Goal: Task Accomplishment & Management: Manage account settings

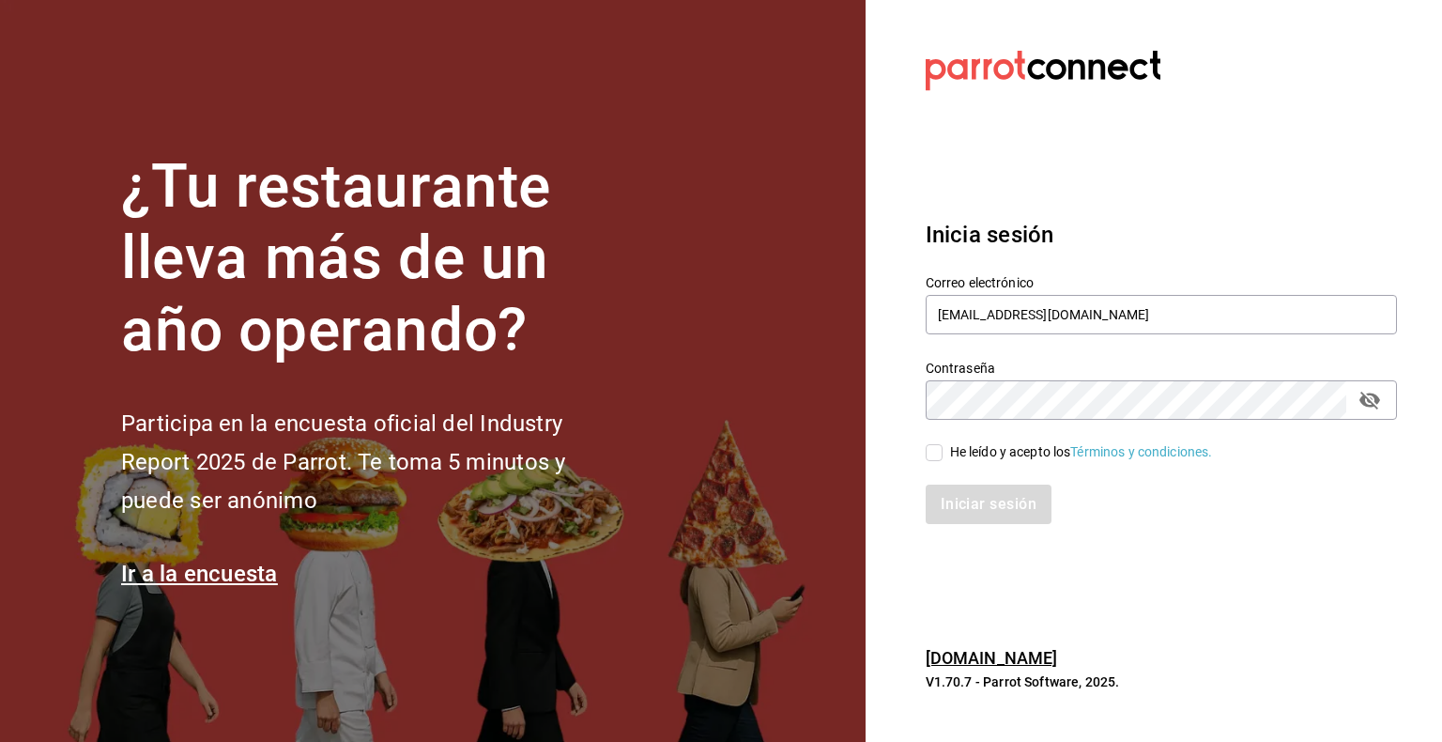
click at [1058, 289] on div "Correo electrónico cafedelprofesor@acanceh.com" at bounding box center [1161, 305] width 471 height 63
click at [1055, 311] on input "cafedelprofesor@acanceh.com" at bounding box center [1161, 314] width 471 height 39
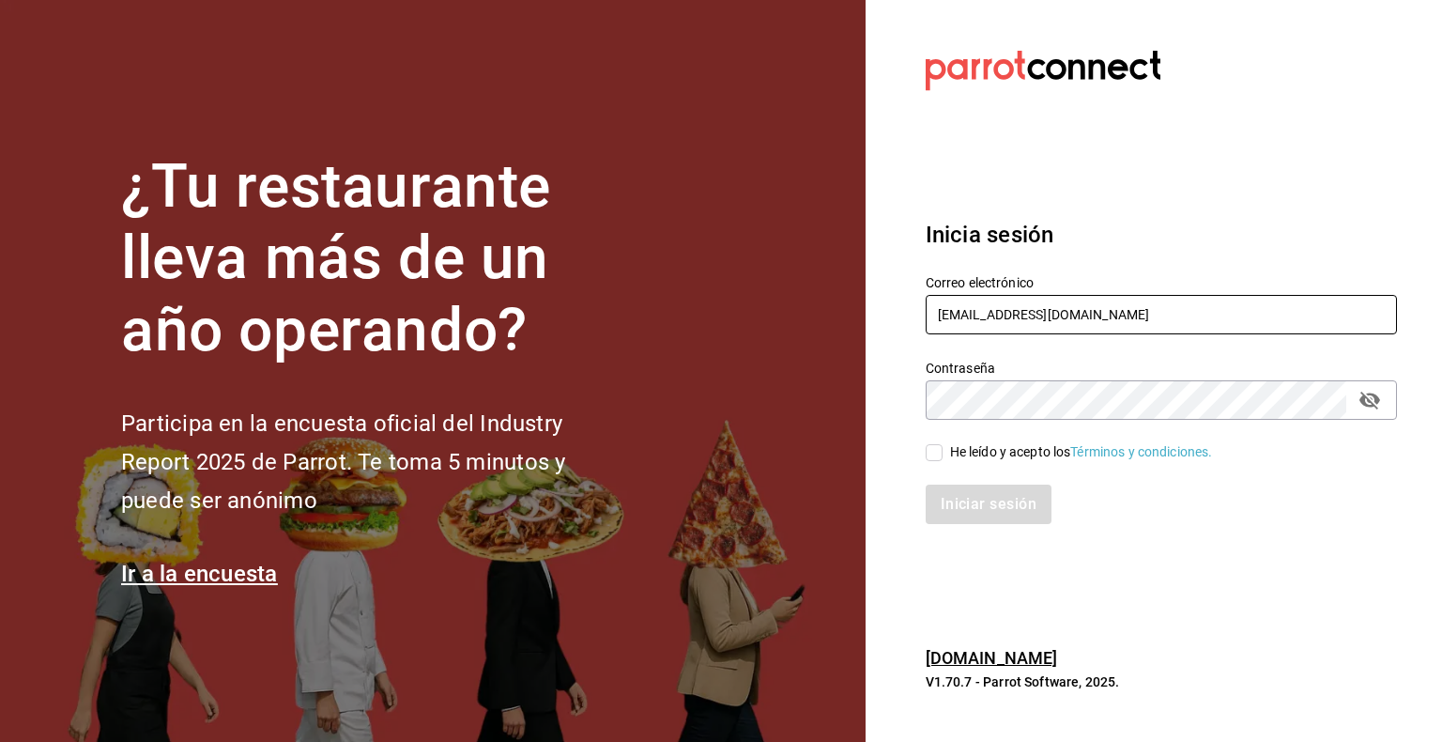
click at [1055, 311] on input "cafedelprofesor@acanceh.com" at bounding box center [1161, 314] width 471 height 39
paste input "shawarmaakbar@cdmx"
type input "shawarmaakbar@cdmx.com"
click at [958, 448] on div "He leído y acepto los Términos y condiciones." at bounding box center [1081, 452] width 263 height 20
click at [943, 448] on input "He leído y acepto los Términos y condiciones." at bounding box center [934, 452] width 17 height 17
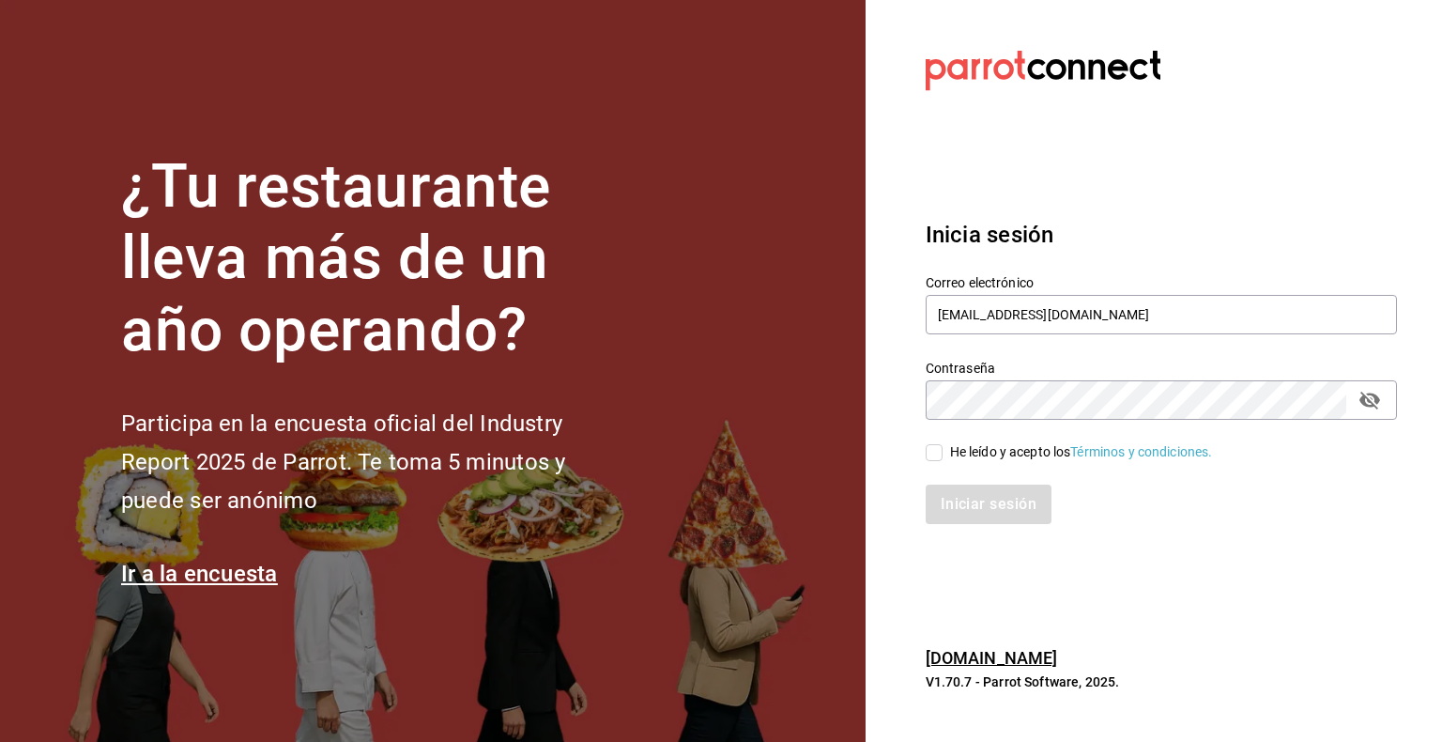
checkbox input "true"
click at [1003, 513] on button "Iniciar sesión" at bounding box center [990, 503] width 128 height 39
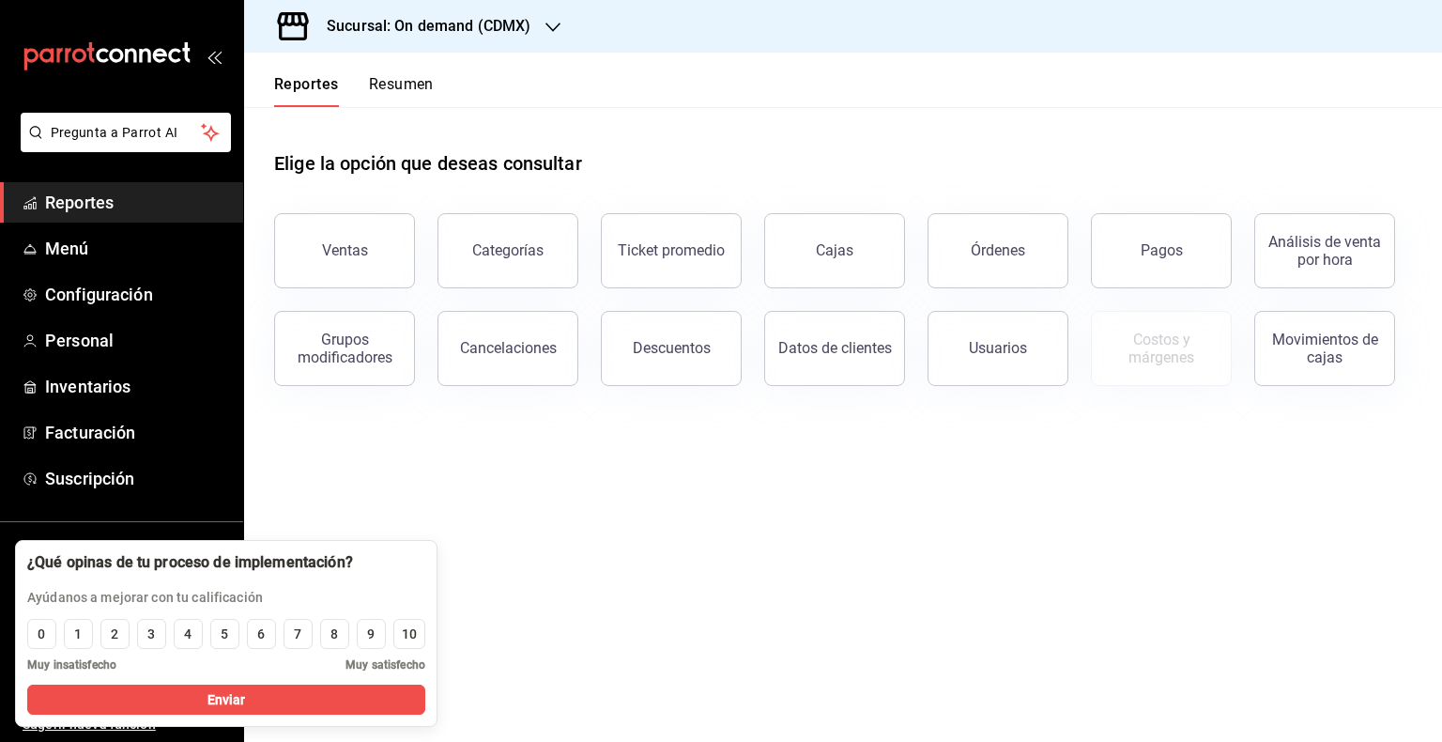
click at [358, 424] on main "Elige la opción que deseas consultar Ventas Categorías Ticket promedio Cajas Ór…" at bounding box center [843, 424] width 1198 height 635
click at [94, 322] on link "Personal" at bounding box center [121, 340] width 243 height 40
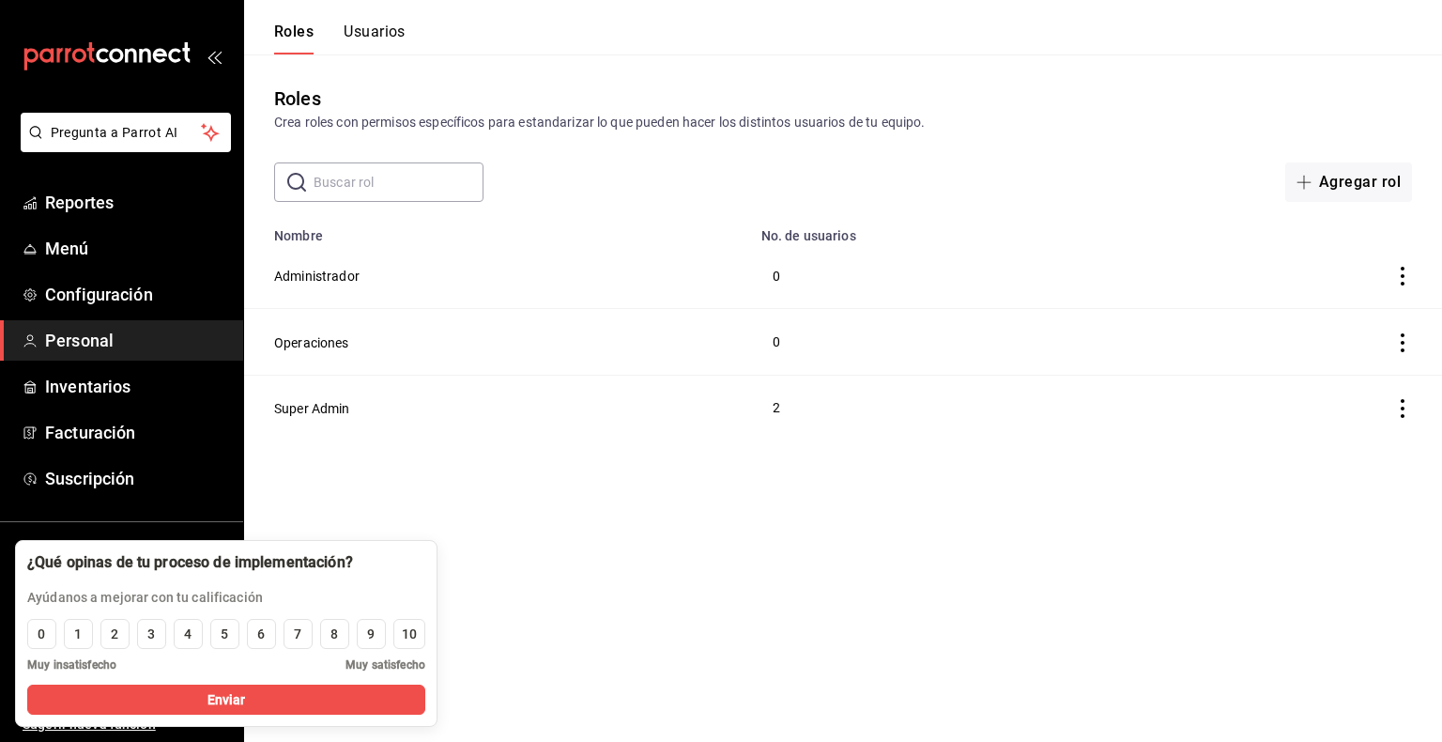
click at [364, 24] on button "Usuarios" at bounding box center [375, 39] width 62 height 32
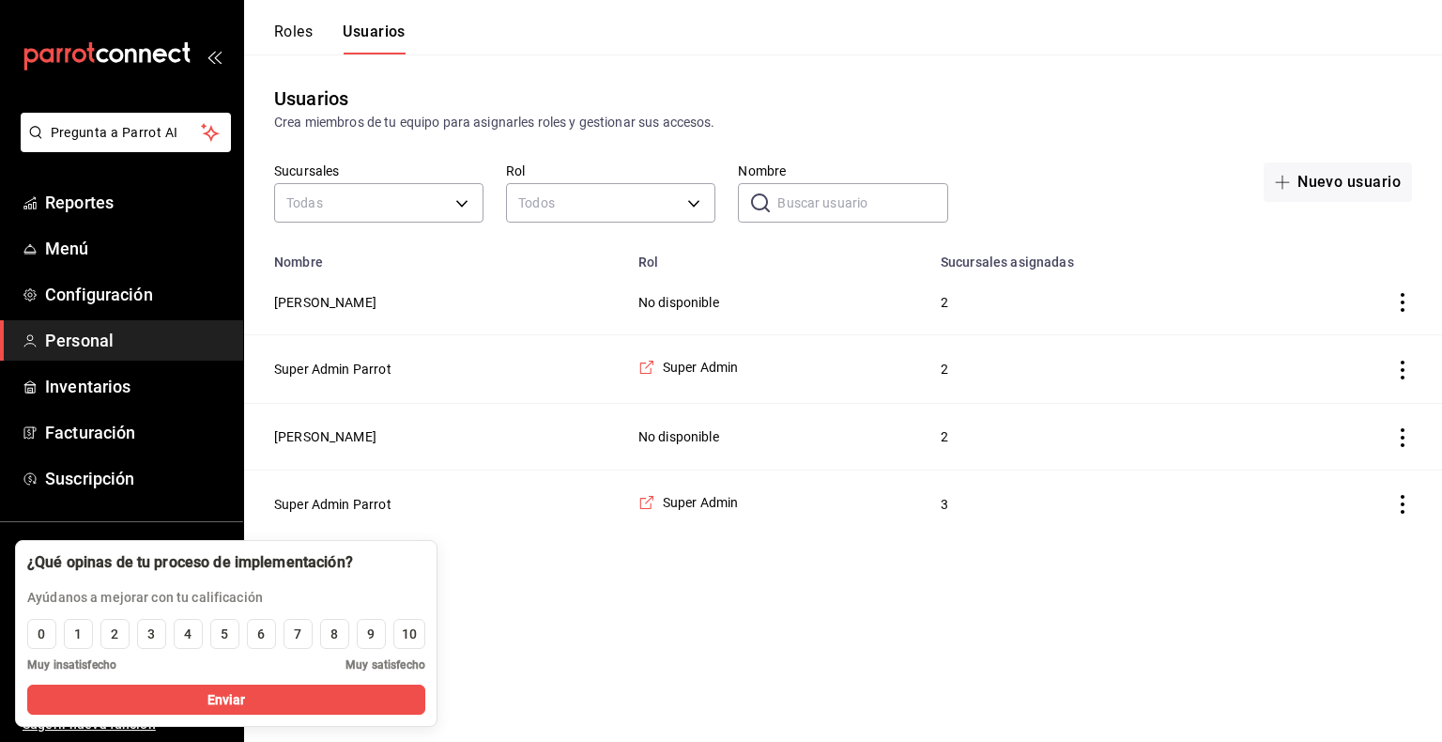
click at [636, 538] on html "Pregunta a Parrot AI Reportes Menú Configuración Personal Inventarios Facturaci…" at bounding box center [721, 269] width 1442 height 538
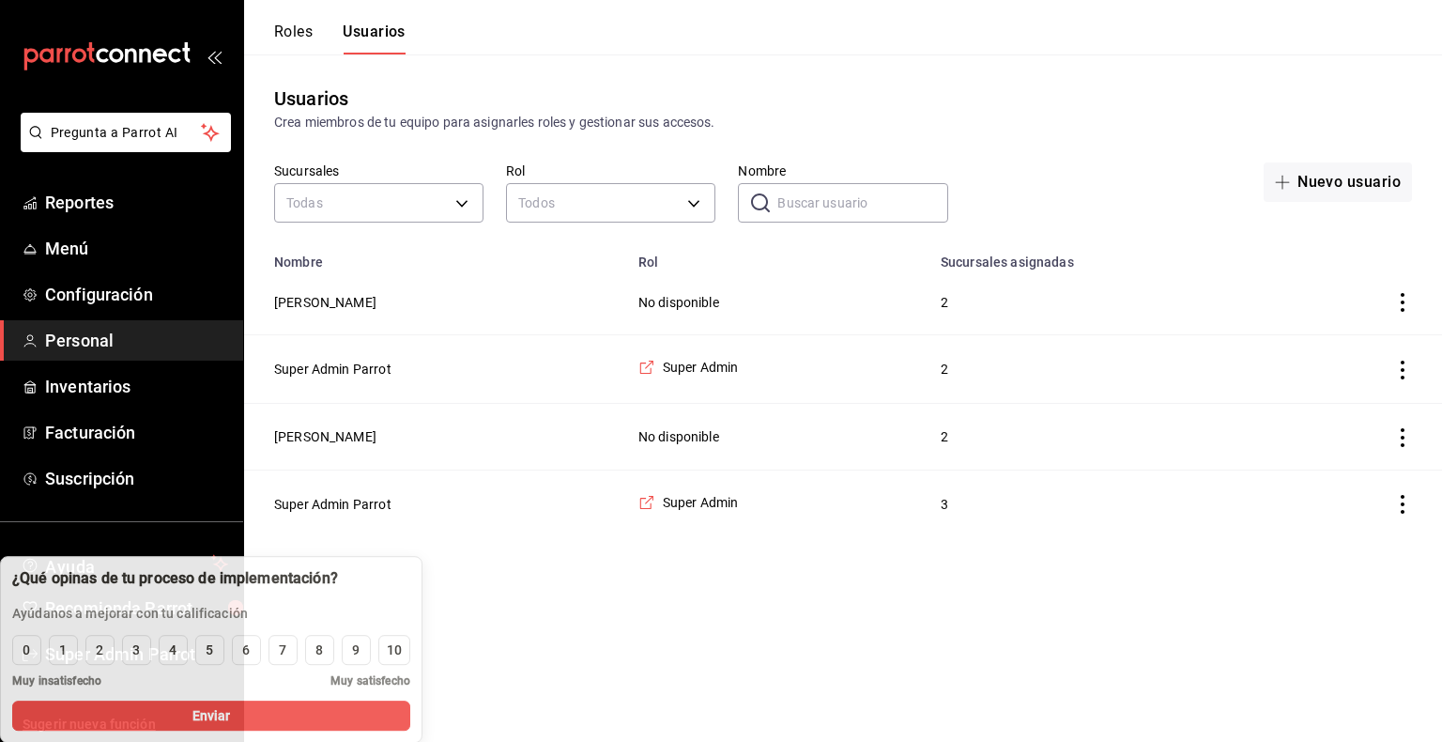
drag, startPoint x: 329, startPoint y: 554, endPoint x: 264, endPoint y: 640, distance: 108.0
click at [264, 640] on div "¿Qué opinas de tu proceso de implementación? Ayúdanos a mejorar con tu califica…" at bounding box center [211, 649] width 422 height 187
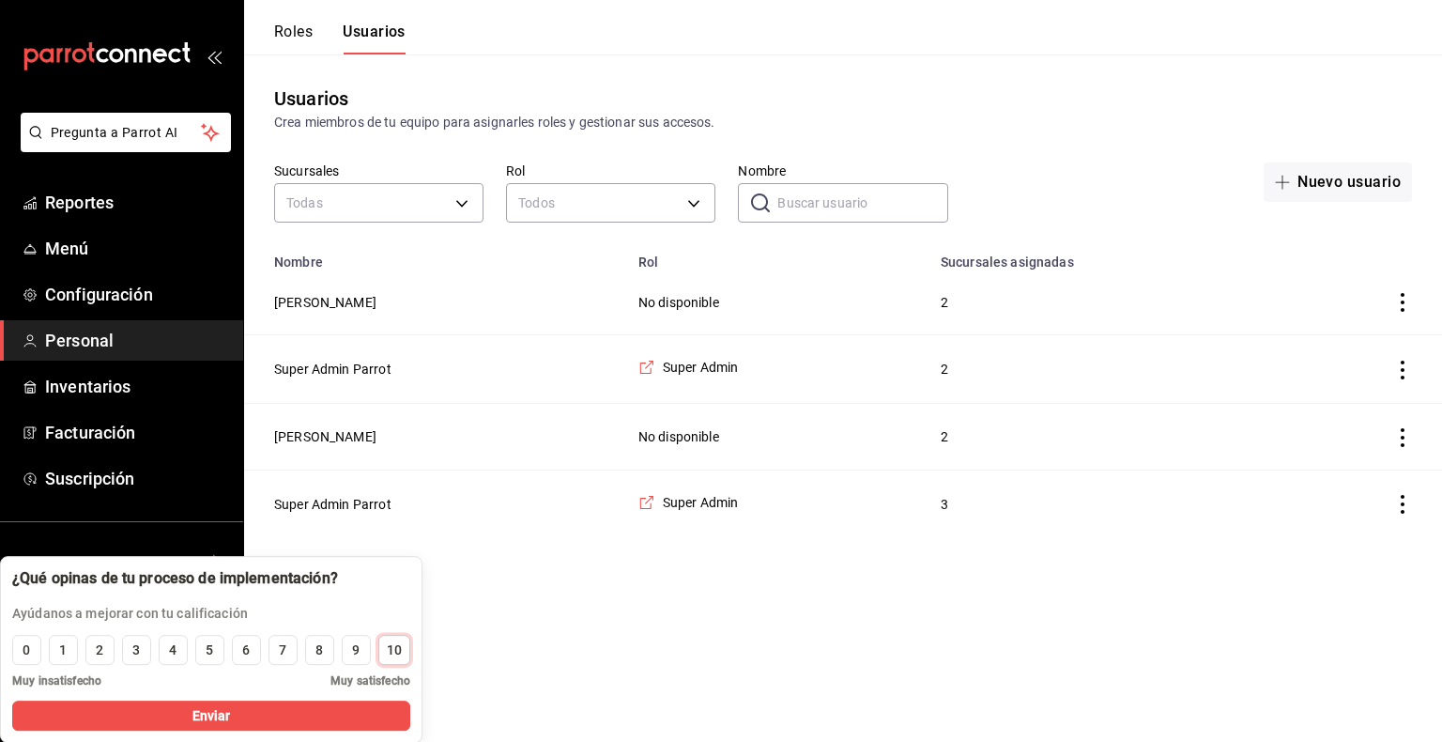
click at [391, 651] on div "10" at bounding box center [394, 650] width 15 height 20
click at [87, 200] on span "Reportes" at bounding box center [136, 202] width 183 height 25
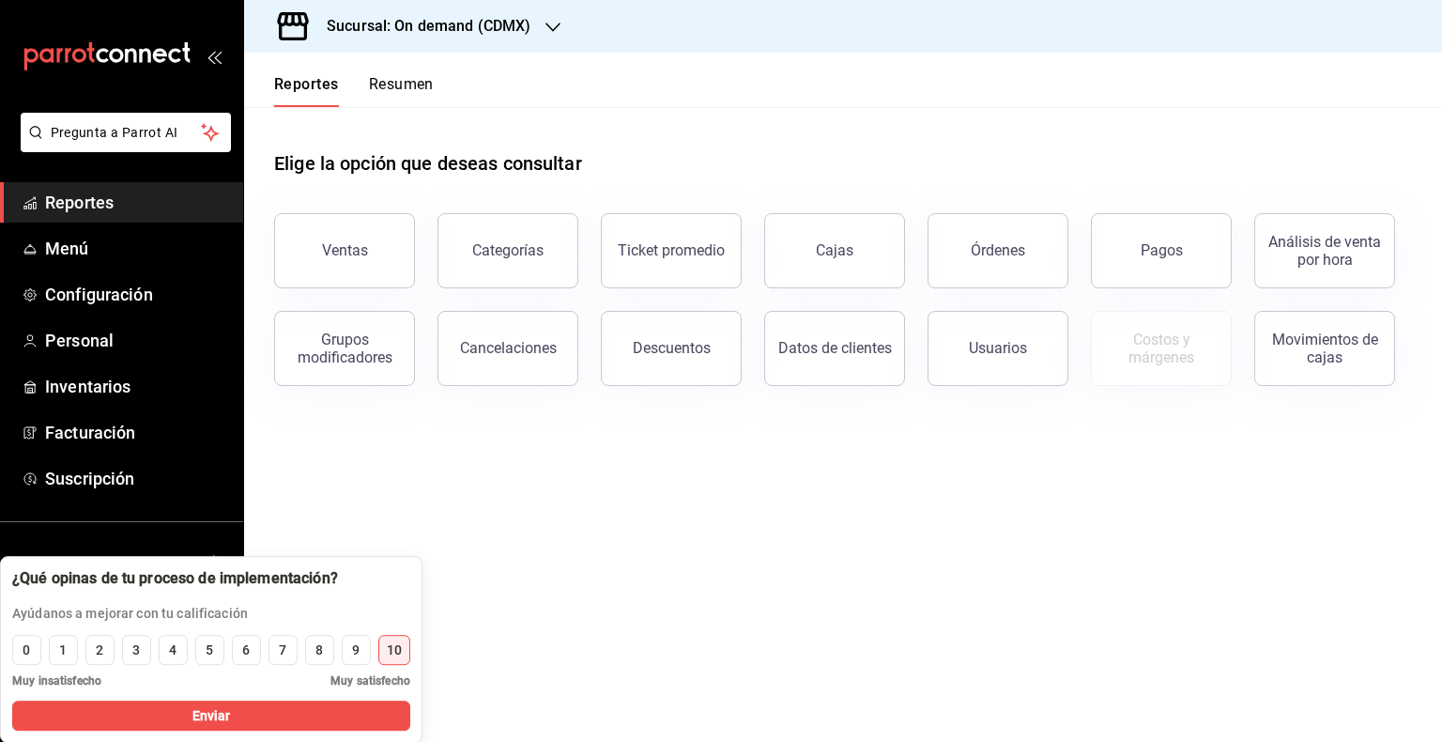
click at [469, 23] on h3 "Sucursal: On demand (CDMX)" at bounding box center [421, 26] width 219 height 23
click at [553, 440] on div at bounding box center [721, 371] width 1442 height 742
click at [436, 37] on h3 "Sucursal: On demand (CDMX)" at bounding box center [421, 26] width 219 height 23
click at [419, 115] on div "Shawarma Akbar (Caja)" at bounding box center [385, 124] width 252 height 20
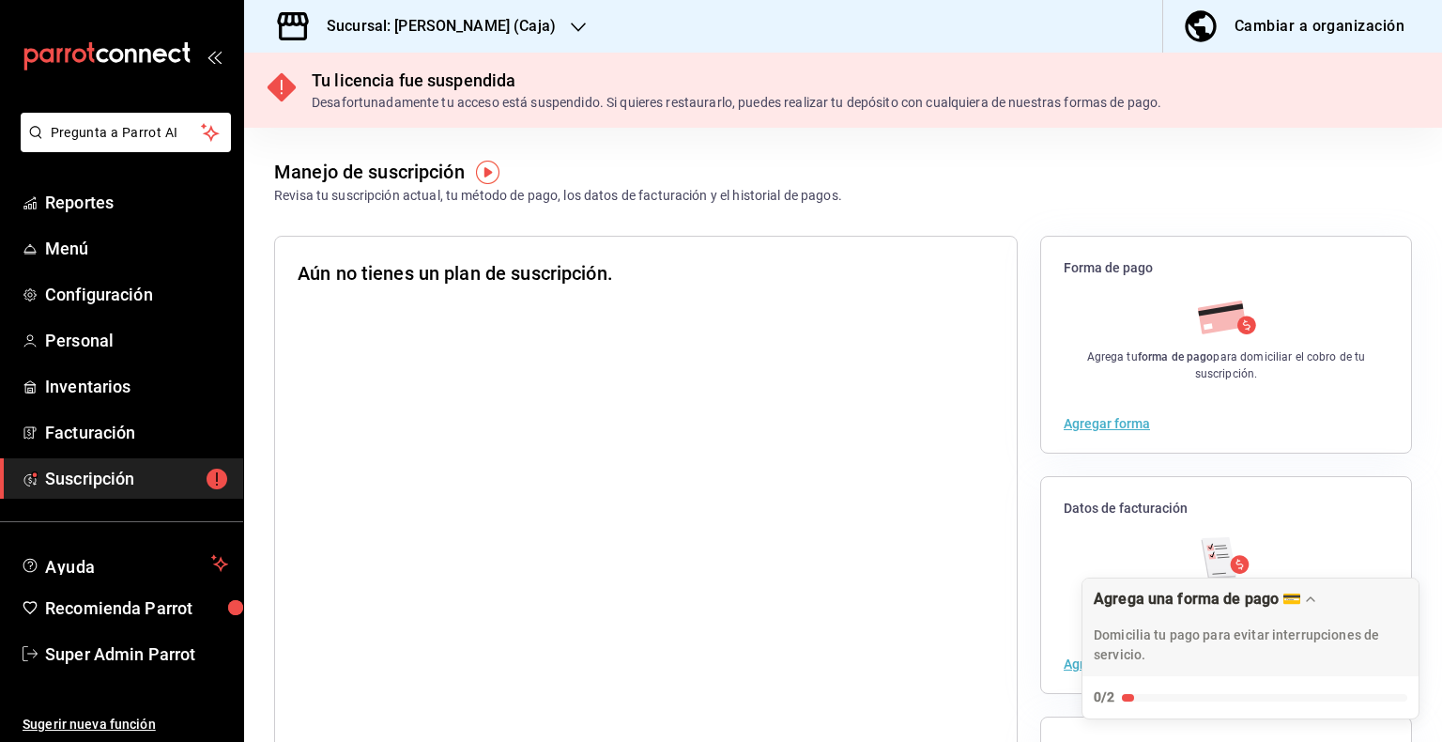
click at [490, 35] on h3 "Sucursal: Shawarma Akbar (Caja)" at bounding box center [434, 26] width 244 height 23
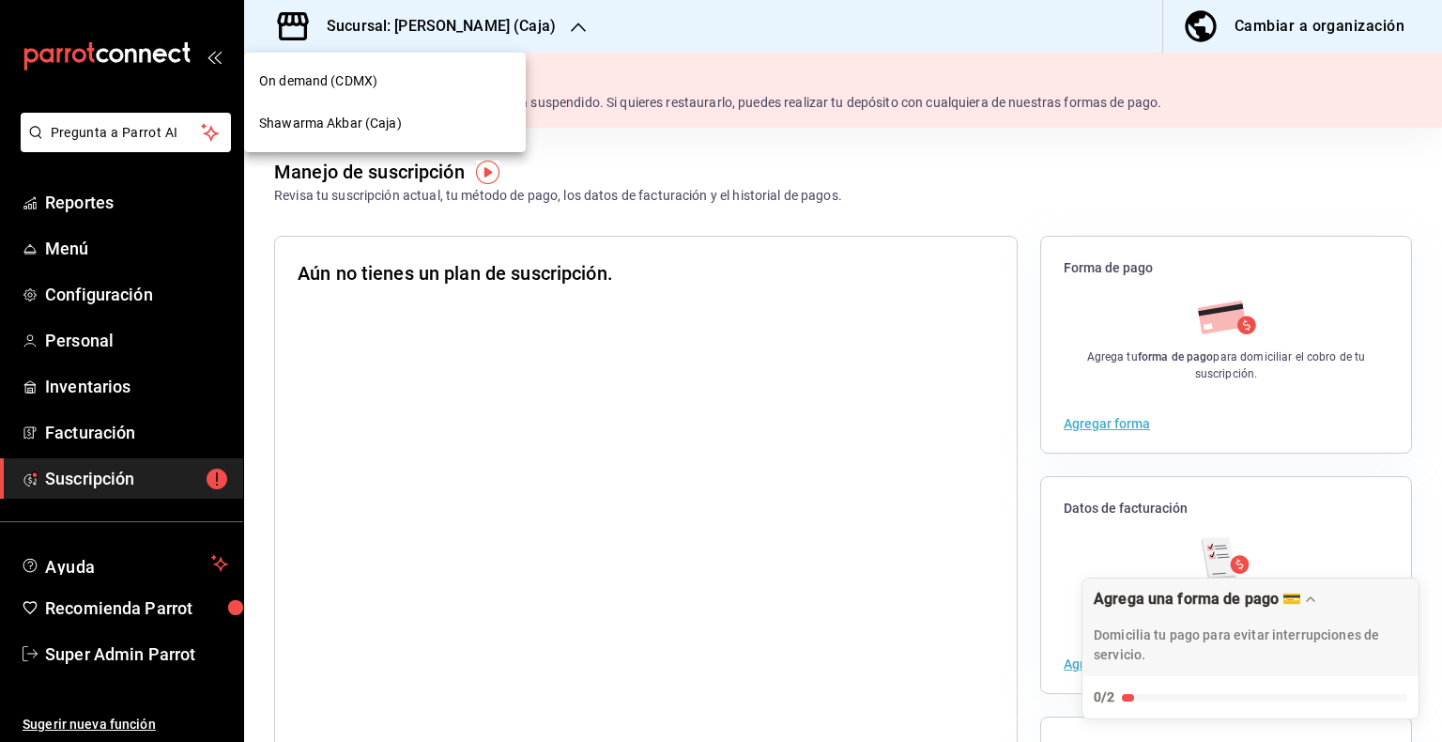
click at [397, 69] on div "On demand (CDMX)" at bounding box center [385, 81] width 282 height 42
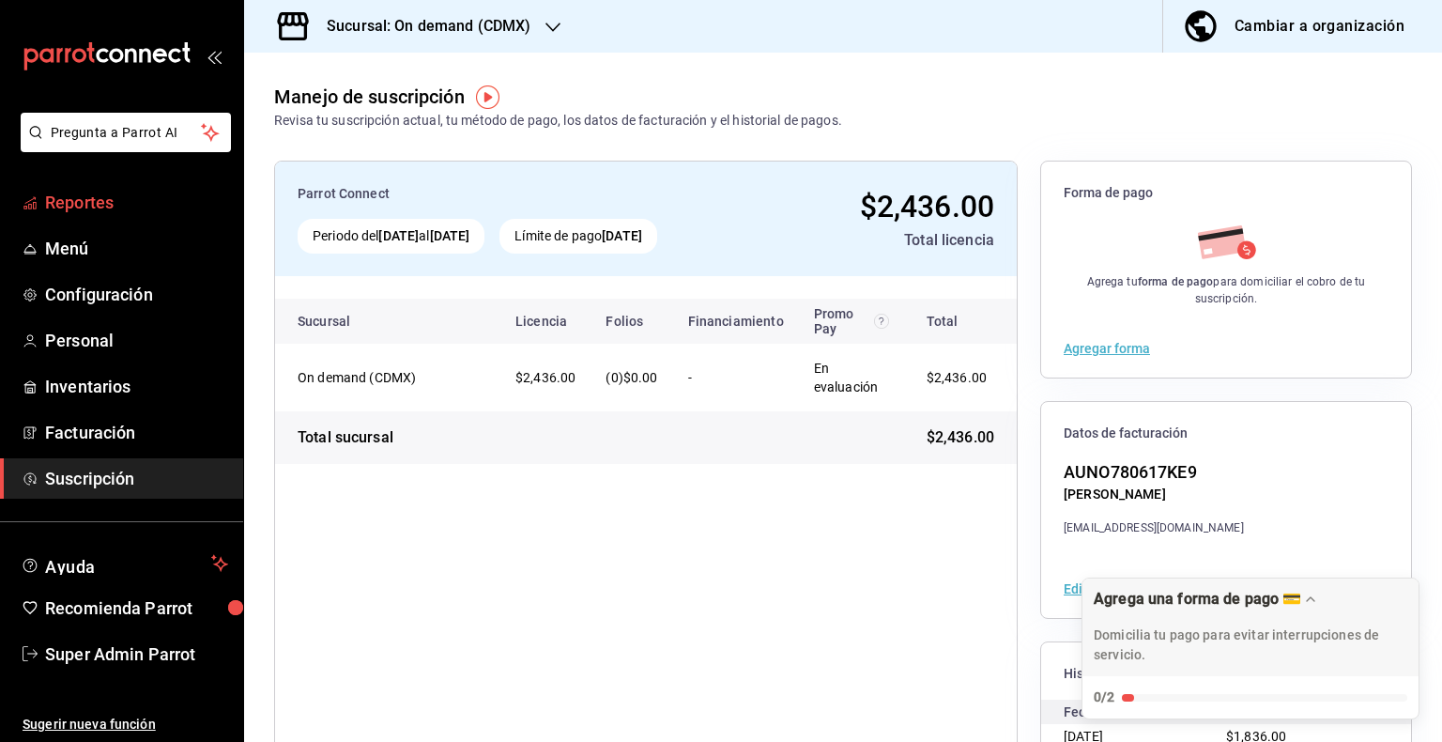
click at [87, 195] on span "Reportes" at bounding box center [136, 202] width 183 height 25
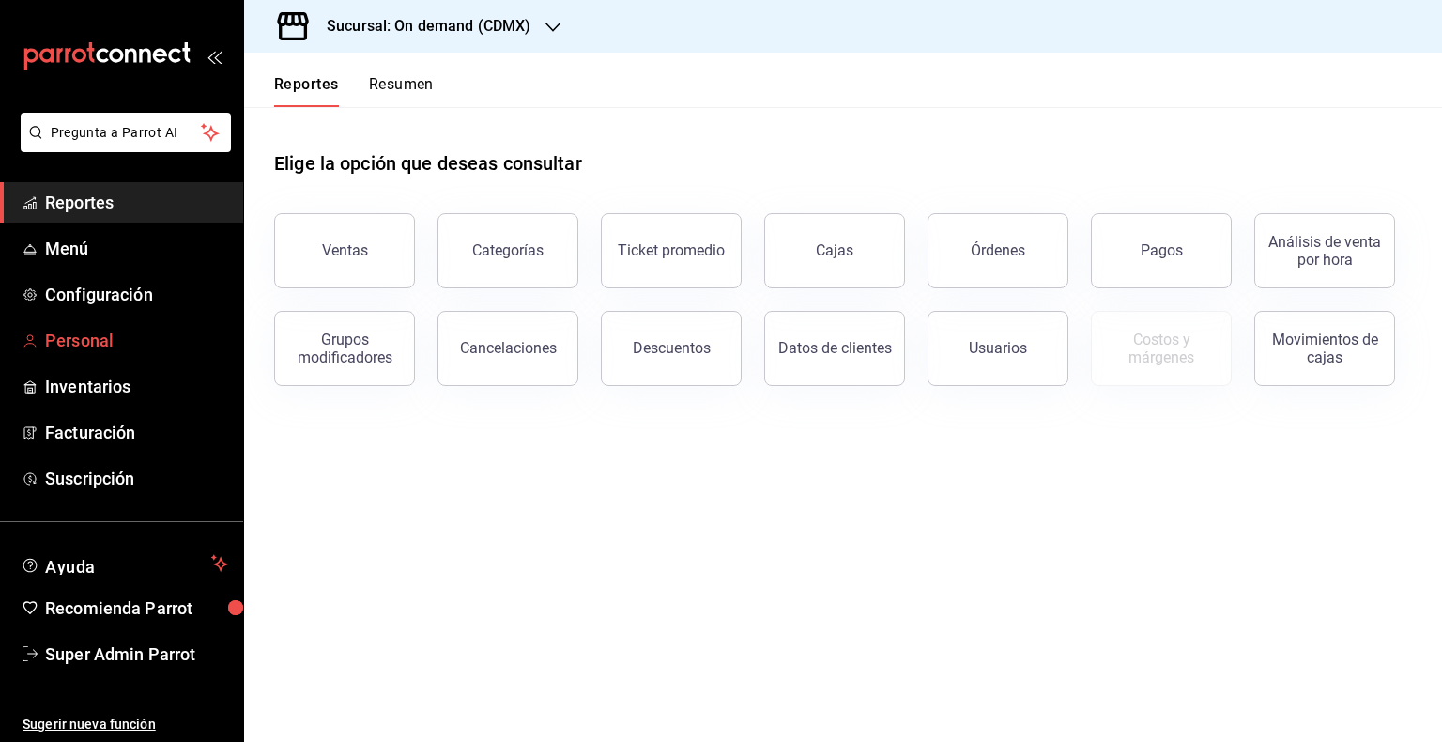
click at [91, 328] on span "Personal" at bounding box center [136, 340] width 183 height 25
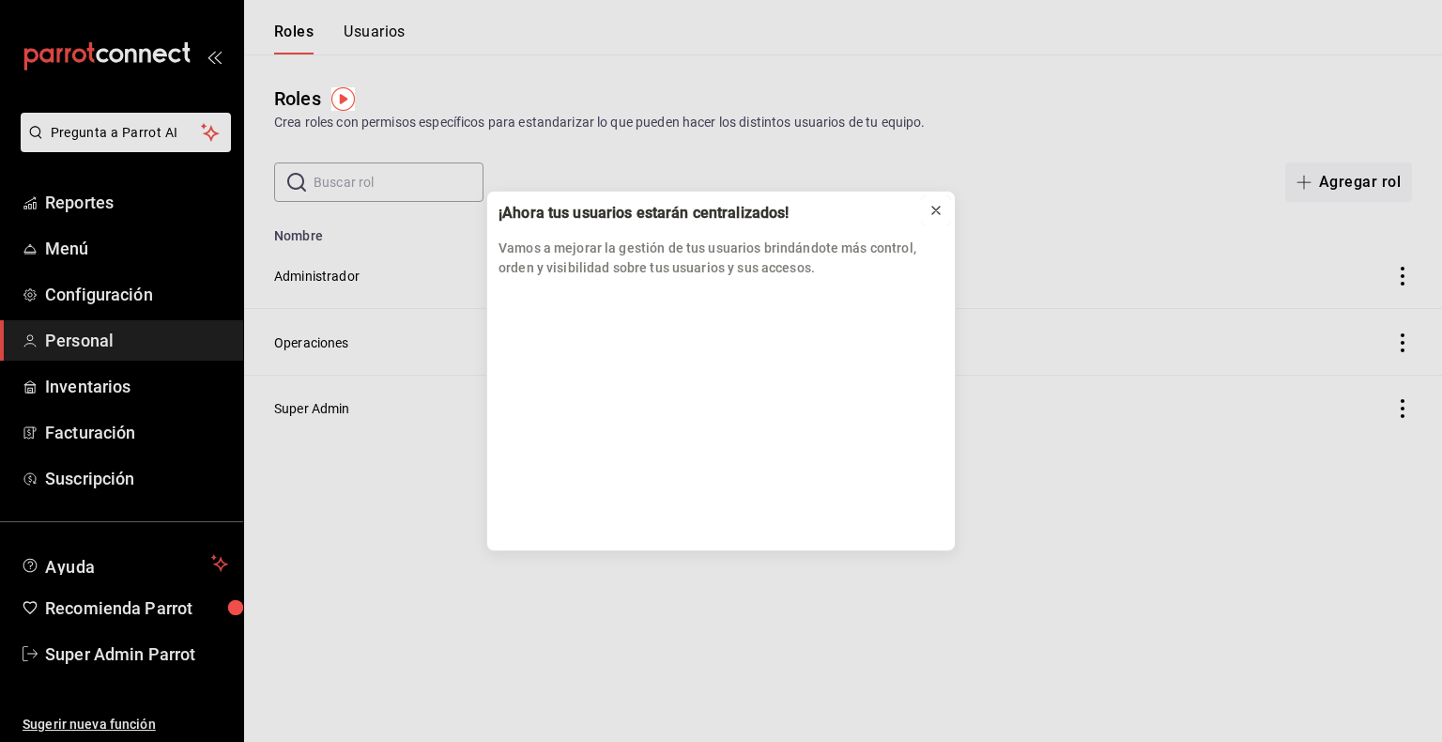
click at [944, 199] on button at bounding box center [936, 210] width 30 height 30
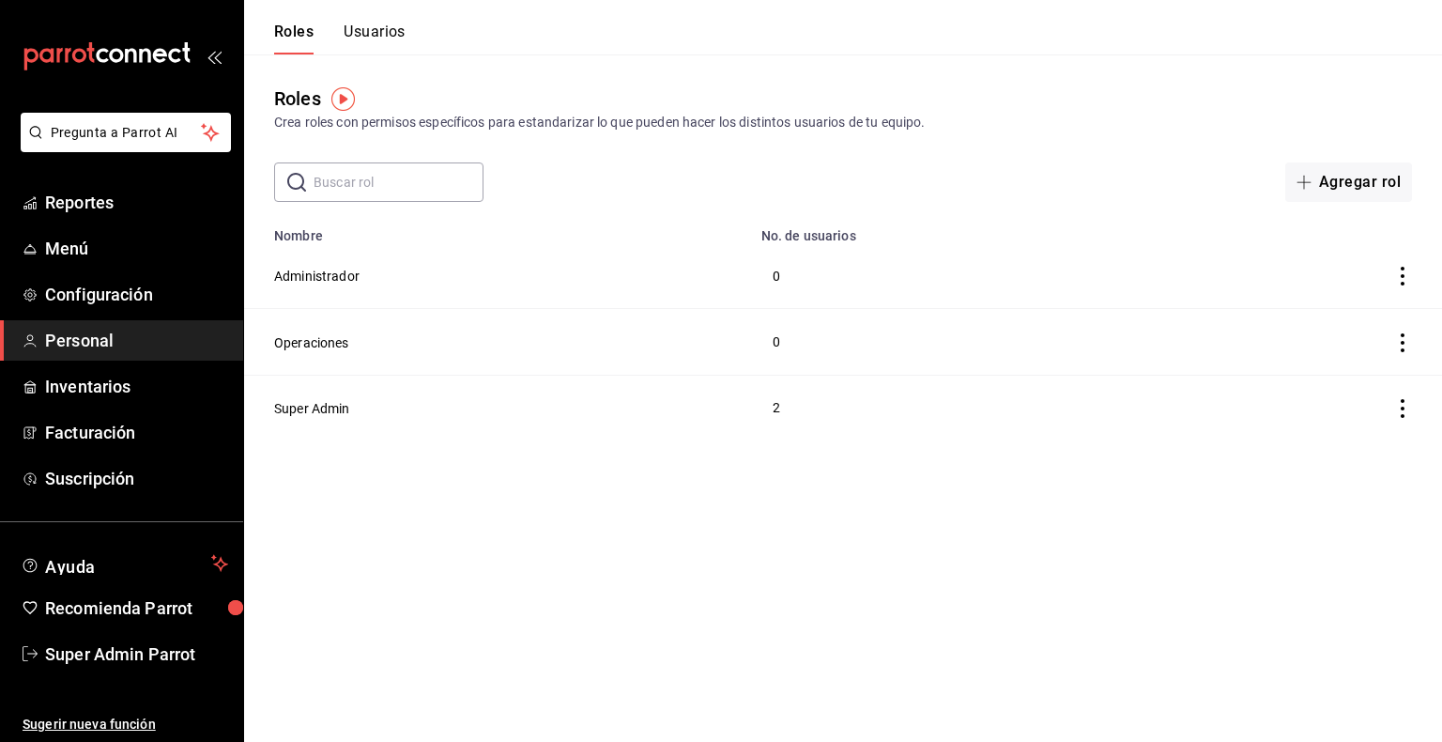
click at [374, 39] on button "Usuarios" at bounding box center [375, 39] width 62 height 32
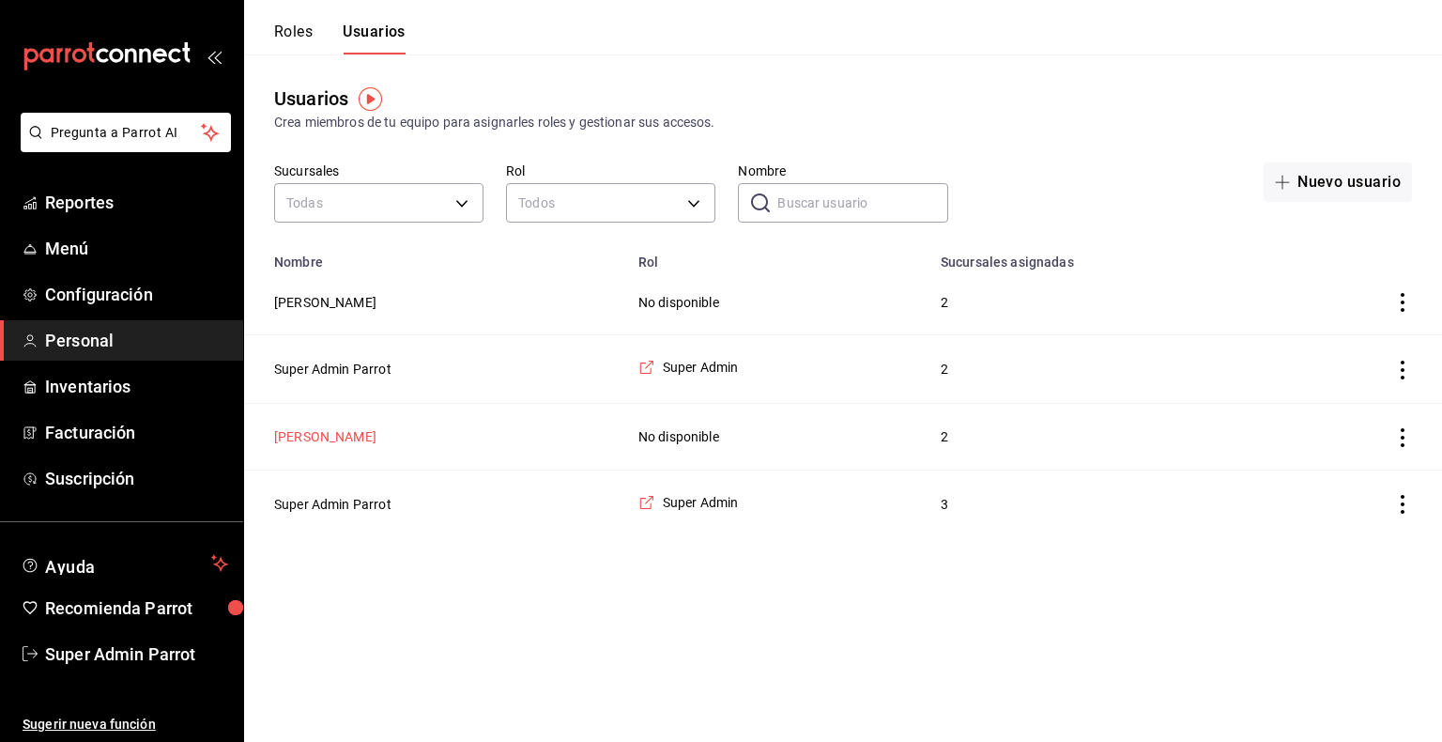
click at [320, 439] on button "Liliana Leyva" at bounding box center [325, 436] width 102 height 19
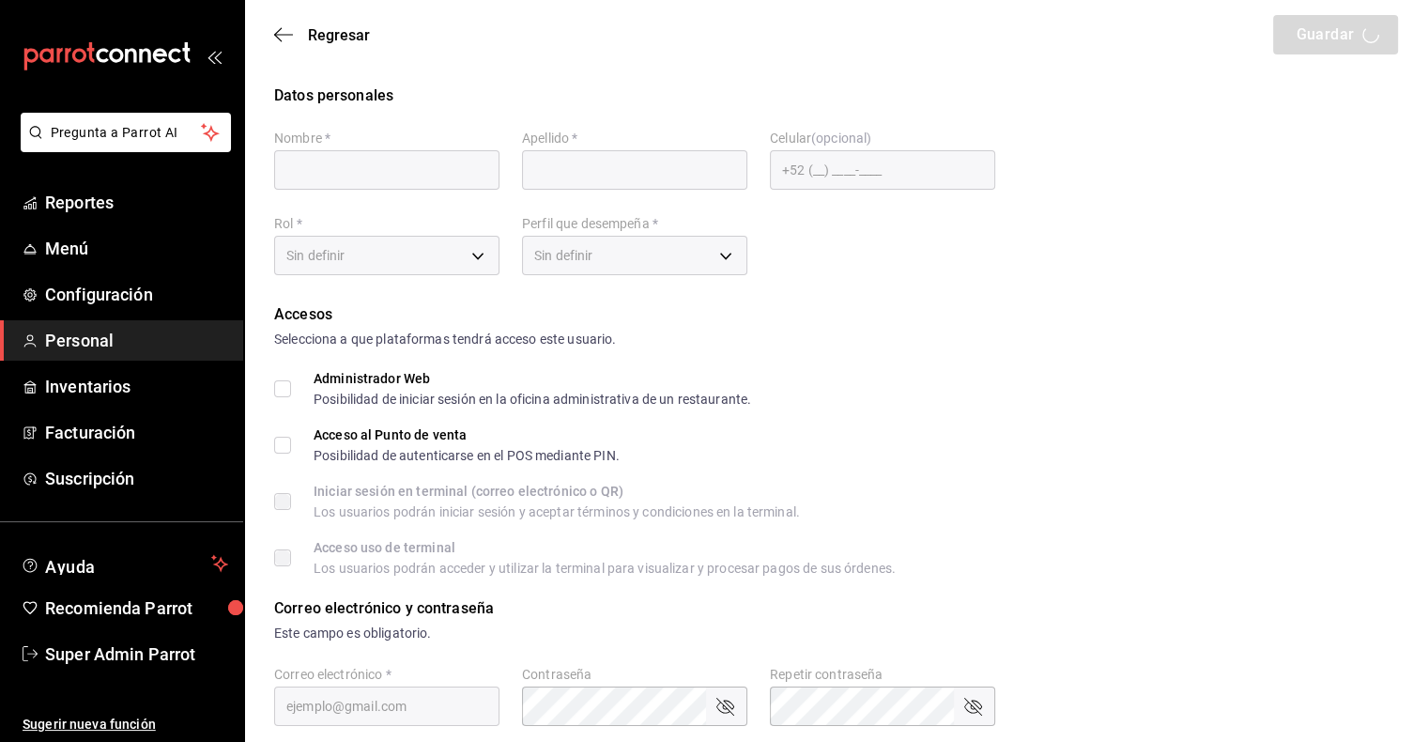
type input "Liliana"
type input "Leyva"
type input "restaurantesondemand@gmail.com"
type input "UNDEFINED"
checkbox input "true"
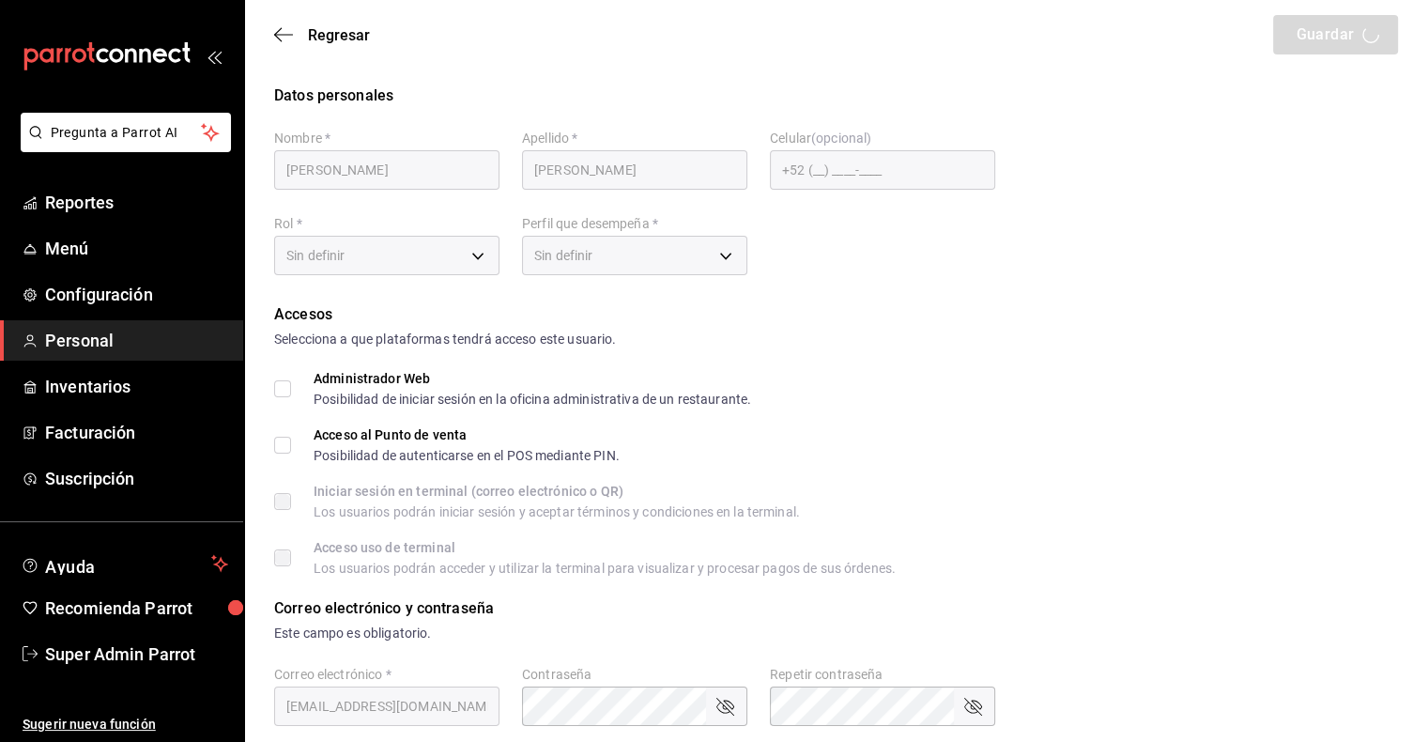
checkbox input "true"
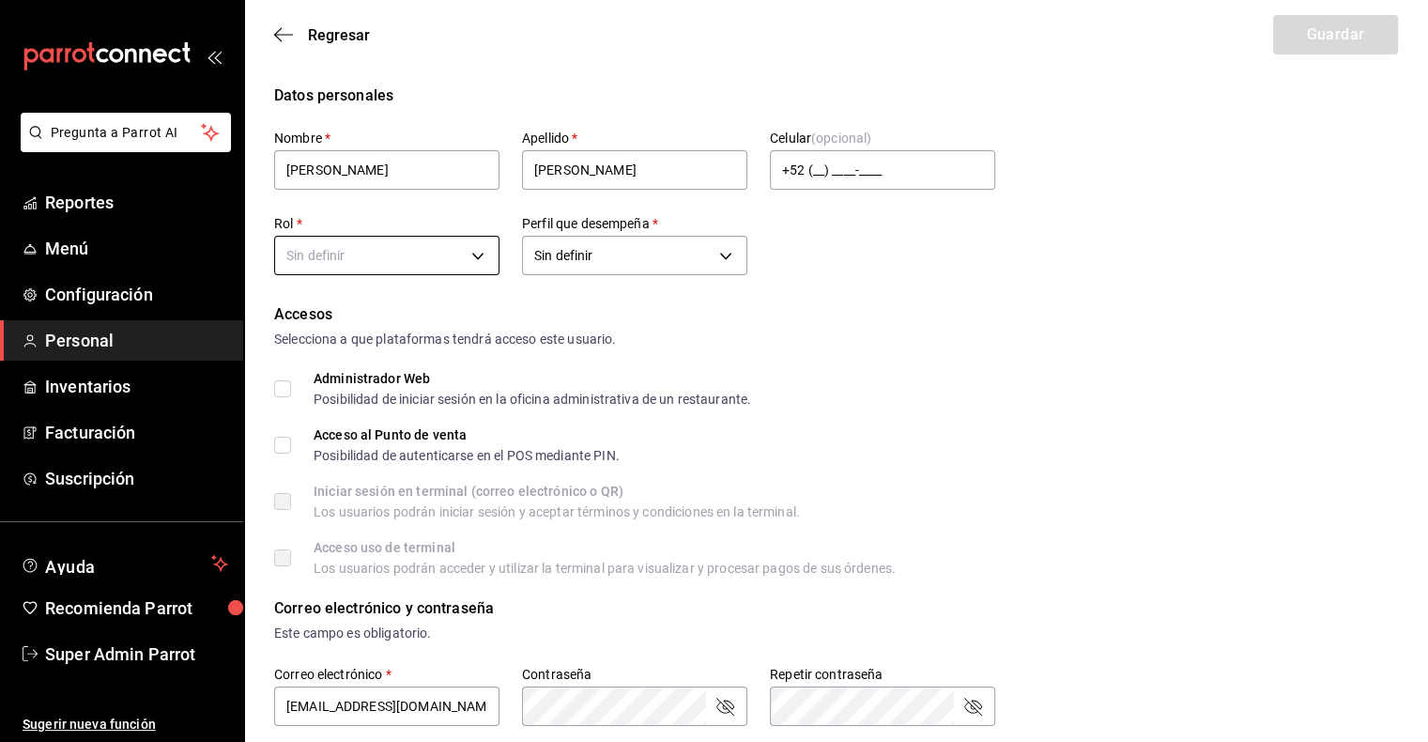
click at [462, 250] on body "Pregunta a Parrot AI Reportes Menú Configuración Personal Inventarios Facturaci…" at bounding box center [714, 685] width 1428 height 1370
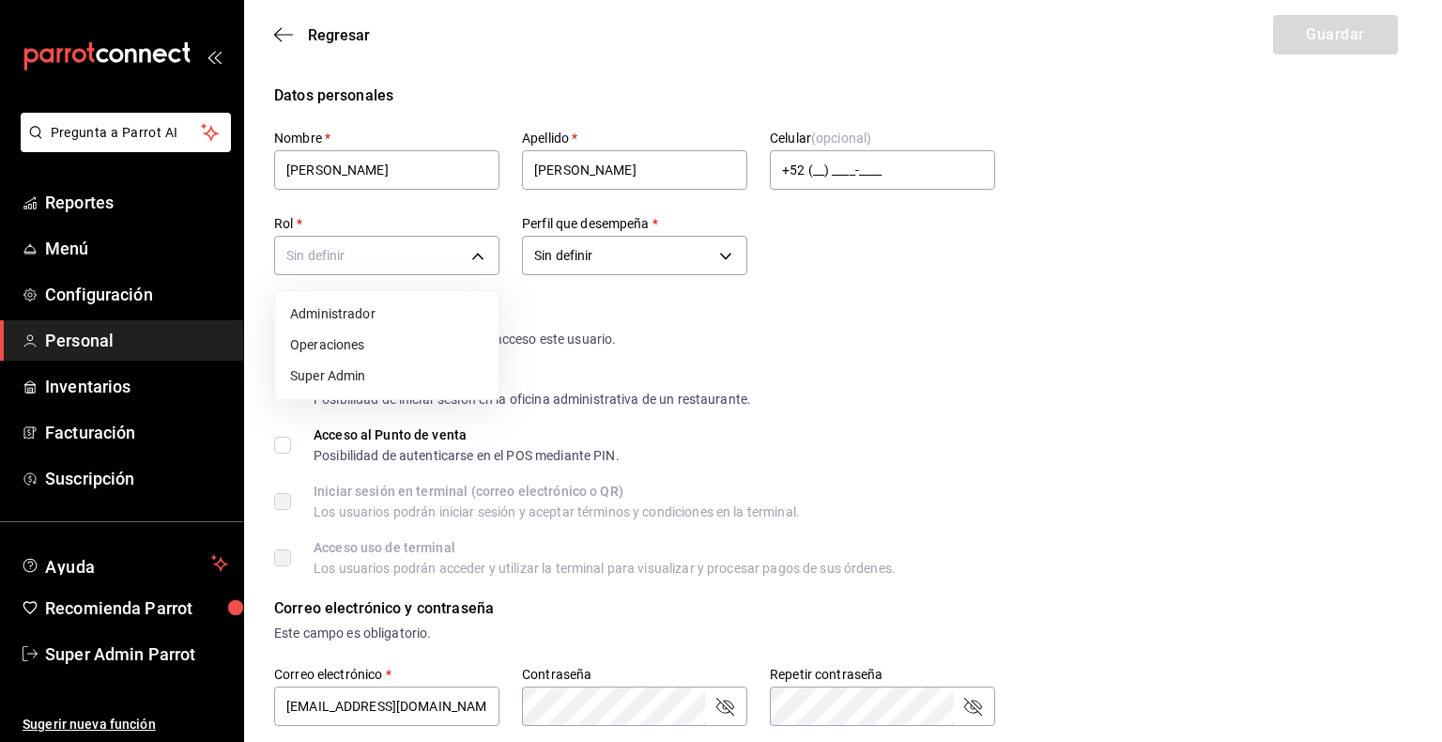
click at [357, 317] on li "Administrador" at bounding box center [386, 314] width 223 height 31
type input "7484bb7b-ea41-40a7-80a6-054072ac390d"
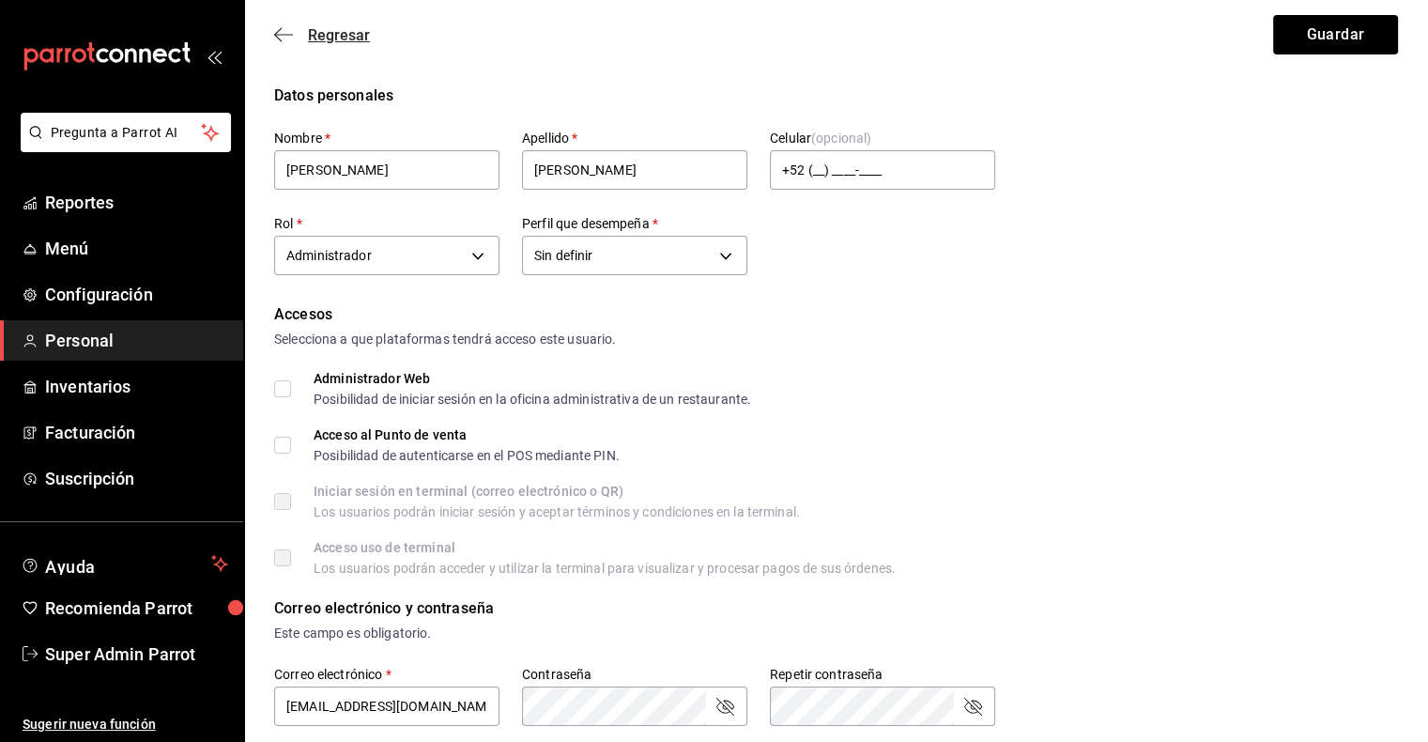
click at [285, 28] on icon "button" at bounding box center [283, 34] width 19 height 17
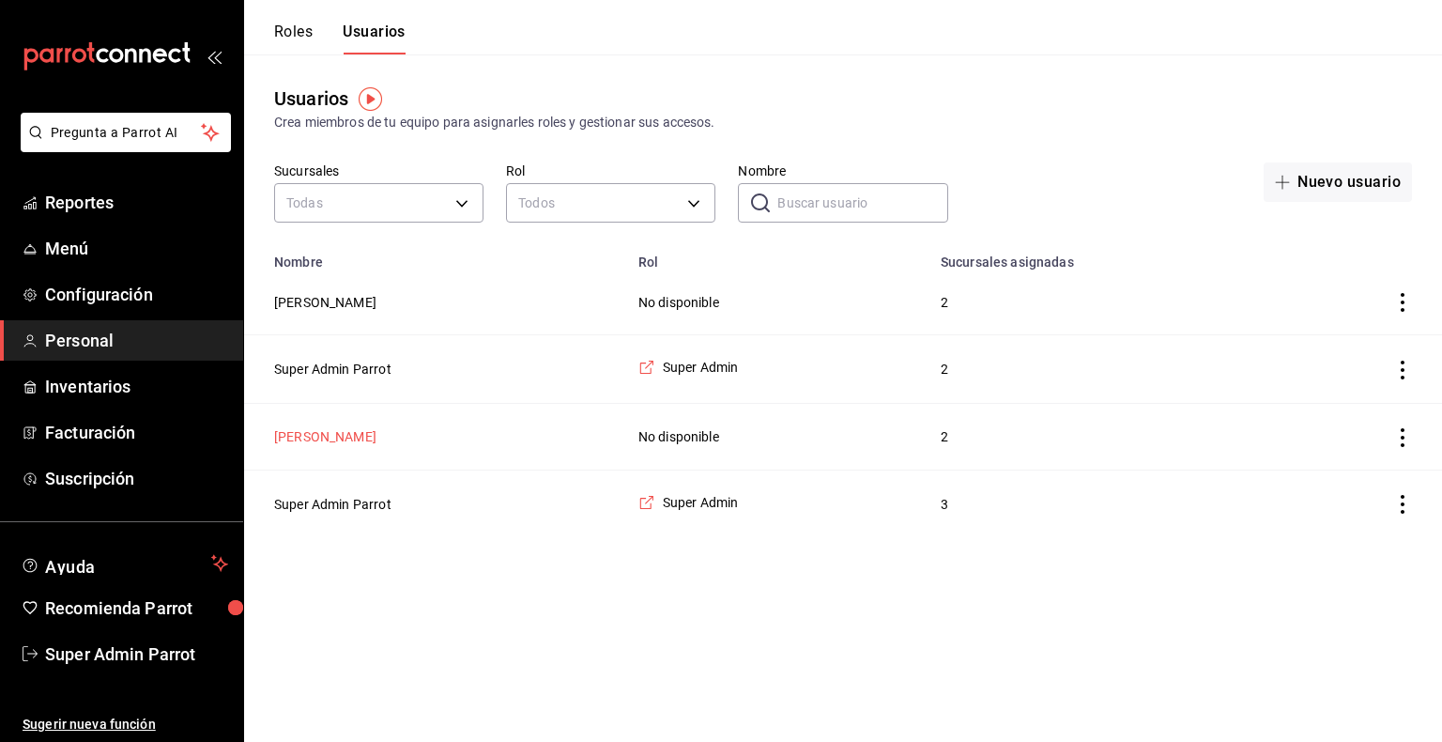
click at [314, 433] on button "[PERSON_NAME]" at bounding box center [325, 436] width 102 height 19
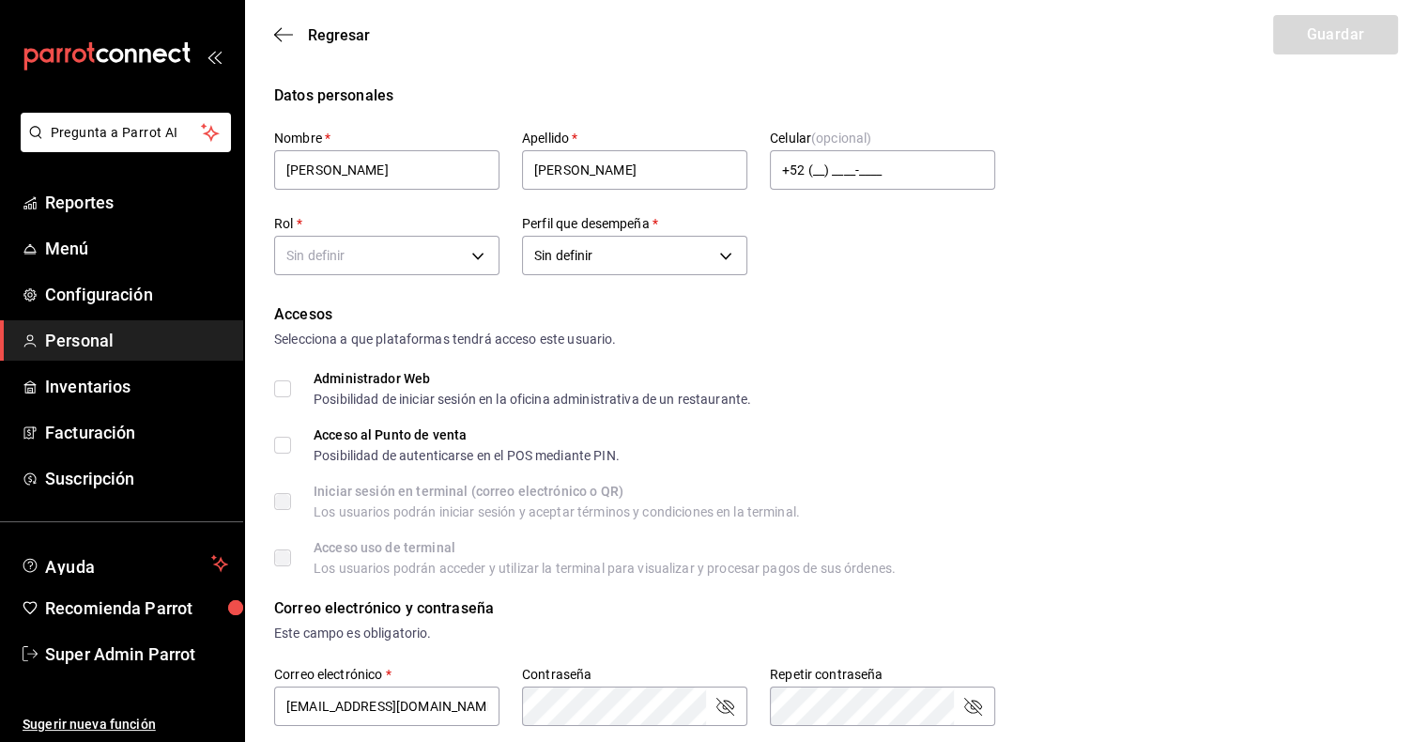
click at [287, 387] on input "Administrador Web Posibilidad de iniciar sesión en la oficina administrativa de…" at bounding box center [282, 388] width 17 height 17
checkbox input "true"
click at [282, 438] on input "Acceso al Punto de venta Posibilidad de autenticarse en el POS mediante PIN." at bounding box center [282, 445] width 17 height 17
checkbox input "true"
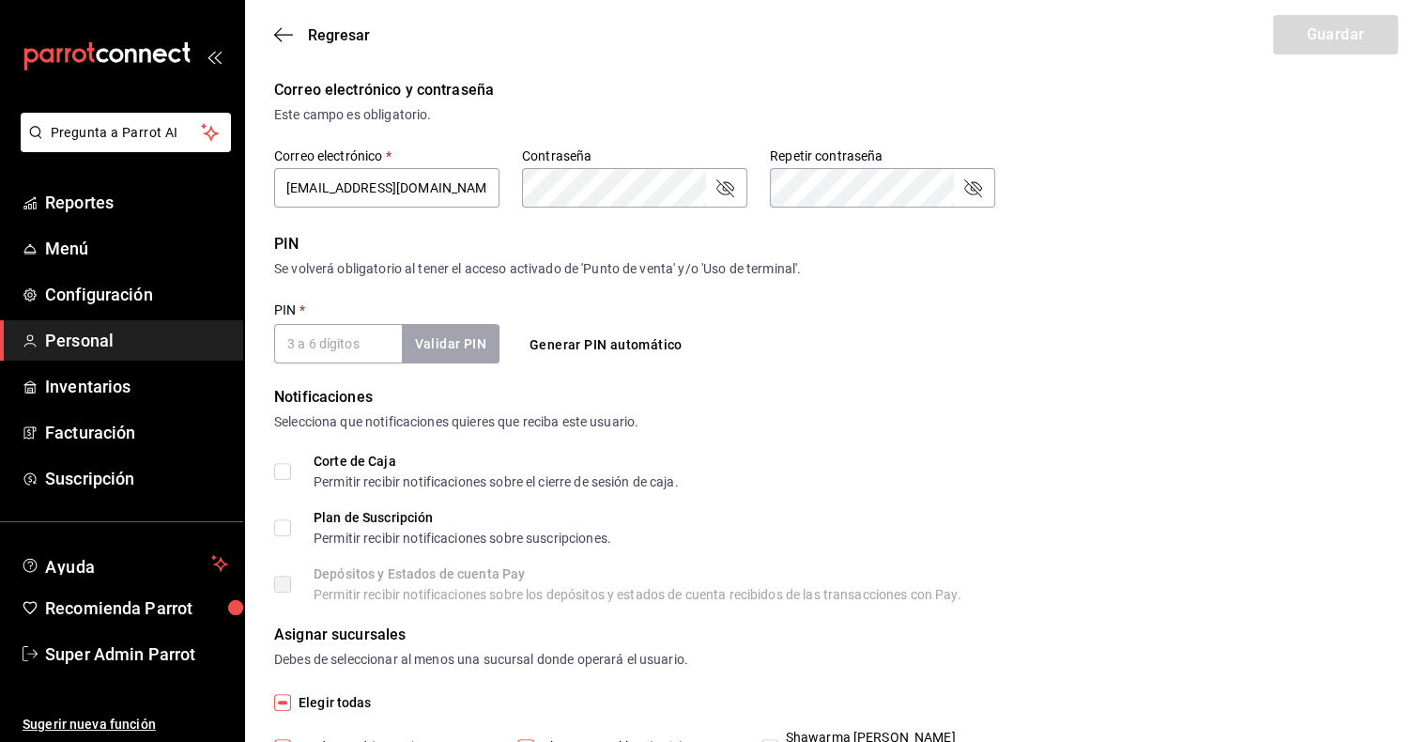
scroll to position [522, 0]
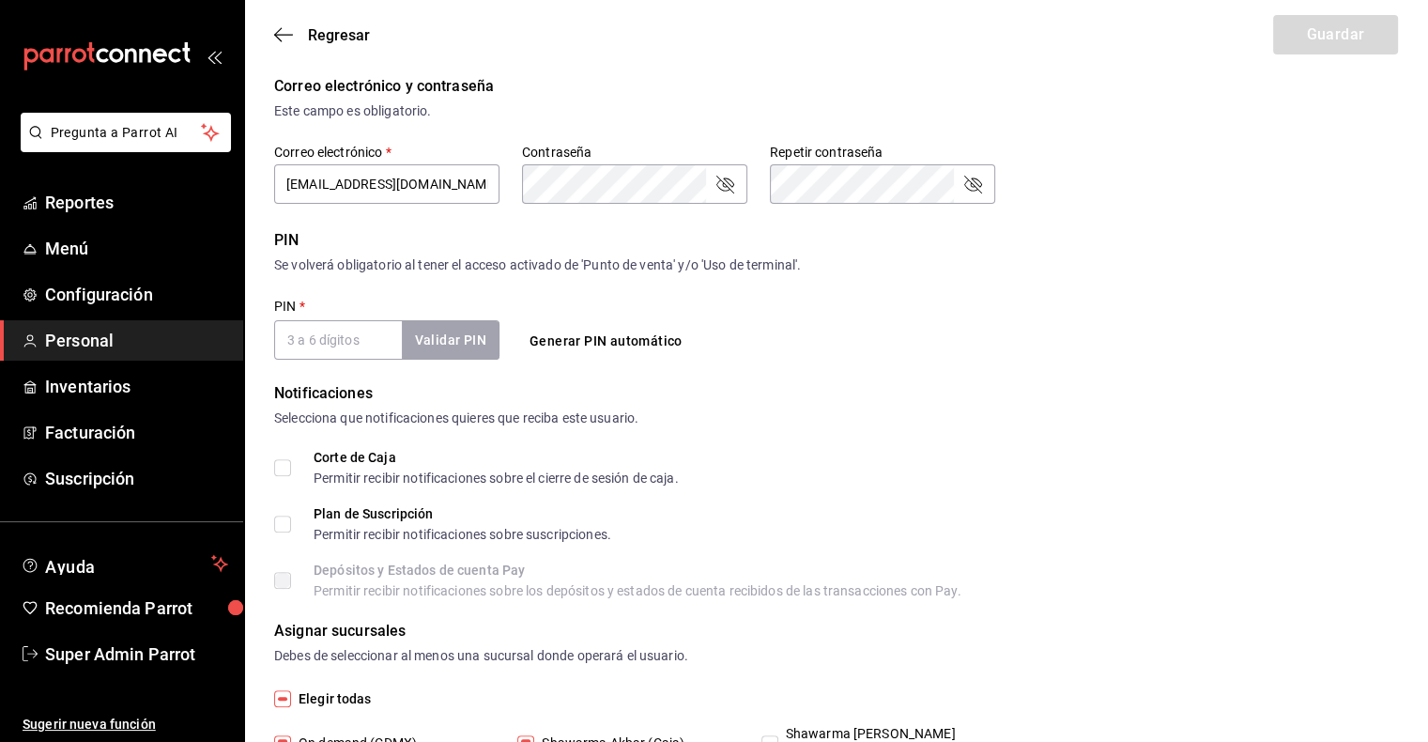
click at [298, 326] on input "PIN   *" at bounding box center [338, 339] width 128 height 39
type input "2025"
click at [432, 341] on button "Validar PIN" at bounding box center [450, 340] width 100 height 40
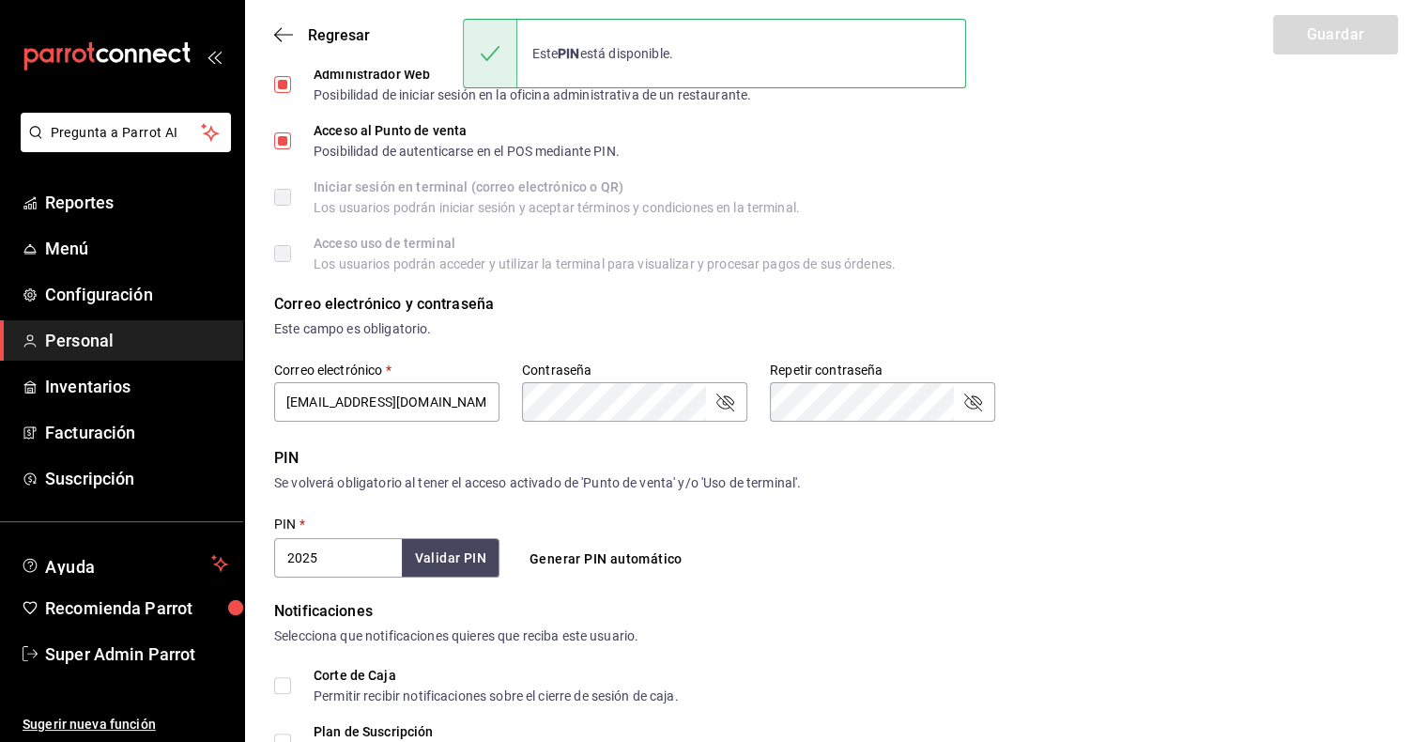
scroll to position [298, 0]
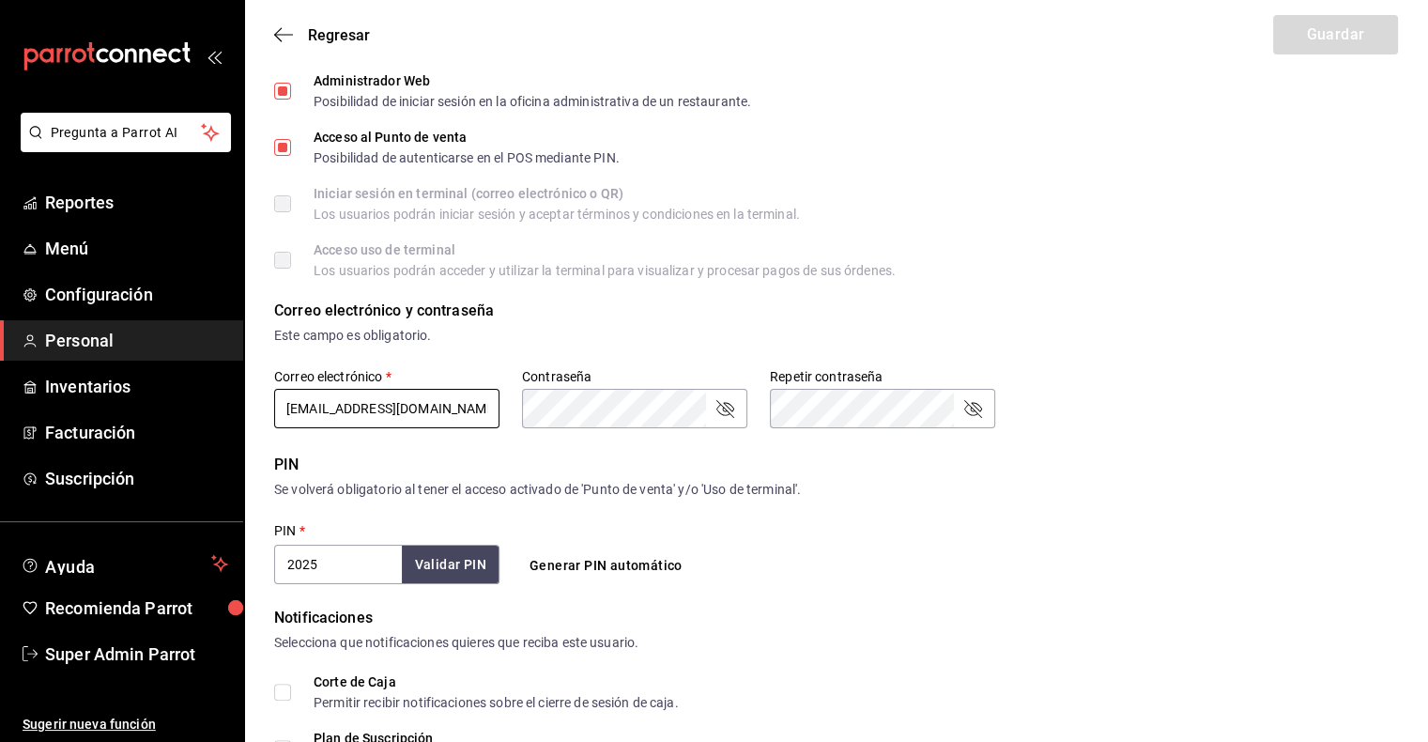
click at [330, 412] on input "[EMAIL_ADDRESS][DOMAIN_NAME]" at bounding box center [386, 408] width 225 height 39
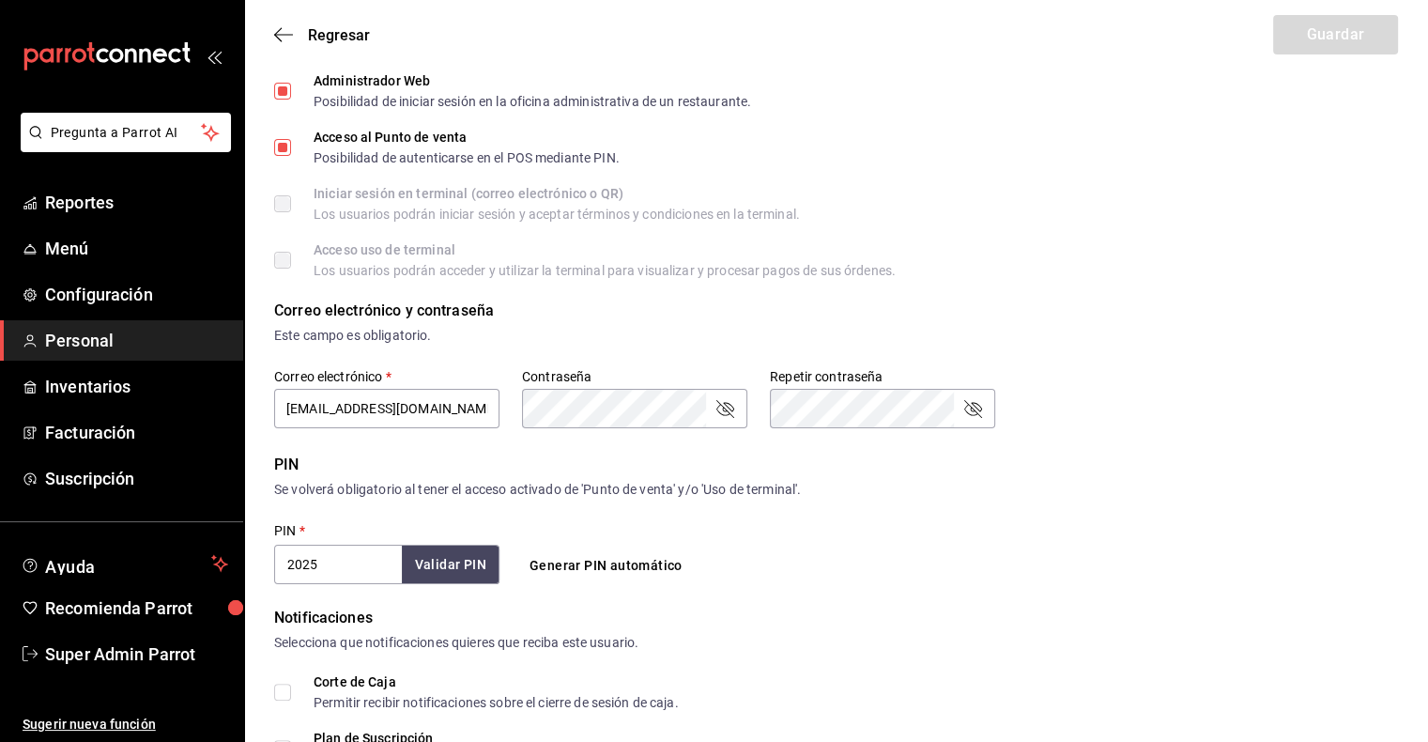
click at [391, 443] on form "Datos personales Nombre   * Liliana Apellido   * Leyva Celular (opcional) +52 (…" at bounding box center [836, 403] width 1124 height 1233
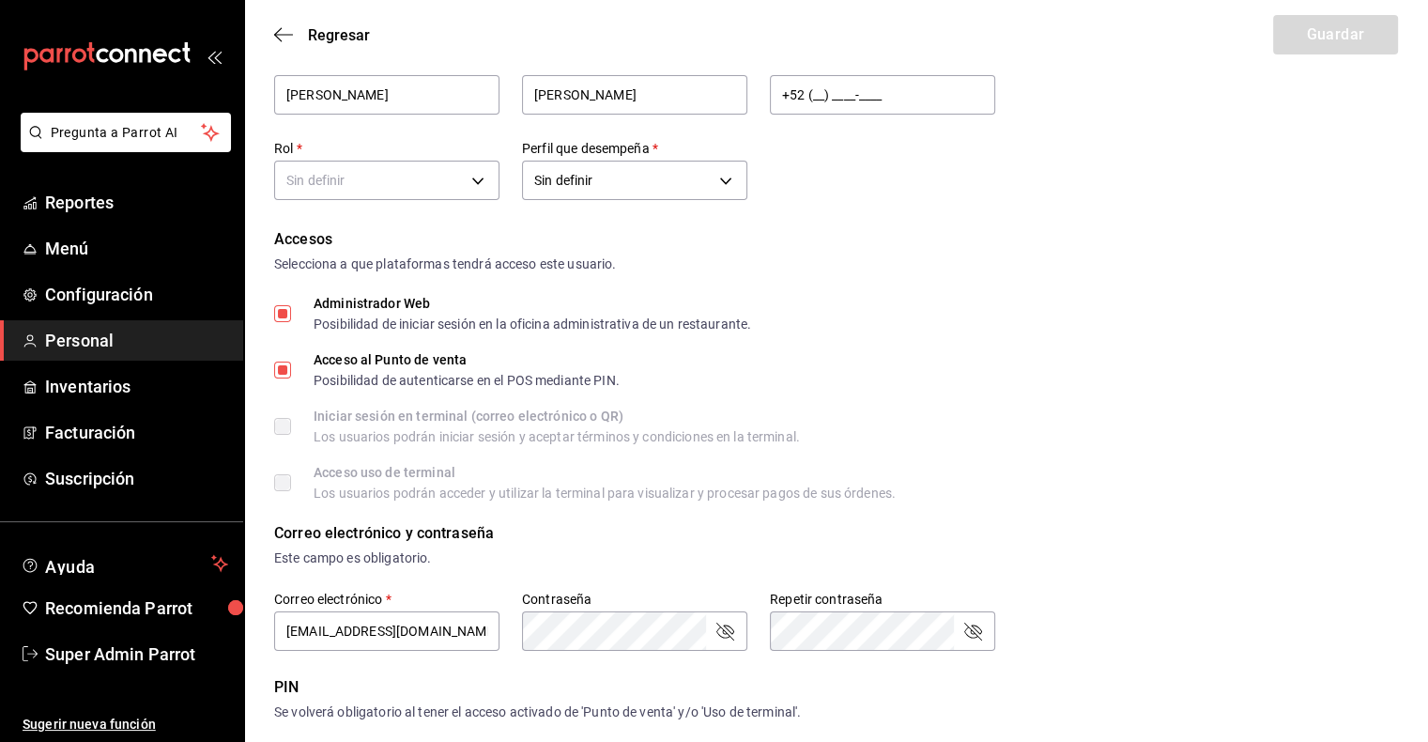
scroll to position [88, 0]
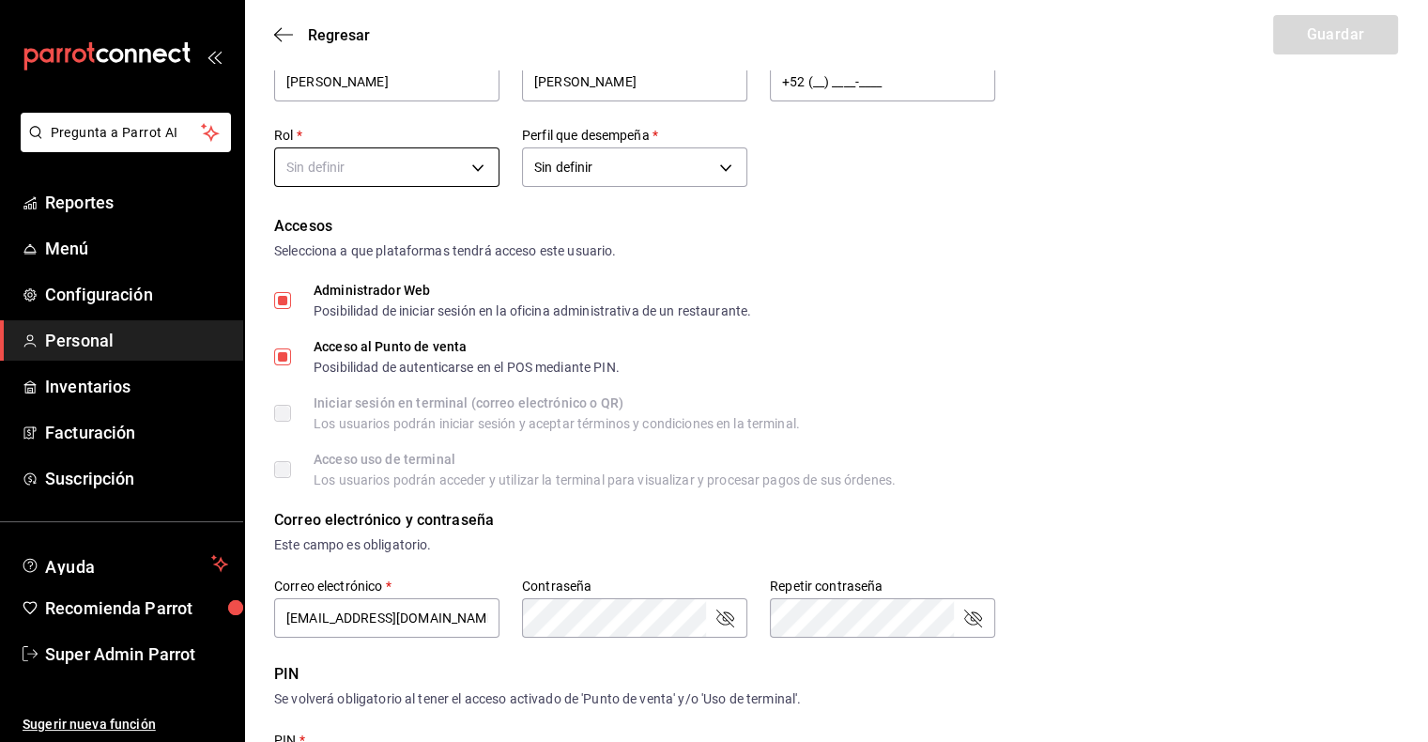
click at [406, 166] on body "Pregunta a Parrot AI Reportes Menú Configuración Personal Inventarios Facturaci…" at bounding box center [714, 597] width 1428 height 1370
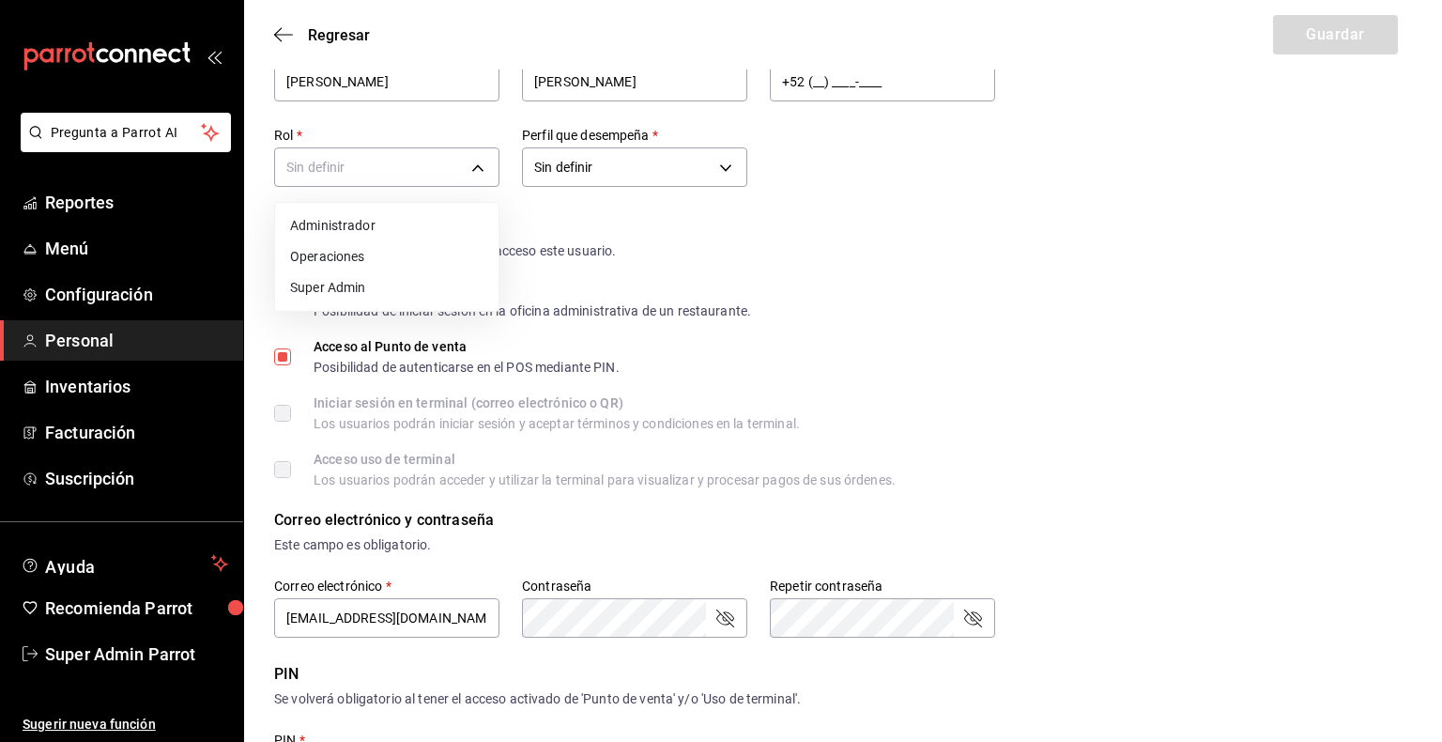
click at [374, 223] on li "Administrador" at bounding box center [386, 225] width 223 height 31
type input "7484bb7b-ea41-40a7-80a6-054072ac390d"
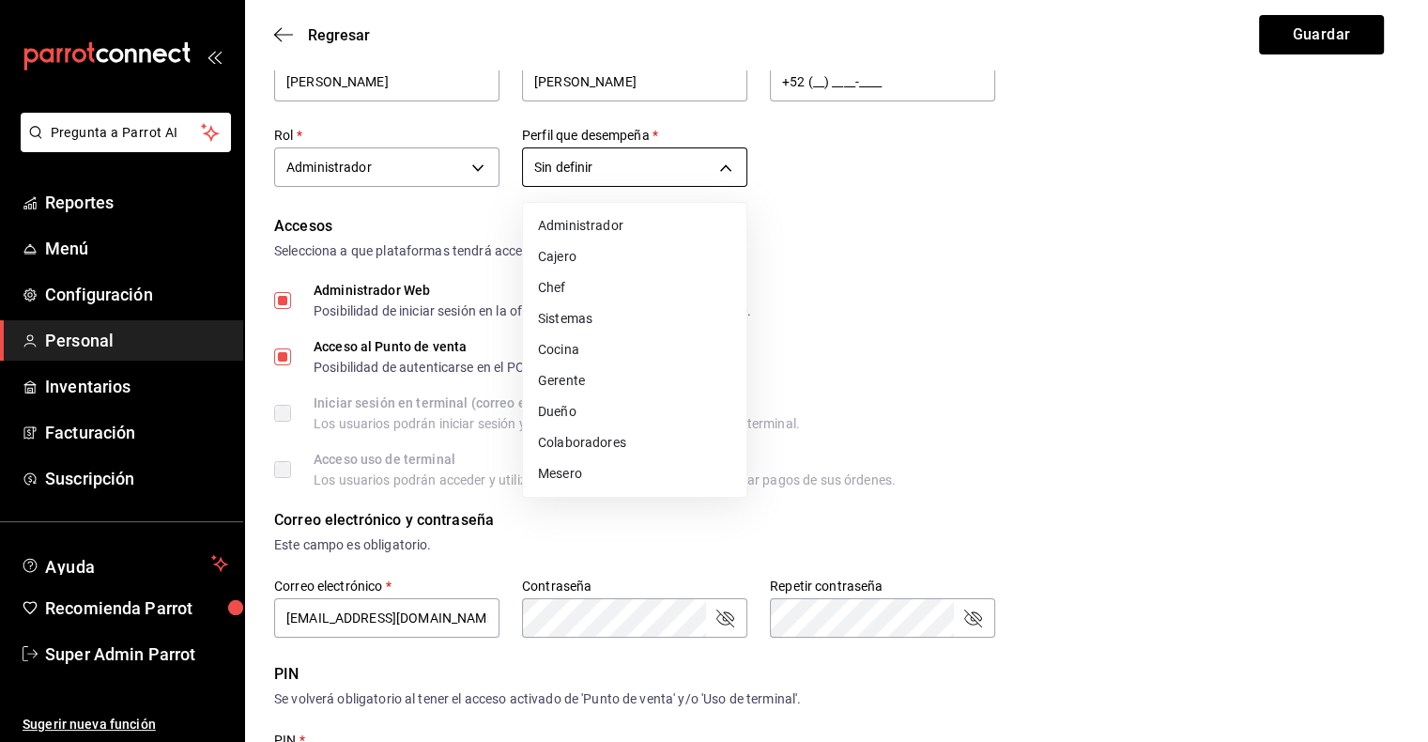
click at [682, 175] on body "Pregunta a Parrot AI Reportes Menú Configuración Personal Inventarios Facturaci…" at bounding box center [714, 597] width 1428 height 1370
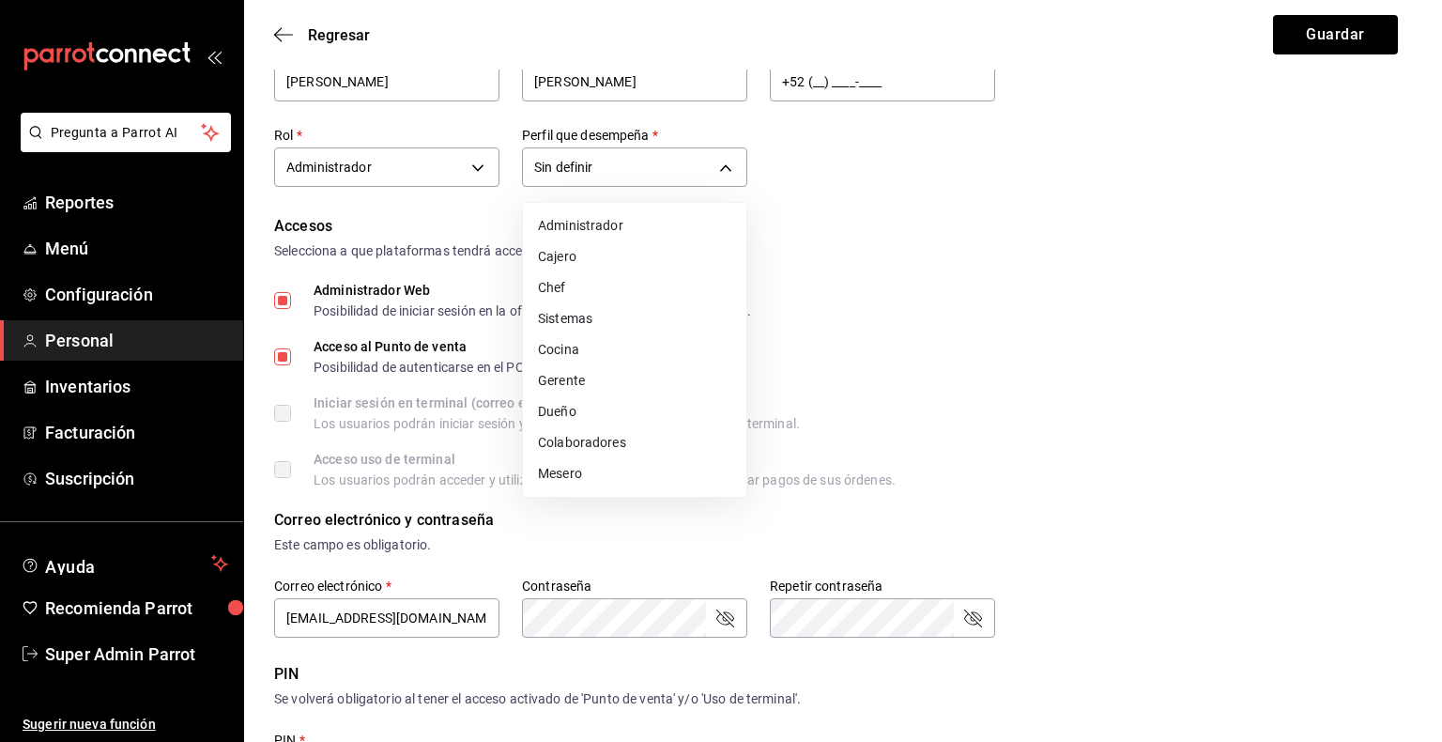
click at [612, 226] on li "Administrador" at bounding box center [634, 225] width 223 height 31
type input "ADMIN"
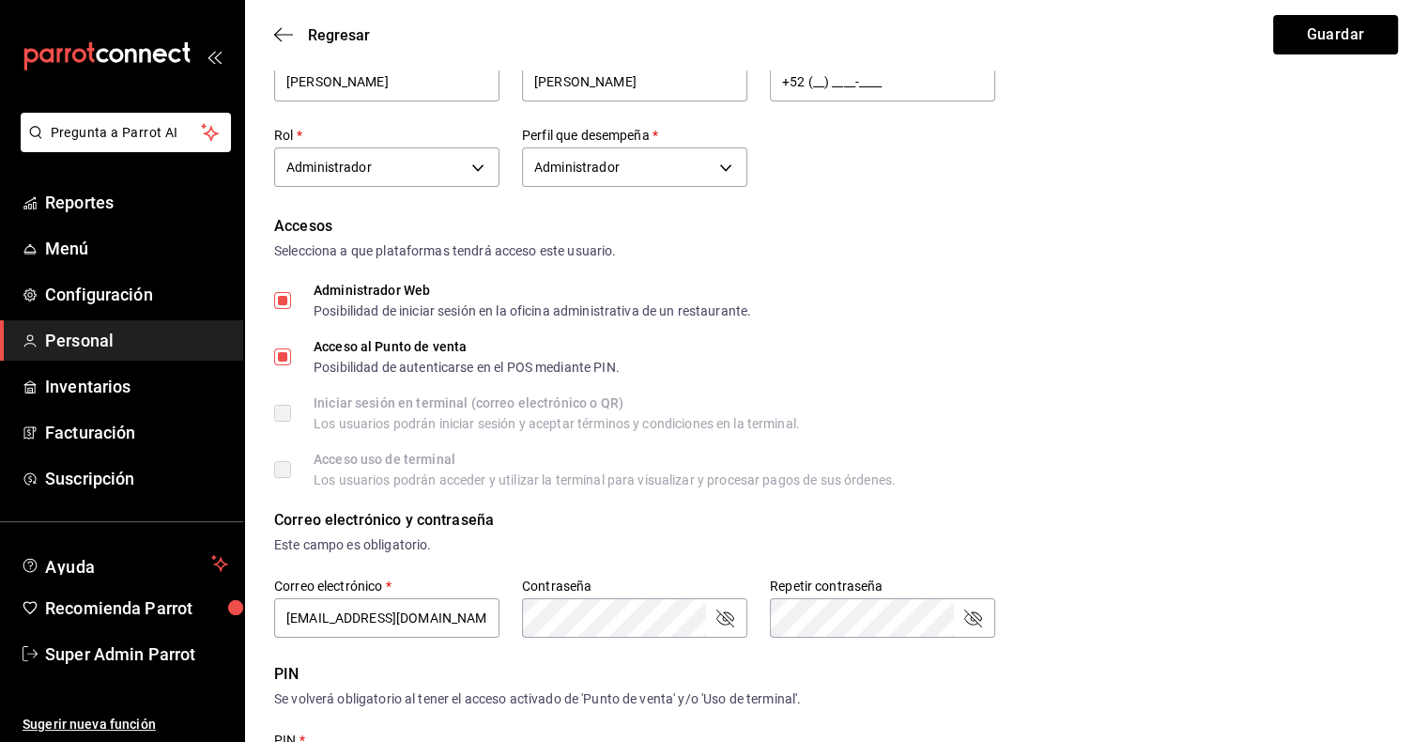
click at [460, 144] on div "Administrador 7484bb7b-ea41-40a7-80a6-054072ac390d" at bounding box center [386, 165] width 225 height 50
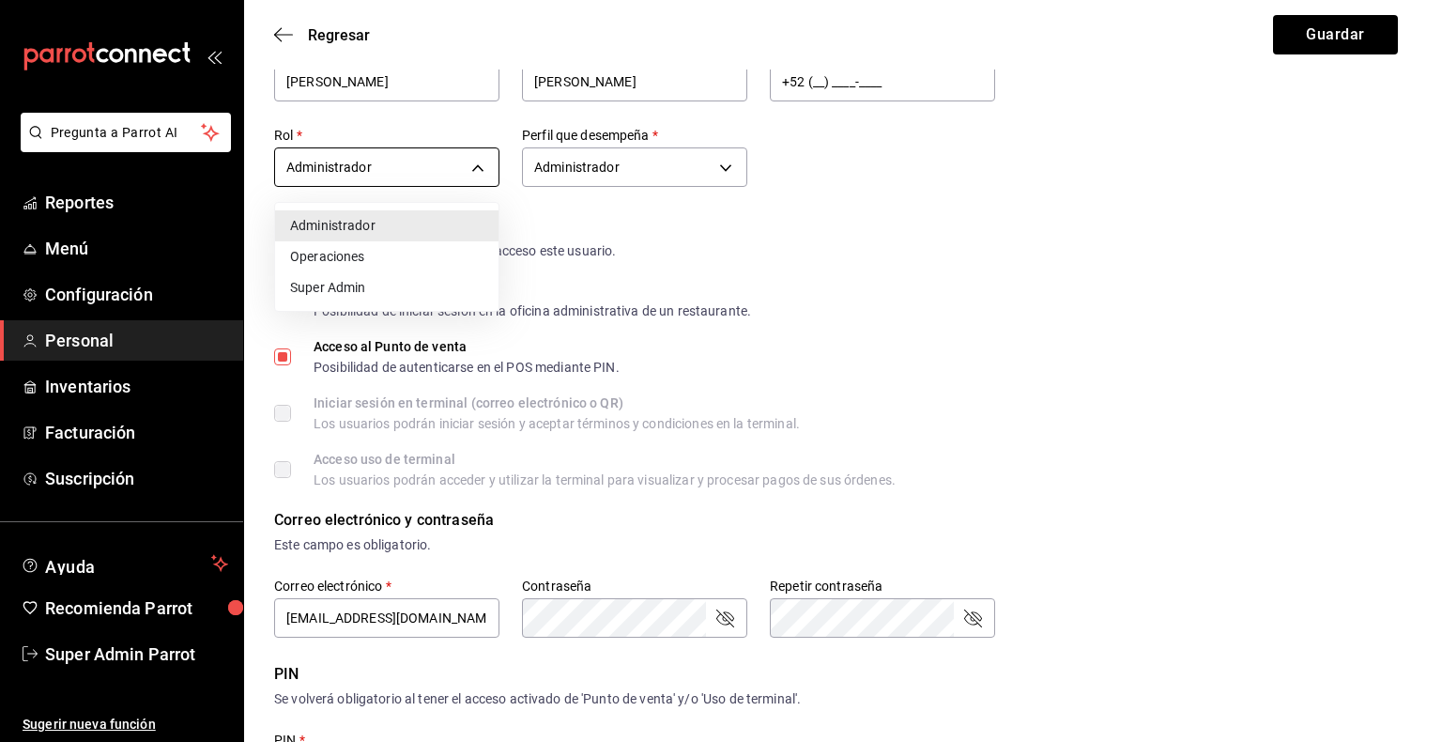
click at [462, 157] on body "Pregunta a Parrot AI Reportes Menú Configuración Personal Inventarios Facturaci…" at bounding box center [721, 597] width 1442 height 1370
click at [859, 246] on div at bounding box center [721, 371] width 1442 height 742
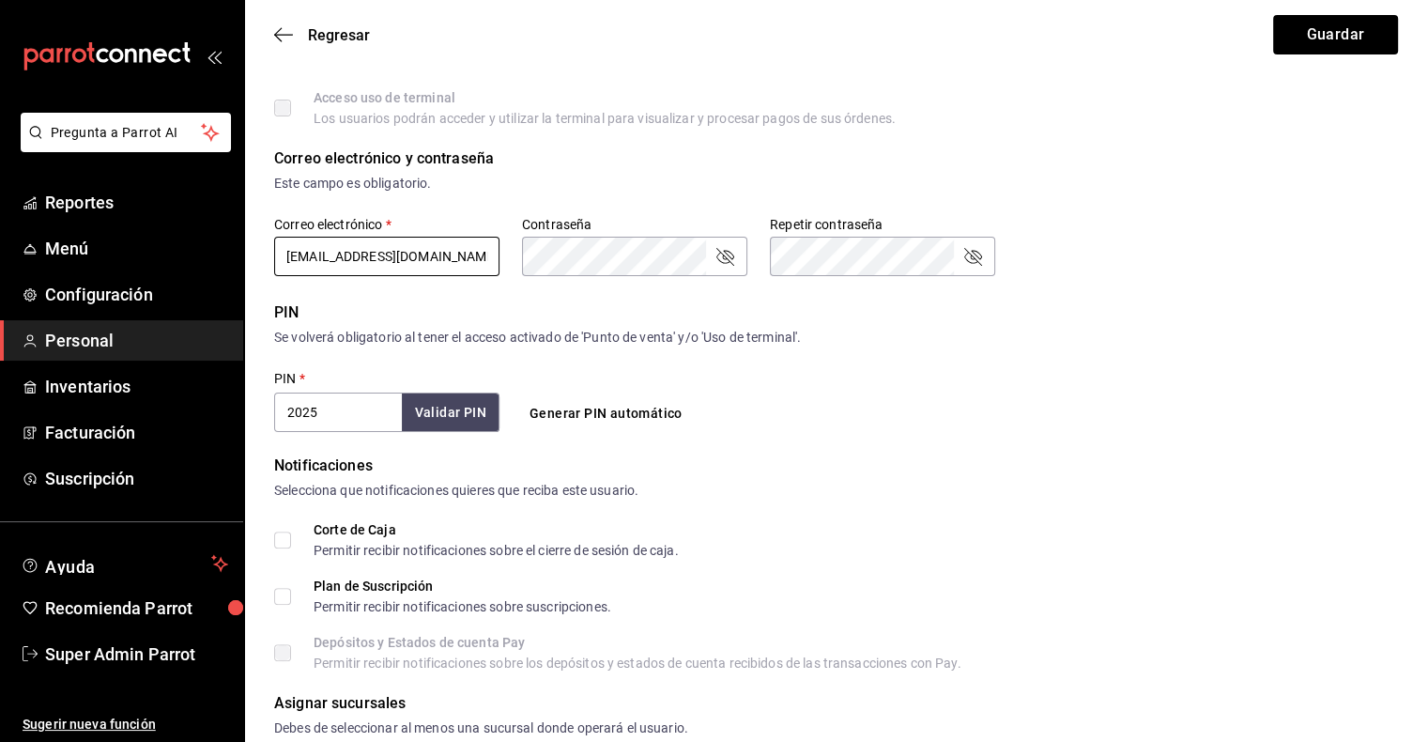
scroll to position [0, 11]
drag, startPoint x: 334, startPoint y: 254, endPoint x: 723, endPoint y: 306, distance: 392.1
click at [723, 306] on form "Datos personales Nombre   * Liliana Apellido   * Leyva Celular (opcional) +52 (…" at bounding box center [836, 251] width 1124 height 1233
click at [526, 293] on form "Datos personales Nombre   * Liliana Apellido   * Leyva Celular (opcional) +52 (…" at bounding box center [836, 251] width 1124 height 1233
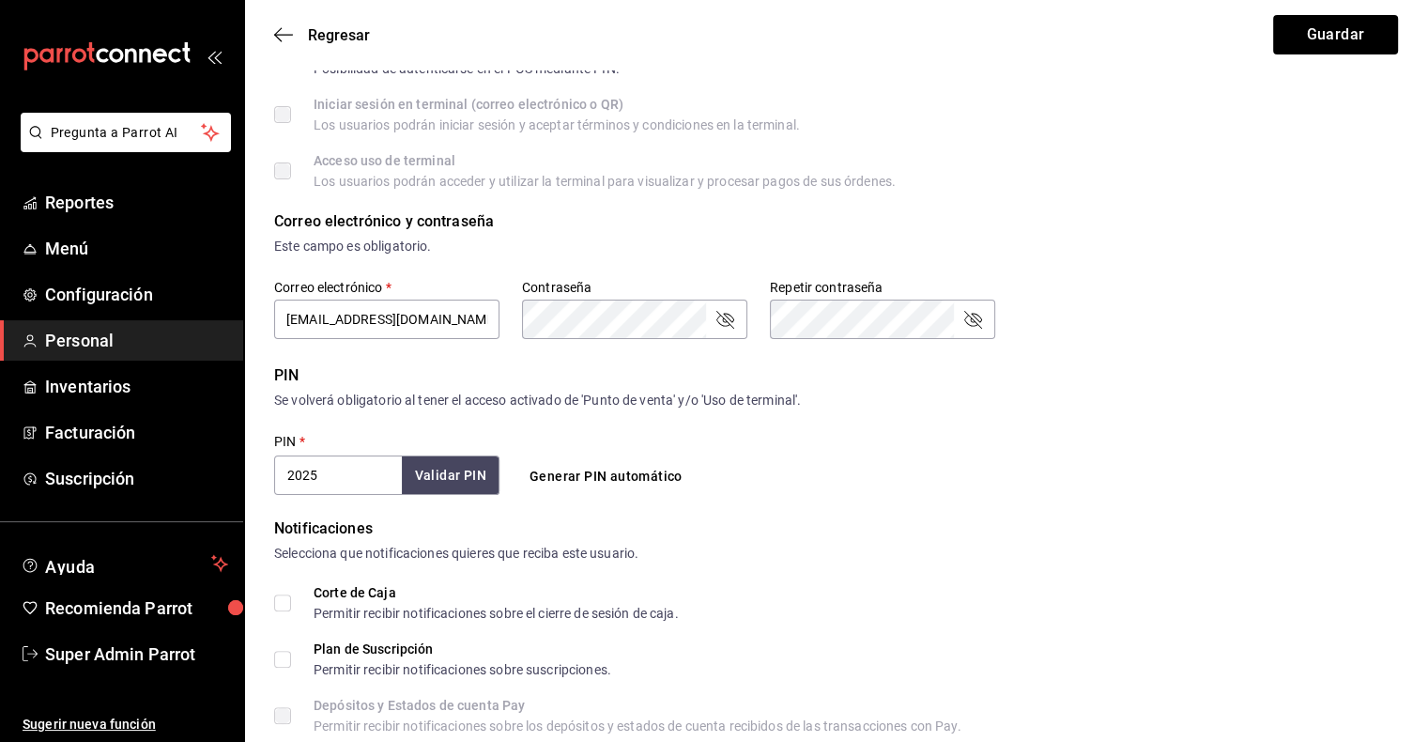
scroll to position [386, 0]
click at [333, 316] on input "[EMAIL_ADDRESS][DOMAIN_NAME]" at bounding box center [386, 319] width 225 height 39
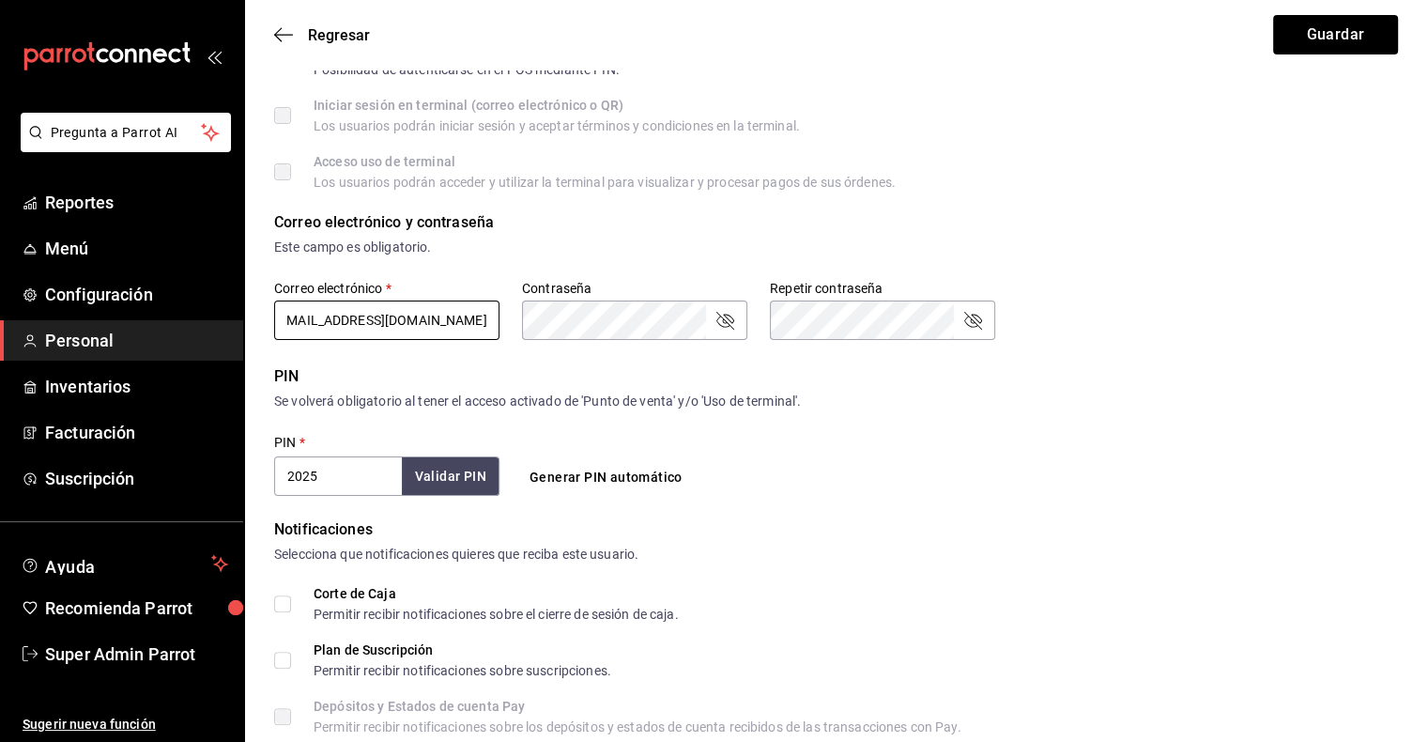
drag, startPoint x: 394, startPoint y: 325, endPoint x: 588, endPoint y: 355, distance: 195.7
click at [588, 355] on form "Datos personales Nombre   * Liliana Apellido   * Leyva Celular (opcional) +52 (…" at bounding box center [836, 315] width 1124 height 1233
click at [633, 249] on div "Este campo es obligatorio." at bounding box center [836, 248] width 1124 height 20
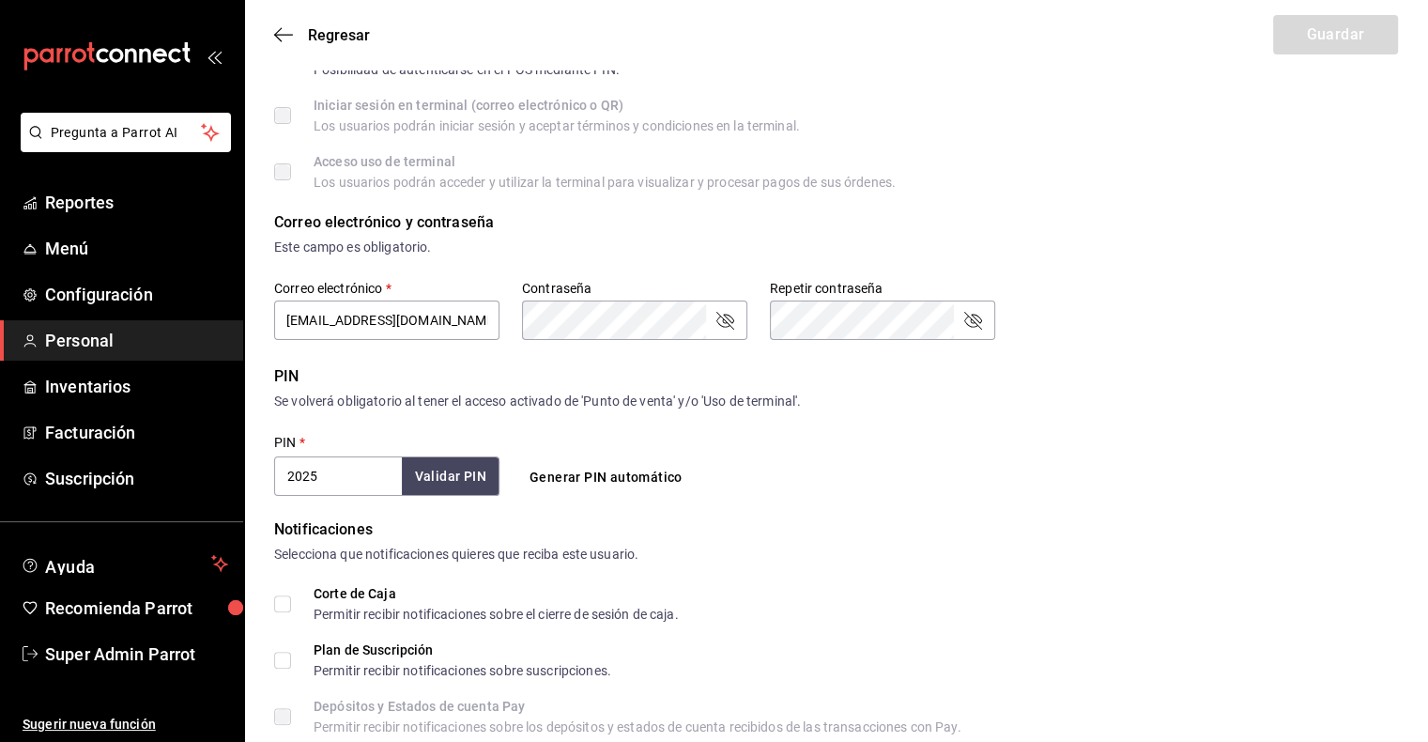
click at [727, 329] on icon "passwordField" at bounding box center [724, 320] width 23 height 23
click at [651, 370] on div "PIN" at bounding box center [836, 376] width 1124 height 23
click at [804, 390] on div "PIN Se volverá obligatorio al tener el acceso activado de 'Punto de venta' y/o …" at bounding box center [836, 388] width 1124 height 46
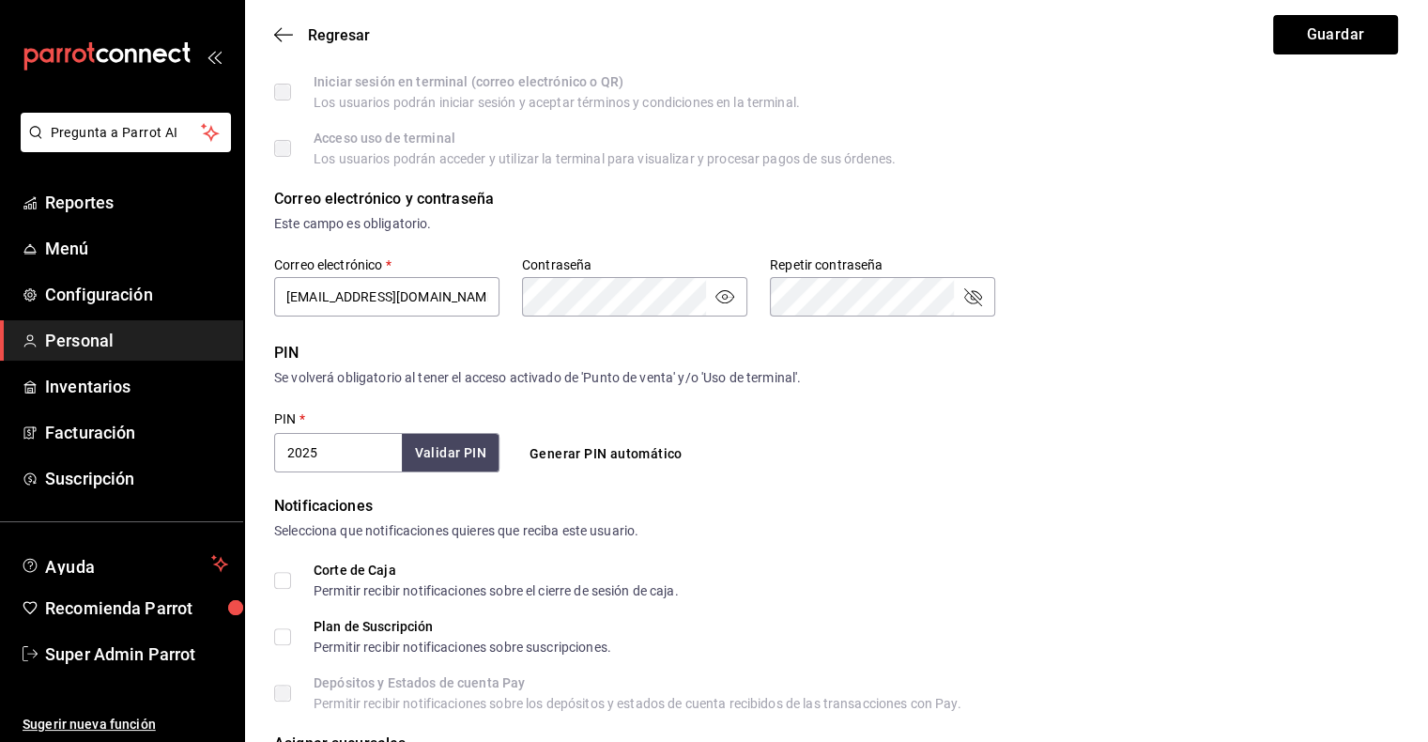
scroll to position [627, 0]
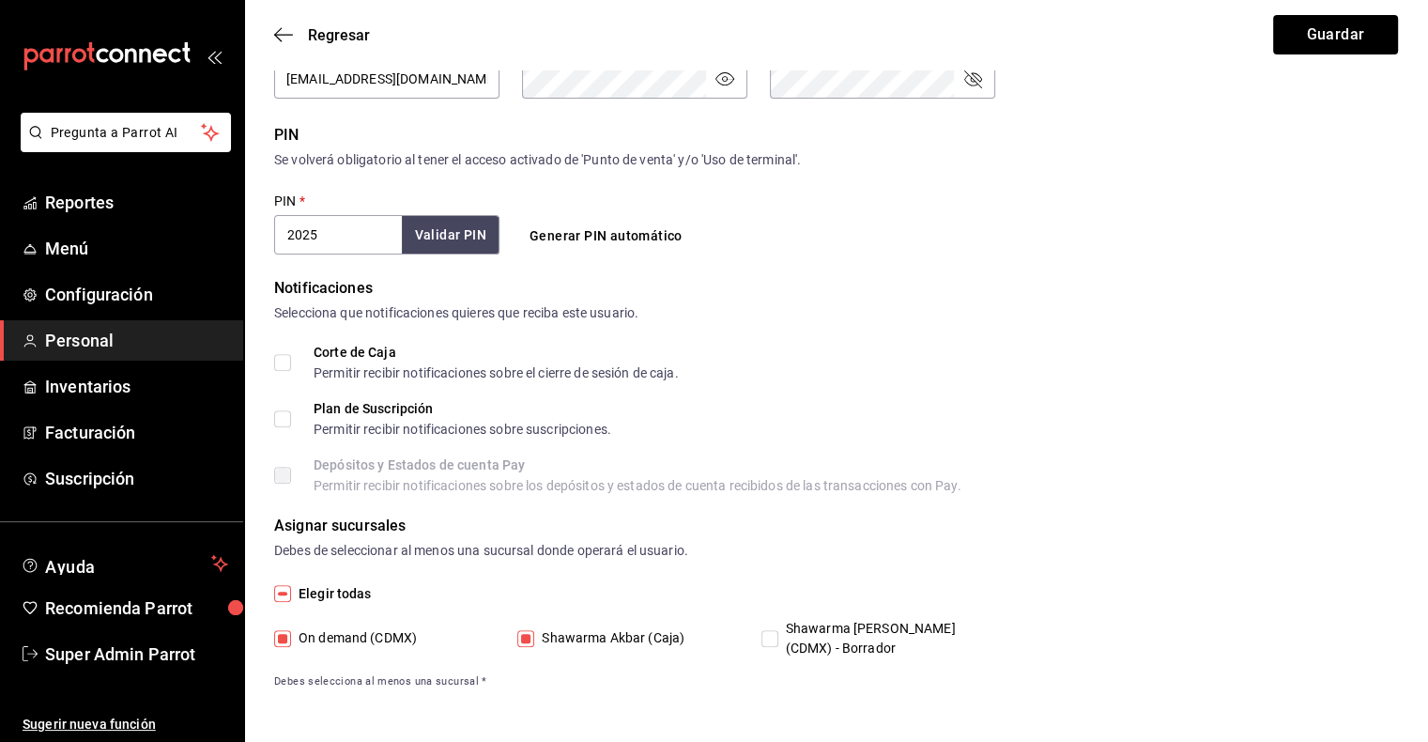
click at [284, 362] on input "Corte de Caja Permitir recibir notificaciones sobre el cierre de sesión de caja." at bounding box center [282, 362] width 17 height 17
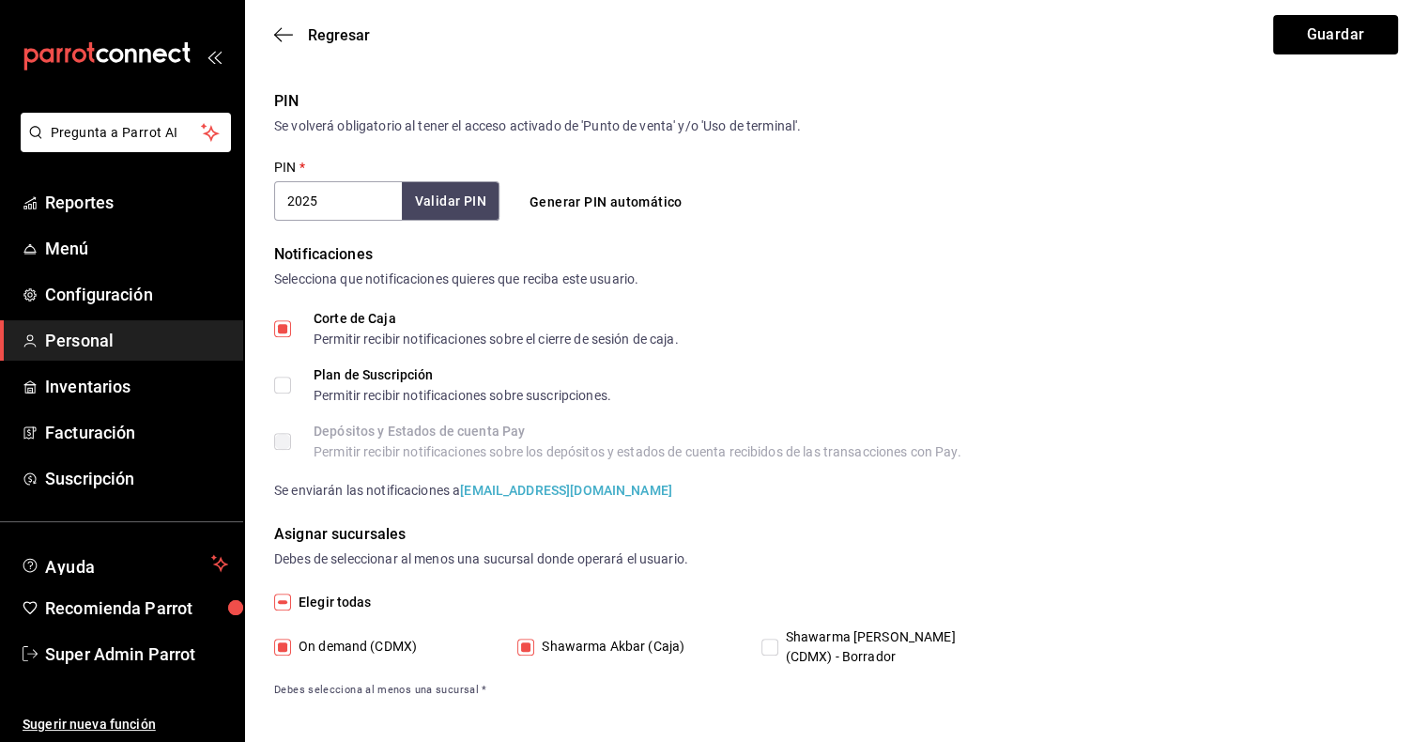
click at [274, 328] on input "Corte de Caja Permitir recibir notificaciones sobre el cierre de sesión de caja." at bounding box center [282, 328] width 17 height 17
checkbox input "false"
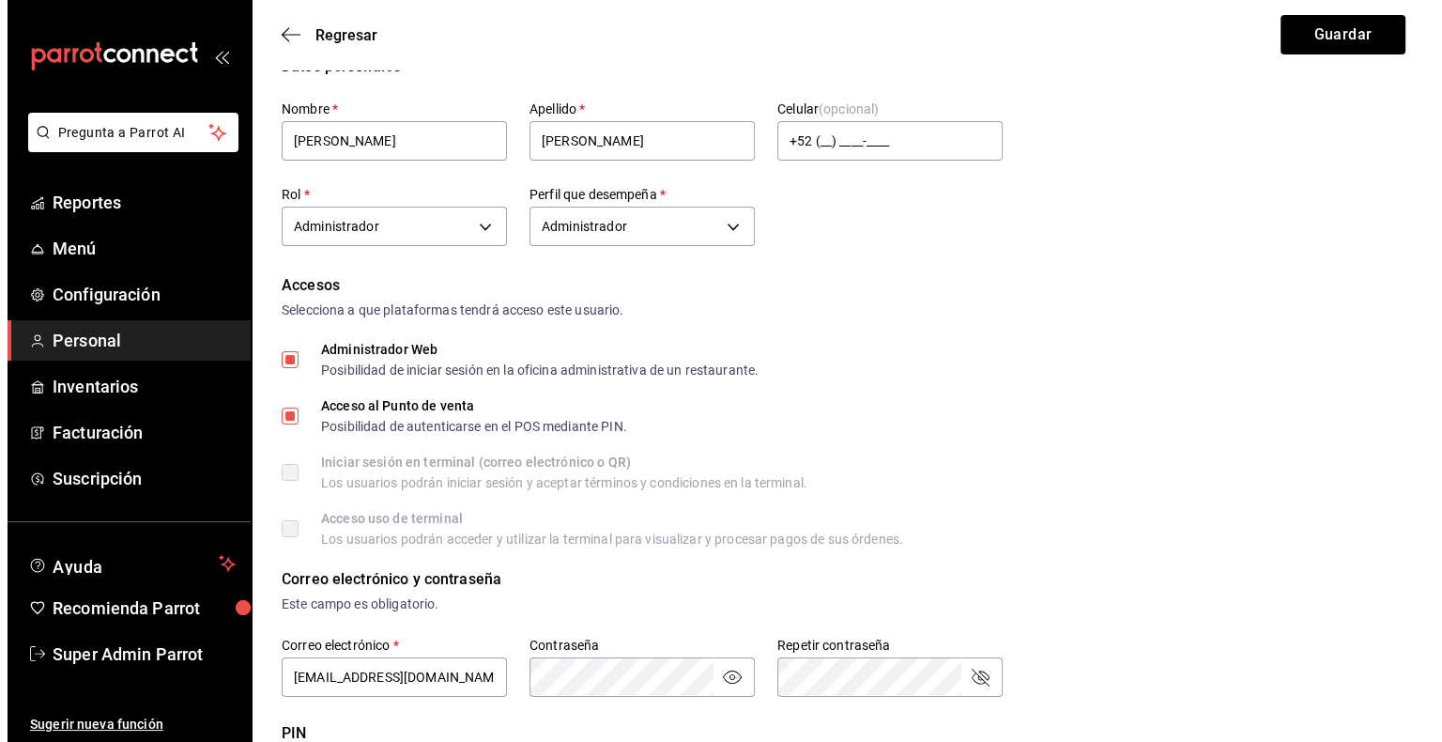
scroll to position [0, 0]
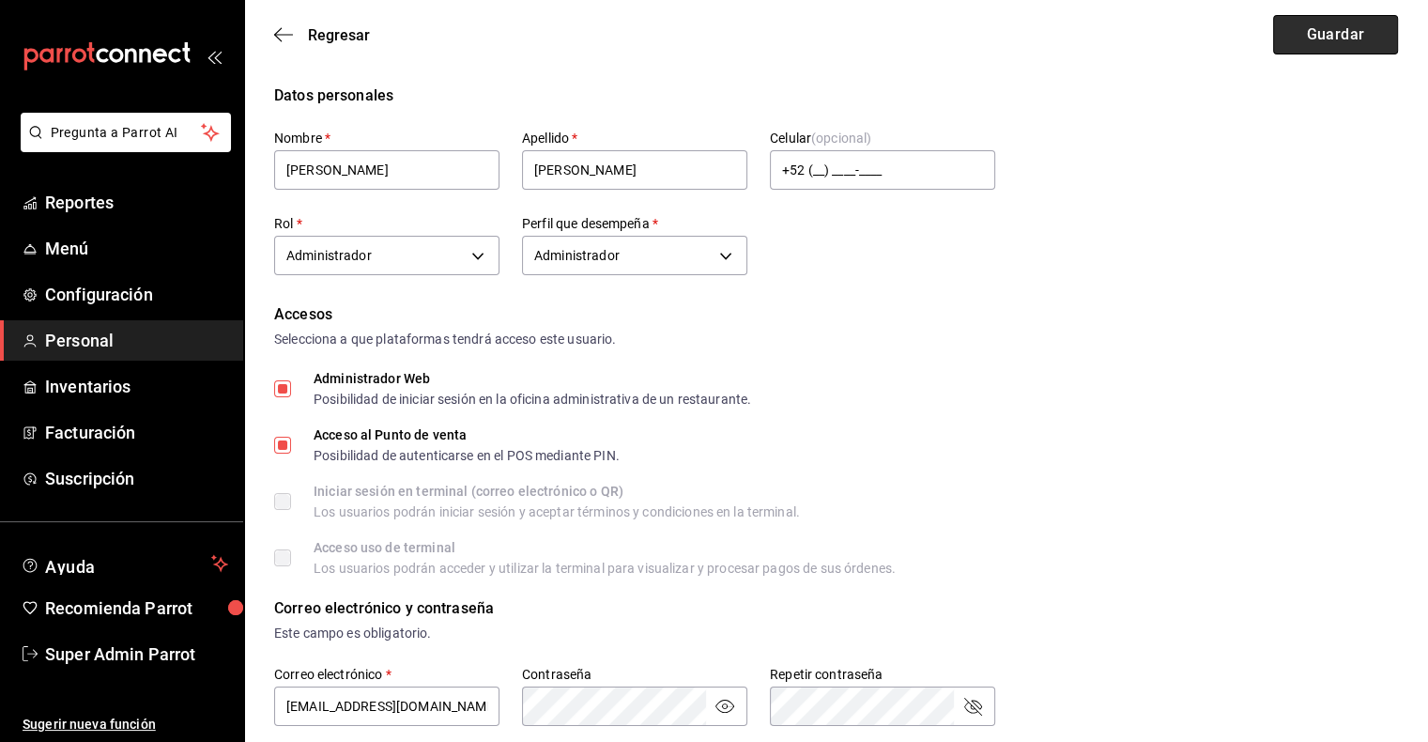
click at [1337, 38] on button "Guardar" at bounding box center [1335, 34] width 125 height 39
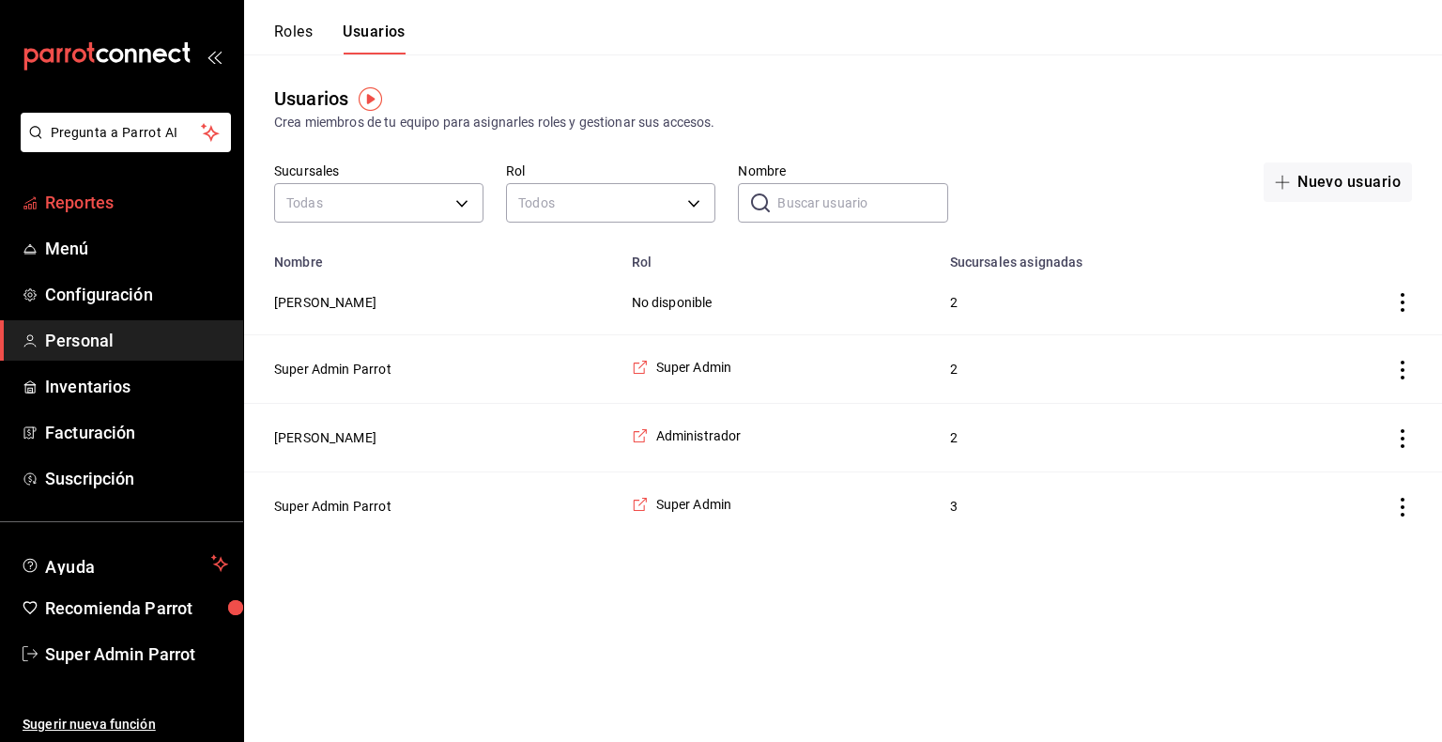
click at [70, 205] on span "Reportes" at bounding box center [136, 202] width 183 height 25
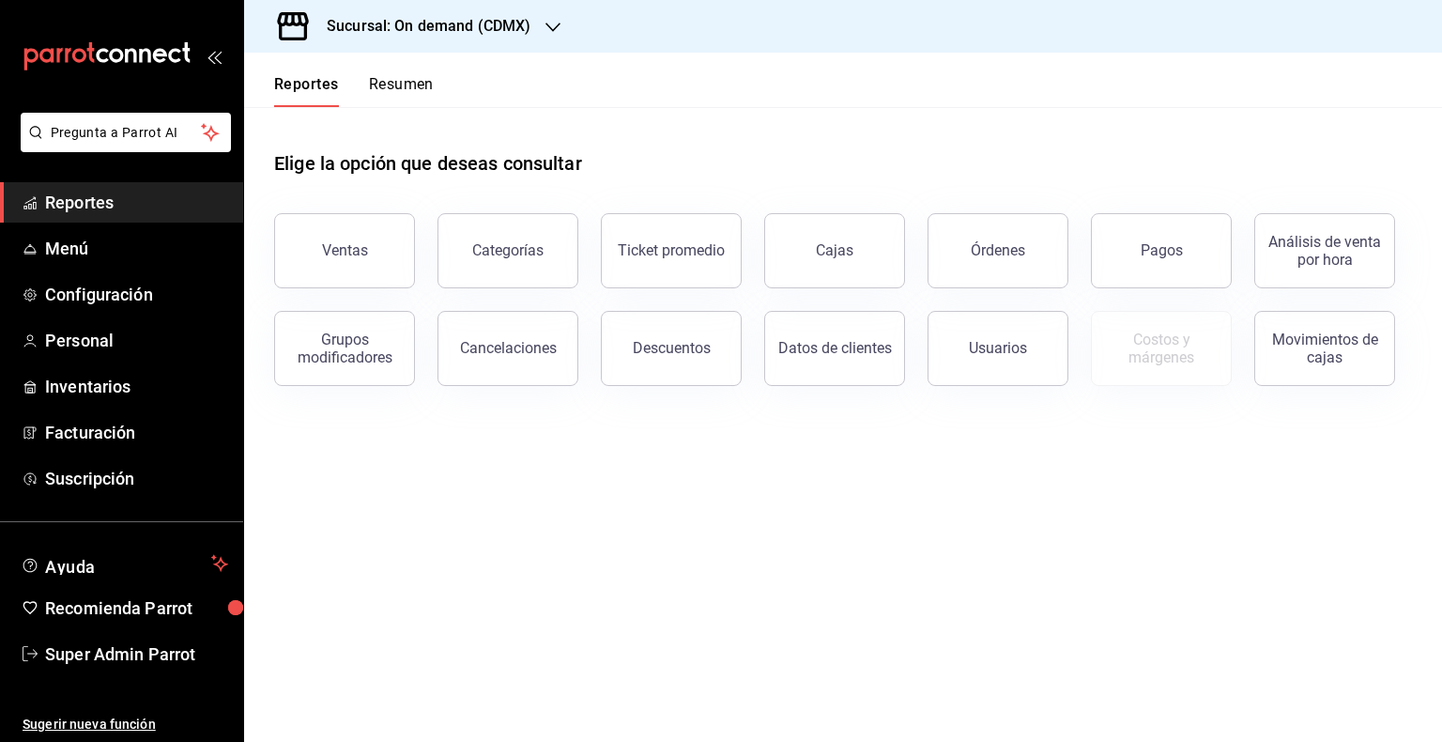
click at [405, 5] on div "Sucursal: On demand (CDMX)" at bounding box center [413, 26] width 309 height 53
click at [406, 110] on div "Shawarma Akbar (Caja)" at bounding box center [385, 123] width 282 height 42
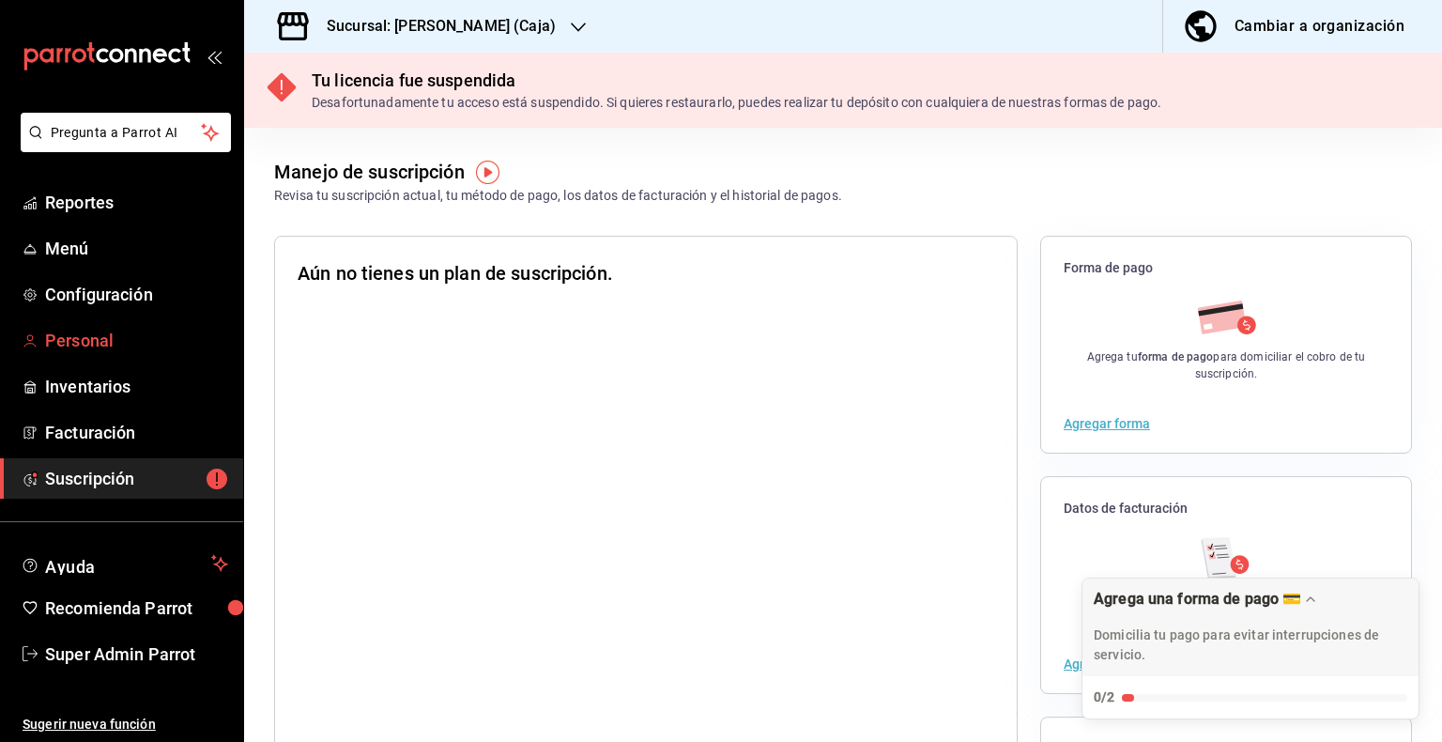
click at [85, 339] on span "Personal" at bounding box center [136, 340] width 183 height 25
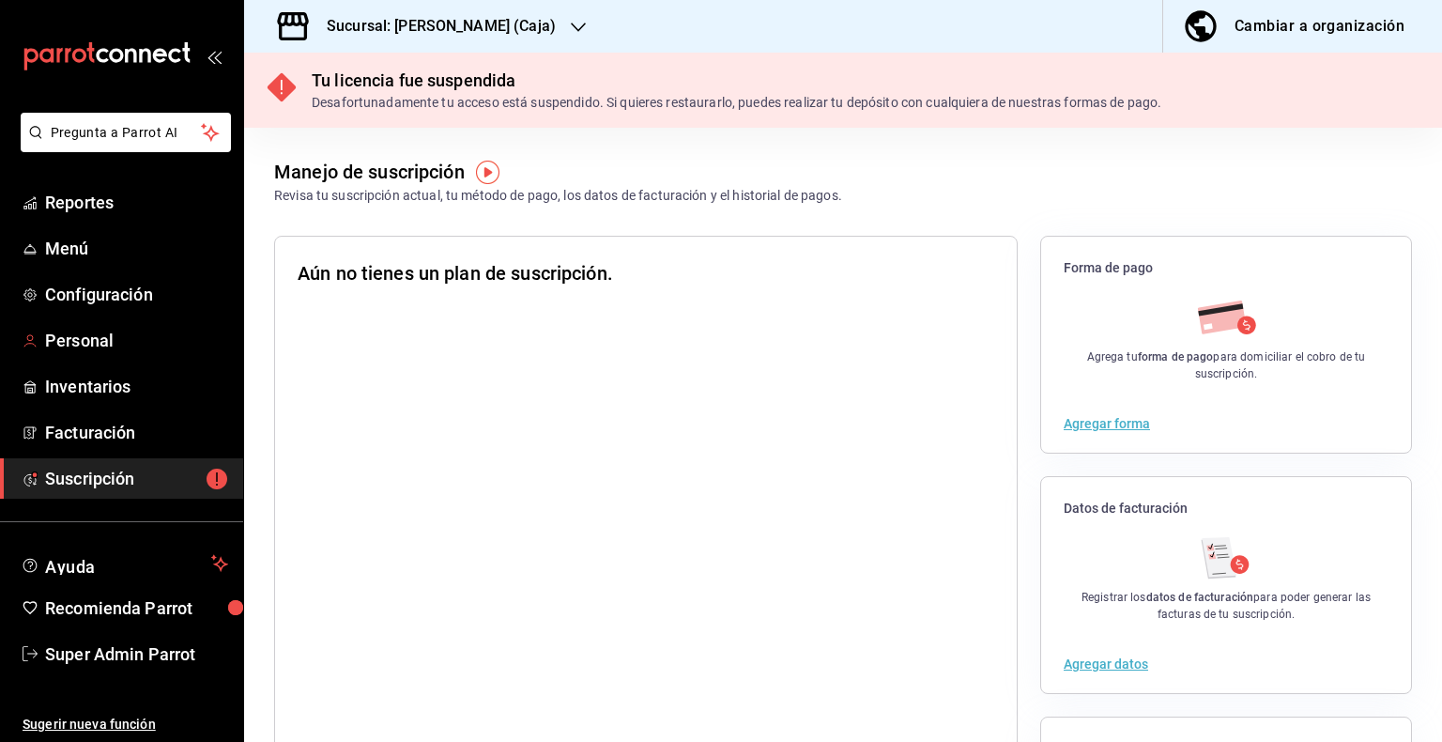
click at [85, 339] on span "Personal" at bounding box center [136, 340] width 183 height 25
click at [499, 31] on h3 "Sucursal: Shawarma Akbar (Caja)" at bounding box center [434, 26] width 244 height 23
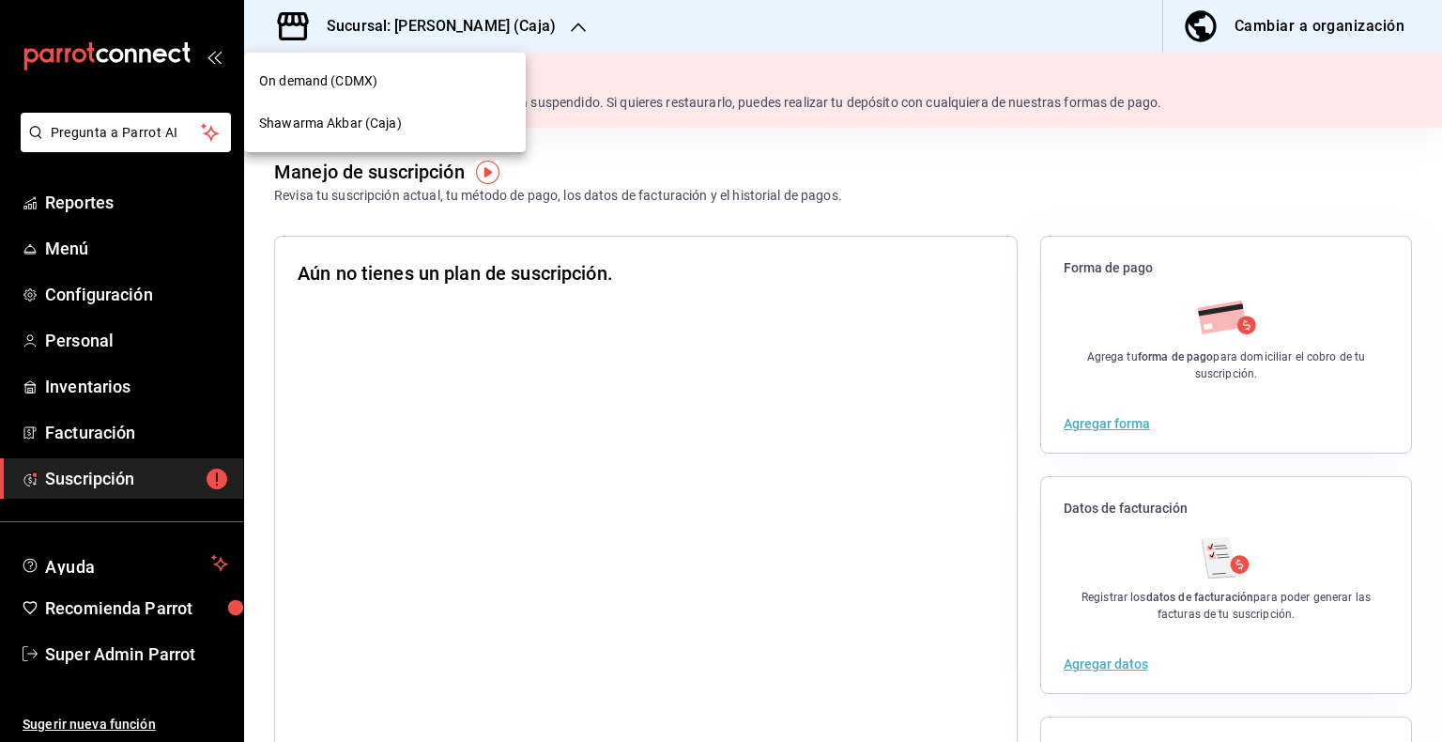
click at [406, 122] on div "Shawarma Akbar (Caja)" at bounding box center [385, 124] width 252 height 20
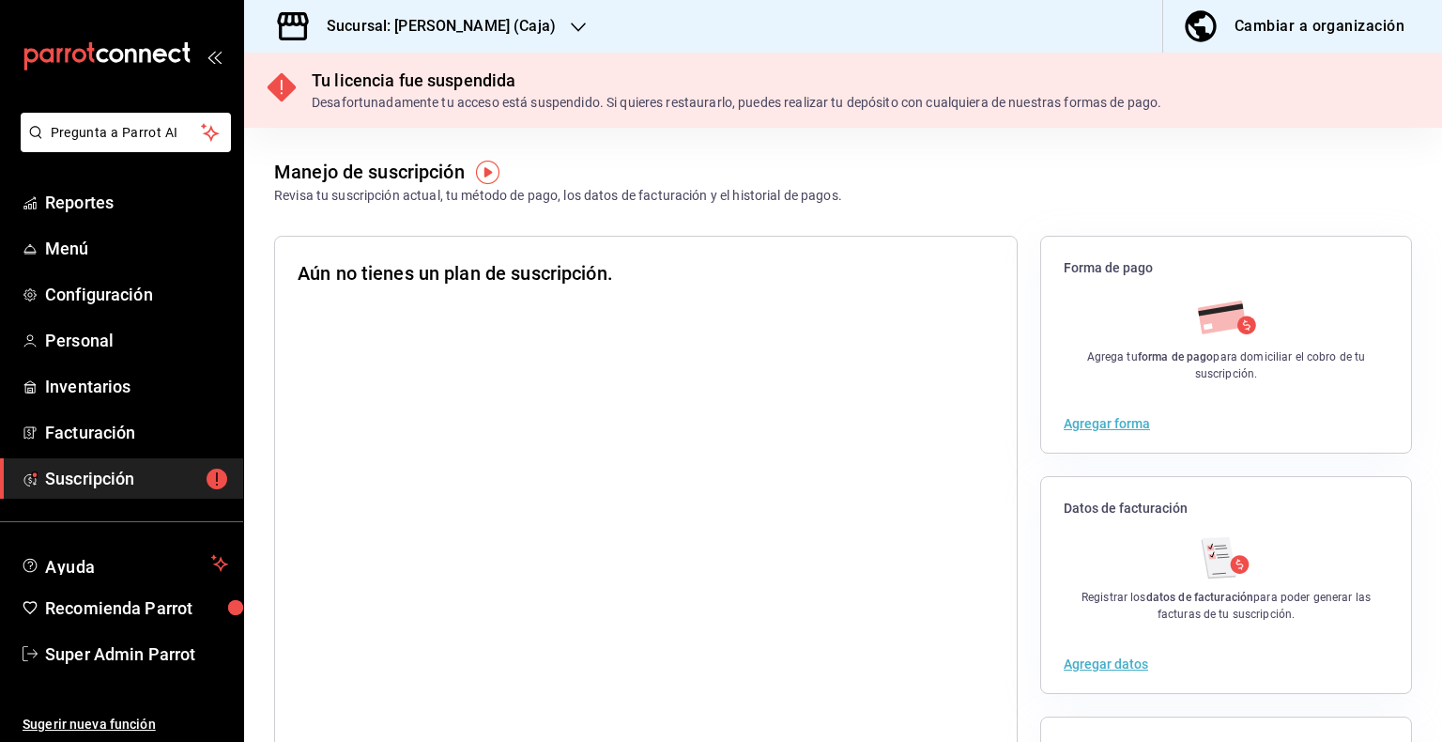
click at [493, 33] on h3 "Sucursal: Shawarma Akbar (Caja)" at bounding box center [434, 26] width 244 height 23
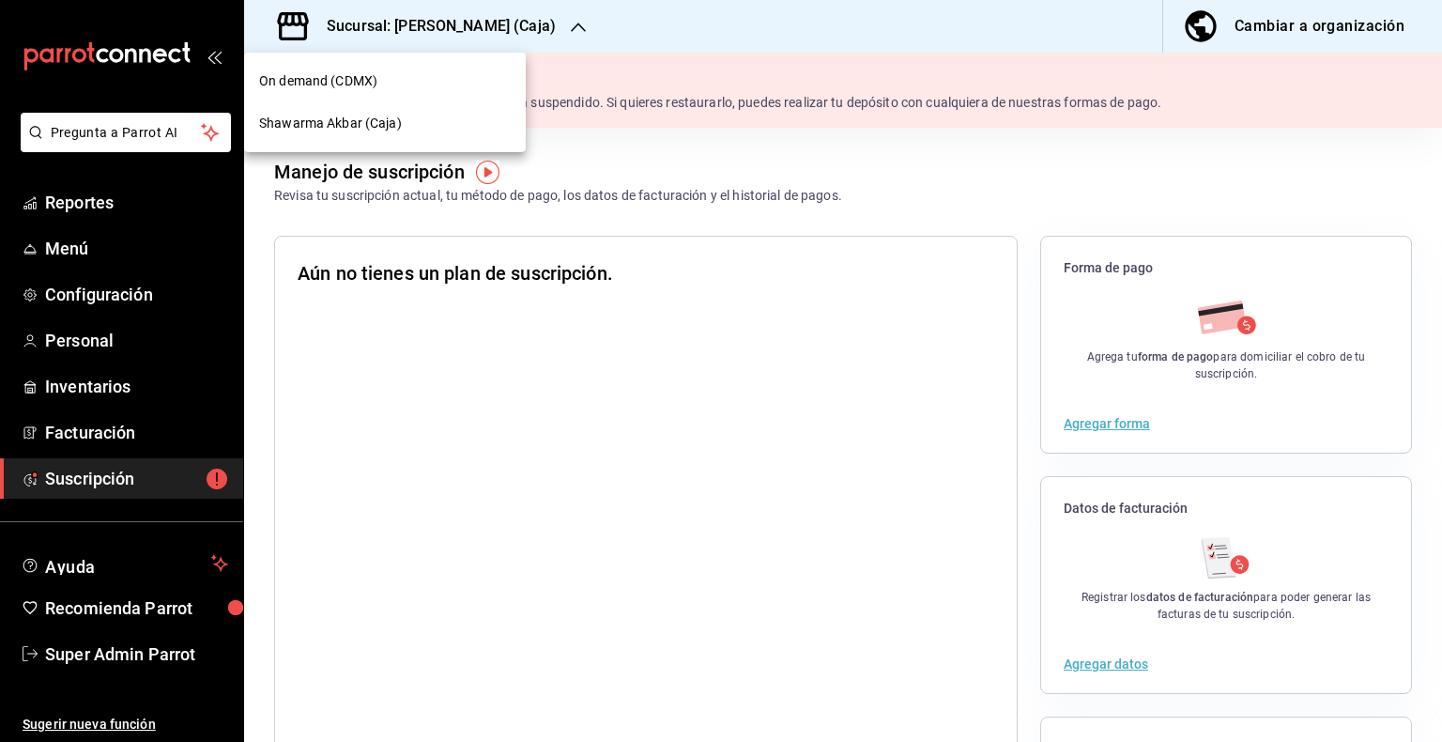
click at [94, 340] on div at bounding box center [721, 371] width 1442 height 742
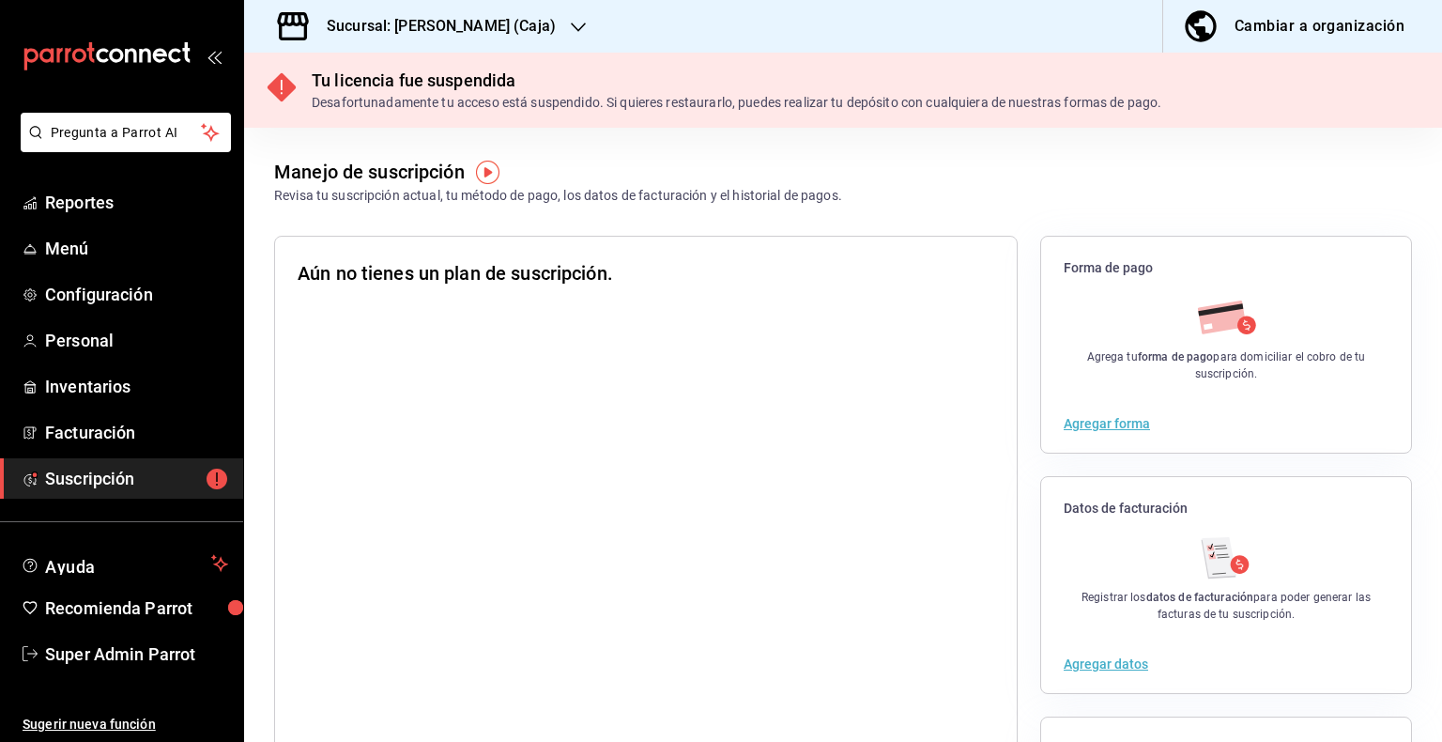
click at [94, 340] on span "Personal" at bounding box center [136, 340] width 183 height 25
click at [412, 47] on div "Sucursal: Shawarma Akbar (Caja)" at bounding box center [426, 26] width 334 height 53
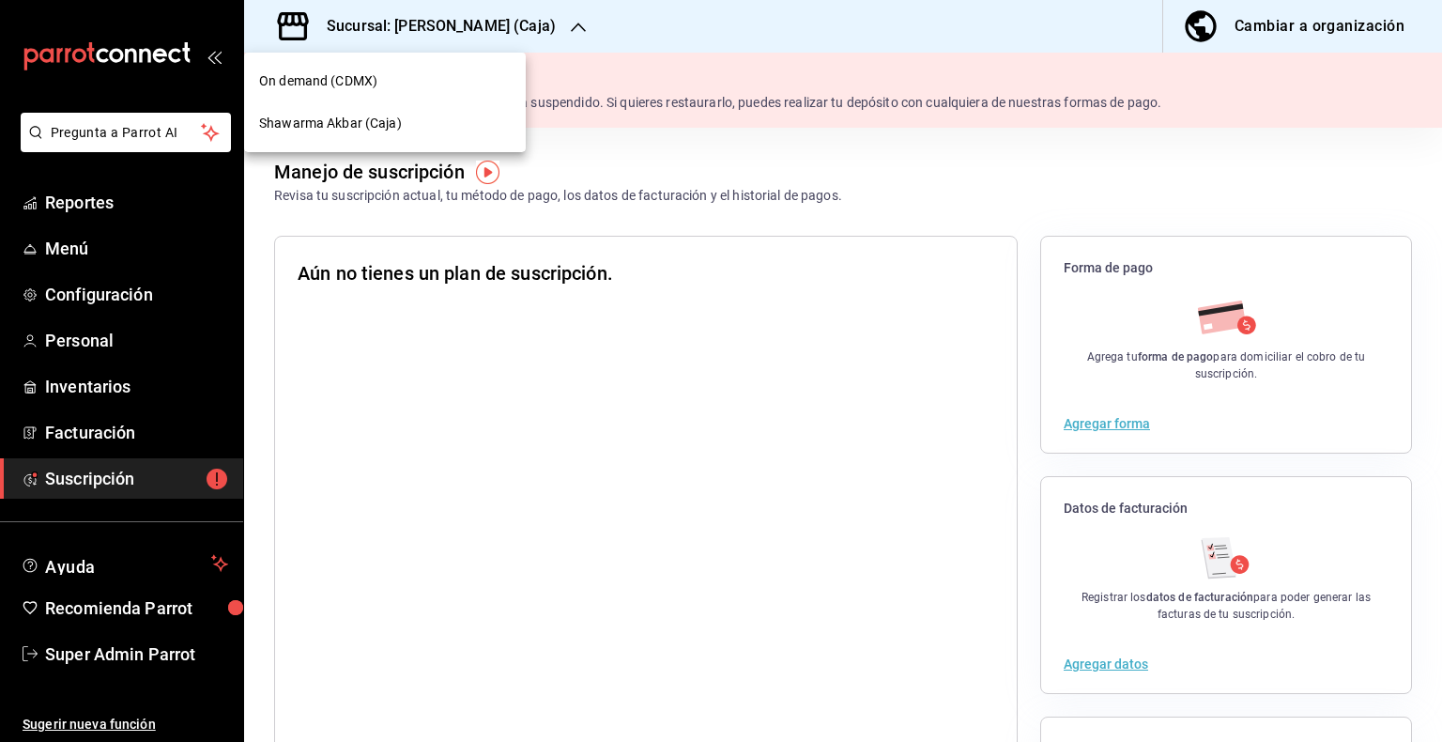
click at [323, 78] on span "On demand (CDMX)" at bounding box center [318, 81] width 118 height 20
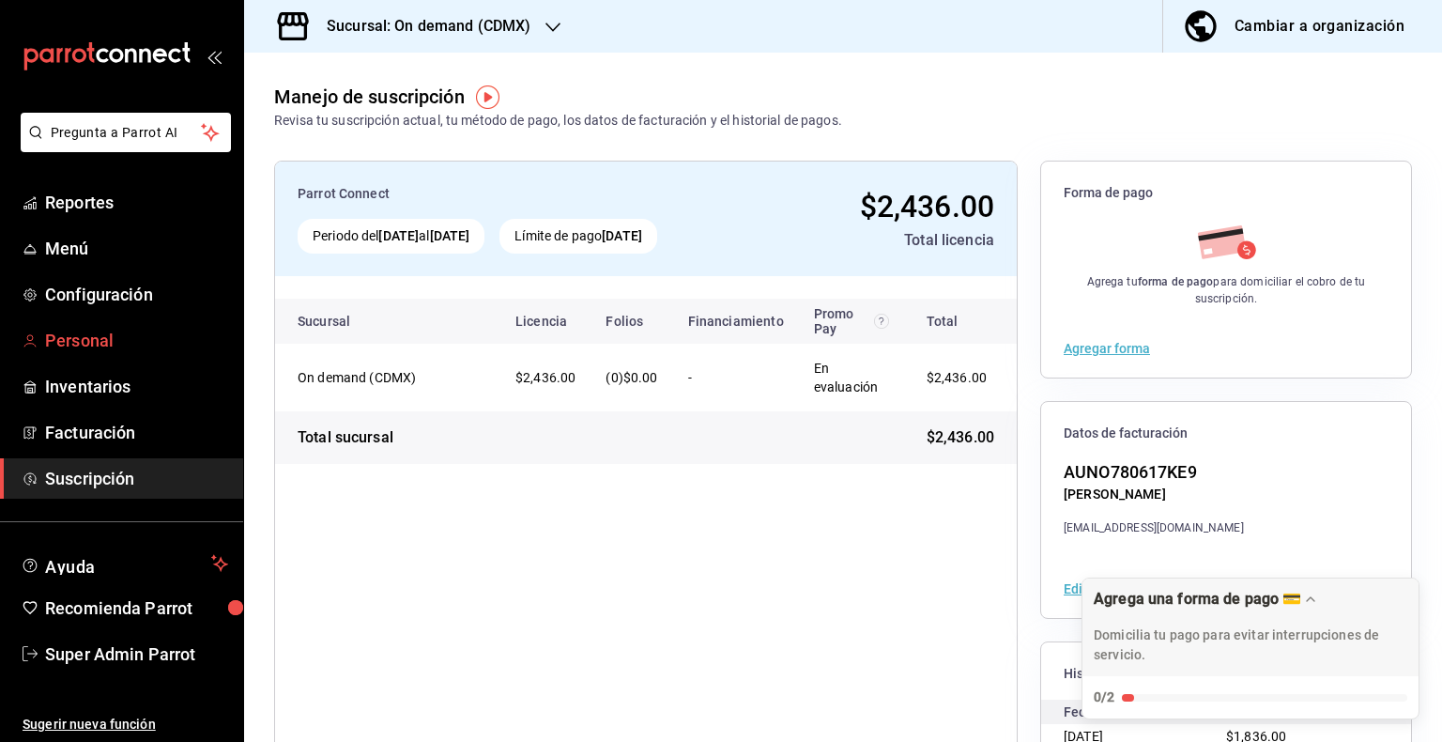
click at [58, 346] on span "Personal" at bounding box center [136, 340] width 183 height 25
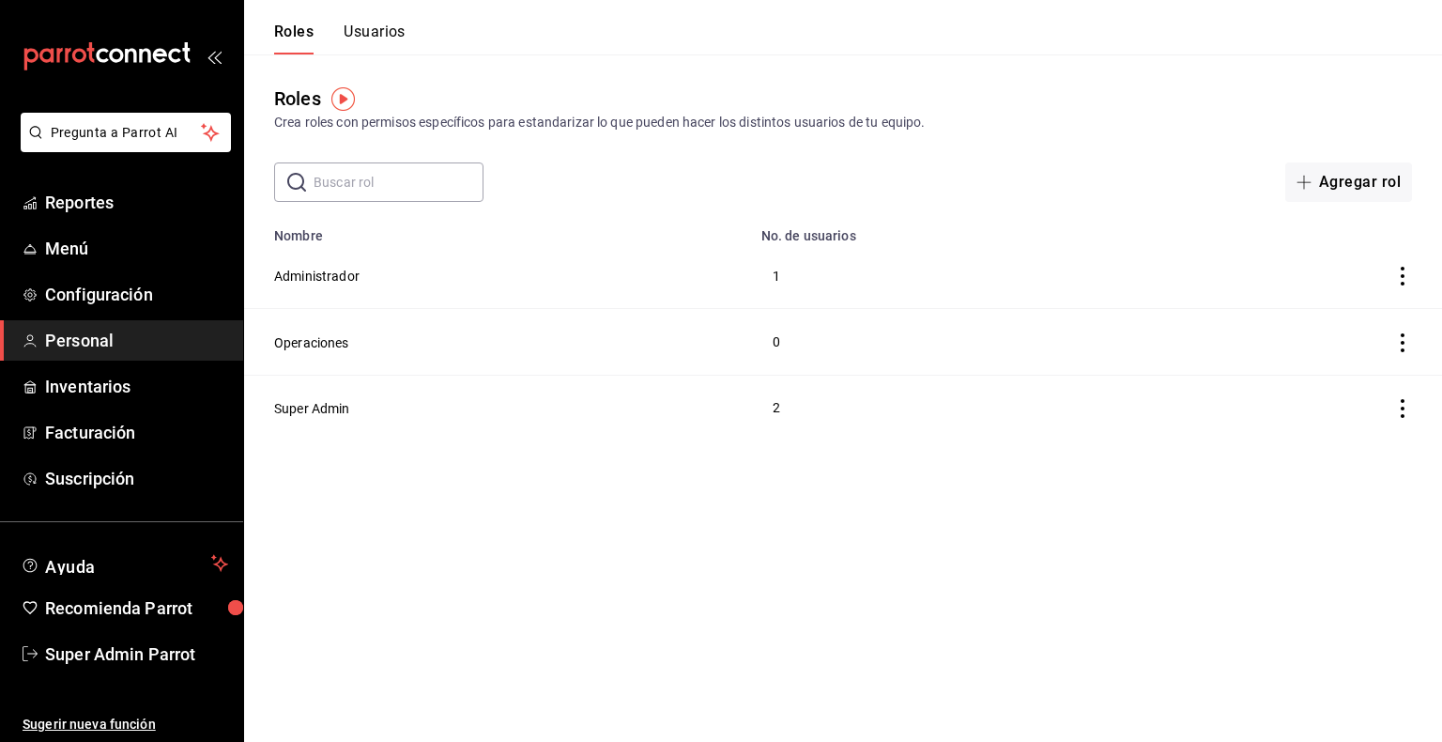
click at [345, 102] on img "button" at bounding box center [342, 98] width 23 height 23
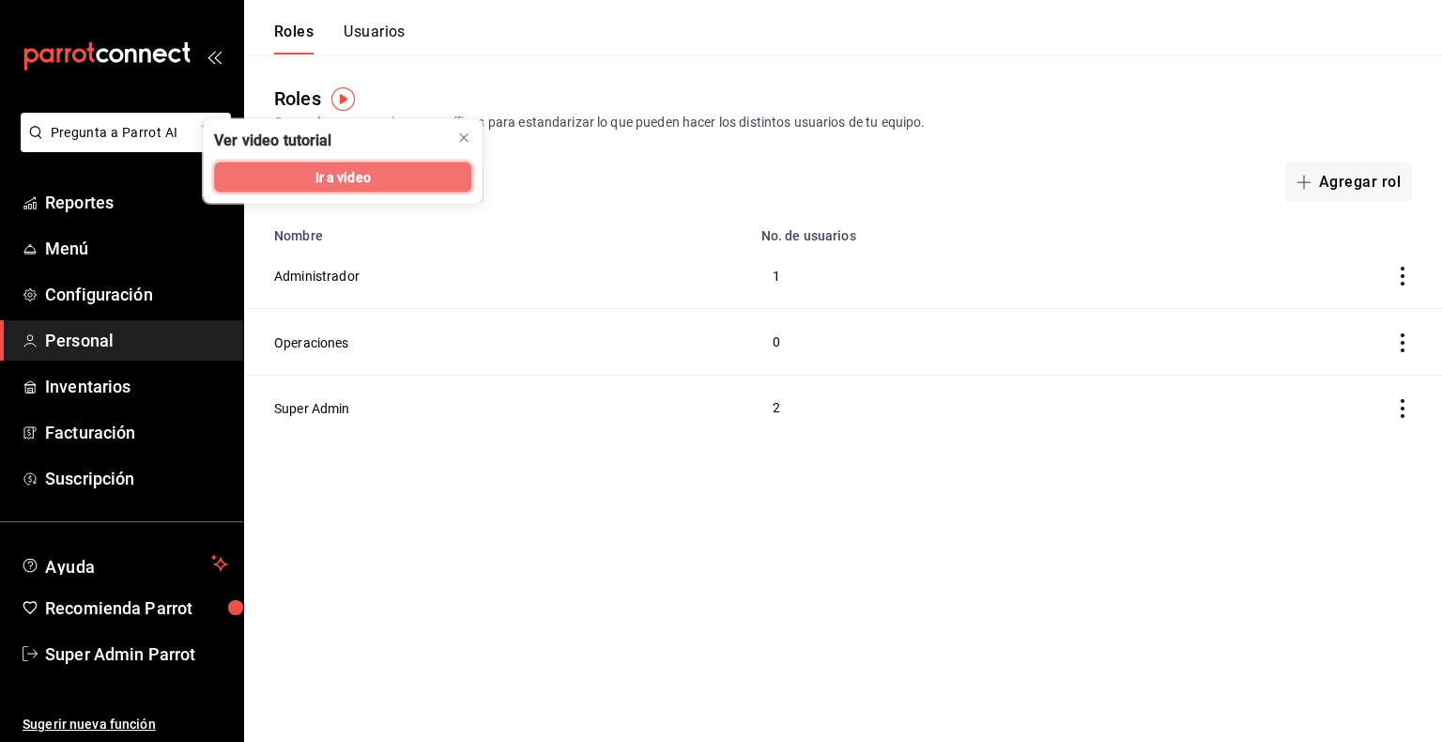
click at [375, 169] on button "Ir a video" at bounding box center [342, 177] width 257 height 30
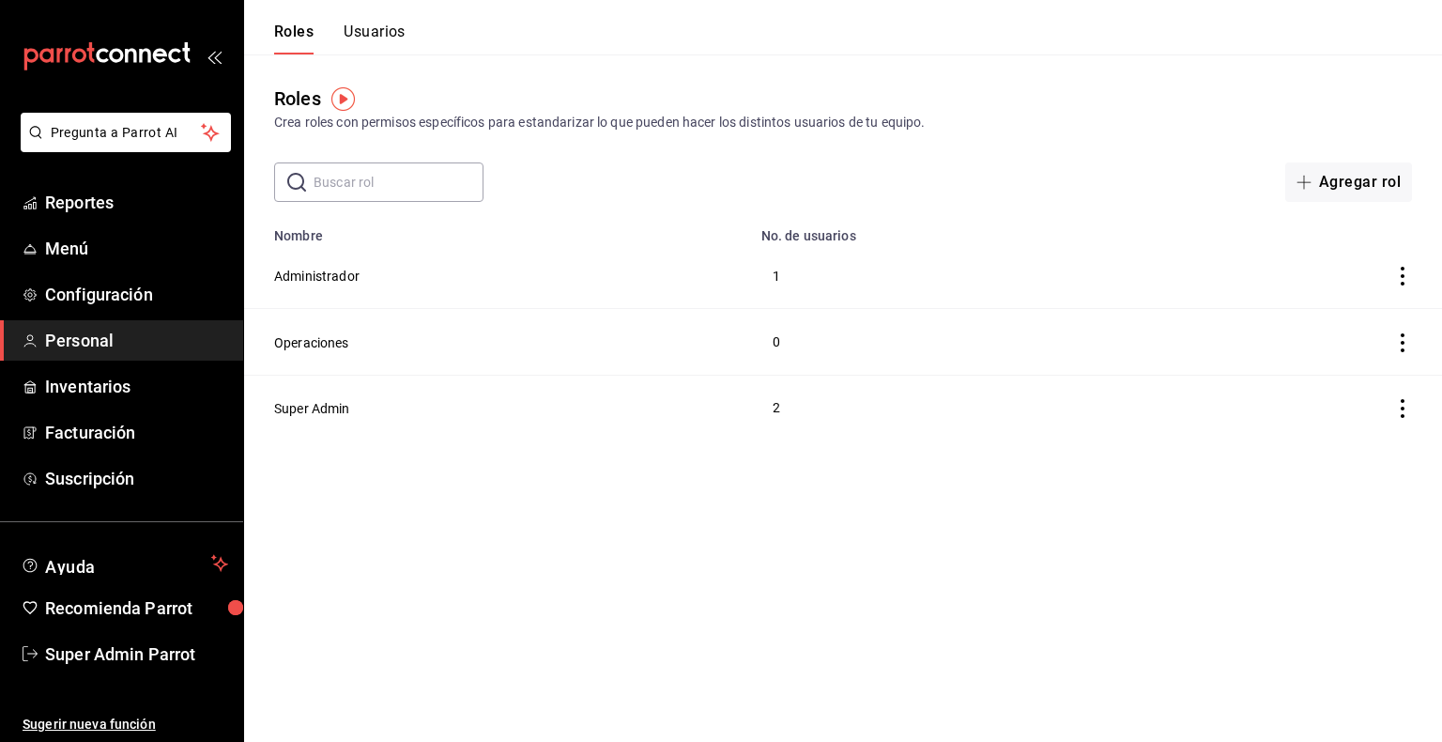
click at [110, 339] on span "Personal" at bounding box center [136, 340] width 183 height 25
click at [386, 30] on button "Usuarios" at bounding box center [375, 39] width 62 height 32
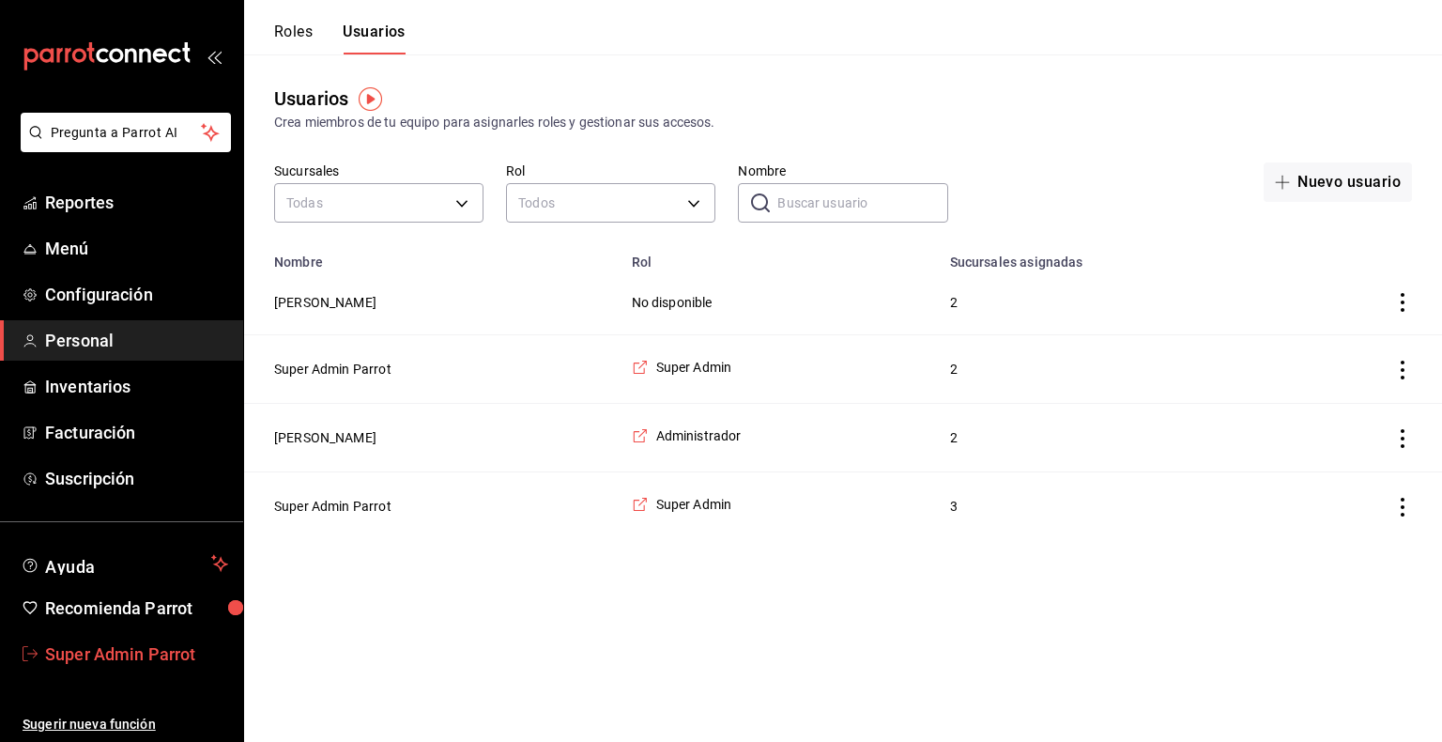
click at [124, 655] on span "Super Admin Parrot" at bounding box center [136, 653] width 183 height 25
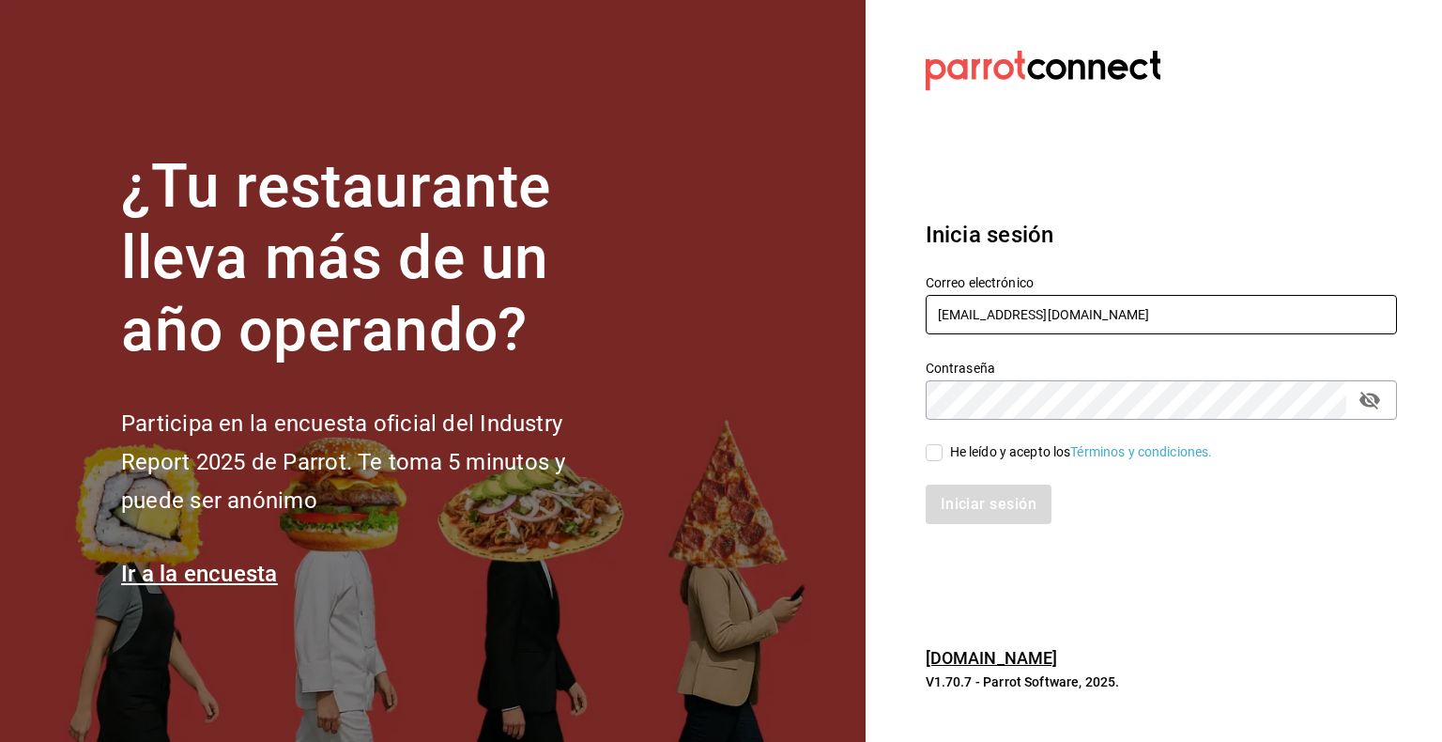
click at [1018, 296] on input "restaurantesondemand@gmail.com" at bounding box center [1161, 314] width 471 height 39
click at [1050, 323] on input "restaurantesondemand@gmail.com" at bounding box center [1161, 314] width 471 height 39
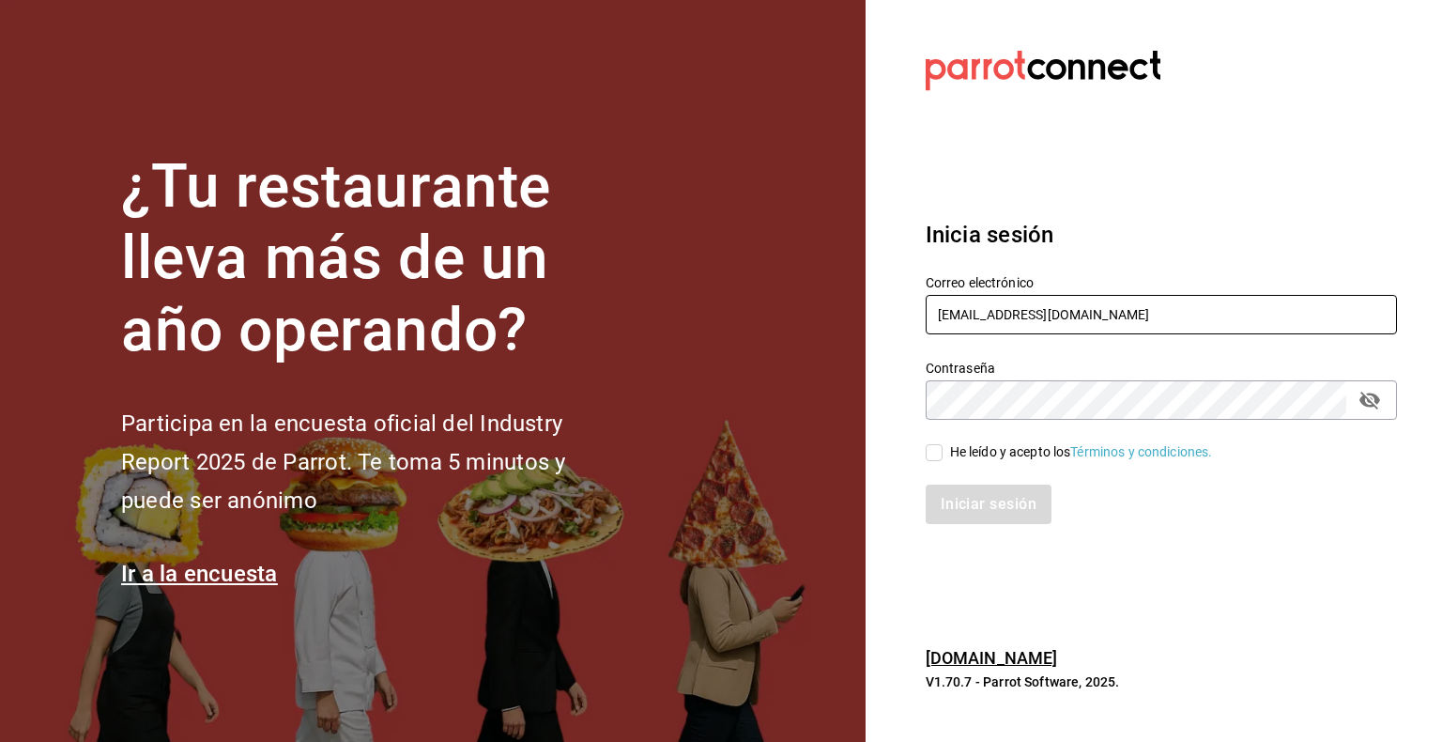
click at [1050, 323] on input "restaurantesondemand@gmail.com" at bounding box center [1161, 314] width 471 height 39
paste input "cristina@vallarta"
type input "cristina@vallarta.com"
click at [1009, 374] on label "Contraseña" at bounding box center [1161, 366] width 471 height 13
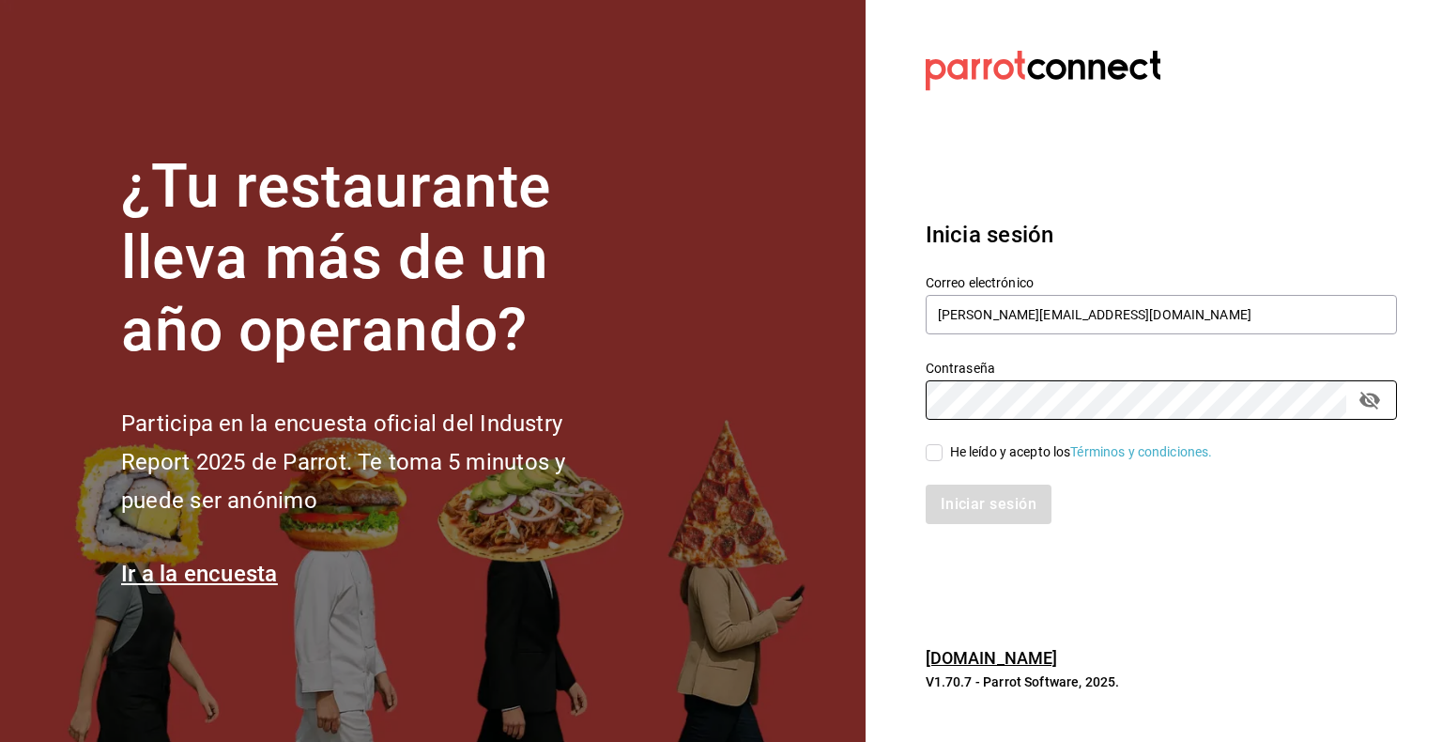
click at [964, 444] on div "He leído y acepto los Términos y condiciones." at bounding box center [1081, 452] width 263 height 20
click at [943, 444] on input "He leído y acepto los Términos y condiciones." at bounding box center [934, 452] width 17 height 17
checkbox input "true"
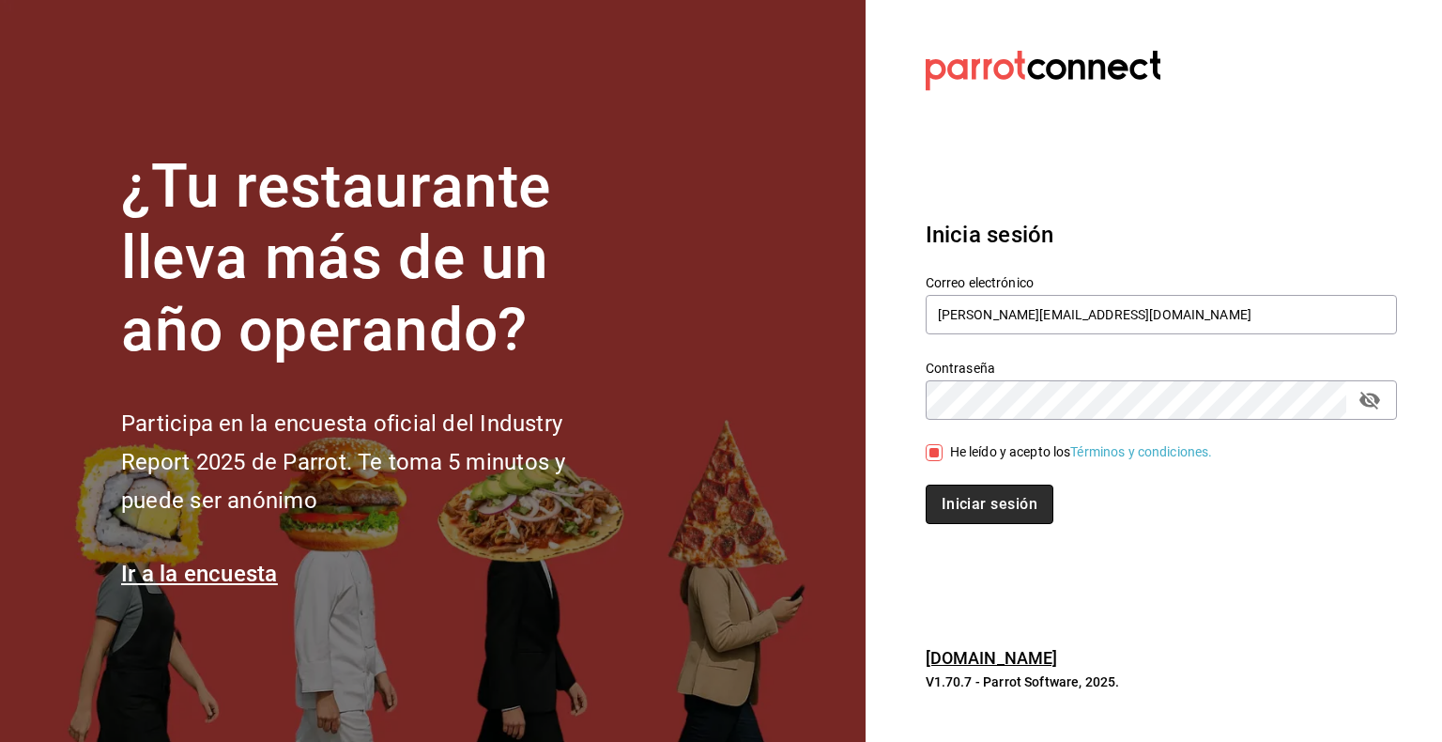
click at [984, 486] on button "Iniciar sesión" at bounding box center [990, 503] width 128 height 39
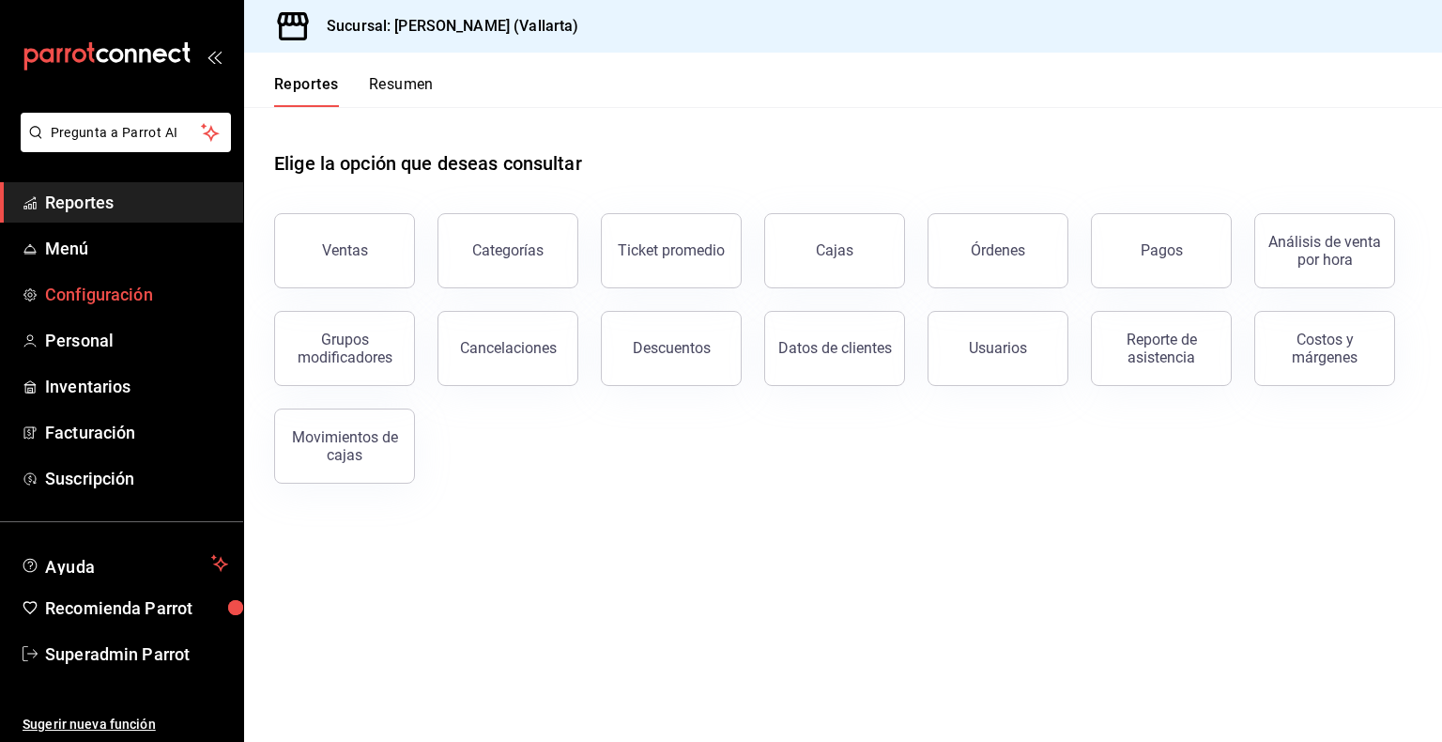
click at [61, 303] on span "Configuración" at bounding box center [136, 294] width 183 height 25
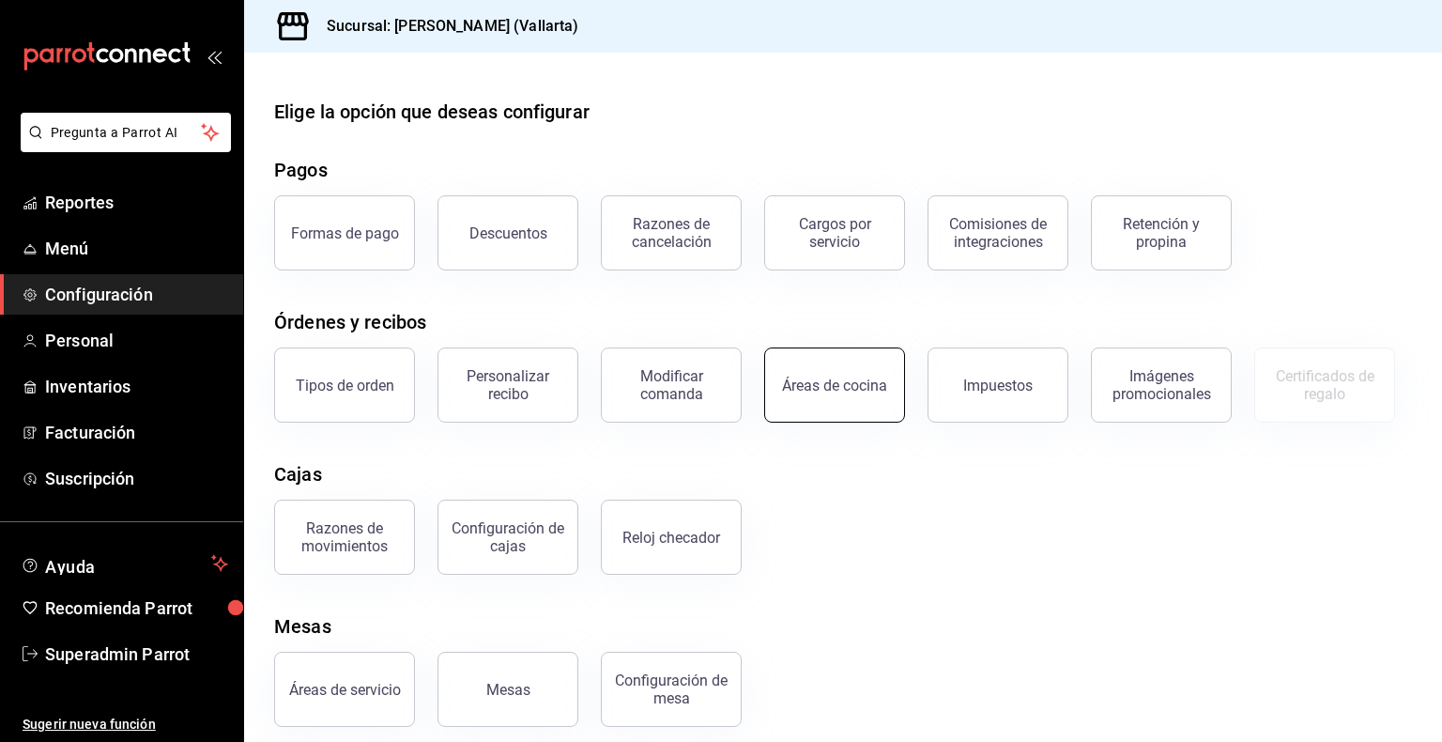
click at [823, 392] on div "Áreas de cocina" at bounding box center [834, 385] width 105 height 18
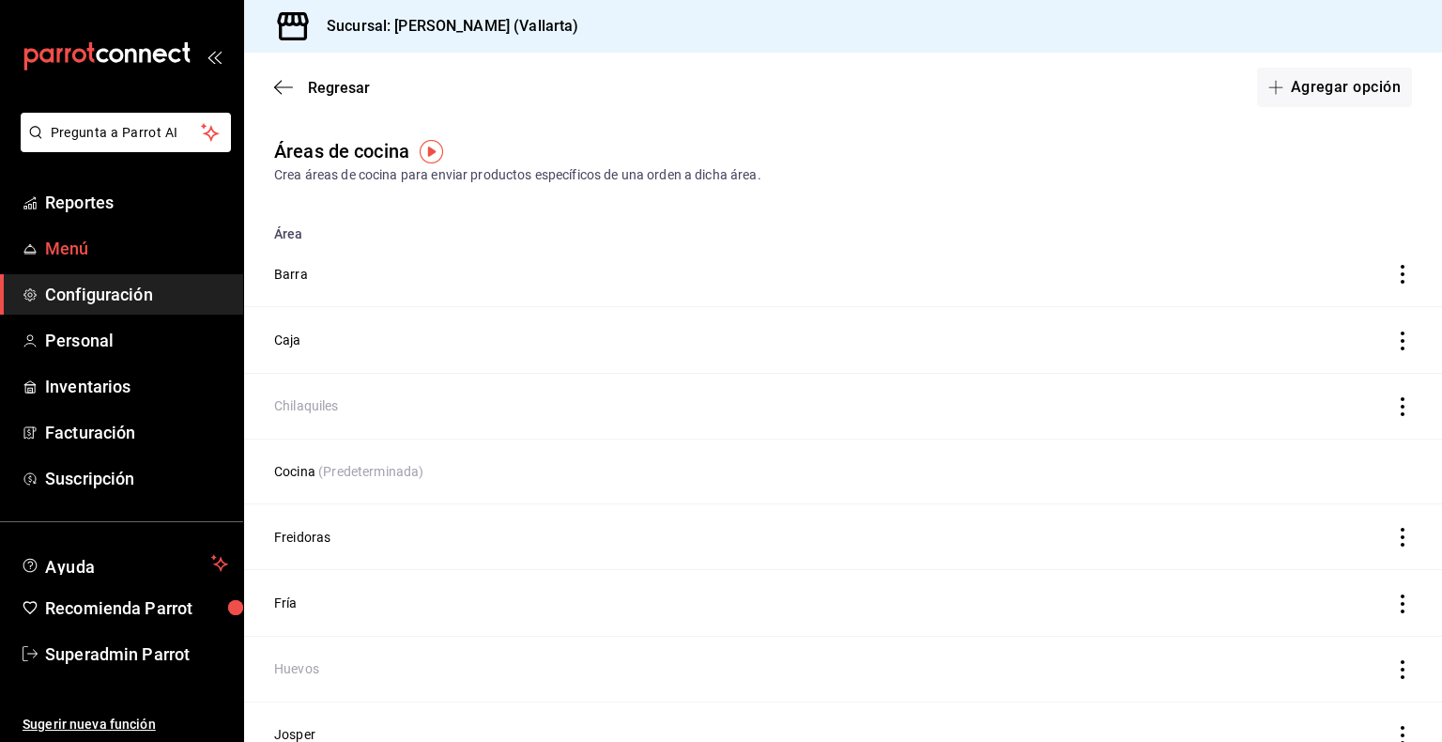
click at [53, 260] on span "Menú" at bounding box center [136, 248] width 183 height 25
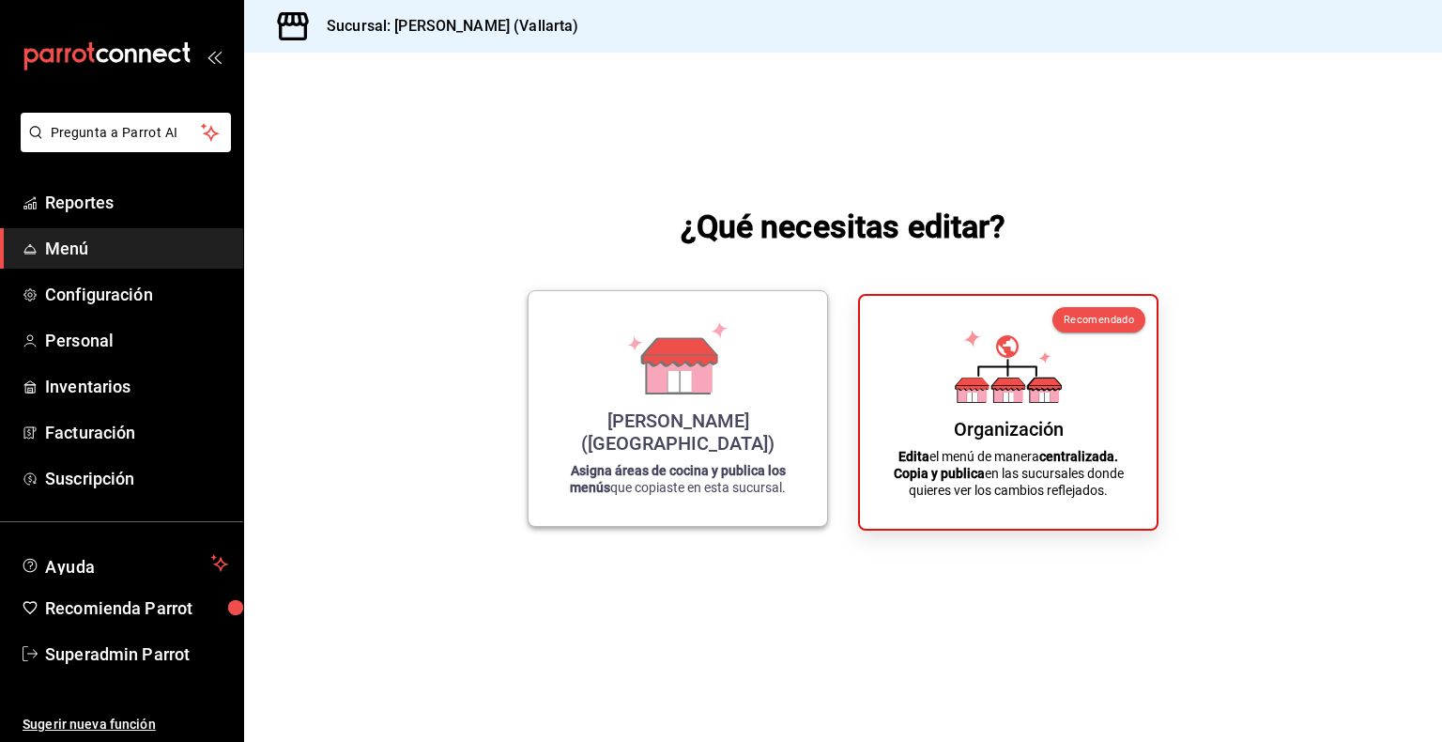
click at [707, 393] on icon at bounding box center [679, 373] width 65 height 40
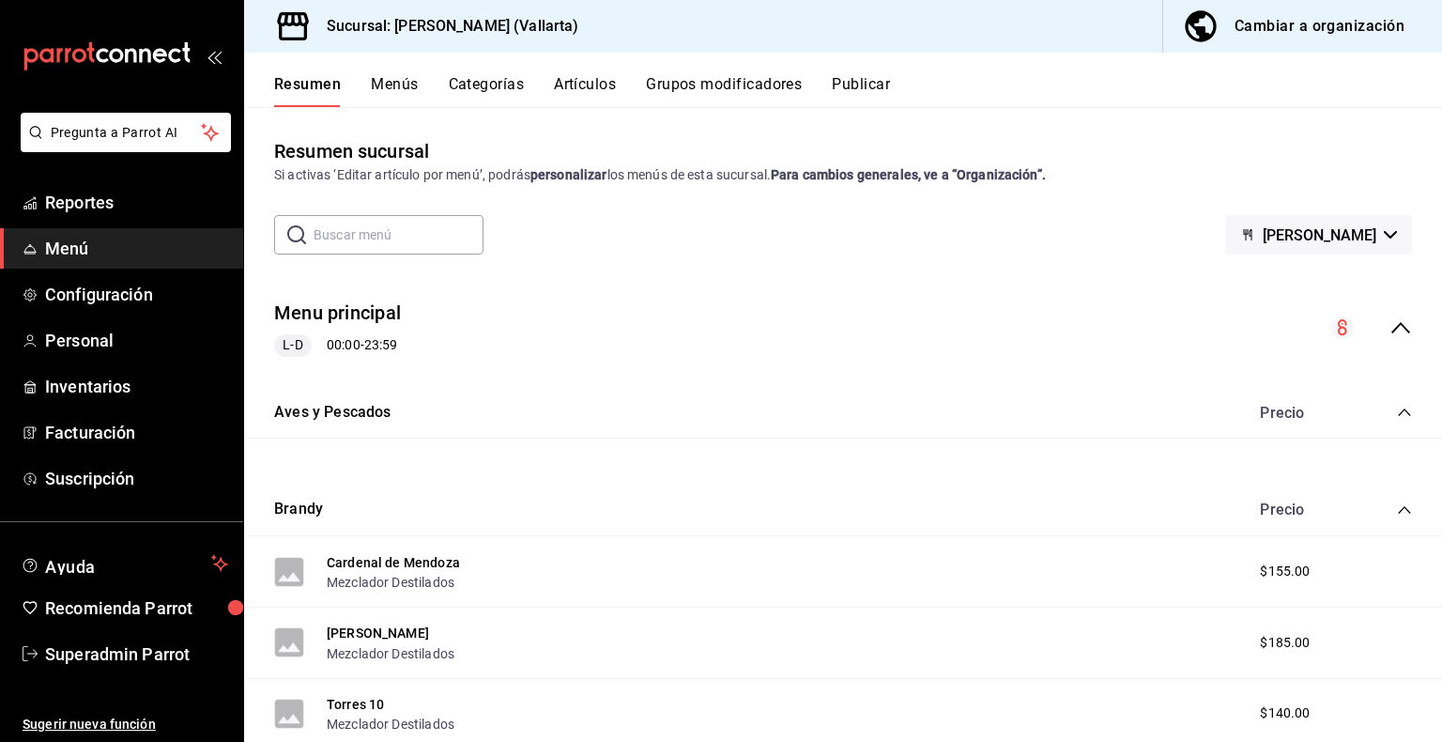
click at [484, 92] on button "Categorías" at bounding box center [487, 91] width 76 height 32
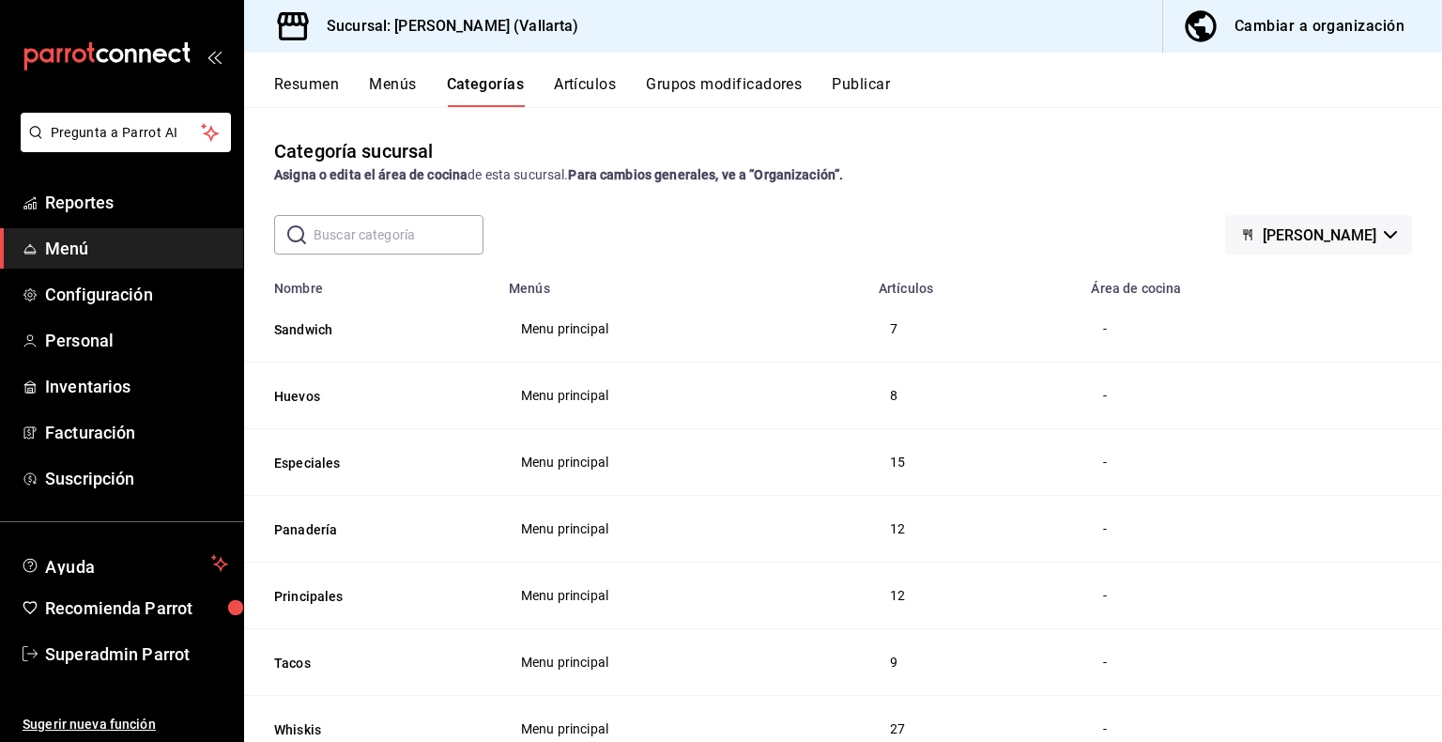
click at [1298, 34] on div "Cambiar a organización" at bounding box center [1319, 26] width 170 height 26
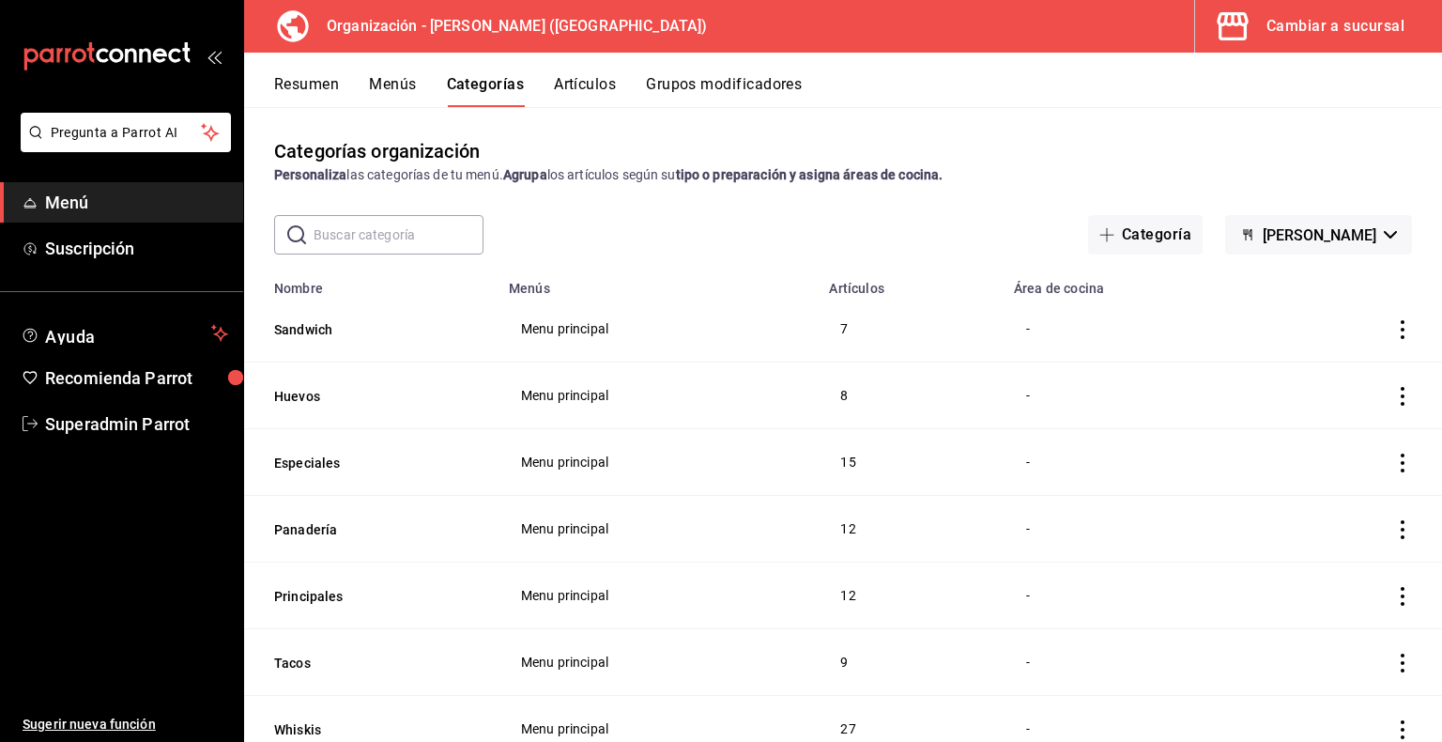
click at [1289, 36] on div "Cambiar a sucursal" at bounding box center [1335, 26] width 138 height 26
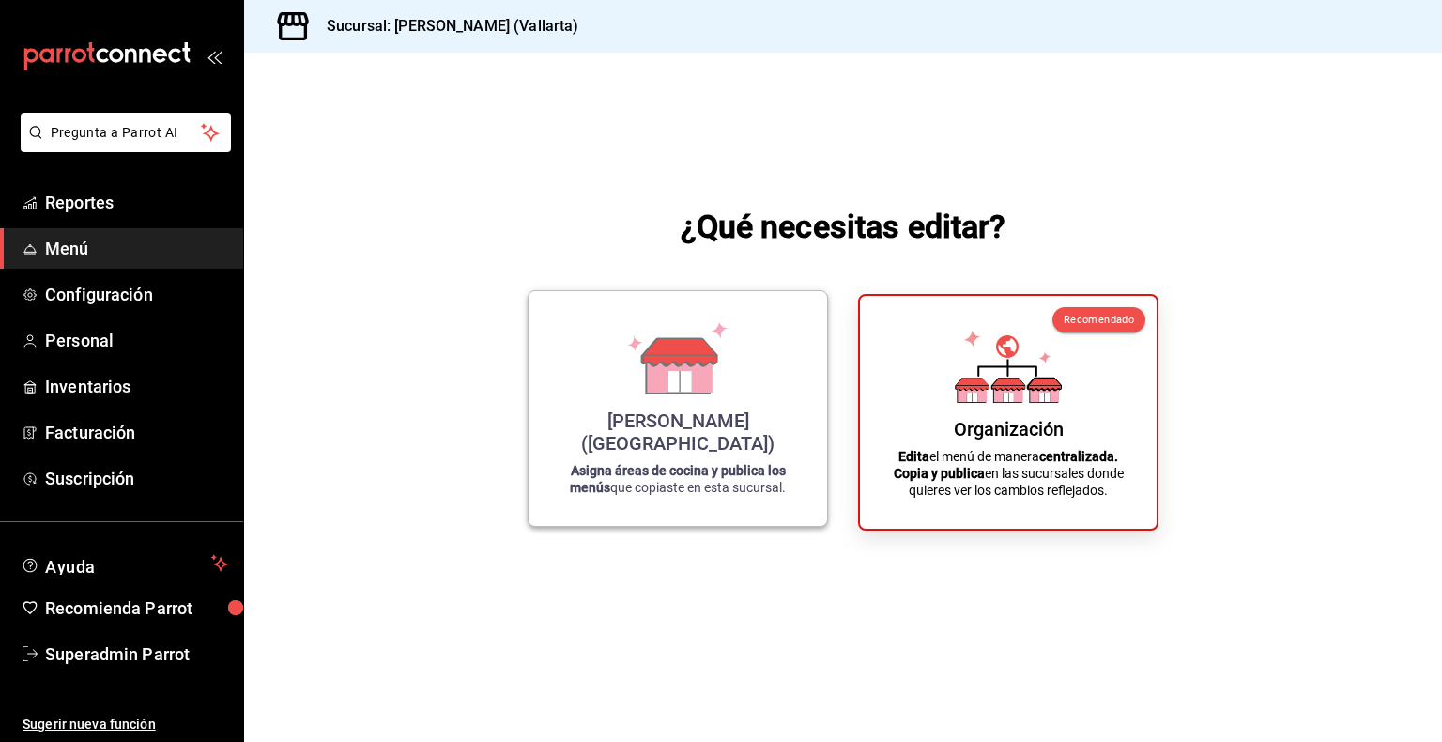
click at [728, 481] on strong "Asigna áreas de cocina y publica los menús" at bounding box center [678, 479] width 216 height 32
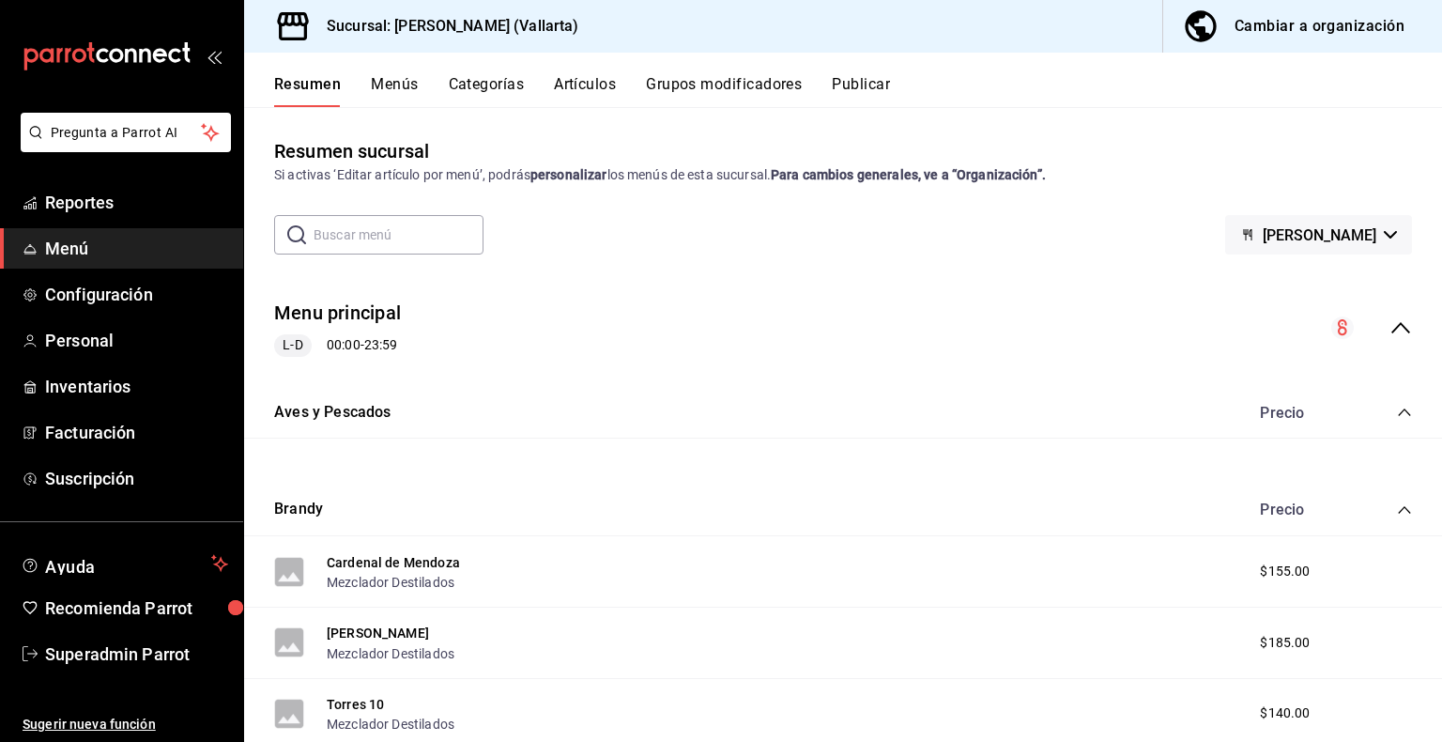
click at [1397, 509] on icon "collapse-category-row" at bounding box center [1404, 509] width 15 height 15
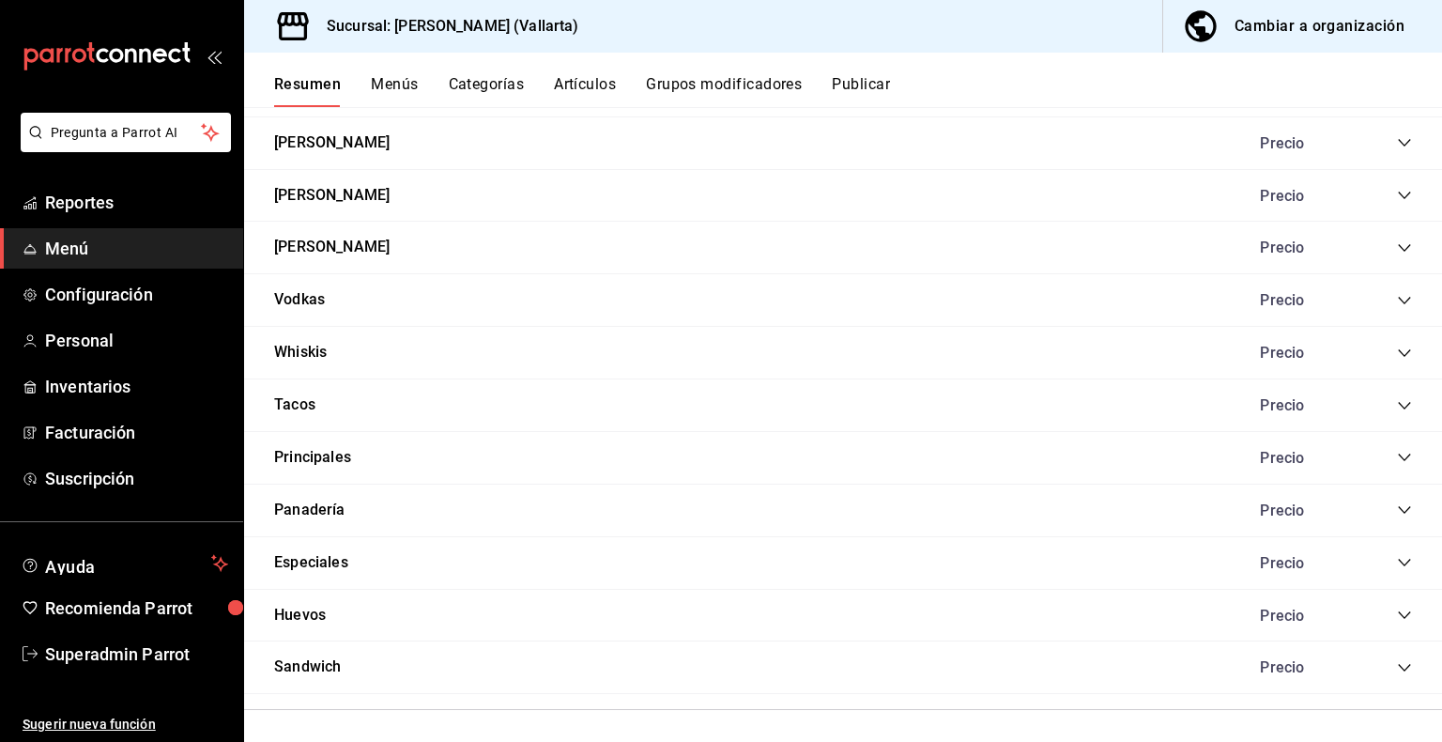
click at [1349, 474] on div "Principales Precio" at bounding box center [843, 458] width 1198 height 53
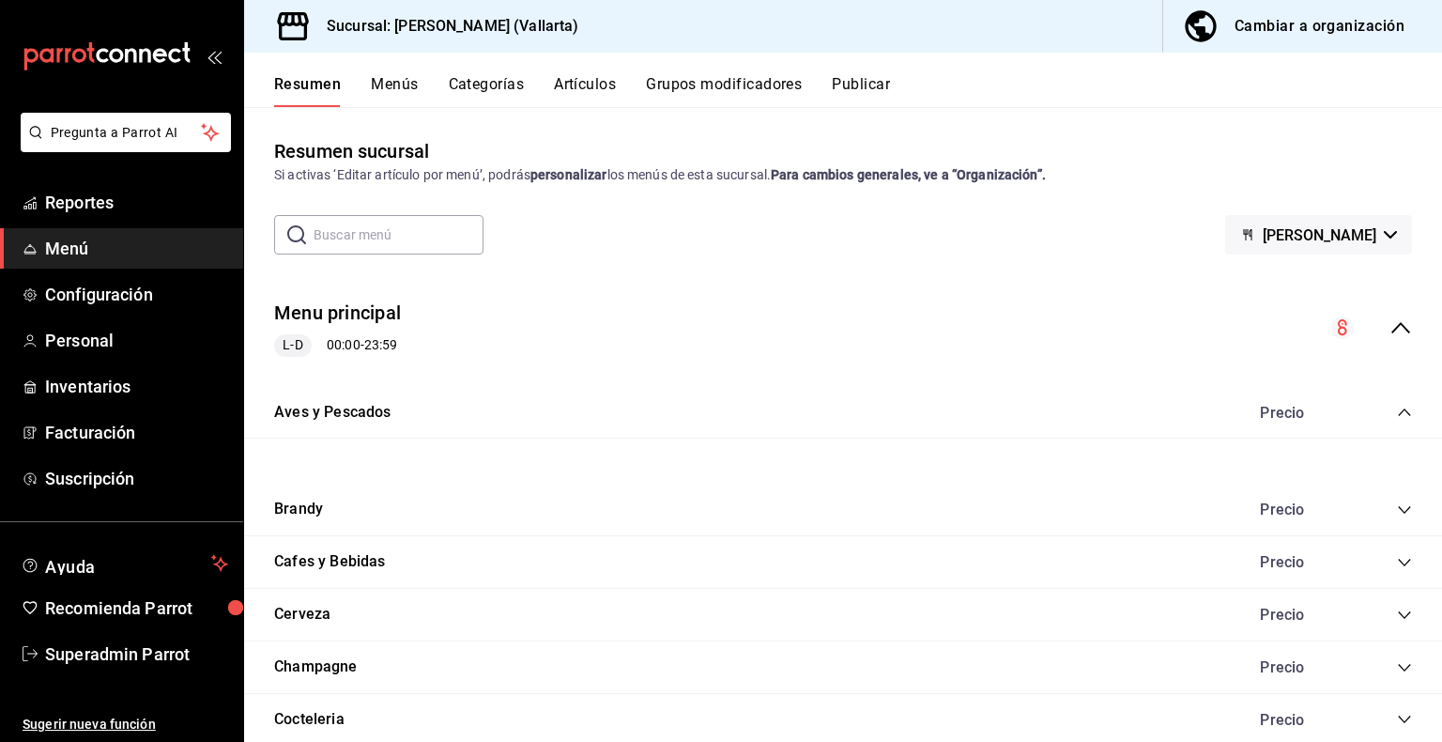
click at [481, 95] on button "Categorías" at bounding box center [487, 91] width 76 height 32
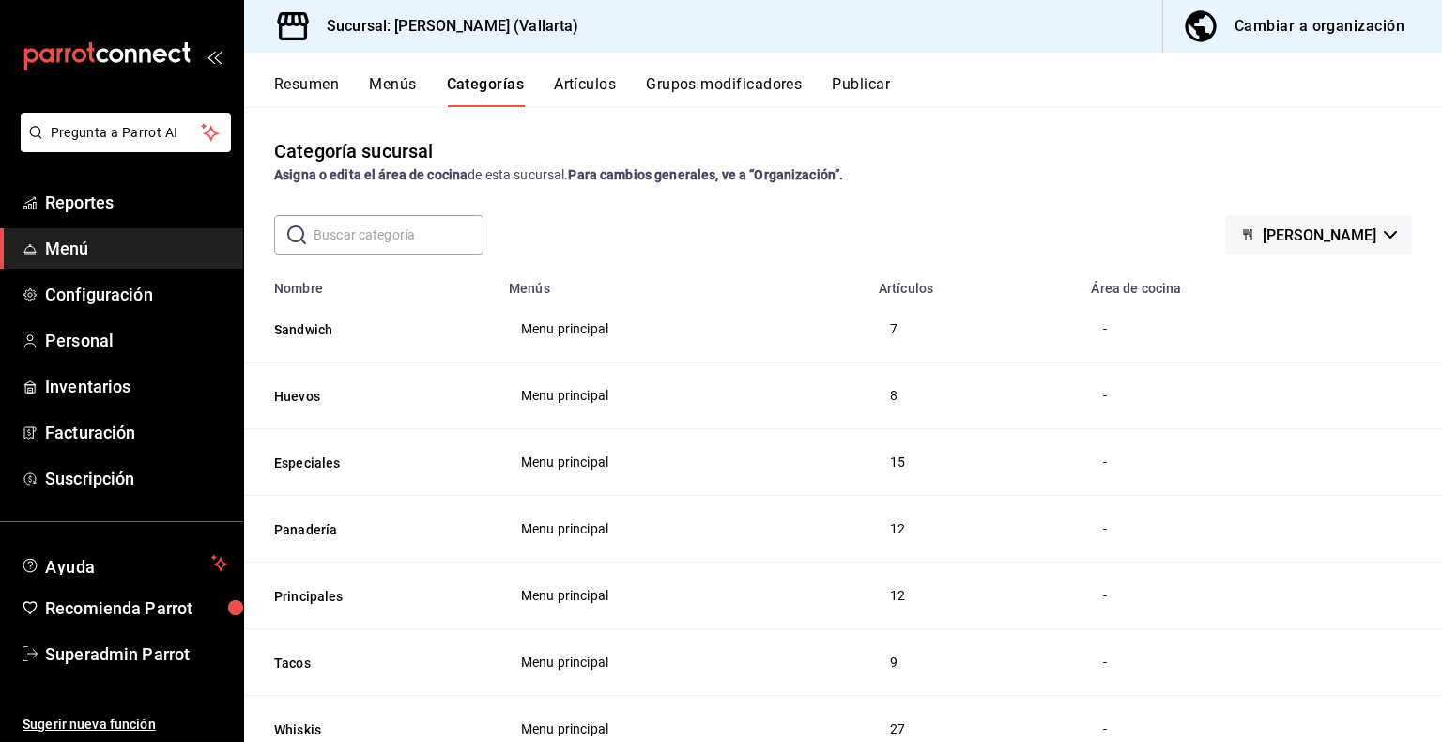
click at [1303, 41] on button "Cambiar a organización" at bounding box center [1295, 26] width 264 height 53
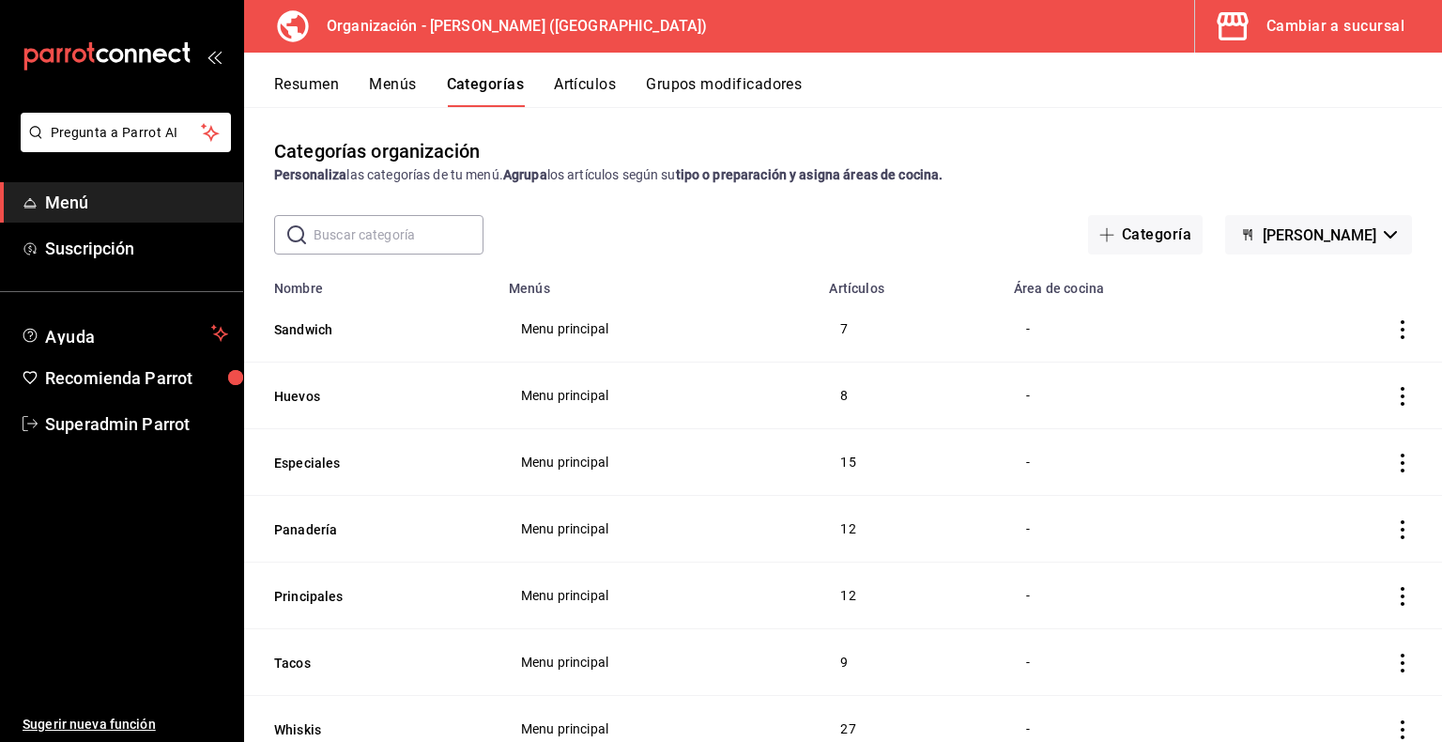
click at [1295, 223] on button "Cristina - Borrador" at bounding box center [1318, 234] width 187 height 39
click at [1130, 140] on div at bounding box center [721, 371] width 1442 height 742
click at [1332, 25] on div "Cambiar a sucursal" at bounding box center [1335, 26] width 138 height 26
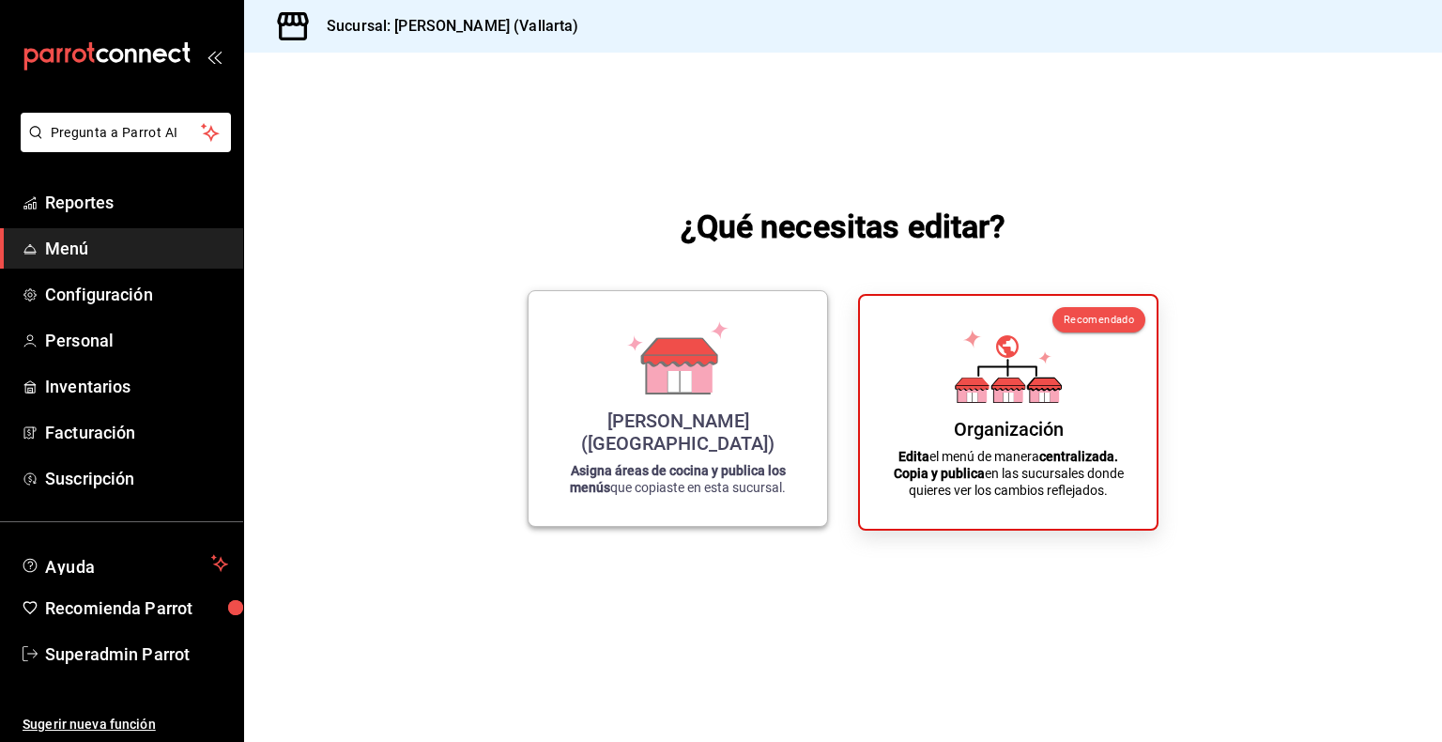
click at [772, 452] on div "Cristina (Vallarta) Asigna áreas de cocina y publica los menús que copiaste en …" at bounding box center [677, 408] width 253 height 205
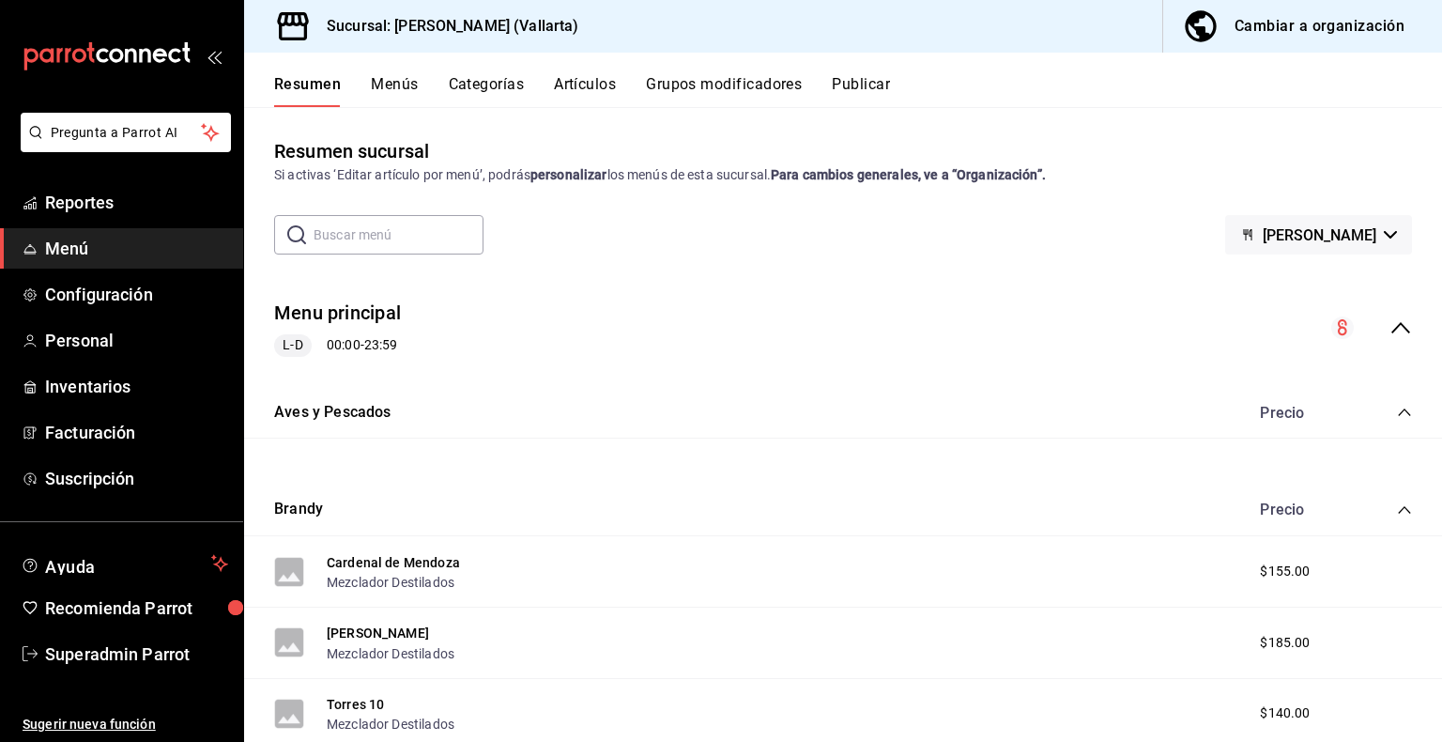
click at [501, 90] on button "Categorías" at bounding box center [487, 91] width 76 height 32
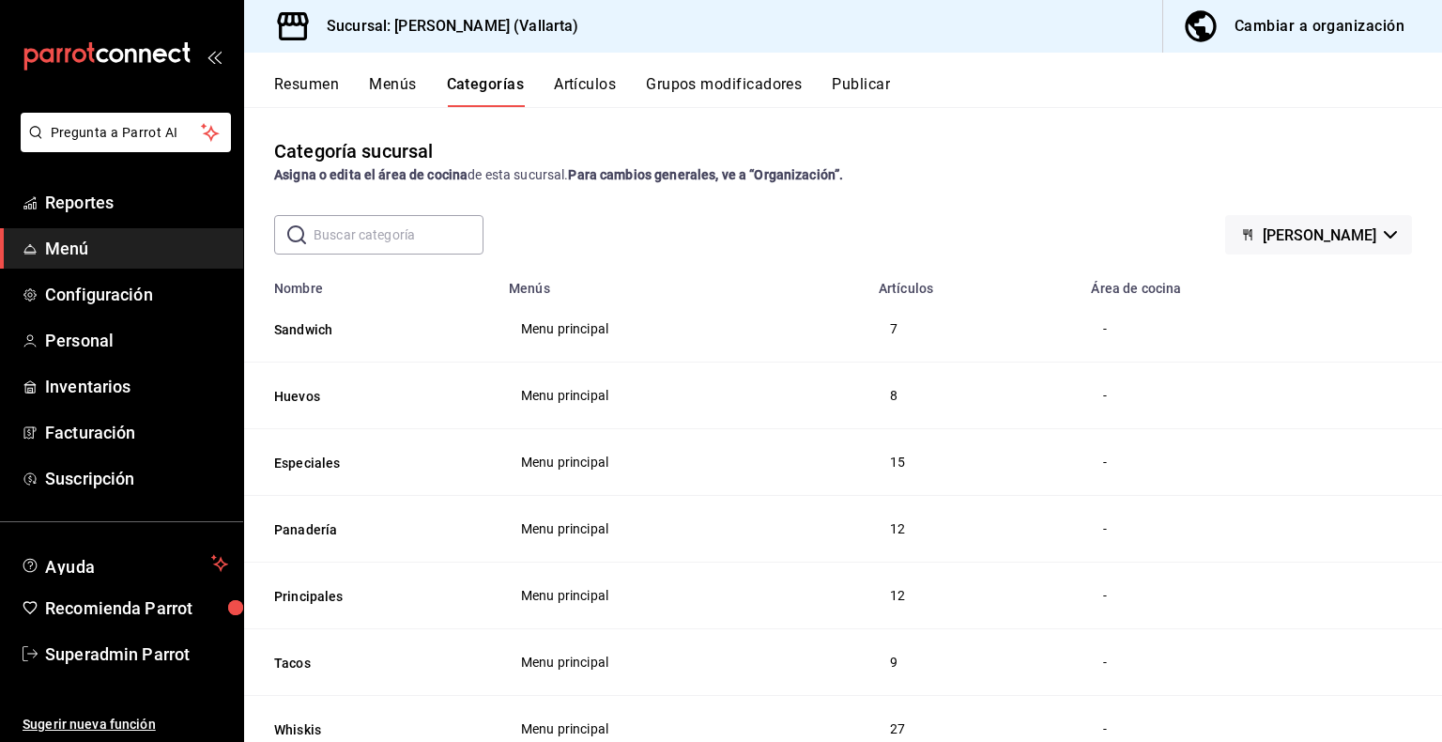
click at [1243, 25] on div "Cambiar a organización" at bounding box center [1319, 26] width 170 height 26
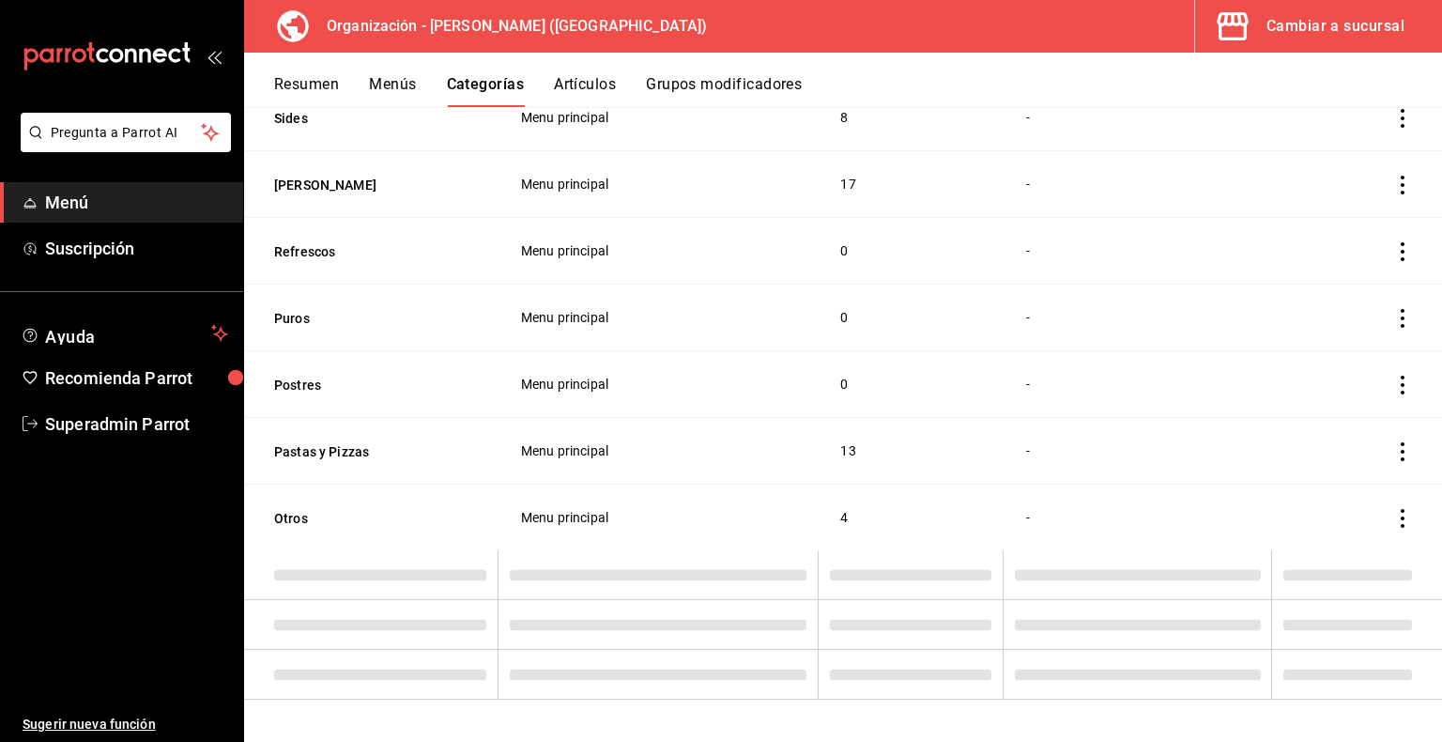
scroll to position [1087, 0]
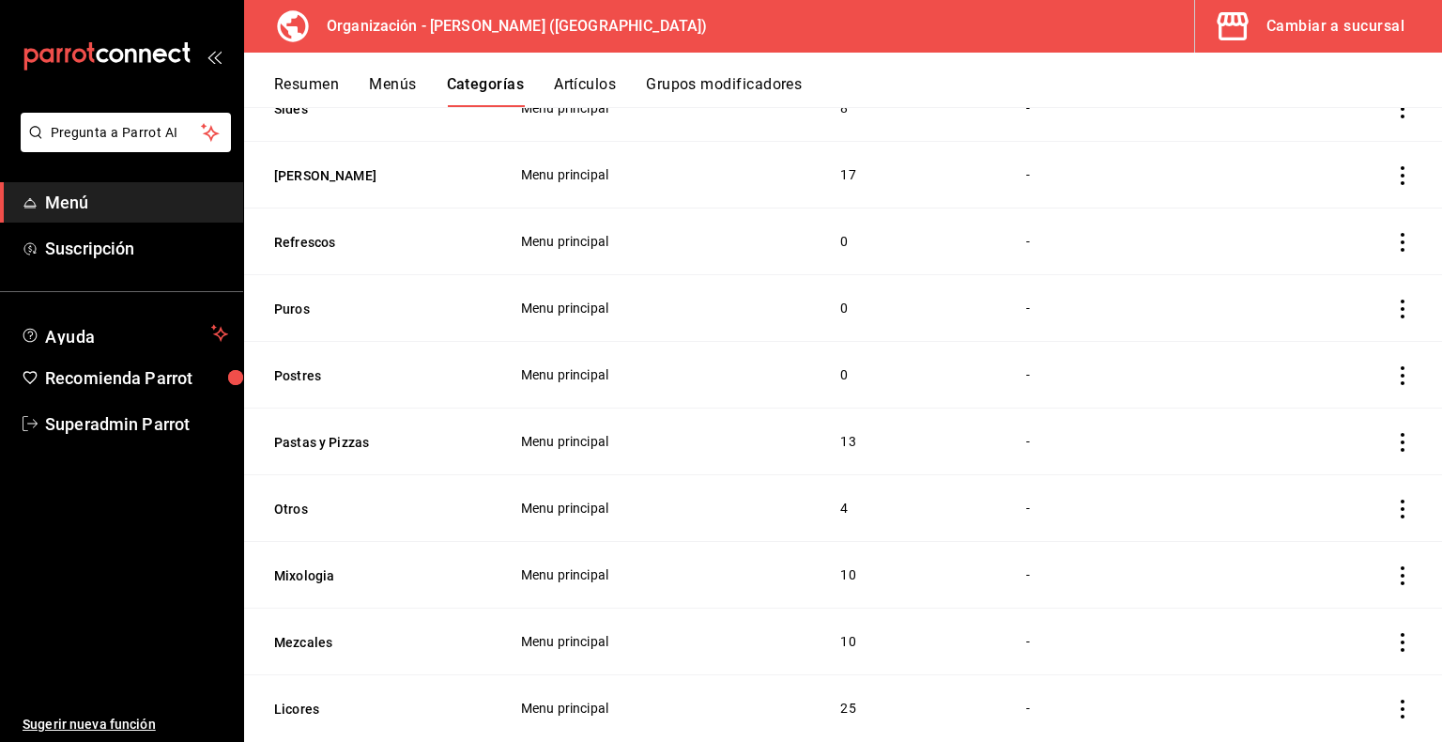
click at [1296, 23] on div "Cambiar a sucursal" at bounding box center [1335, 26] width 138 height 26
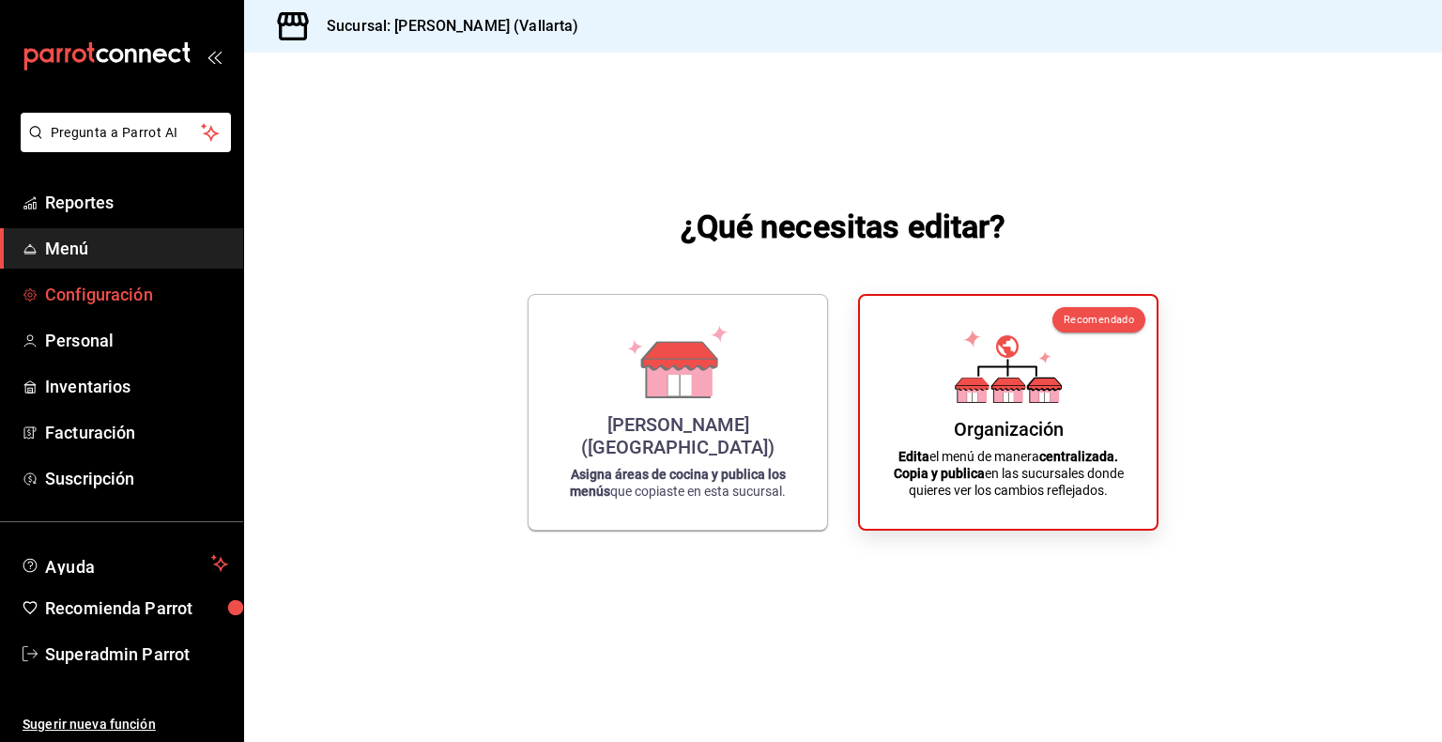
click at [99, 302] on span "Configuración" at bounding box center [136, 294] width 183 height 25
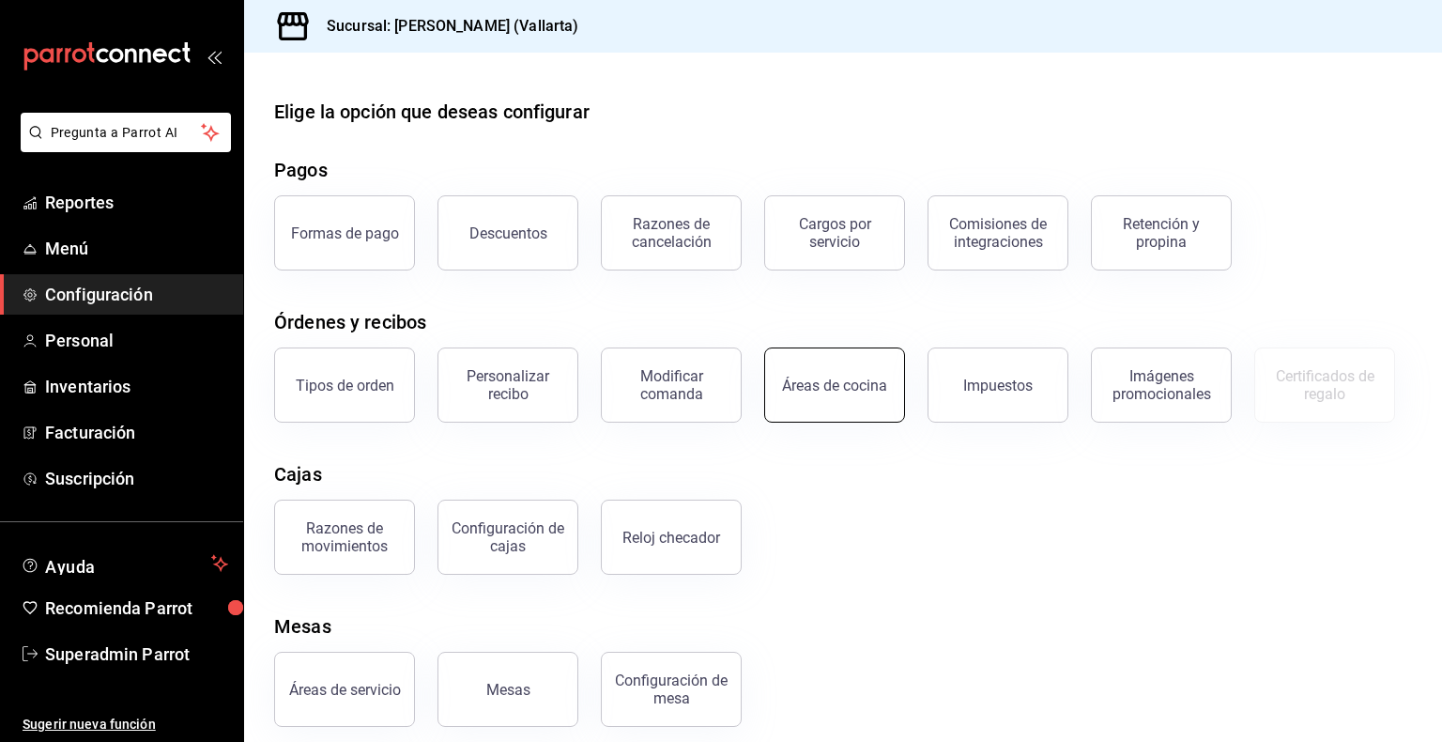
click at [860, 411] on button "Áreas de cocina" at bounding box center [834, 384] width 141 height 75
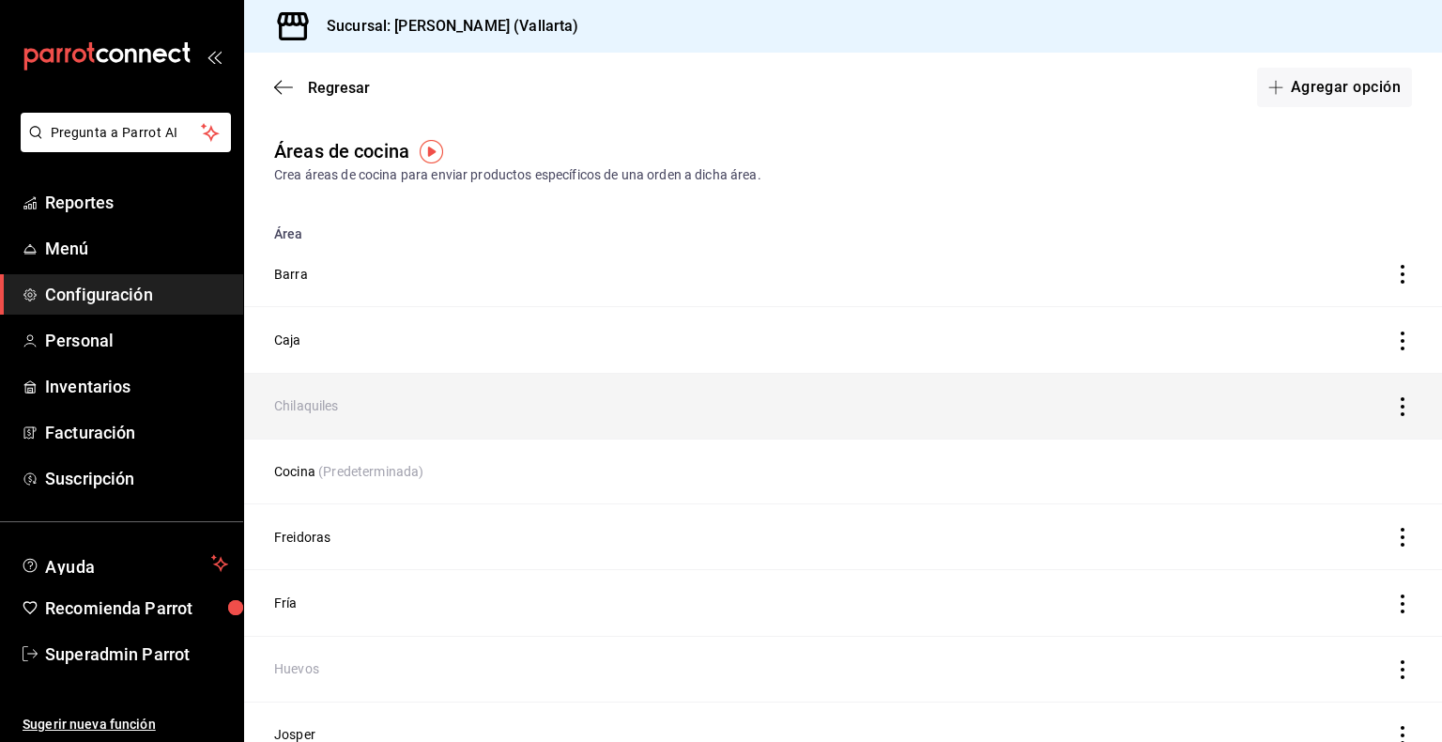
click at [1401, 400] on icon "discountsTable" at bounding box center [1403, 406] width 4 height 19
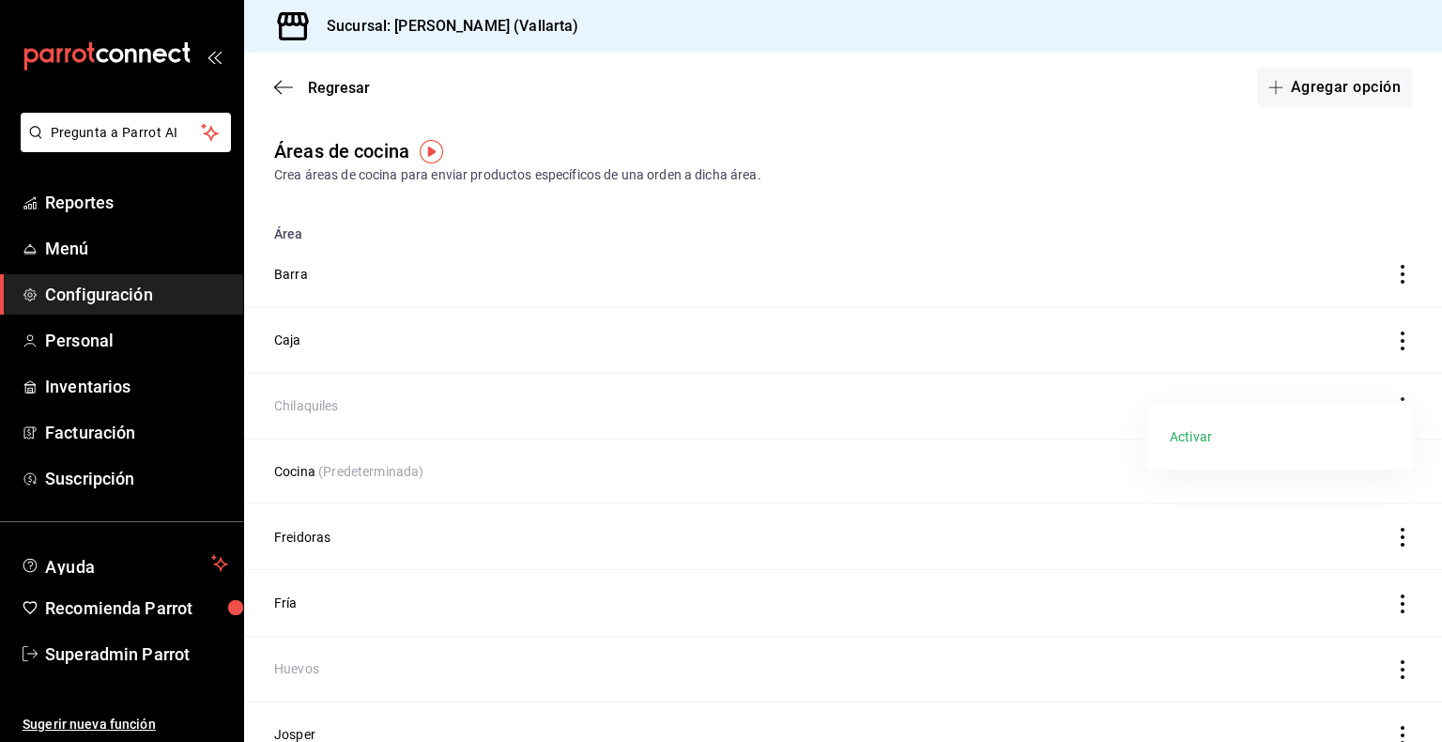
click at [1218, 195] on div at bounding box center [721, 371] width 1442 height 742
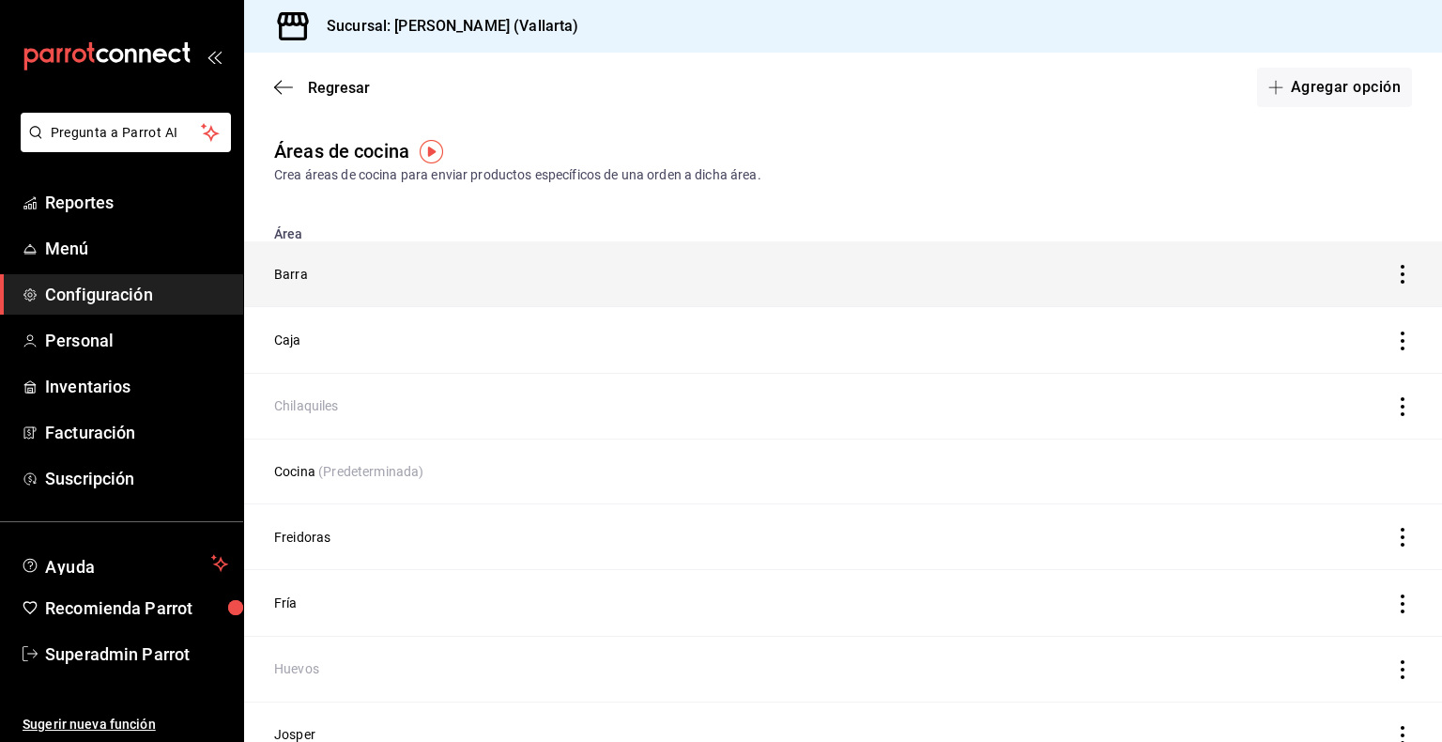
click at [290, 280] on td "Barra" at bounding box center [686, 274] width 885 height 66
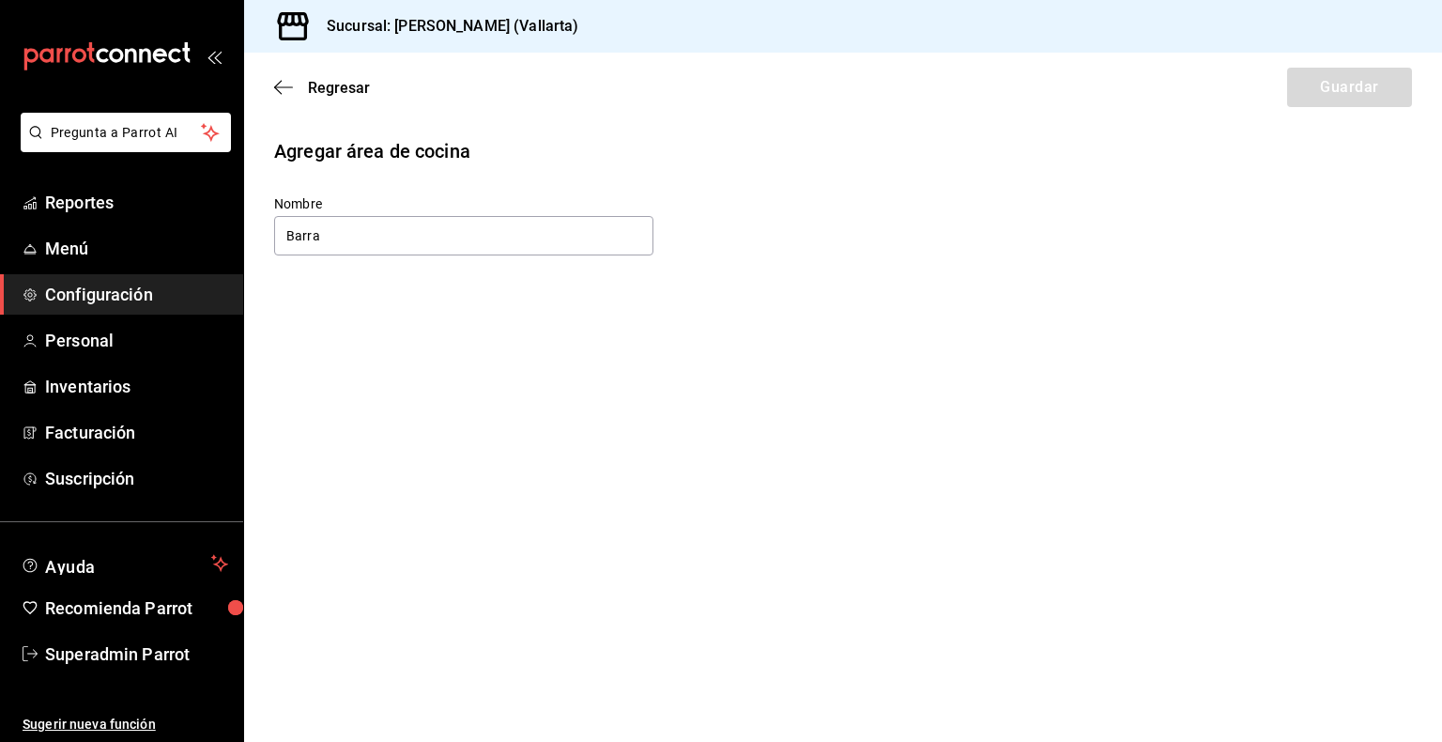
click at [286, 97] on div "Regresar Guardar" at bounding box center [843, 87] width 1198 height 69
click at [281, 86] on icon "button" at bounding box center [283, 87] width 19 height 17
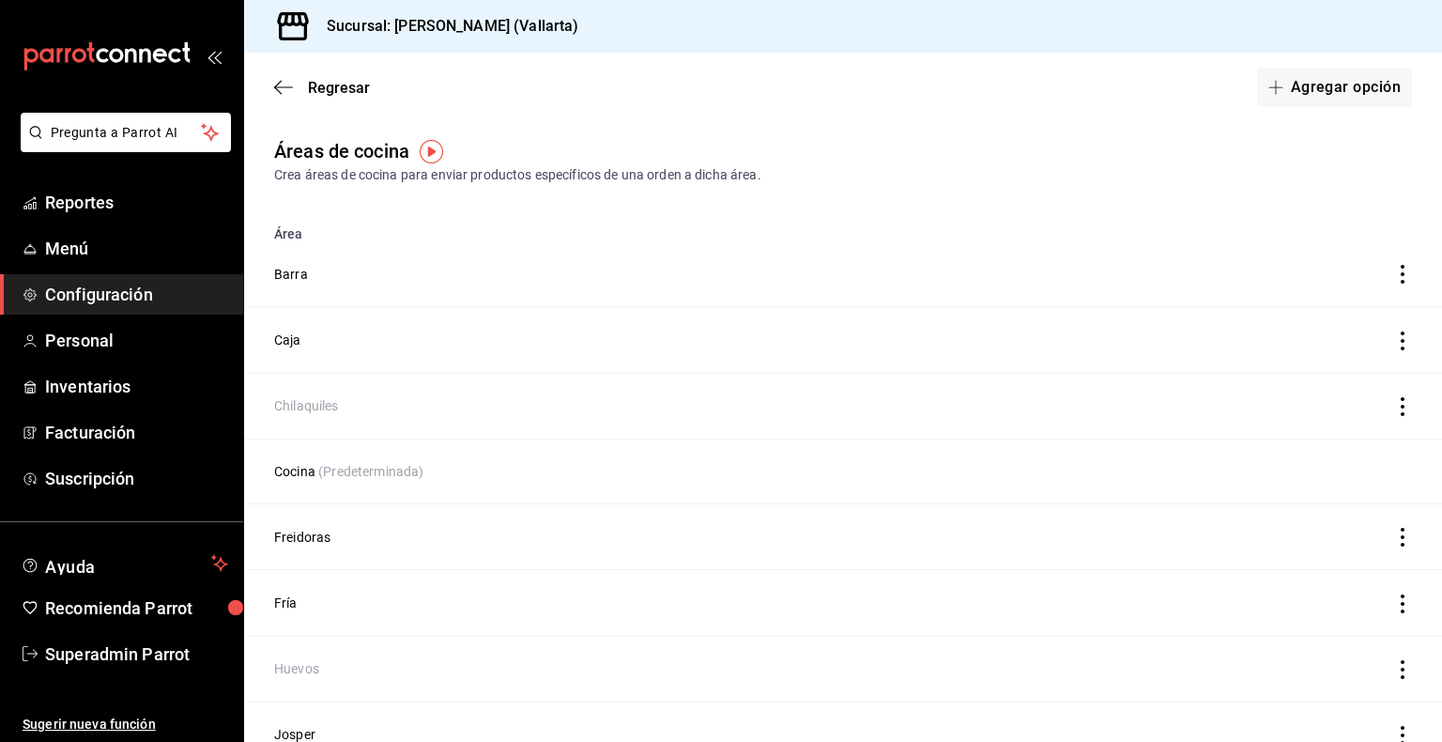
click at [1321, 186] on div "Áreas de cocina Crea áreas de cocina para enviar productos específicos de una o…" at bounding box center [843, 551] width 1198 height 828
click at [85, 202] on span "Reportes" at bounding box center [136, 202] width 183 height 25
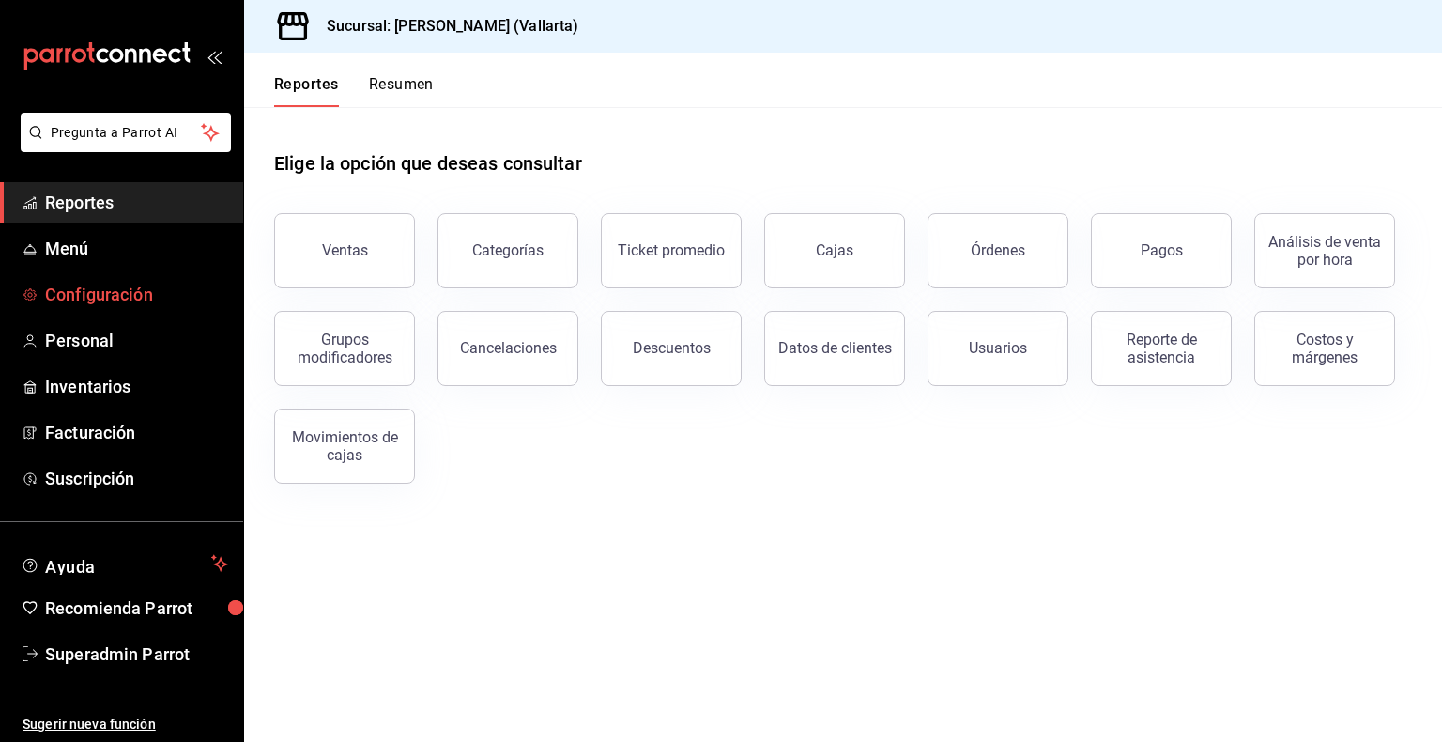
click at [100, 305] on span "Configuración" at bounding box center [136, 294] width 183 height 25
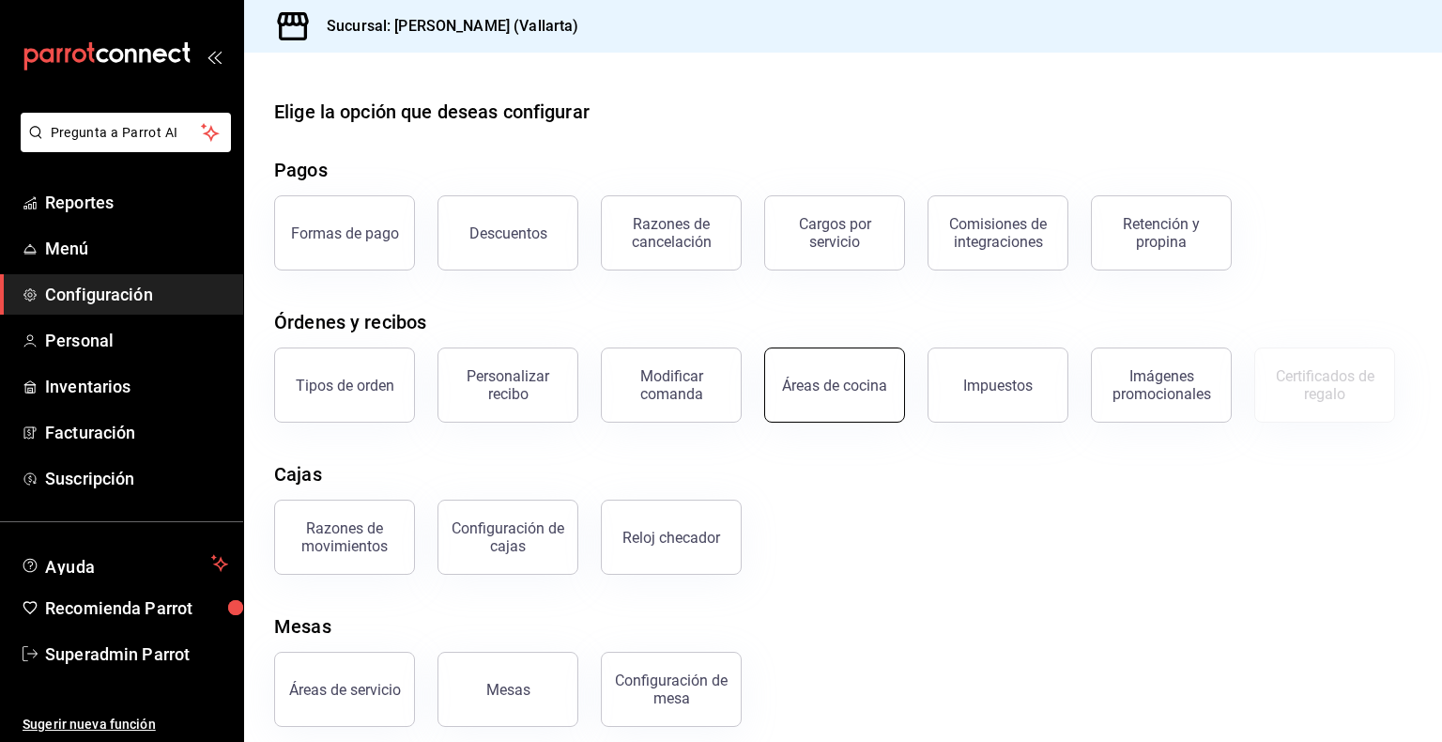
click at [845, 389] on div "Áreas de cocina" at bounding box center [834, 385] width 105 height 18
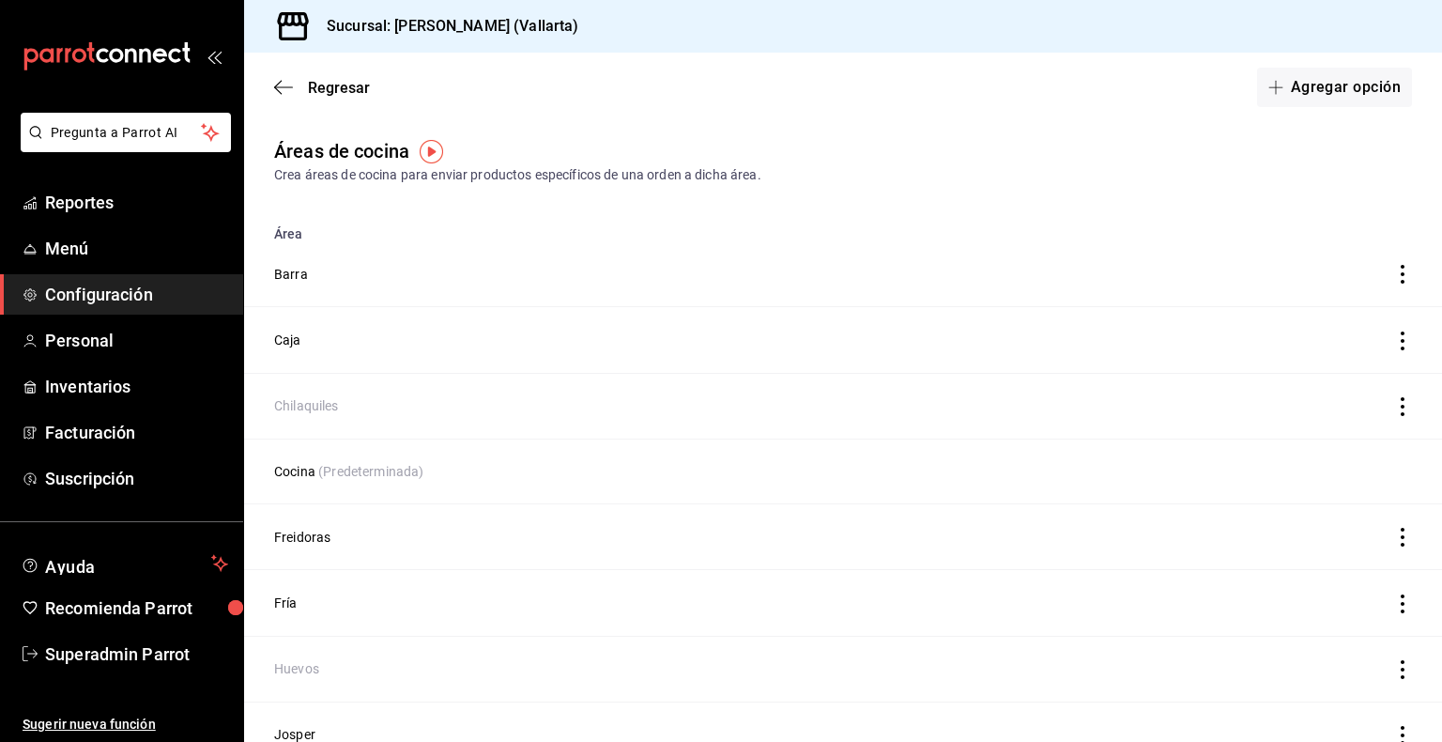
click at [78, 307] on link "Configuración" at bounding box center [121, 294] width 243 height 40
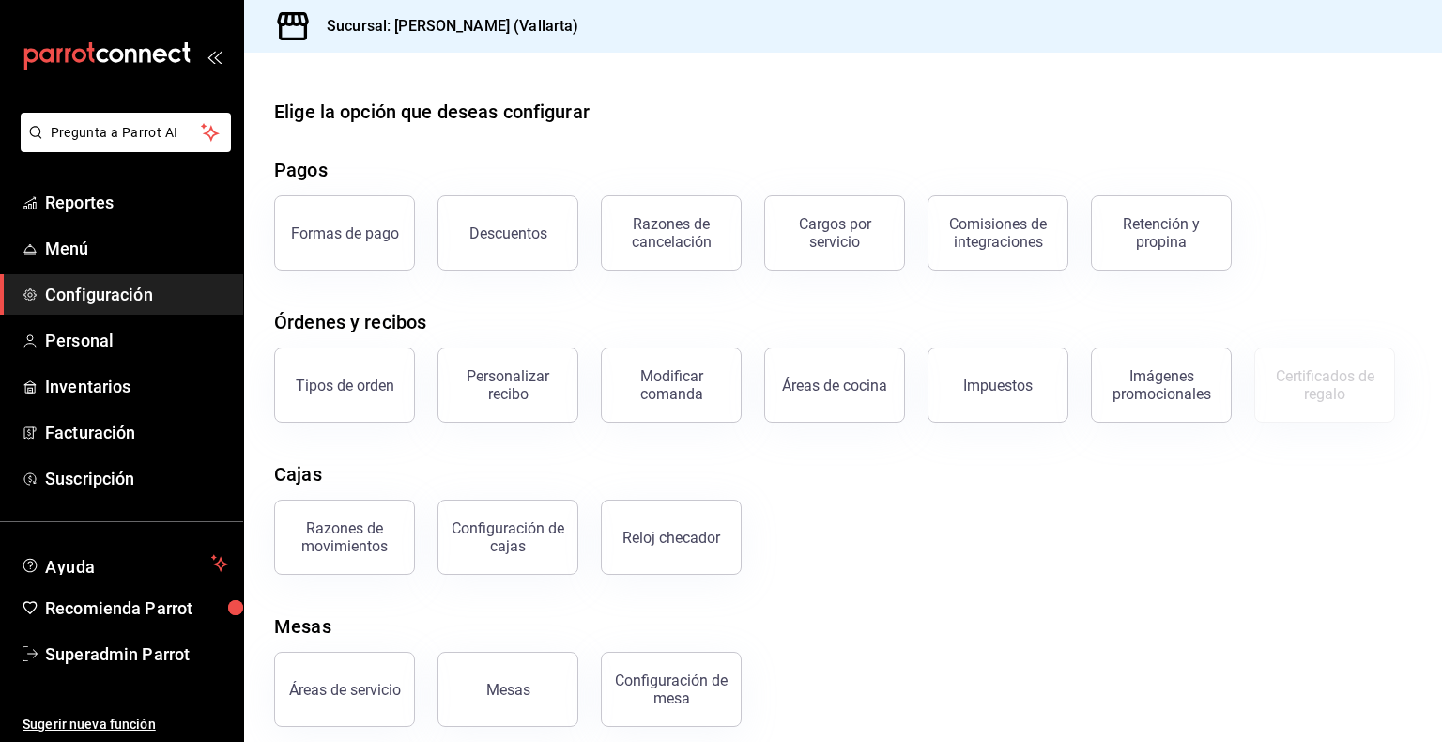
click at [69, 293] on span "Configuración" at bounding box center [136, 294] width 183 height 25
click at [45, 252] on span "Menú" at bounding box center [136, 248] width 183 height 25
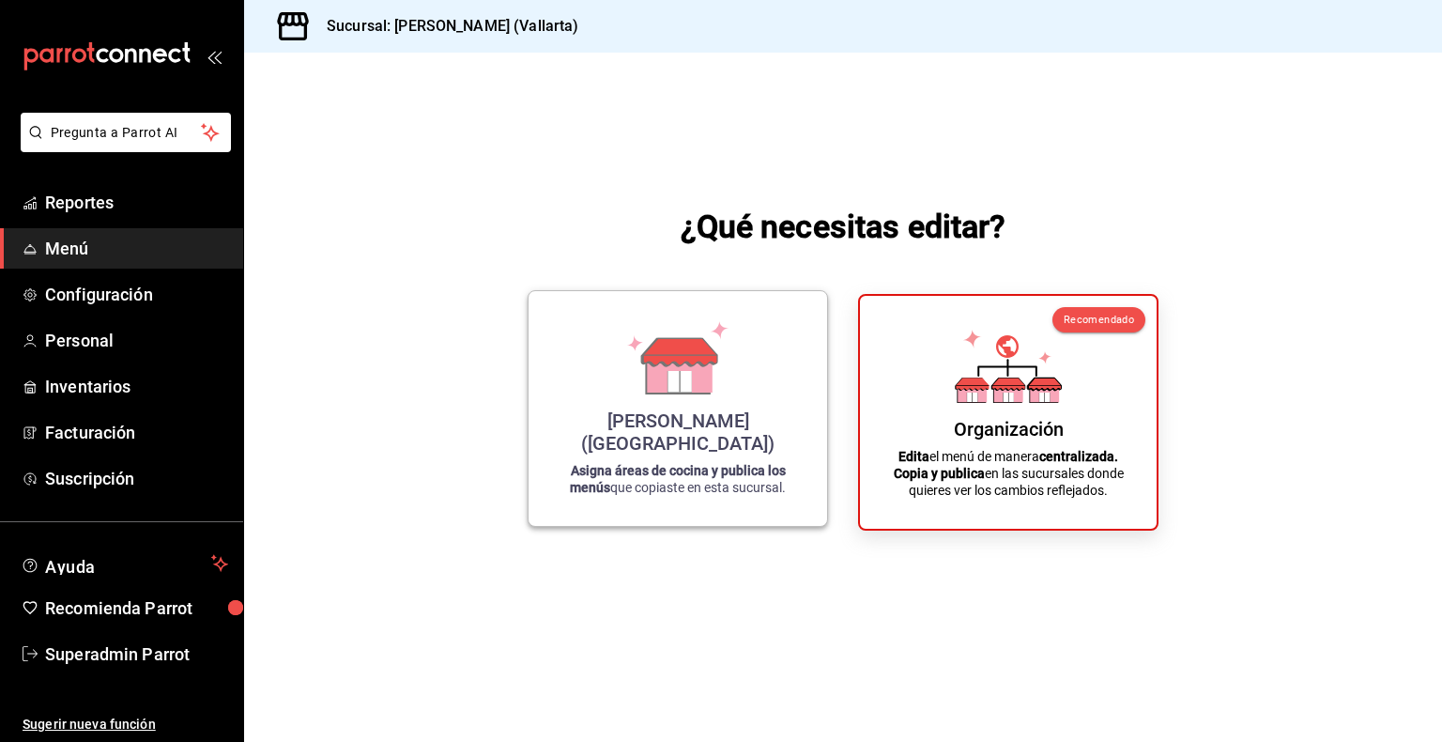
click at [713, 394] on icon at bounding box center [677, 357] width 107 height 73
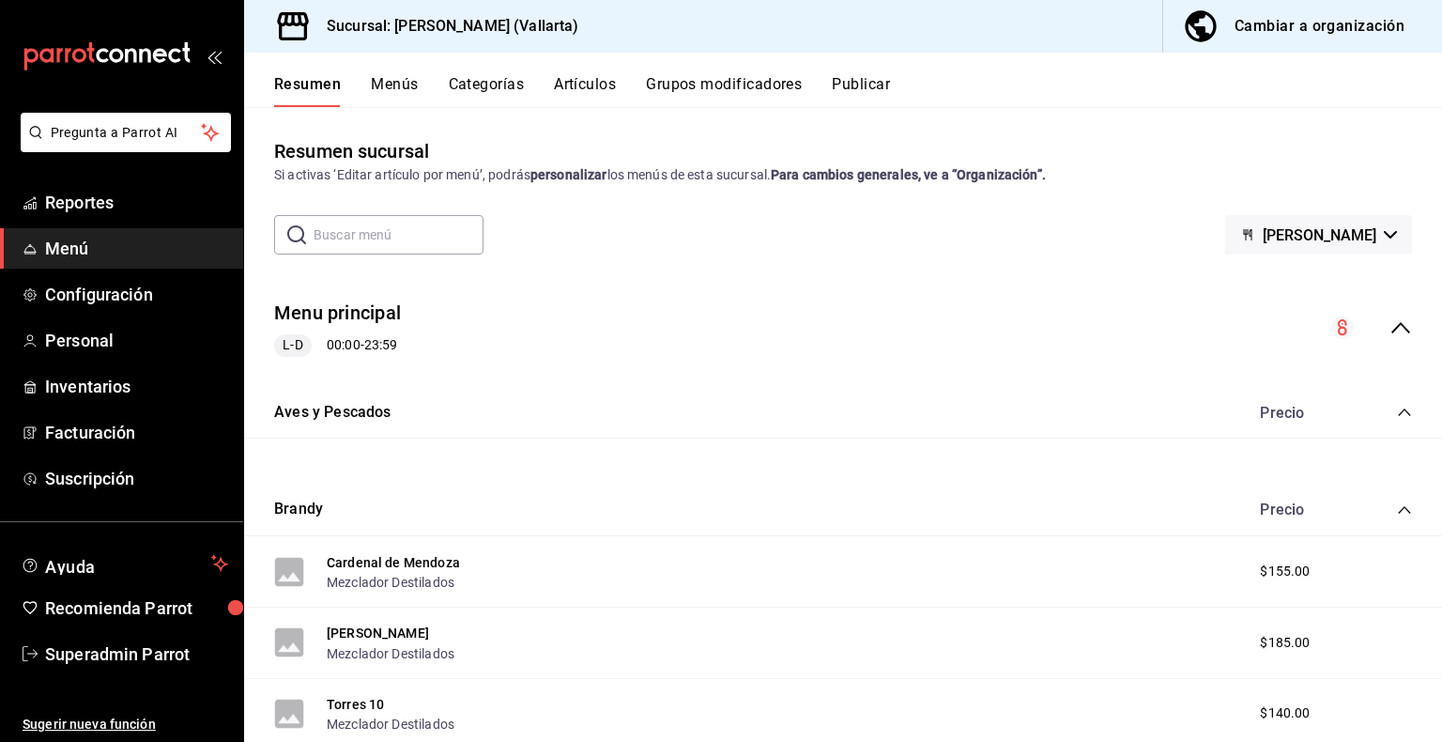
click at [493, 92] on button "Categorías" at bounding box center [487, 91] width 76 height 32
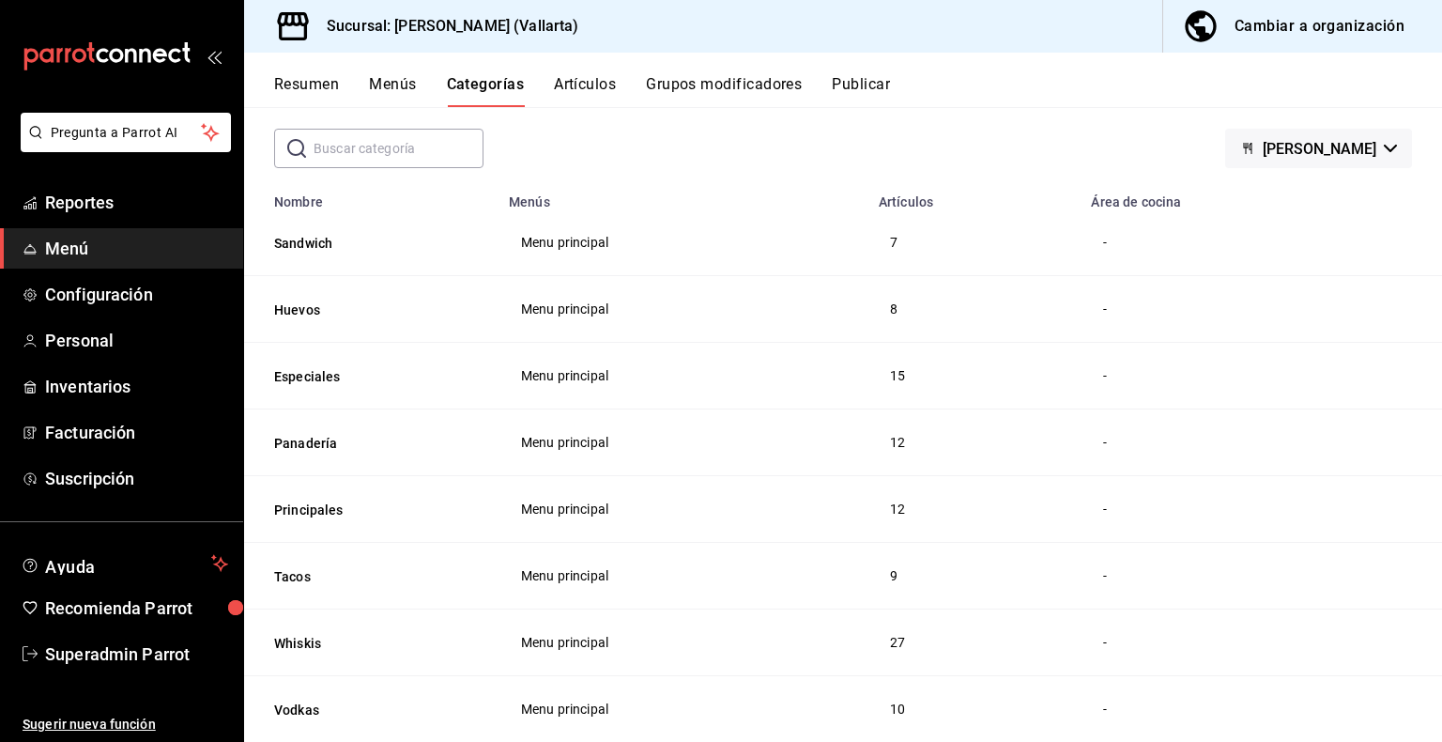
scroll to position [102, 0]
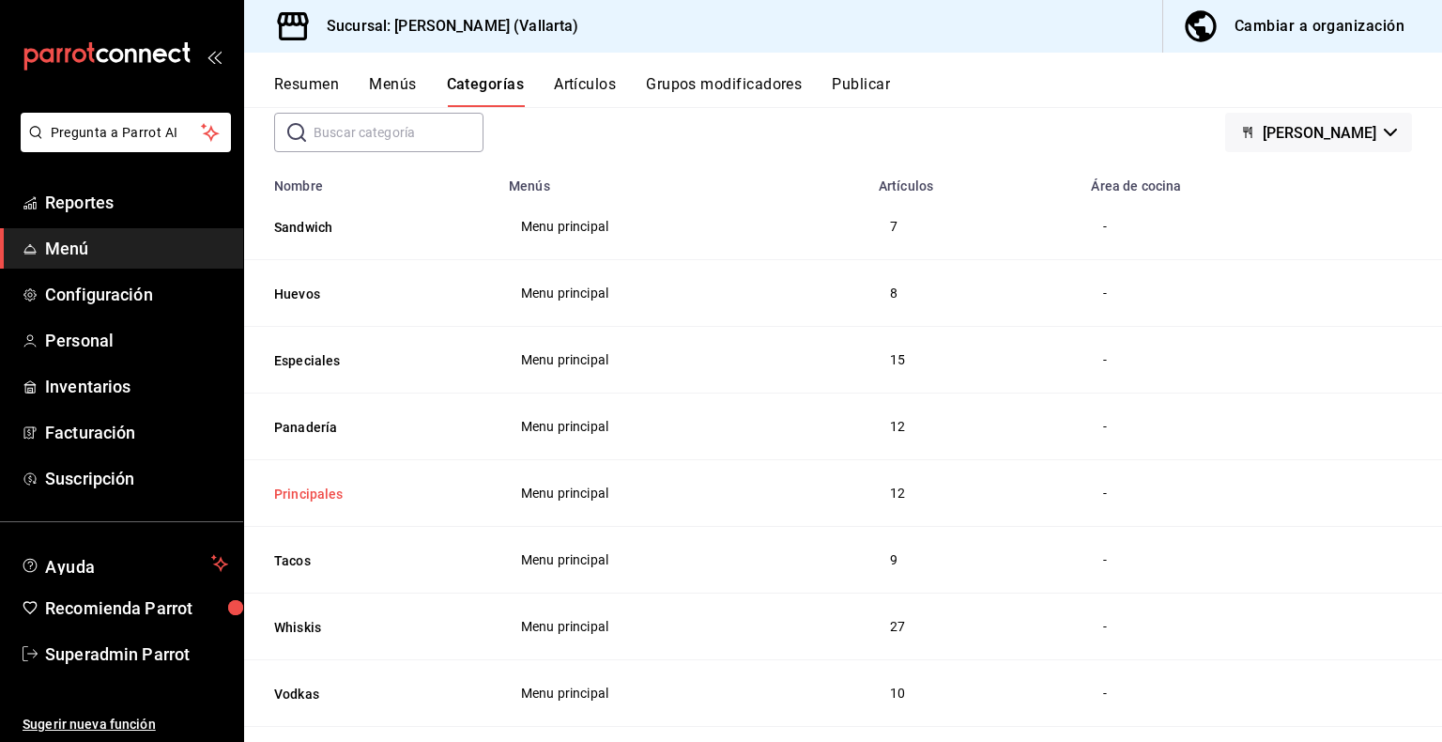
click at [335, 501] on button "Principales" at bounding box center [368, 493] width 188 height 19
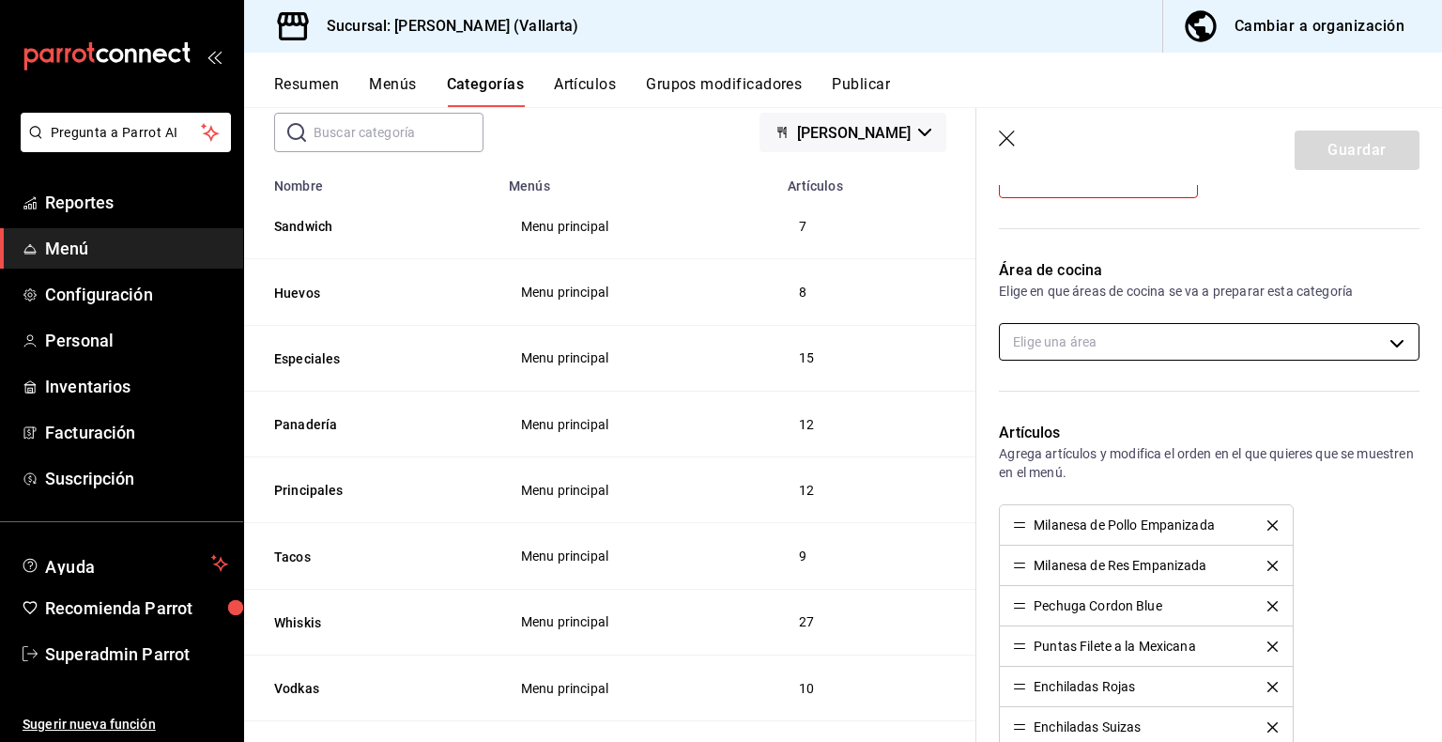
scroll to position [330, 0]
click at [1069, 331] on body "Pregunta a Parrot AI Reportes Menú Configuración Personal Inventarios Facturaci…" at bounding box center [721, 371] width 1442 height 742
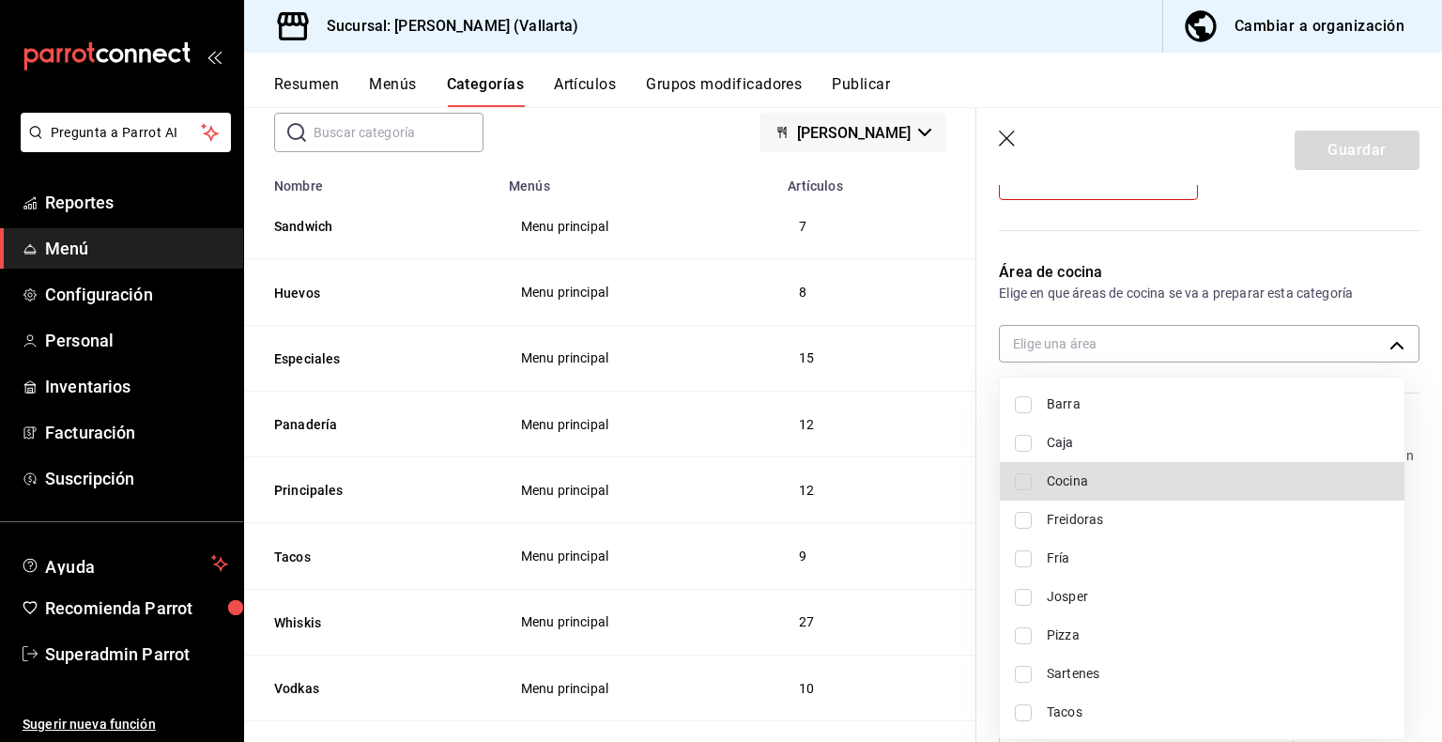
click at [1112, 486] on span "Cocina" at bounding box center [1218, 481] width 343 height 20
type input "05b56720-ac53-4f1d-a023-24443b3cfeb0"
checkbox input "true"
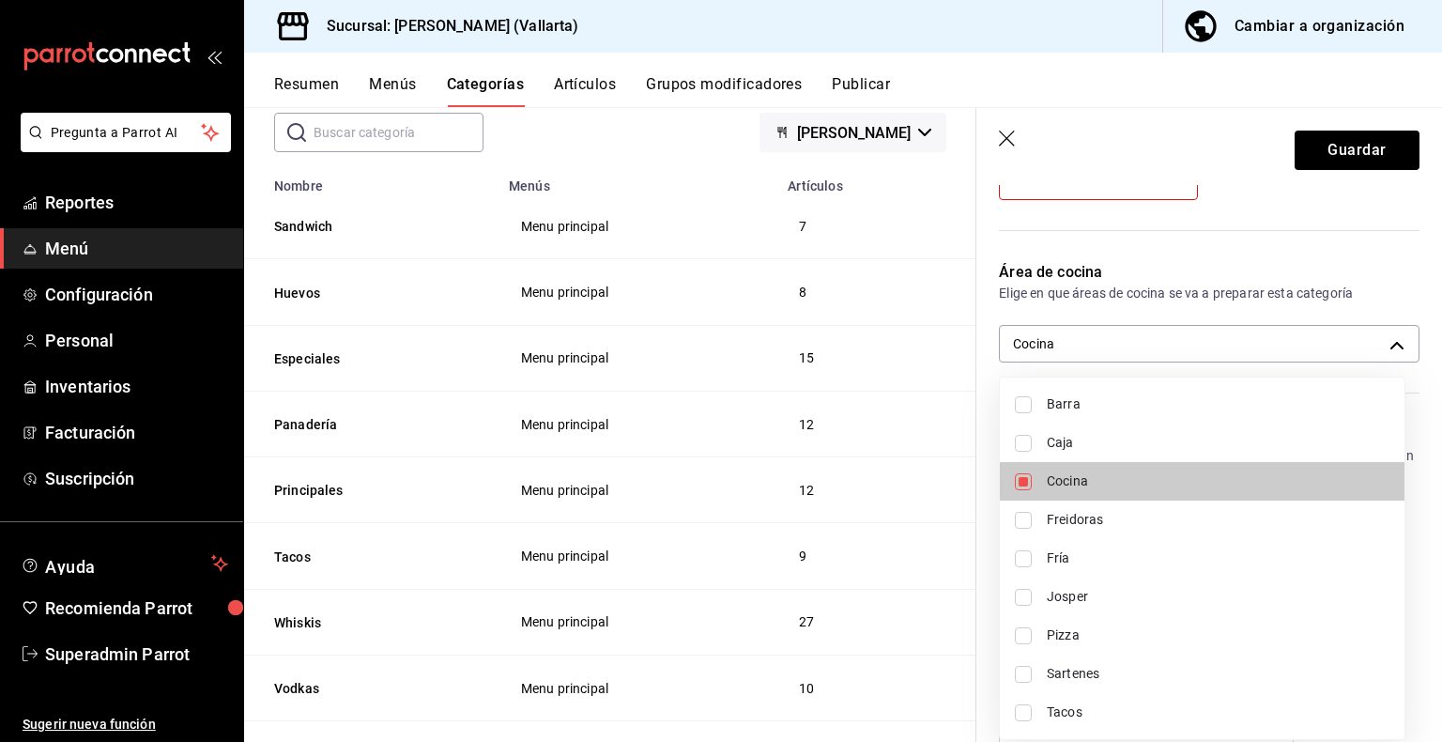
click at [1346, 166] on div at bounding box center [721, 371] width 1442 height 742
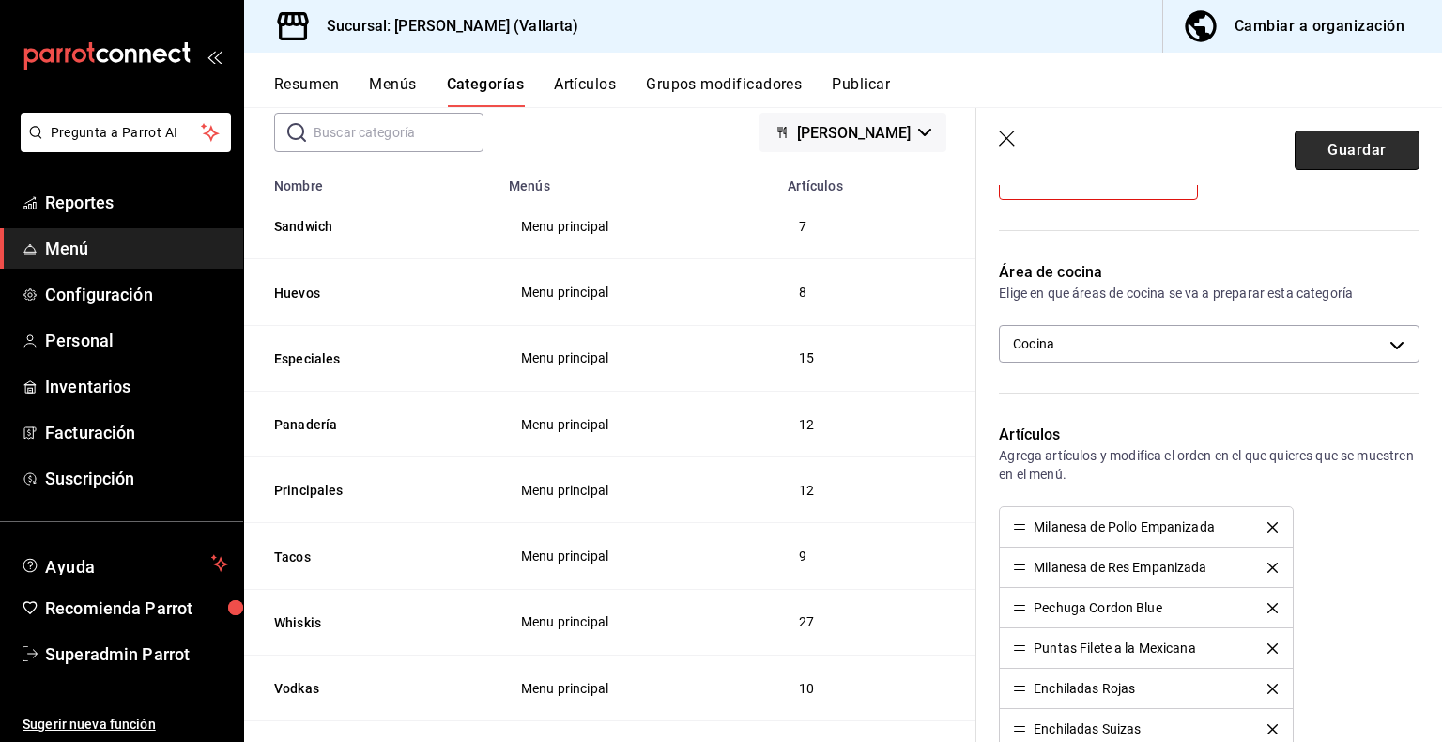
click at [1322, 163] on button "Guardar" at bounding box center [1357, 149] width 125 height 39
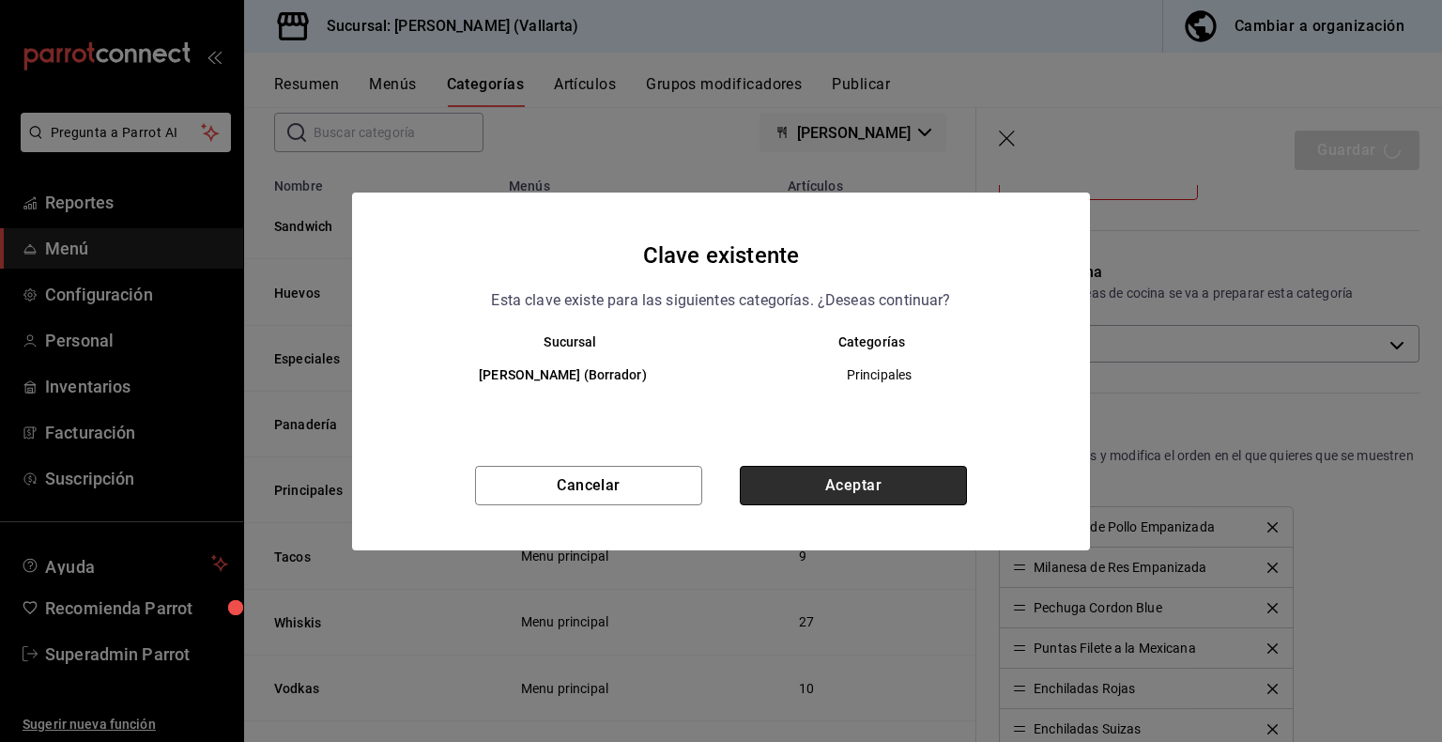
click at [872, 485] on button "Aceptar" at bounding box center [853, 485] width 227 height 39
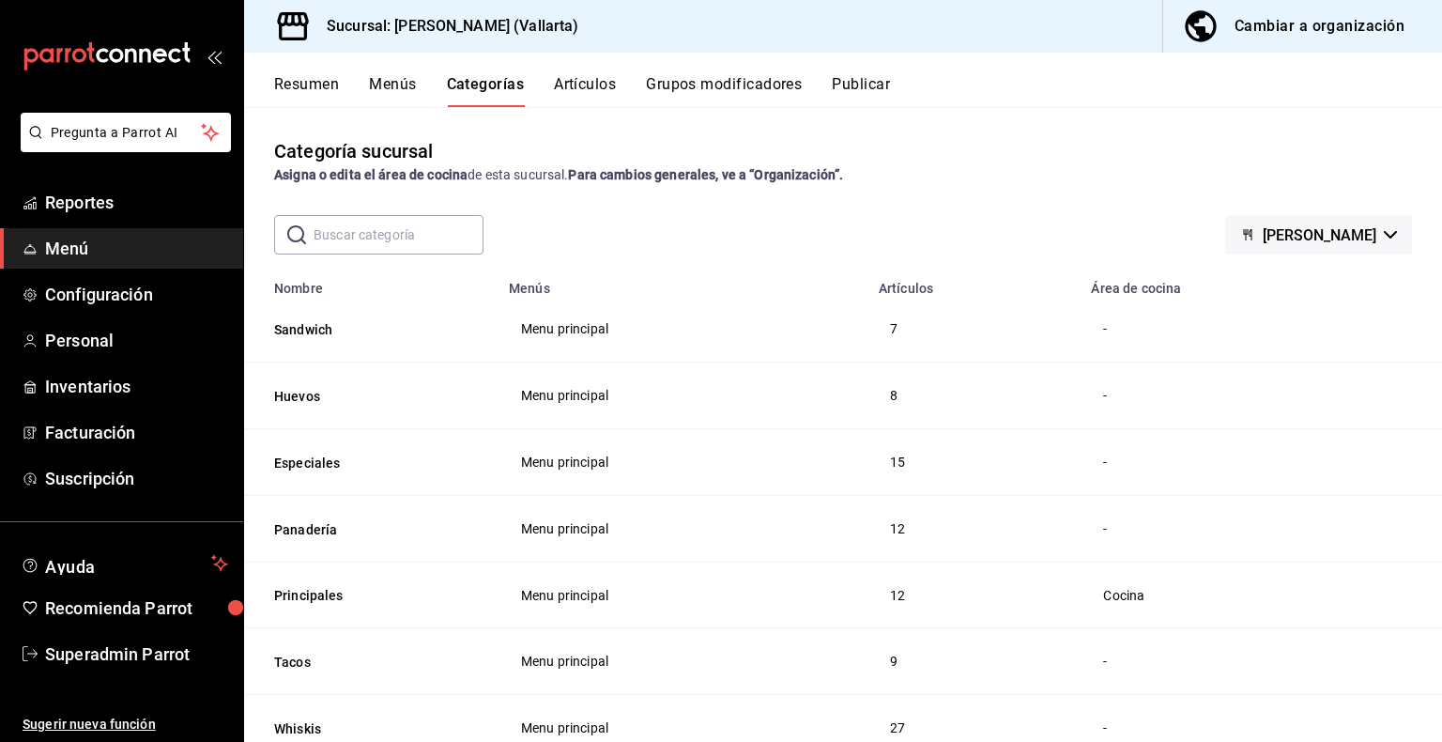
click at [1358, 48] on button "Cambiar a organización" at bounding box center [1295, 26] width 264 height 53
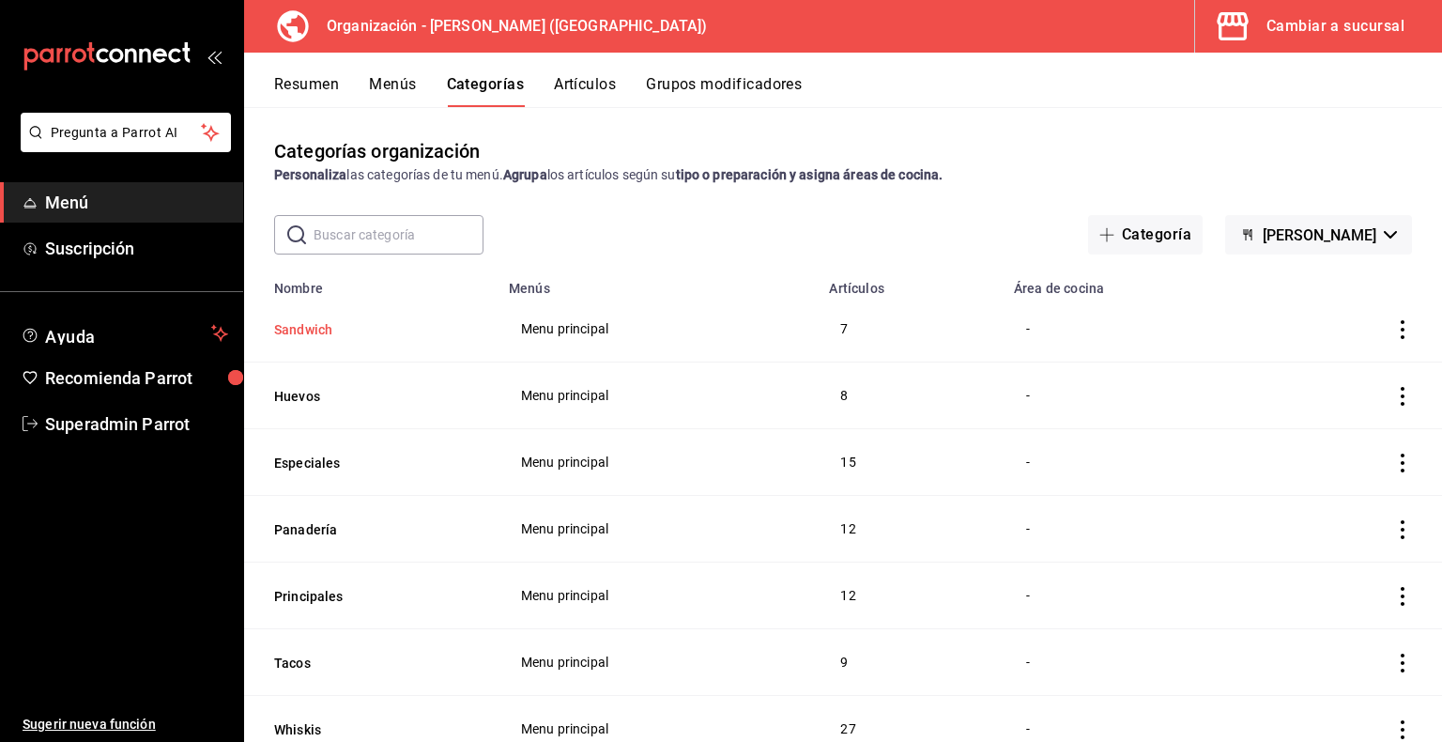
click at [315, 327] on button "Sandwich" at bounding box center [368, 329] width 188 height 19
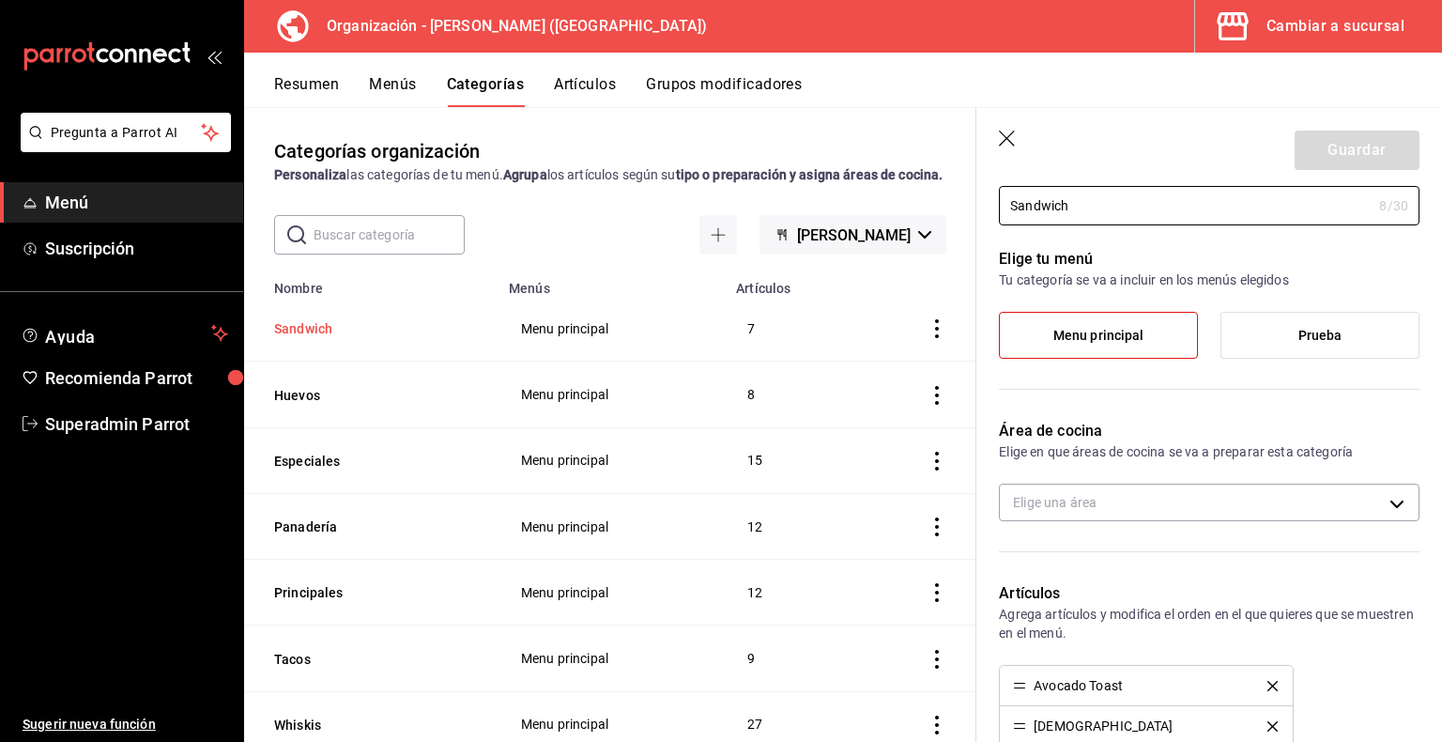
scroll to position [105, 0]
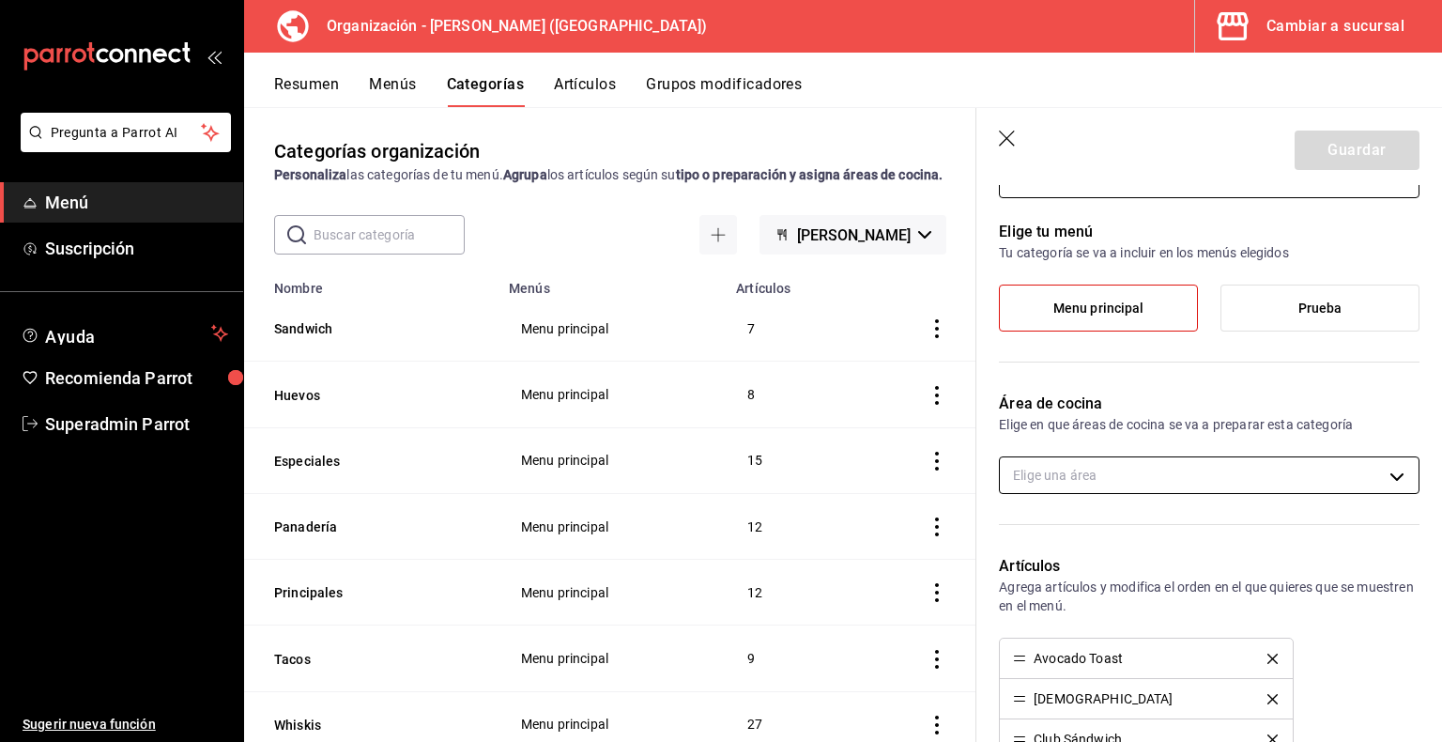
click at [1260, 475] on body "Pregunta a Parrot AI Menú Suscripción Ayuda Recomienda Parrot Superadmin Parrot…" at bounding box center [721, 371] width 1442 height 742
click at [1275, 454] on div at bounding box center [721, 371] width 1442 height 742
click at [1006, 146] on icon "button" at bounding box center [1008, 139] width 19 height 19
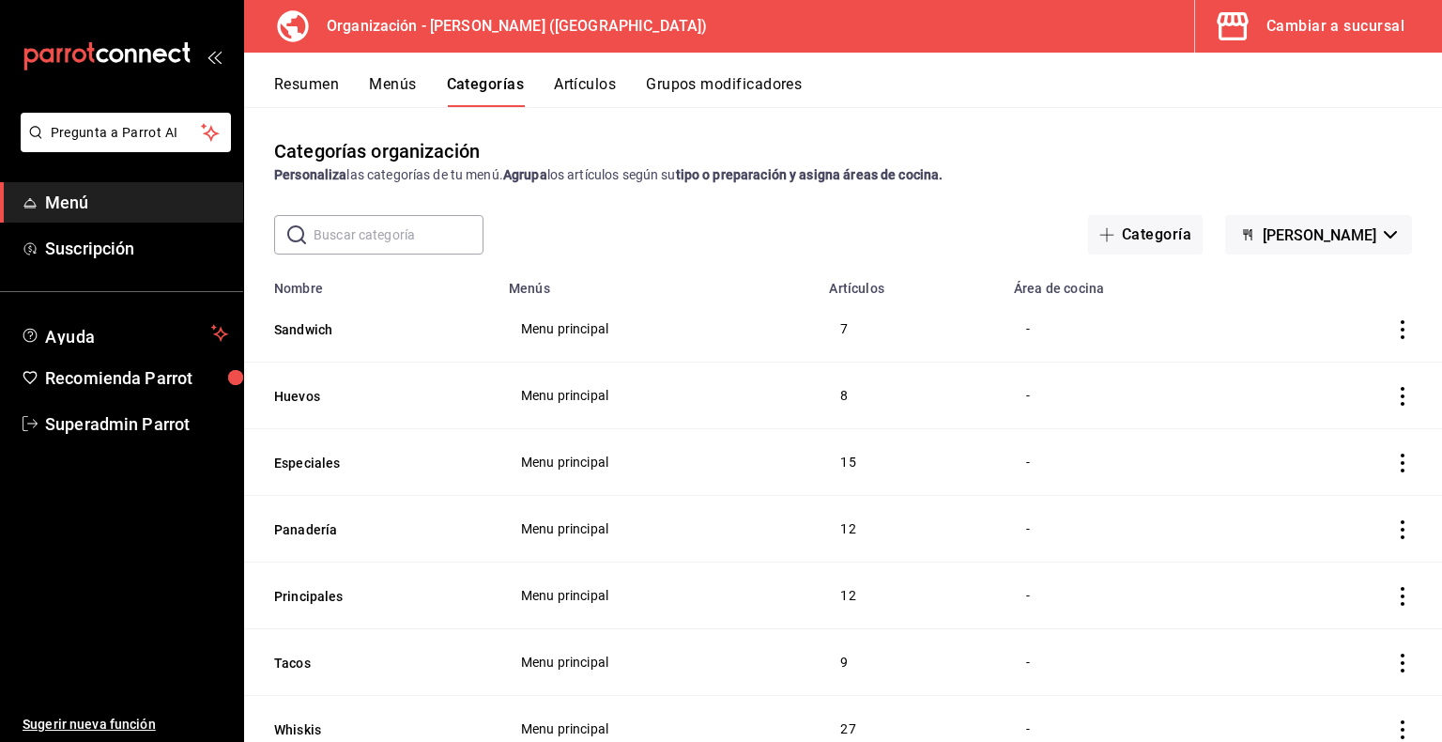
click at [1302, 42] on button "Cambiar a sucursal" at bounding box center [1311, 26] width 232 height 53
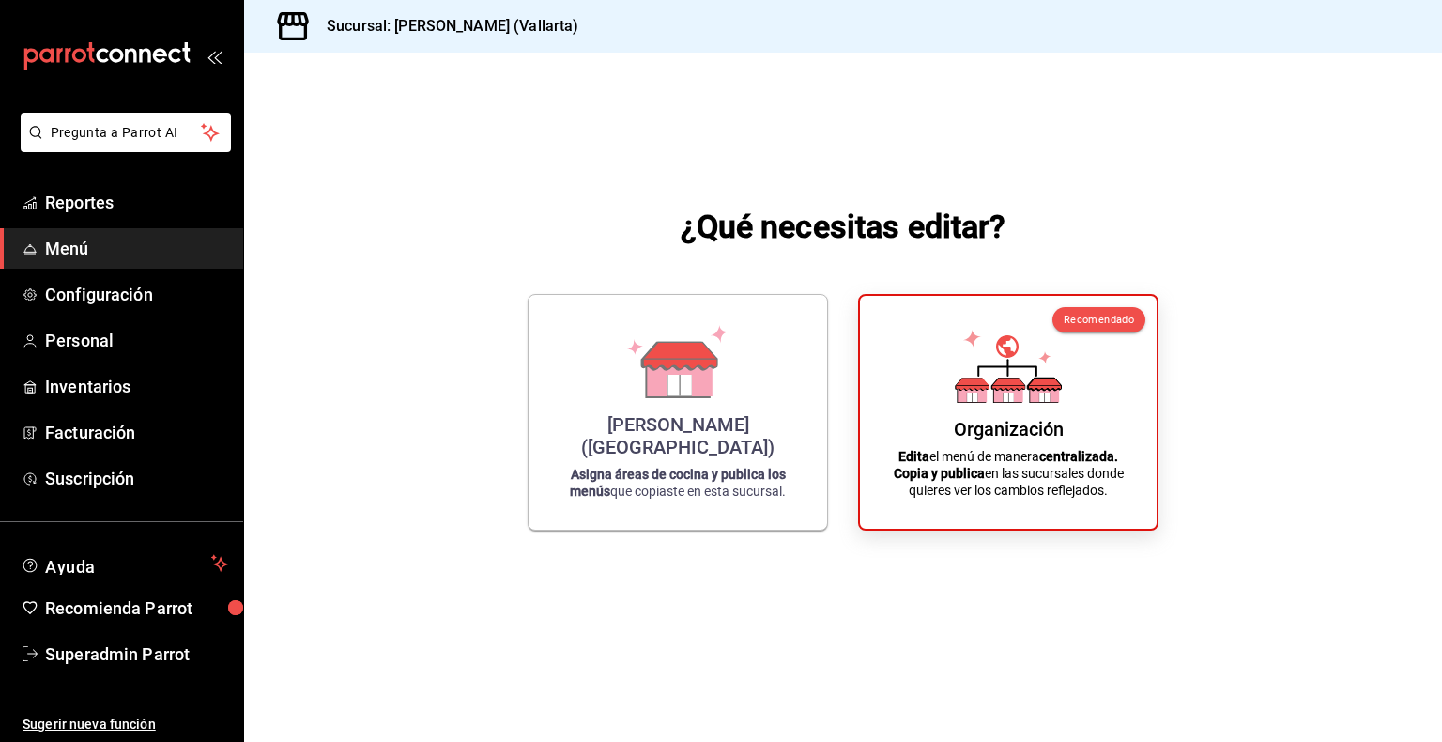
click at [733, 427] on div "Cristina (Vallarta) Asigna áreas de cocina y publica los menús que copiaste en …" at bounding box center [677, 412] width 253 height 205
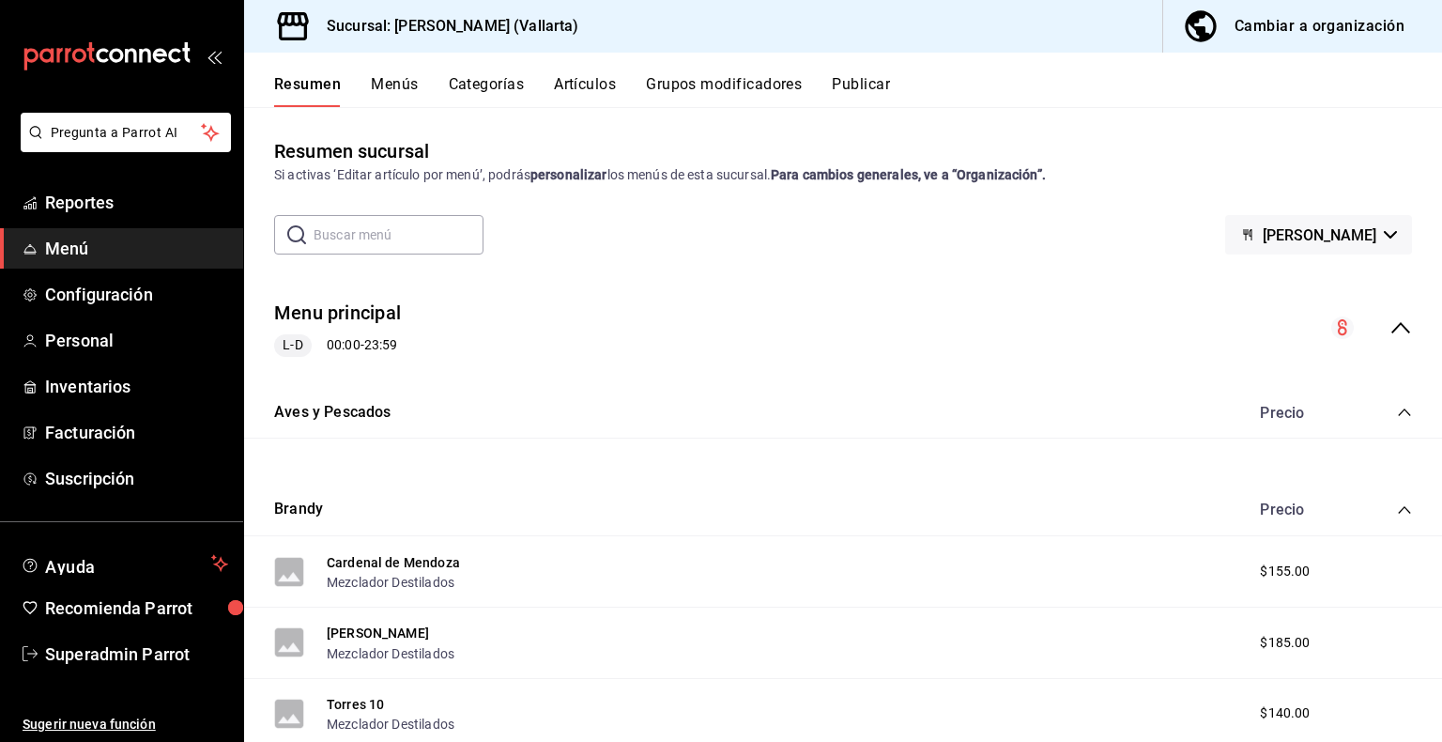
click at [488, 87] on button "Categorías" at bounding box center [487, 91] width 76 height 32
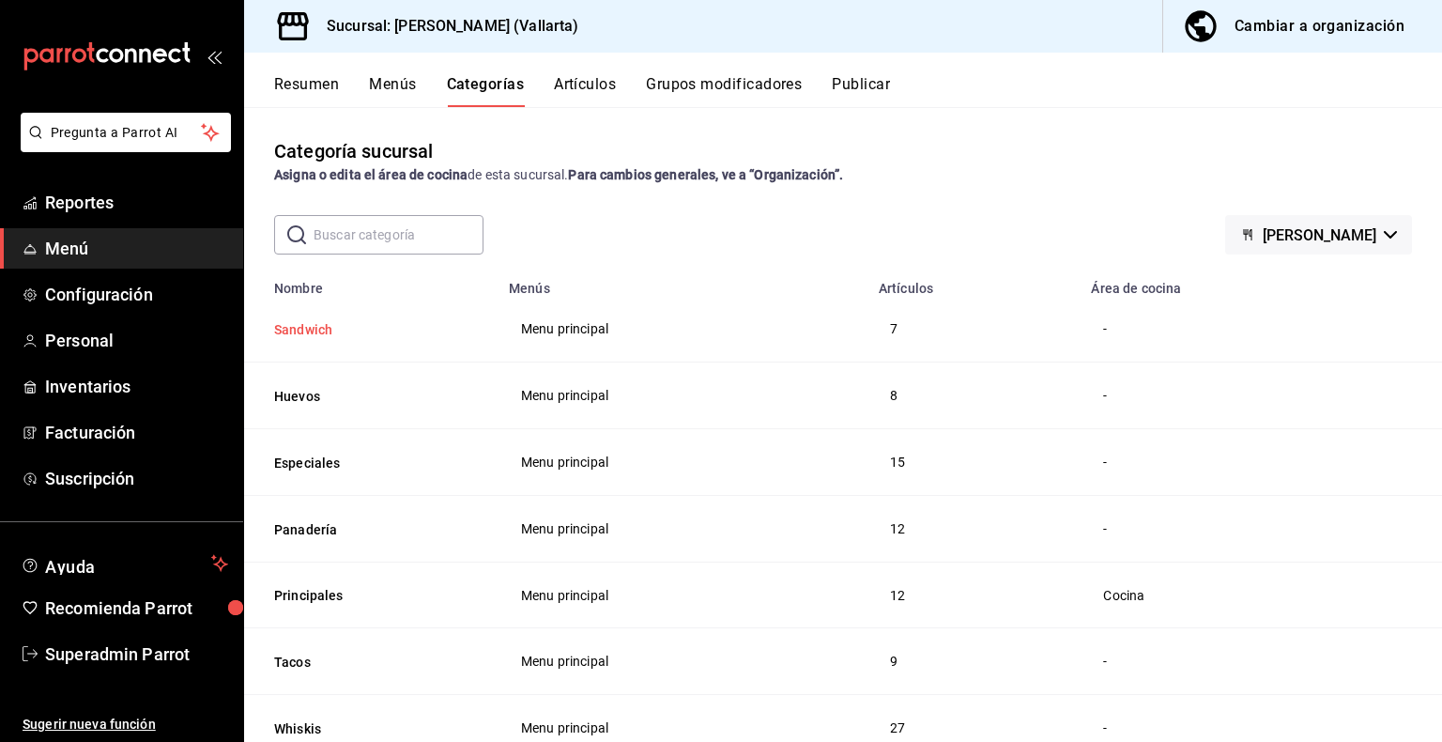
click at [322, 331] on button "Sandwich" at bounding box center [368, 329] width 188 height 19
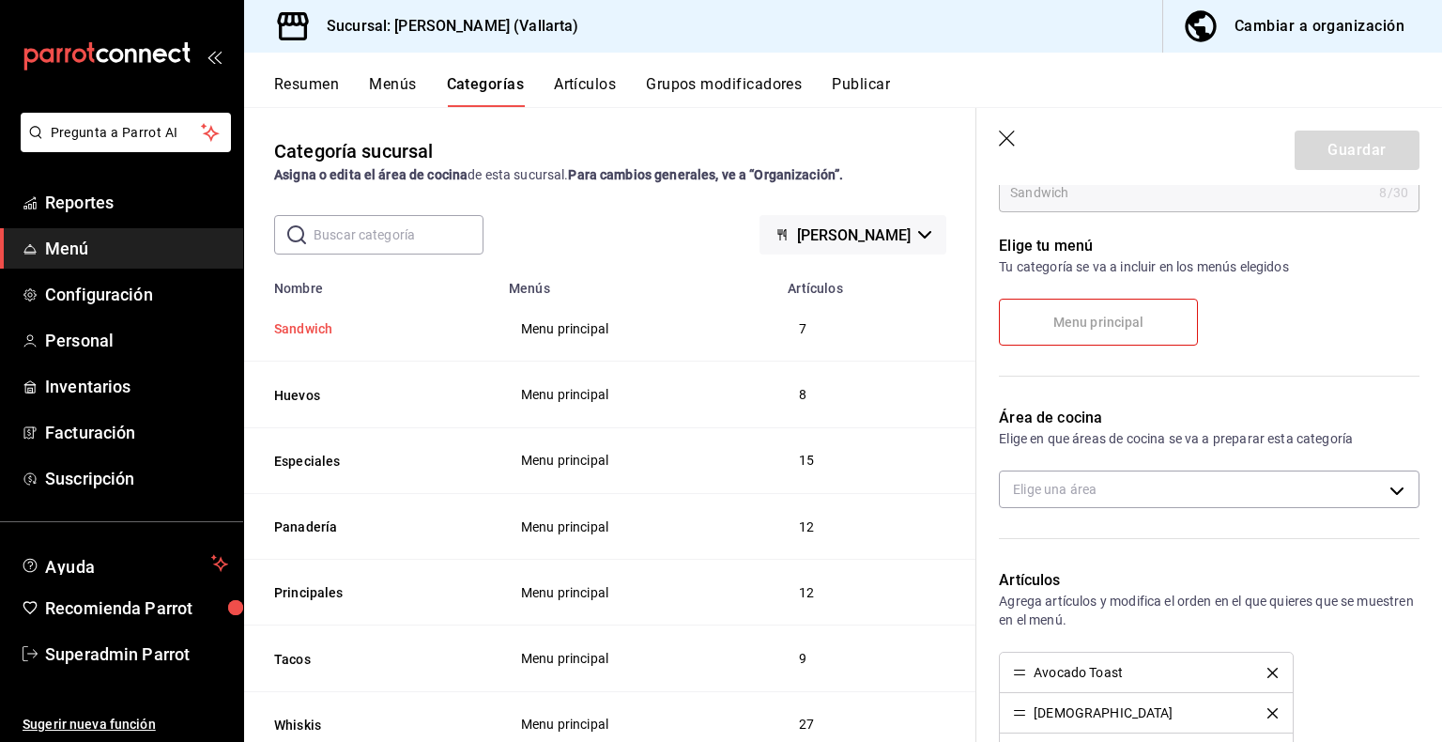
scroll to position [186, 0]
click at [1288, 488] on body "Pregunta a Parrot AI Reportes Menú Configuración Personal Inventarios Facturaci…" at bounding box center [721, 371] width 1442 height 742
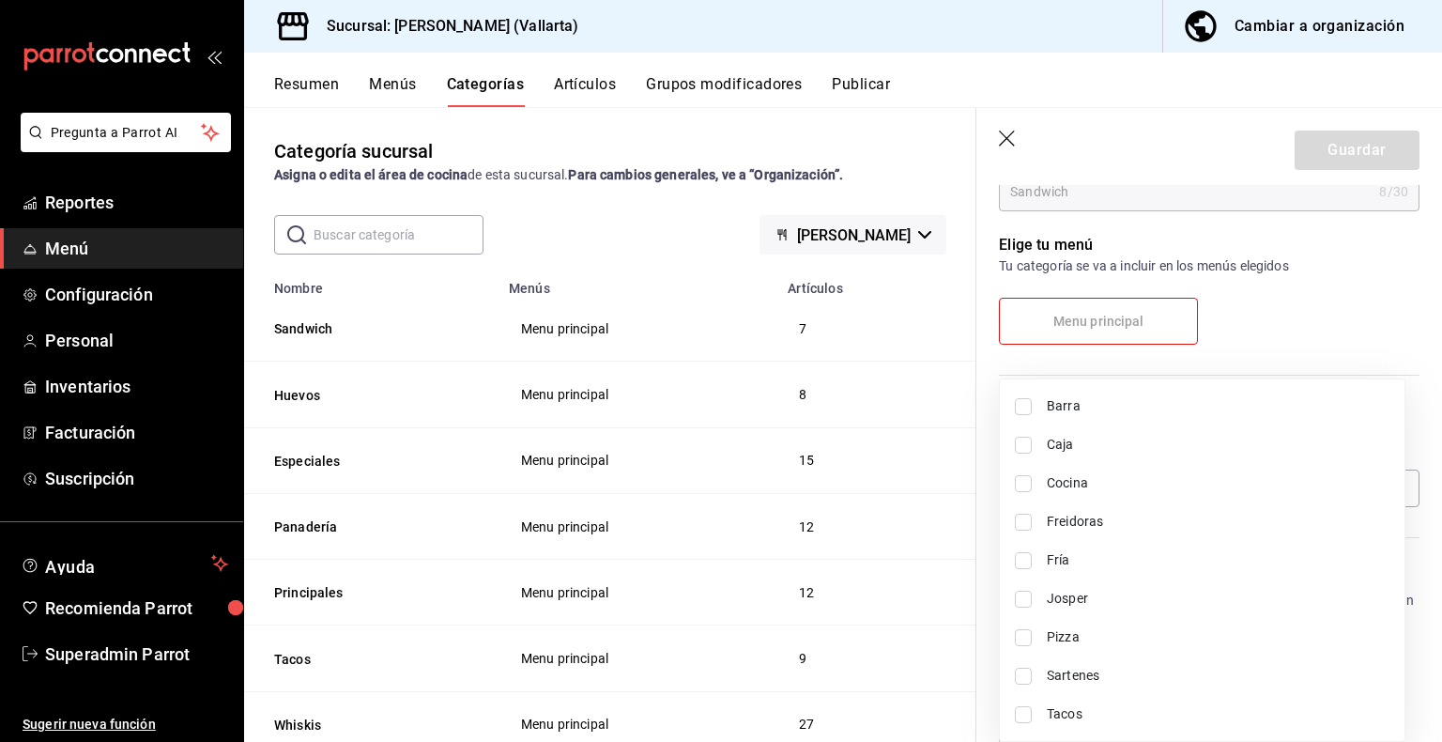
click at [1026, 669] on input "checkbox" at bounding box center [1023, 675] width 17 height 17
checkbox input "true"
type input "fbb01623-1d56-4ead-ba52-71da8e792295"
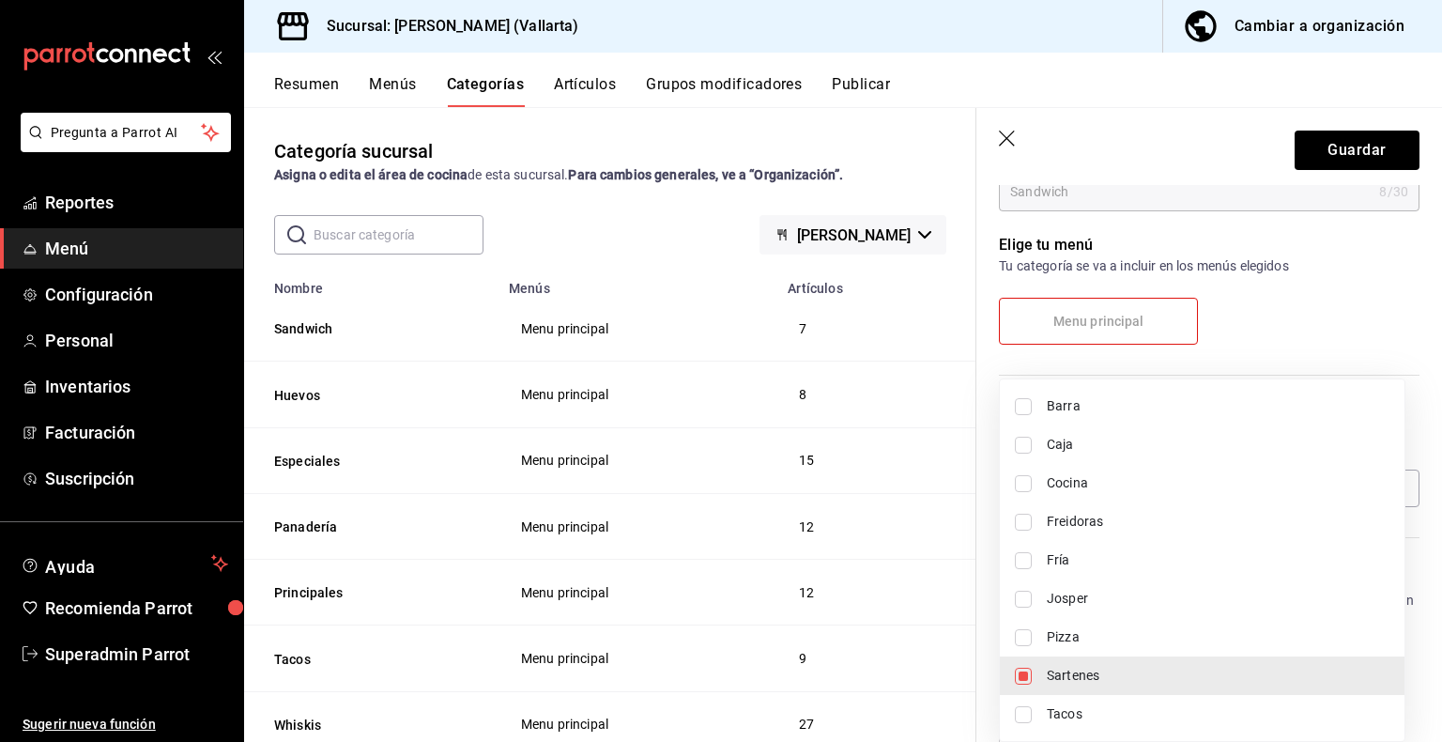
click at [1363, 150] on div at bounding box center [721, 371] width 1442 height 742
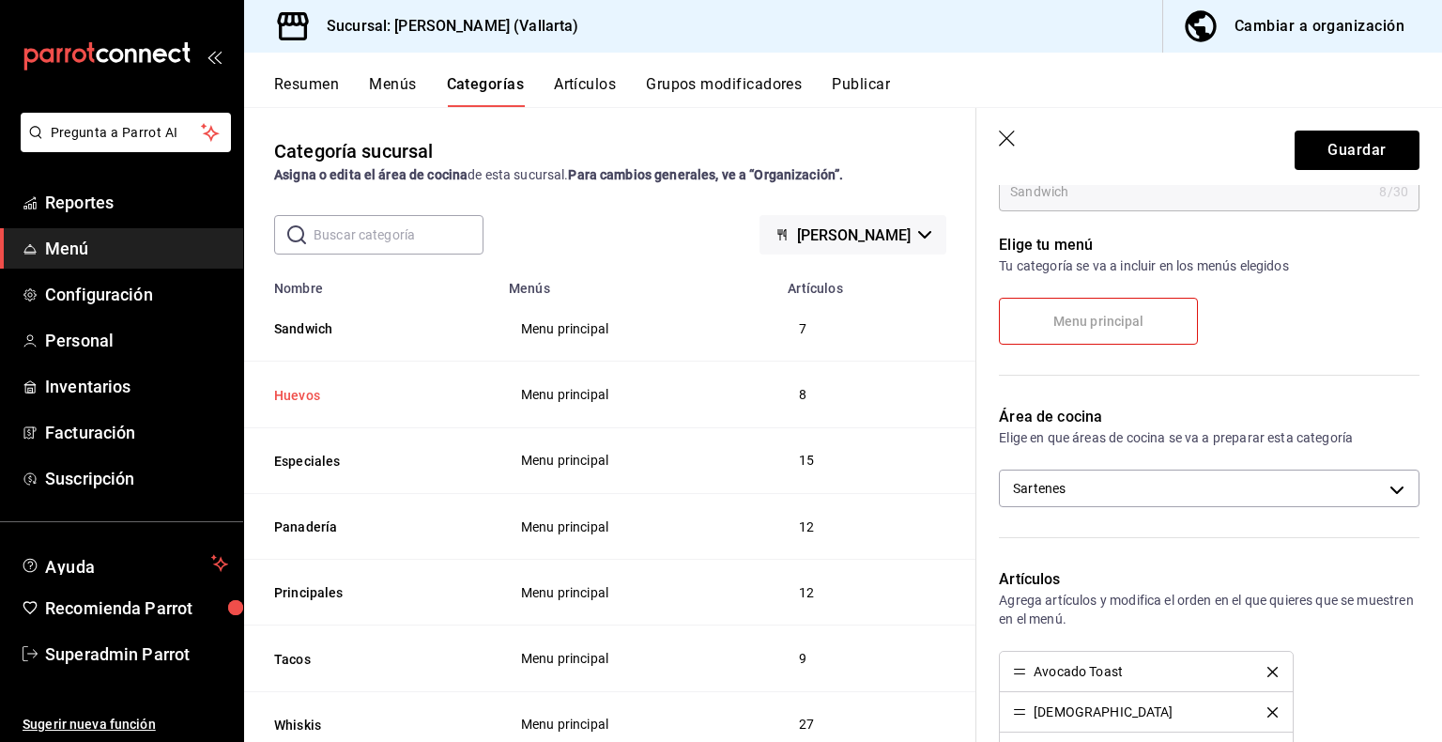
click at [297, 395] on button "Huevos" at bounding box center [368, 395] width 188 height 19
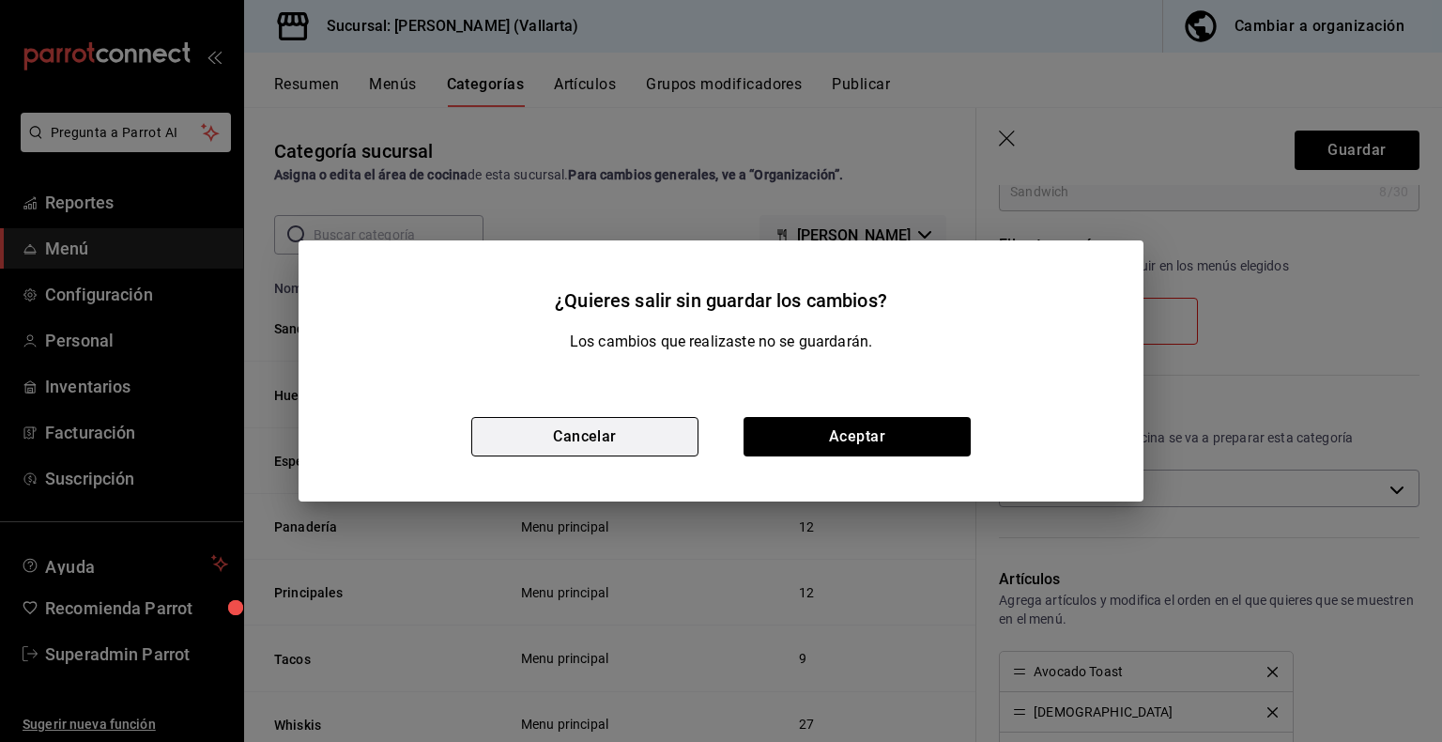
click at [651, 438] on button "Cancelar" at bounding box center [584, 436] width 227 height 39
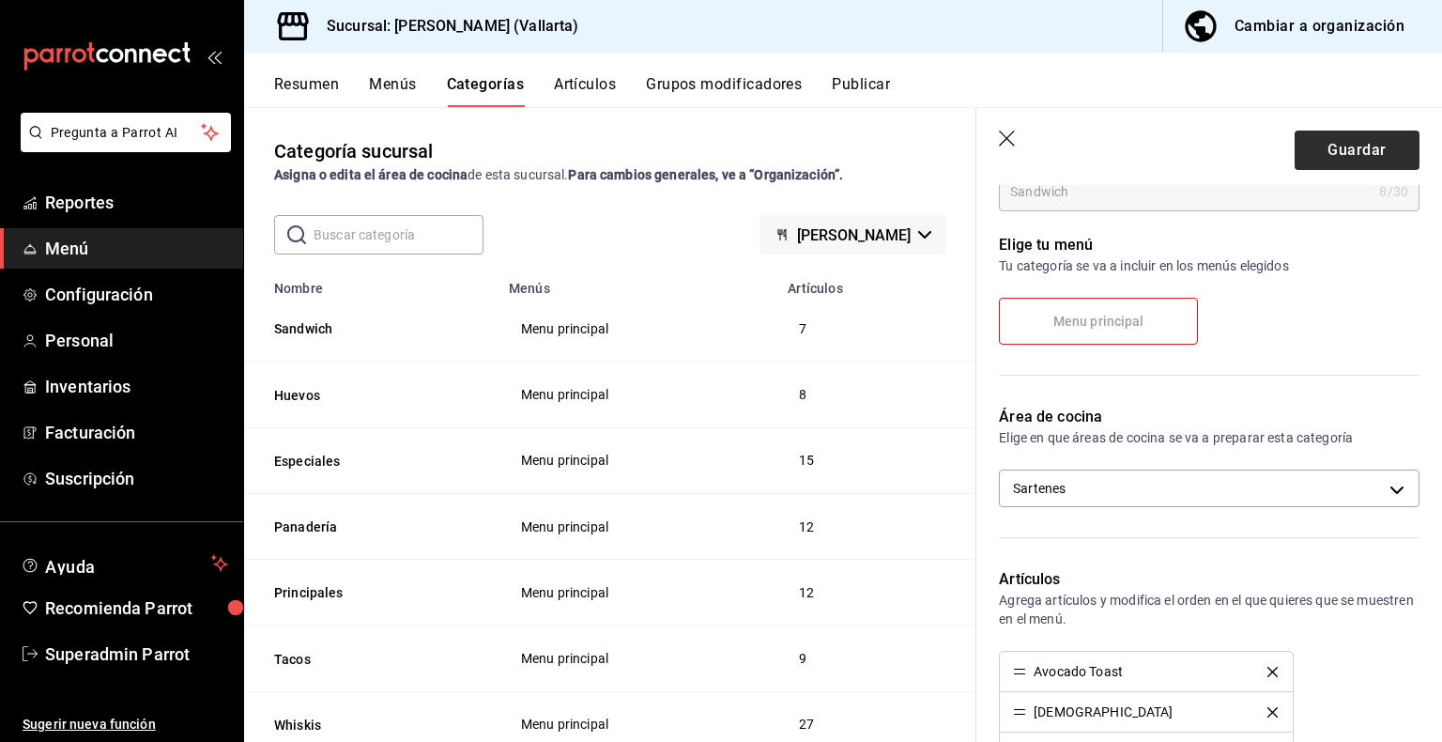
click at [1360, 169] on button "Guardar" at bounding box center [1357, 149] width 125 height 39
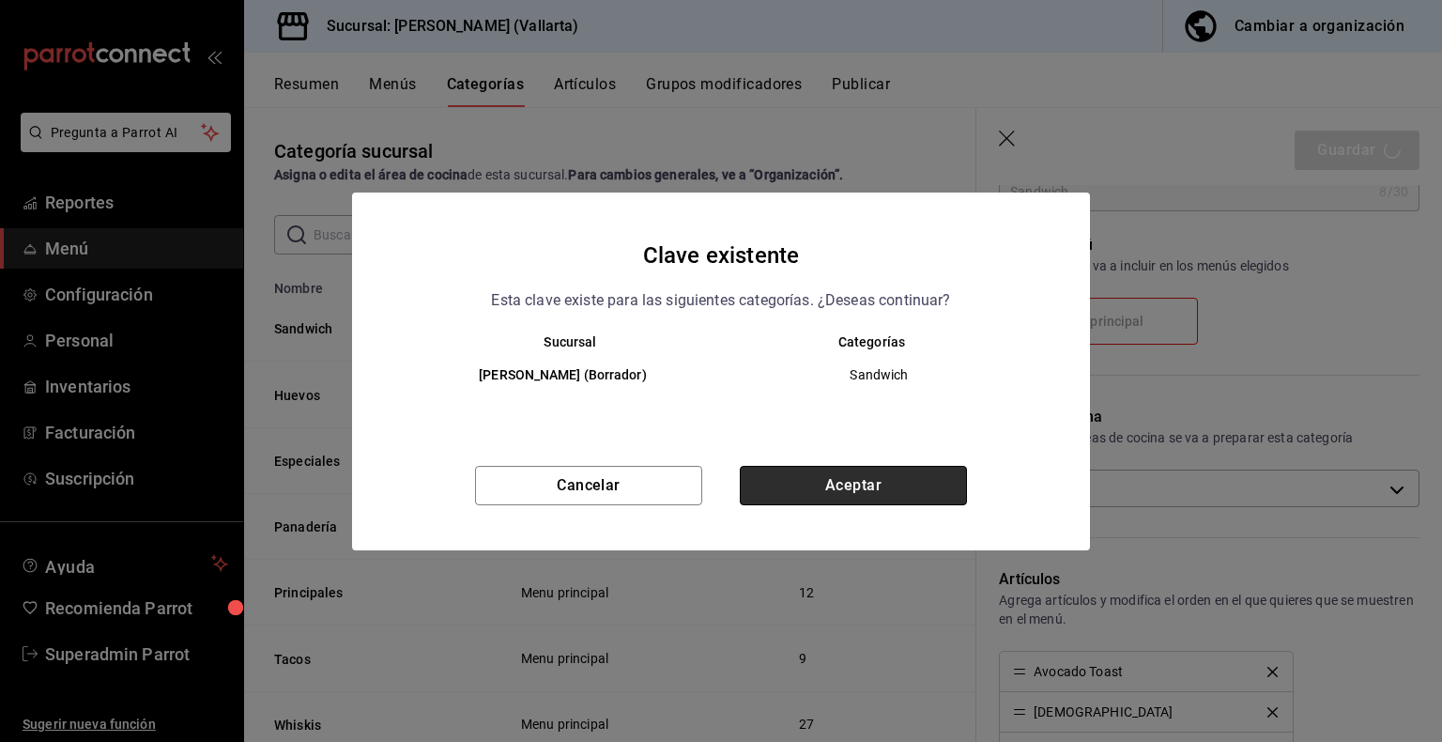
click at [904, 500] on button "Aceptar" at bounding box center [853, 485] width 227 height 39
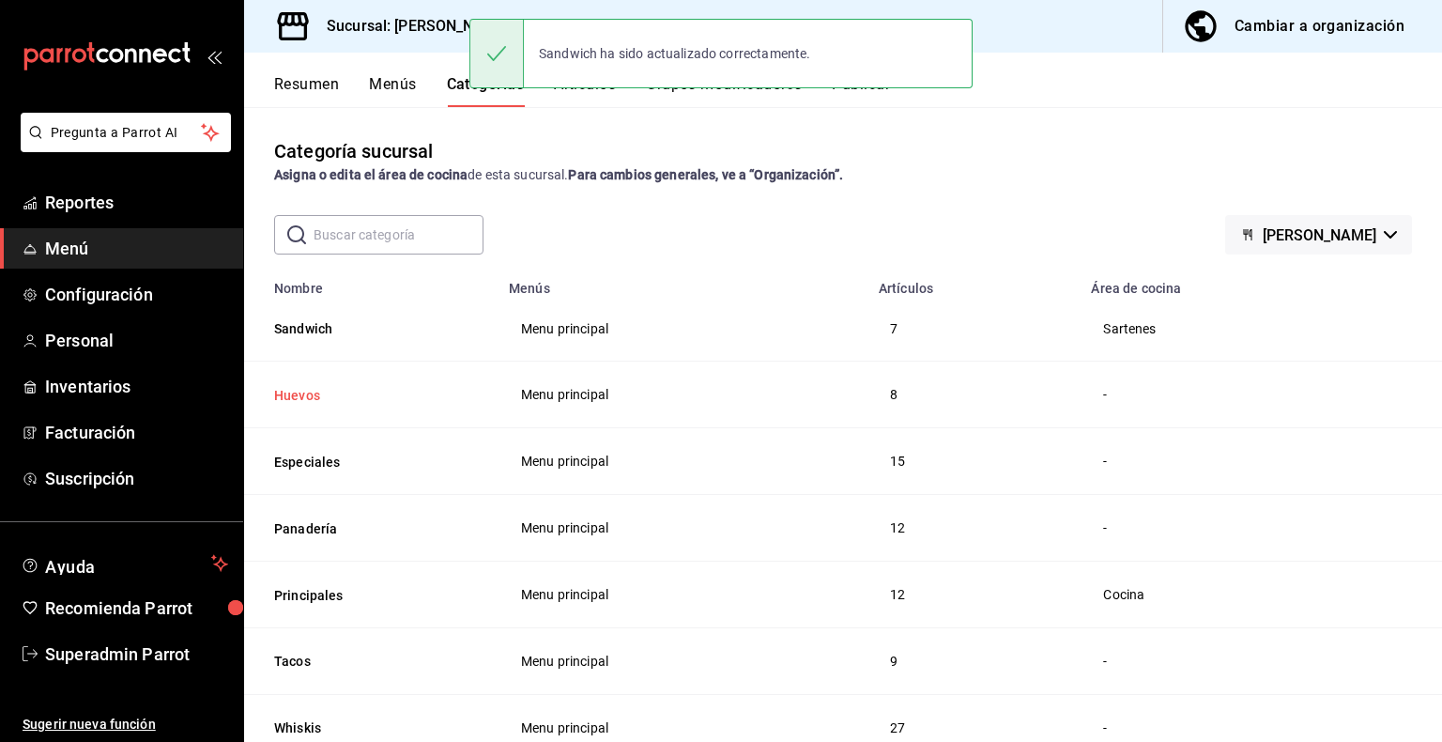
click at [312, 388] on button "Huevos" at bounding box center [368, 395] width 188 height 19
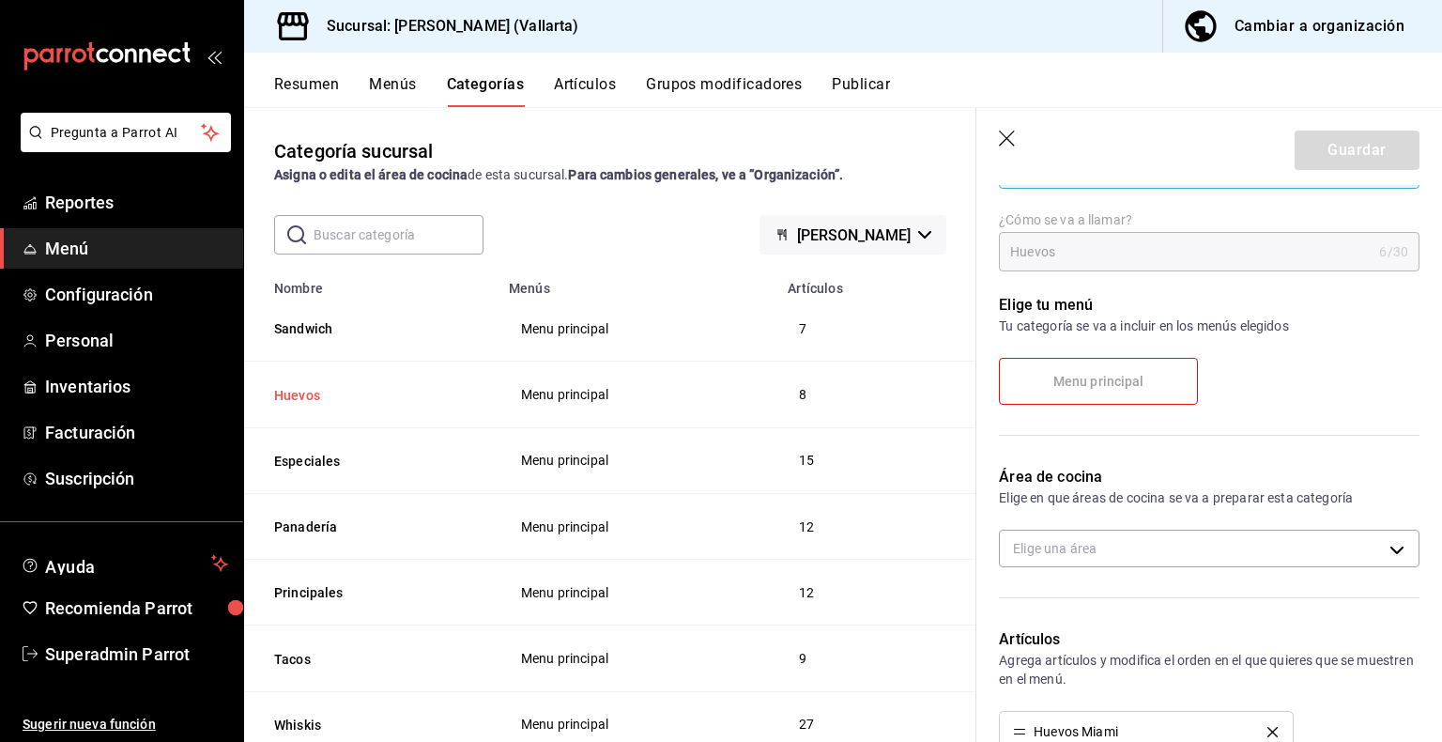
scroll to position [127, 0]
click at [1156, 562] on body "Pregunta a Parrot AI Reportes Menú Configuración Personal Inventarios Facturaci…" at bounding box center [721, 371] width 1442 height 742
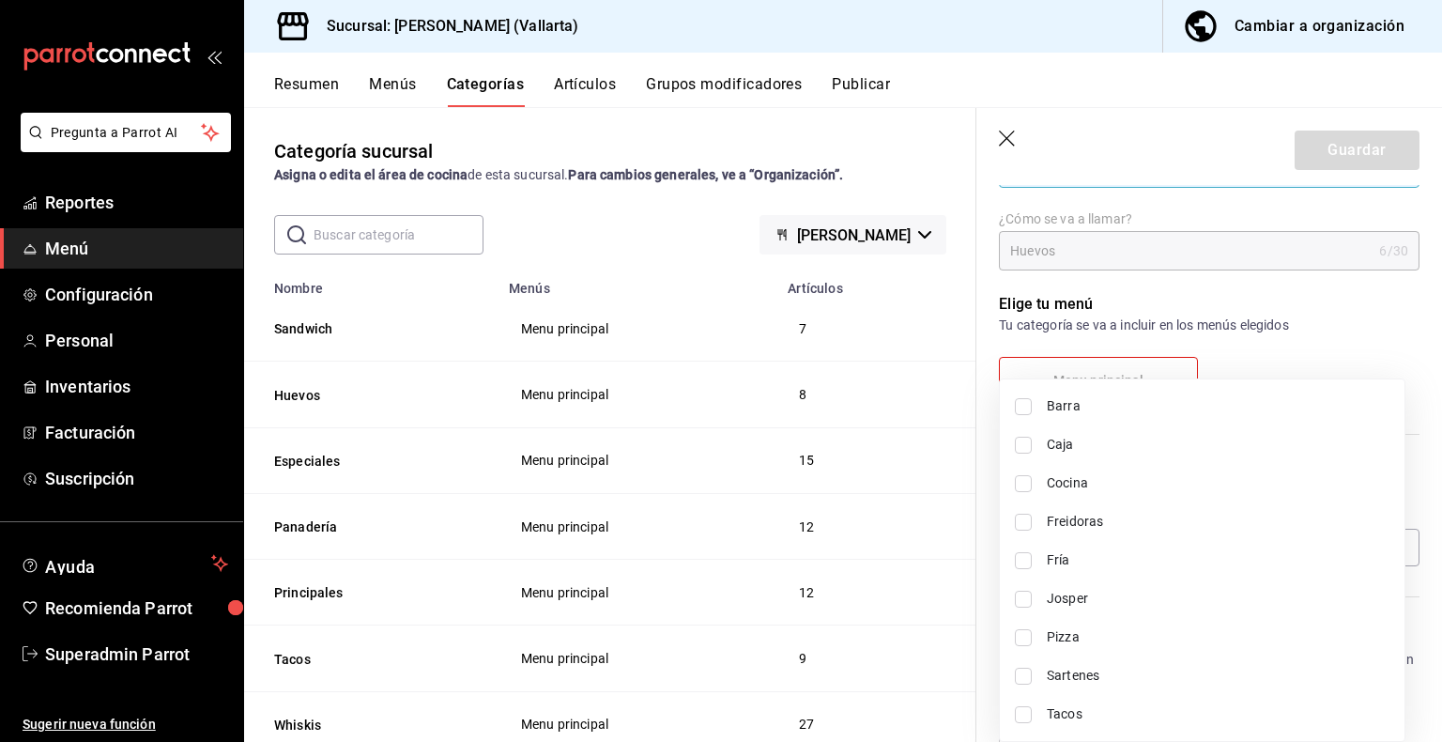
click at [1093, 691] on li "Sartenes" at bounding box center [1202, 675] width 405 height 38
type input "fbb01623-1d56-4ead-ba52-71da8e792295"
checkbox input "true"
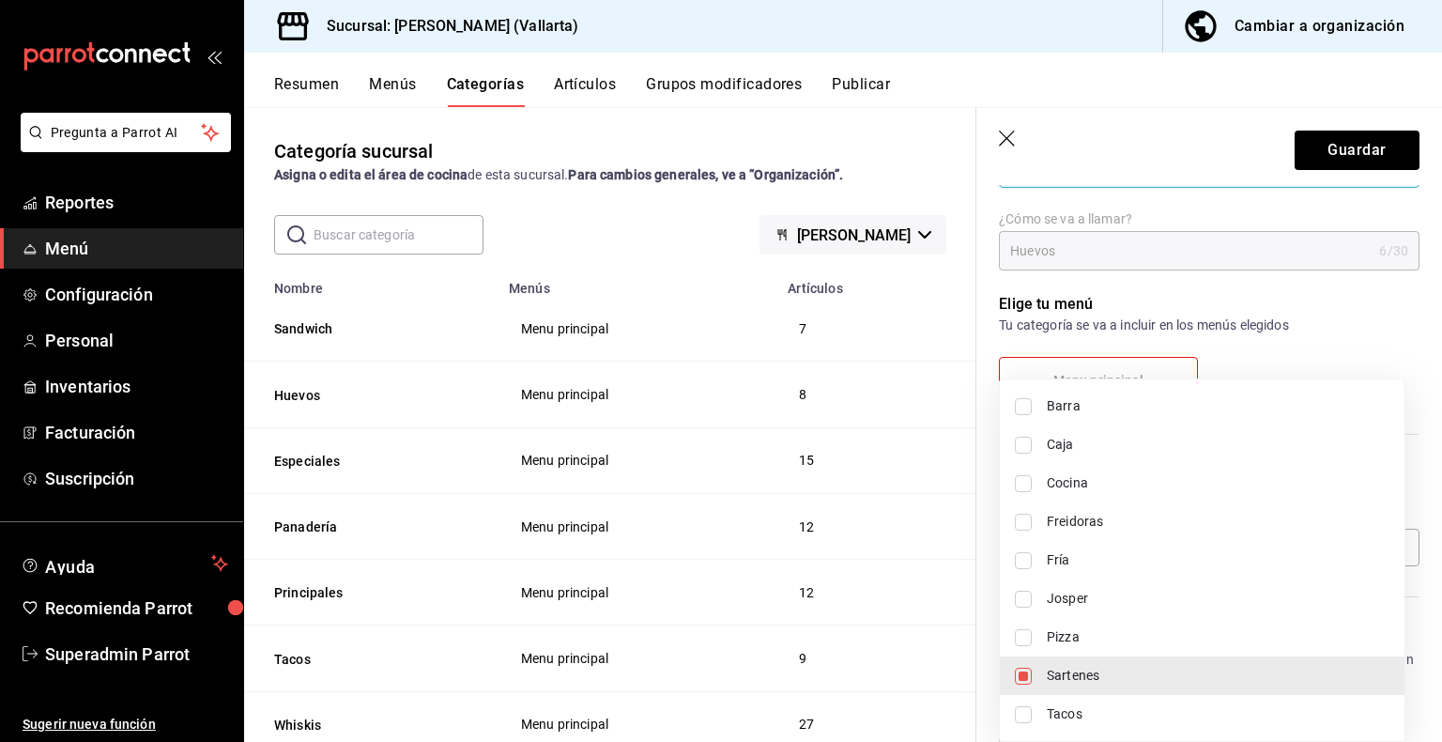
click at [1355, 172] on div at bounding box center [721, 371] width 1442 height 742
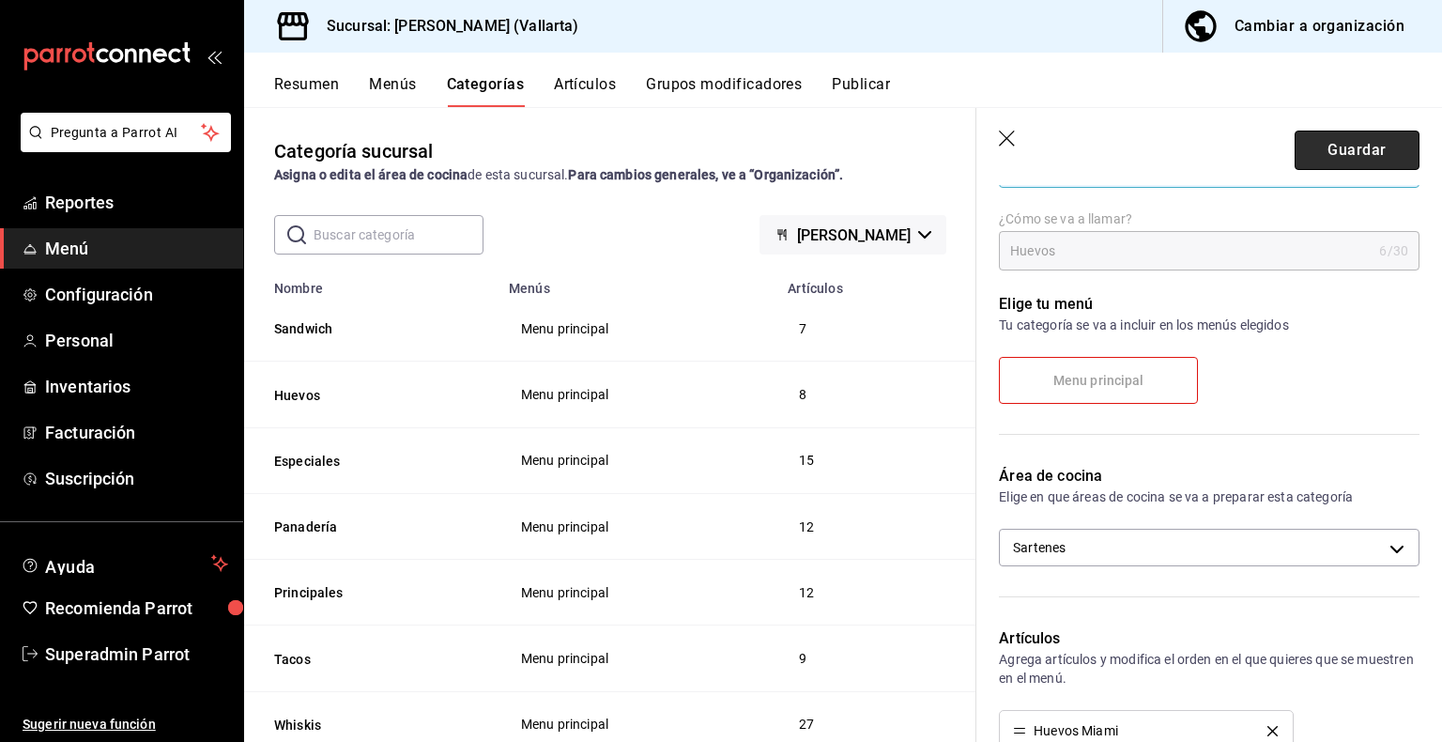
click at [1356, 161] on button "Guardar" at bounding box center [1357, 149] width 125 height 39
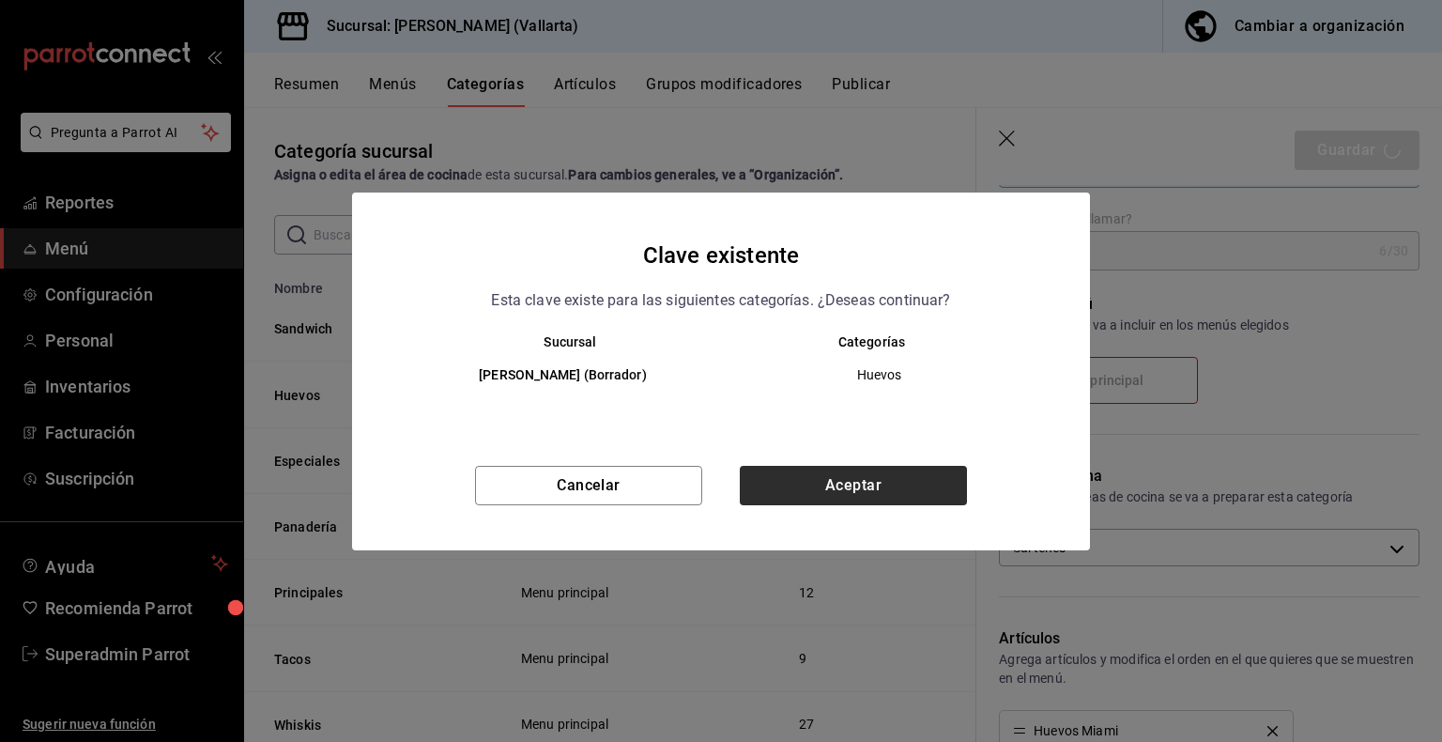
click at [923, 498] on button "Aceptar" at bounding box center [853, 485] width 227 height 39
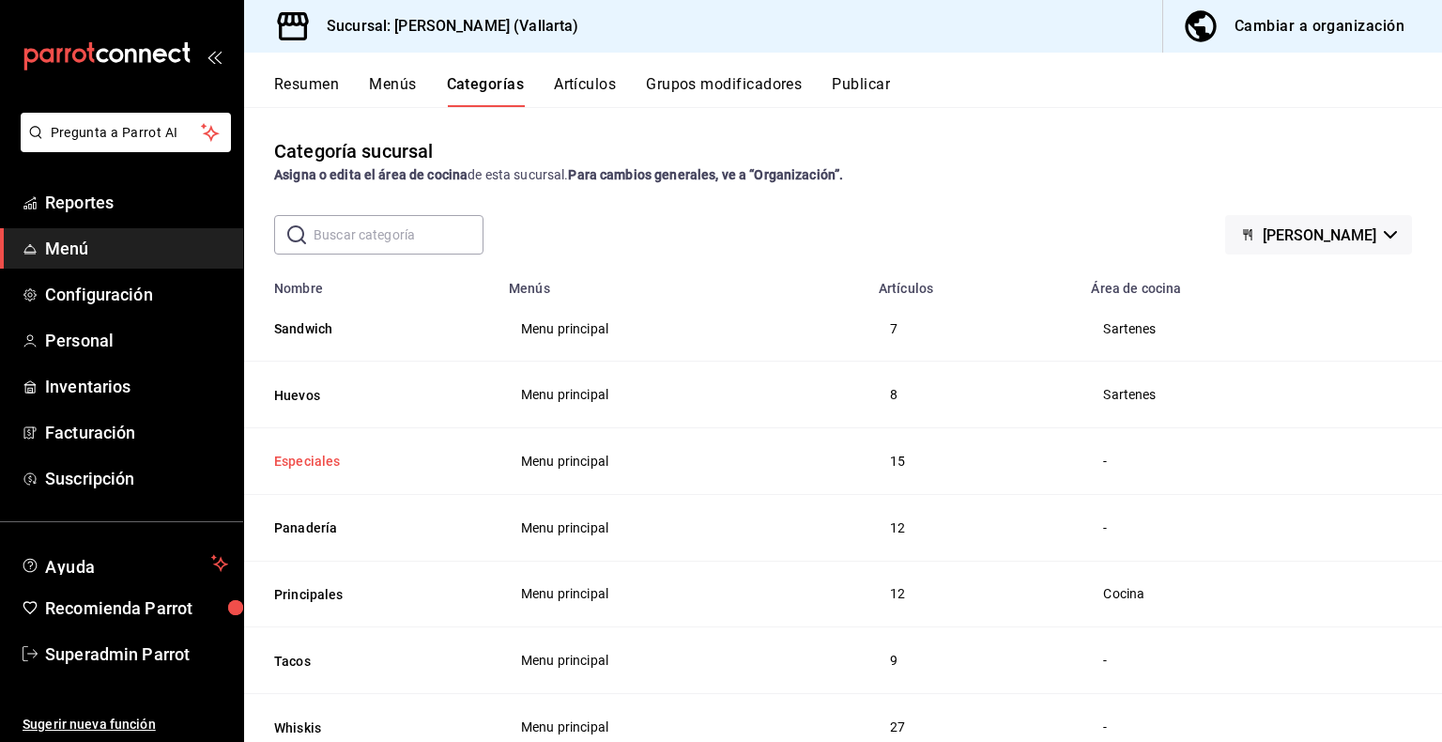
click at [318, 468] on button "Especiales" at bounding box center [368, 461] width 188 height 19
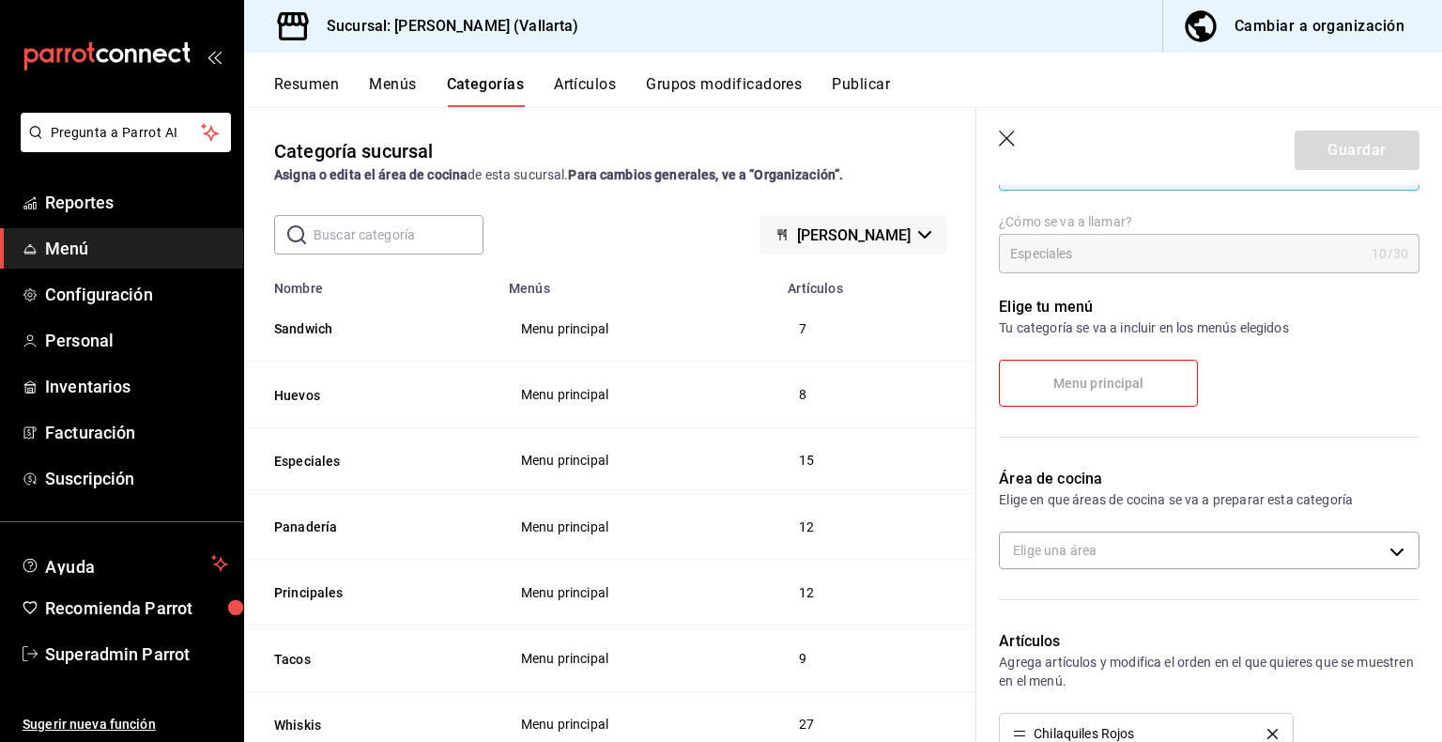
scroll to position [127, 0]
click at [460, 443] on th "Especiales" at bounding box center [370, 460] width 253 height 66
click at [1093, 381] on span "Menu principal" at bounding box center [1098, 381] width 91 height 16
click at [1008, 135] on icon "button" at bounding box center [1008, 139] width 19 height 19
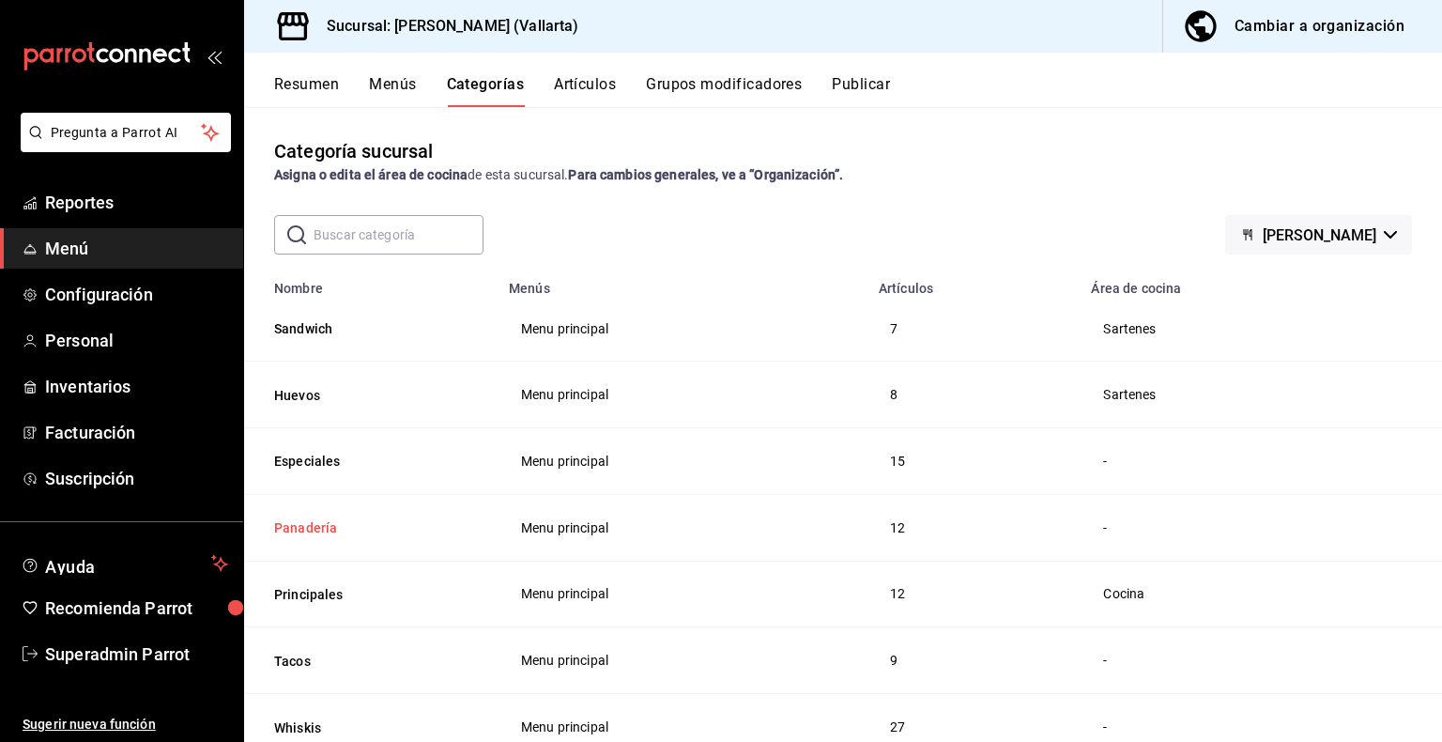
click at [315, 528] on button "Panadería" at bounding box center [368, 527] width 188 height 19
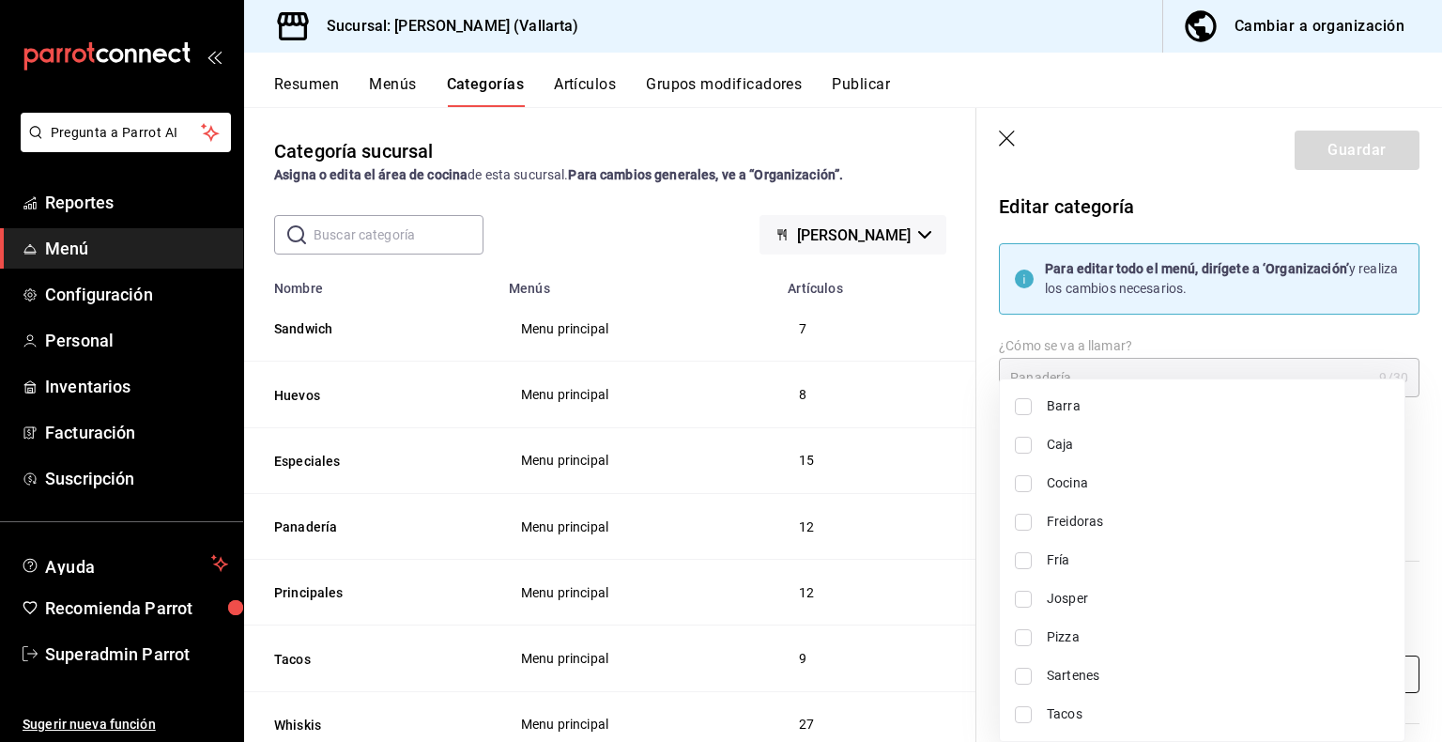
click at [1231, 667] on body "Pregunta a Parrot AI Reportes Menú Configuración Personal Inventarios Facturaci…" at bounding box center [721, 371] width 1442 height 742
click at [1025, 439] on input "checkbox" at bounding box center [1023, 445] width 17 height 17
checkbox input "true"
type input "9a439185-e26e-483e-a293-71d46d470144"
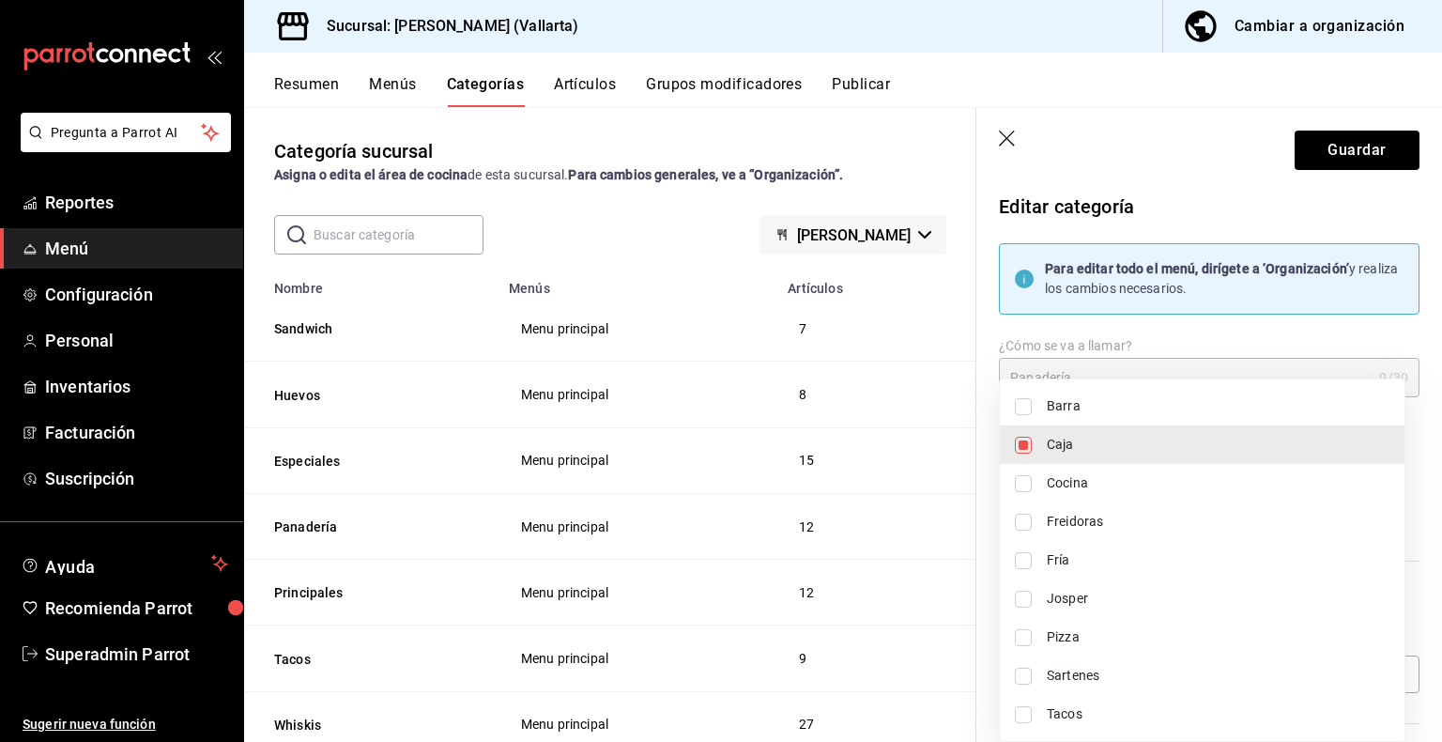
click at [1354, 161] on div at bounding box center [721, 371] width 1442 height 742
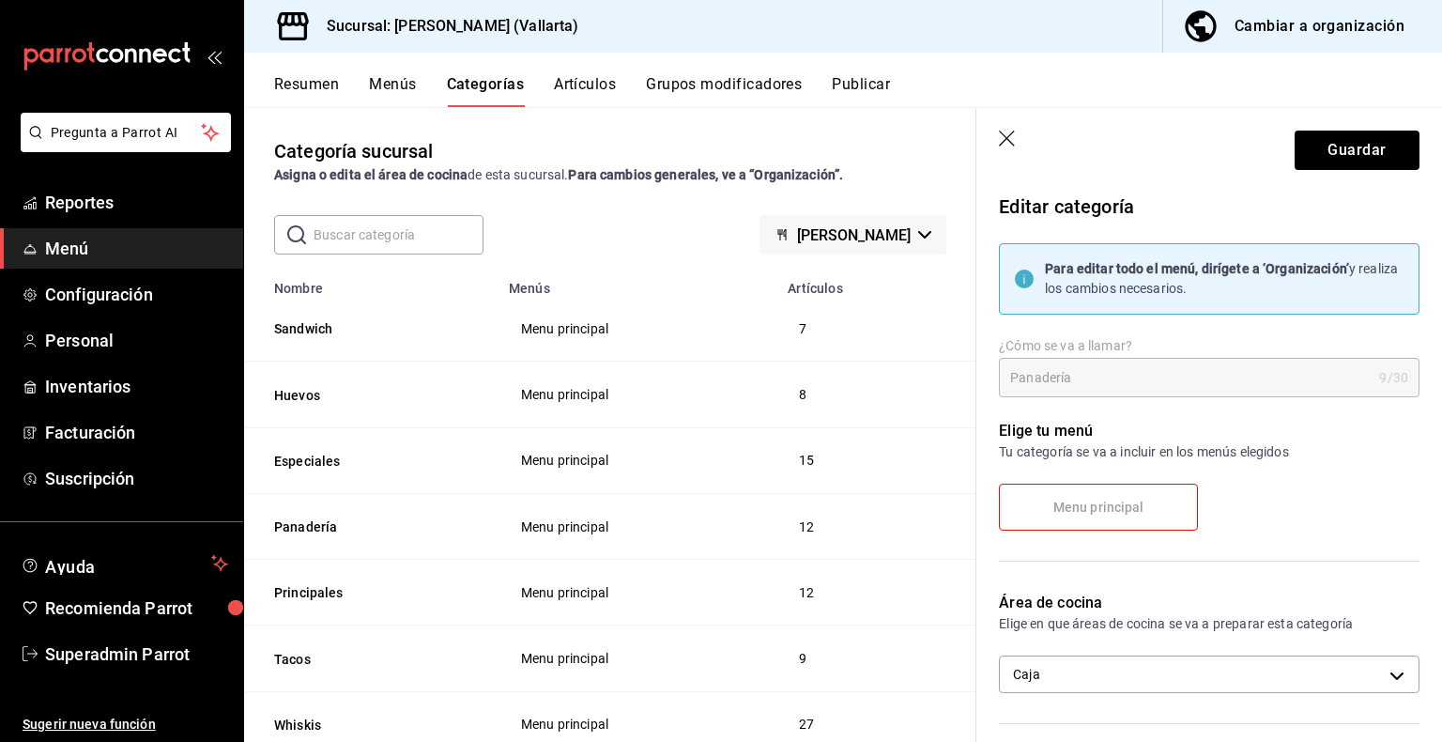
click at [1354, 161] on div "Barra Caja Cocina Freidoras Fría Josper Pizza Sartenes Tacos" at bounding box center [721, 371] width 1442 height 742
click at [1354, 161] on button "Guardar" at bounding box center [1357, 149] width 125 height 39
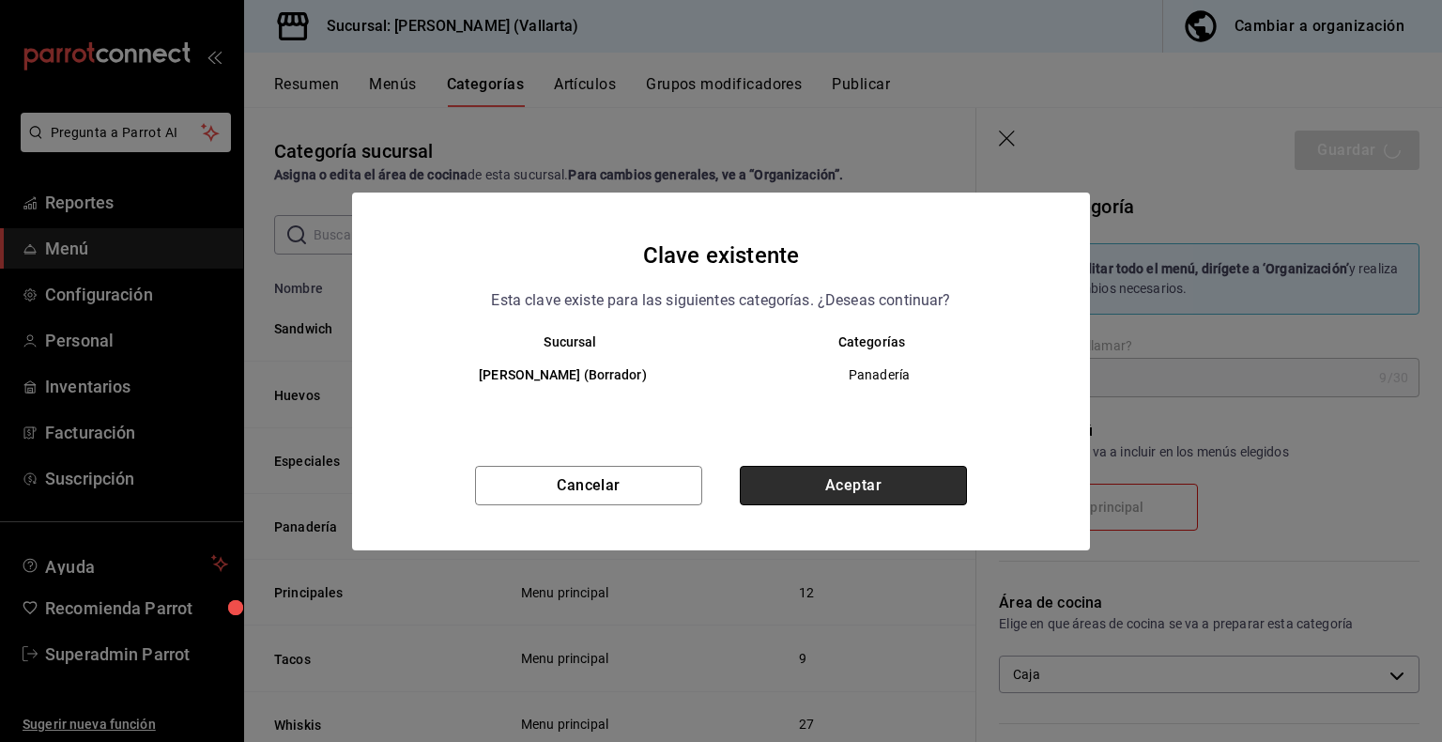
click at [785, 488] on button "Aceptar" at bounding box center [853, 485] width 227 height 39
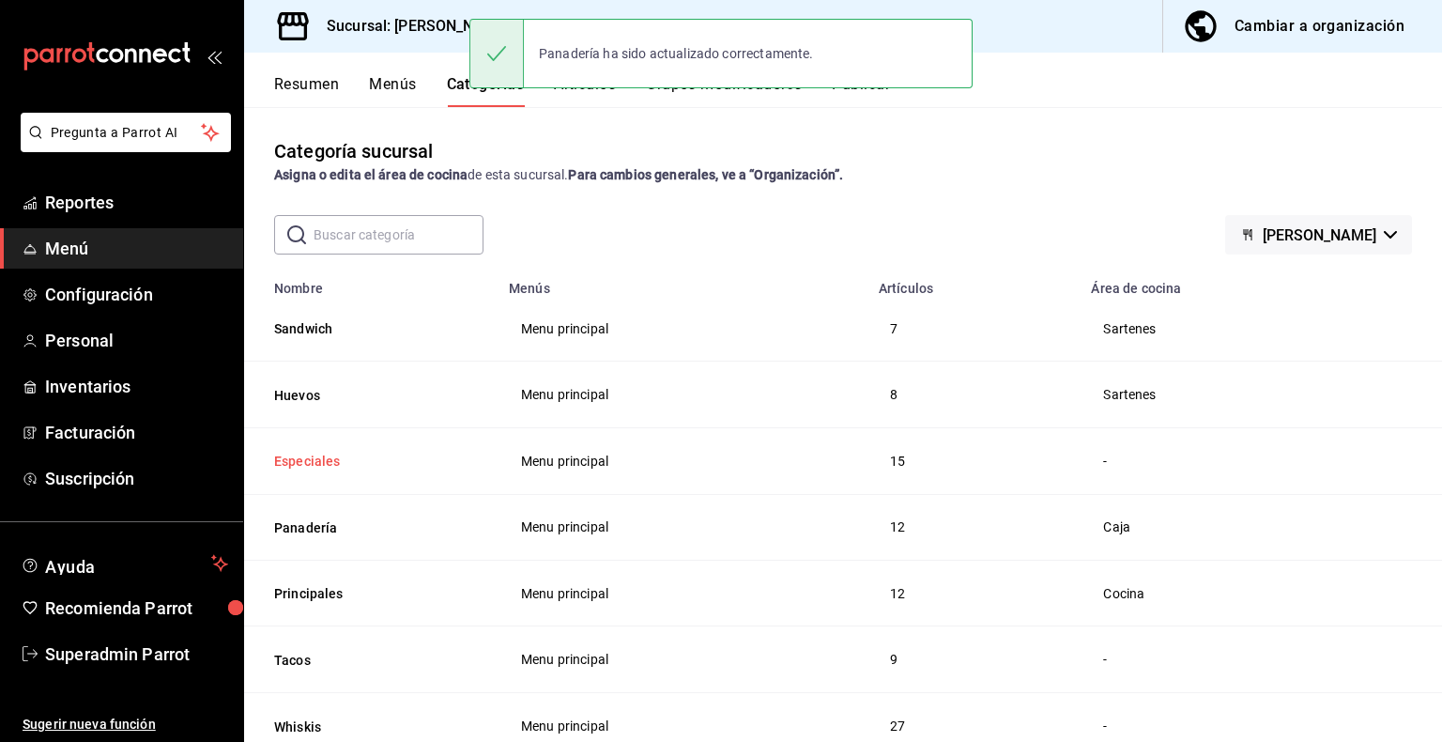
click at [295, 463] on button "Especiales" at bounding box center [368, 461] width 188 height 19
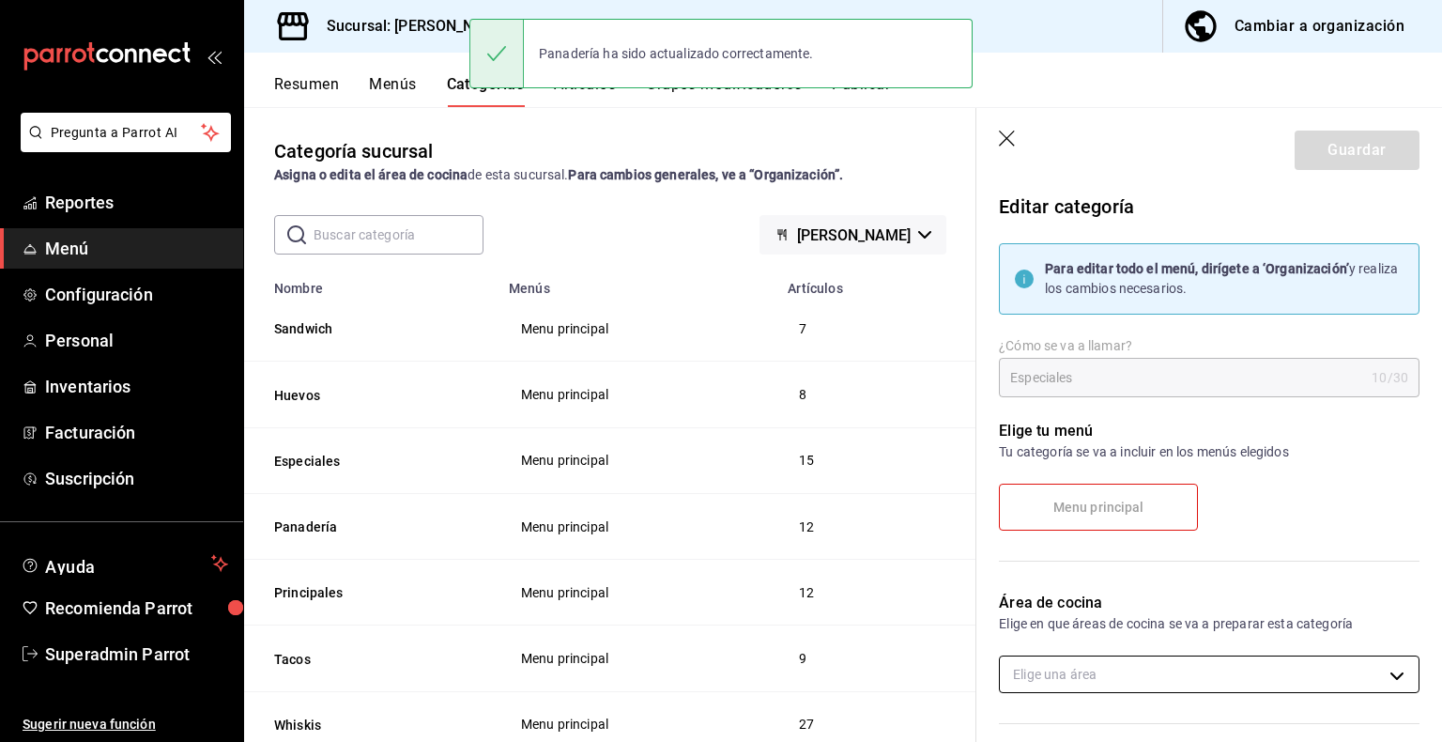
click at [1094, 682] on body "Pregunta a Parrot AI Reportes Menú Configuración Personal Inventarios Facturaci…" at bounding box center [721, 371] width 1442 height 742
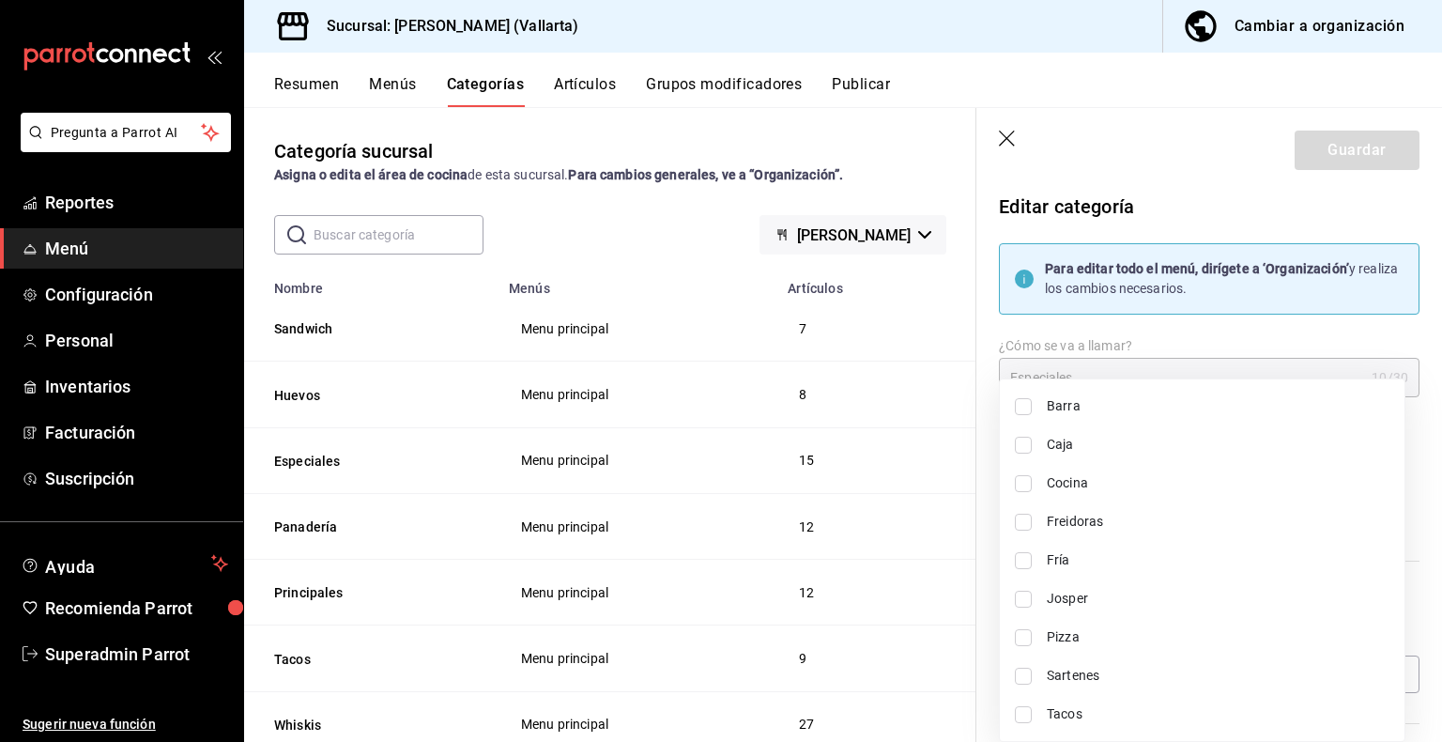
click at [1022, 713] on input "checkbox" at bounding box center [1023, 714] width 17 height 17
checkbox input "true"
type input "fde6572f-3937-4d15-9efc-70fe81d417dd"
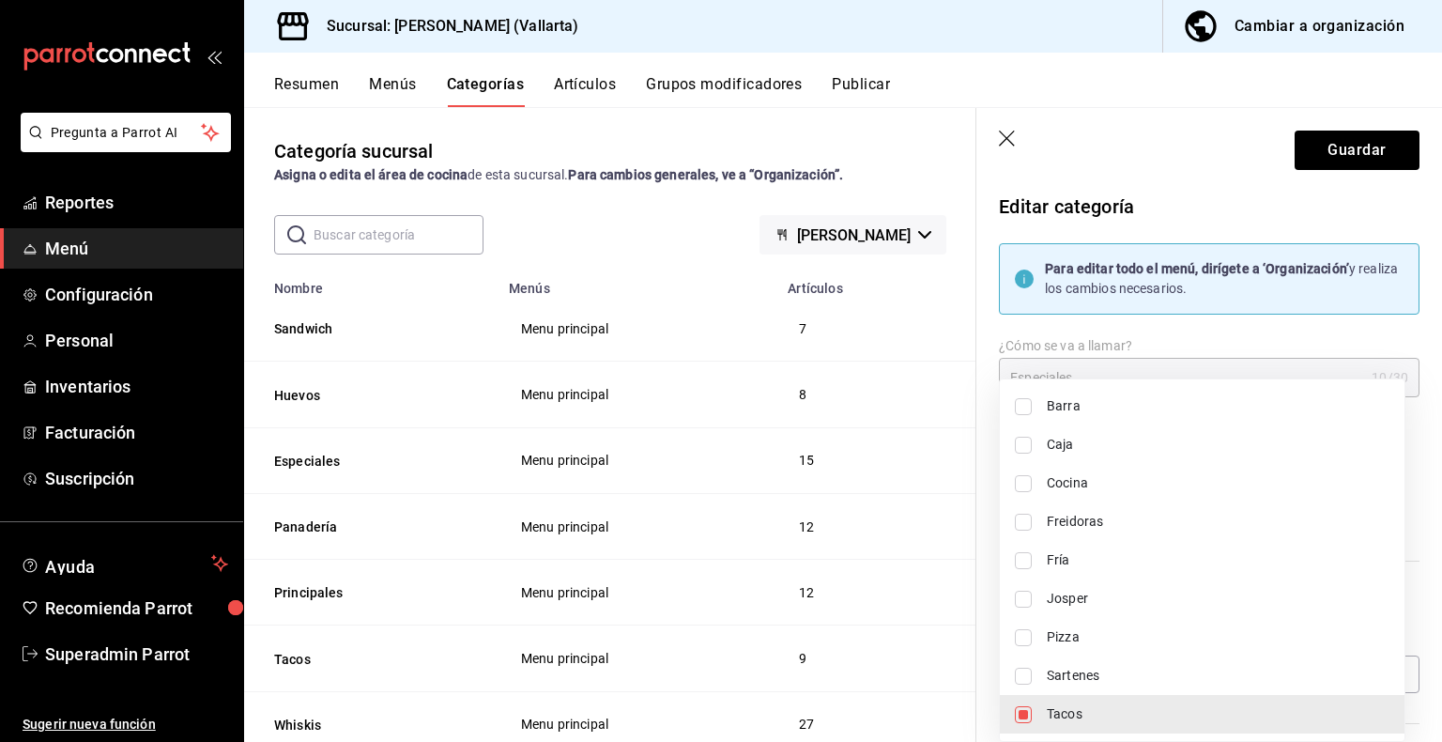
click at [1340, 166] on div at bounding box center [721, 371] width 1442 height 742
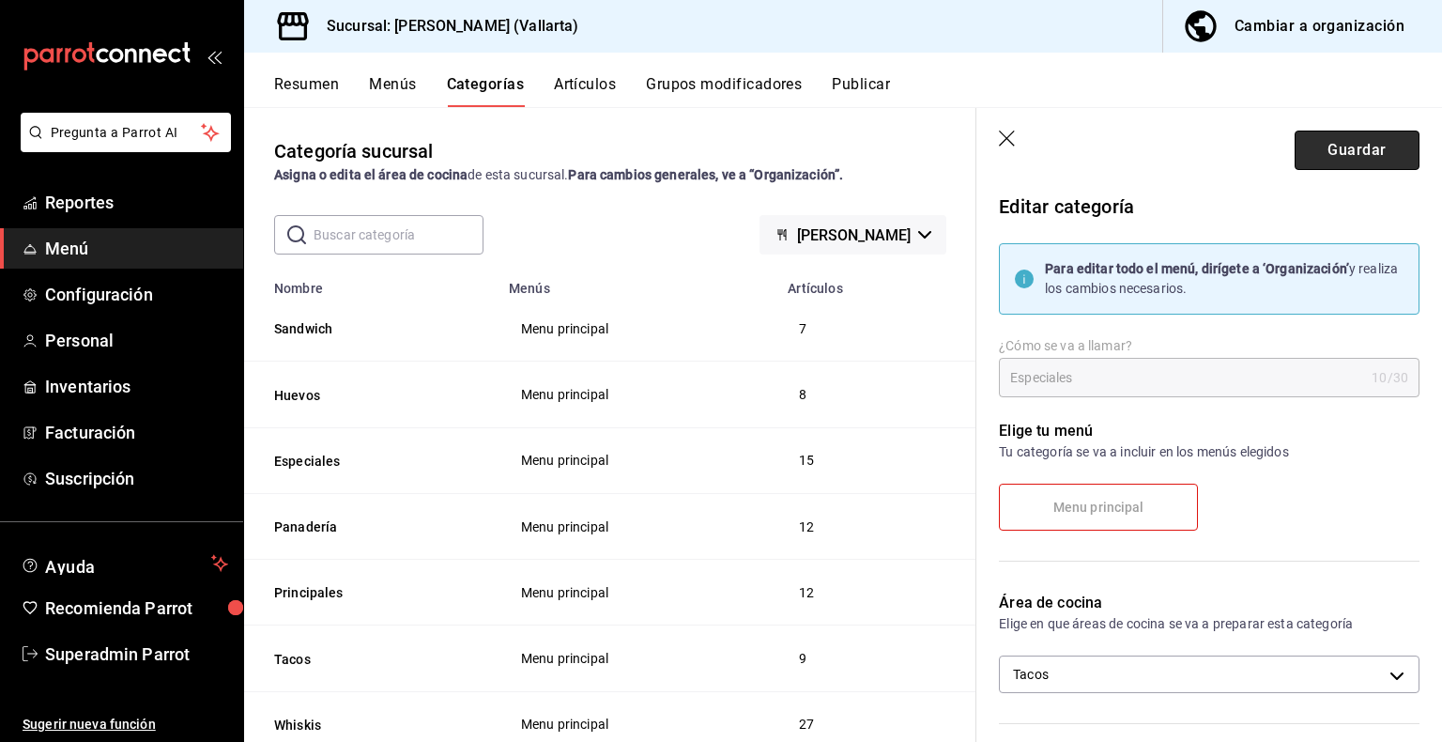
click at [1350, 158] on button "Guardar" at bounding box center [1357, 149] width 125 height 39
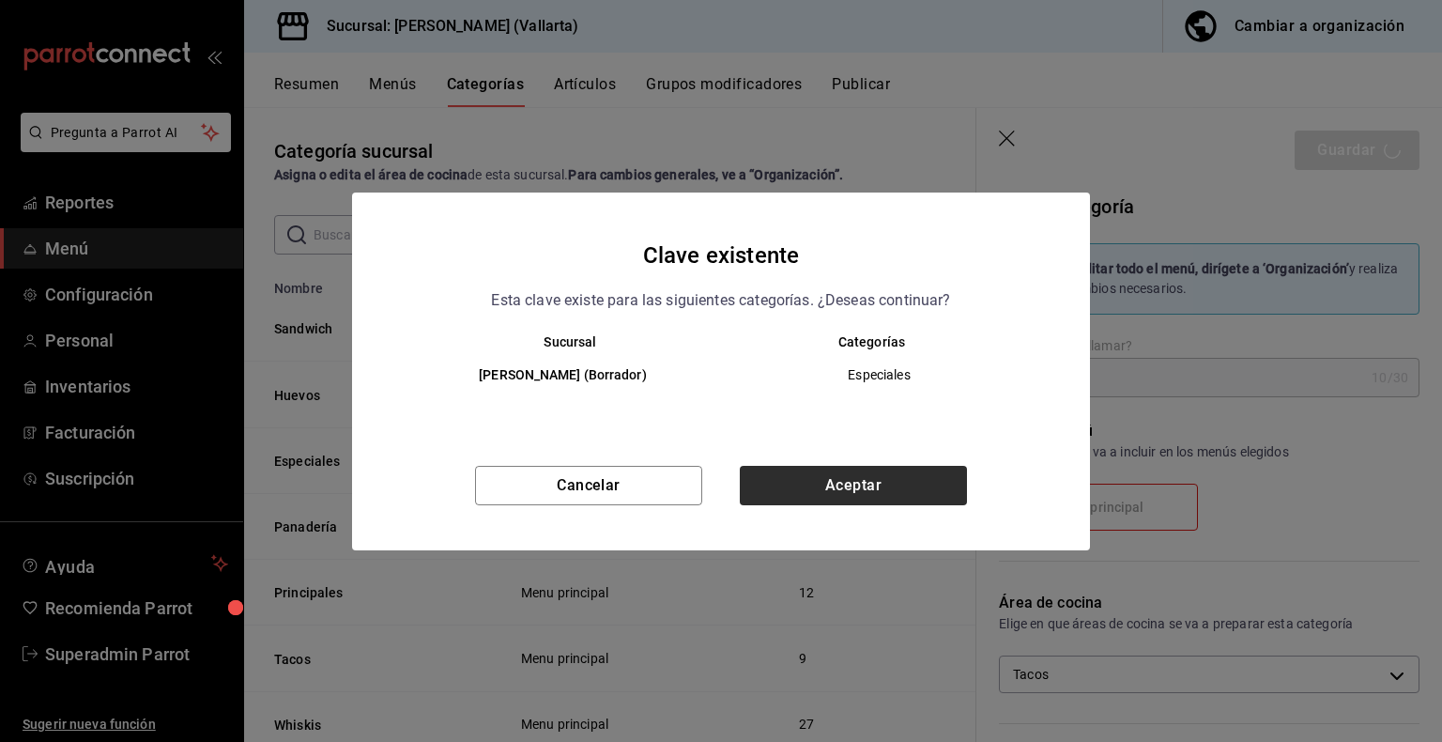
click at [852, 493] on button "Aceptar" at bounding box center [853, 485] width 227 height 39
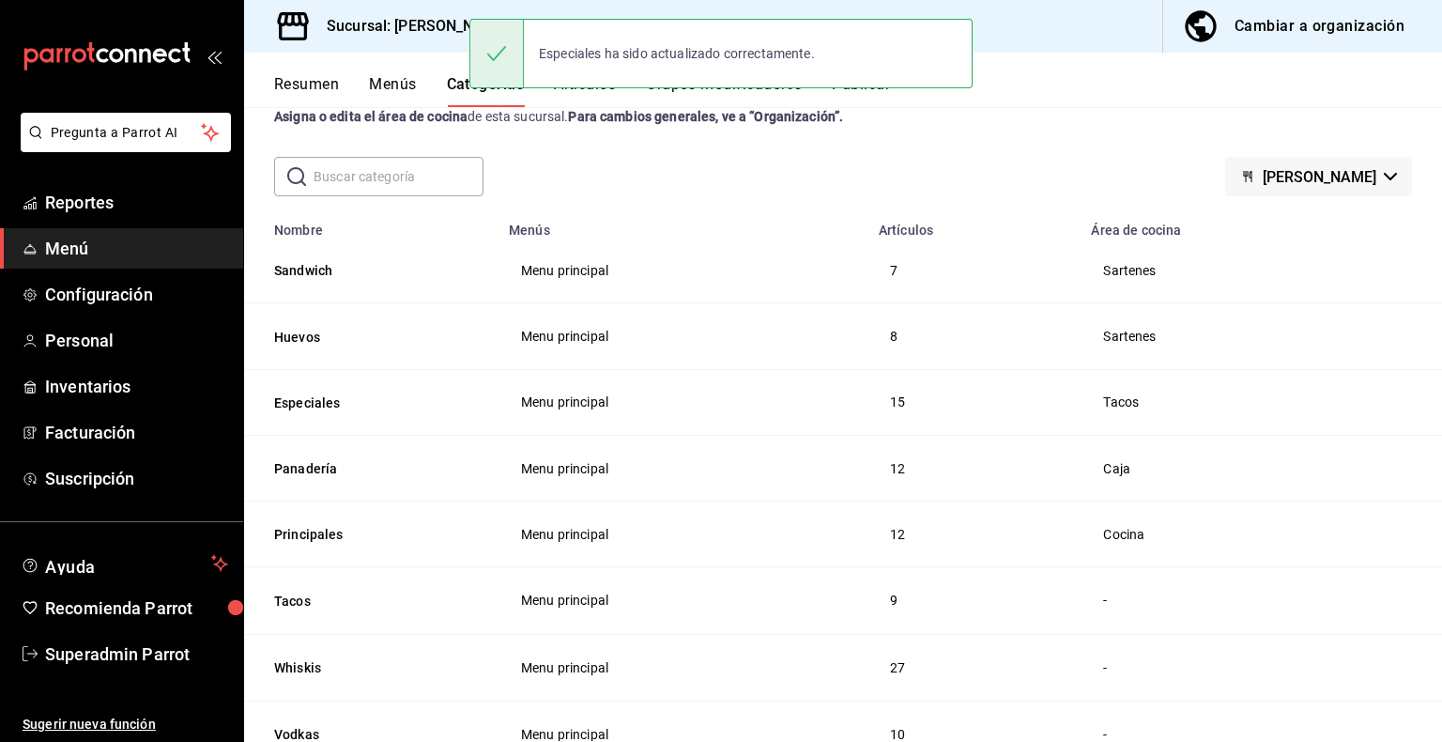
scroll to position [71, 0]
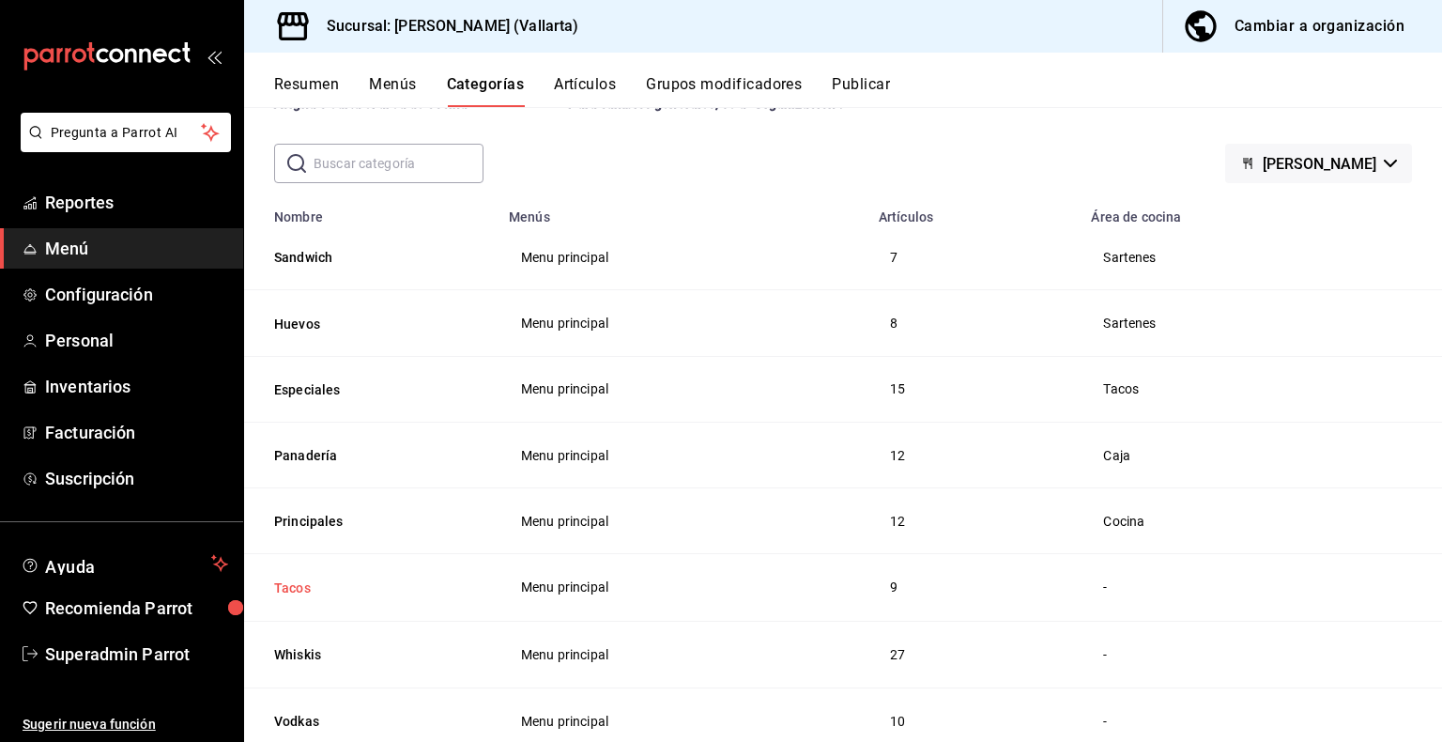
click at [280, 593] on button "Tacos" at bounding box center [368, 587] width 188 height 19
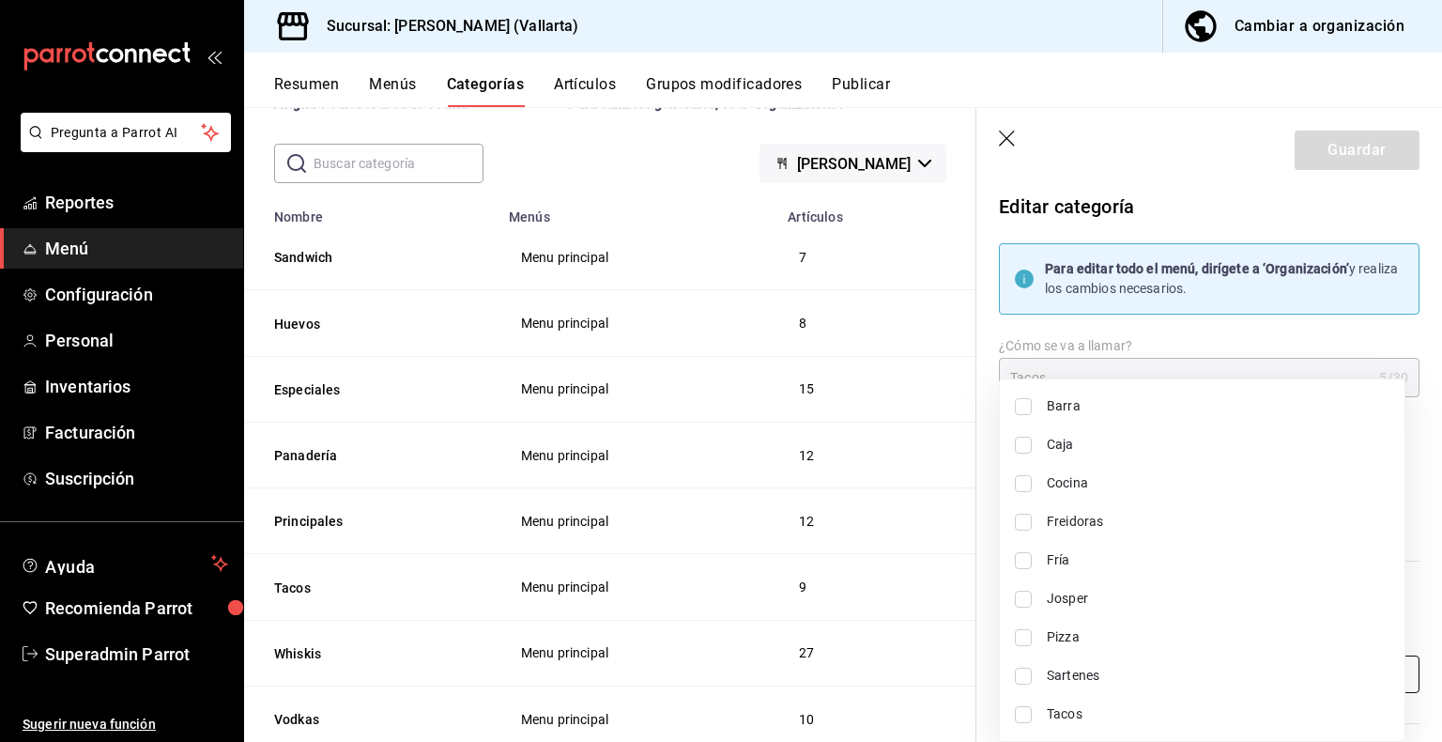
click at [1112, 674] on body "Pregunta a Parrot AI Reportes Menú Configuración Personal Inventarios Facturaci…" at bounding box center [721, 371] width 1442 height 742
click at [1051, 715] on span "Tacos" at bounding box center [1218, 714] width 343 height 20
type input "fde6572f-3937-4d15-9efc-70fe81d417dd"
checkbox input "true"
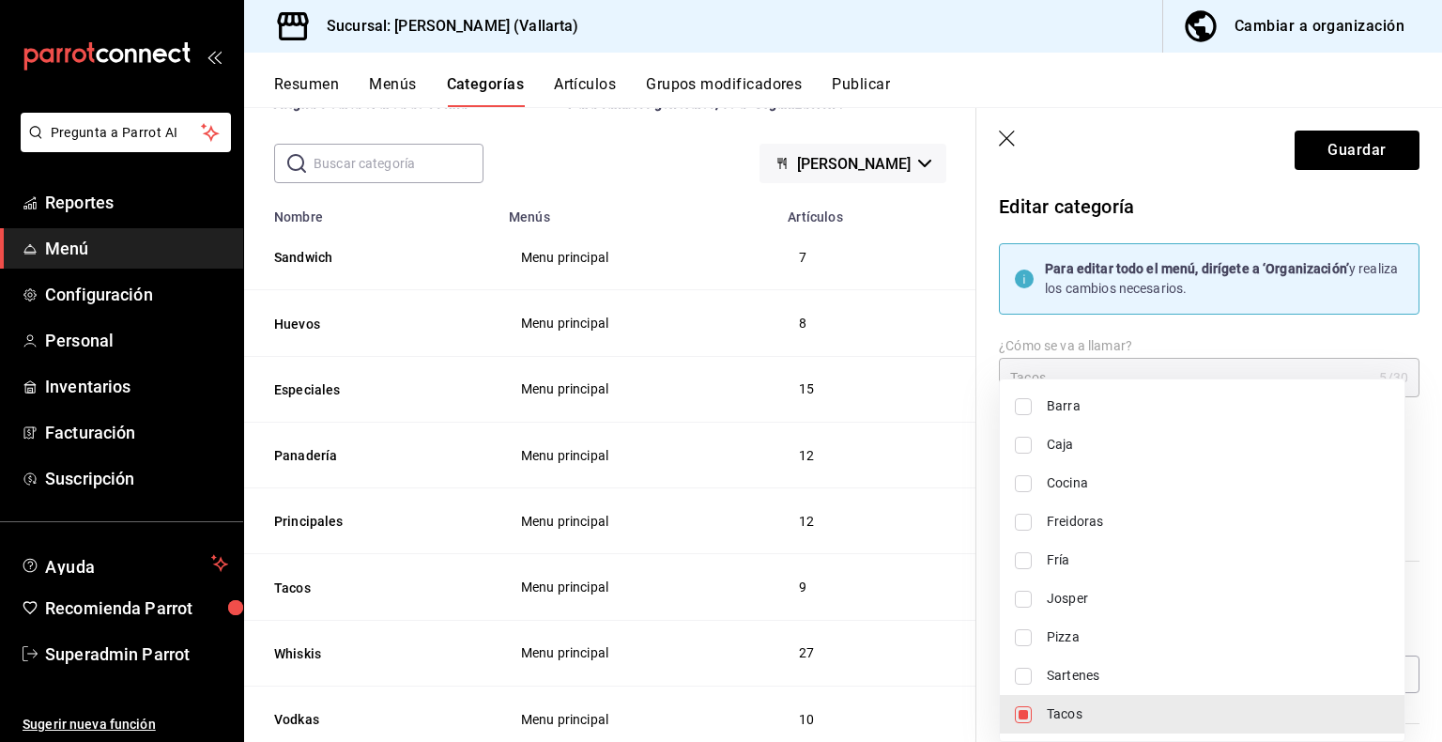
click at [1352, 168] on div at bounding box center [721, 371] width 1442 height 742
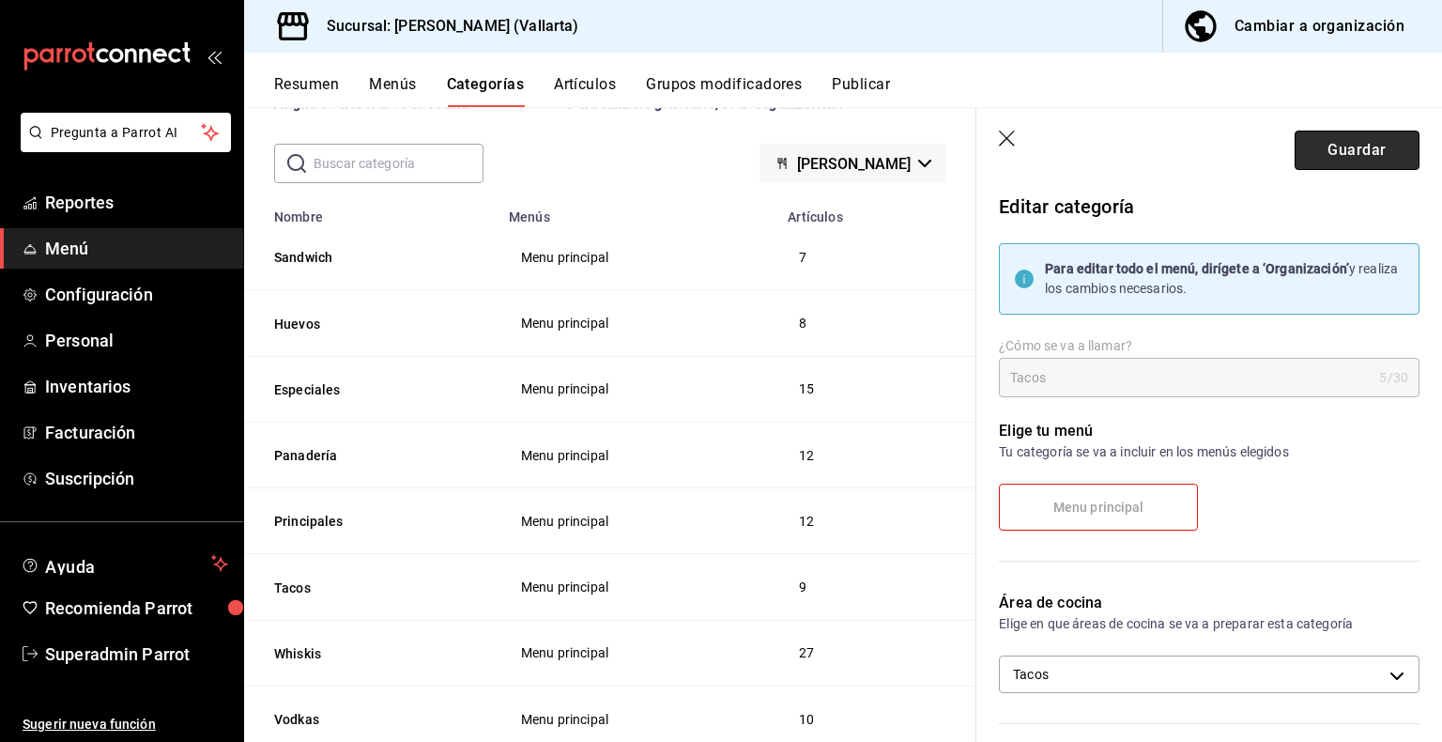
click at [1341, 163] on button "Guardar" at bounding box center [1357, 149] width 125 height 39
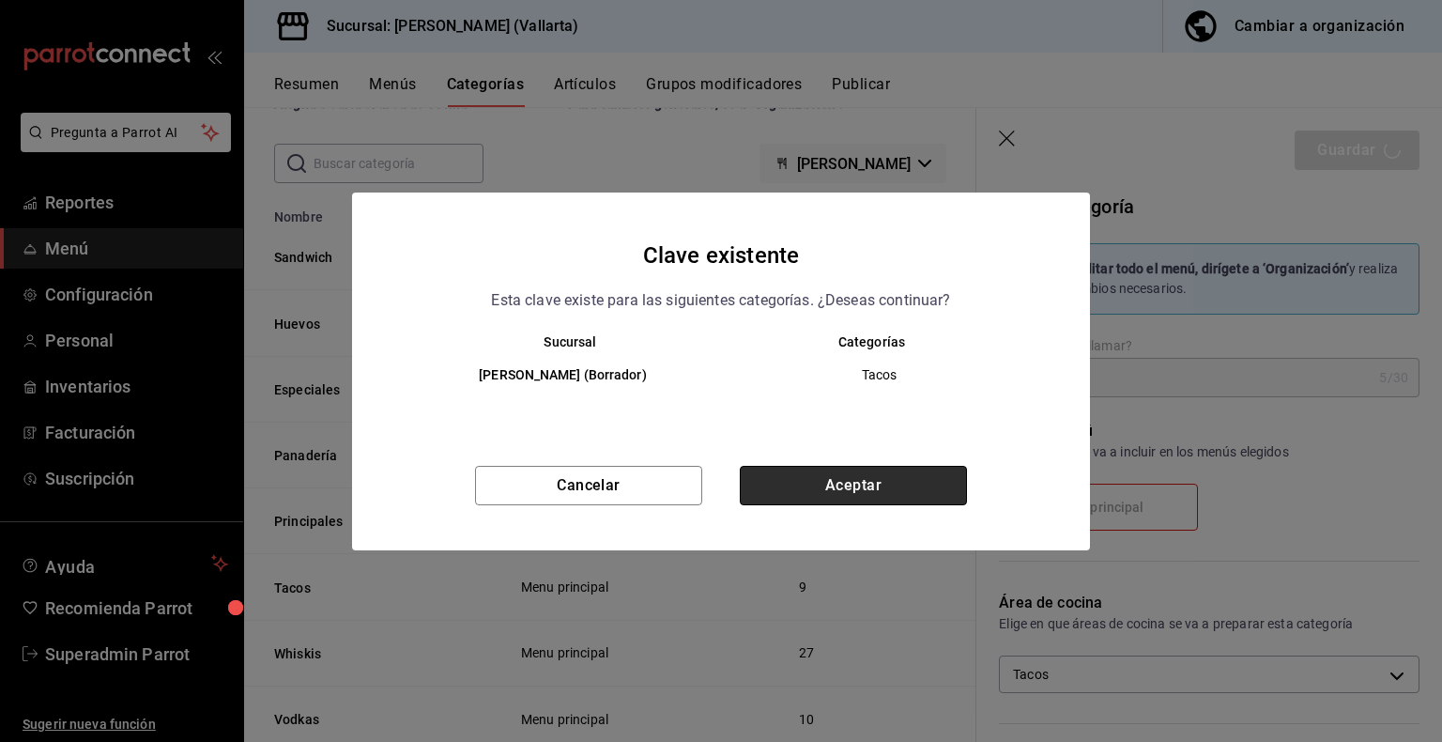
click at [861, 472] on button "Aceptar" at bounding box center [853, 485] width 227 height 39
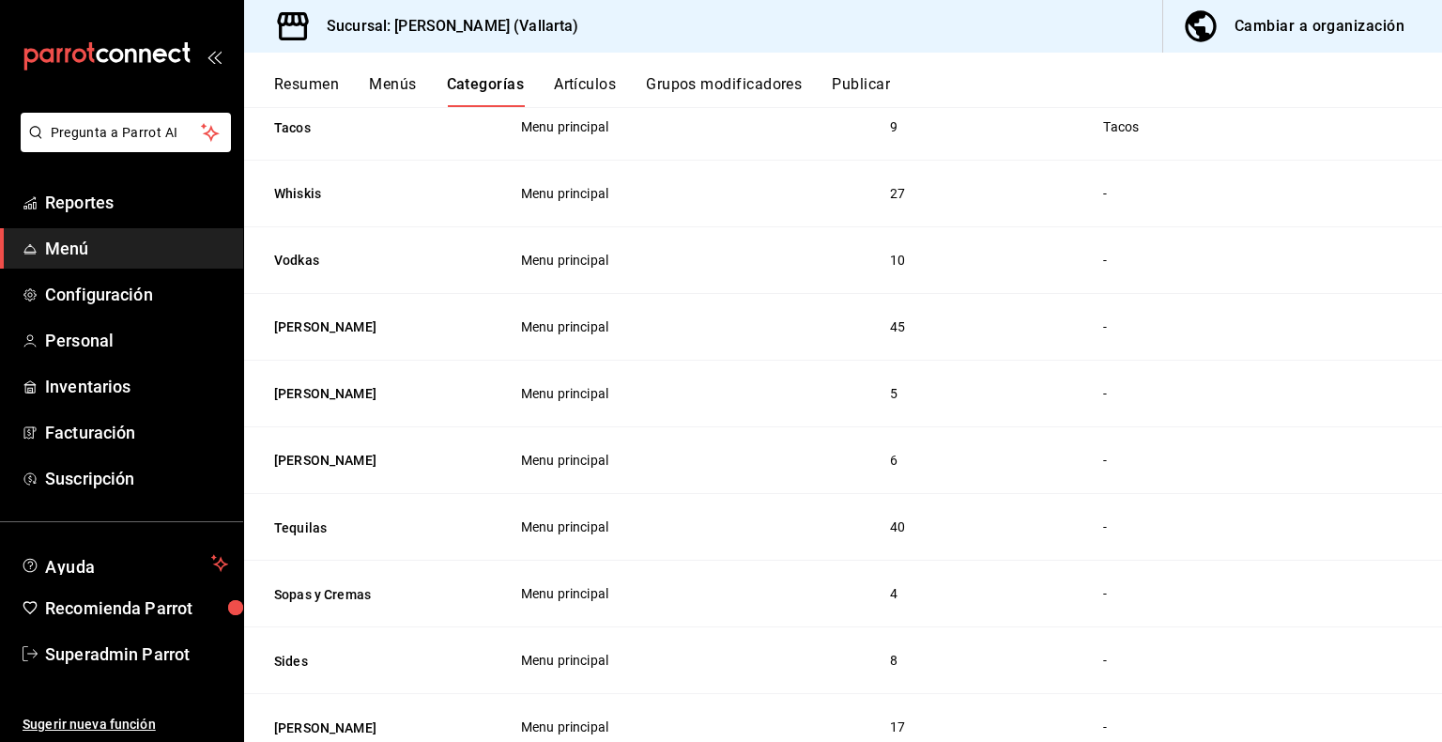
scroll to position [479, 0]
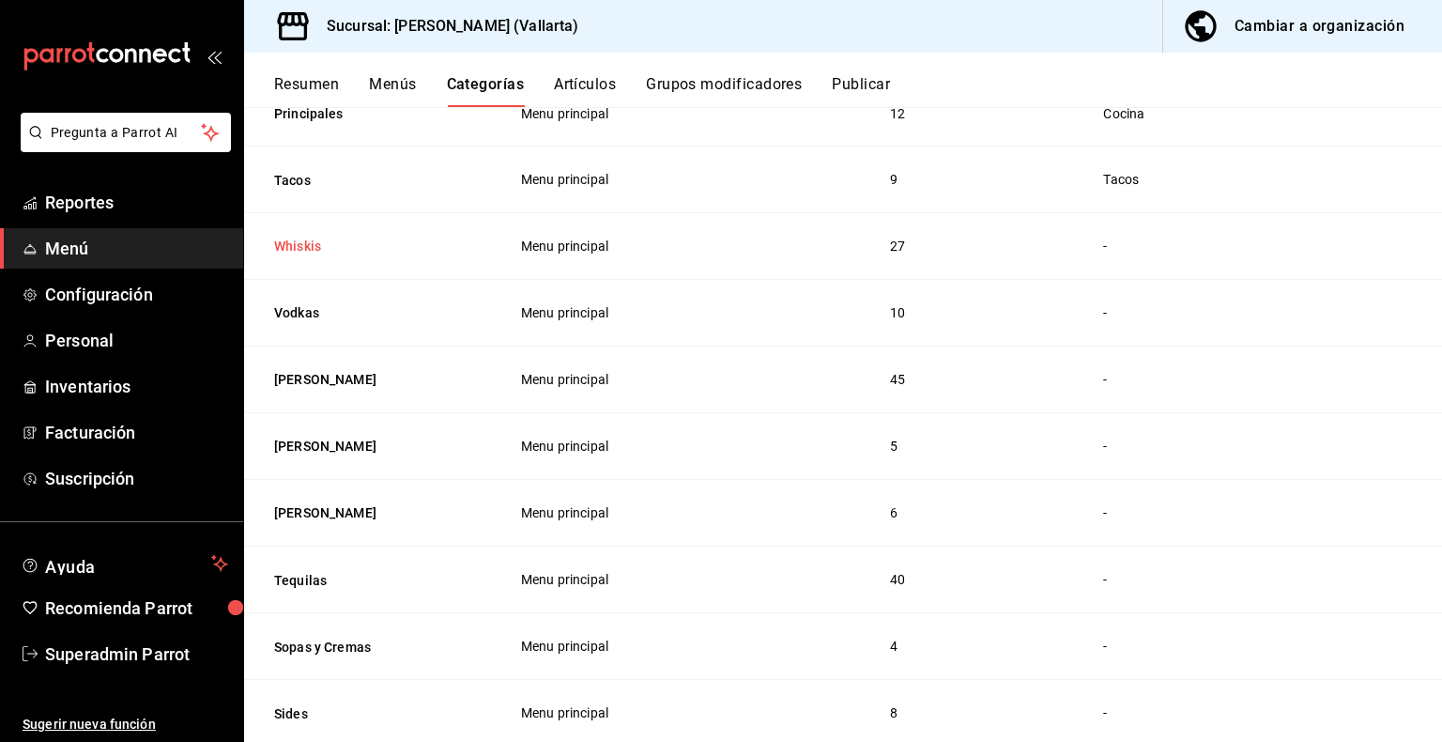
click at [310, 252] on button "Whiskis" at bounding box center [368, 246] width 188 height 19
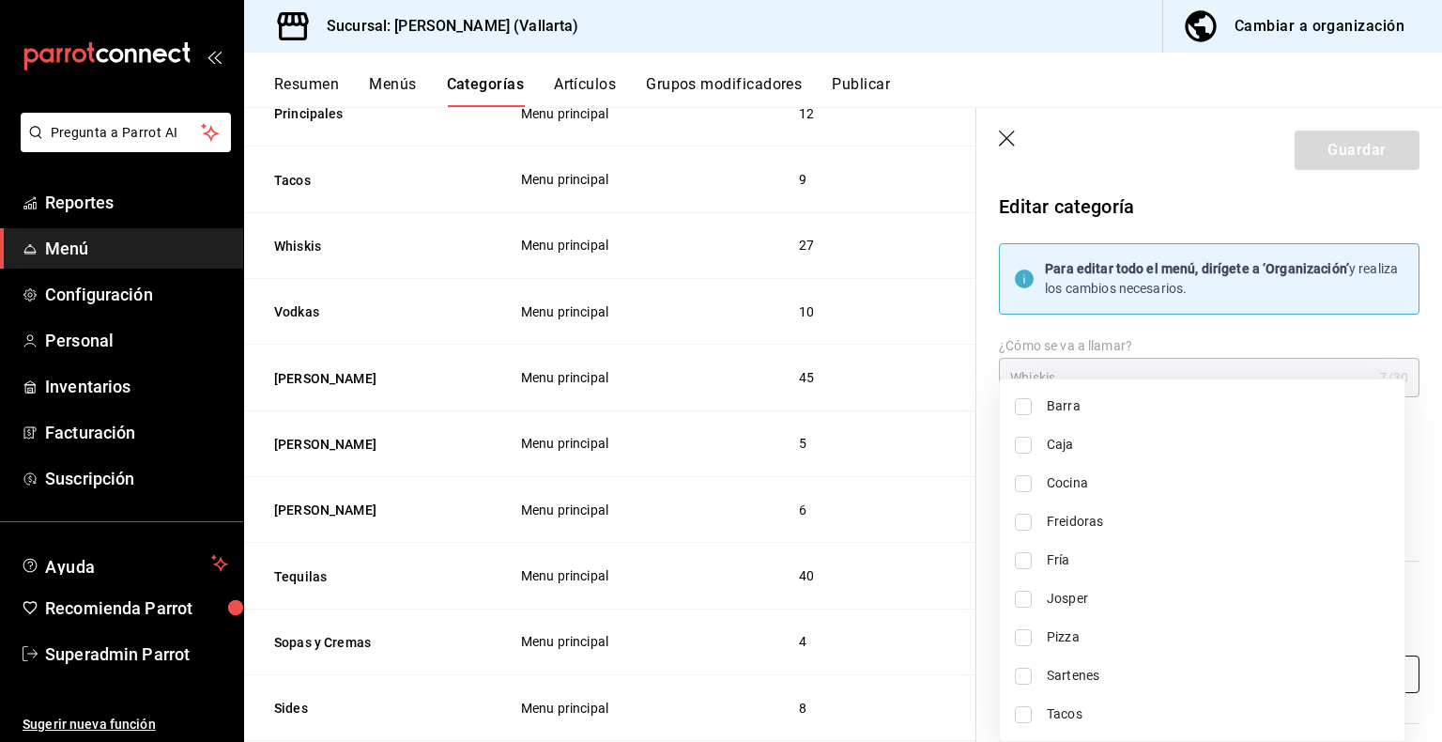
click at [1170, 667] on body "Pregunta a Parrot AI Reportes Menú Configuración Personal Inventarios Facturaci…" at bounding box center [721, 371] width 1442 height 742
click at [1036, 415] on li "Barra" at bounding box center [1202, 406] width 405 height 38
type input "e5062143-5e5d-4c14-88c9-93be8b1445e9"
checkbox input "true"
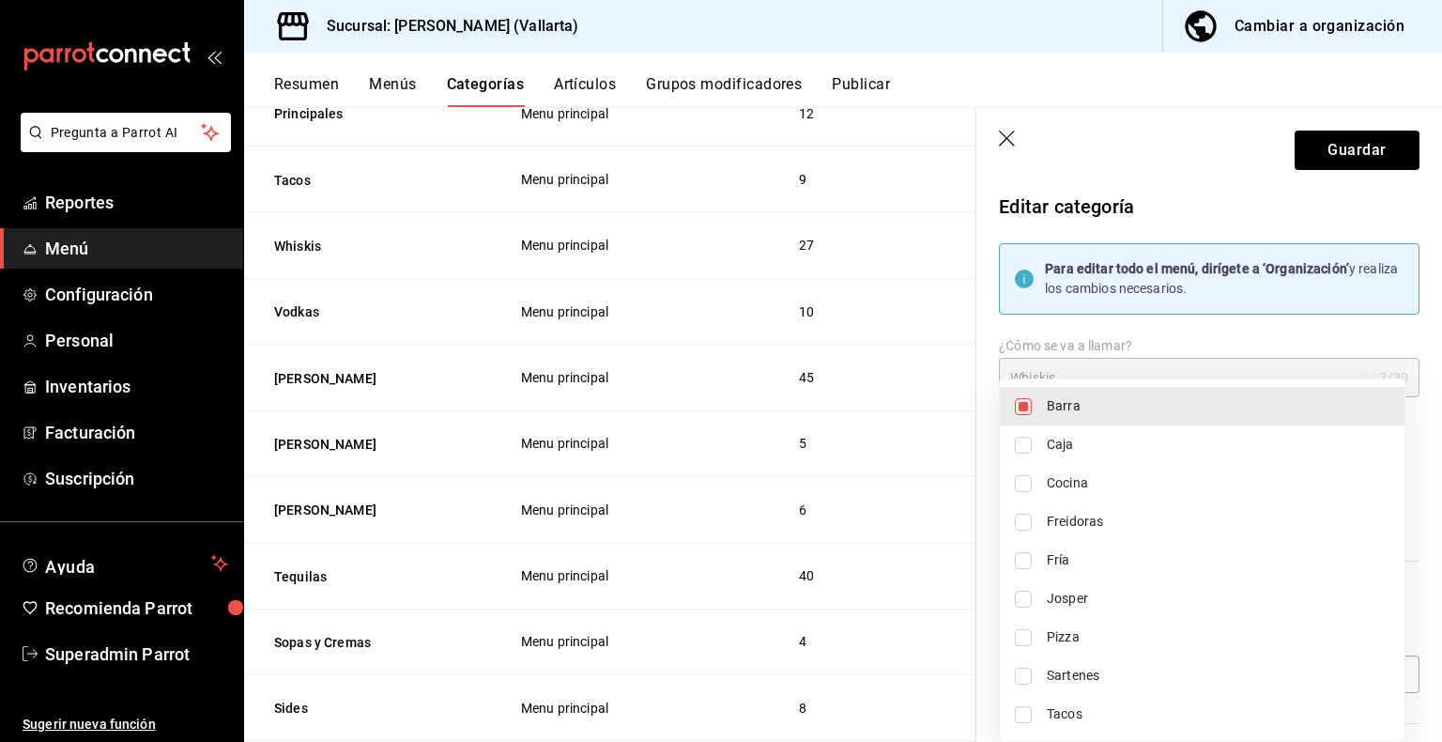
click at [1345, 149] on div at bounding box center [721, 371] width 1442 height 742
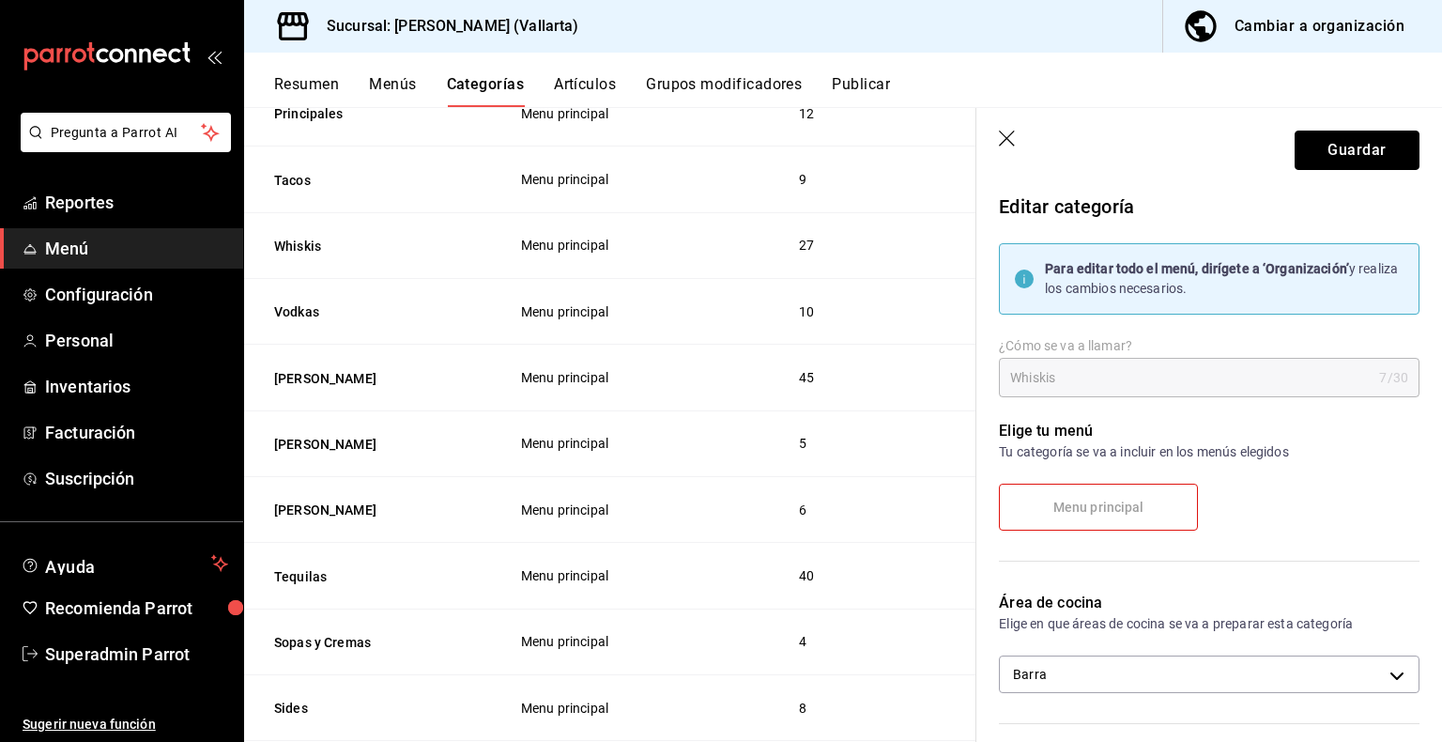
click at [1345, 149] on button "Guardar" at bounding box center [1357, 149] width 125 height 39
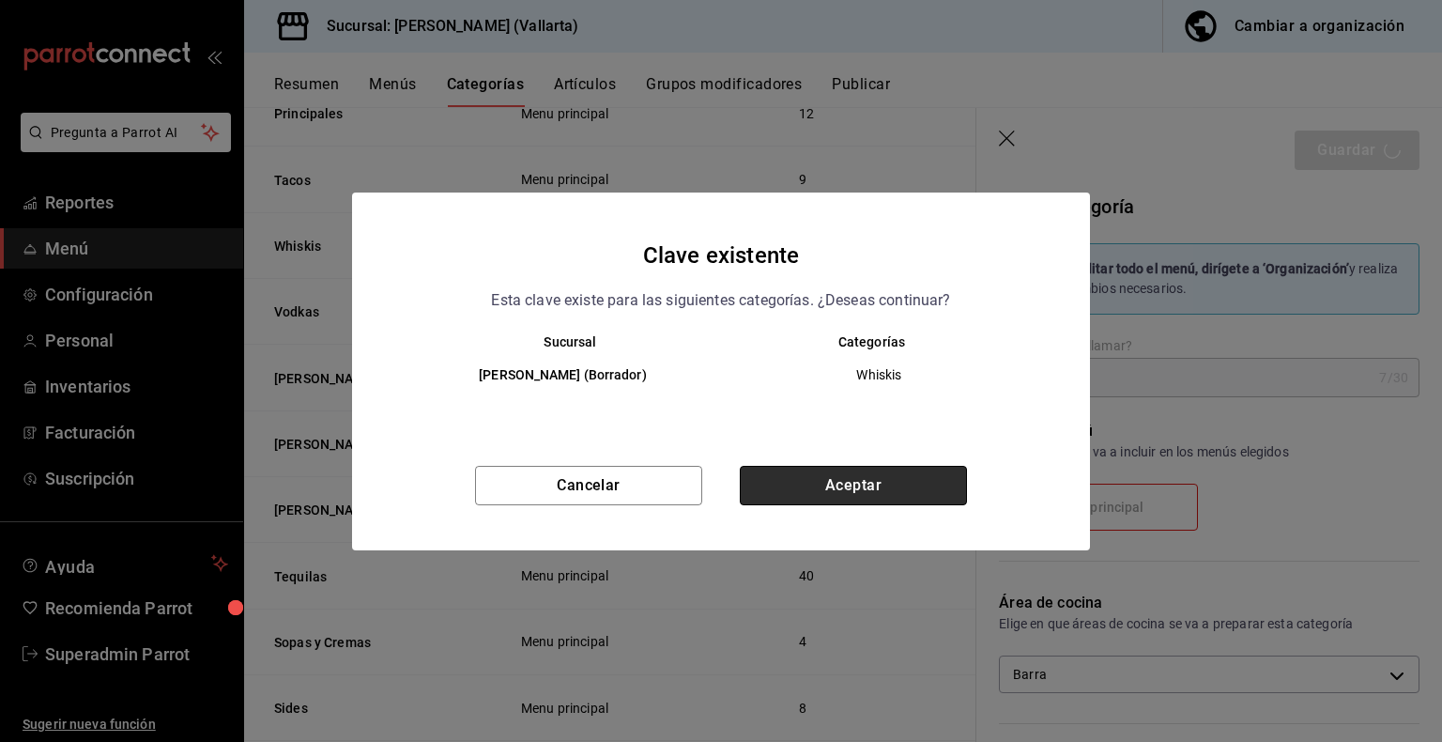
click at [857, 494] on button "Aceptar" at bounding box center [853, 485] width 227 height 39
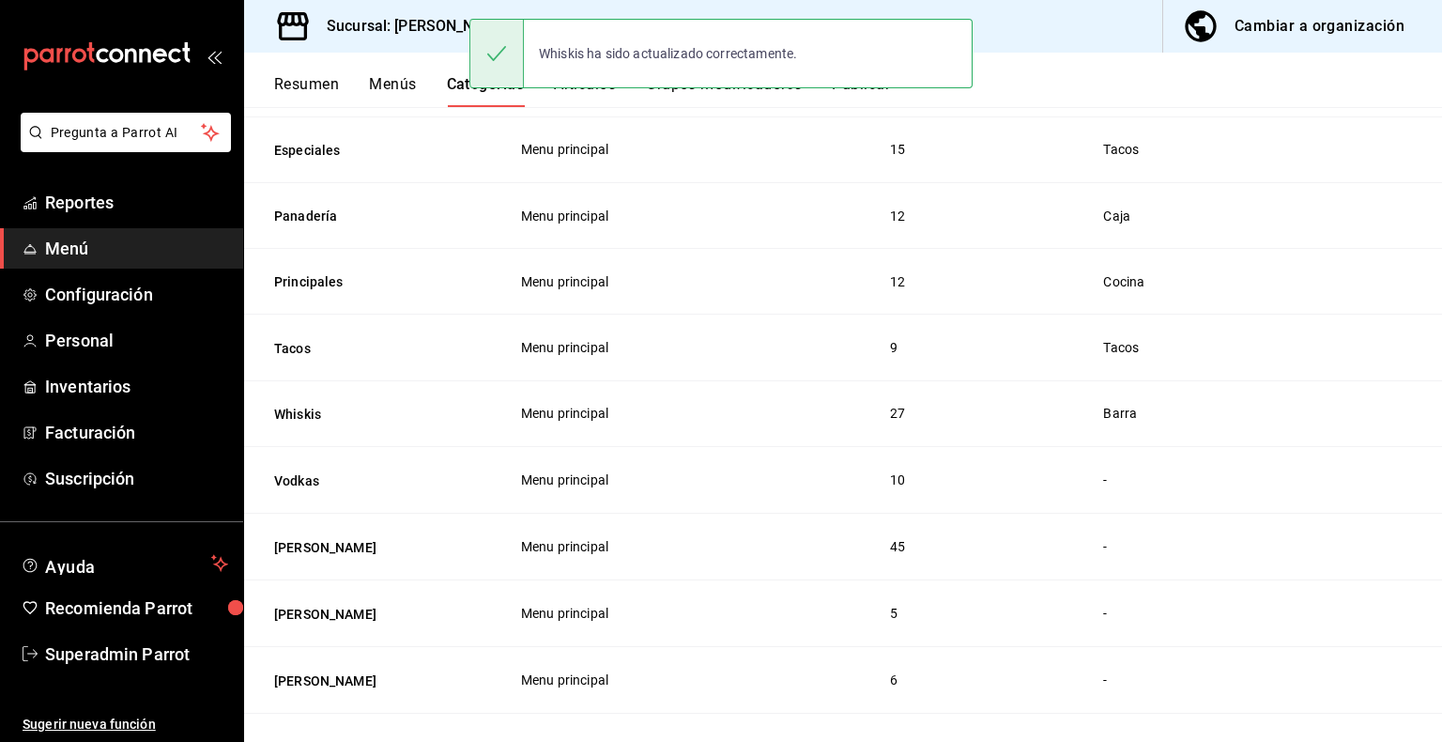
scroll to position [439, 0]
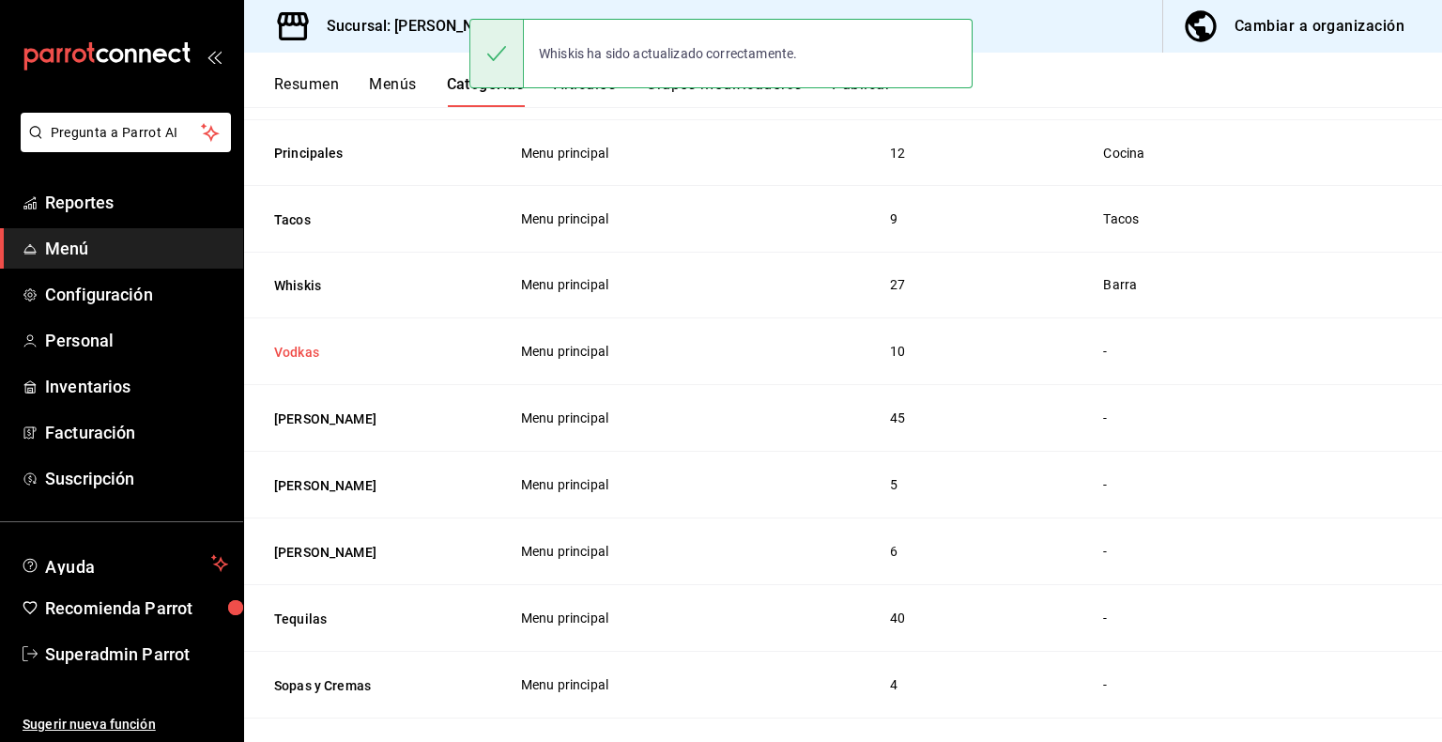
click at [307, 359] on button "Vodkas" at bounding box center [368, 352] width 188 height 19
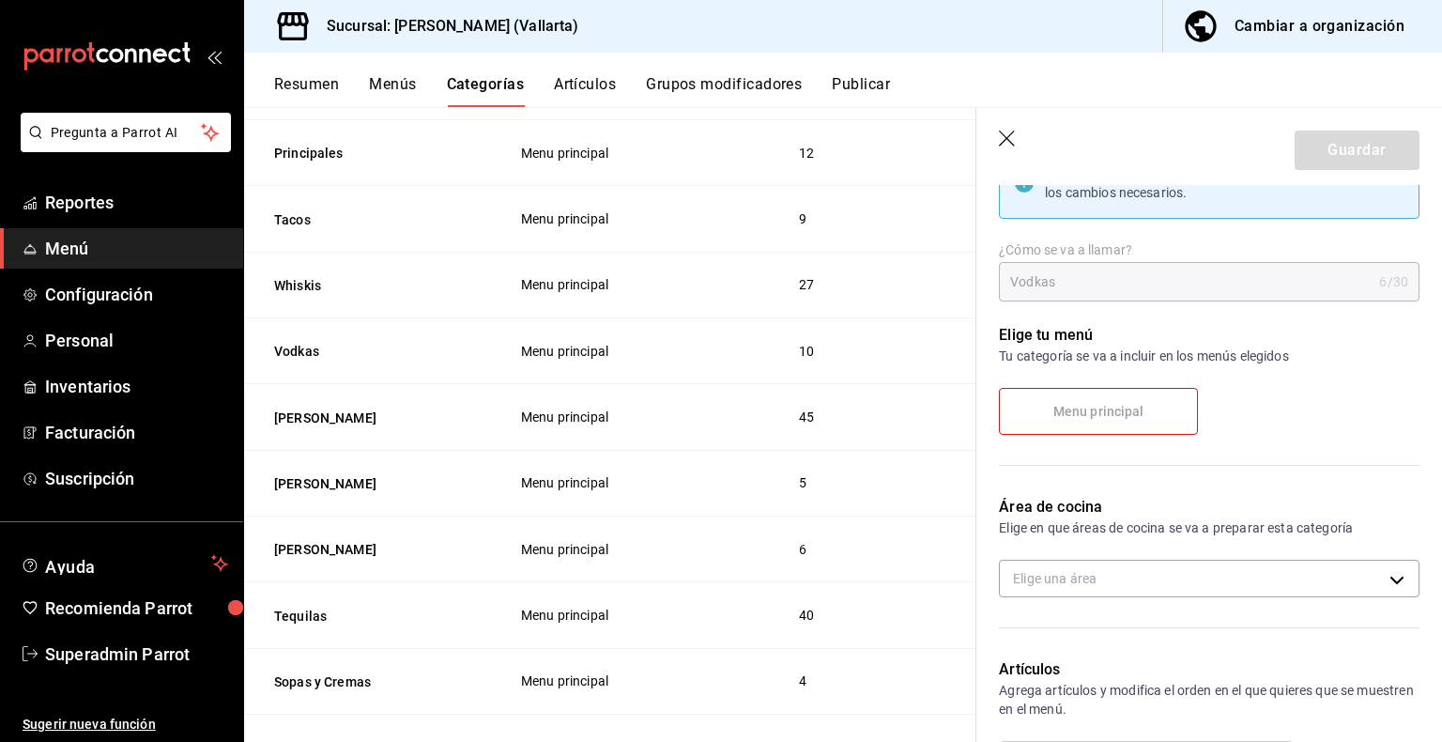
scroll to position [105, 0]
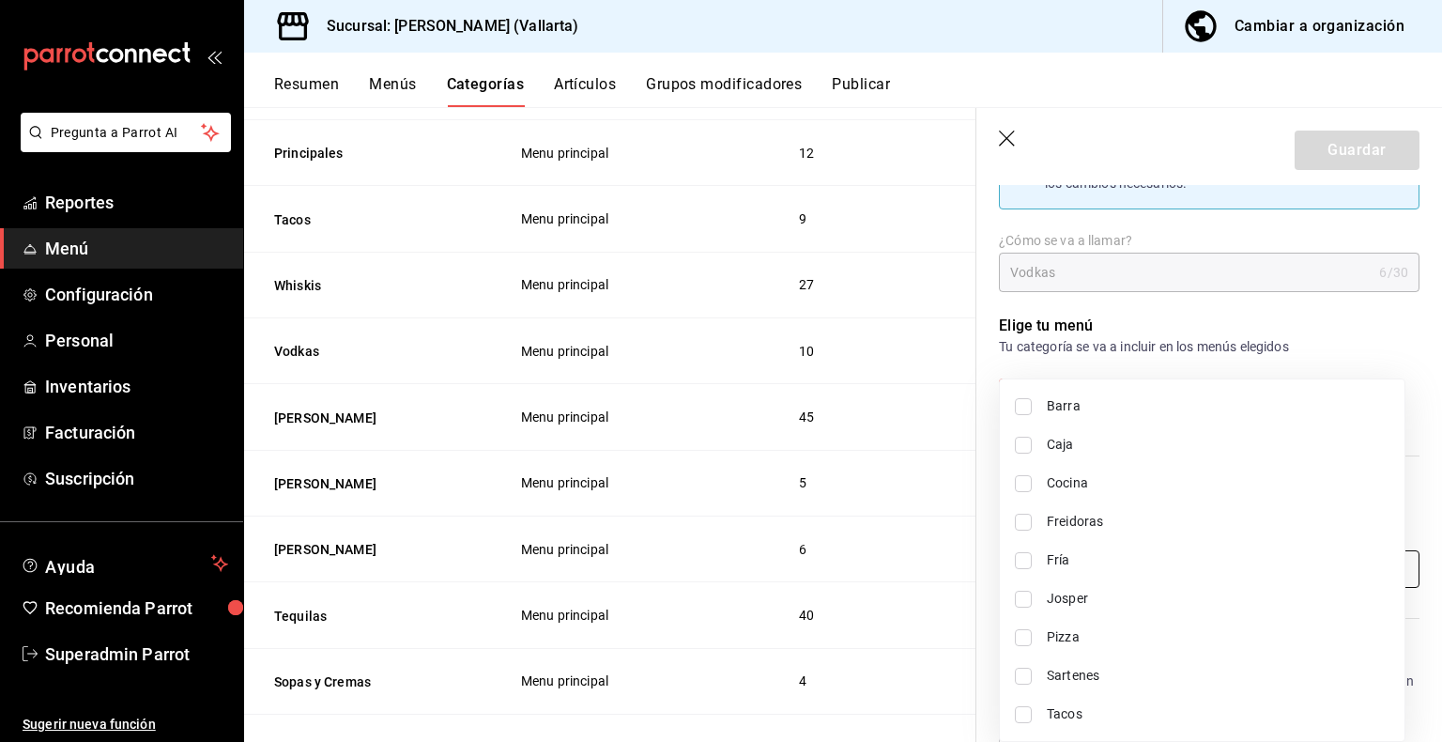
click at [1096, 560] on body "Pregunta a Parrot AI Reportes Menú Configuración Personal Inventarios Facturaci…" at bounding box center [721, 371] width 1442 height 742
click at [1035, 410] on li "Barra" at bounding box center [1202, 406] width 405 height 38
type input "e5062143-5e5d-4c14-88c9-93be8b1445e9"
checkbox input "true"
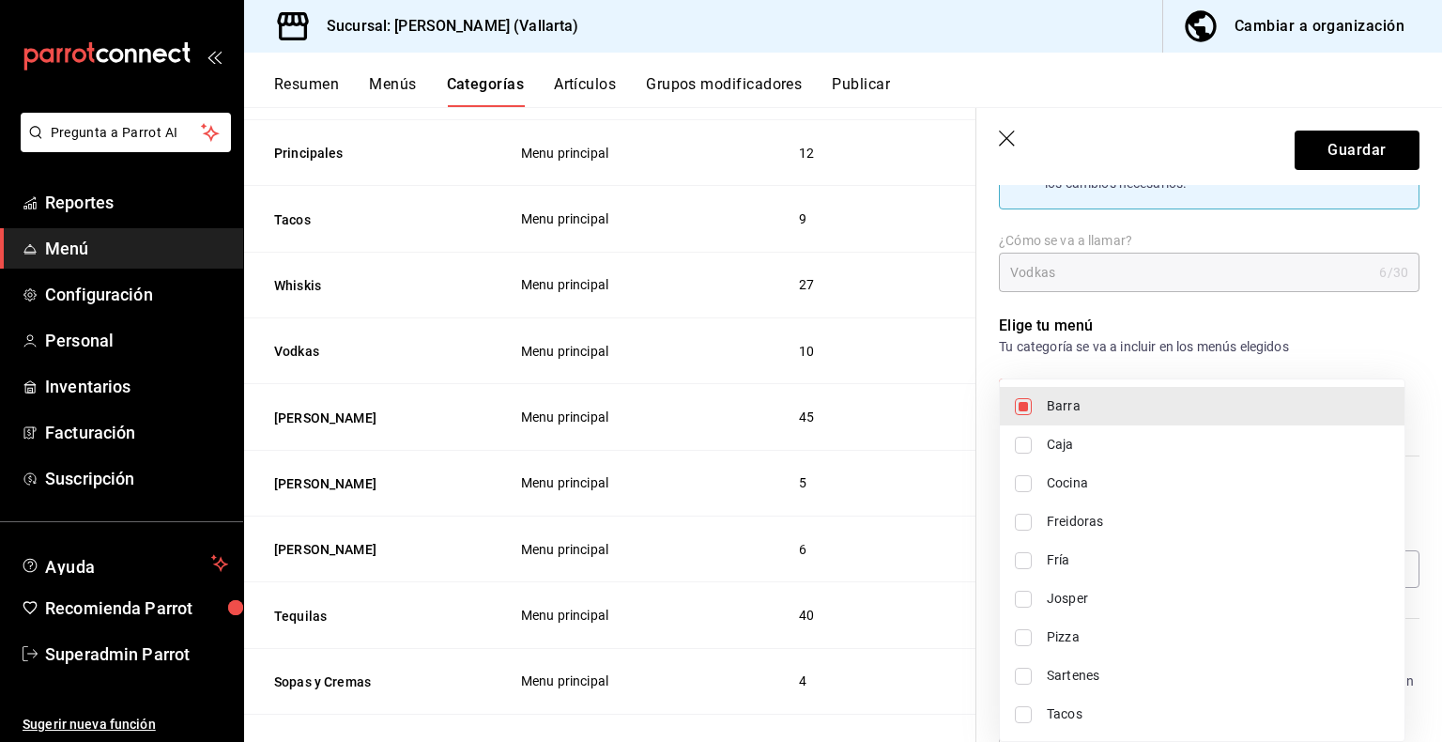
click at [1342, 151] on div at bounding box center [721, 371] width 1442 height 742
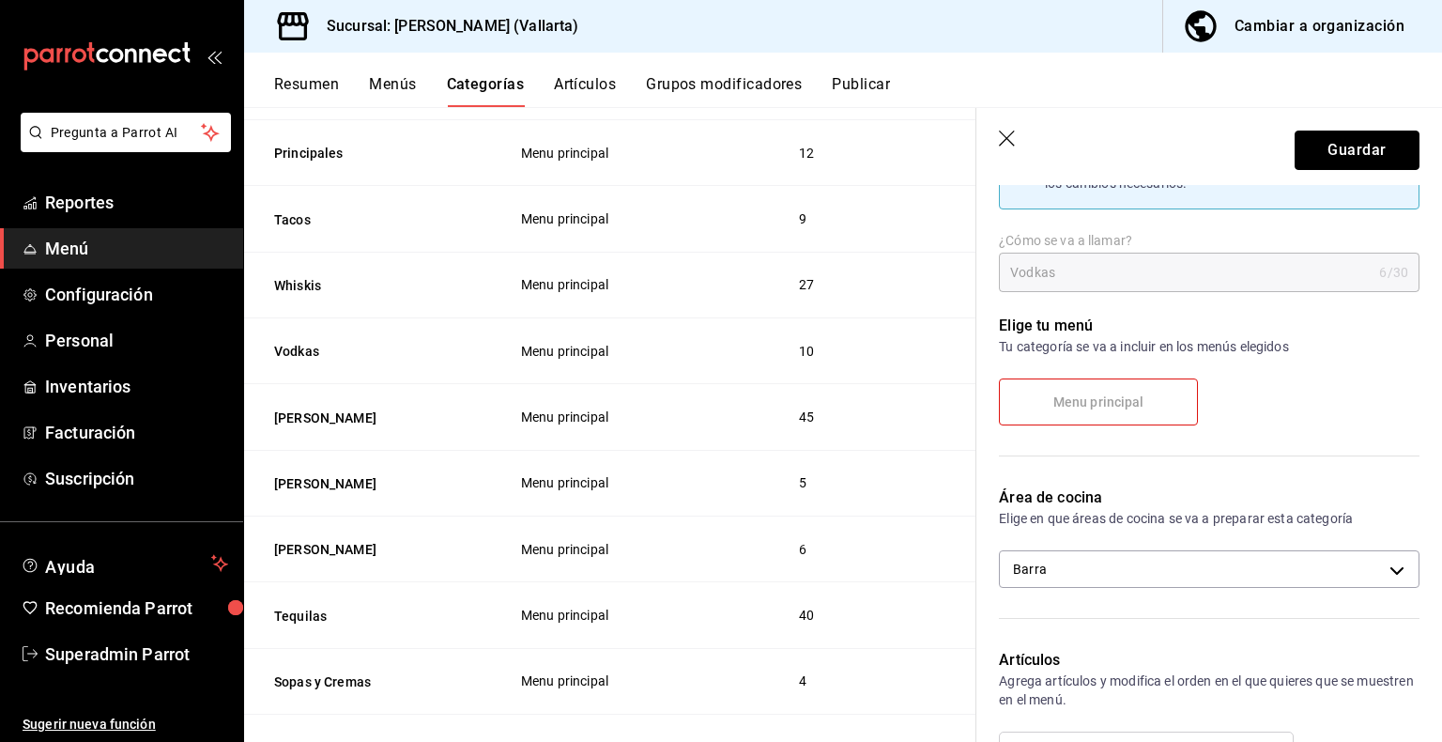
click at [1342, 151] on button "Guardar" at bounding box center [1357, 149] width 125 height 39
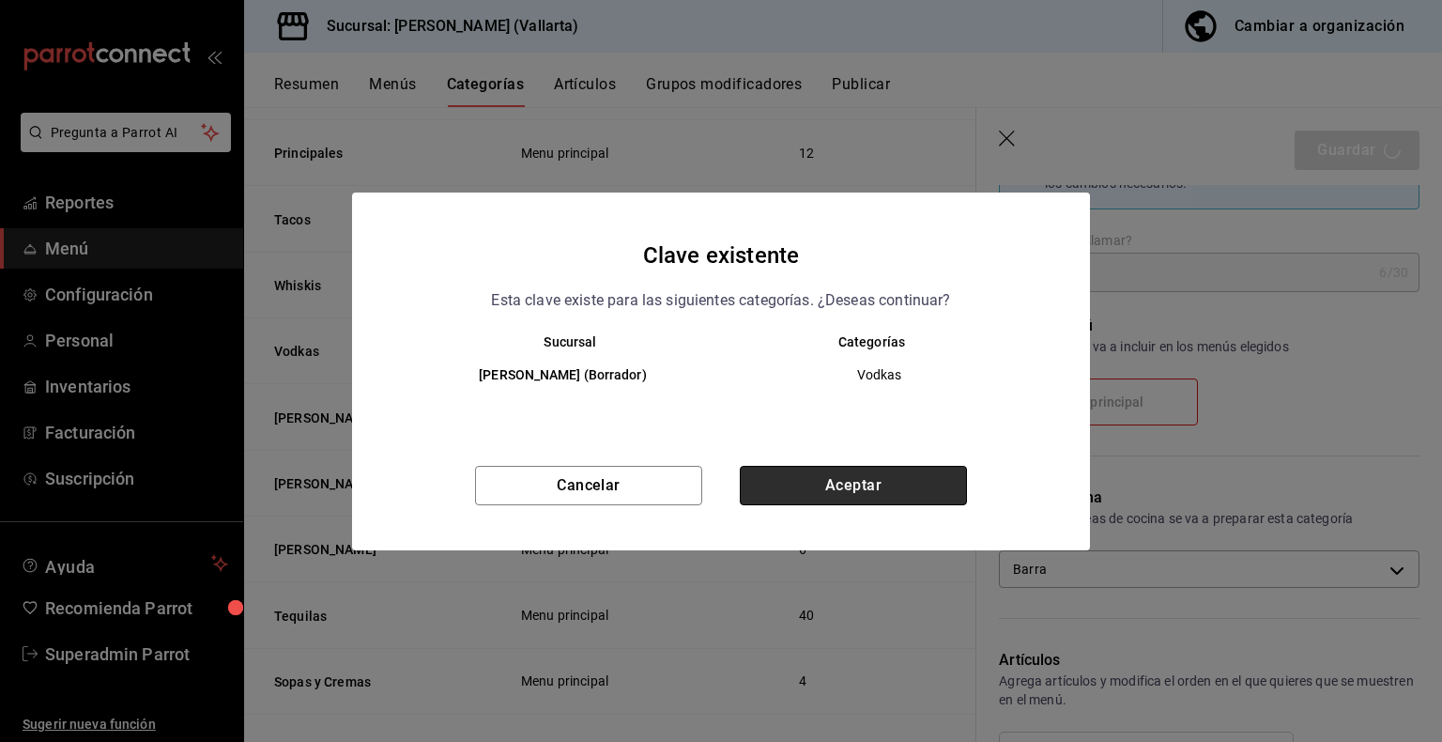
click at [832, 479] on button "Aceptar" at bounding box center [853, 485] width 227 height 39
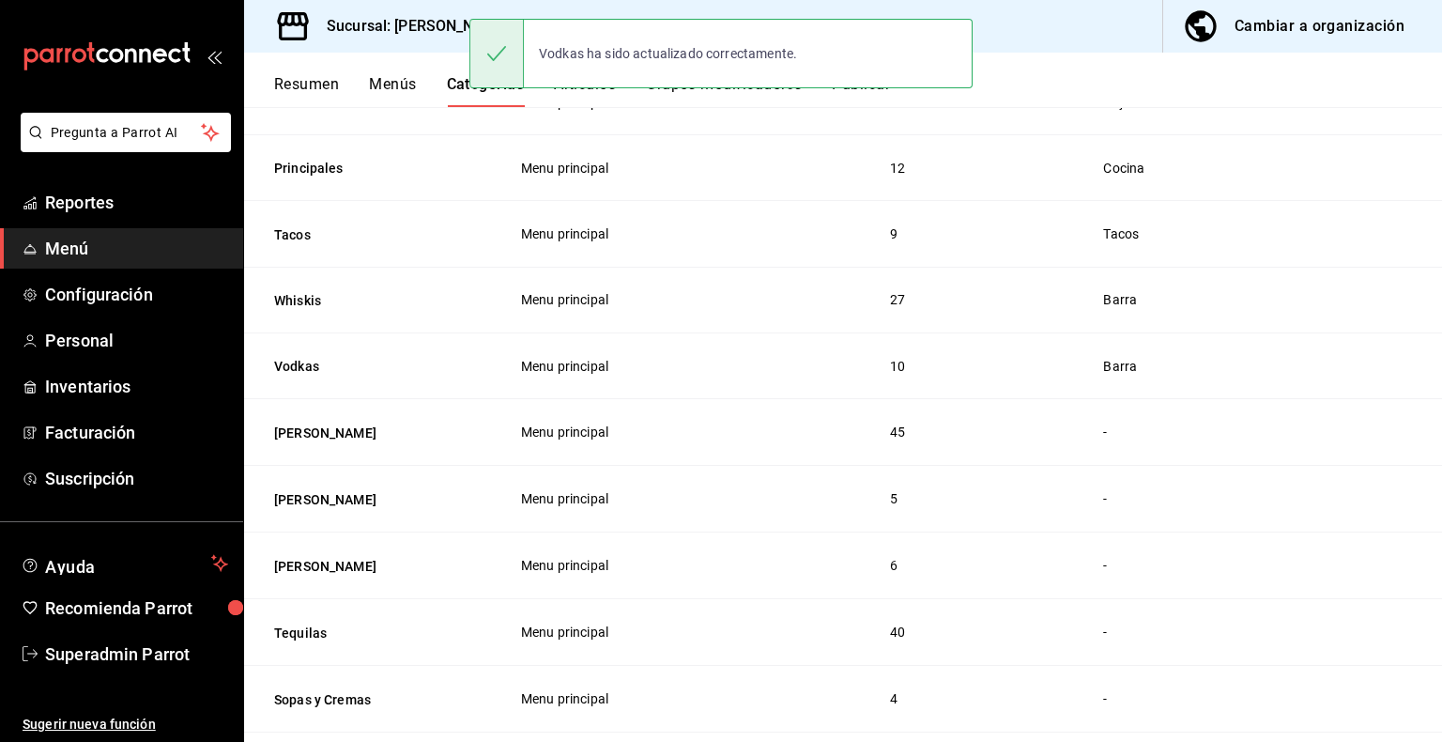
scroll to position [430, 0]
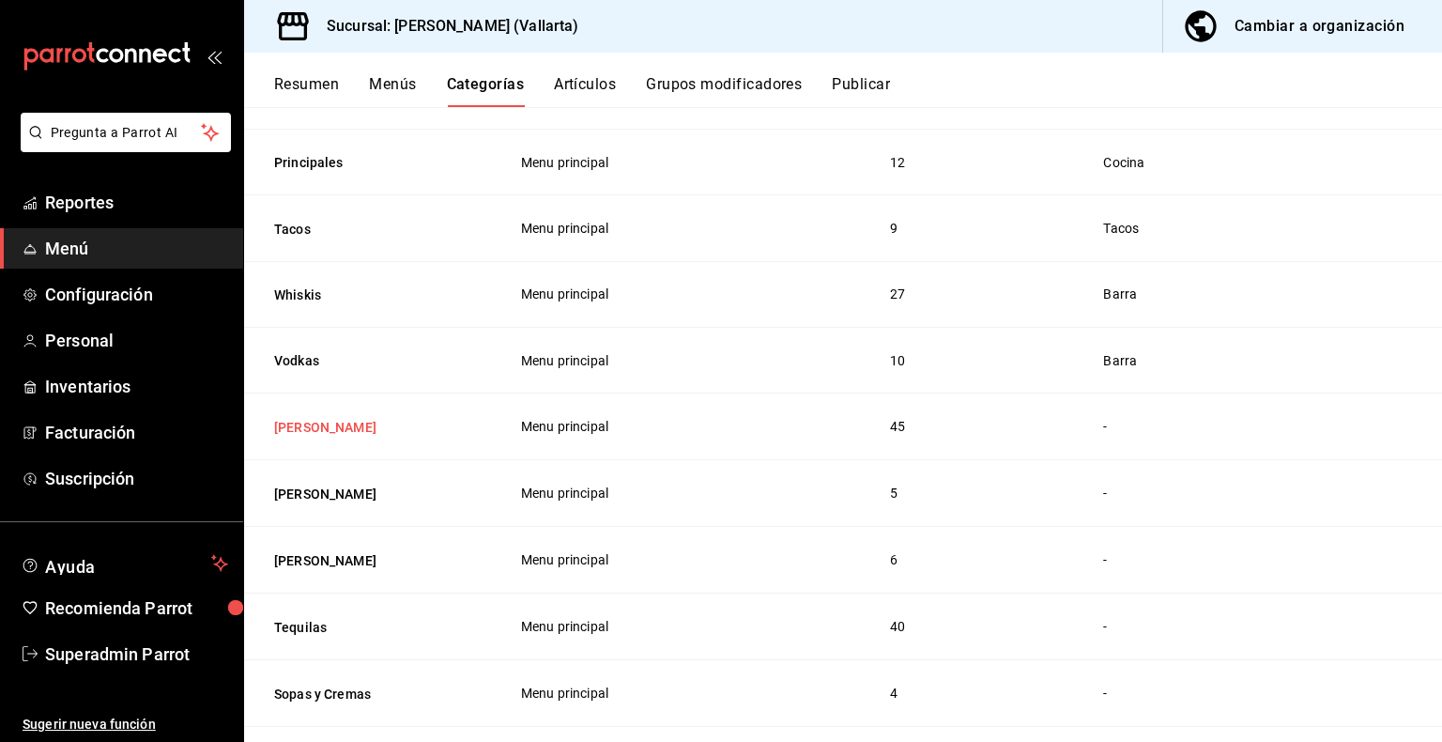
click at [330, 425] on button "Vino Tinto" at bounding box center [368, 427] width 188 height 19
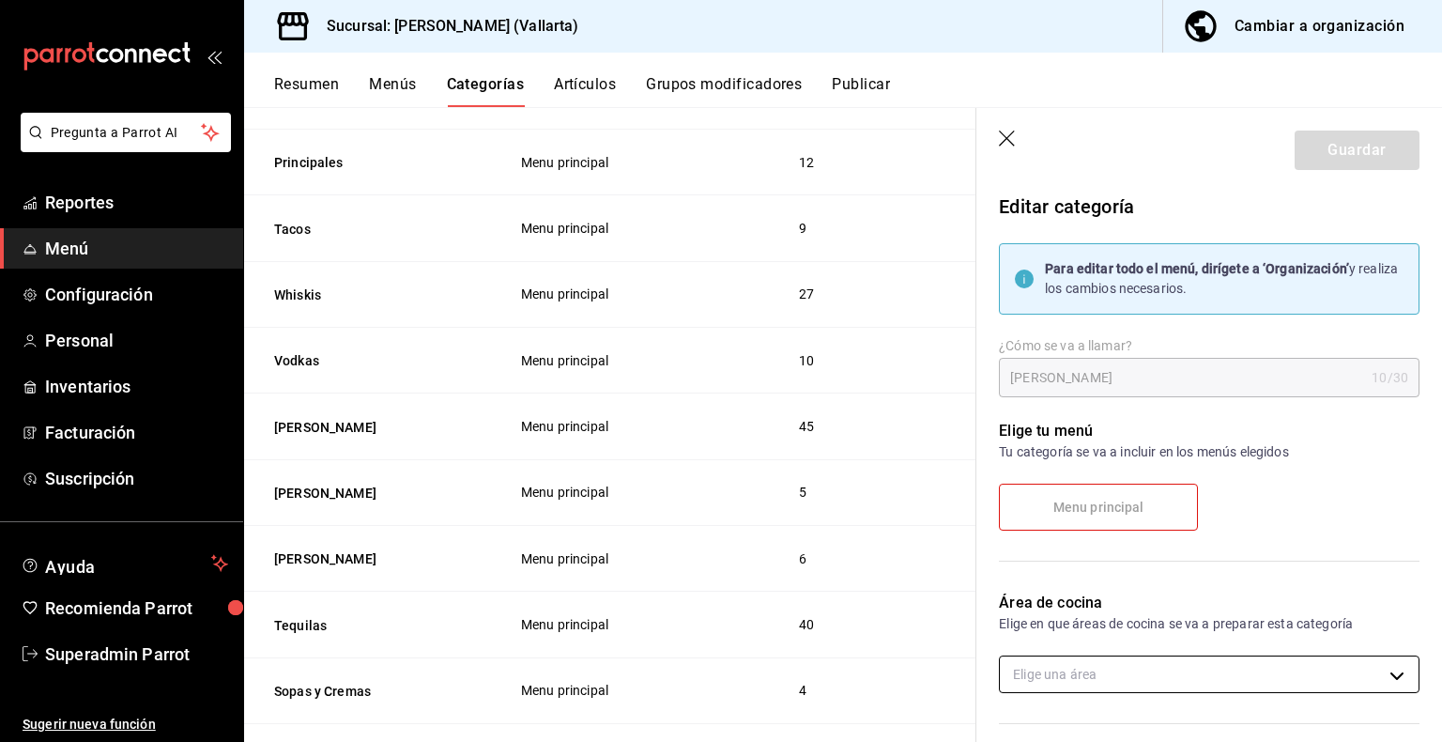
click at [1216, 667] on body "Pregunta a Parrot AI Reportes Menú Configuración Personal Inventarios Facturaci…" at bounding box center [721, 371] width 1442 height 742
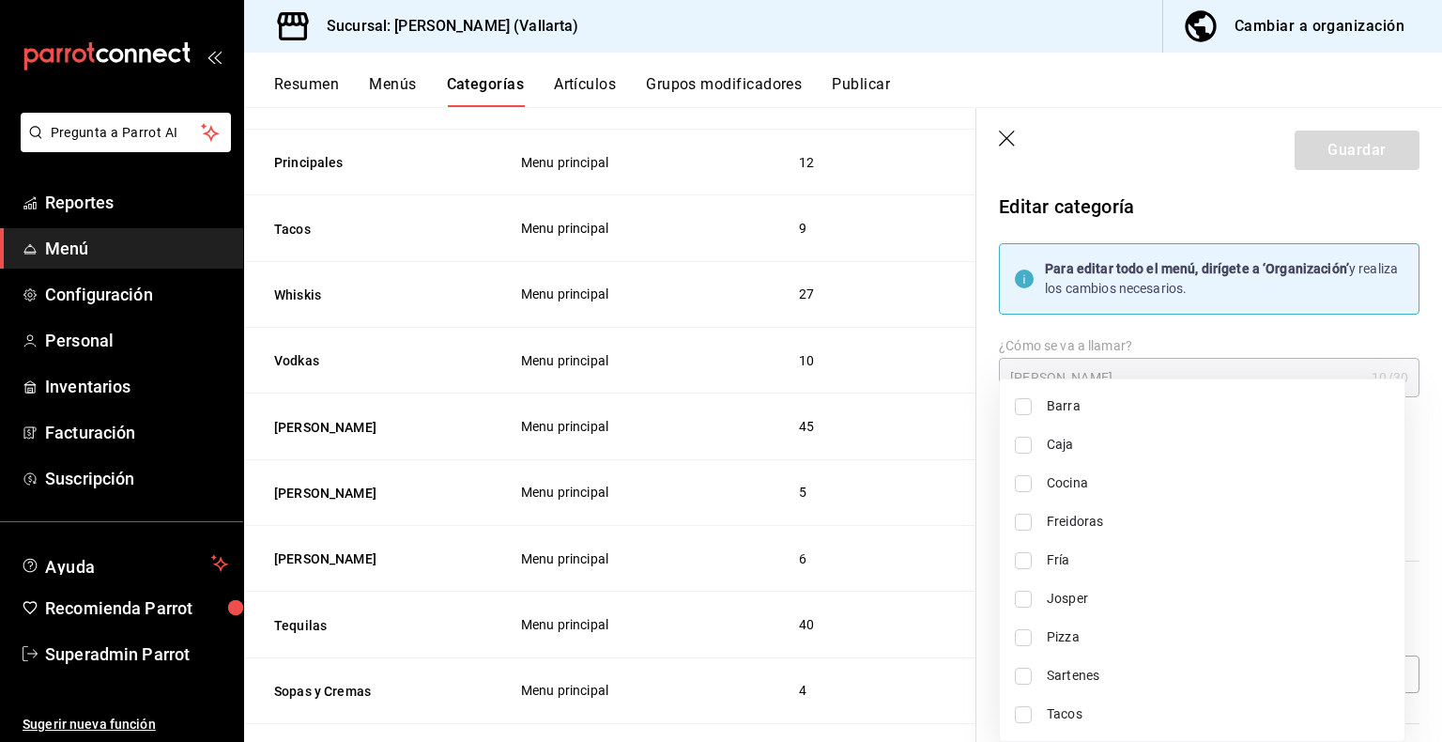
click at [1123, 414] on span "Barra" at bounding box center [1218, 406] width 343 height 20
type input "e5062143-5e5d-4c14-88c9-93be8b1445e9"
checkbox input "true"
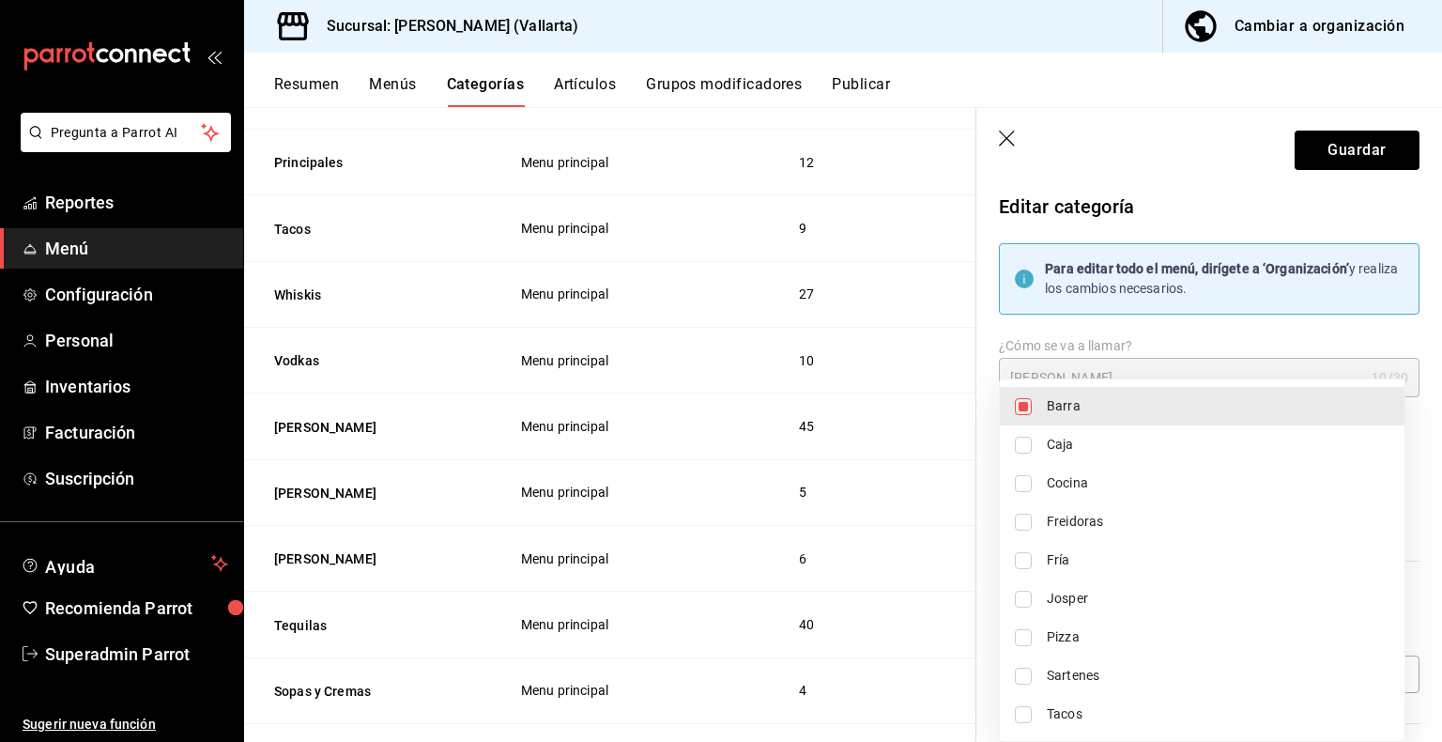
click at [1340, 154] on div at bounding box center [721, 371] width 1442 height 742
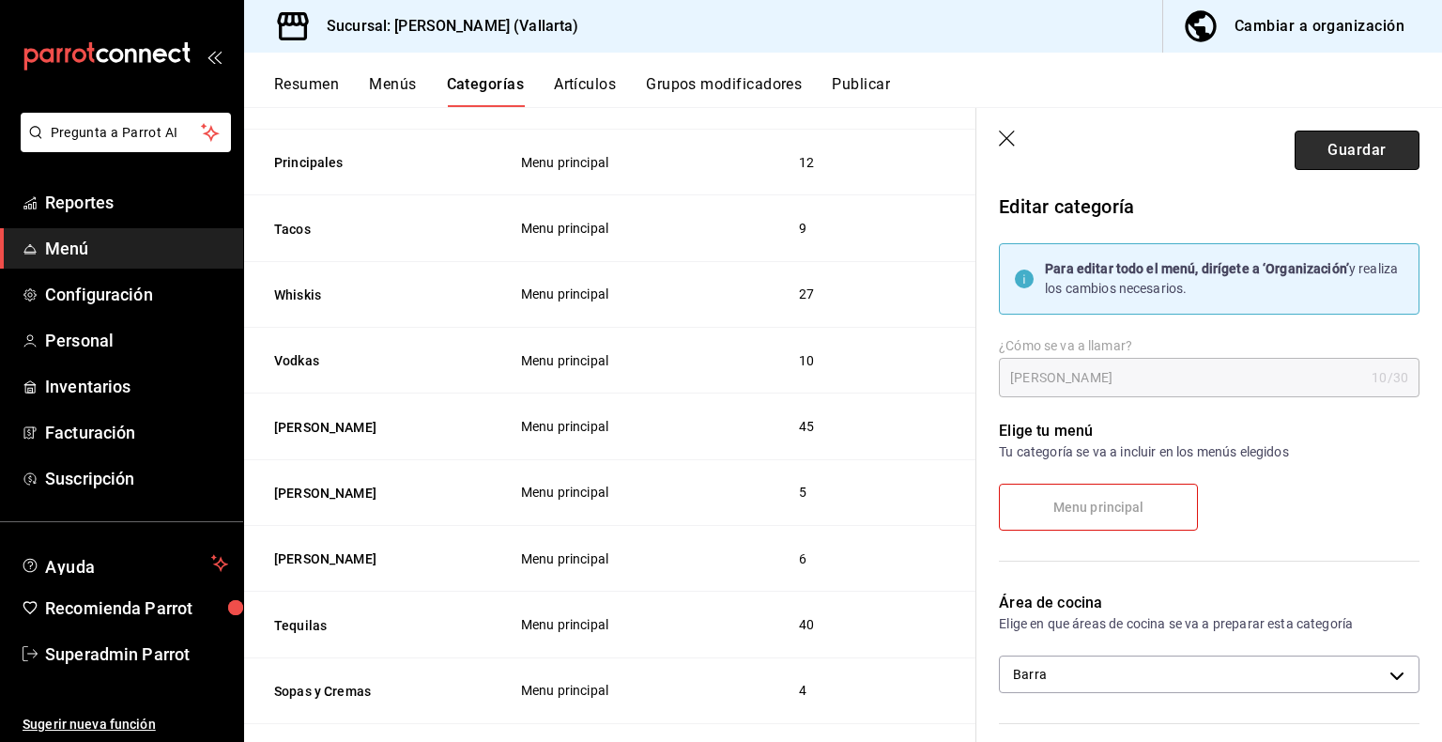
click at [1352, 161] on button "Guardar" at bounding box center [1357, 149] width 125 height 39
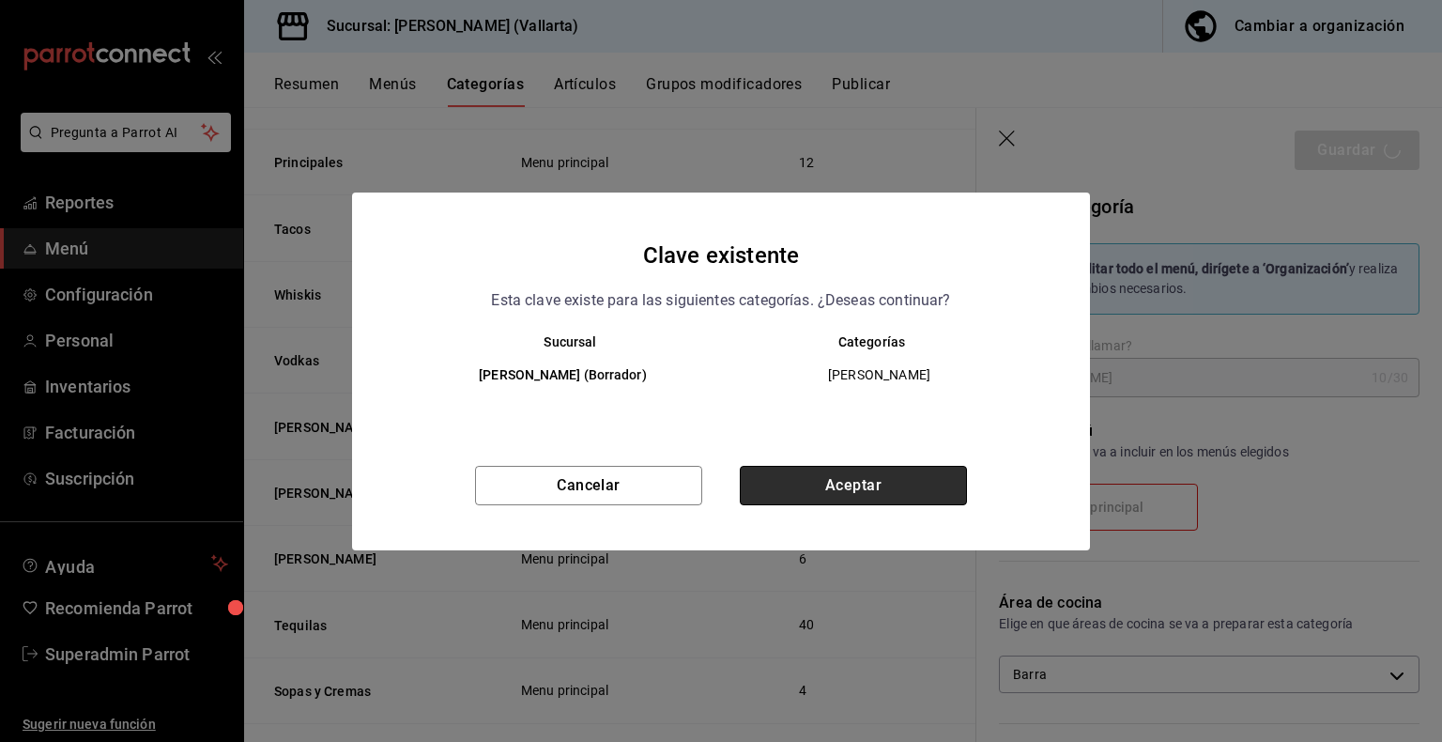
click at [954, 498] on button "Aceptar" at bounding box center [853, 485] width 227 height 39
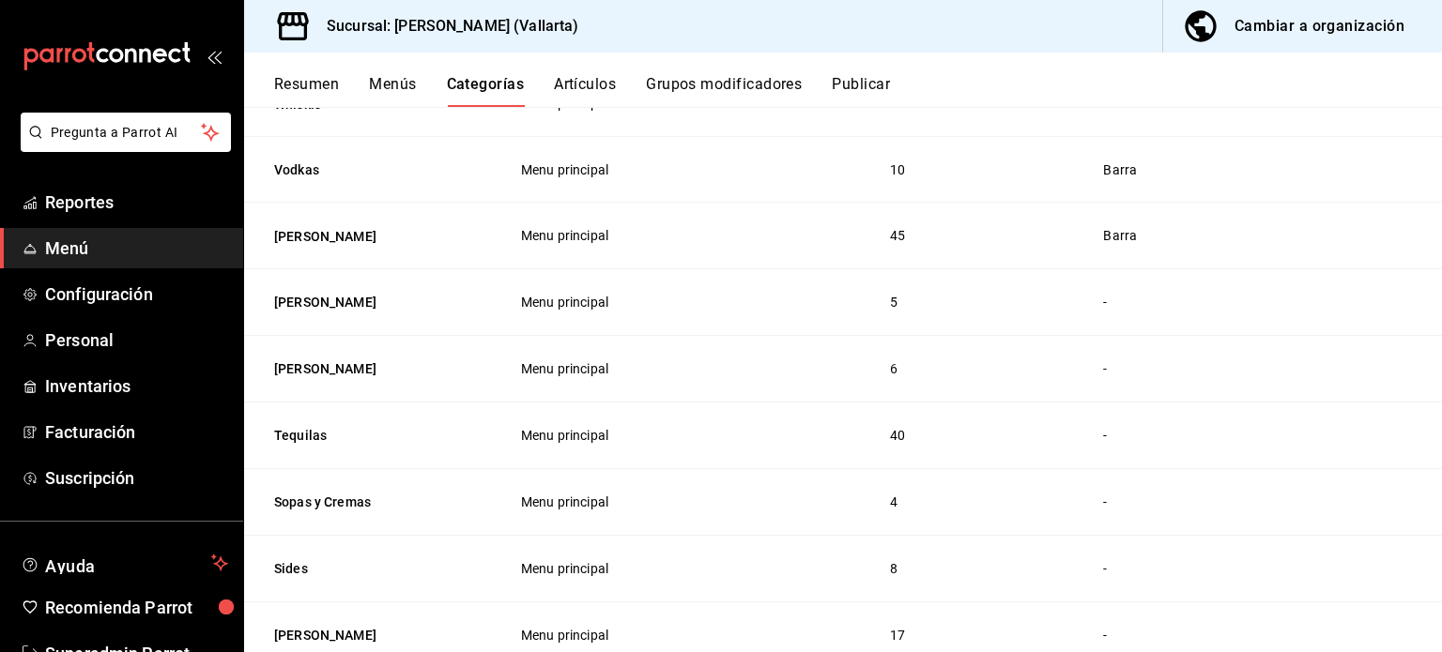
scroll to position [625, 0]
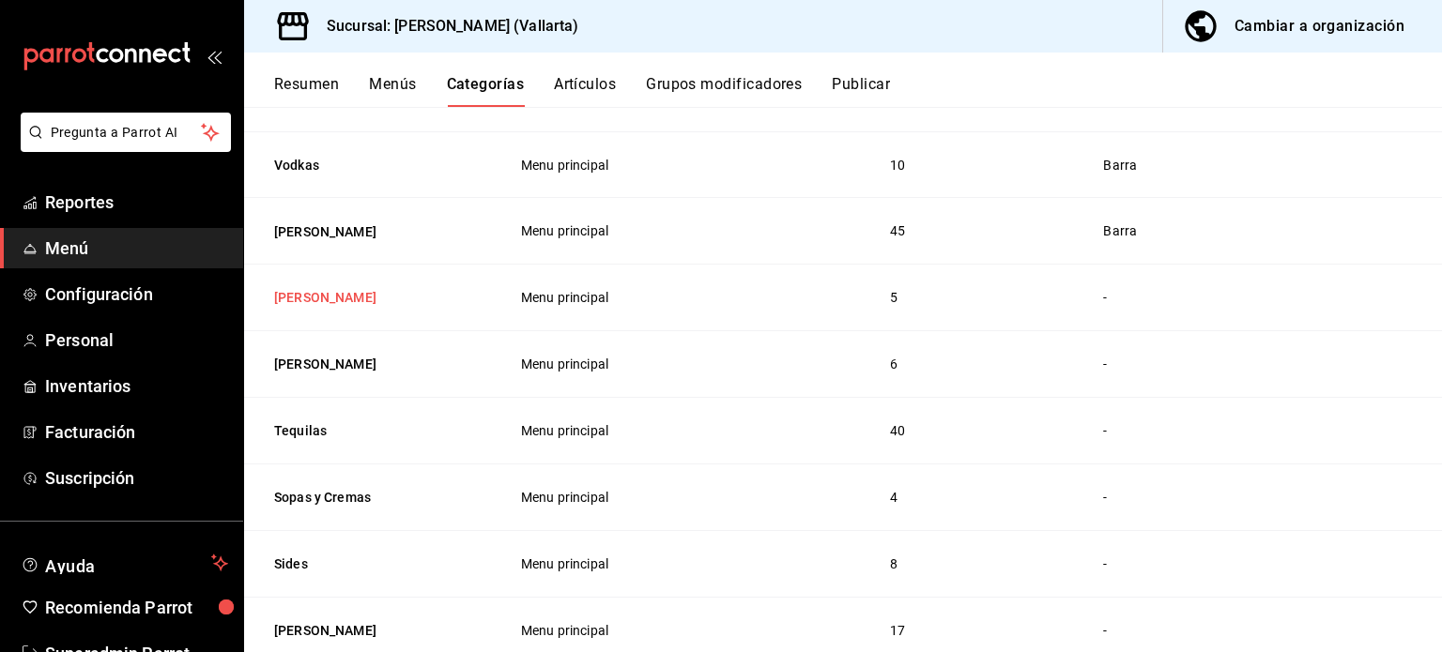
click at [320, 303] on button "Vino Rosado" at bounding box center [368, 297] width 188 height 19
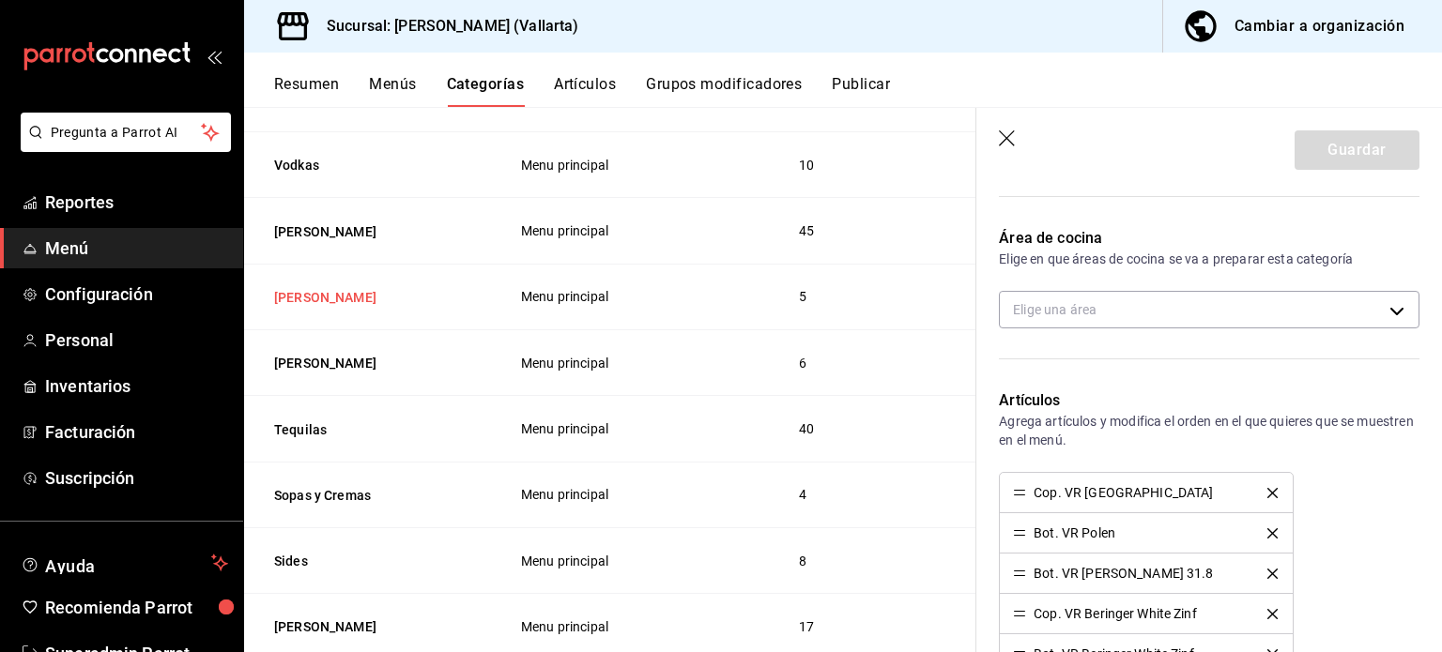
scroll to position [372, 0]
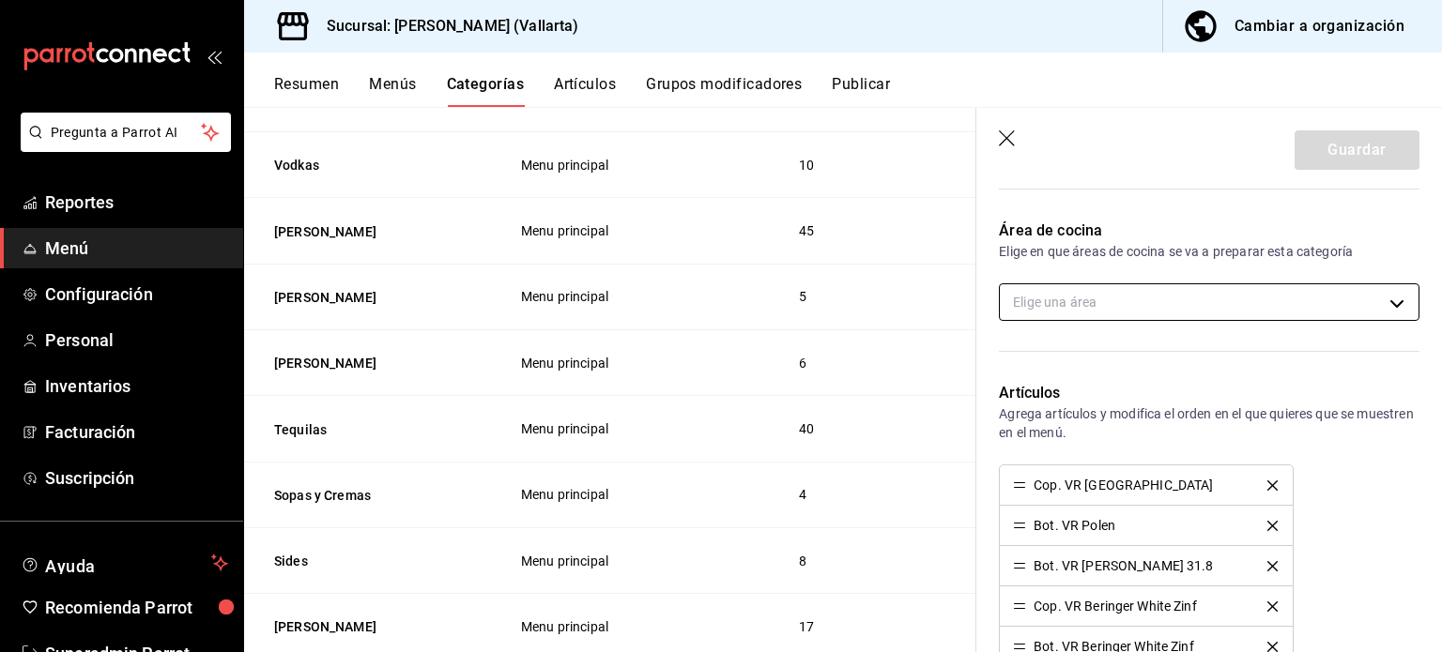
click at [1183, 310] on body "Pregunta a Parrot AI Reportes Menú Configuración Personal Inventarios Facturaci…" at bounding box center [721, 326] width 1442 height 652
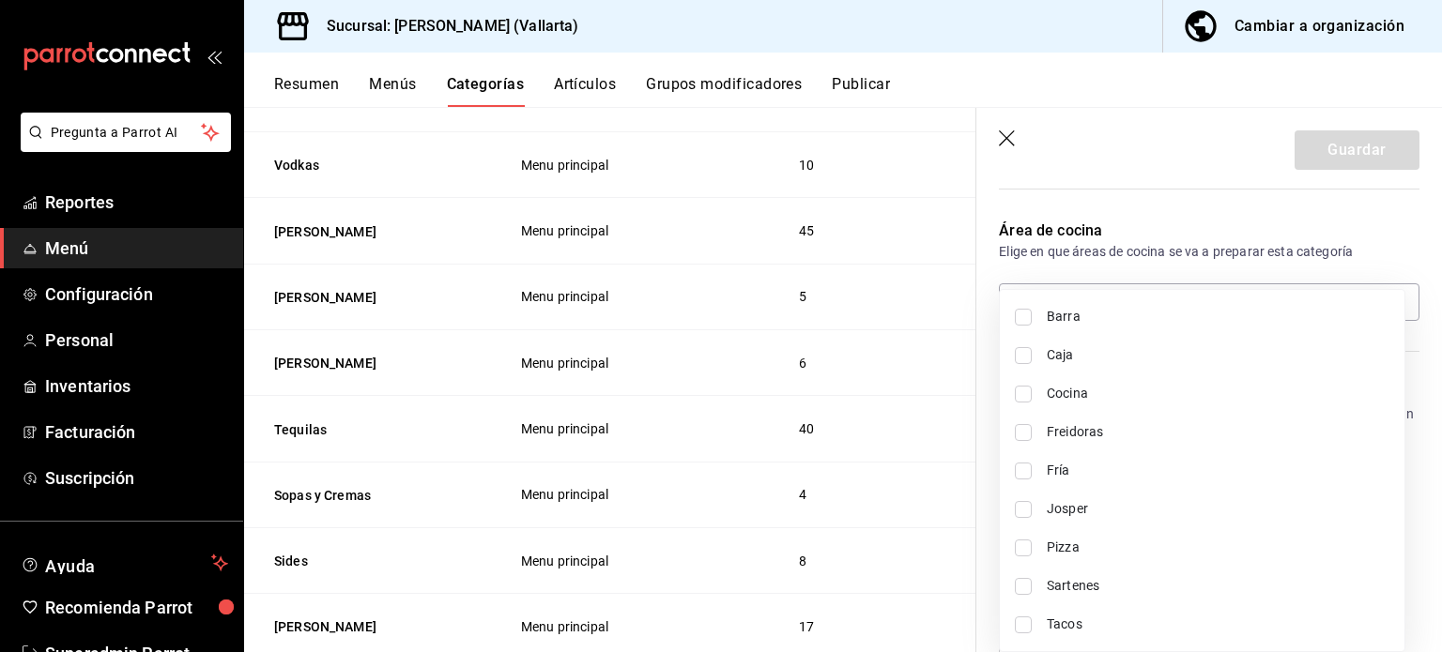
click at [1095, 317] on span "Barra" at bounding box center [1218, 317] width 343 height 20
type input "e5062143-5e5d-4c14-88c9-93be8b1445e9"
checkbox input "true"
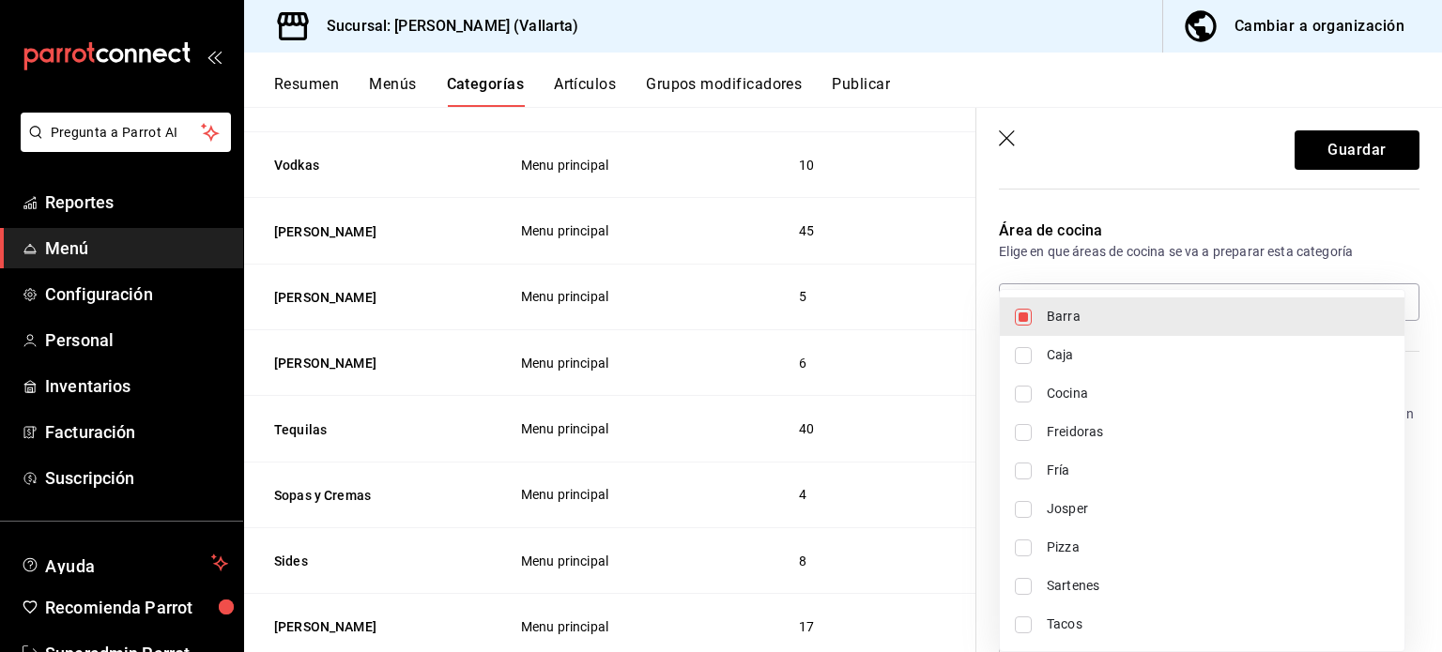
click at [1352, 158] on div at bounding box center [721, 326] width 1442 height 652
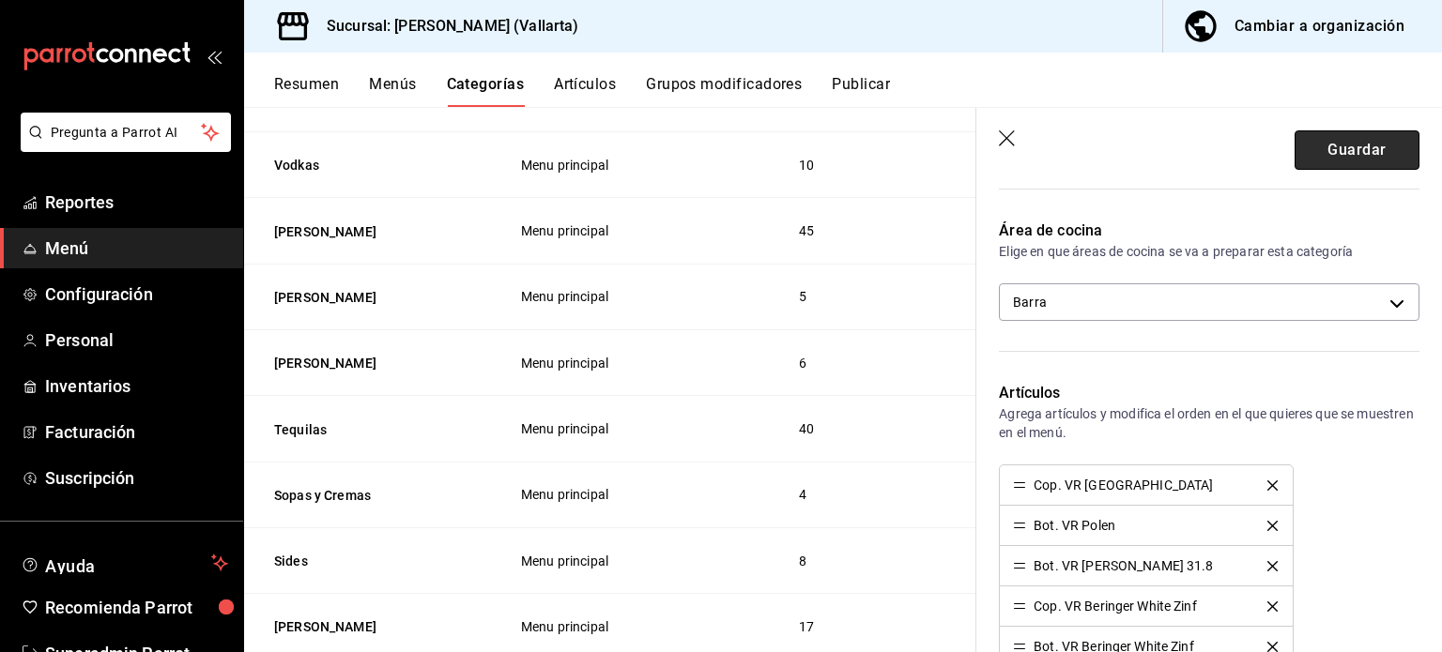
click at [1352, 158] on button "Guardar" at bounding box center [1357, 149] width 125 height 39
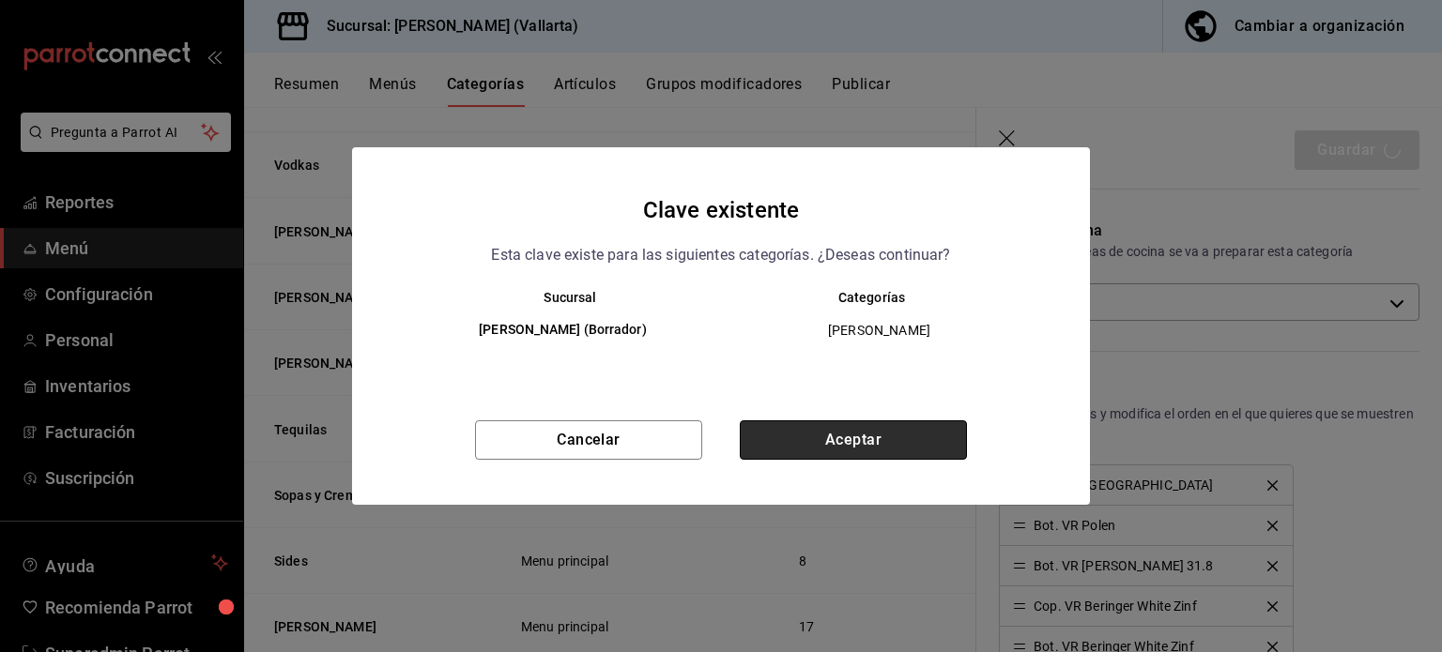
click at [909, 454] on button "Aceptar" at bounding box center [853, 440] width 227 height 39
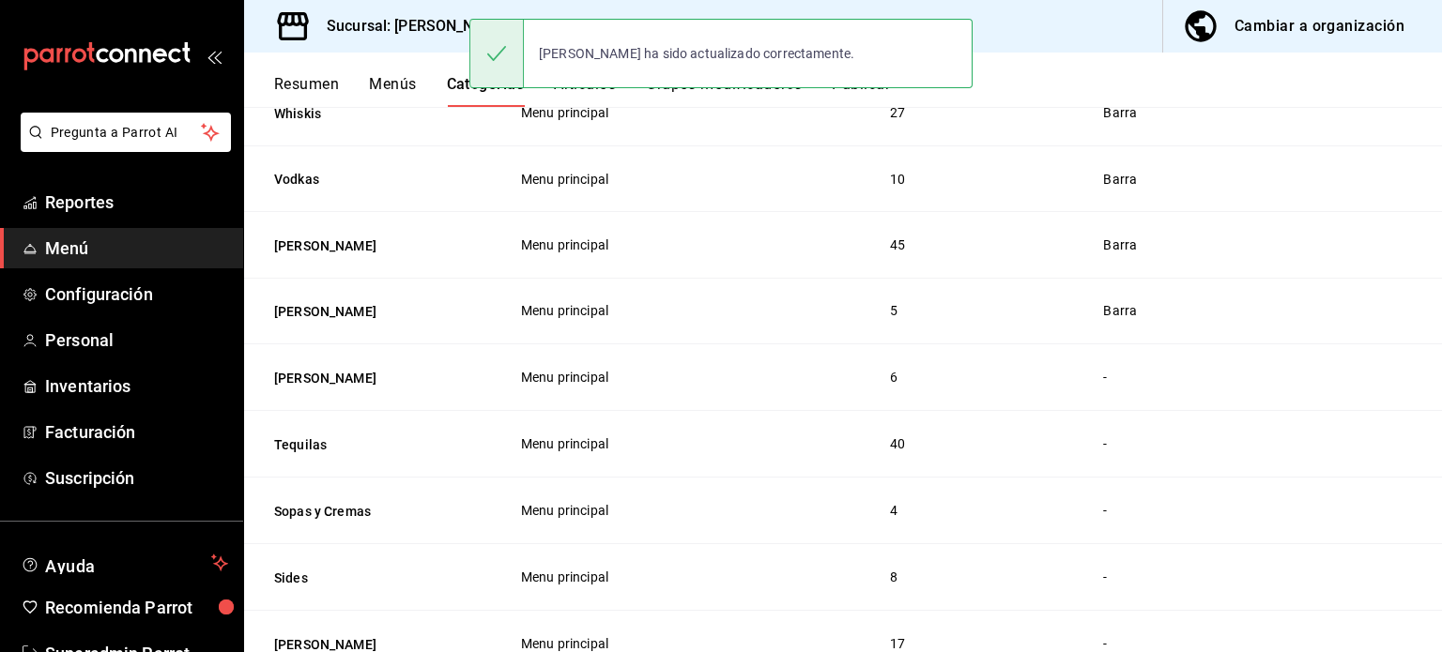
scroll to position [652, 0]
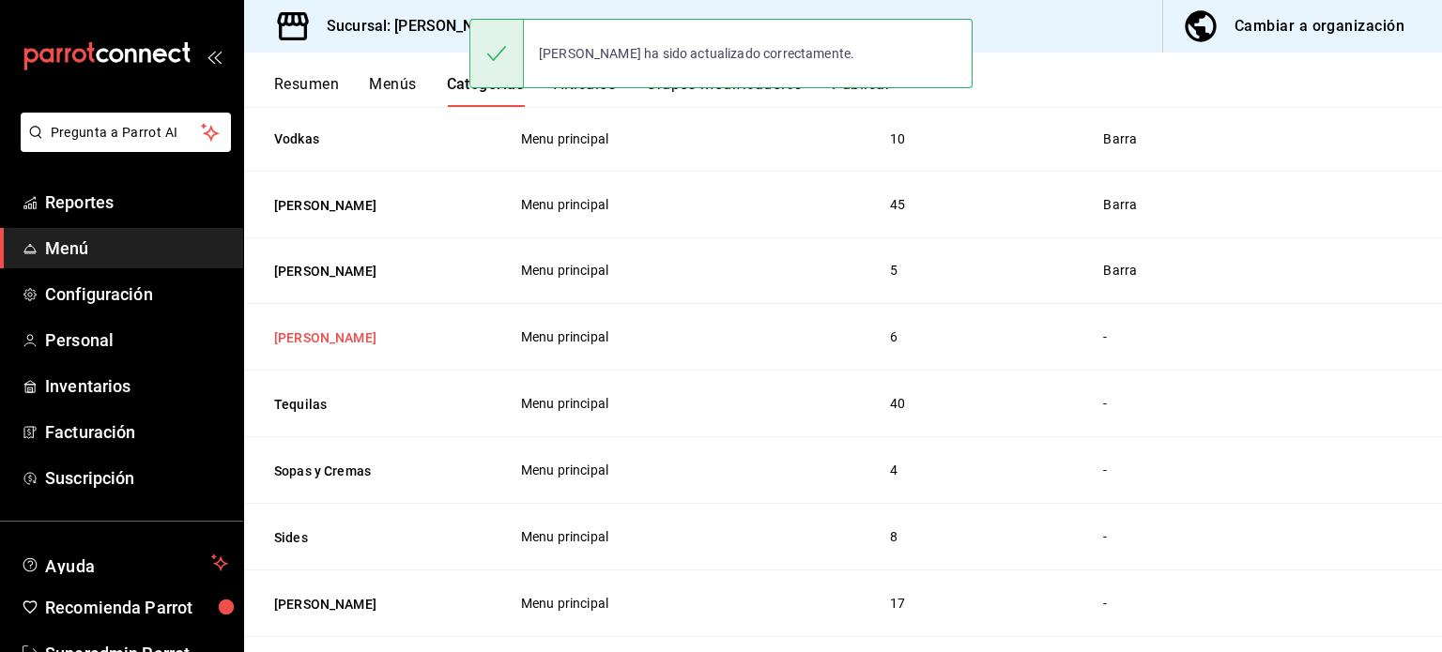
click at [281, 339] on button "Vino Blanco" at bounding box center [368, 338] width 188 height 19
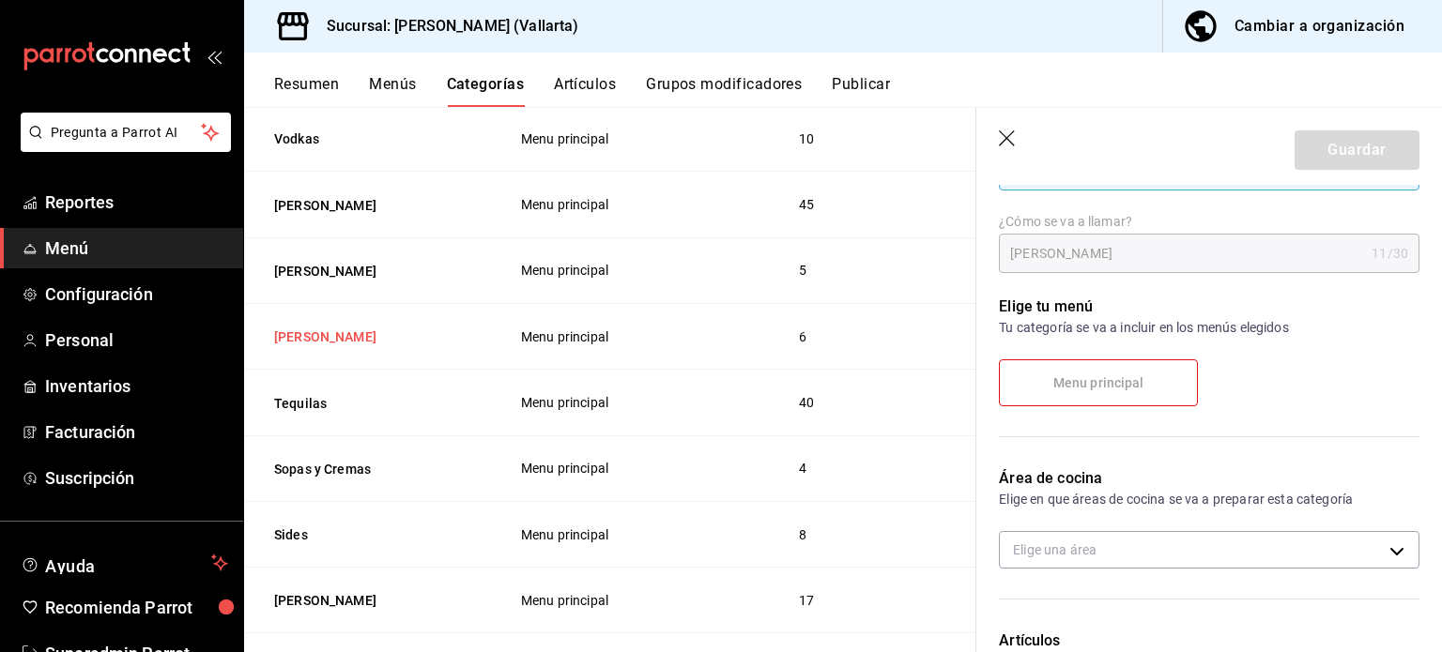
scroll to position [184, 0]
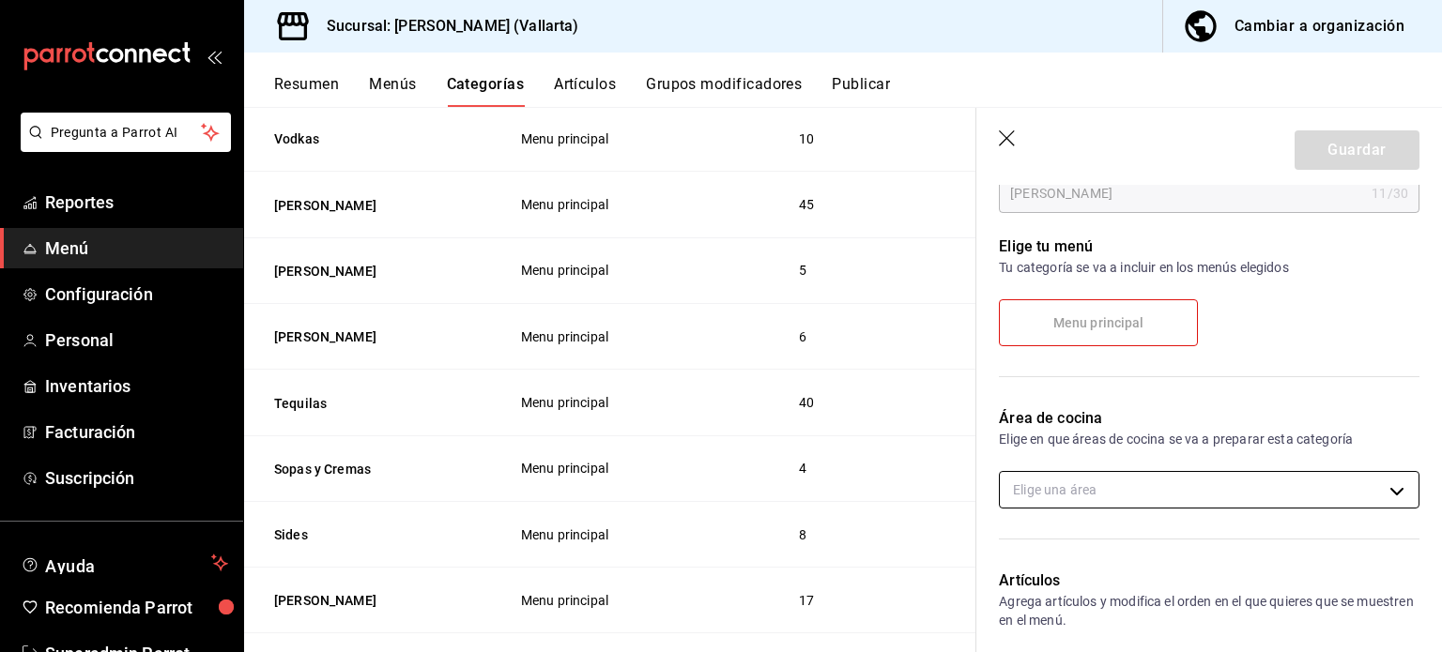
click at [1249, 505] on body "Pregunta a Parrot AI Reportes Menú Configuración Personal Inventarios Facturaci…" at bounding box center [721, 326] width 1442 height 652
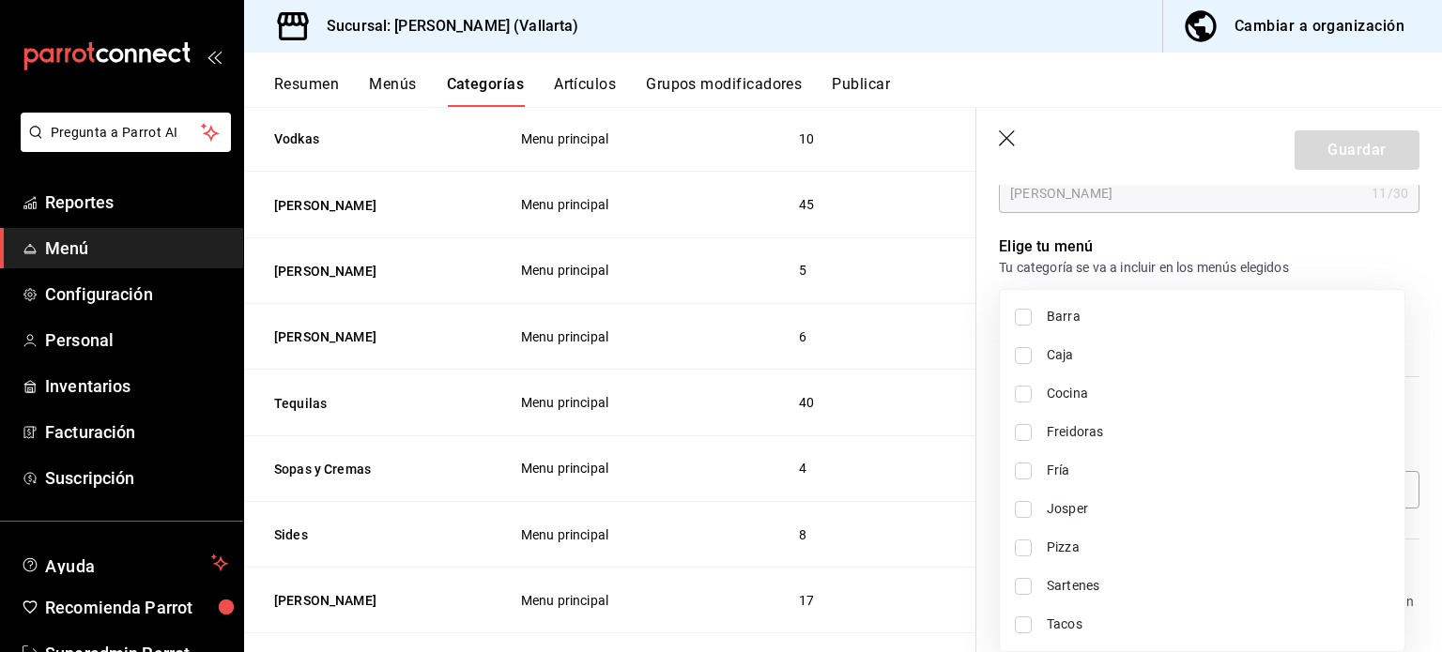
click at [1126, 316] on span "Barra" at bounding box center [1218, 317] width 343 height 20
type input "e5062143-5e5d-4c14-88c9-93be8b1445e9"
checkbox input "true"
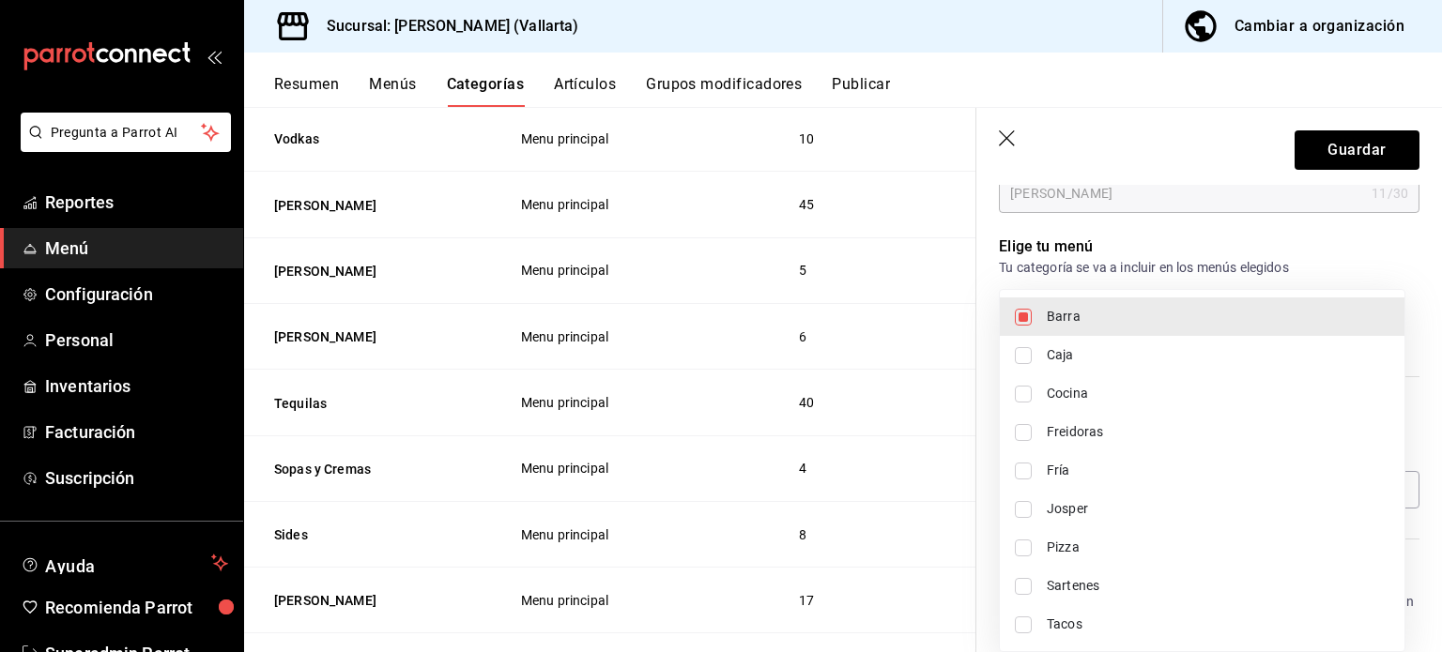
click at [1353, 164] on div at bounding box center [721, 326] width 1442 height 652
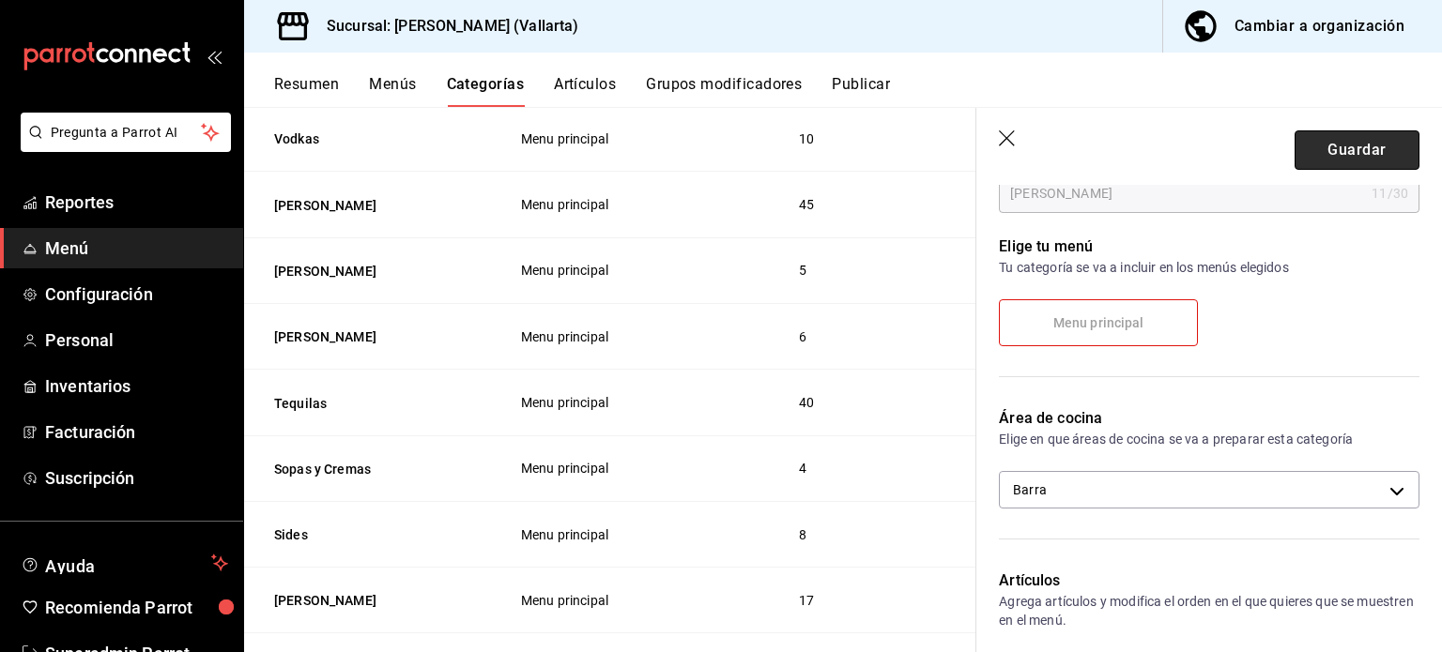
click at [1364, 157] on button "Guardar" at bounding box center [1357, 149] width 125 height 39
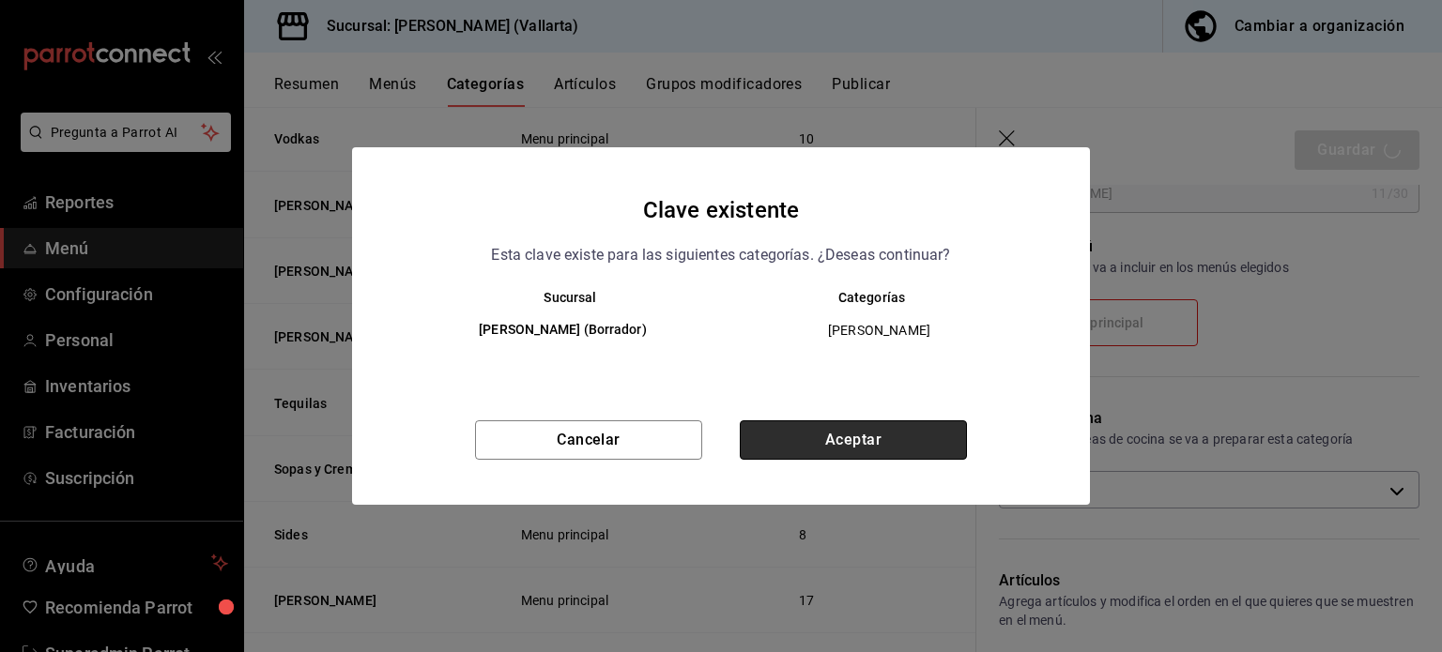
click at [919, 453] on button "Aceptar" at bounding box center [853, 440] width 227 height 39
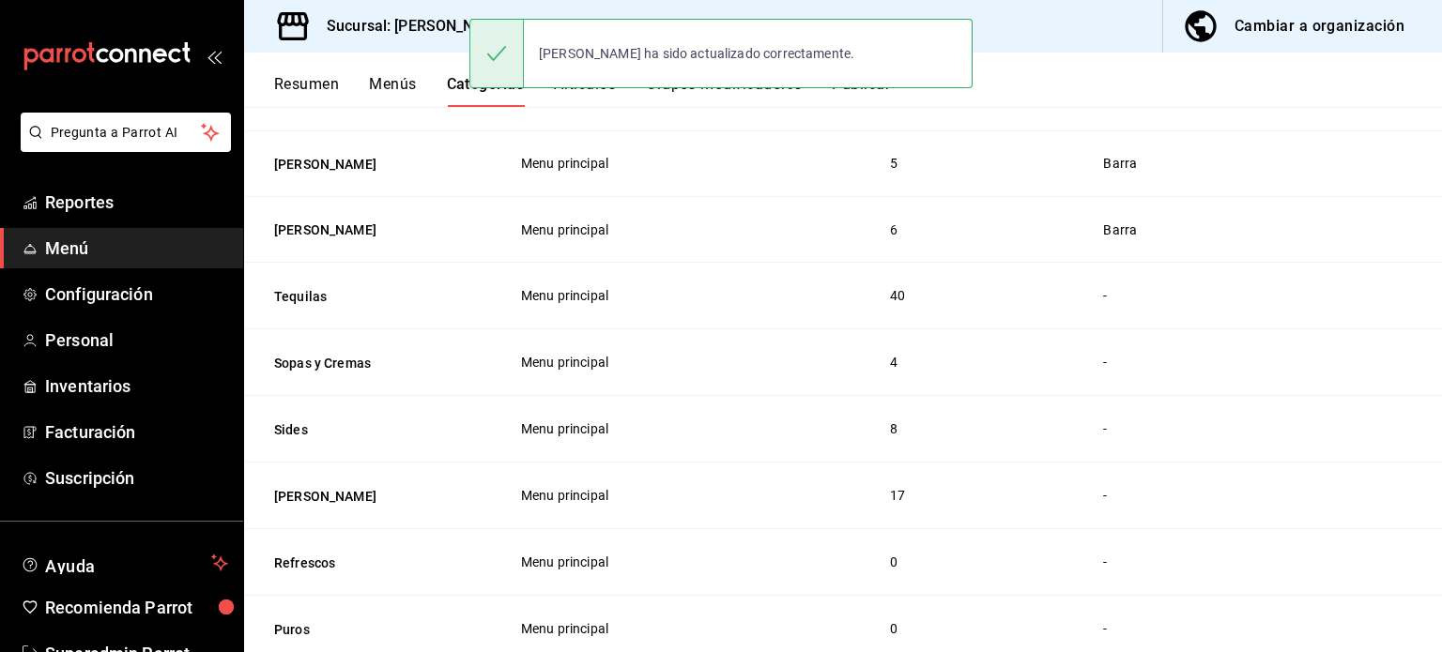
scroll to position [764, 0]
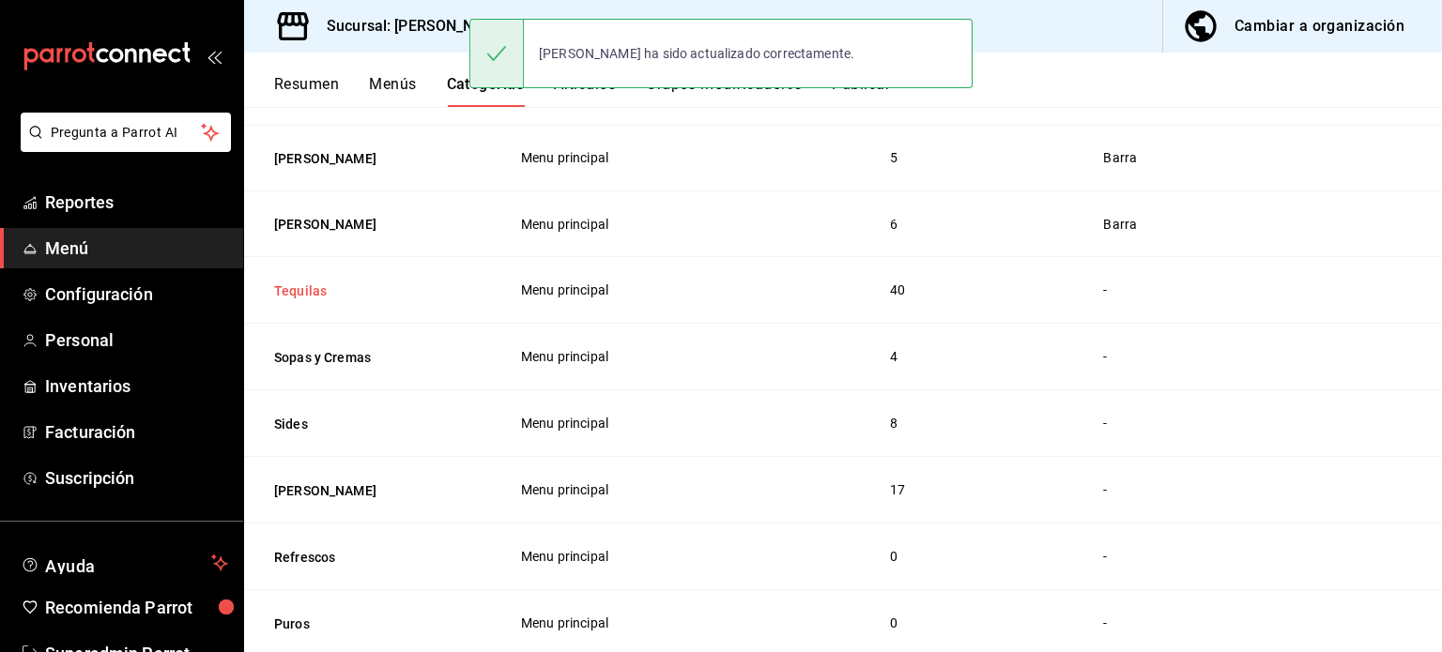
click at [289, 293] on button "Tequilas" at bounding box center [368, 291] width 188 height 19
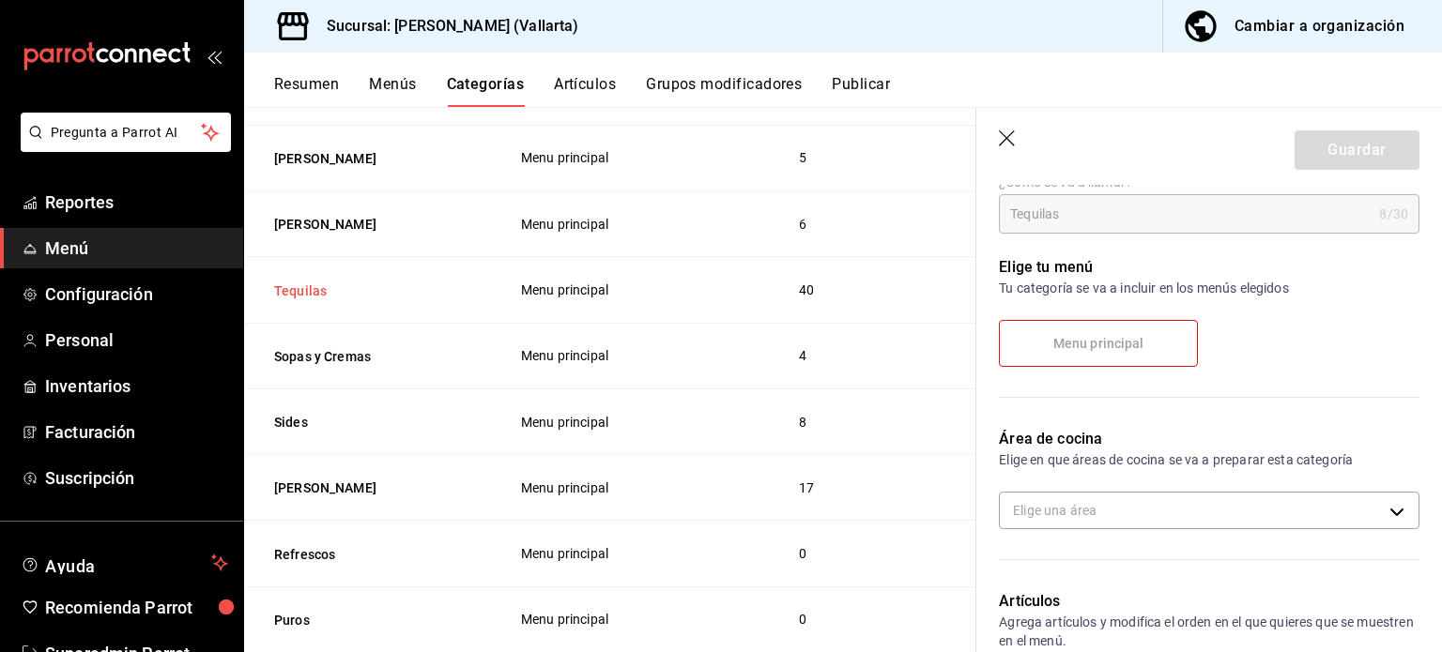
scroll to position [160, 0]
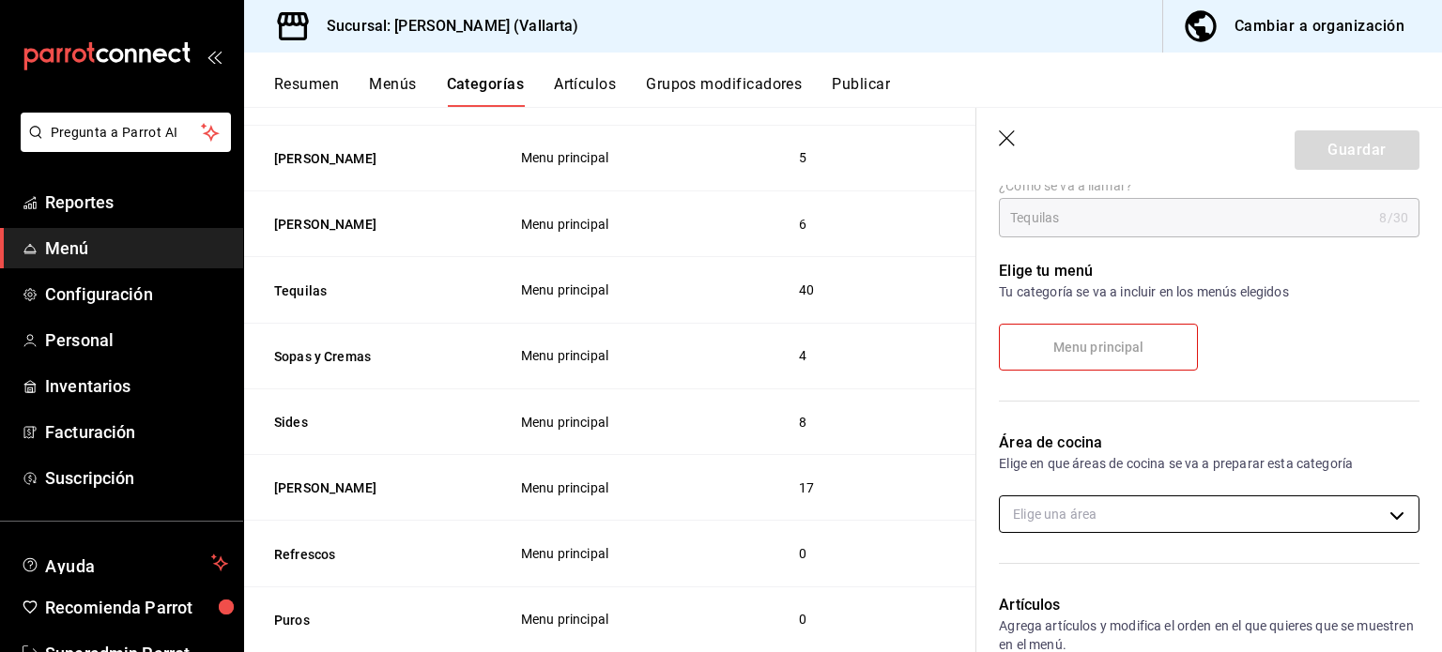
click at [1170, 514] on body "Pregunta a Parrot AI Reportes Menú Configuración Personal Inventarios Facturaci…" at bounding box center [721, 326] width 1442 height 652
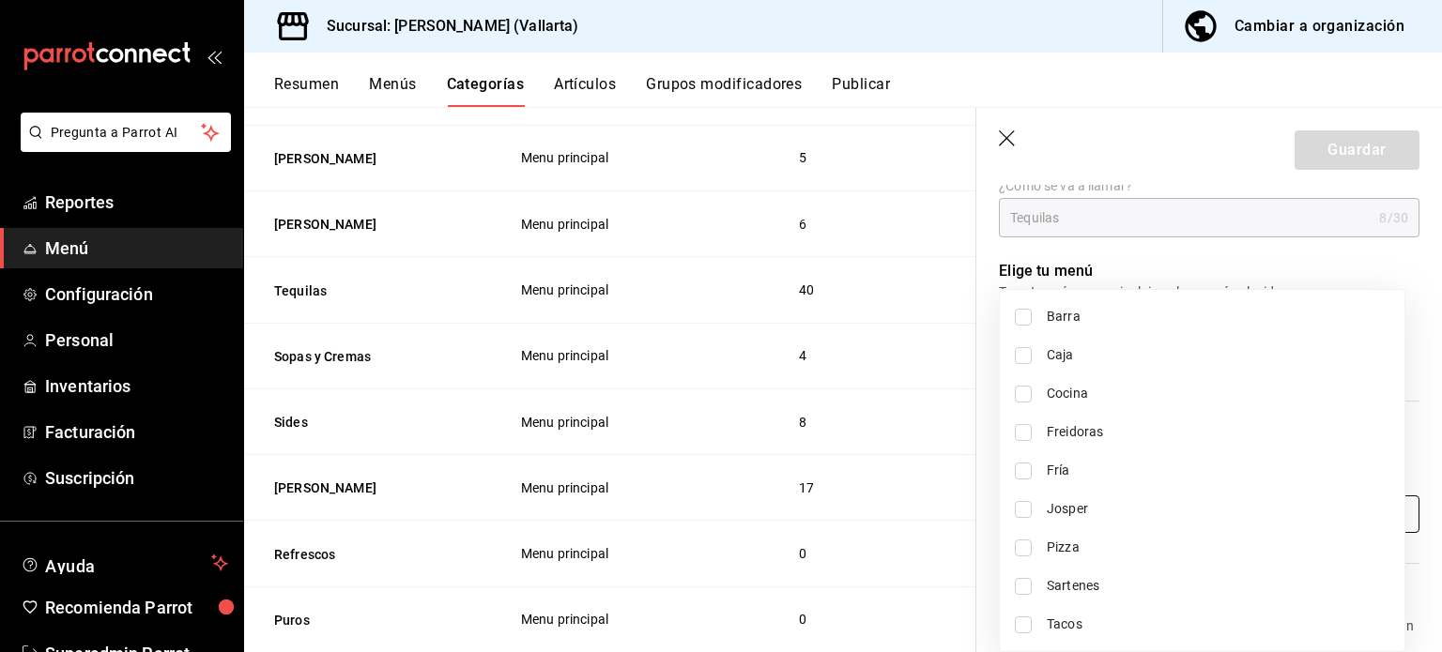
click at [1143, 318] on span "Barra" at bounding box center [1218, 317] width 343 height 20
type input "e5062143-5e5d-4c14-88c9-93be8b1445e9"
checkbox input "true"
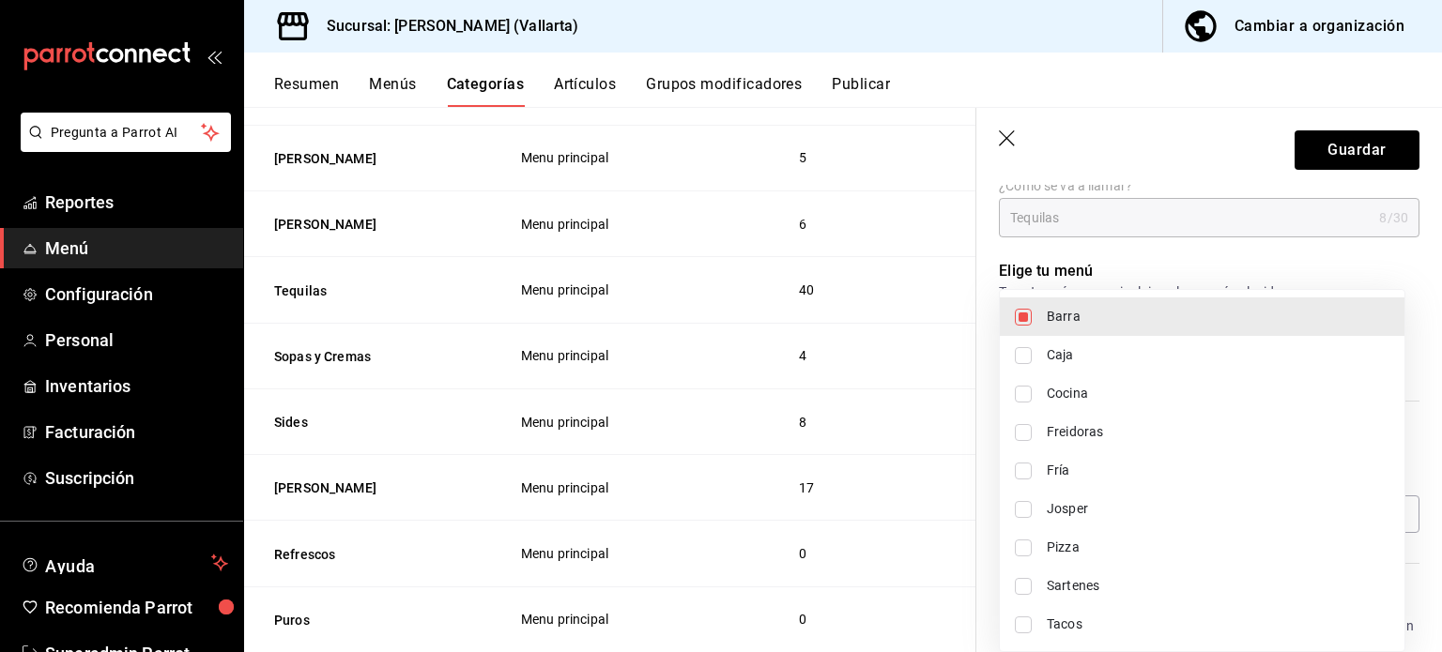
click at [1357, 160] on div at bounding box center [721, 326] width 1442 height 652
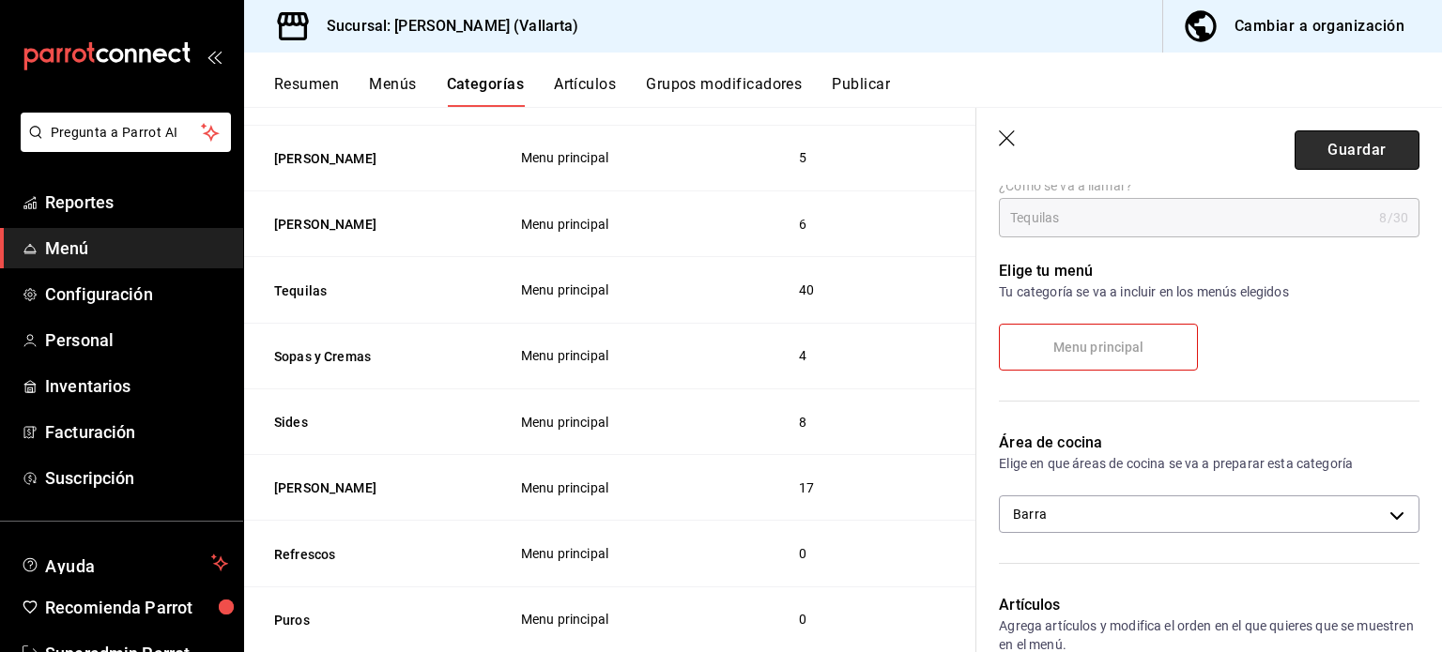
click at [1357, 160] on button "Guardar" at bounding box center [1357, 149] width 125 height 39
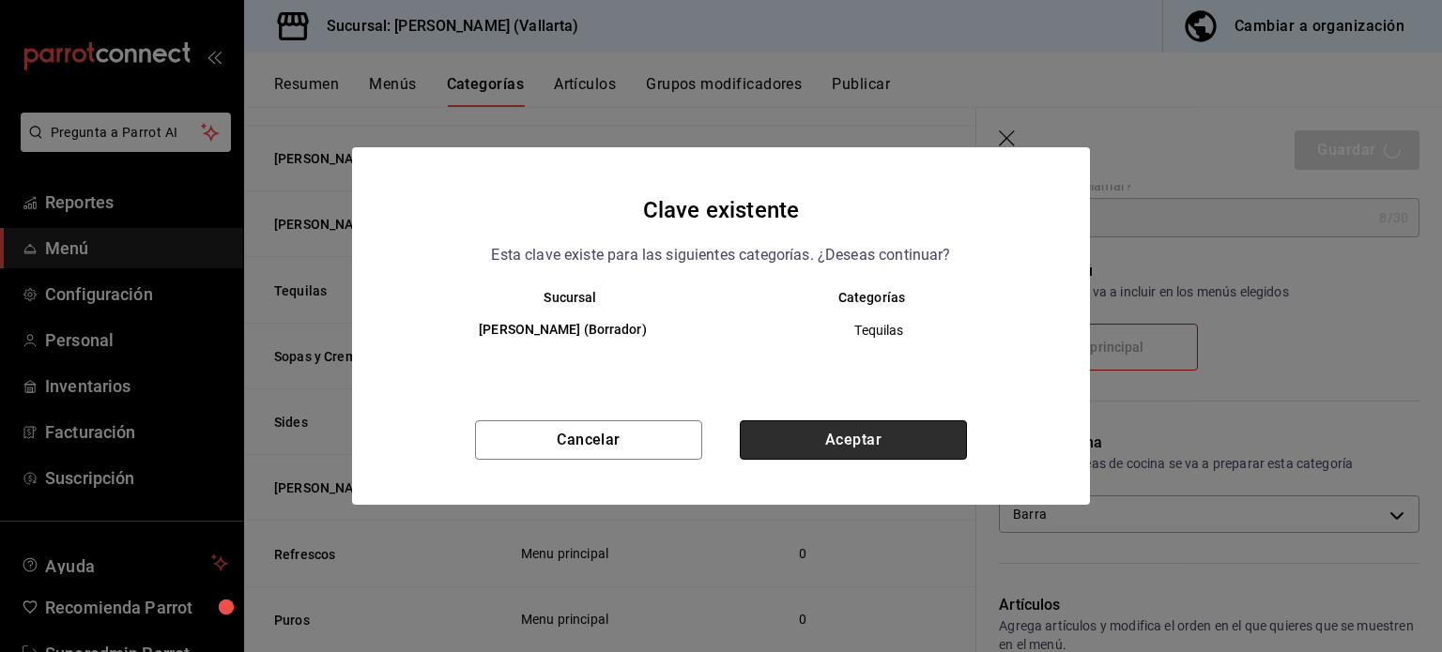
click at [922, 430] on button "Aceptar" at bounding box center [853, 440] width 227 height 39
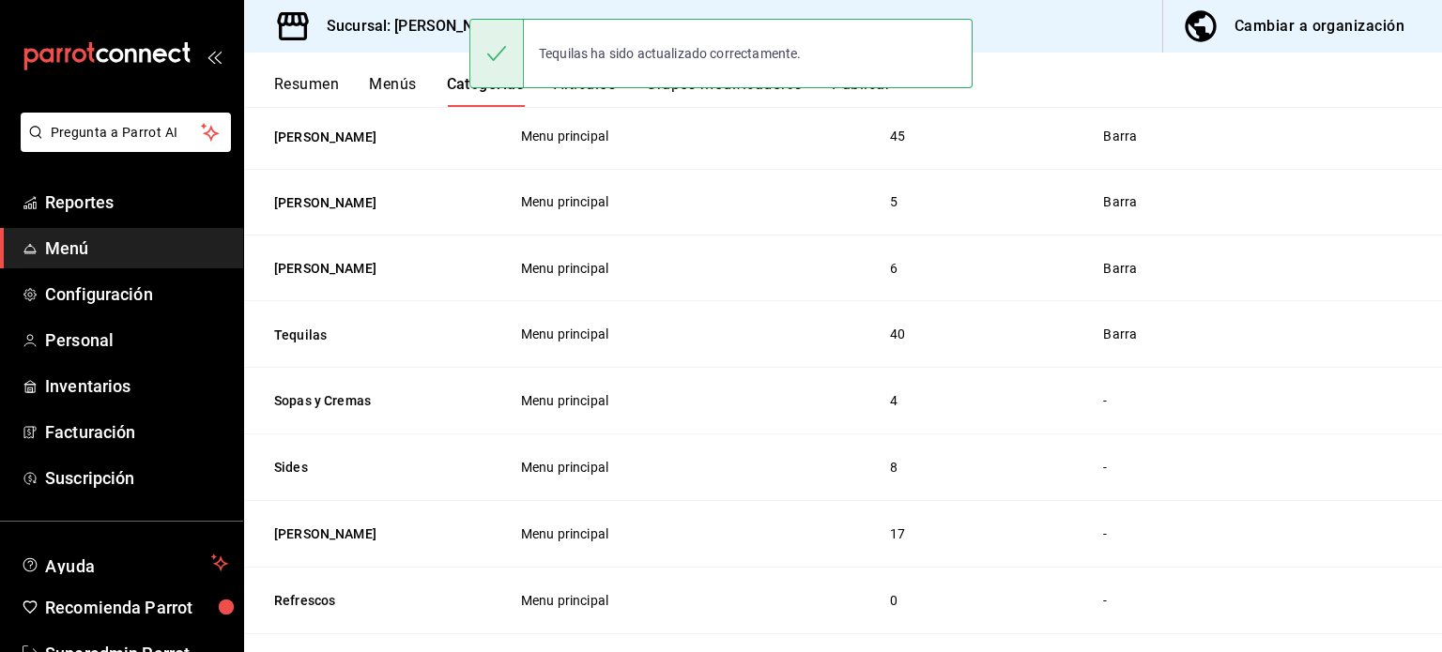
scroll to position [713, 0]
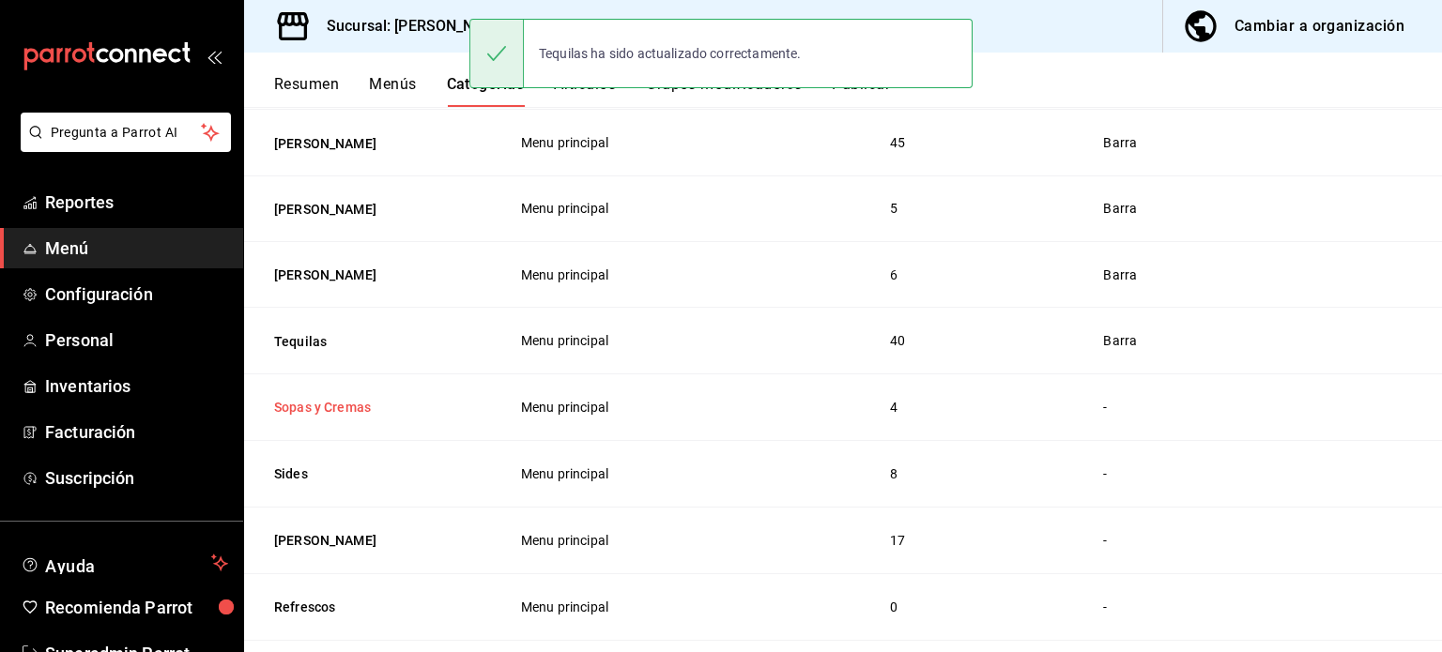
click at [292, 409] on button "Sopas y Cremas" at bounding box center [368, 407] width 188 height 19
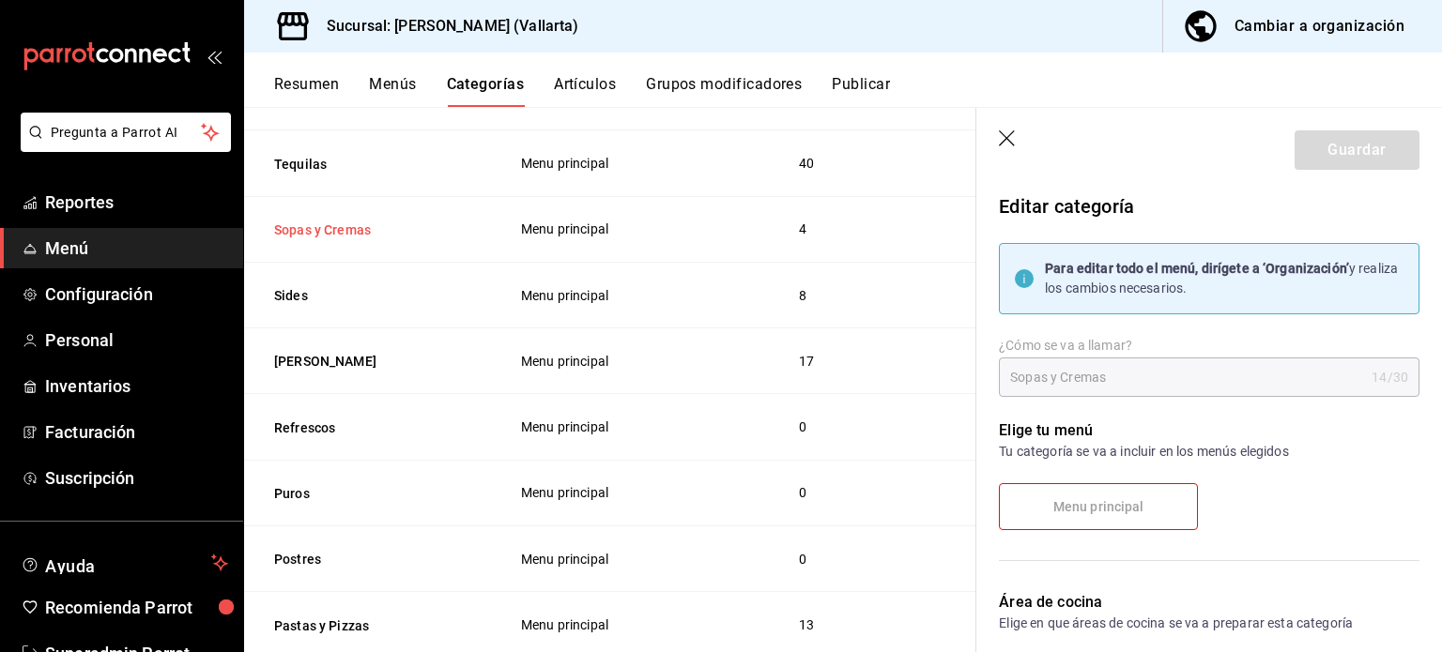
scroll to position [894, 0]
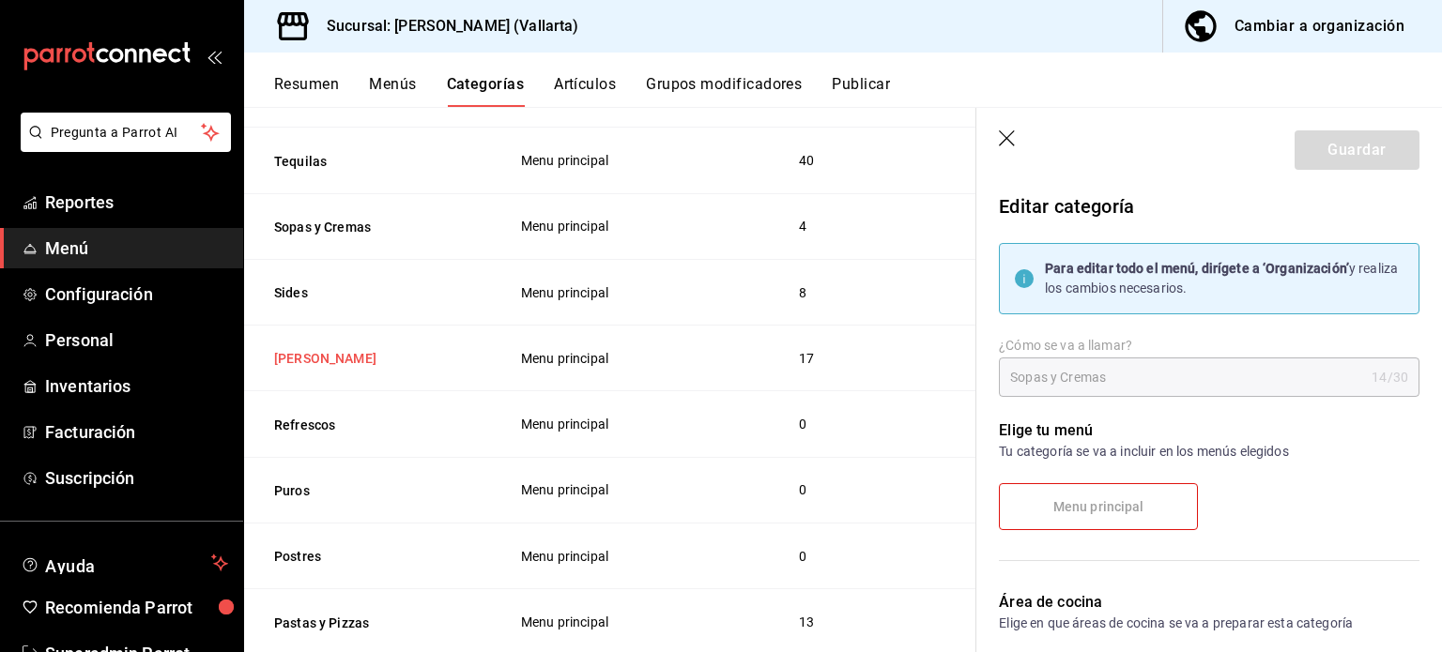
click at [284, 360] on button "Ron" at bounding box center [368, 358] width 188 height 19
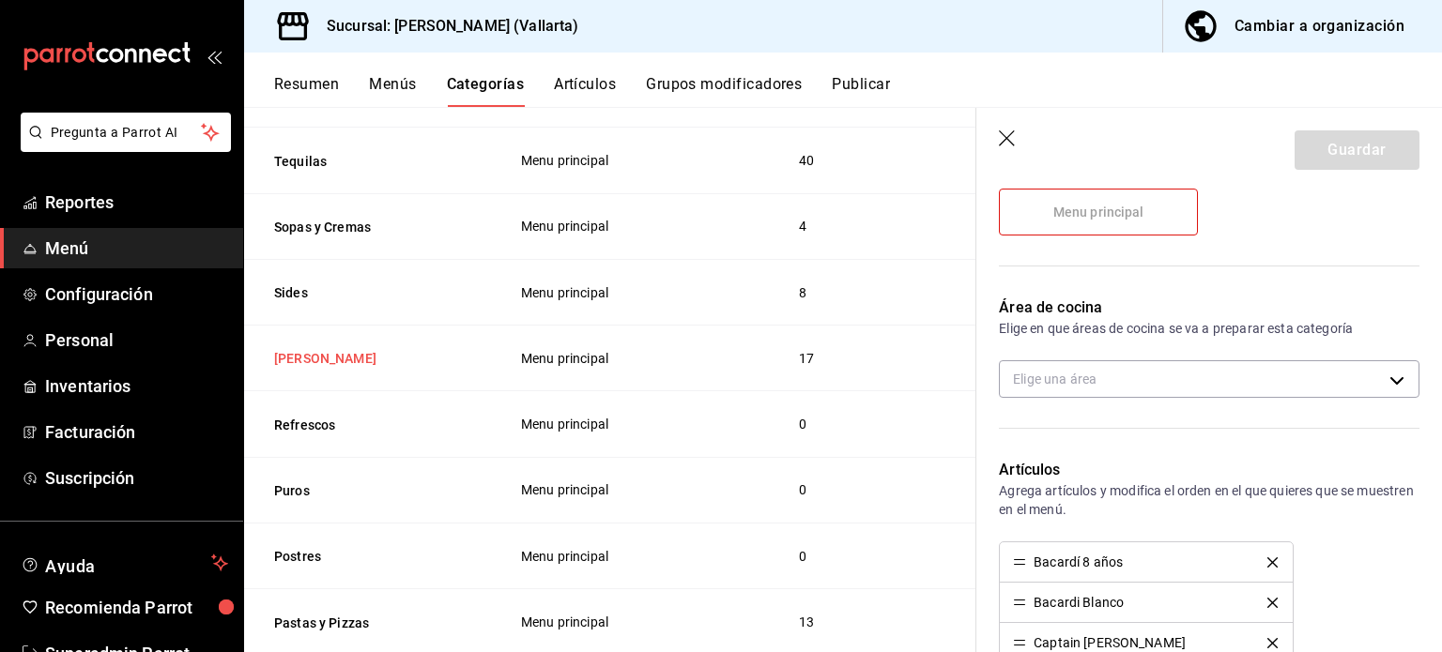
scroll to position [303, 0]
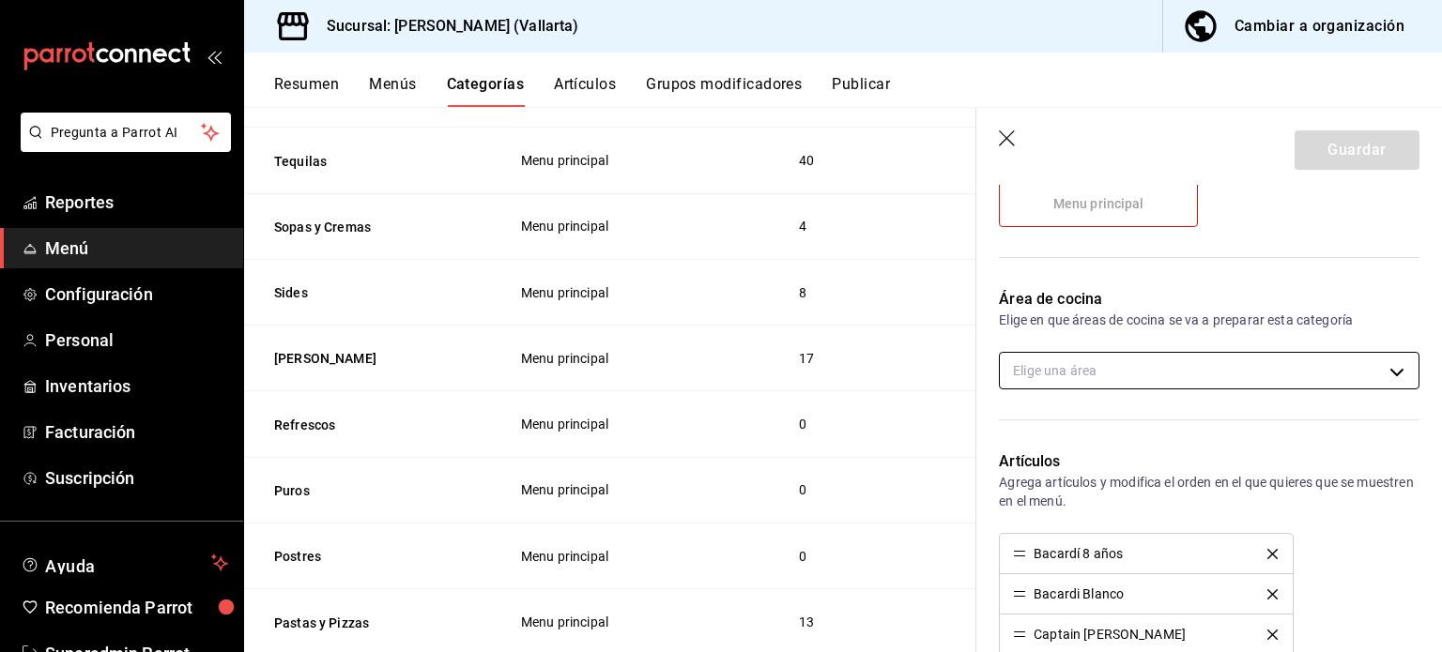
click at [1261, 369] on body "Pregunta a Parrot AI Reportes Menú Configuración Personal Inventarios Facturaci…" at bounding box center [721, 326] width 1442 height 652
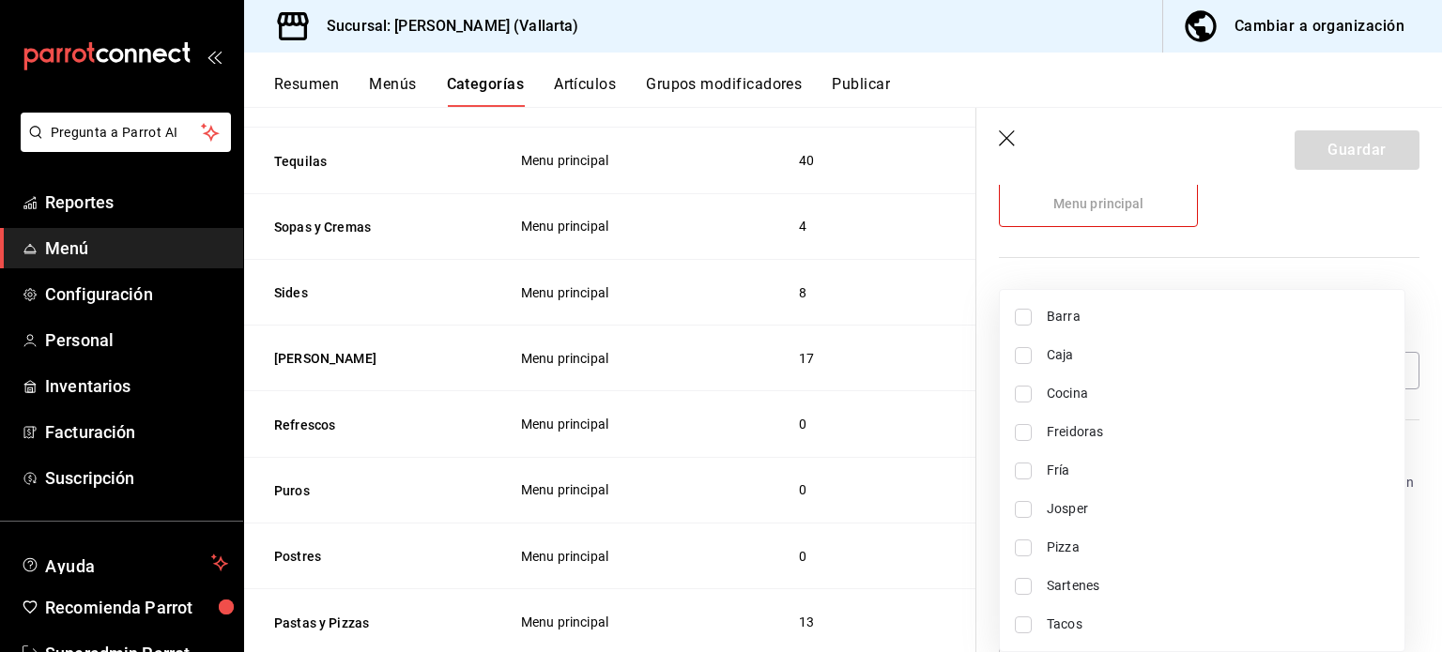
click at [1136, 319] on span "Barra" at bounding box center [1218, 317] width 343 height 20
type input "e5062143-5e5d-4c14-88c9-93be8b1445e9"
checkbox input "true"
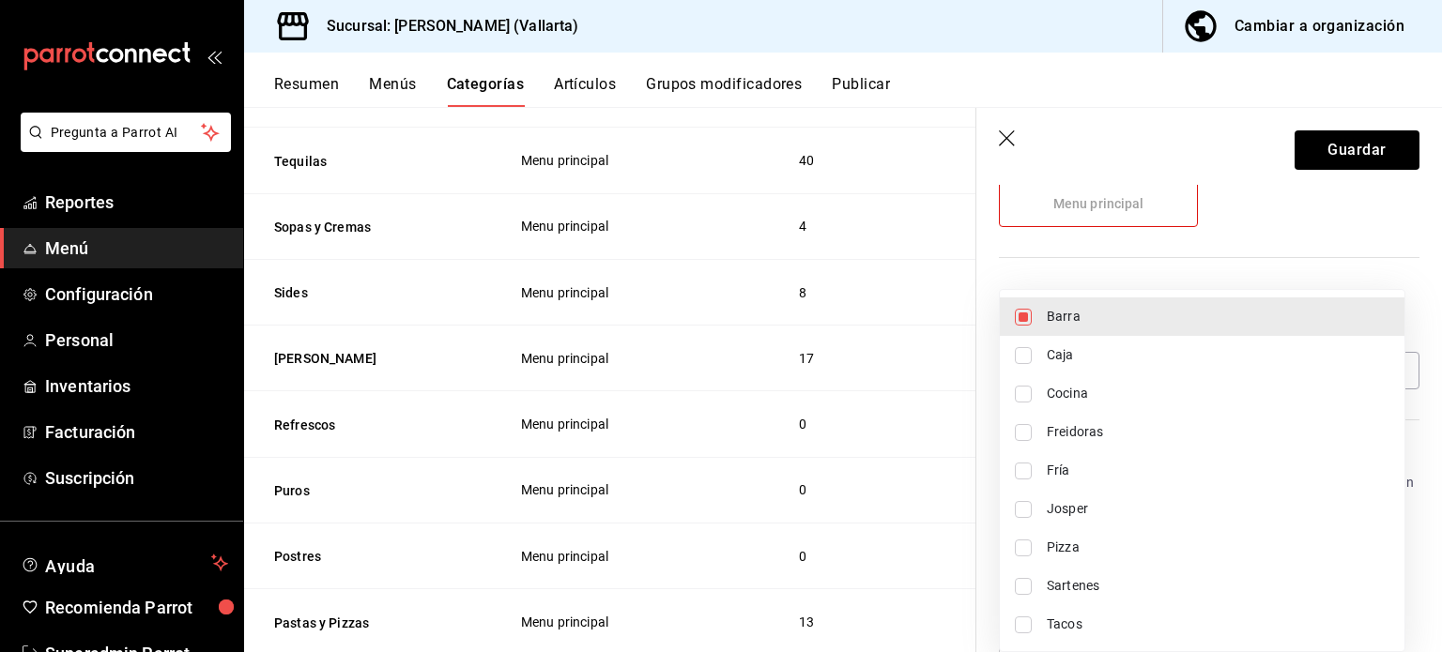
click at [1348, 168] on div at bounding box center [721, 326] width 1442 height 652
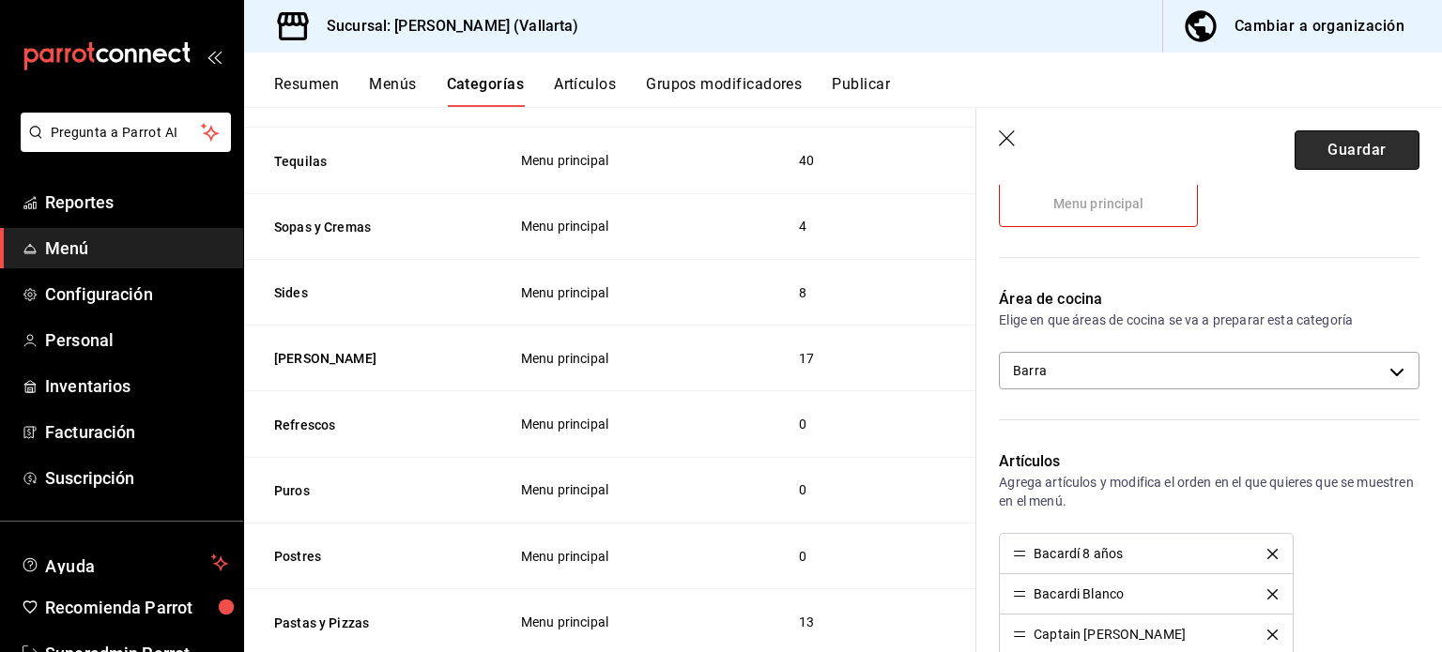
click at [1349, 155] on button "Guardar" at bounding box center [1357, 149] width 125 height 39
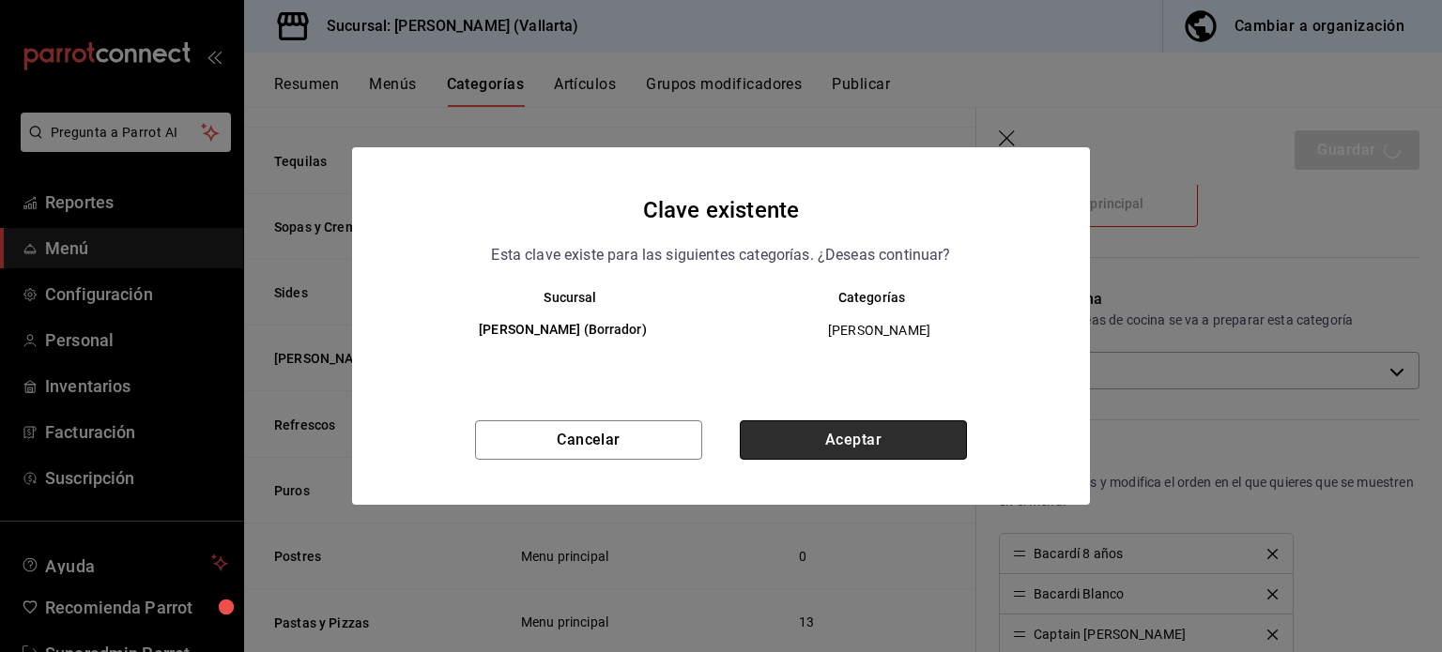
click at [894, 443] on button "Aceptar" at bounding box center [853, 440] width 227 height 39
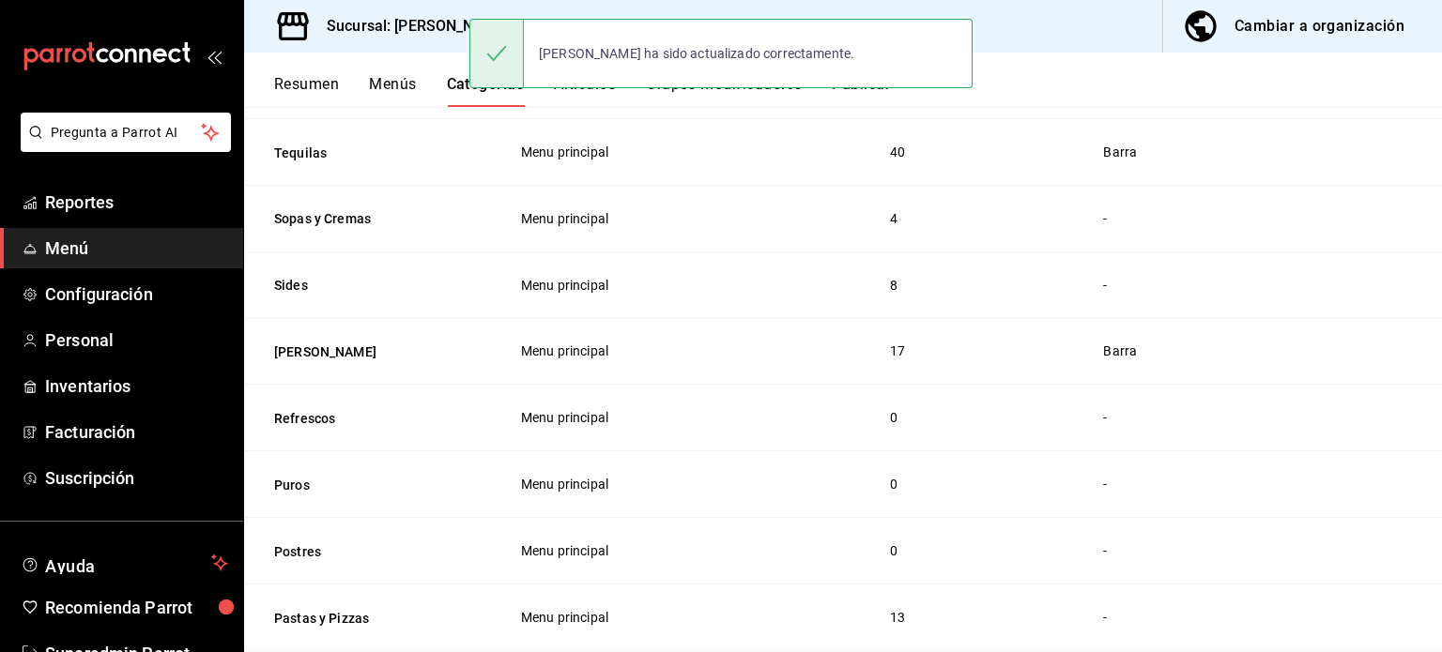
scroll to position [905, 0]
click at [289, 345] on button "Ron" at bounding box center [368, 349] width 188 height 19
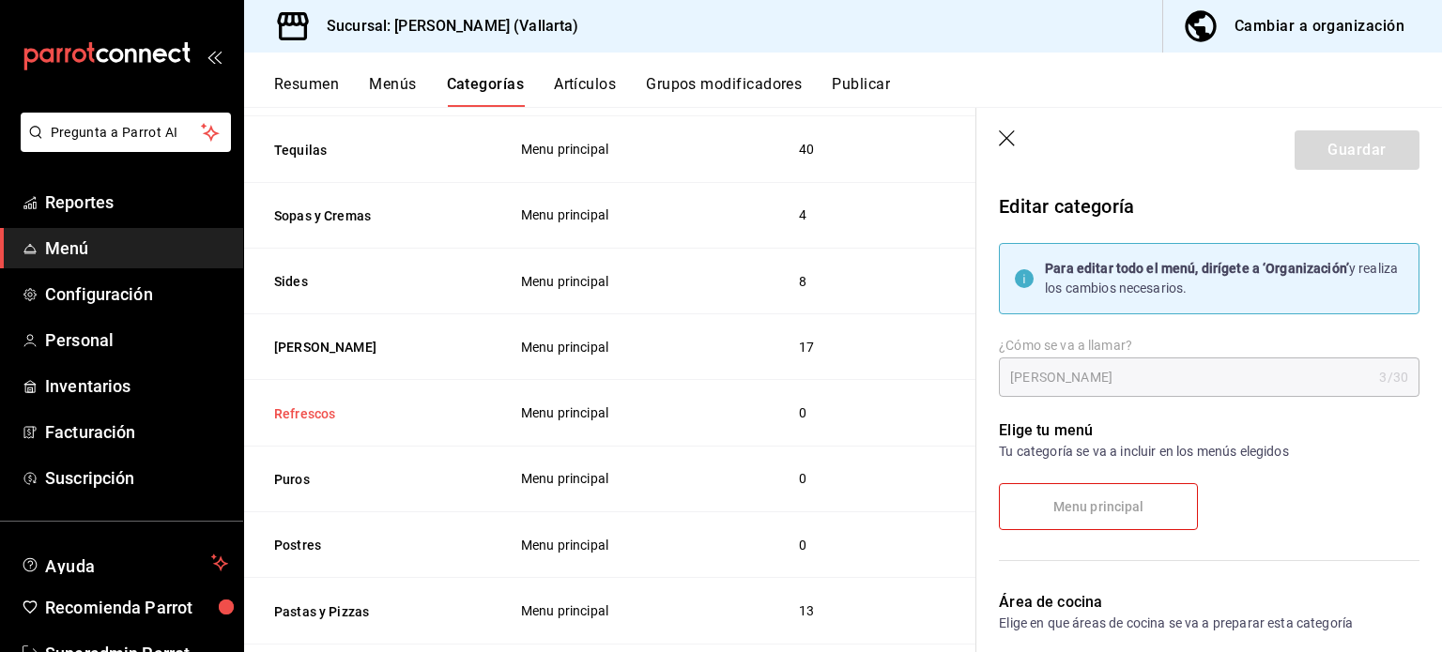
click at [284, 413] on button "Refrescos" at bounding box center [368, 414] width 188 height 19
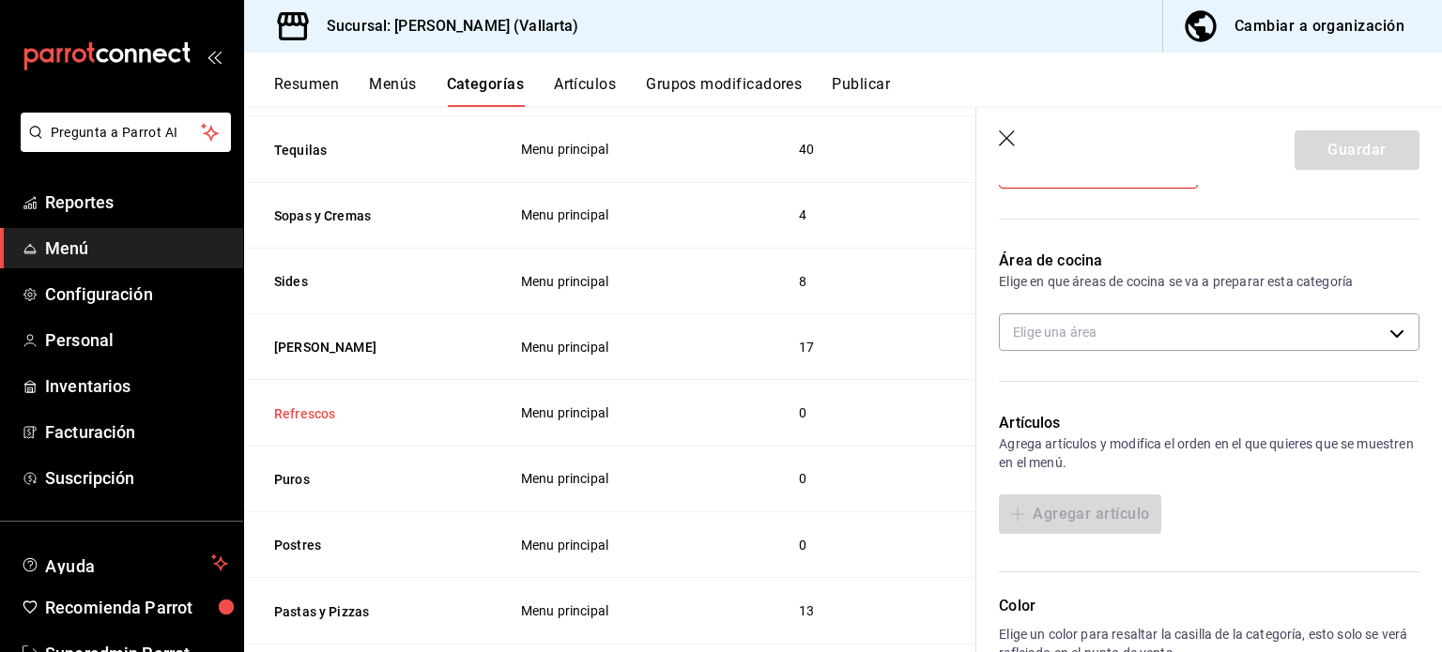
scroll to position [334, 0]
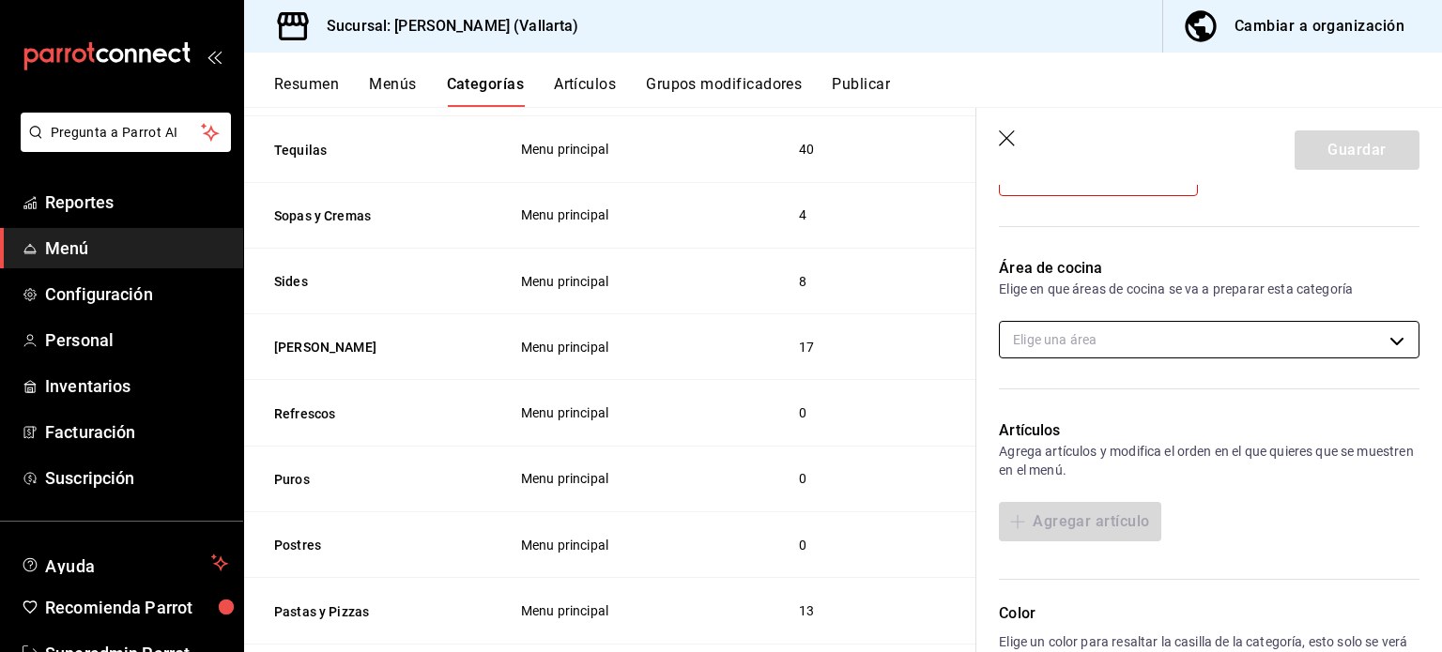
click at [1284, 344] on body "Pregunta a Parrot AI Reportes Menú Configuración Personal Inventarios Facturaci…" at bounding box center [721, 326] width 1442 height 652
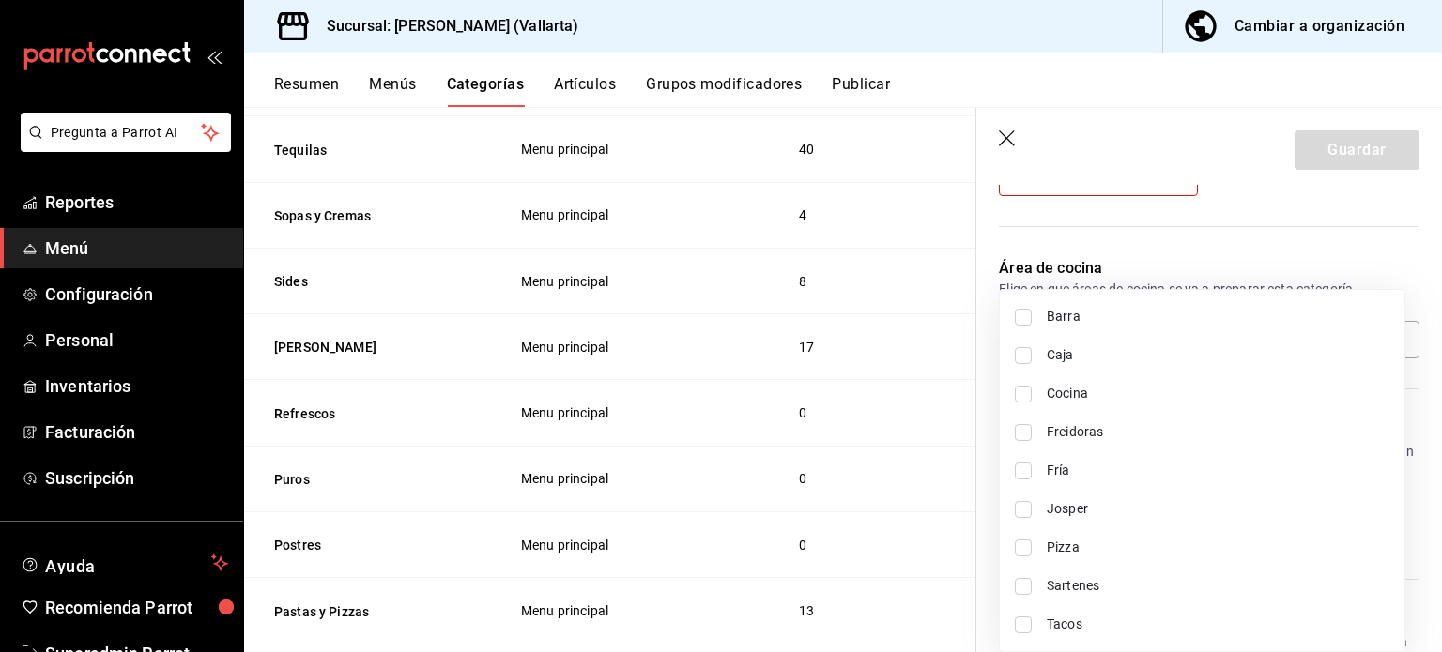
click at [1205, 315] on span "Barra" at bounding box center [1218, 317] width 343 height 20
type input "e5062143-5e5d-4c14-88c9-93be8b1445e9"
checkbox input "true"
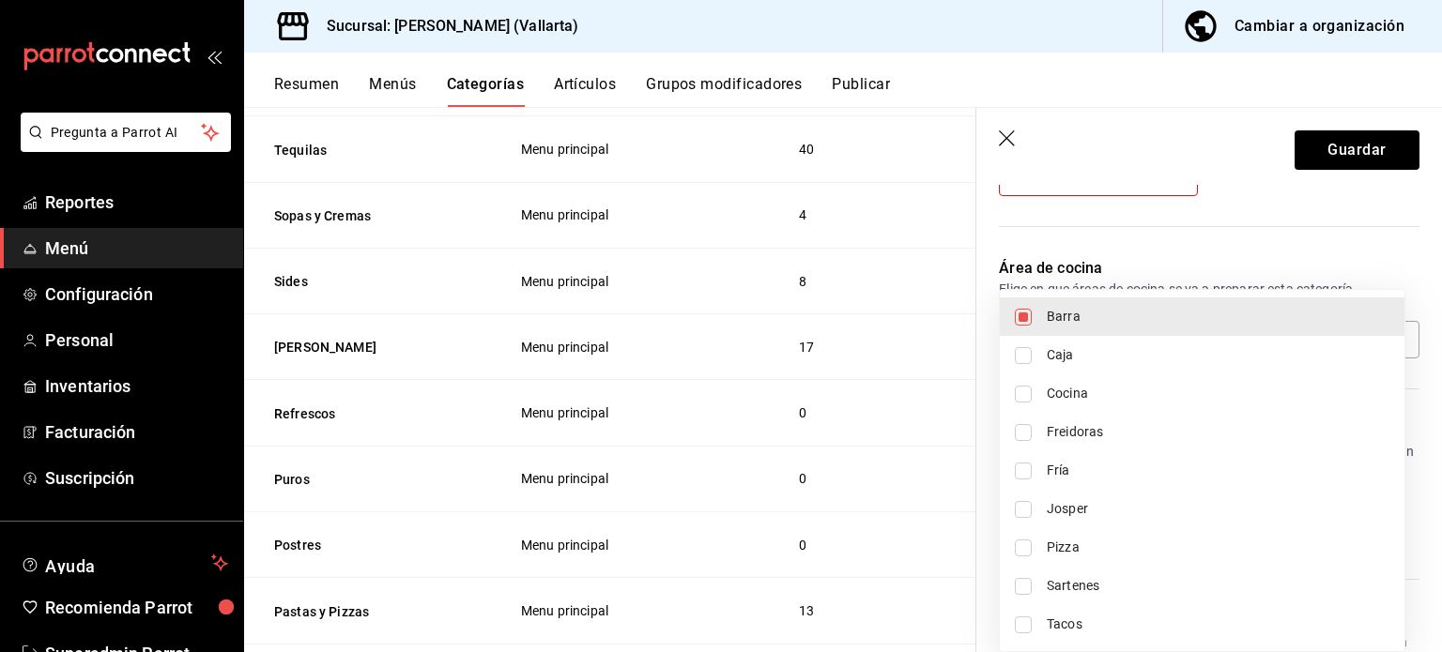
click at [1347, 157] on div at bounding box center [721, 326] width 1442 height 652
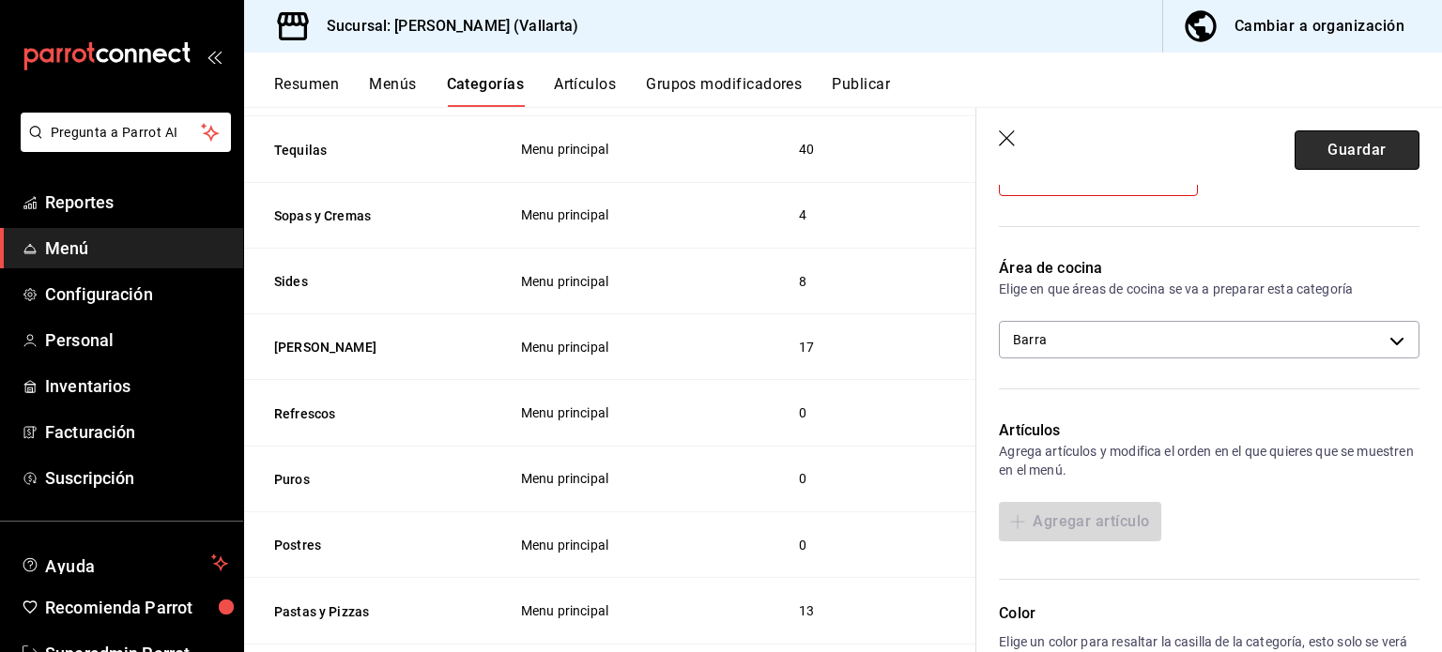
click at [1347, 157] on button "Guardar" at bounding box center [1357, 149] width 125 height 39
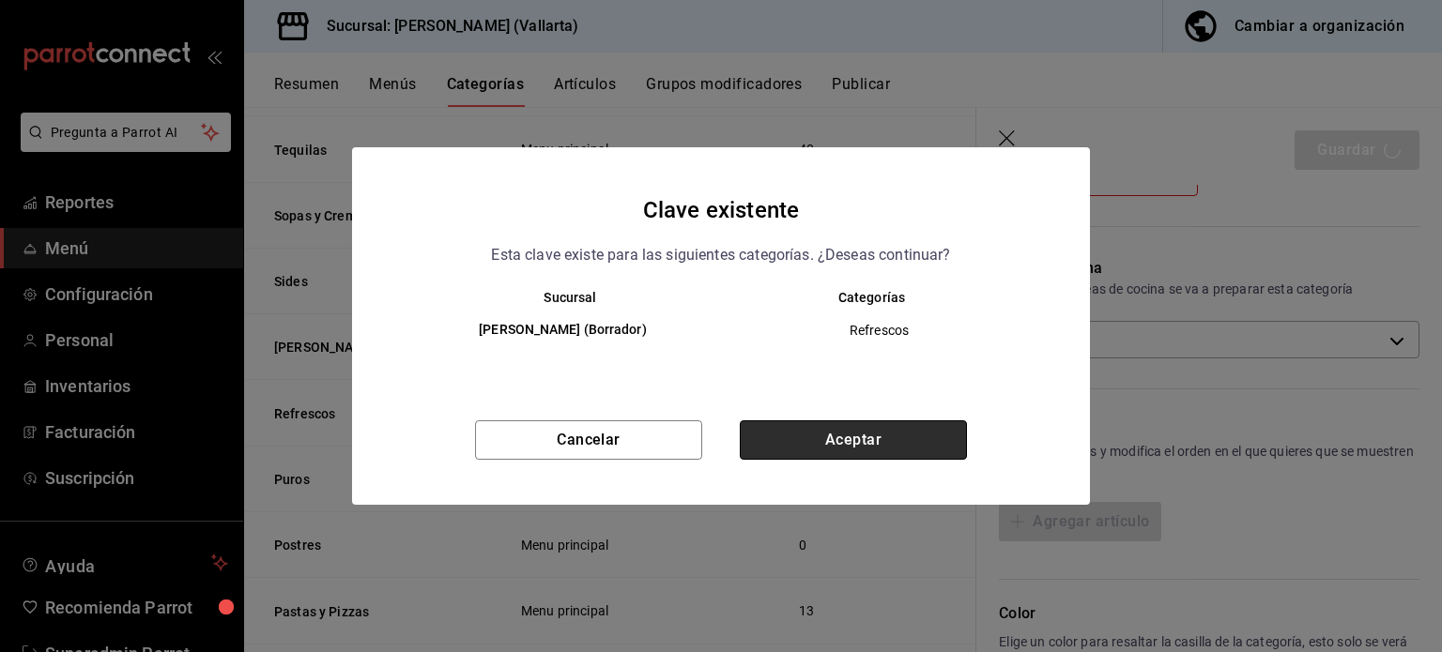
click at [910, 422] on button "Aceptar" at bounding box center [853, 440] width 227 height 39
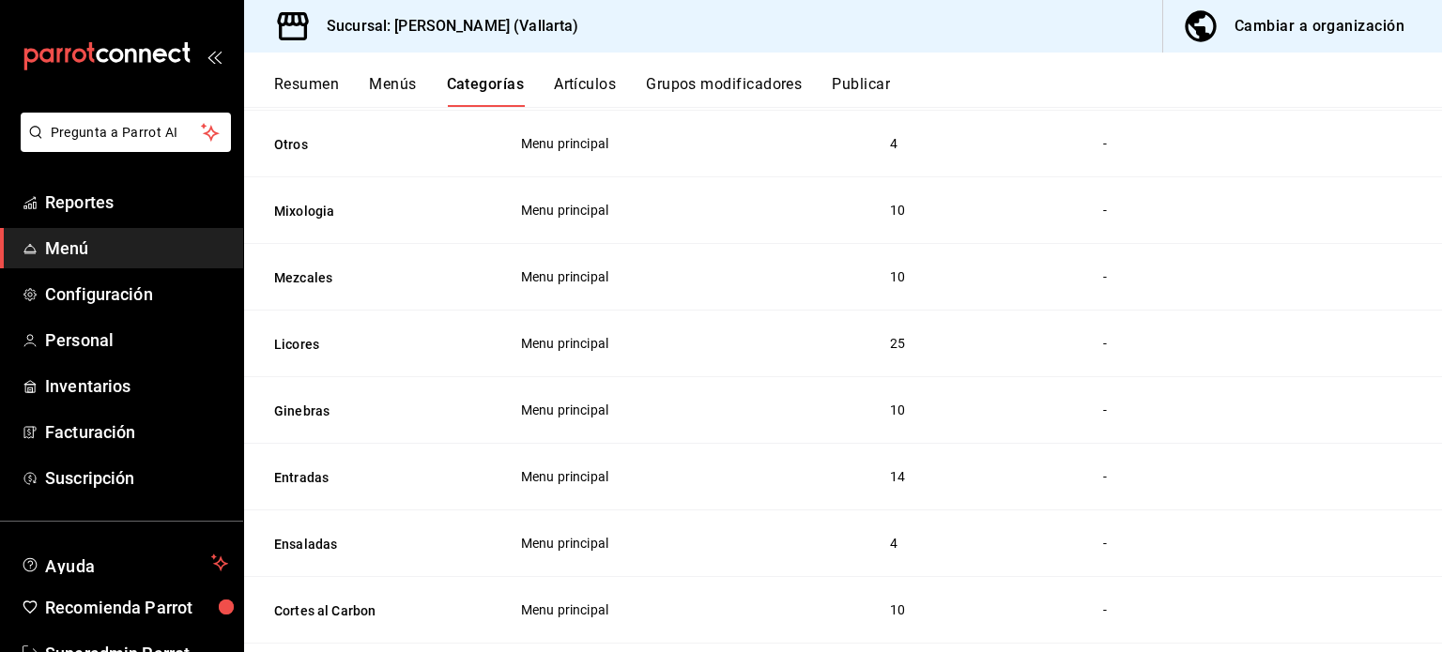
scroll to position [1440, 0]
click at [284, 347] on button "Licores" at bounding box center [368, 346] width 188 height 19
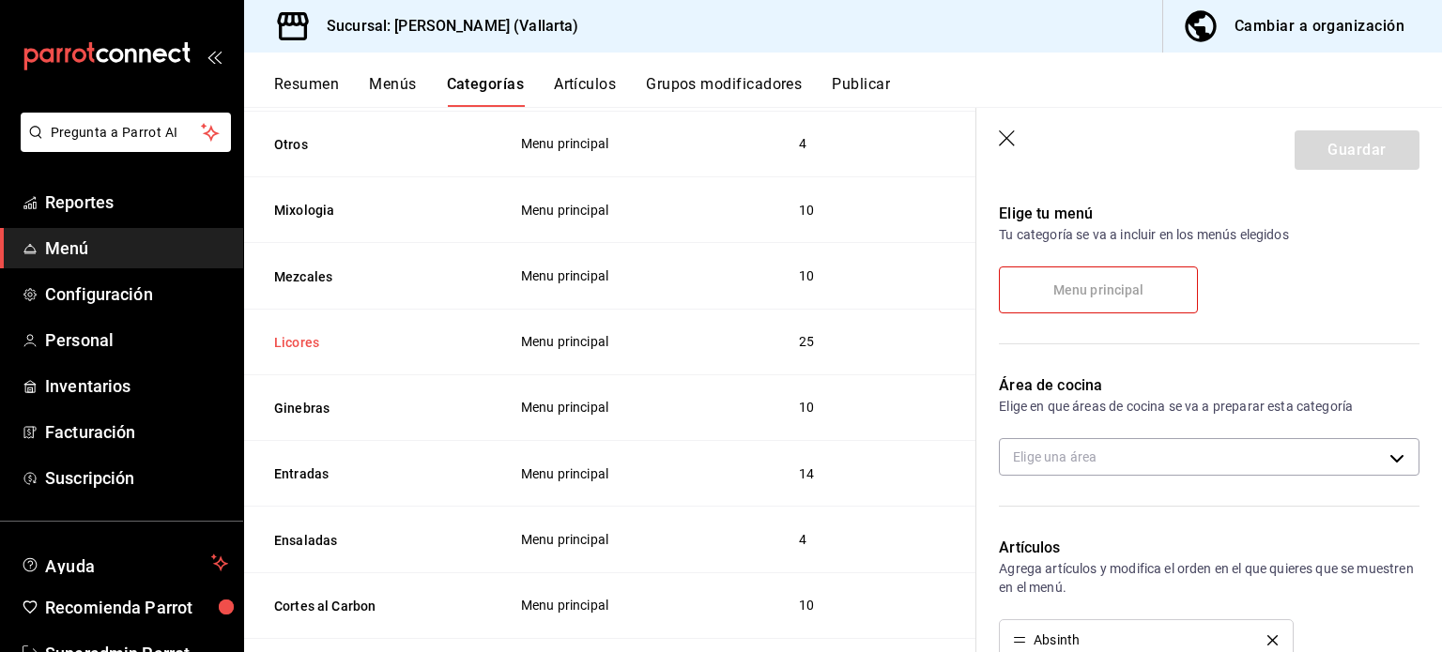
scroll to position [222, 0]
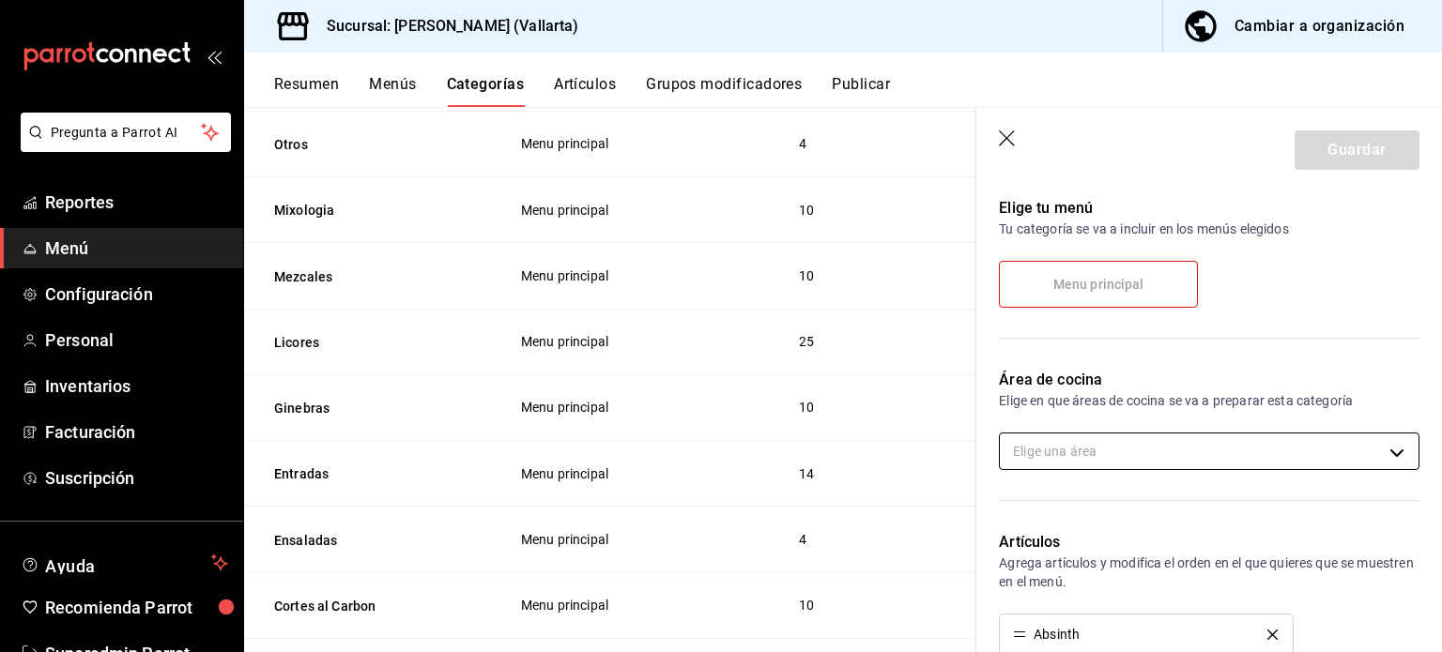
click at [1238, 453] on body "Pregunta a Parrot AI Reportes Menú Configuración Personal Inventarios Facturaci…" at bounding box center [721, 326] width 1442 height 652
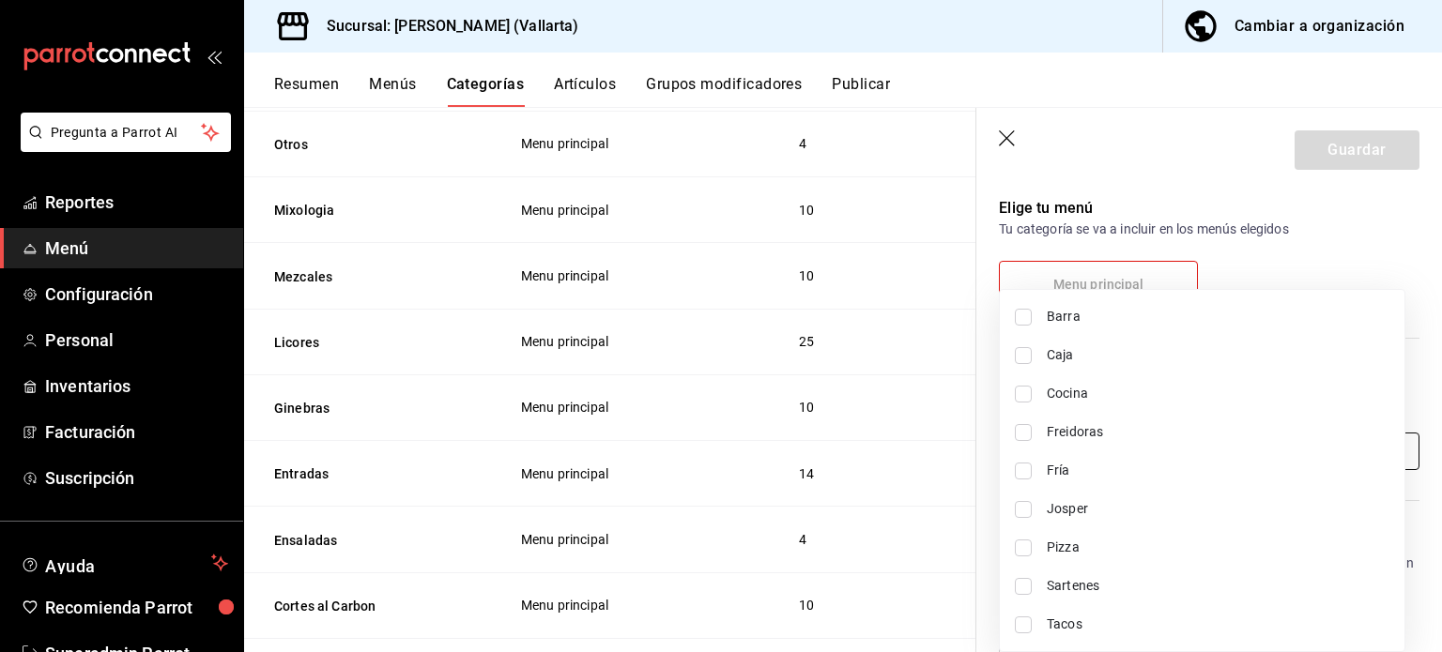
click at [1122, 319] on span "Barra" at bounding box center [1218, 317] width 343 height 20
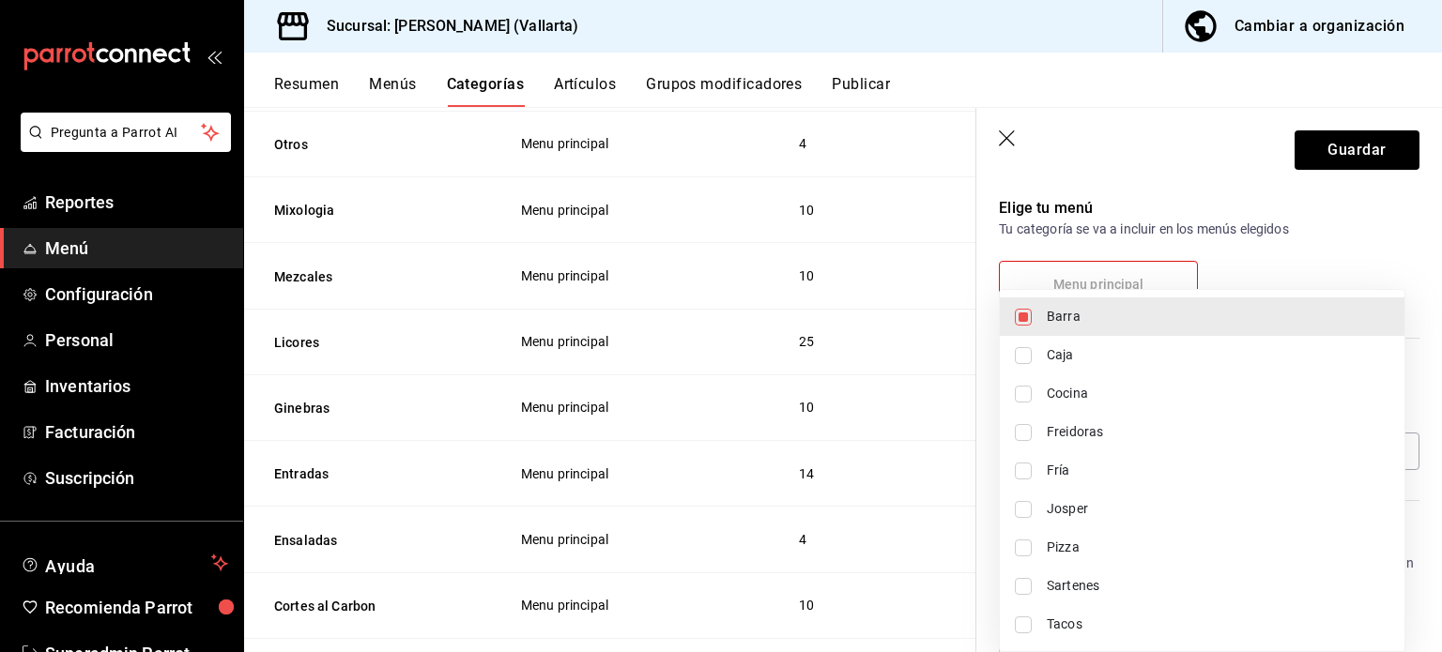
type input "e5062143-5e5d-4c14-88c9-93be8b1445e9"
checkbox input "true"
click at [1341, 156] on div at bounding box center [721, 326] width 1442 height 652
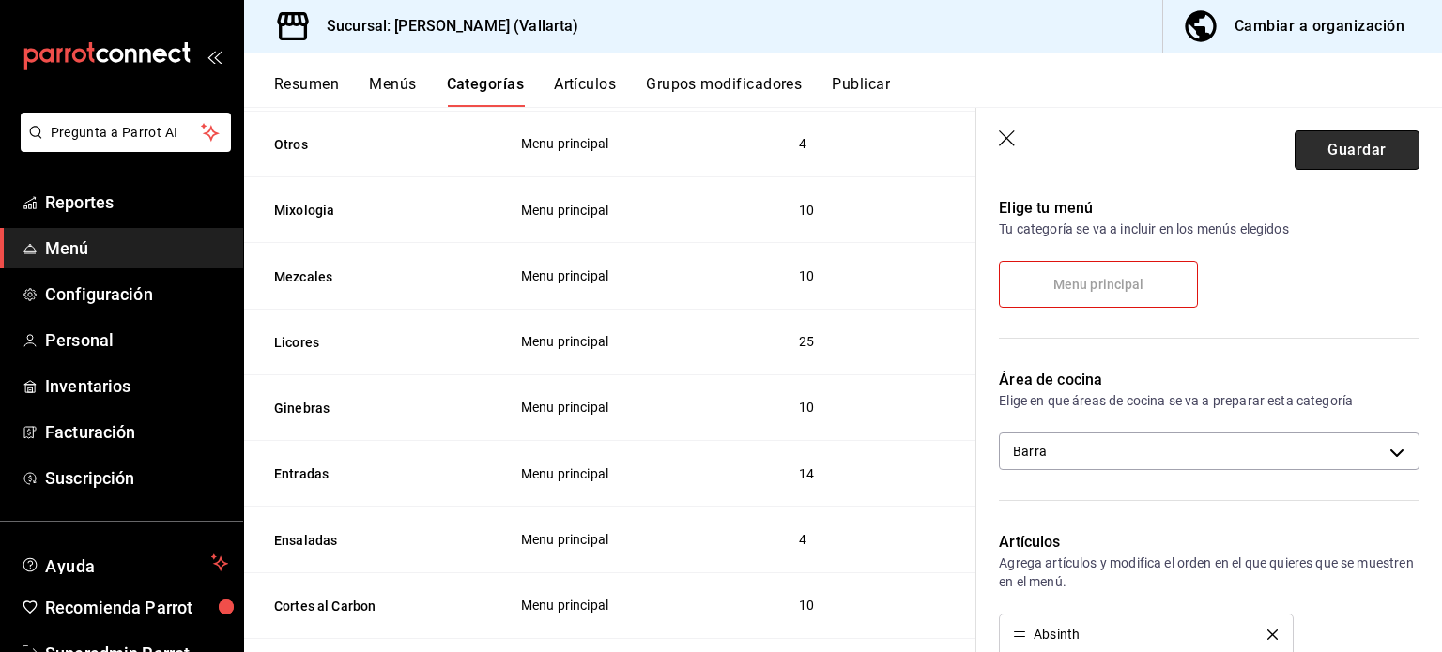
click at [1358, 154] on button "Guardar" at bounding box center [1357, 149] width 125 height 39
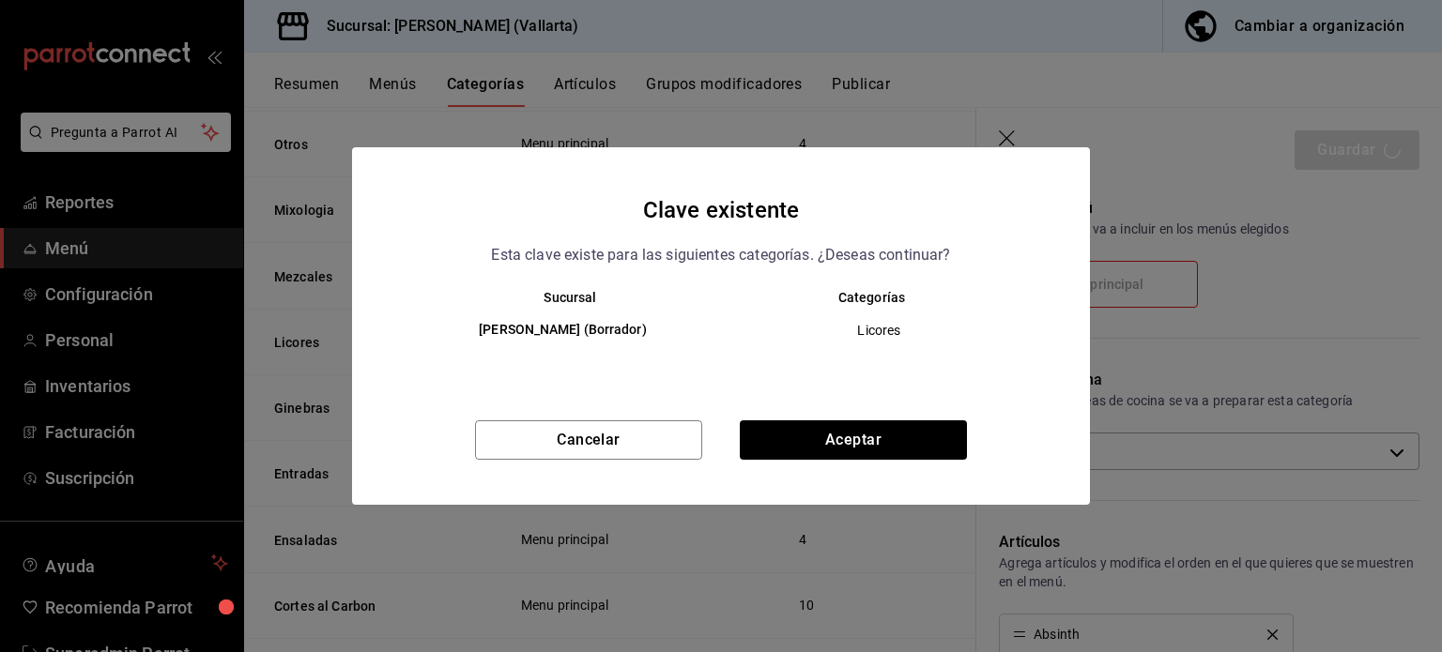
click at [898, 491] on div "Cancelar Aceptar" at bounding box center [721, 463] width 738 height 84
click at [910, 446] on button "Aceptar" at bounding box center [853, 440] width 227 height 39
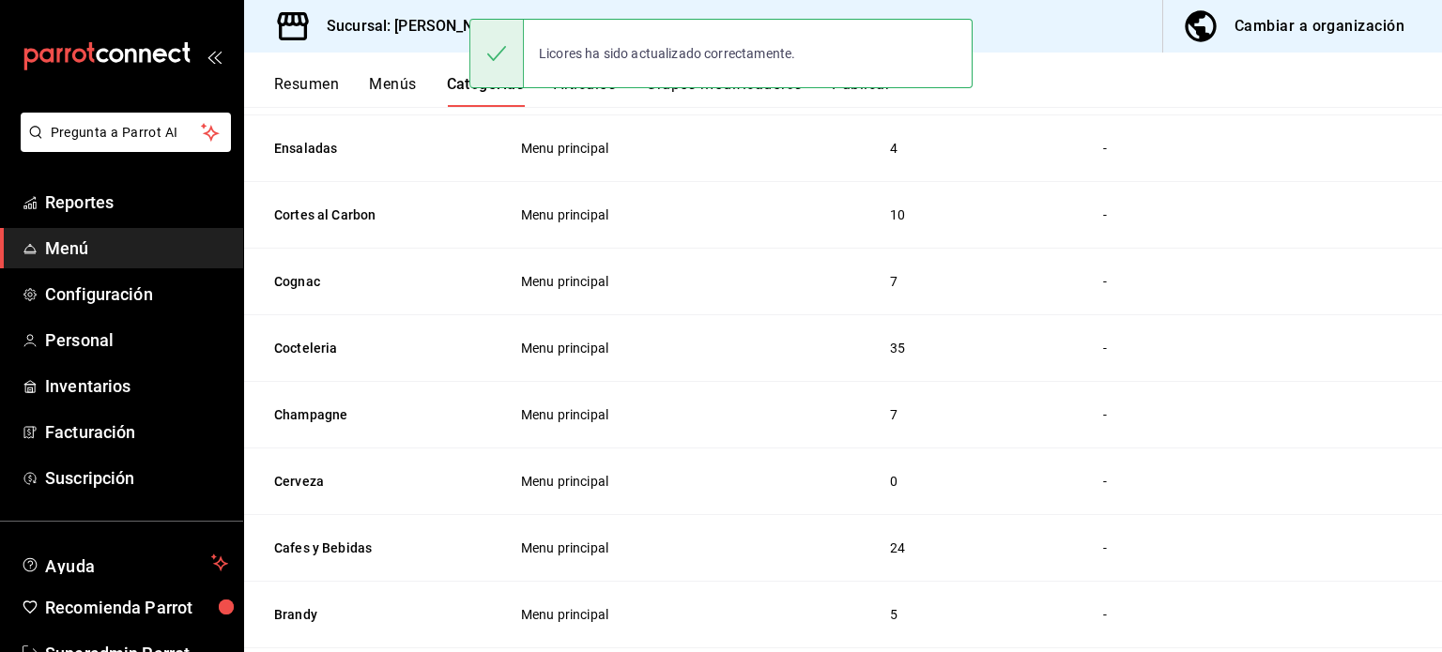
scroll to position [1941, 0]
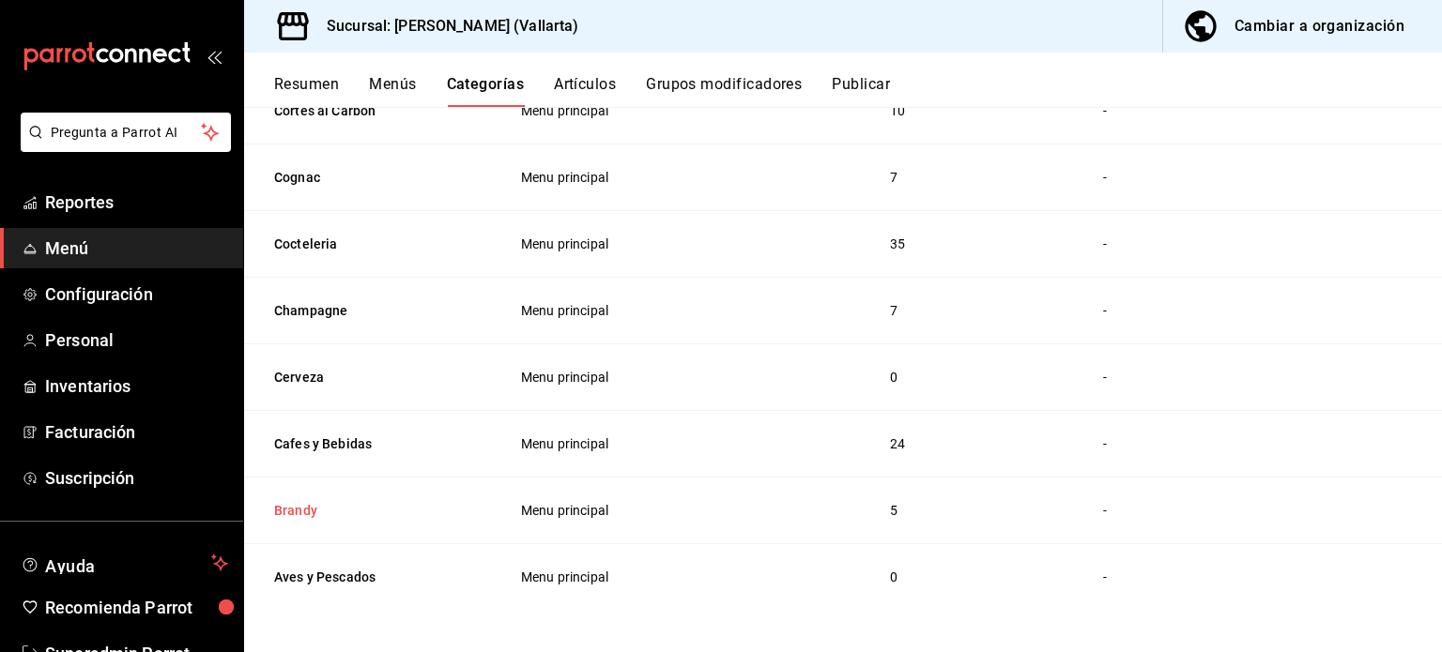
click at [291, 514] on button "Brandy" at bounding box center [368, 510] width 188 height 19
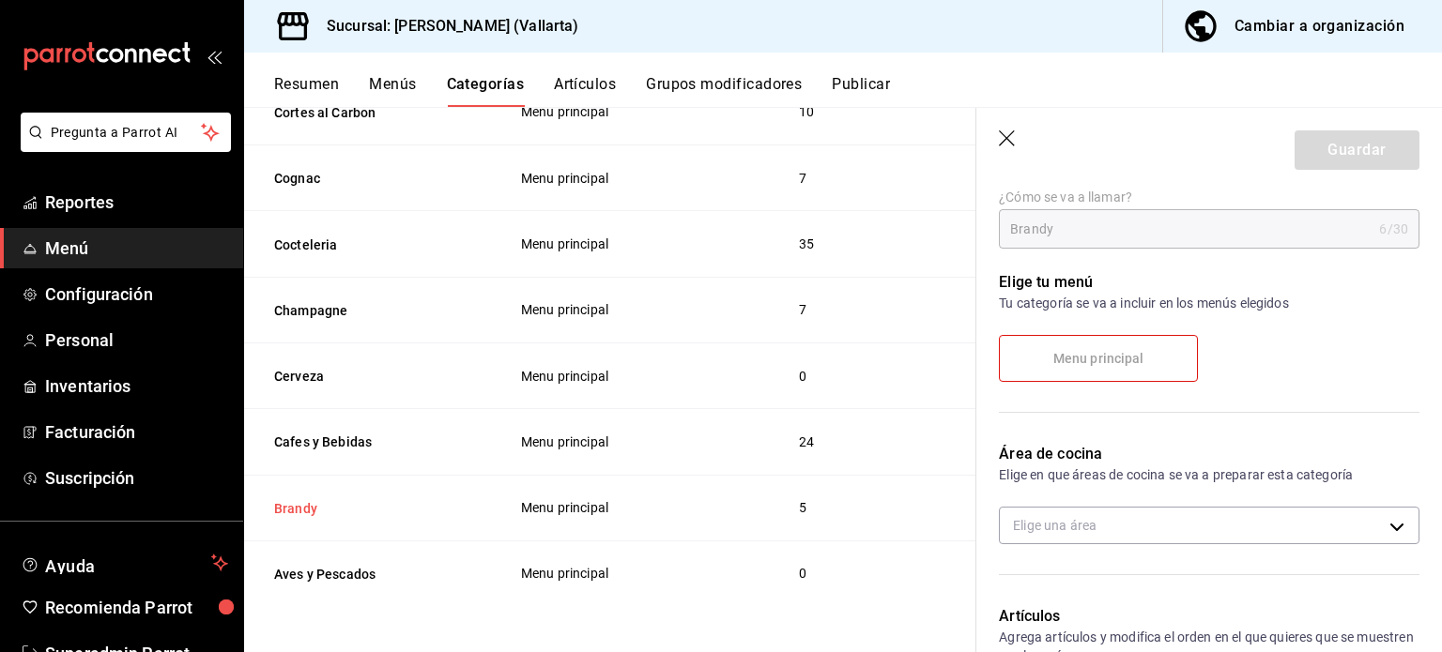
scroll to position [214, 0]
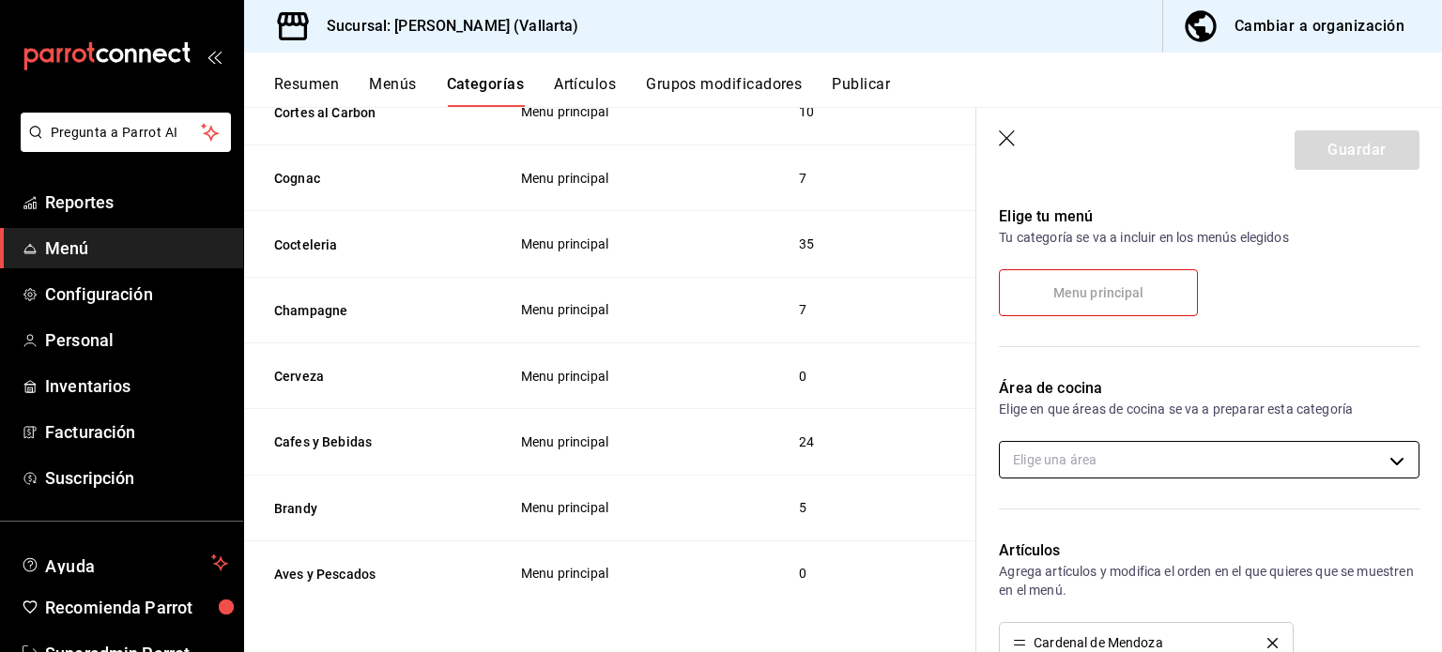
click at [1092, 466] on body "Pregunta a Parrot AI Reportes Menú Configuración Personal Inventarios Facturaci…" at bounding box center [721, 326] width 1442 height 652
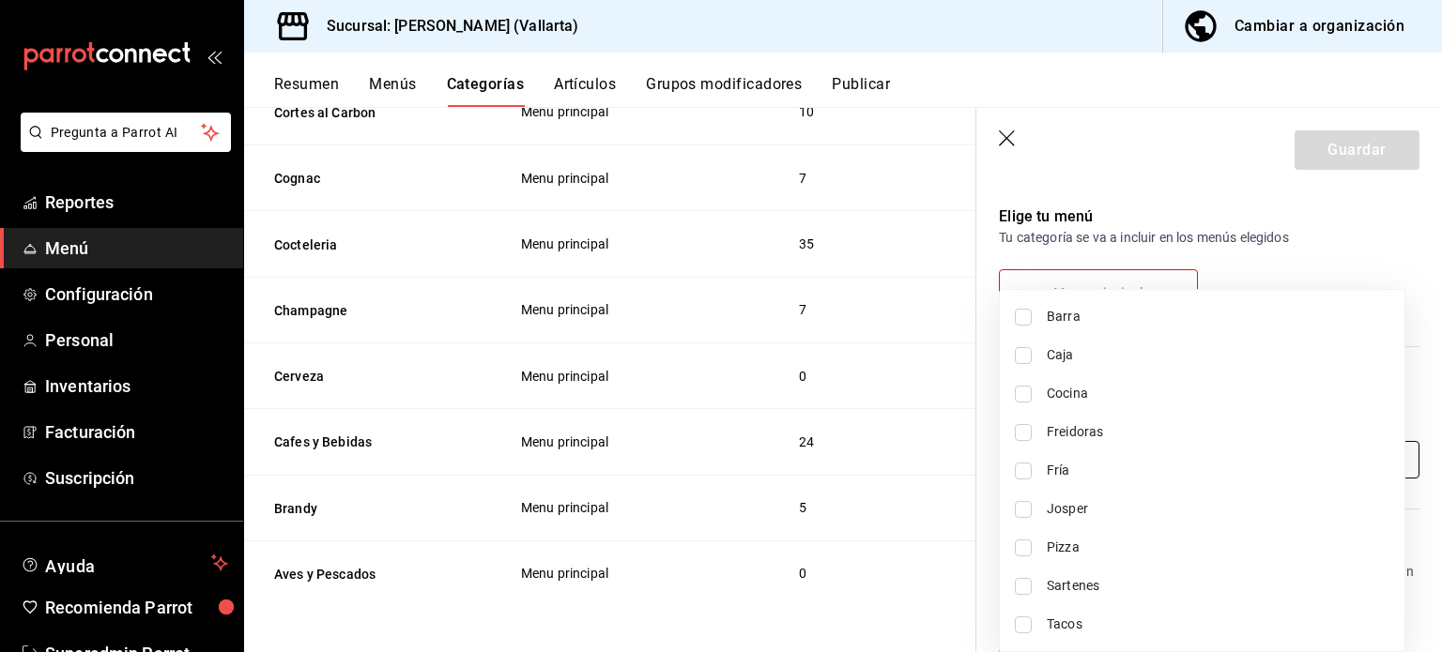
click at [1090, 319] on span "Barra" at bounding box center [1218, 317] width 343 height 20
type input "e5062143-5e5d-4c14-88c9-93be8b1445e9"
checkbox input "true"
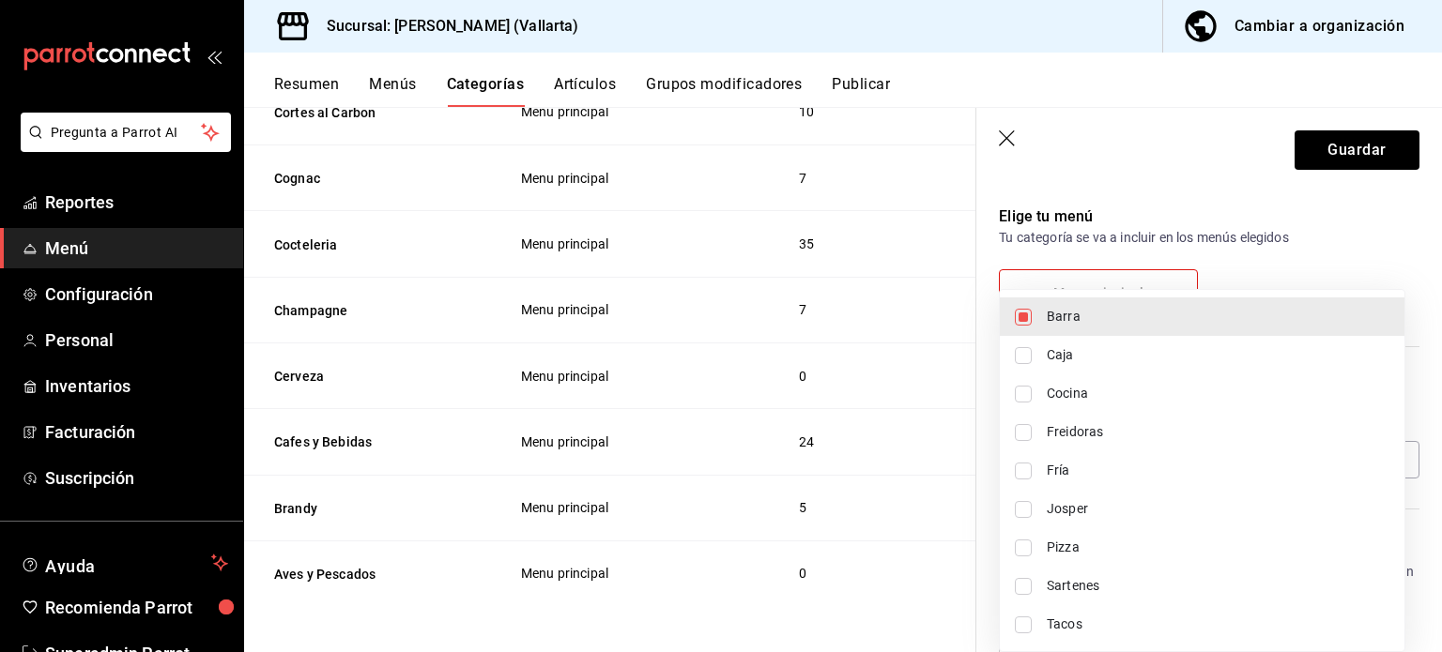
click at [1348, 158] on div at bounding box center [721, 326] width 1442 height 652
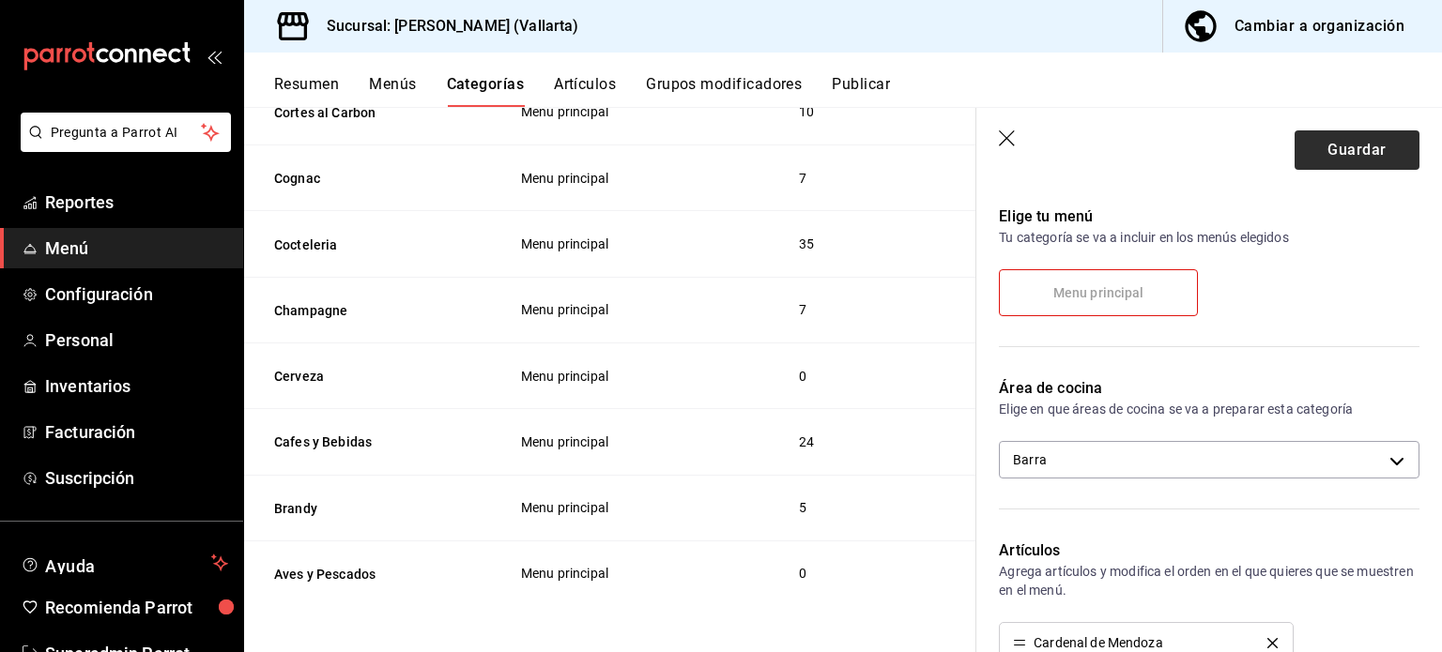
click at [1348, 158] on button "Guardar" at bounding box center [1357, 149] width 125 height 39
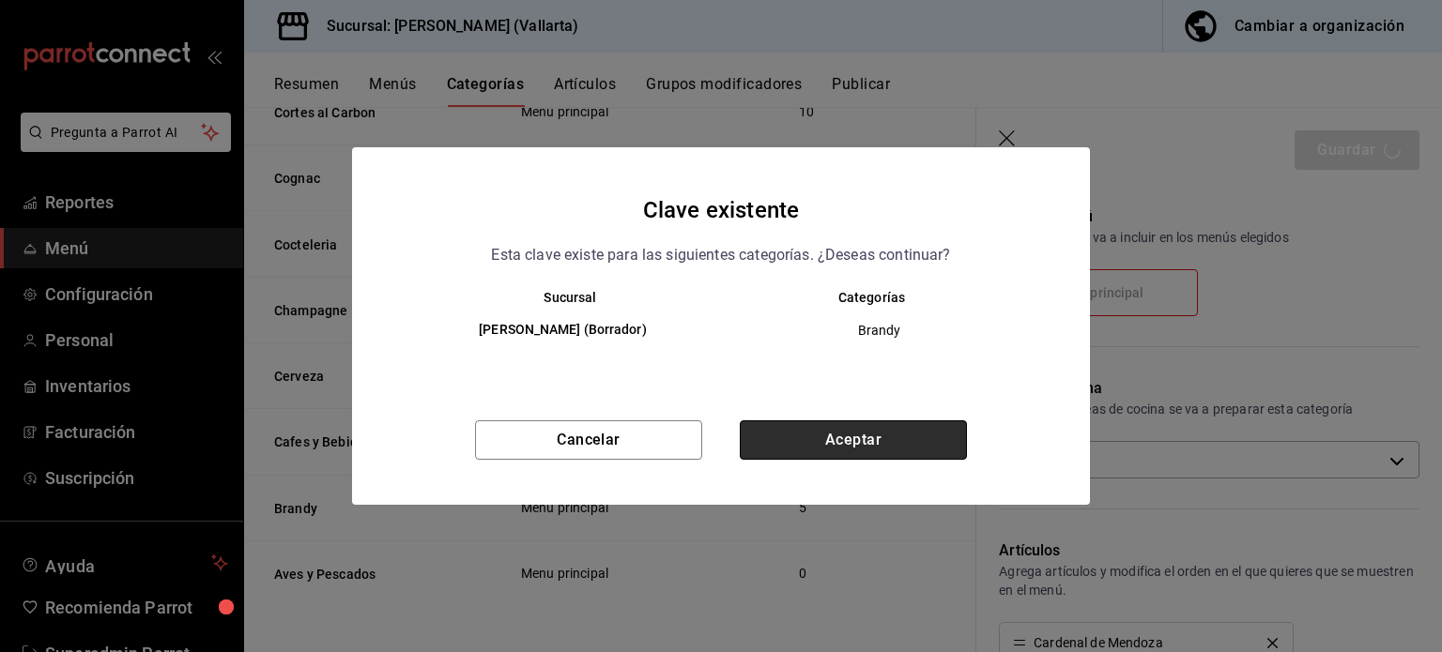
click at [943, 443] on button "Aceptar" at bounding box center [853, 440] width 227 height 39
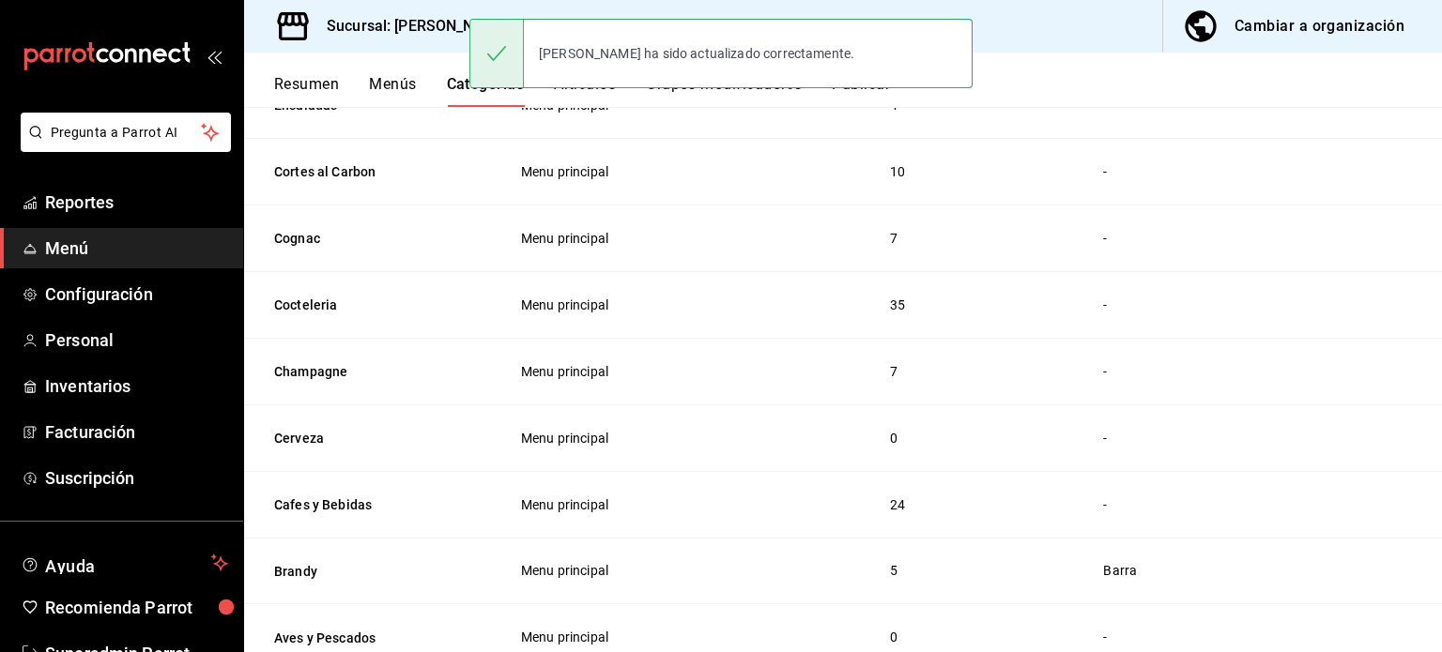
scroll to position [1941, 0]
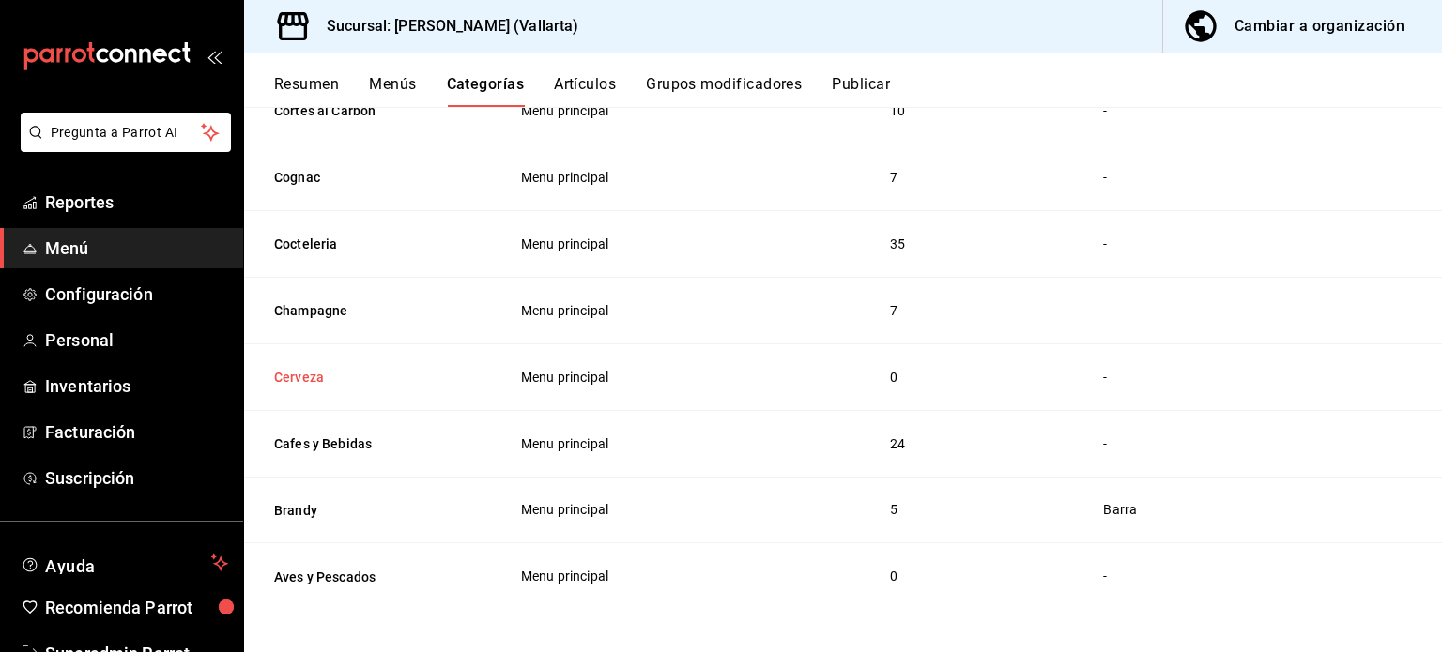
click at [292, 379] on button "Cerveza" at bounding box center [368, 377] width 188 height 19
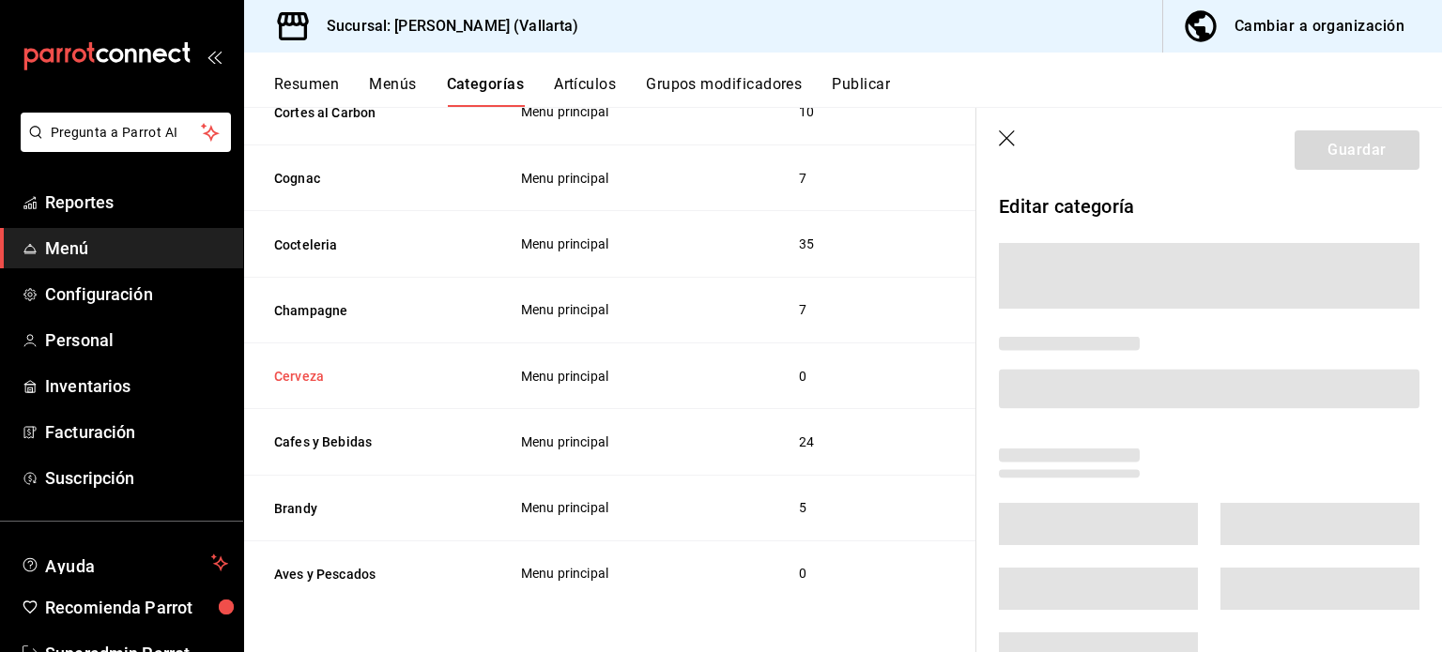
scroll to position [1933, 0]
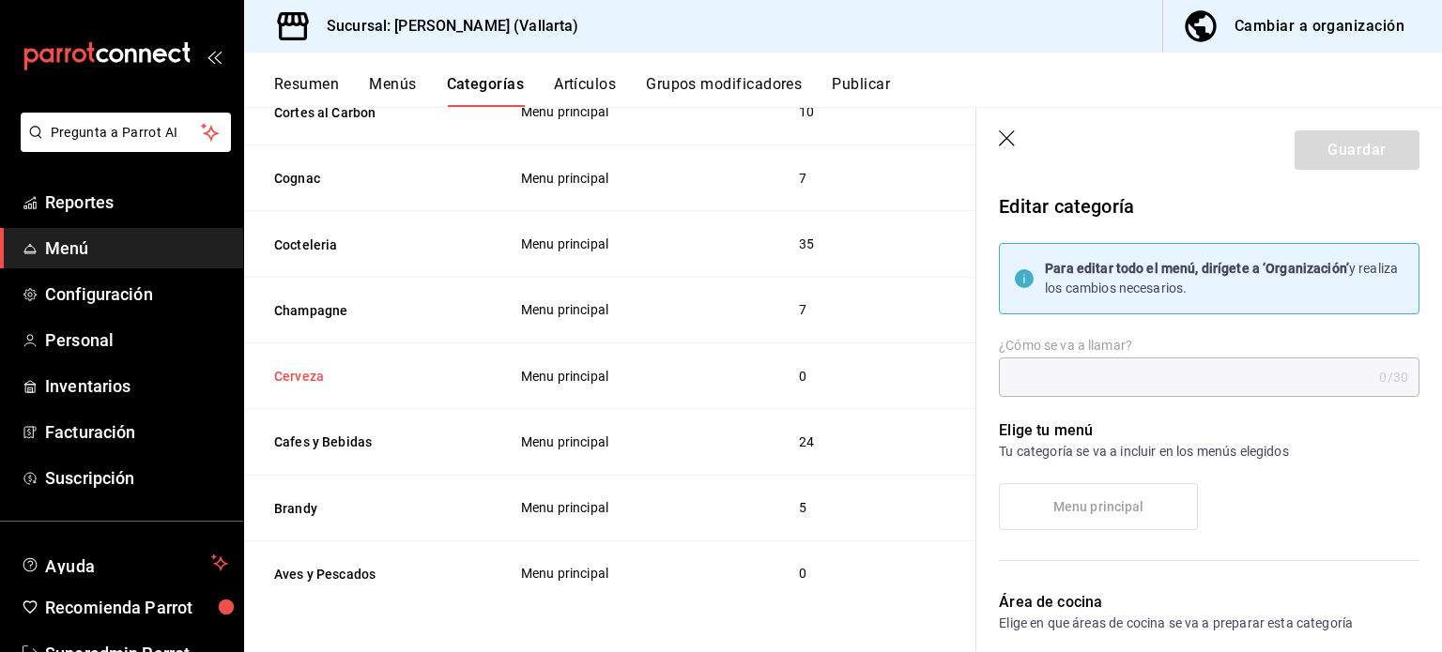
type input "Cerveza"
type input "31758568087018"
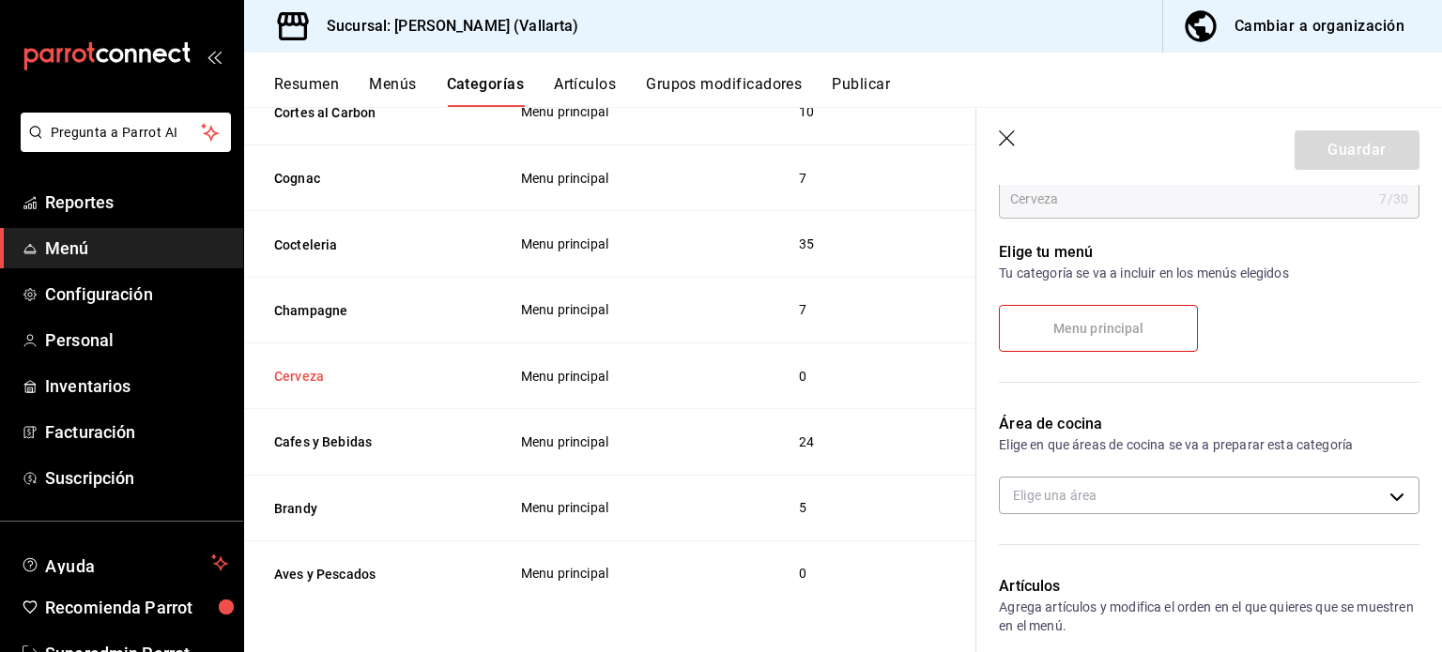
scroll to position [194, 0]
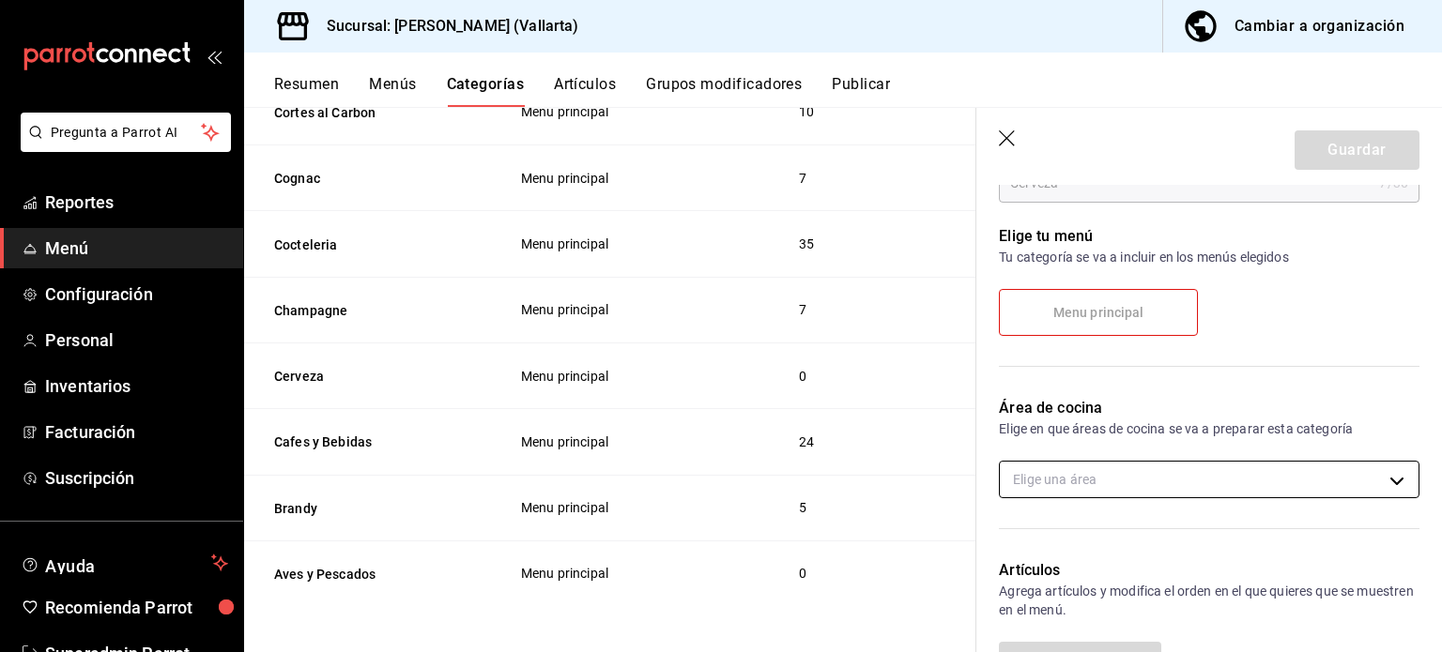
click at [1202, 488] on body "Pregunta a Parrot AI Reportes Menú Configuración Personal Inventarios Facturaci…" at bounding box center [721, 326] width 1442 height 652
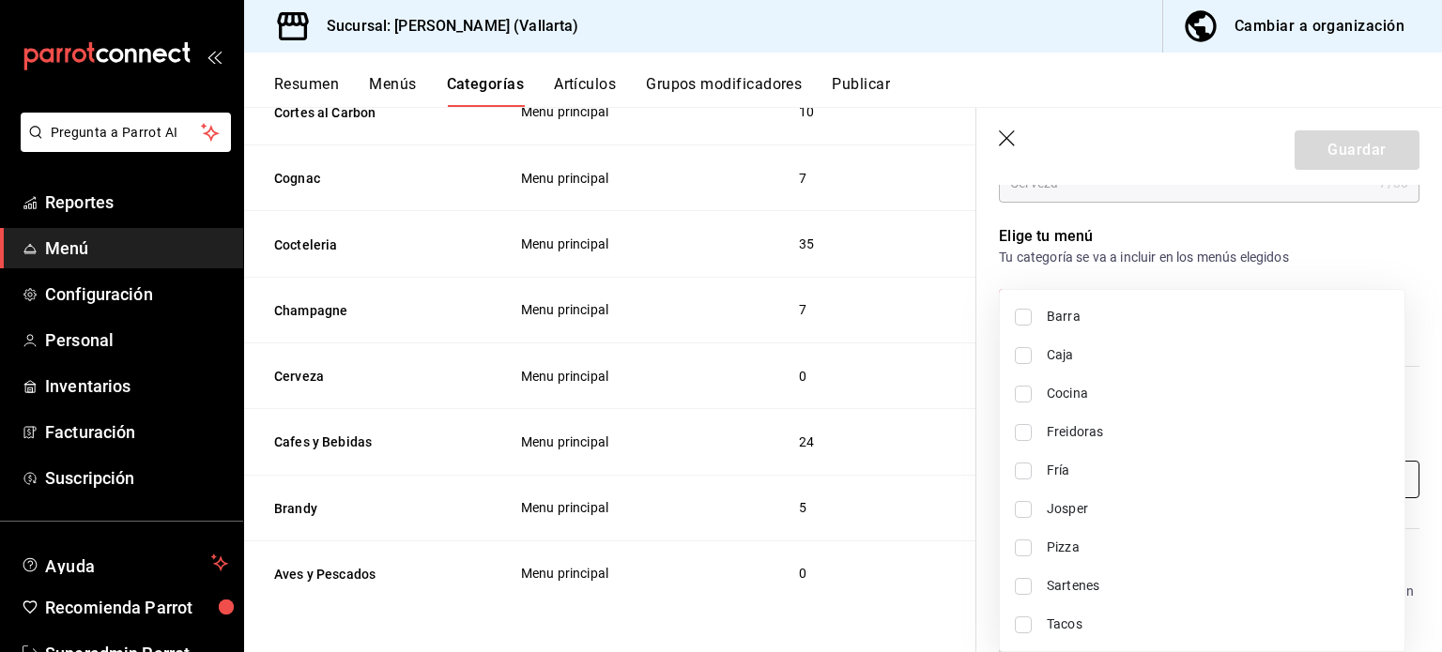
click at [1134, 308] on span "Barra" at bounding box center [1218, 317] width 343 height 20
type input "e5062143-5e5d-4c14-88c9-93be8b1445e9"
checkbox input "true"
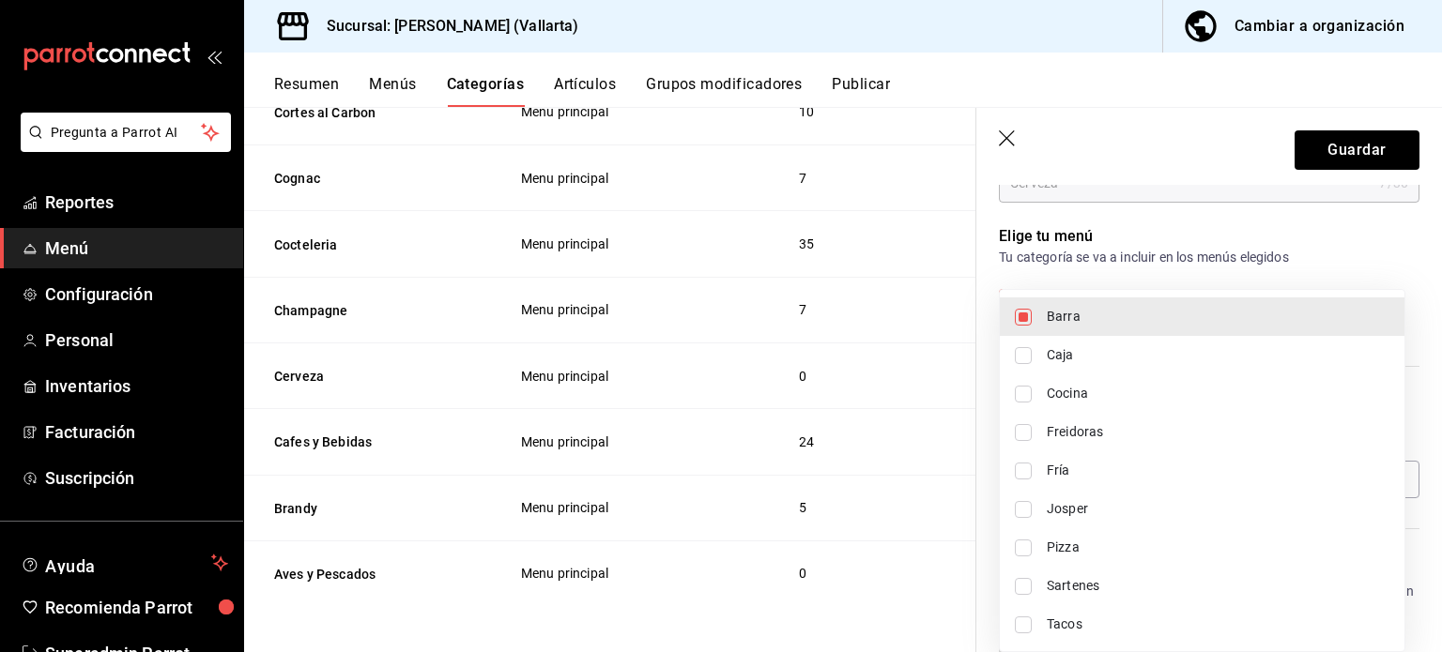
click at [1343, 173] on div at bounding box center [721, 326] width 1442 height 652
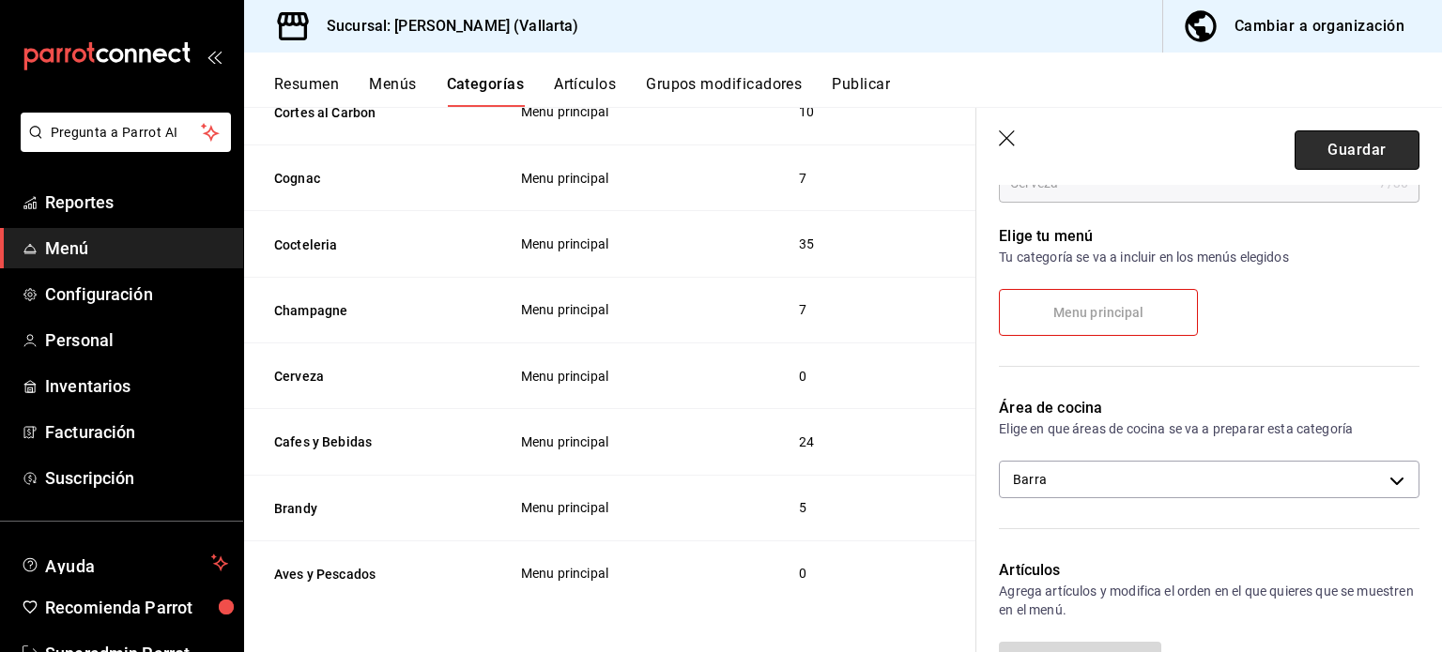
click at [1367, 161] on button "Guardar" at bounding box center [1357, 149] width 125 height 39
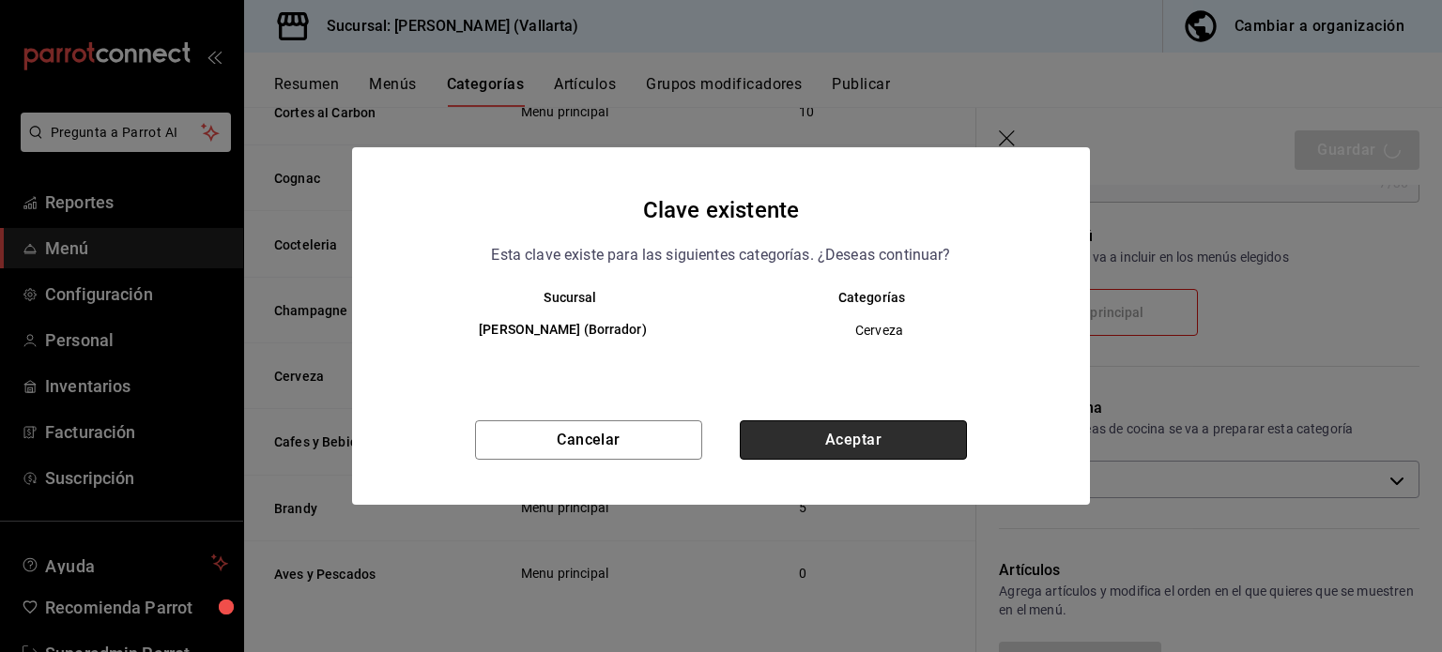
click at [904, 441] on button "Aceptar" at bounding box center [853, 440] width 227 height 39
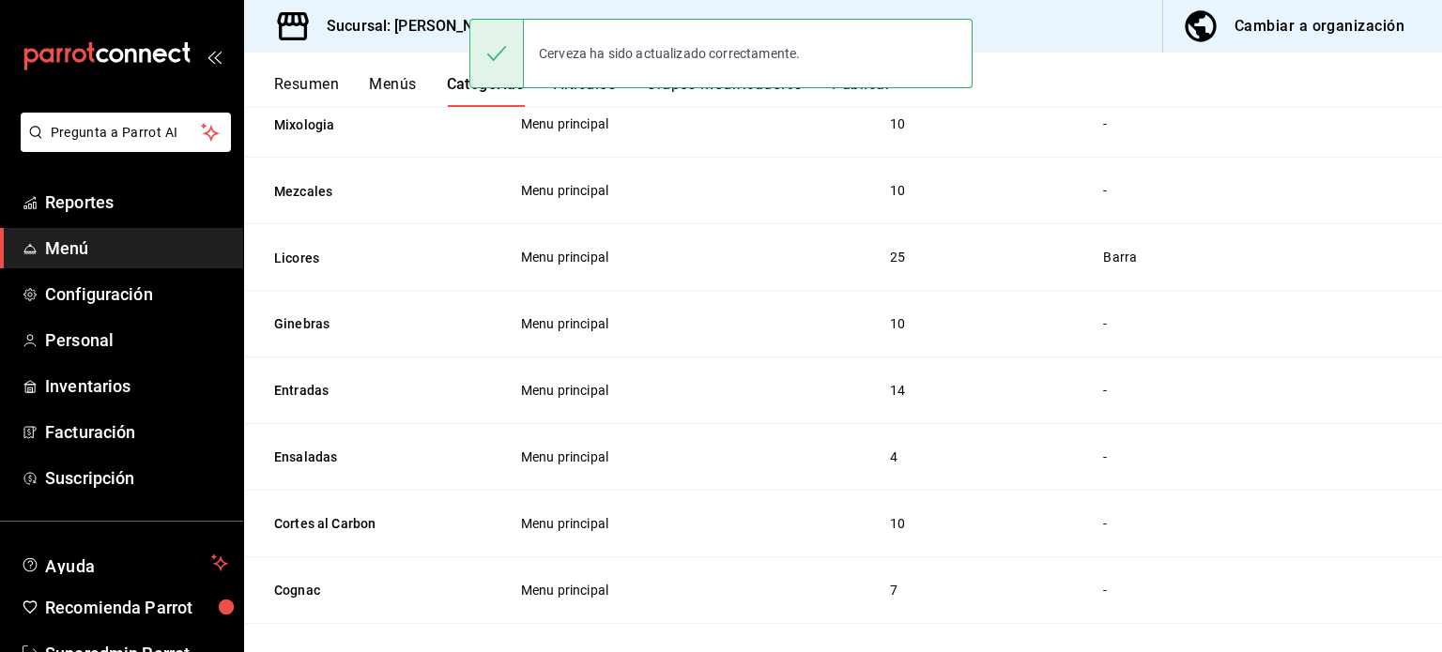
scroll to position [1940, 0]
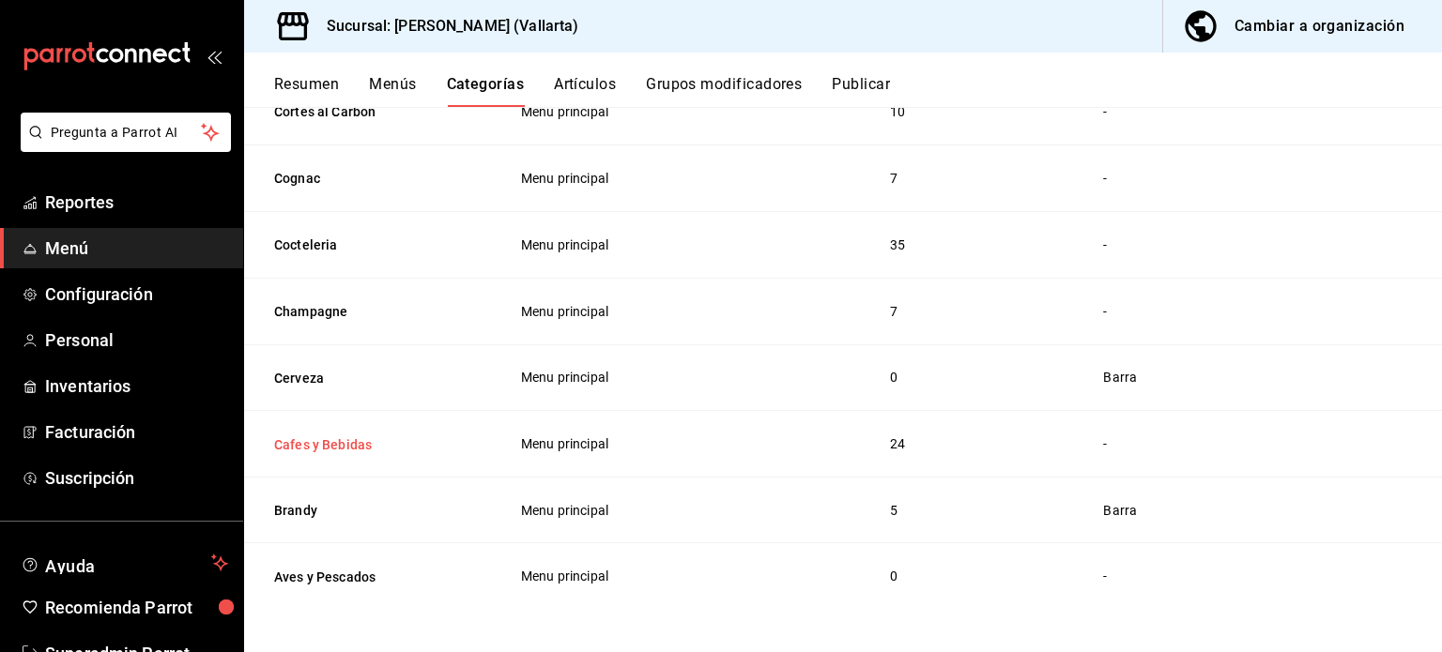
click at [293, 448] on button "Cafes y Bebidas" at bounding box center [368, 445] width 188 height 19
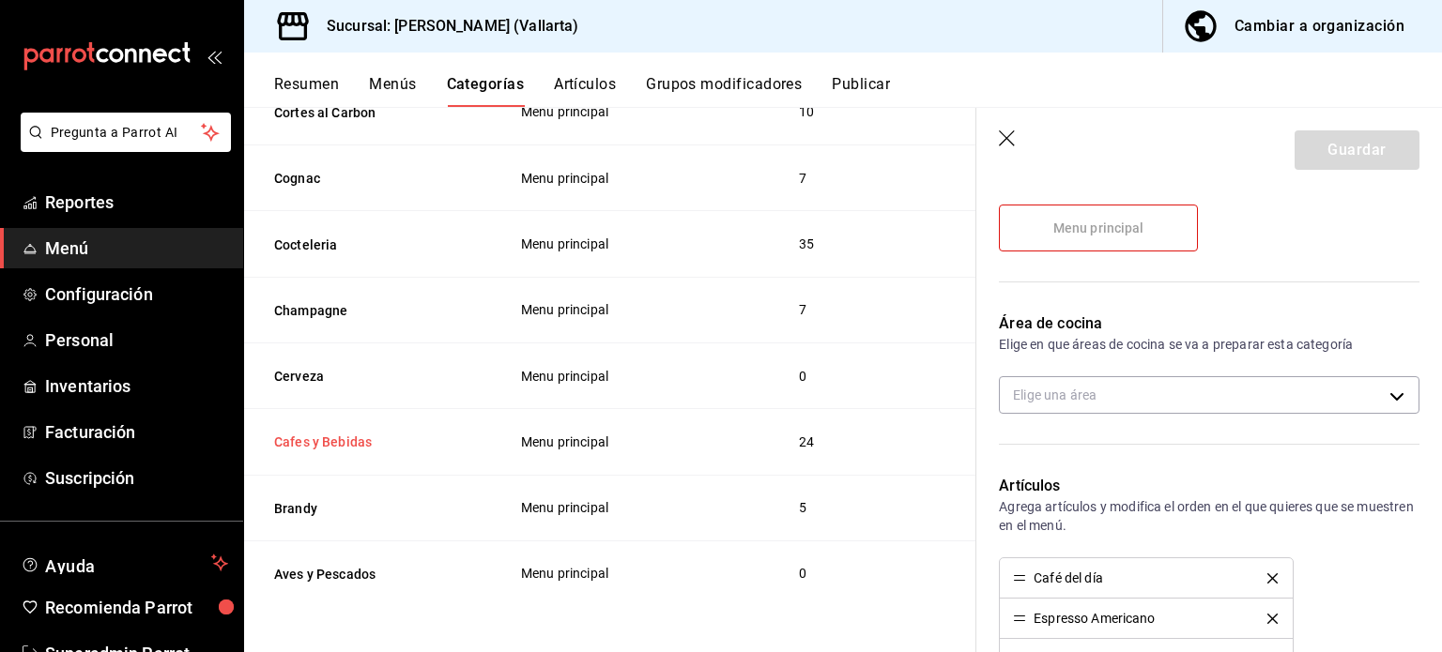
scroll to position [292, 0]
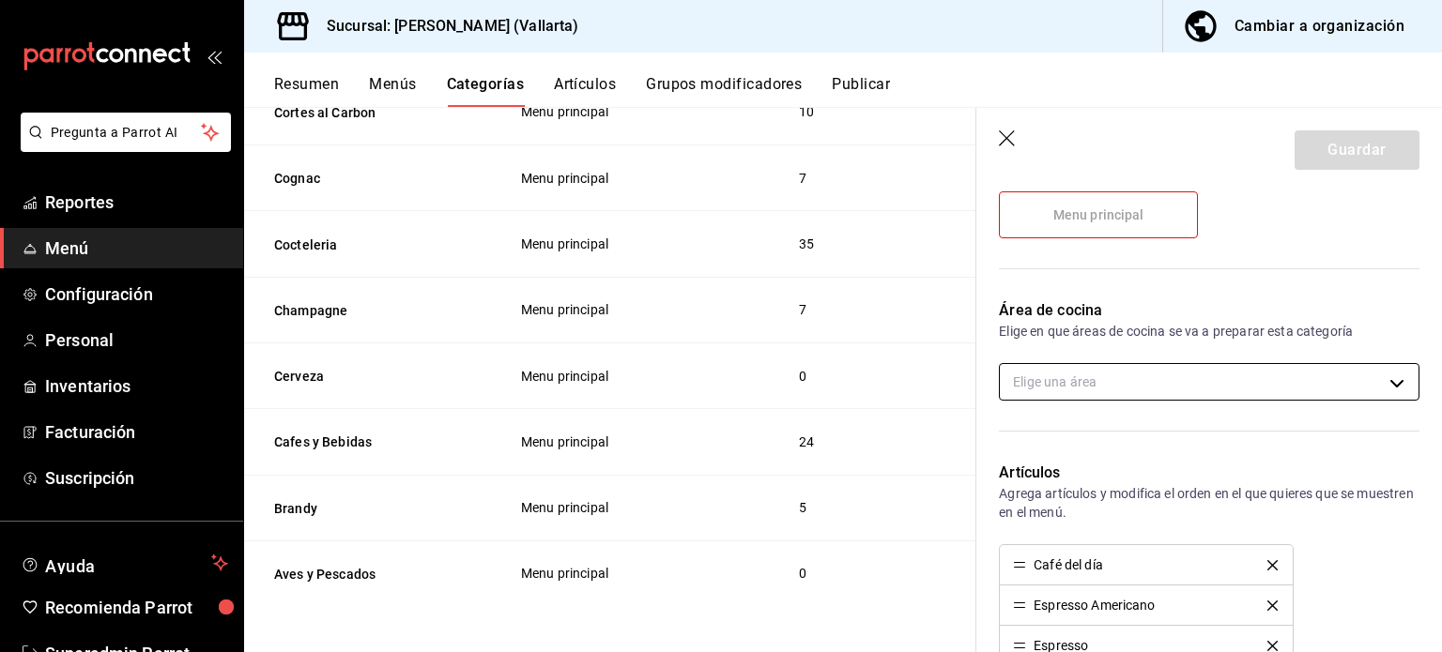
click at [1253, 388] on body "Pregunta a Parrot AI Reportes Menú Configuración Personal Inventarios Facturaci…" at bounding box center [721, 326] width 1442 height 652
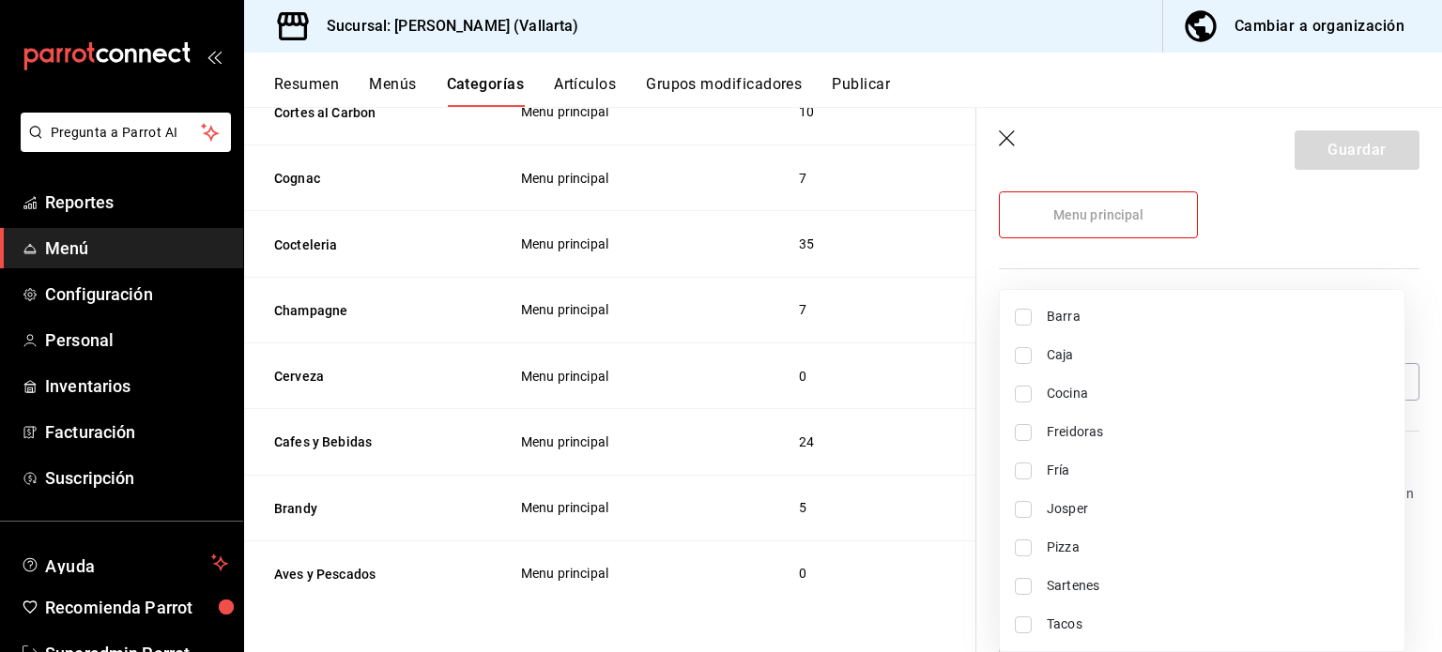
click at [1249, 245] on div at bounding box center [721, 326] width 1442 height 652
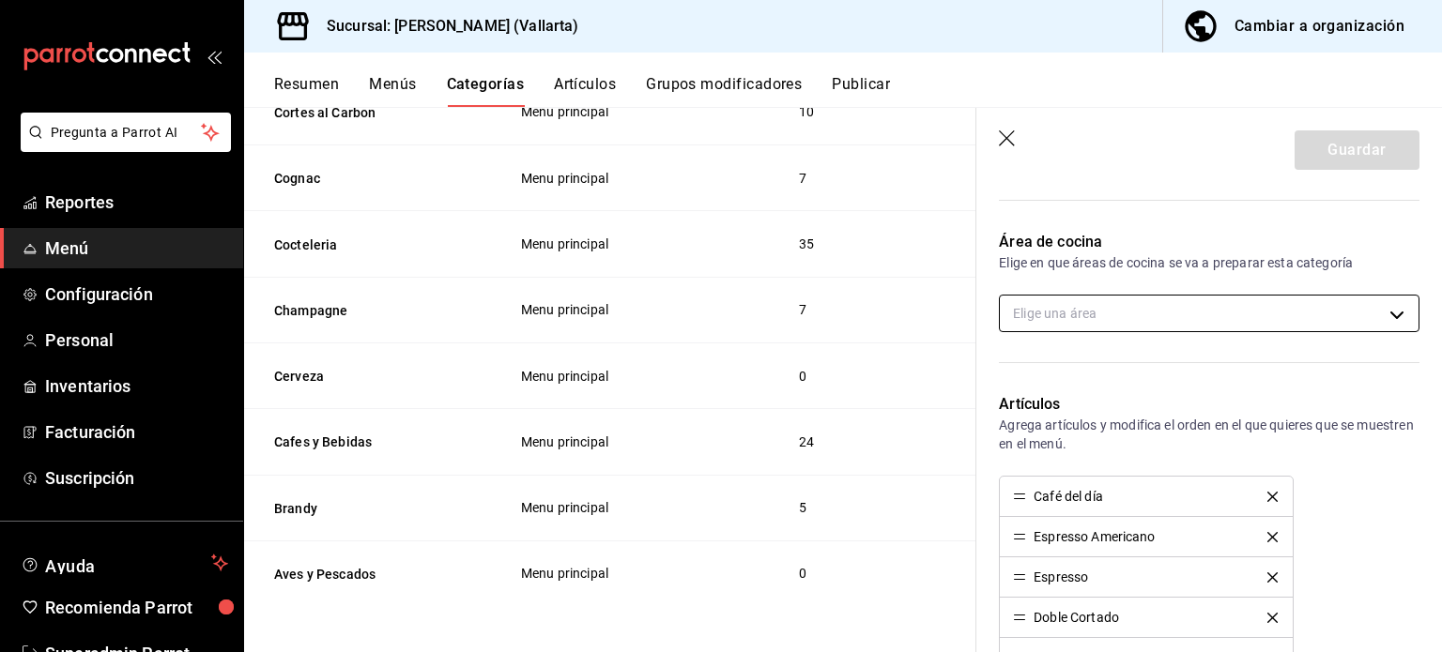
scroll to position [359, 0]
click at [282, 310] on button "Champagne" at bounding box center [368, 310] width 188 height 19
click at [1239, 322] on body "Pregunta a Parrot AI Reportes Menú Configuración Personal Inventarios Facturaci…" at bounding box center [721, 326] width 1442 height 652
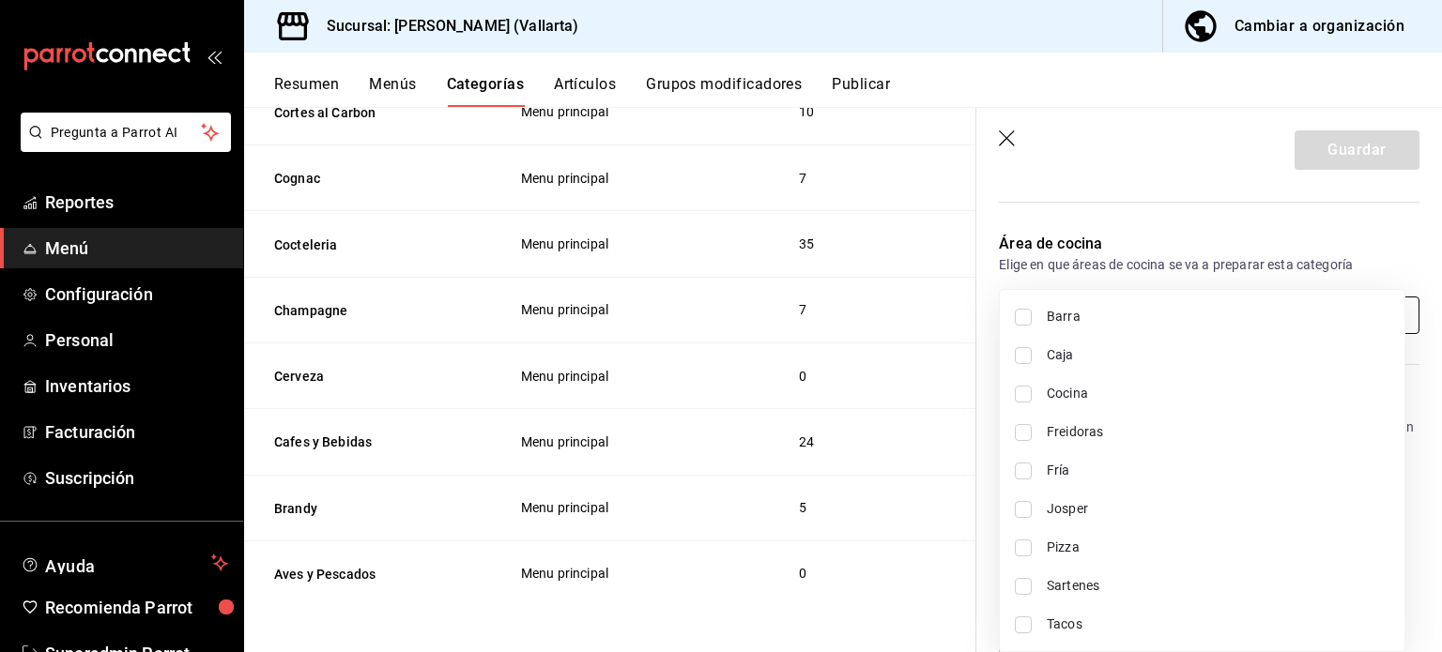
click at [1100, 315] on span "Barra" at bounding box center [1218, 317] width 343 height 20
type input "e5062143-5e5d-4c14-88c9-93be8b1445e9"
checkbox input "true"
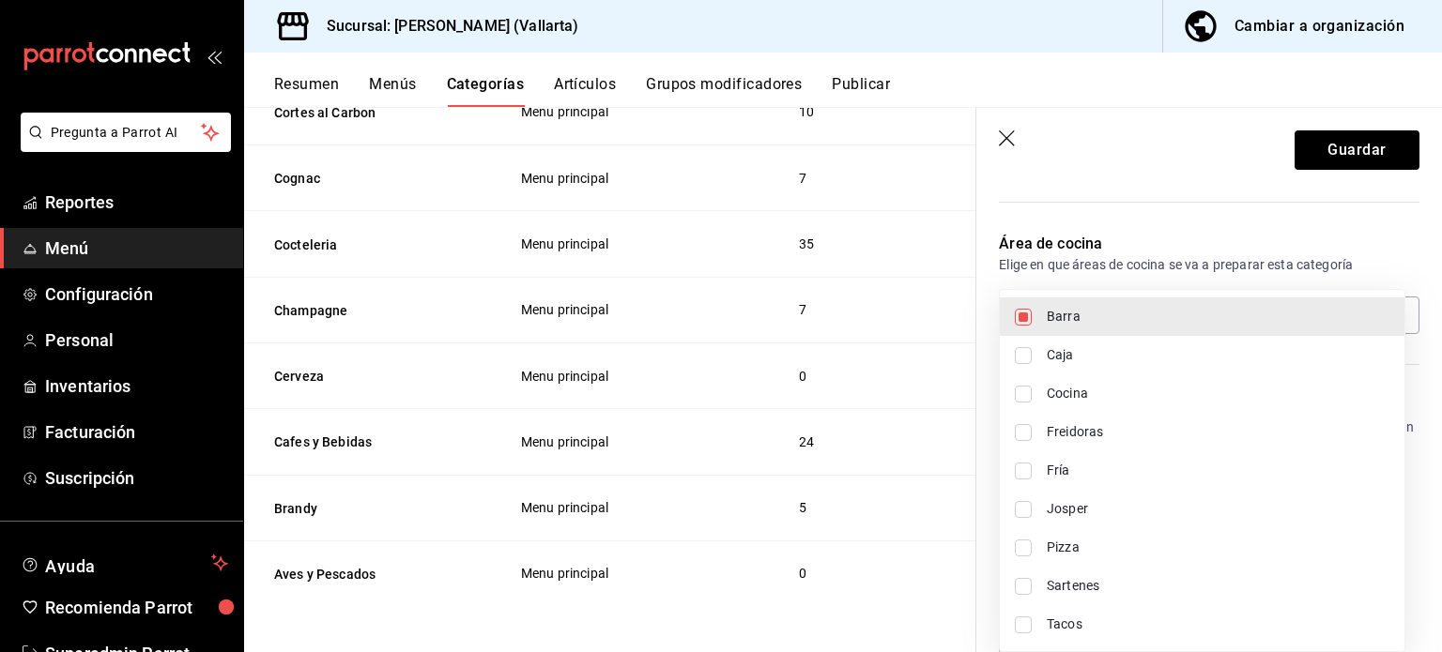
click at [1345, 154] on div at bounding box center [721, 326] width 1442 height 652
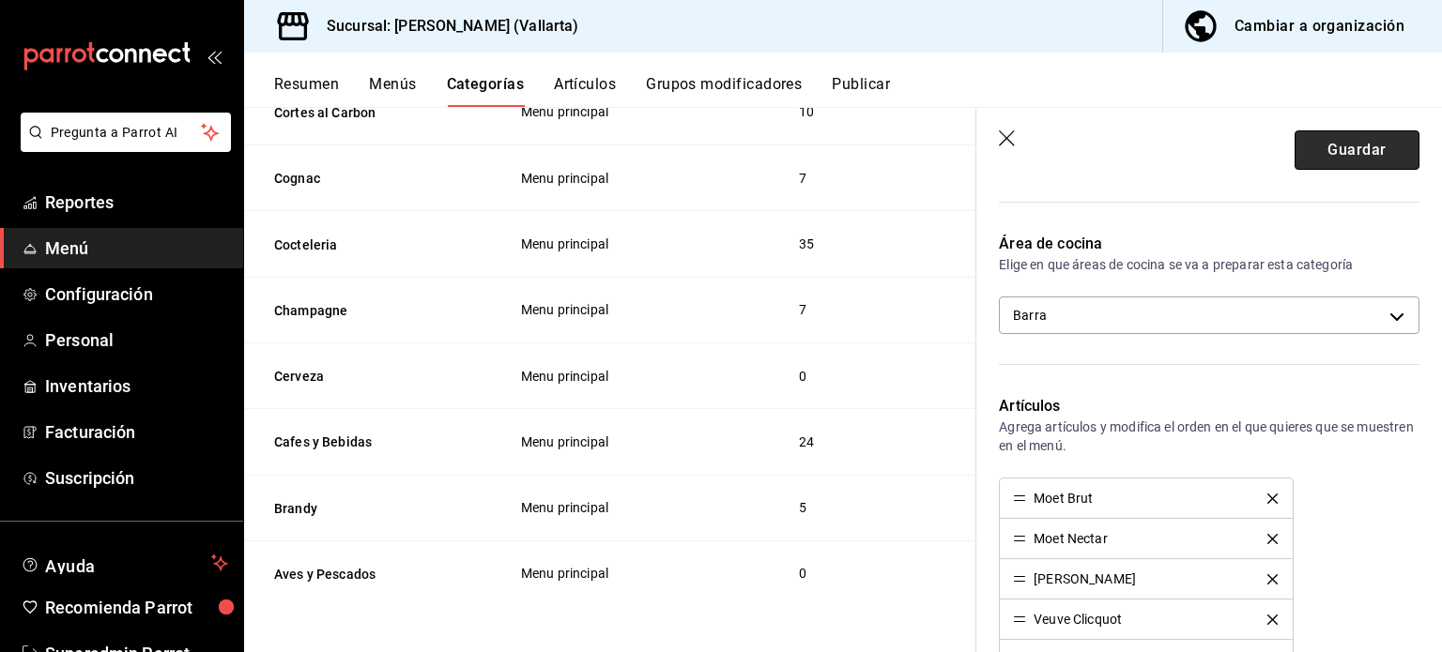
click at [1367, 161] on button "Guardar" at bounding box center [1357, 149] width 125 height 39
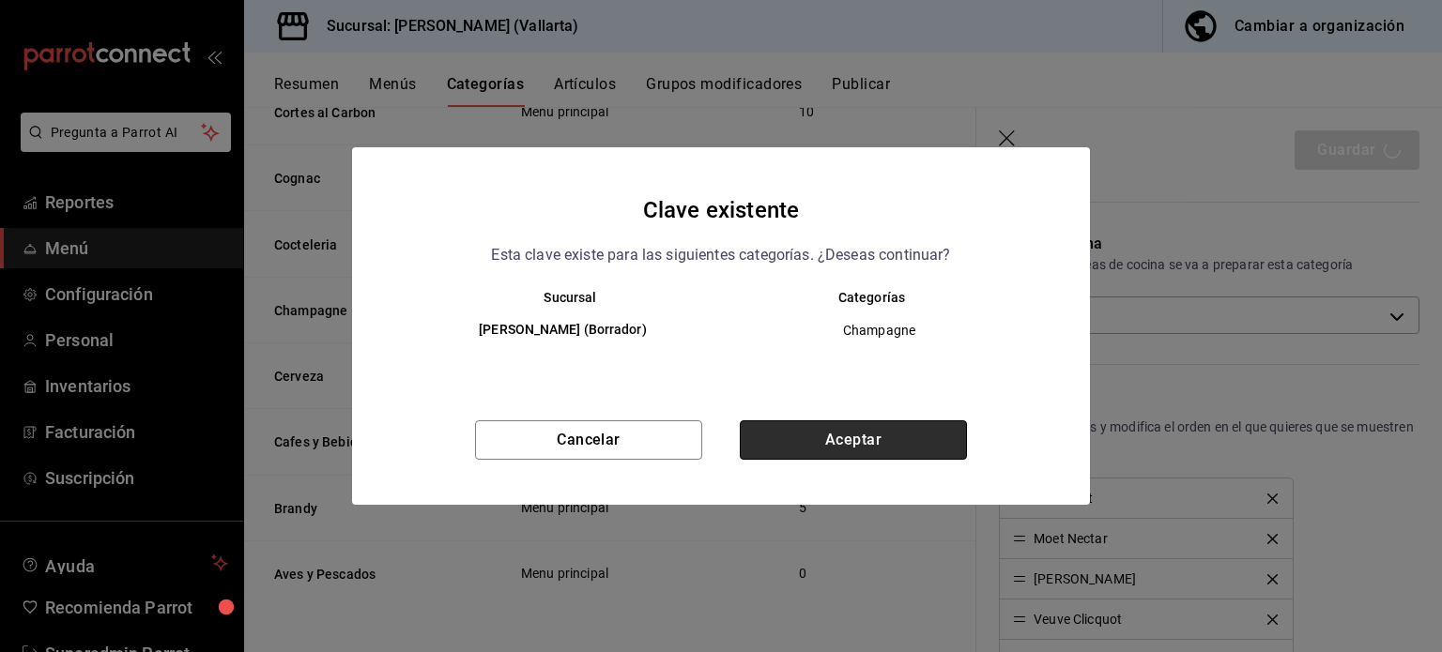
click at [953, 447] on button "Aceptar" at bounding box center [853, 440] width 227 height 39
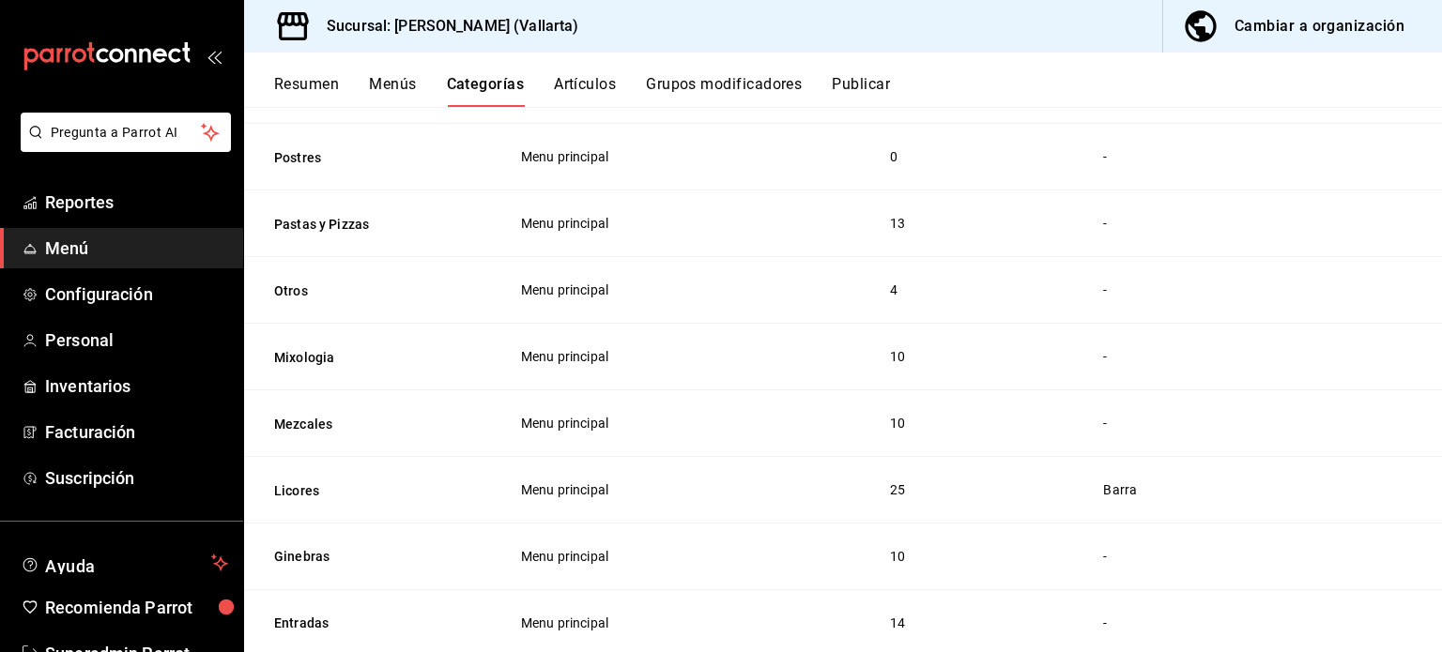
scroll to position [1305, 0]
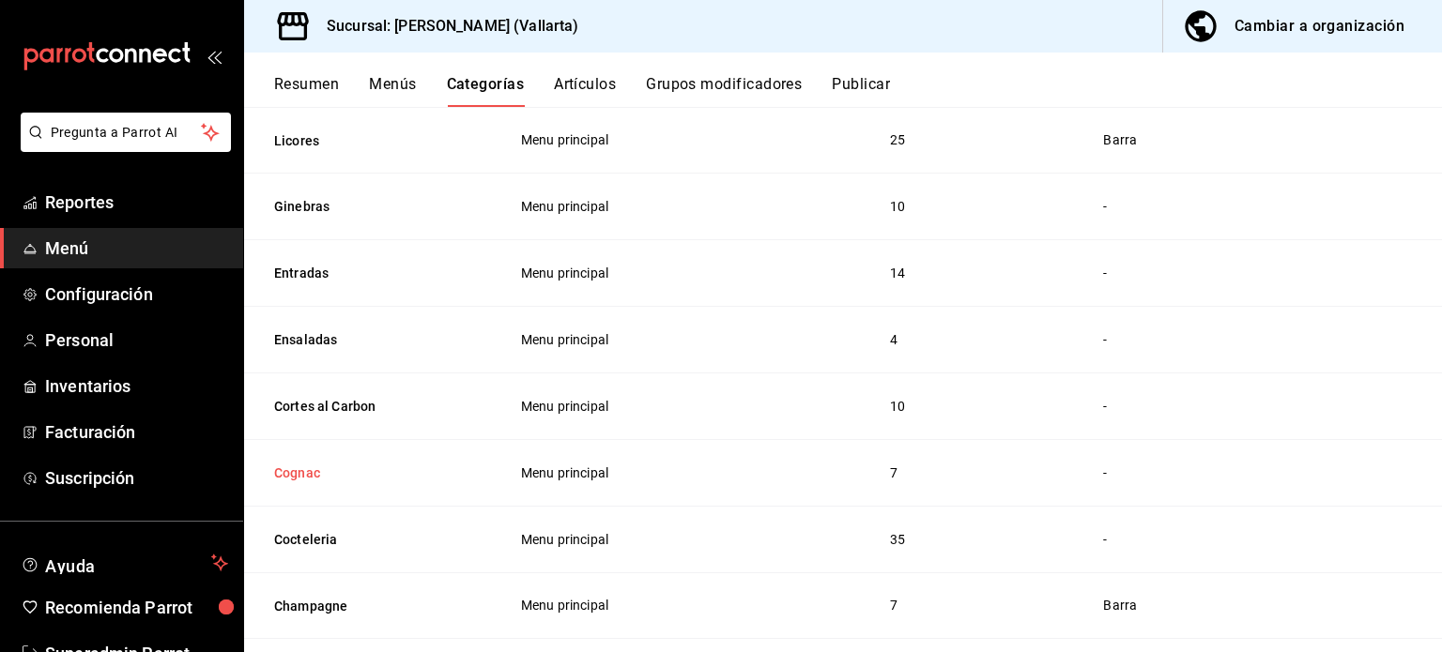
click at [287, 475] on button "Cognac" at bounding box center [368, 473] width 188 height 19
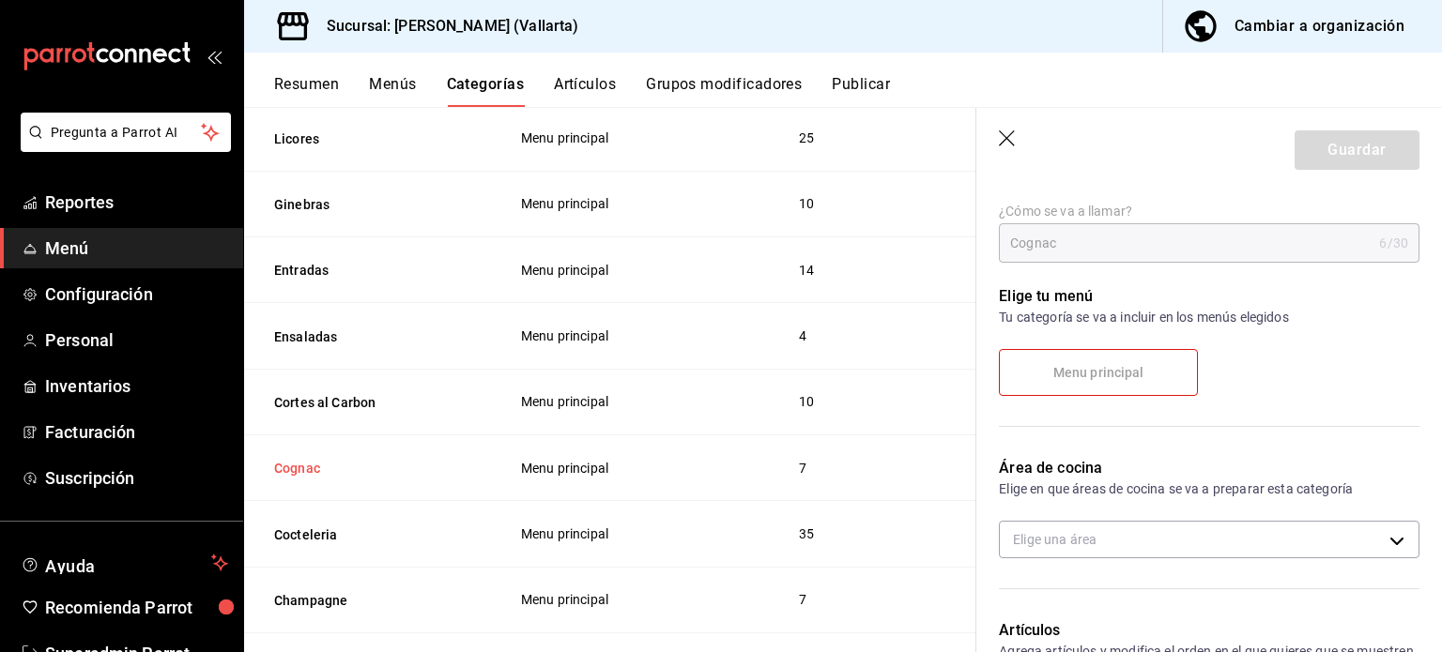
scroll to position [178, 0]
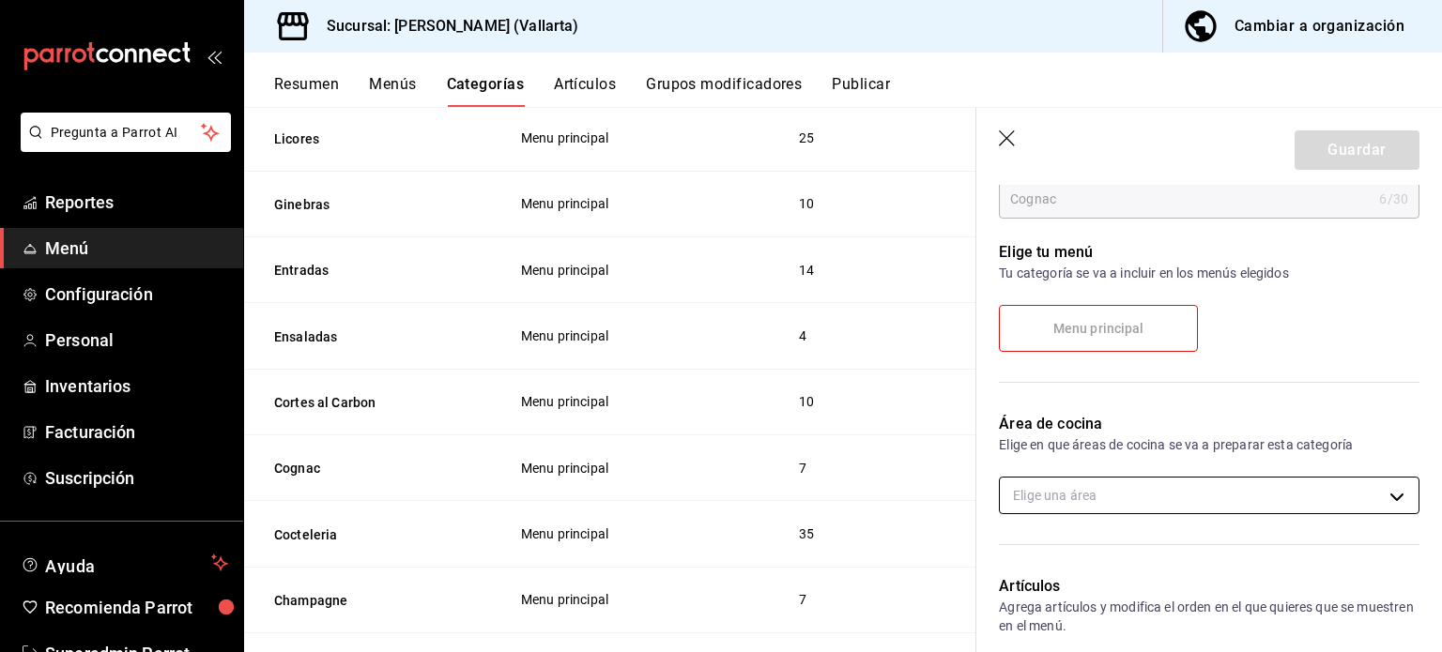
click at [1190, 507] on body "Pregunta a Parrot AI Reportes Menú Configuración Personal Inventarios Facturaci…" at bounding box center [721, 326] width 1442 height 652
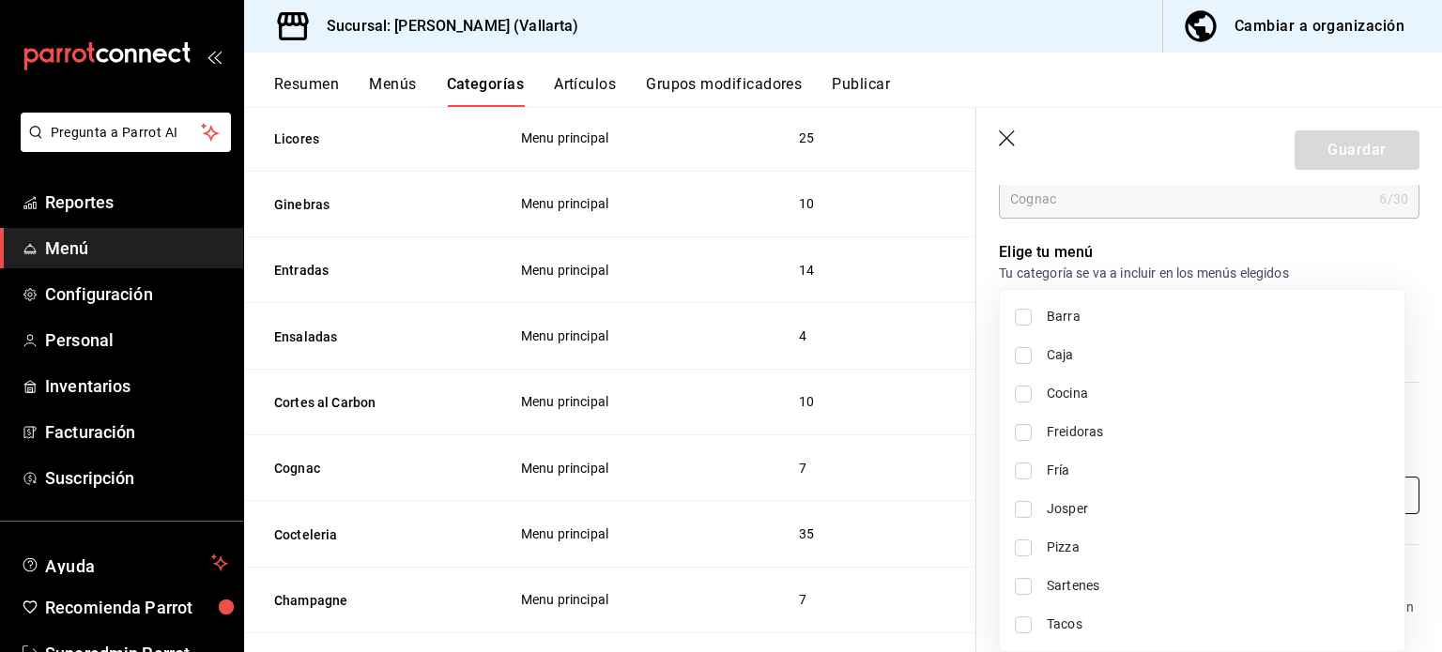
click at [1164, 323] on span "Barra" at bounding box center [1218, 317] width 343 height 20
type input "e5062143-5e5d-4c14-88c9-93be8b1445e9"
checkbox input "true"
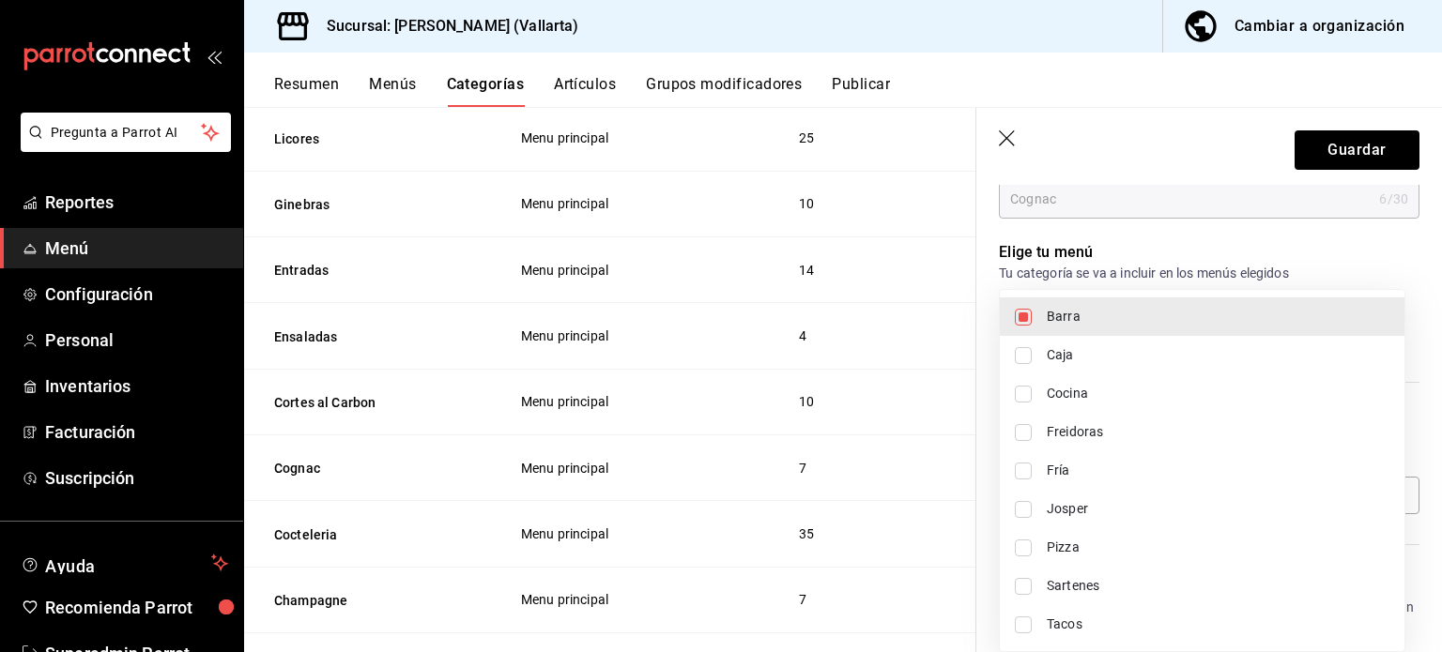
click at [1359, 165] on div at bounding box center [721, 326] width 1442 height 652
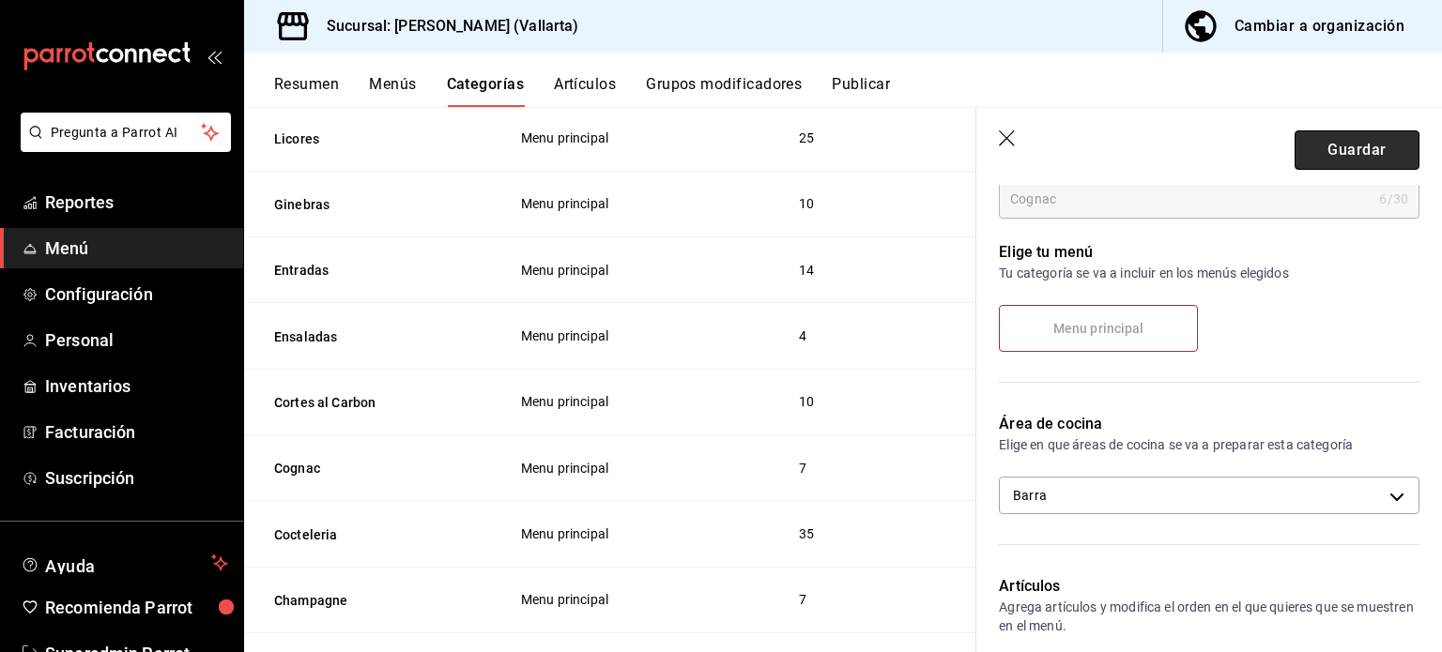
click at [1370, 158] on button "Guardar" at bounding box center [1357, 149] width 125 height 39
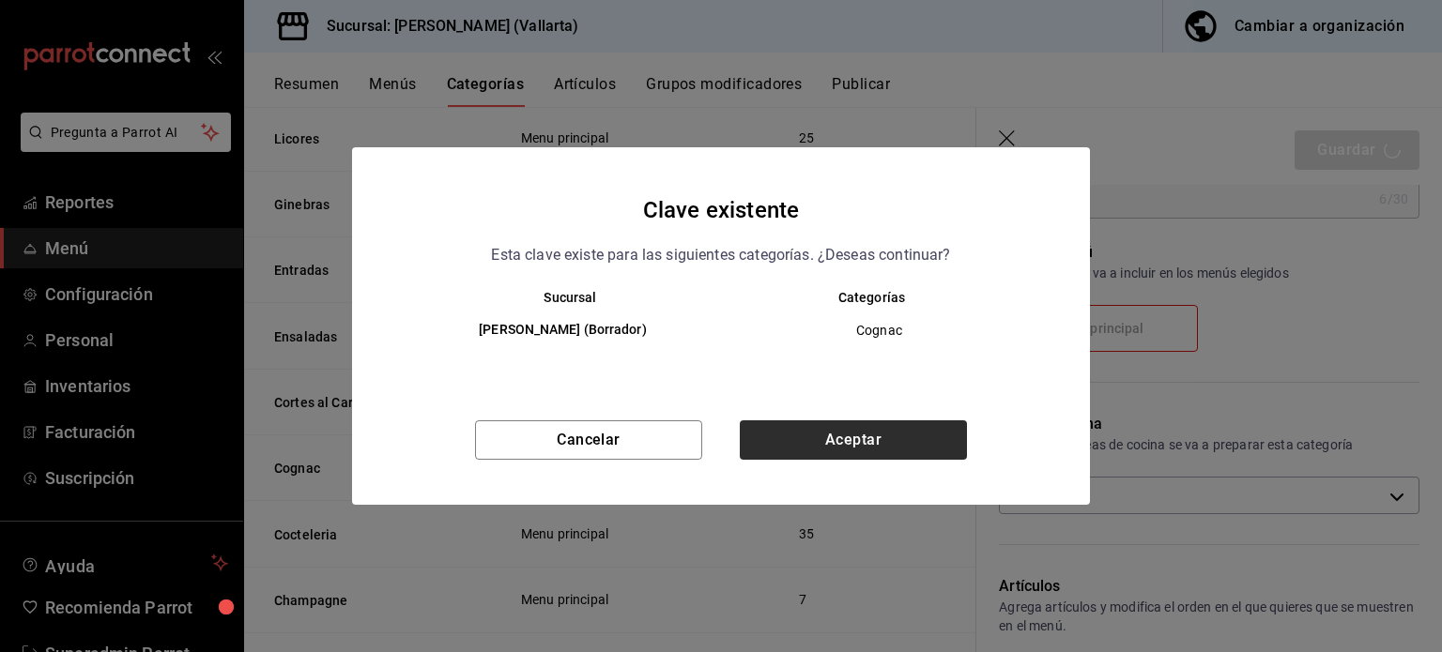
click at [921, 450] on button "Aceptar" at bounding box center [853, 440] width 227 height 39
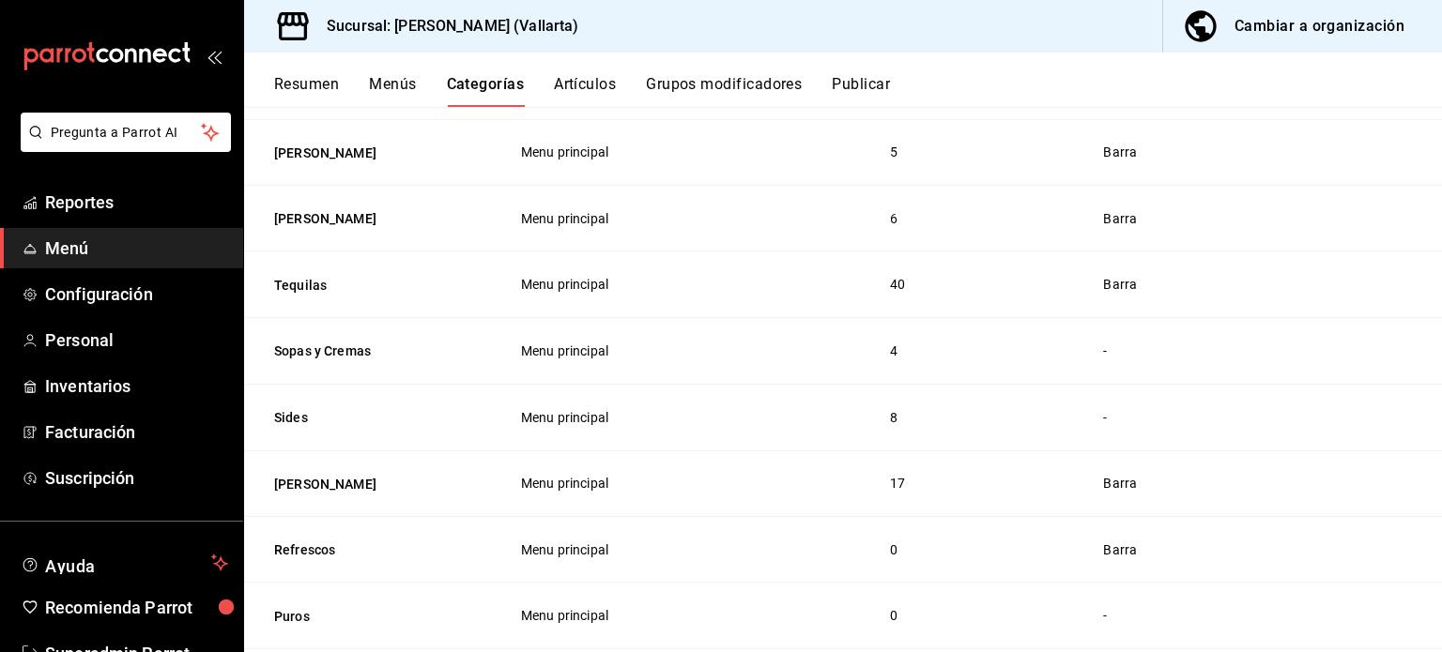
scroll to position [753, 0]
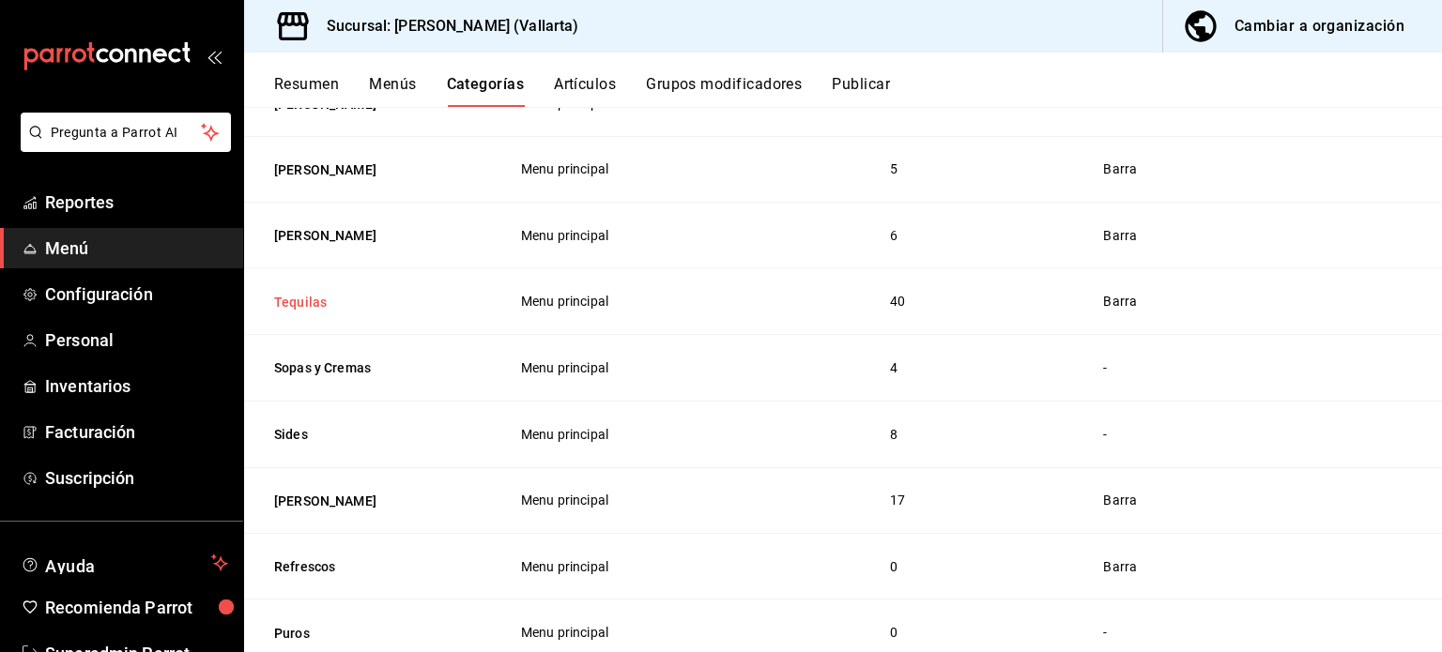
click at [289, 308] on button "Tequilas" at bounding box center [368, 302] width 188 height 19
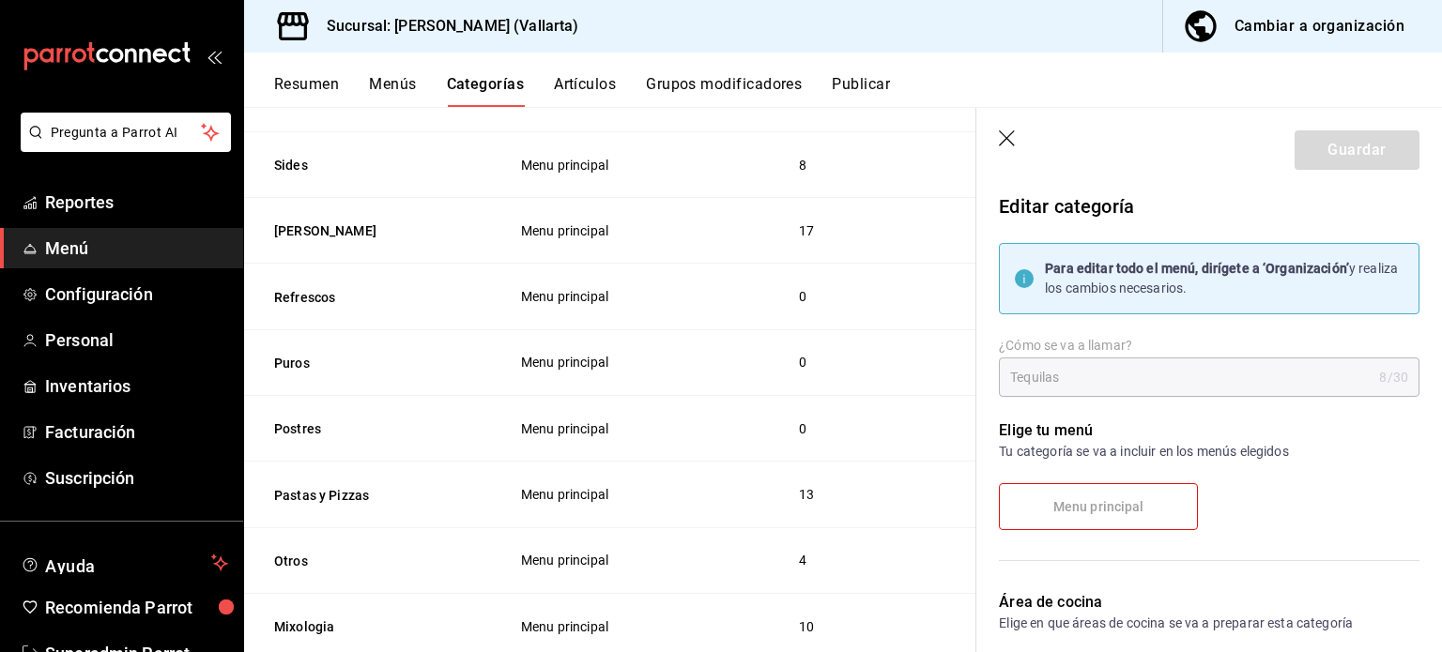
scroll to position [1028, 0]
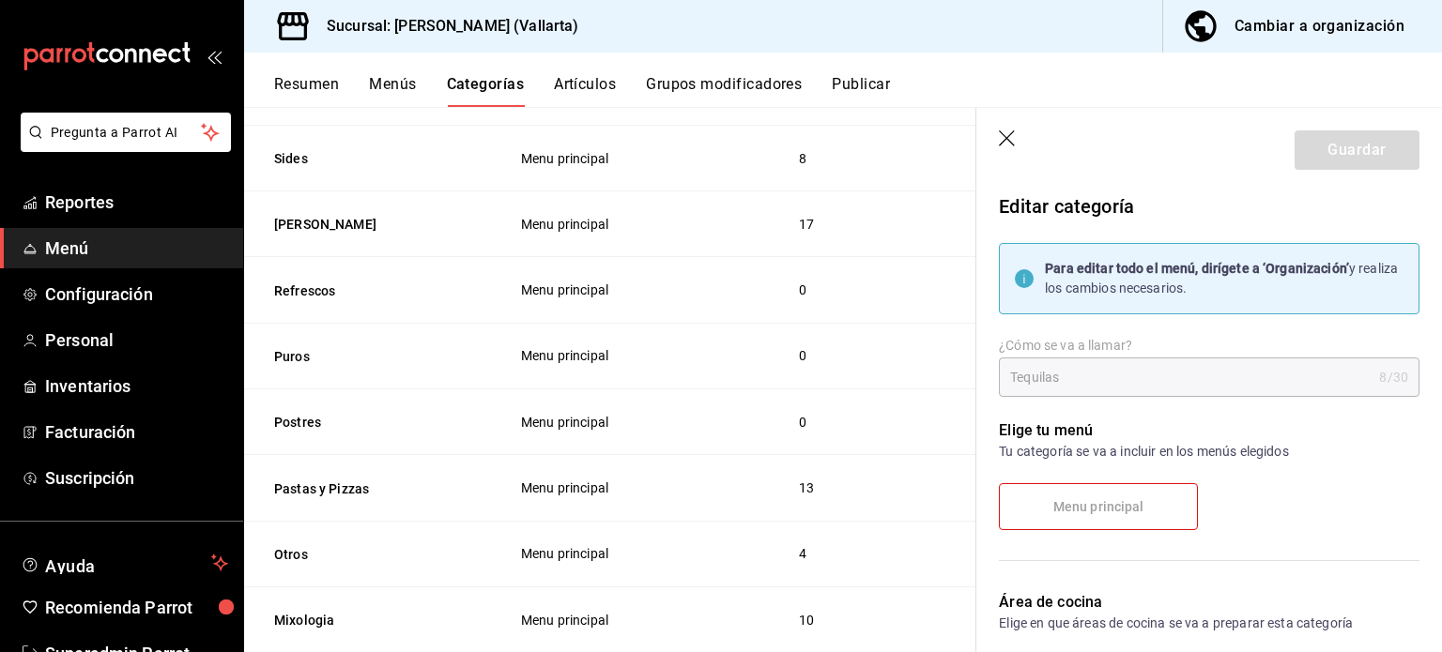
click at [1010, 137] on icon "button" at bounding box center [1008, 139] width 19 height 19
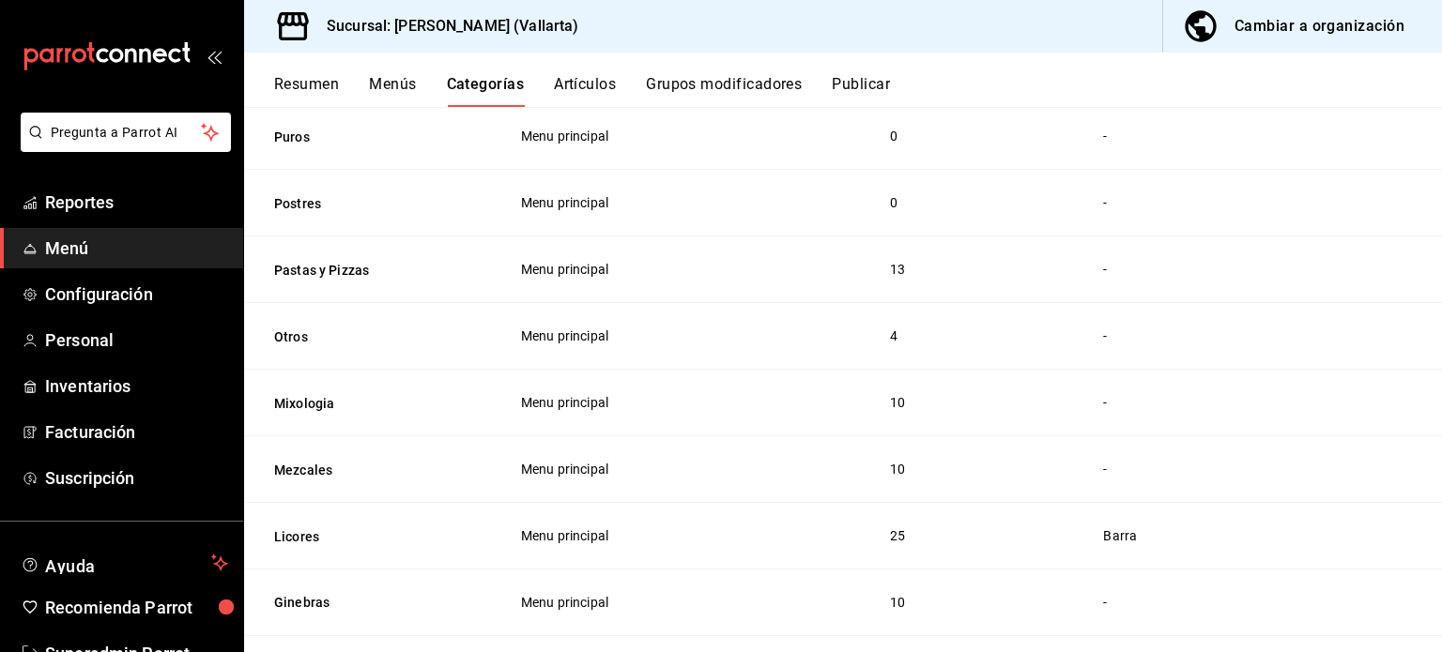
scroll to position [1251, 0]
click at [284, 407] on button "Mixologia" at bounding box center [368, 401] width 188 height 19
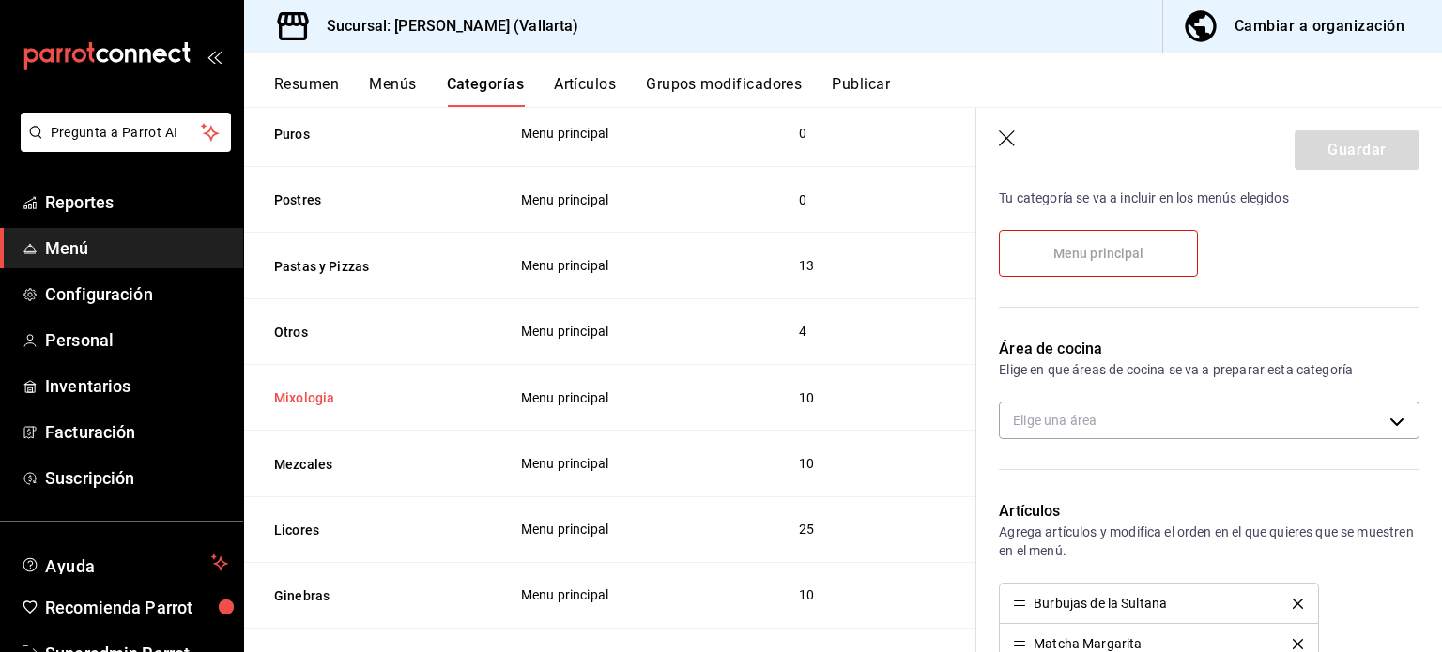
scroll to position [268, 0]
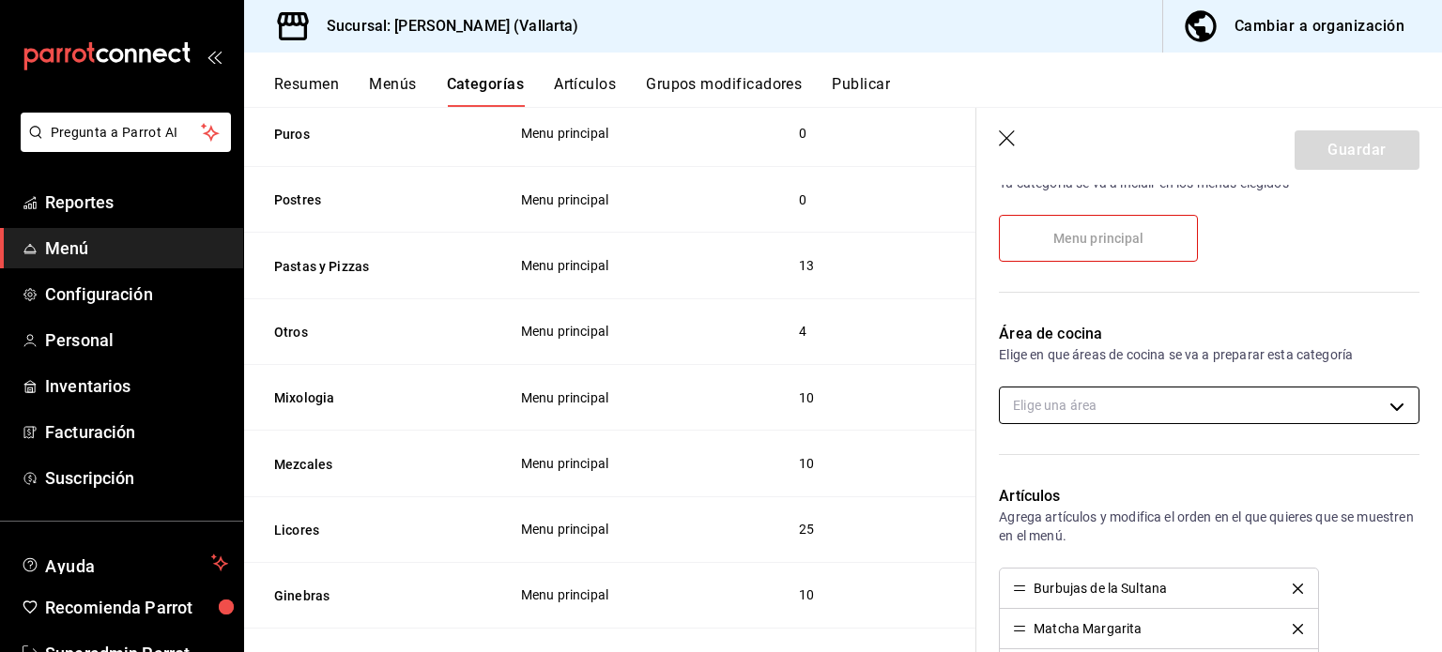
click at [1250, 398] on body "Pregunta a Parrot AI Reportes Menú Configuración Personal Inventarios Facturaci…" at bounding box center [721, 326] width 1442 height 652
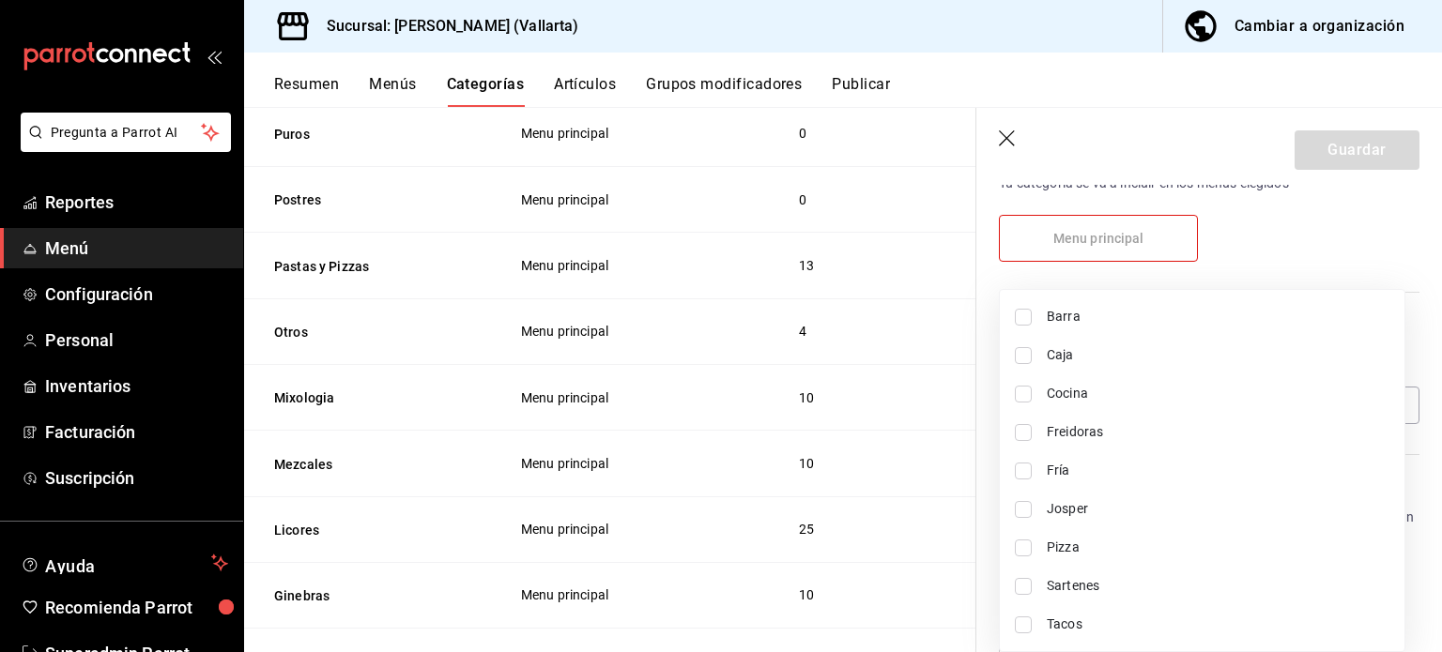
click at [1144, 324] on span "Barra" at bounding box center [1218, 317] width 343 height 20
type input "e5062143-5e5d-4c14-88c9-93be8b1445e9"
checkbox input "true"
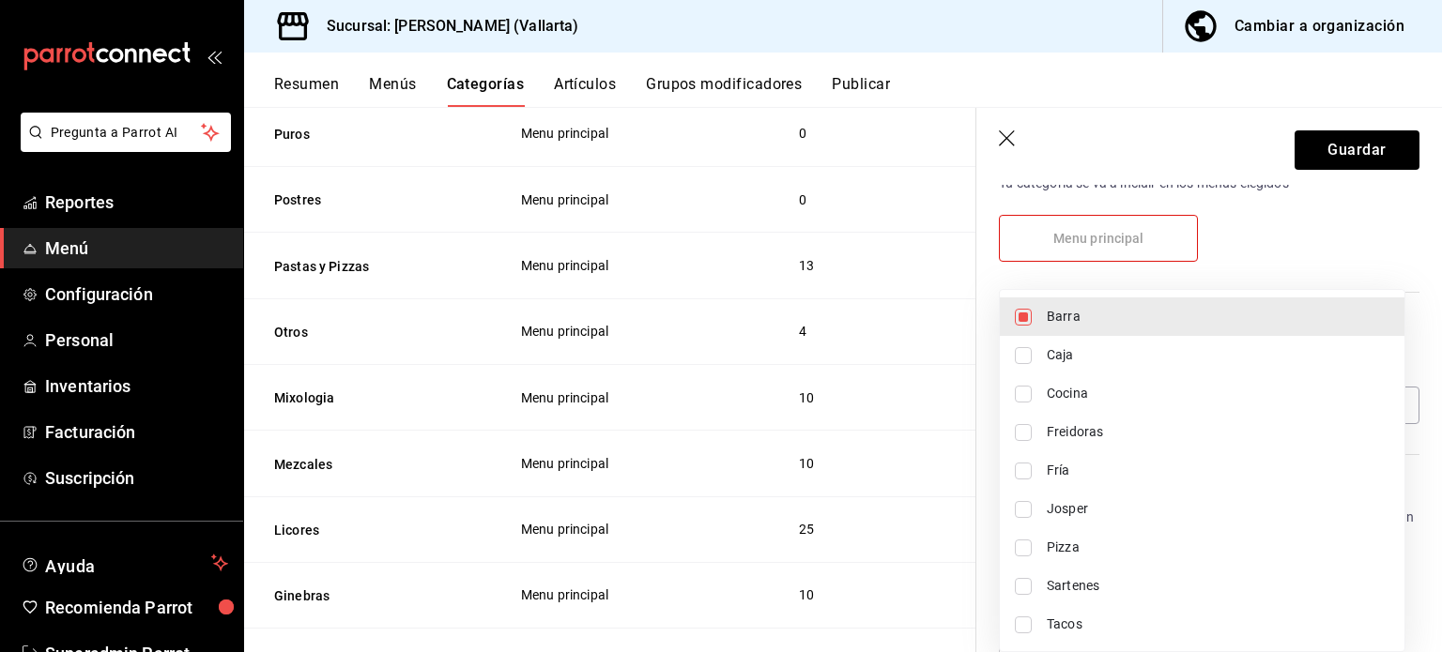
click at [1358, 176] on div at bounding box center [721, 326] width 1442 height 652
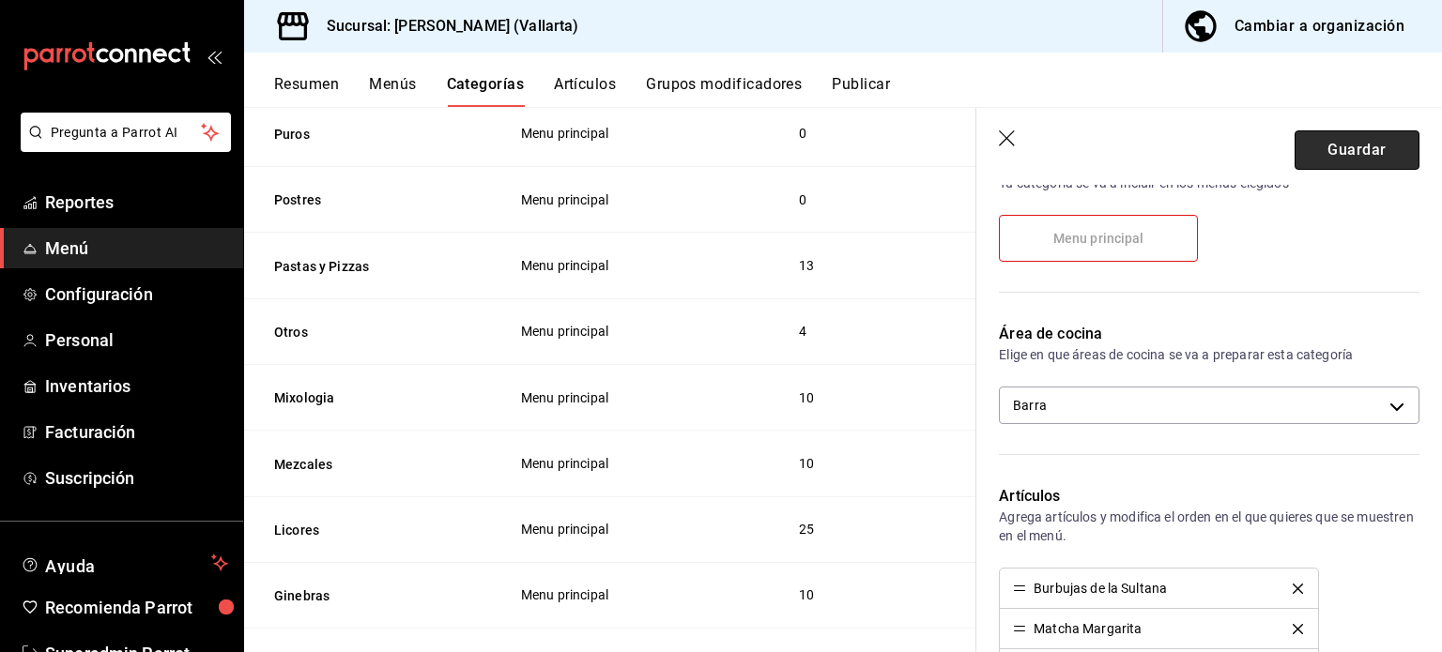
click at [1369, 163] on button "Guardar" at bounding box center [1357, 149] width 125 height 39
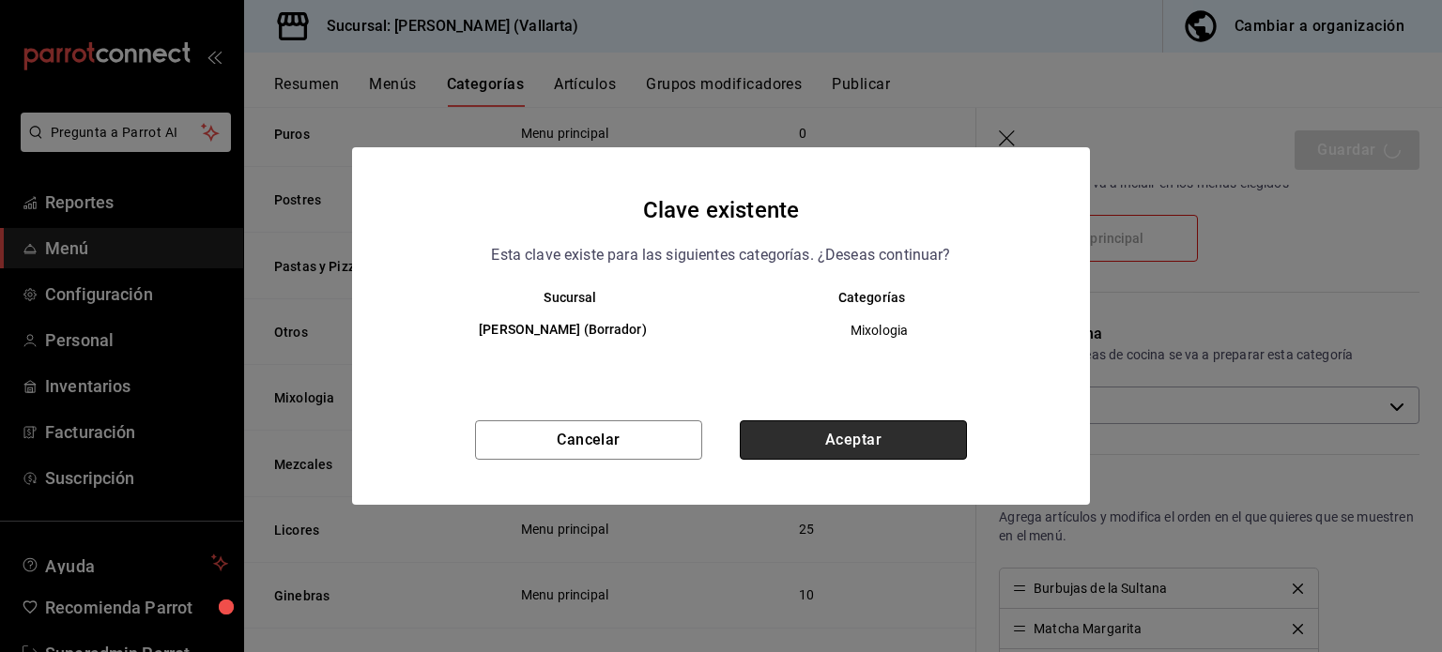
click at [897, 443] on button "Aceptar" at bounding box center [853, 440] width 227 height 39
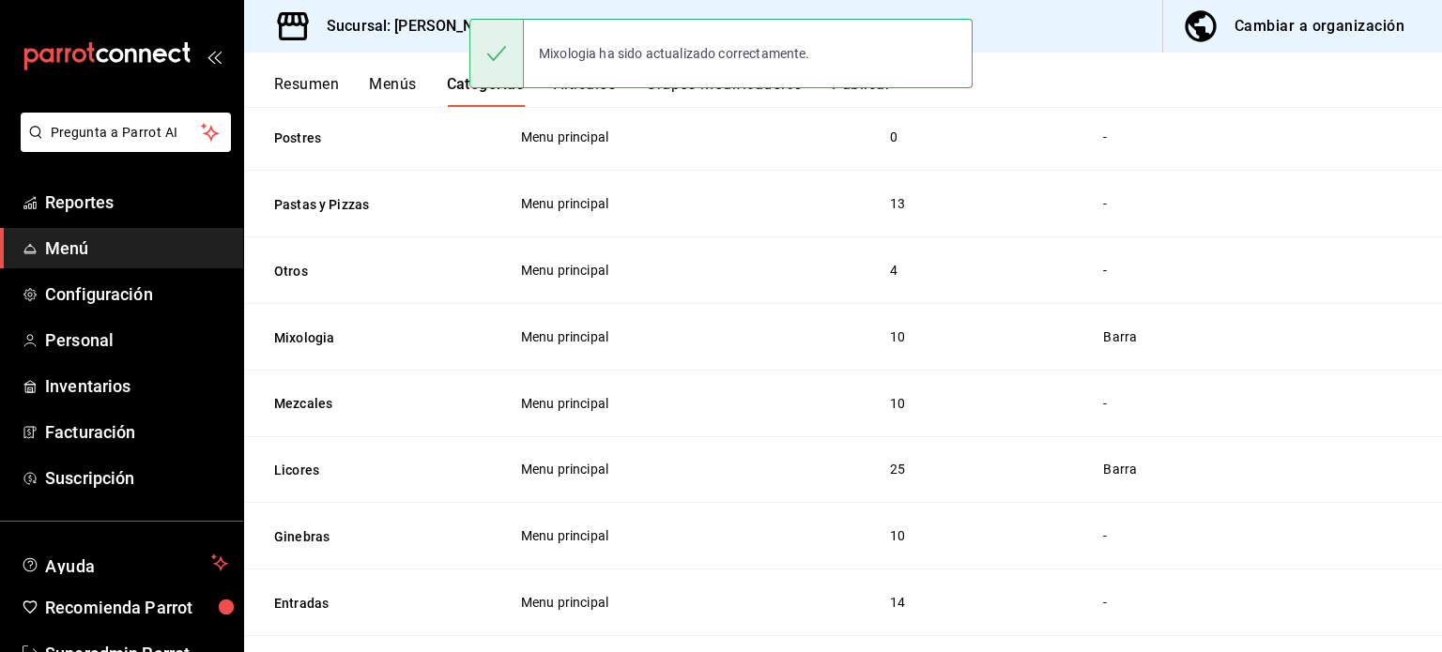
scroll to position [1316, 0]
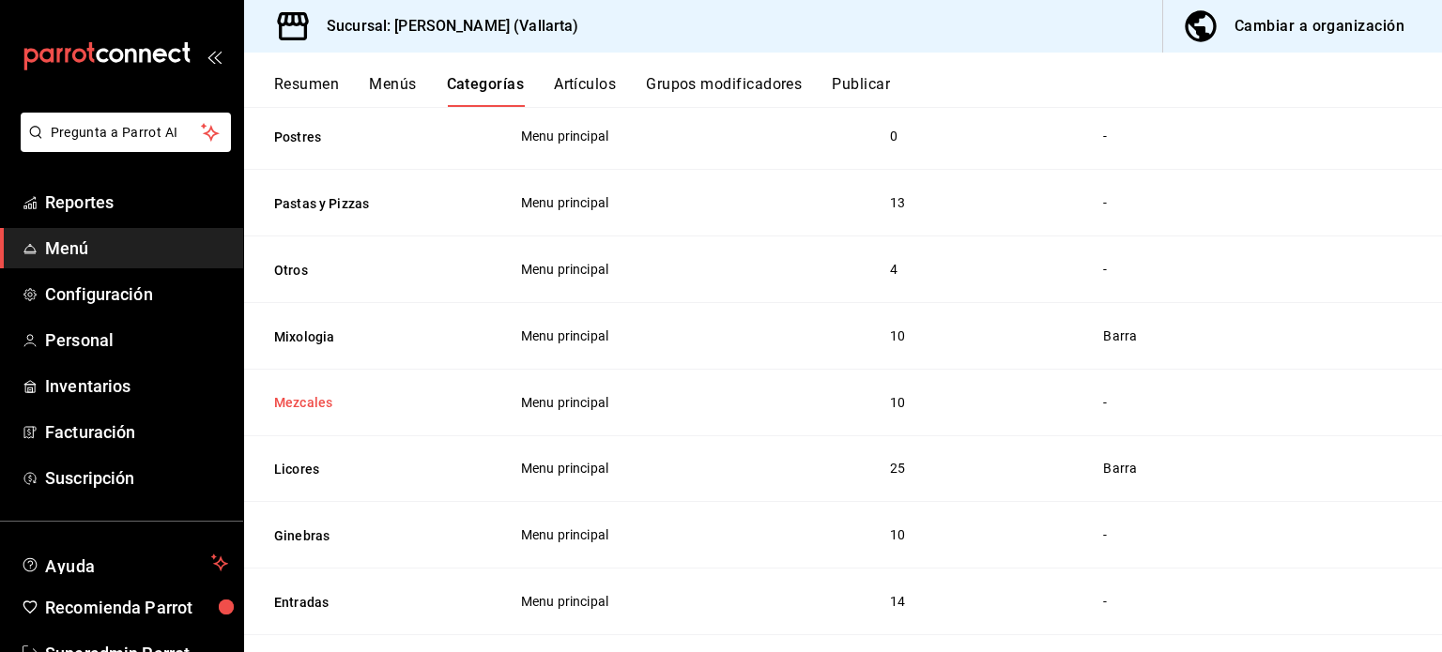
click at [286, 403] on button "Mezcales" at bounding box center [368, 402] width 188 height 19
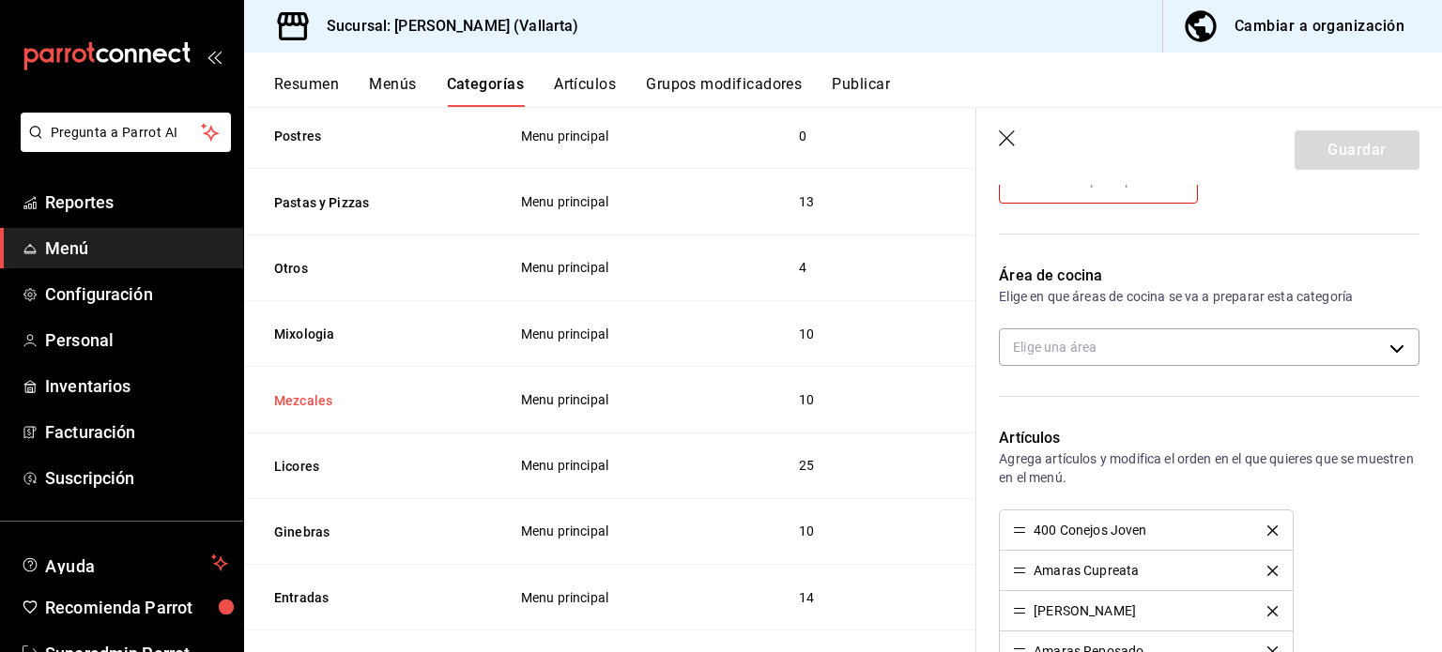
scroll to position [349, 0]
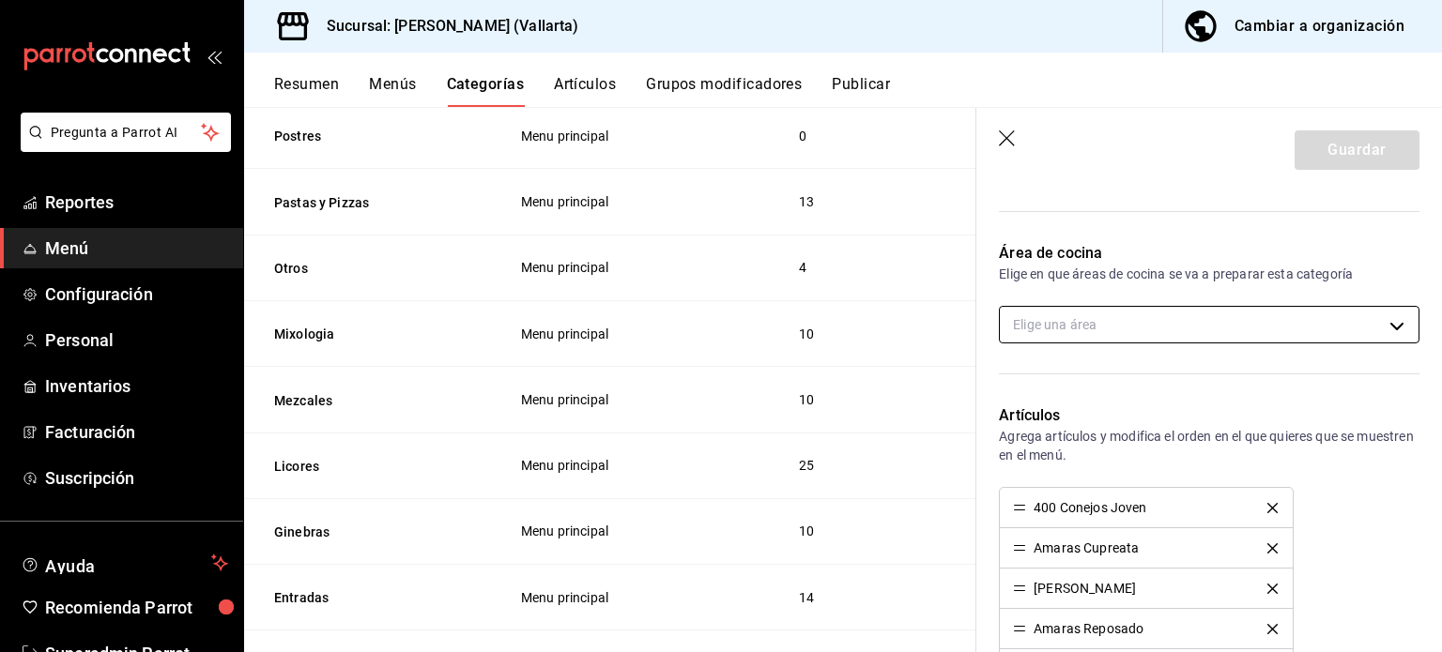
click at [1127, 330] on body "Pregunta a Parrot AI Reportes Menú Configuración Personal Inventarios Facturaci…" at bounding box center [721, 326] width 1442 height 652
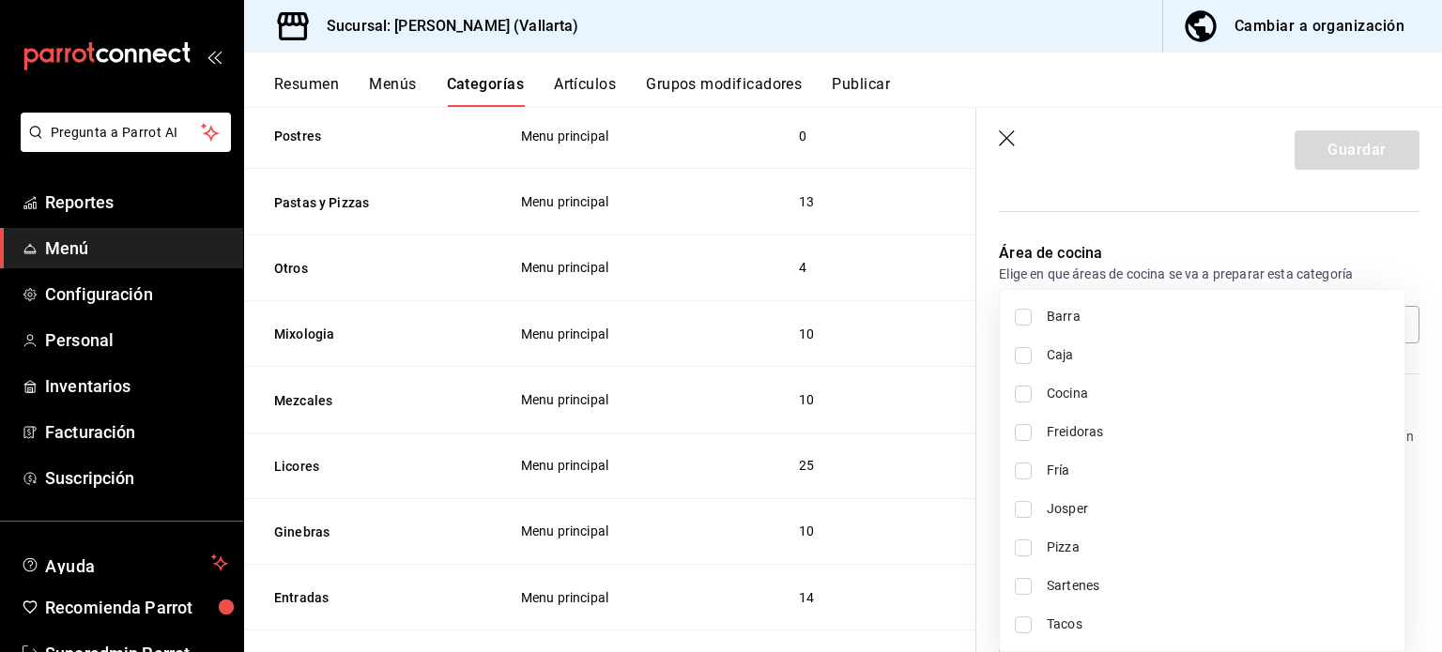
click at [1109, 319] on span "Barra" at bounding box center [1218, 317] width 343 height 20
type input "e5062143-5e5d-4c14-88c9-93be8b1445e9"
checkbox input "true"
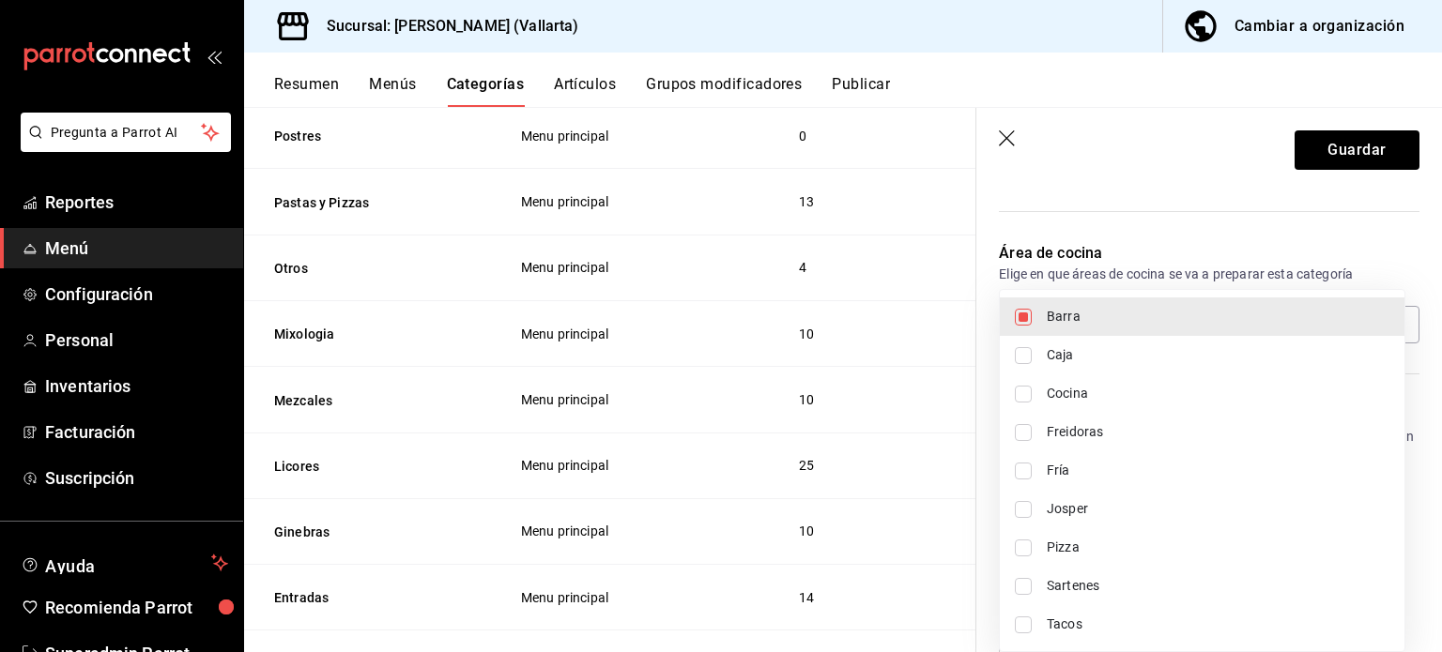
click at [1344, 149] on div at bounding box center [721, 326] width 1442 height 652
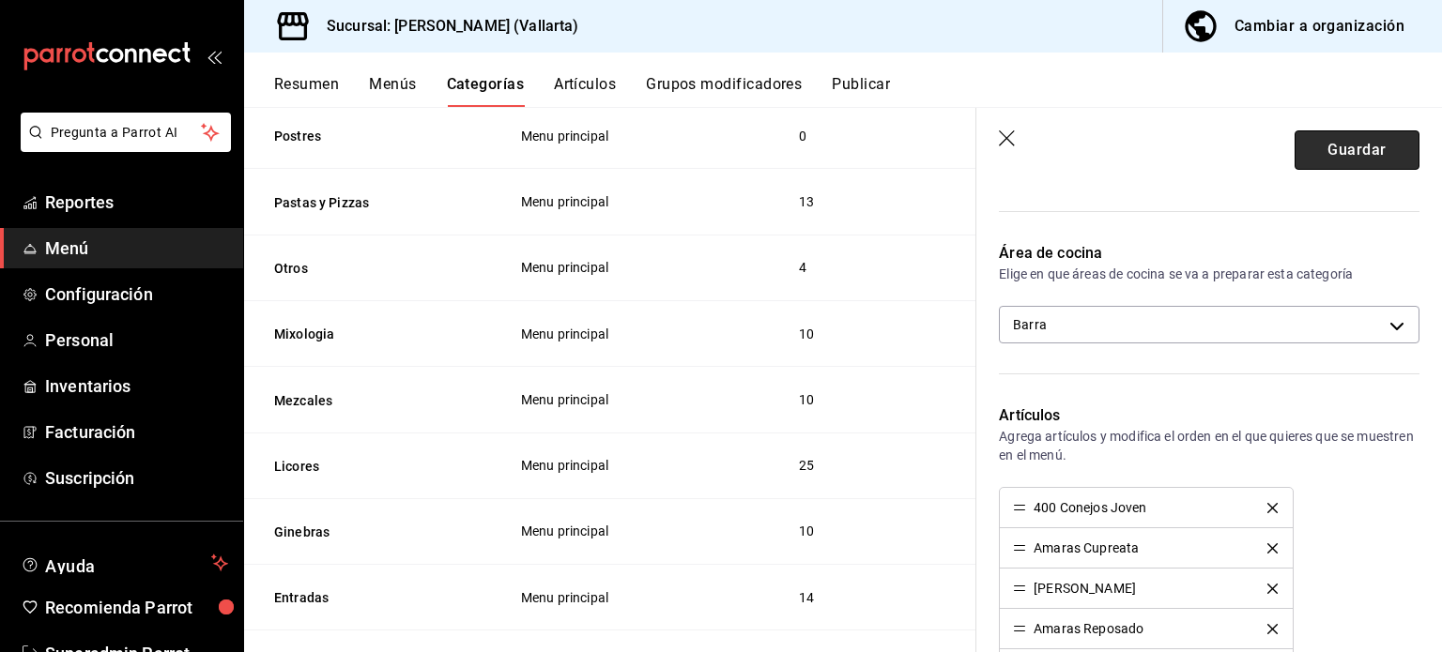
click at [1346, 169] on button "Guardar" at bounding box center [1357, 149] width 125 height 39
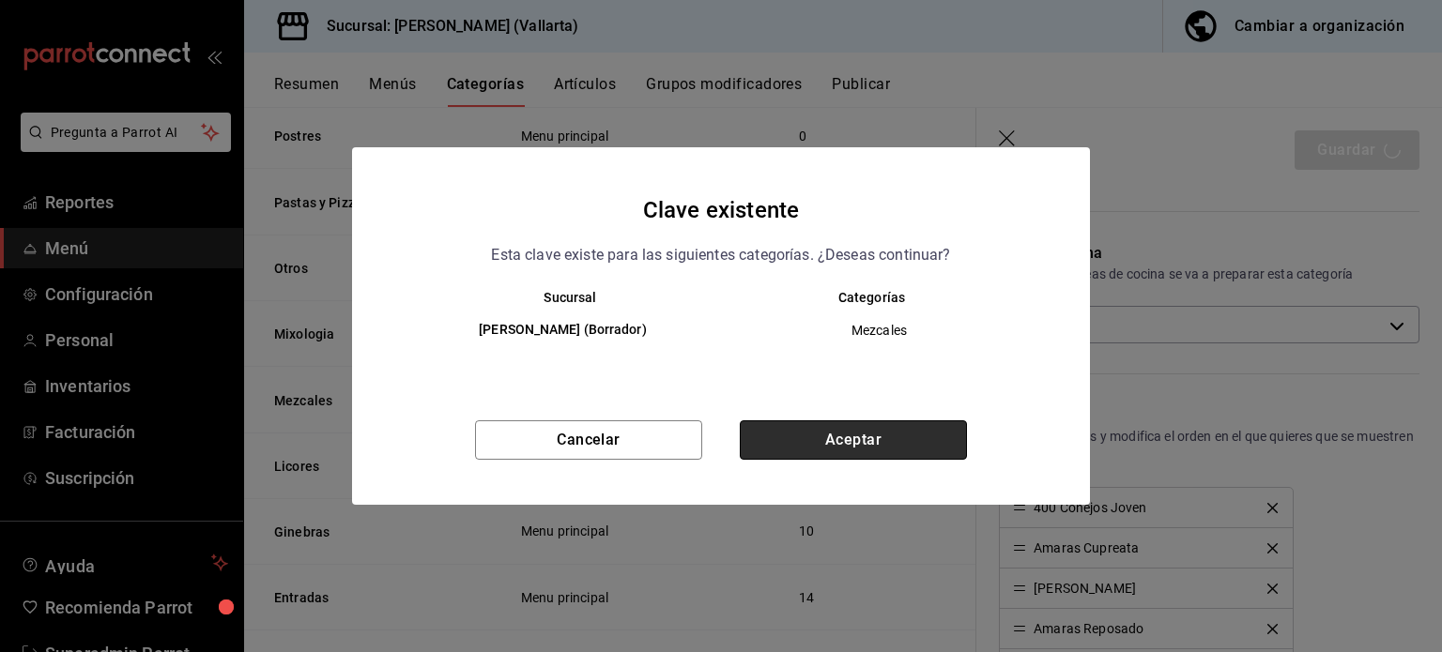
click at [851, 443] on button "Aceptar" at bounding box center [853, 440] width 227 height 39
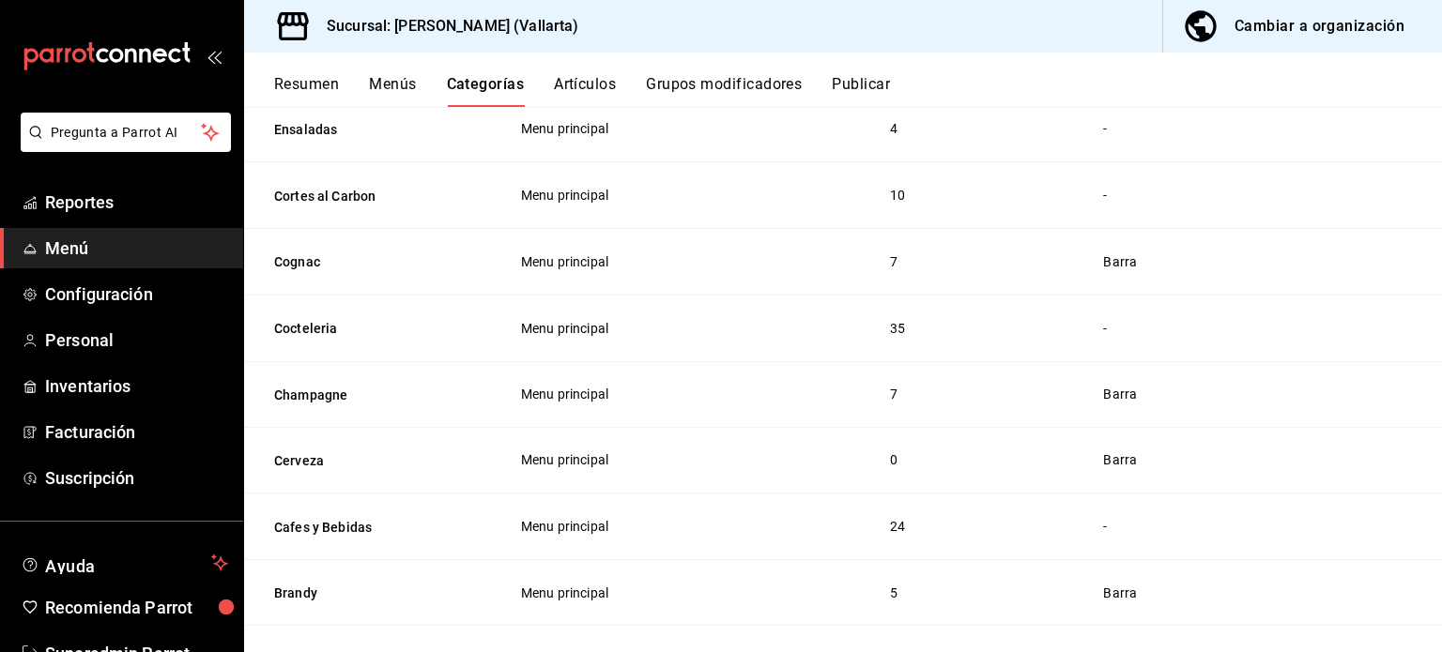
scroll to position [1939, 0]
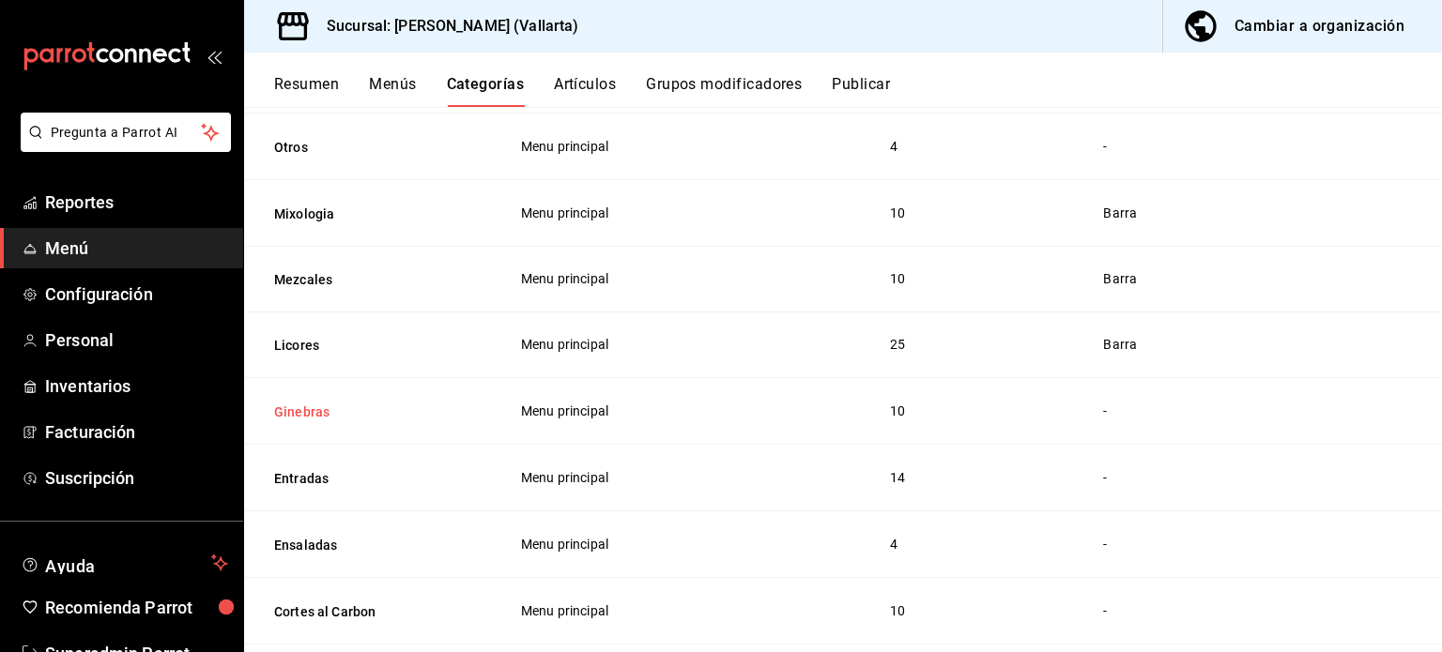
click at [301, 415] on button "Ginebras" at bounding box center [368, 412] width 188 height 19
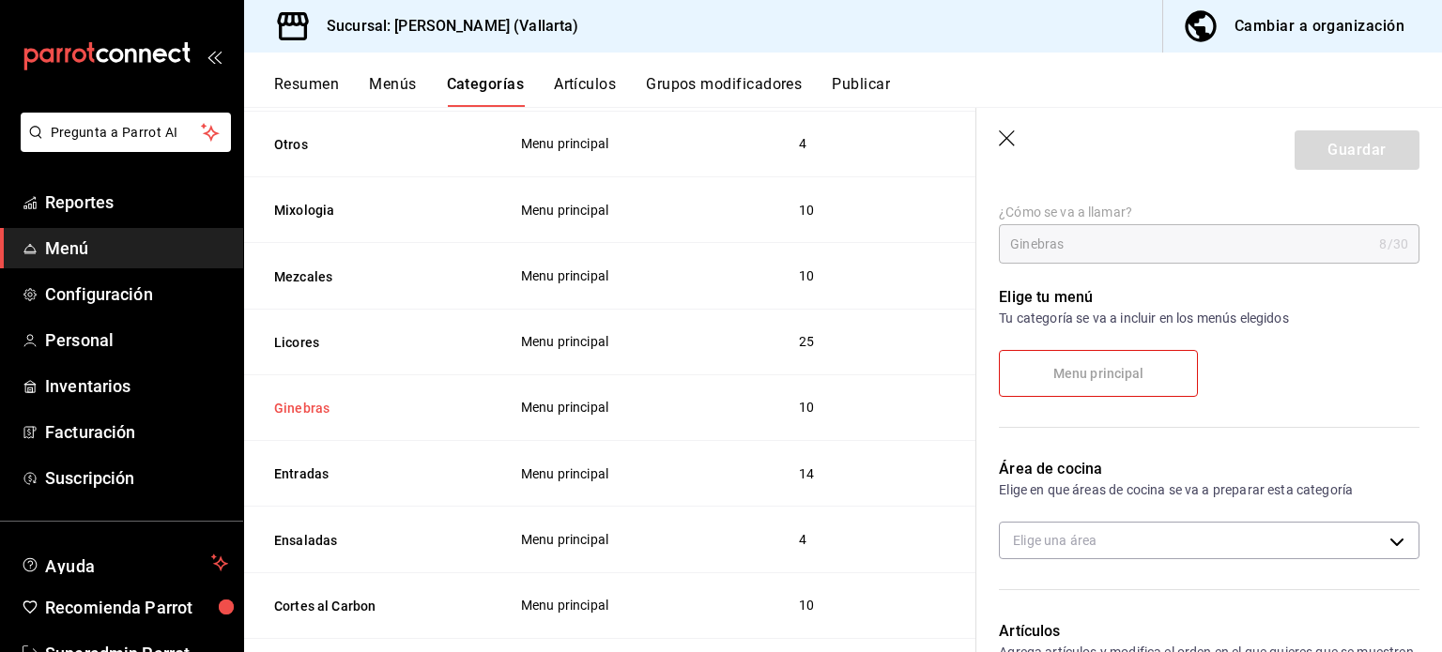
scroll to position [214, 0]
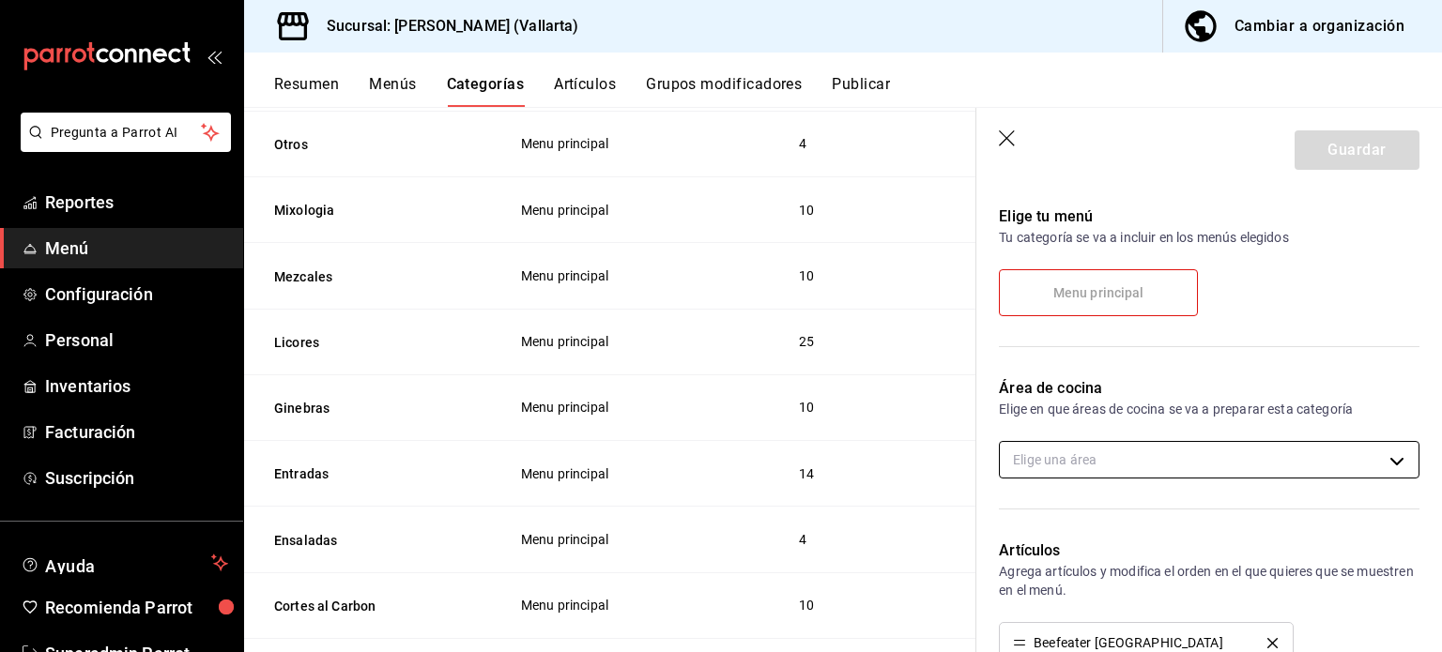
click at [1234, 458] on body "Pregunta a Parrot AI Reportes Menú Configuración Personal Inventarios Facturaci…" at bounding box center [721, 326] width 1442 height 652
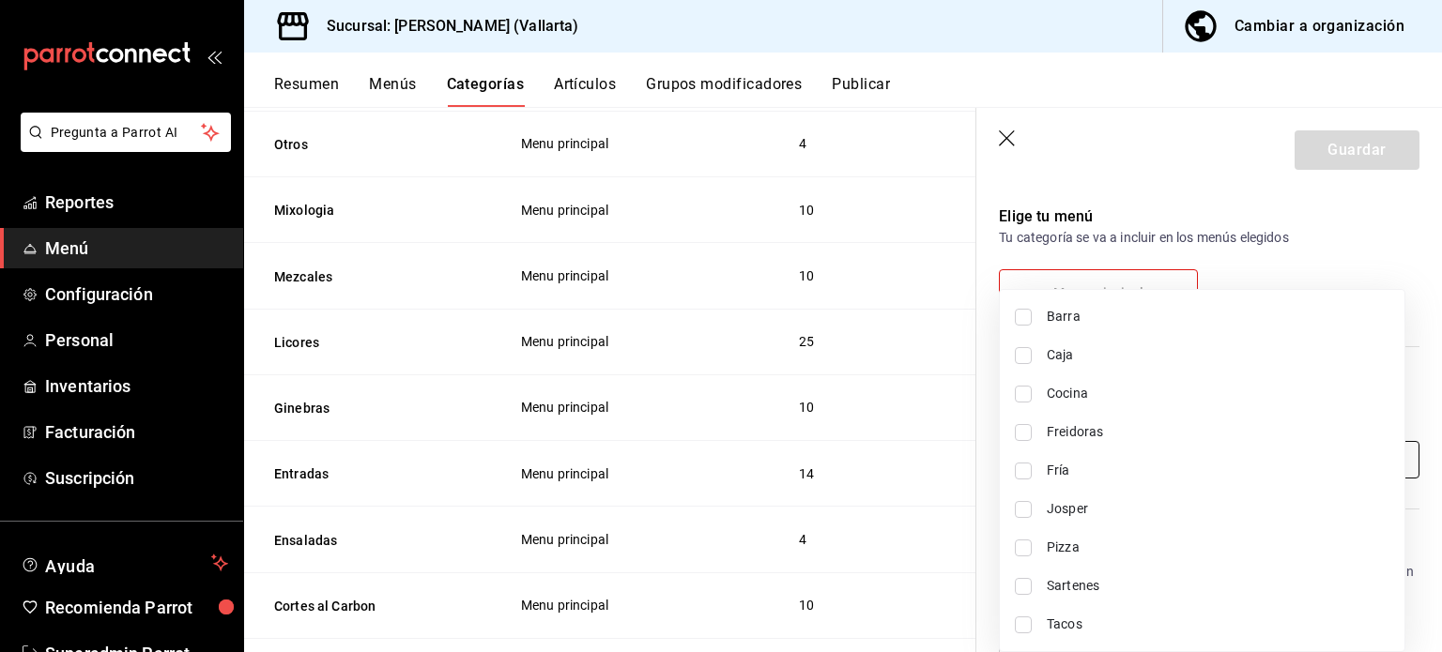
click at [1168, 310] on span "Barra" at bounding box center [1218, 317] width 343 height 20
type input "e5062143-5e5d-4c14-88c9-93be8b1445e9"
checkbox input "true"
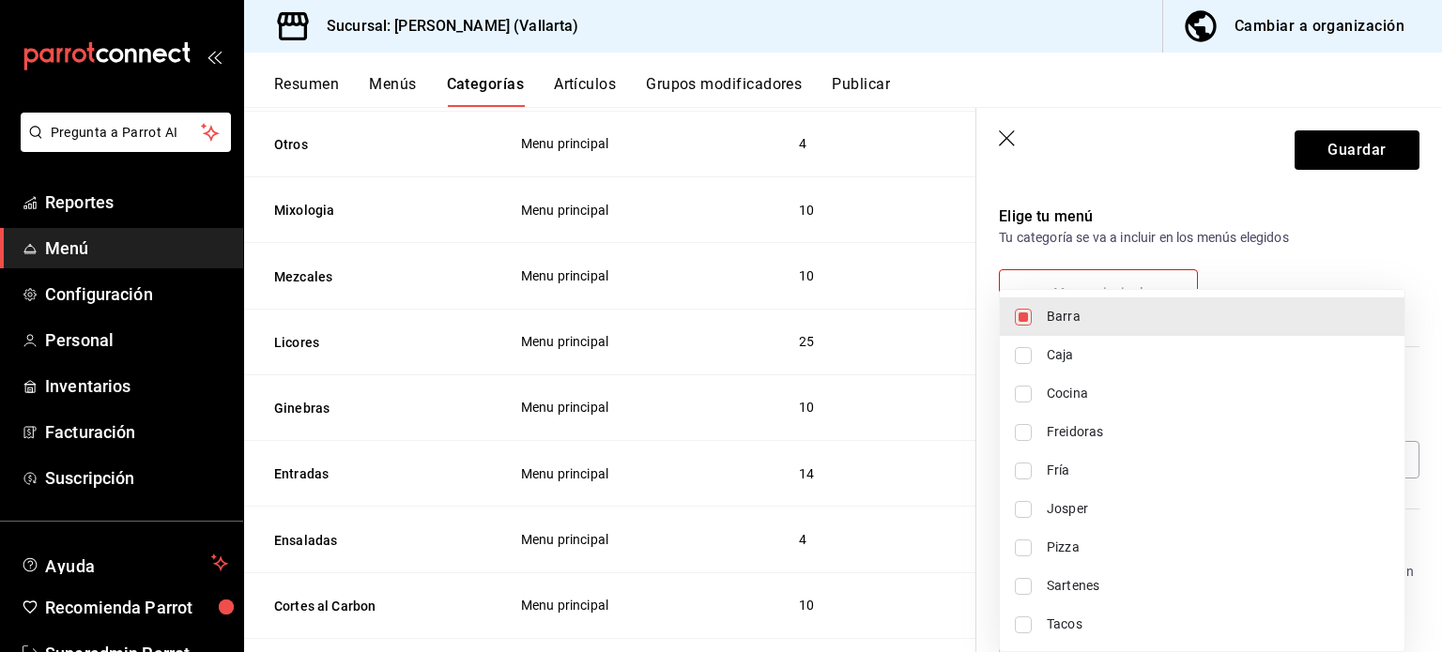
click at [1346, 148] on div at bounding box center [721, 326] width 1442 height 652
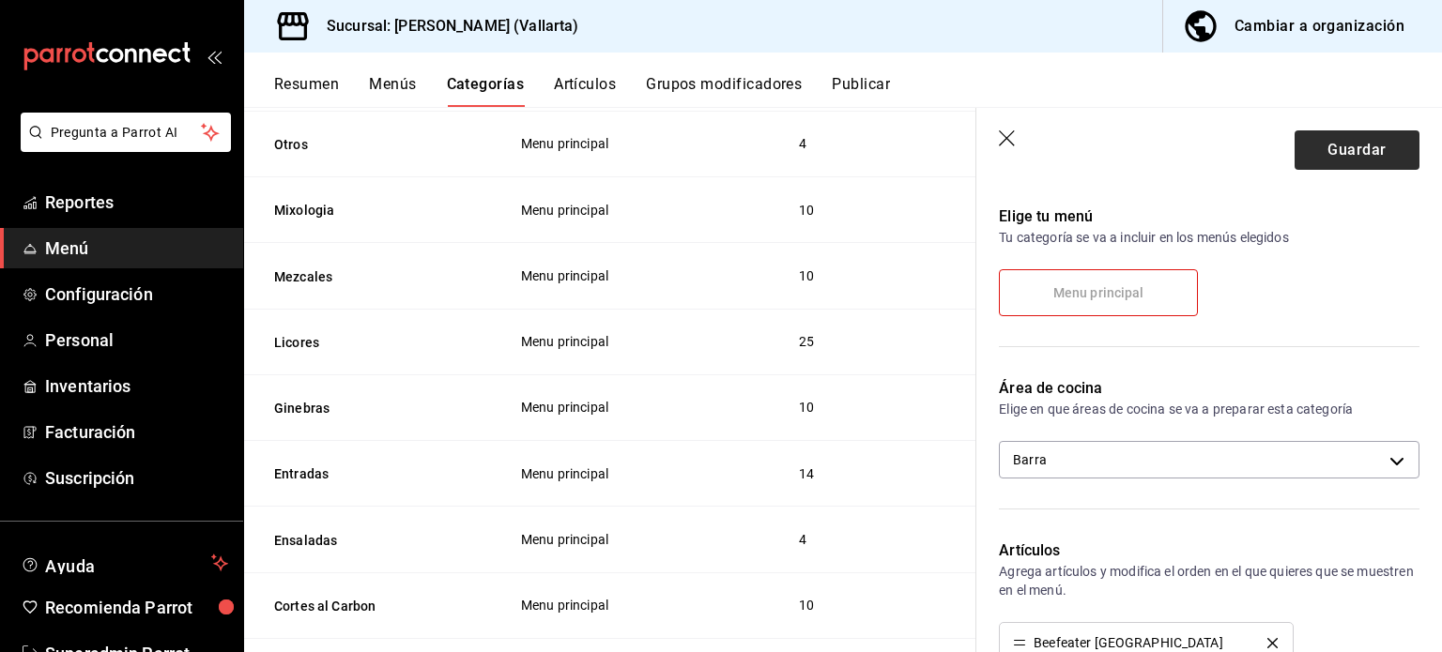
click at [1366, 151] on button "Guardar" at bounding box center [1357, 149] width 125 height 39
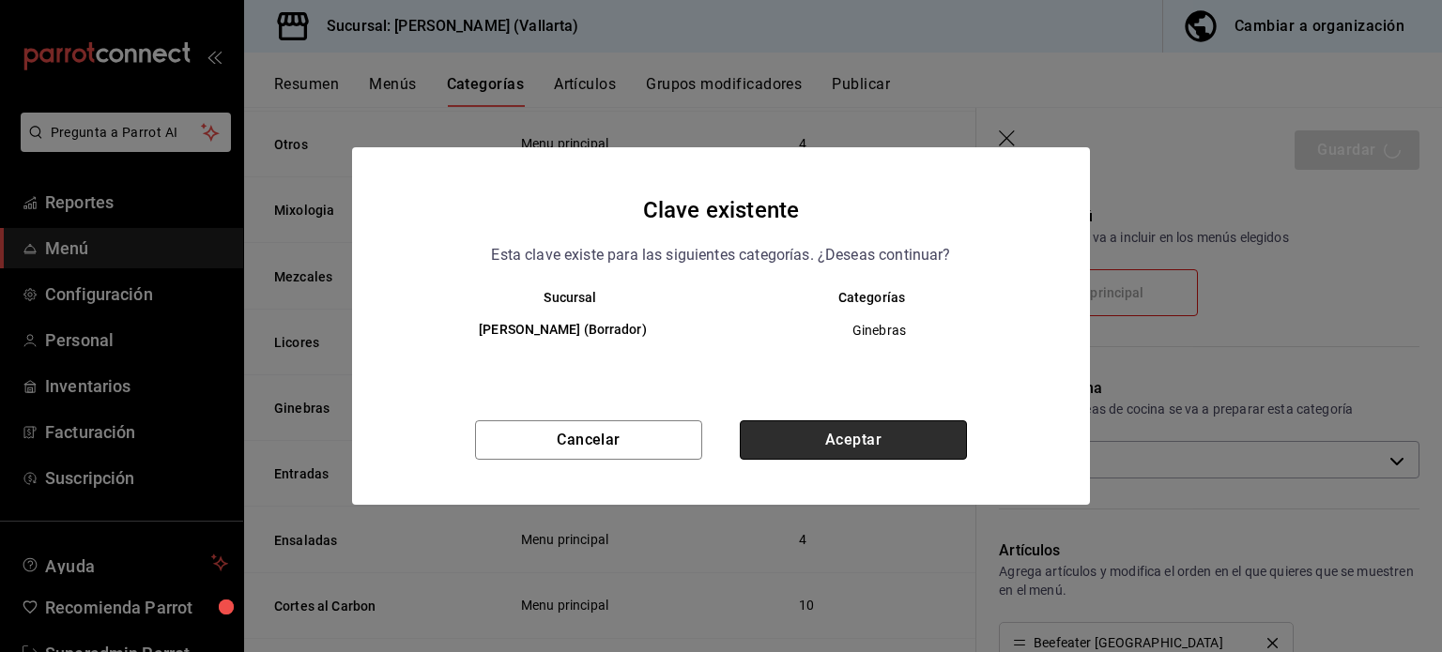
click at [894, 443] on button "Aceptar" at bounding box center [853, 440] width 227 height 39
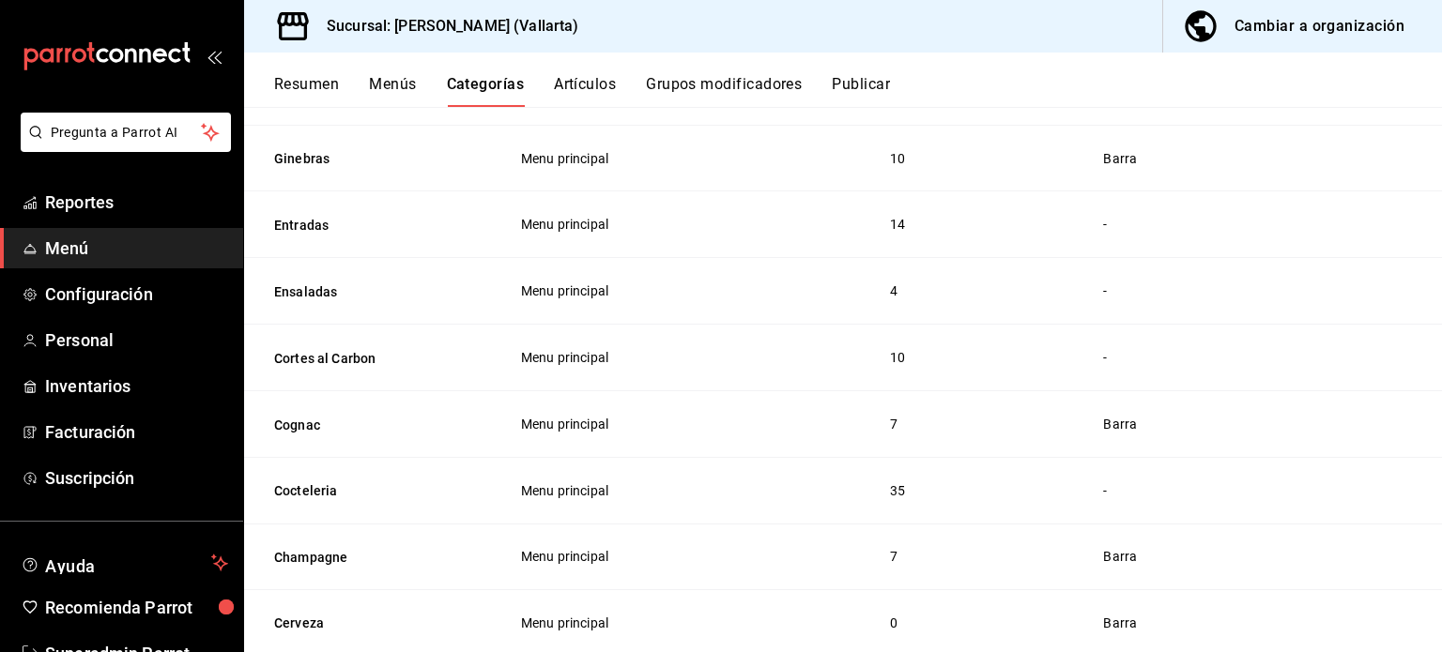
scroll to position [1712, 0]
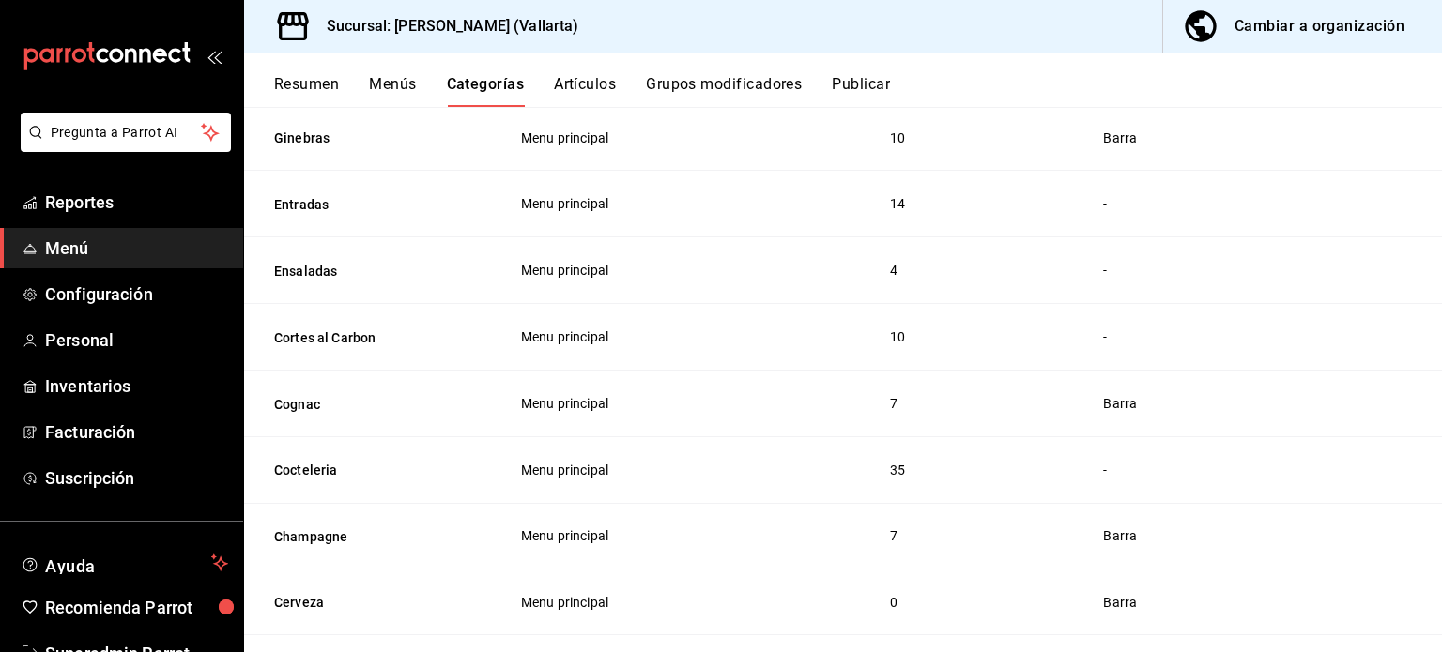
click at [386, 80] on button "Menús" at bounding box center [392, 91] width 47 height 32
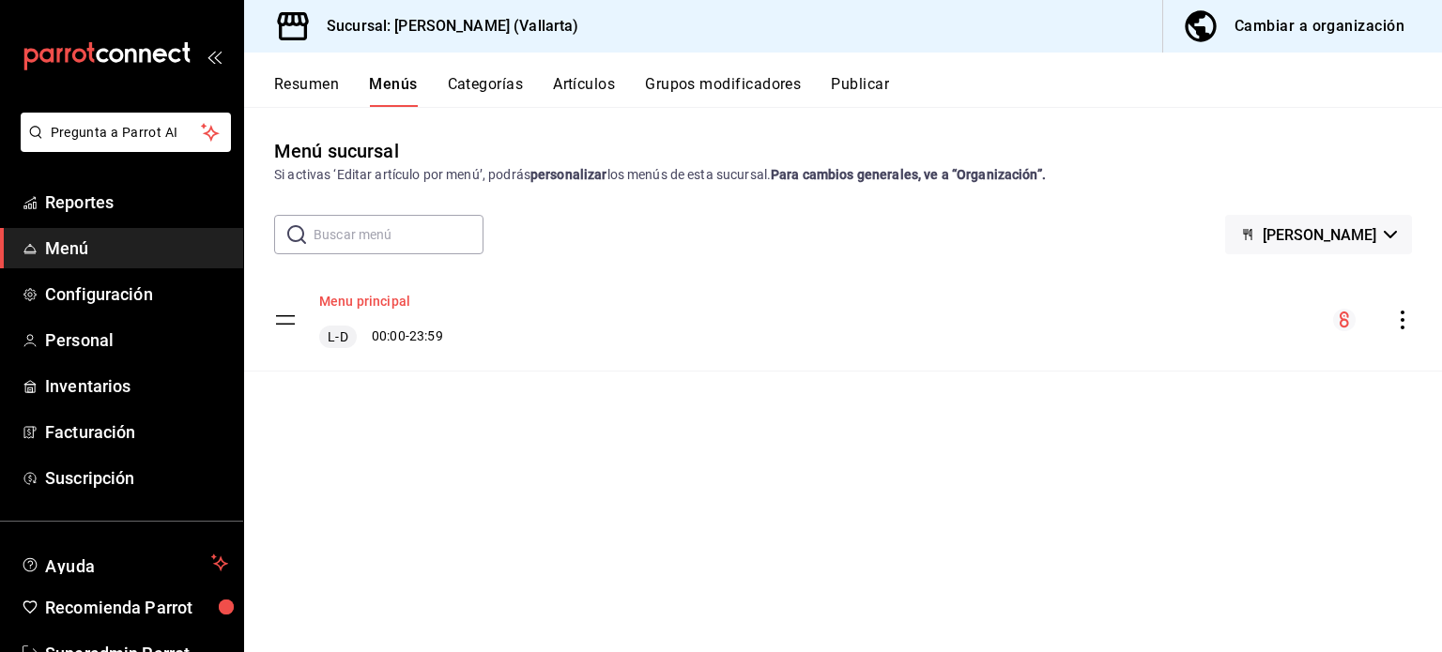
click at [364, 301] on button "Menu principal" at bounding box center [364, 301] width 91 height 19
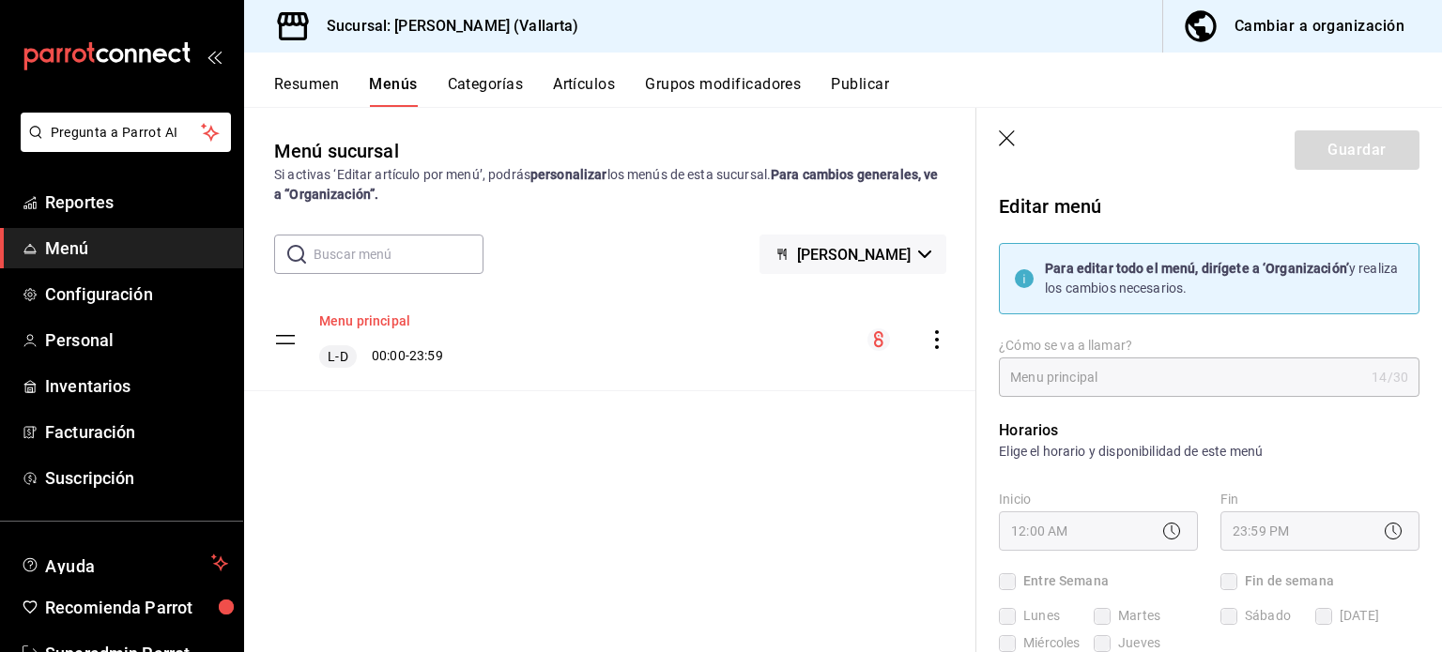
checkbox input "true"
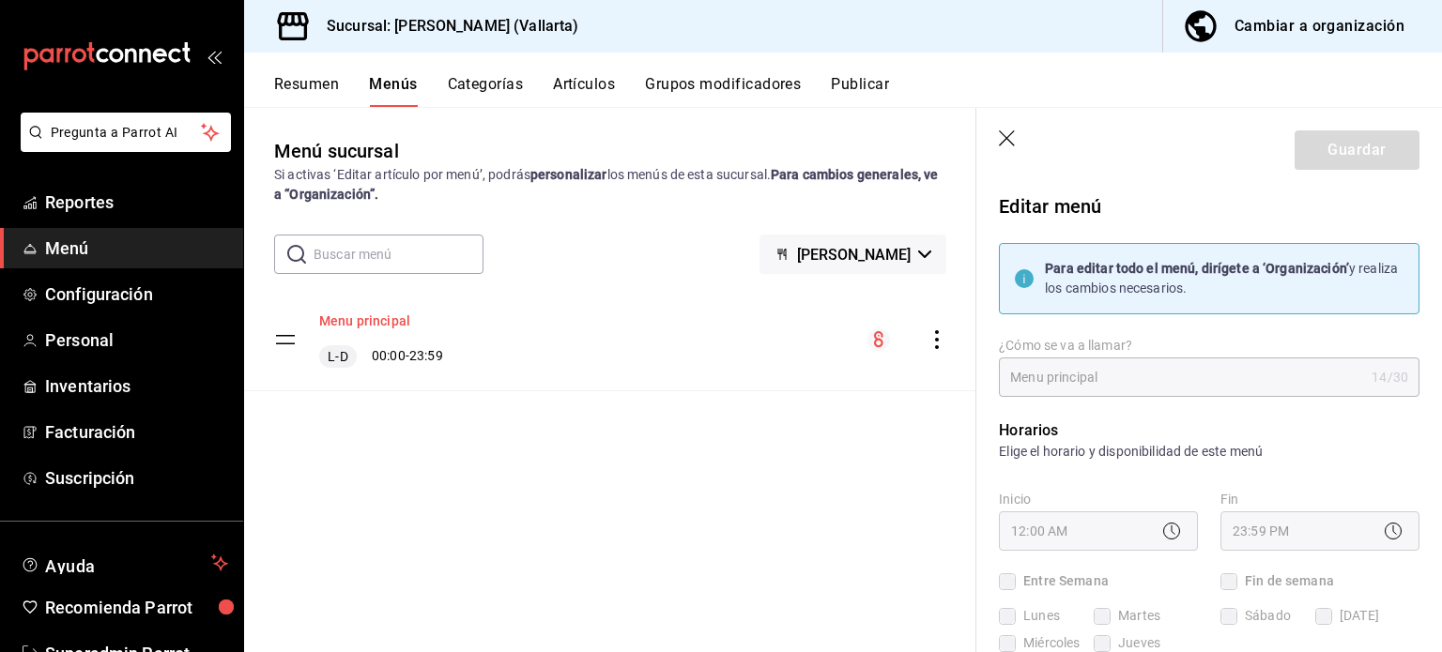
checkbox input "true"
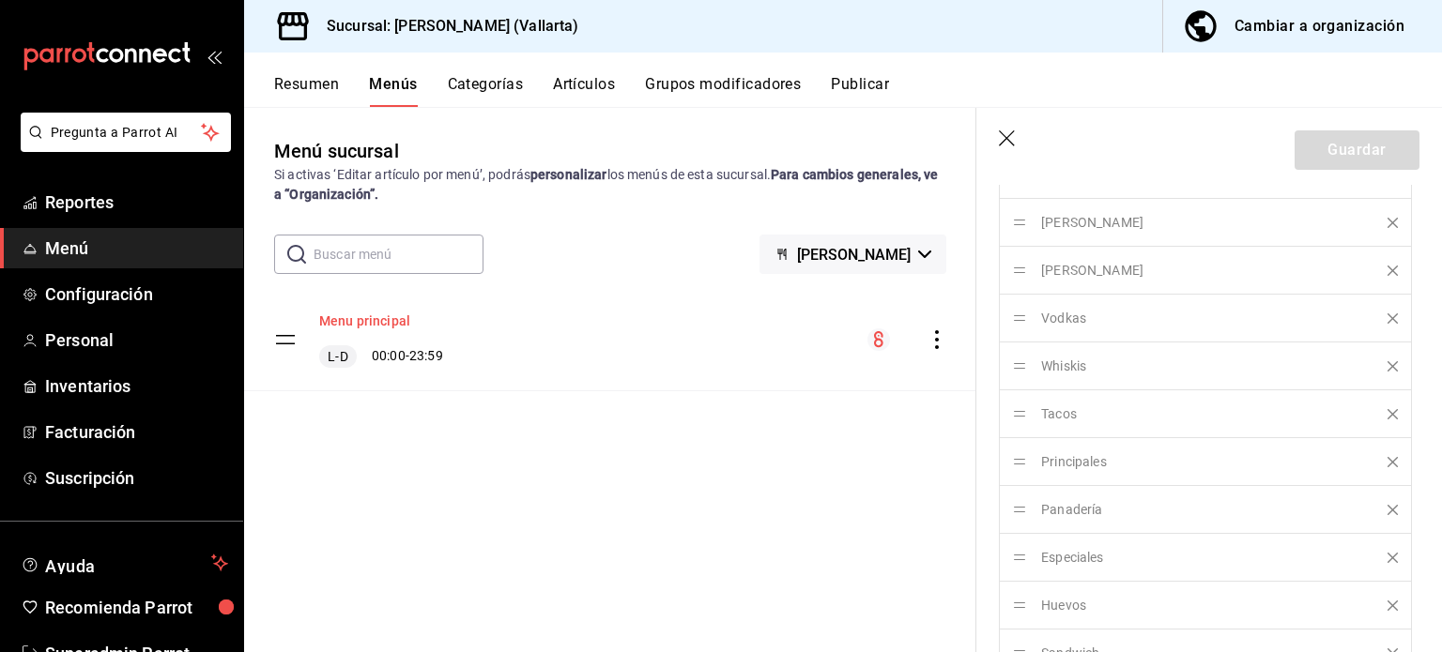
scroll to position [1855, 0]
click at [1356, 41] on button "Cambiar a organización" at bounding box center [1295, 26] width 264 height 53
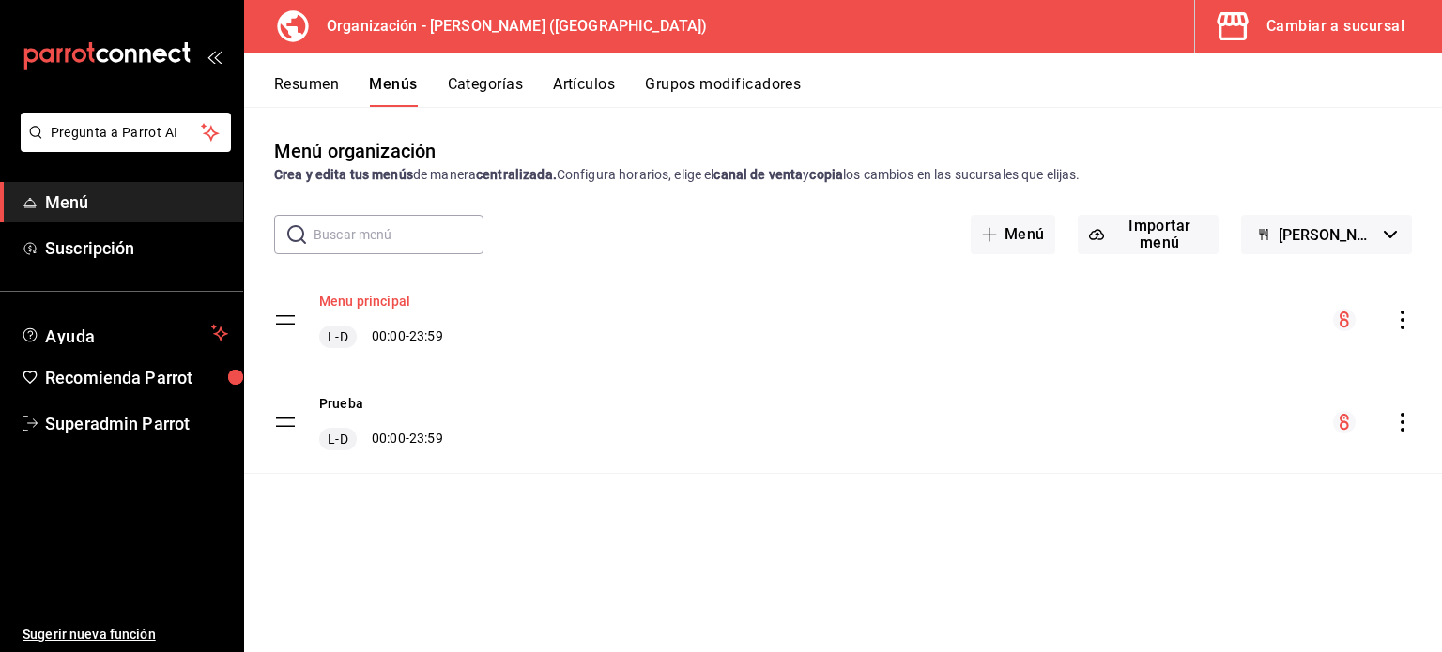
click at [354, 307] on button "Menu principal" at bounding box center [364, 301] width 91 height 19
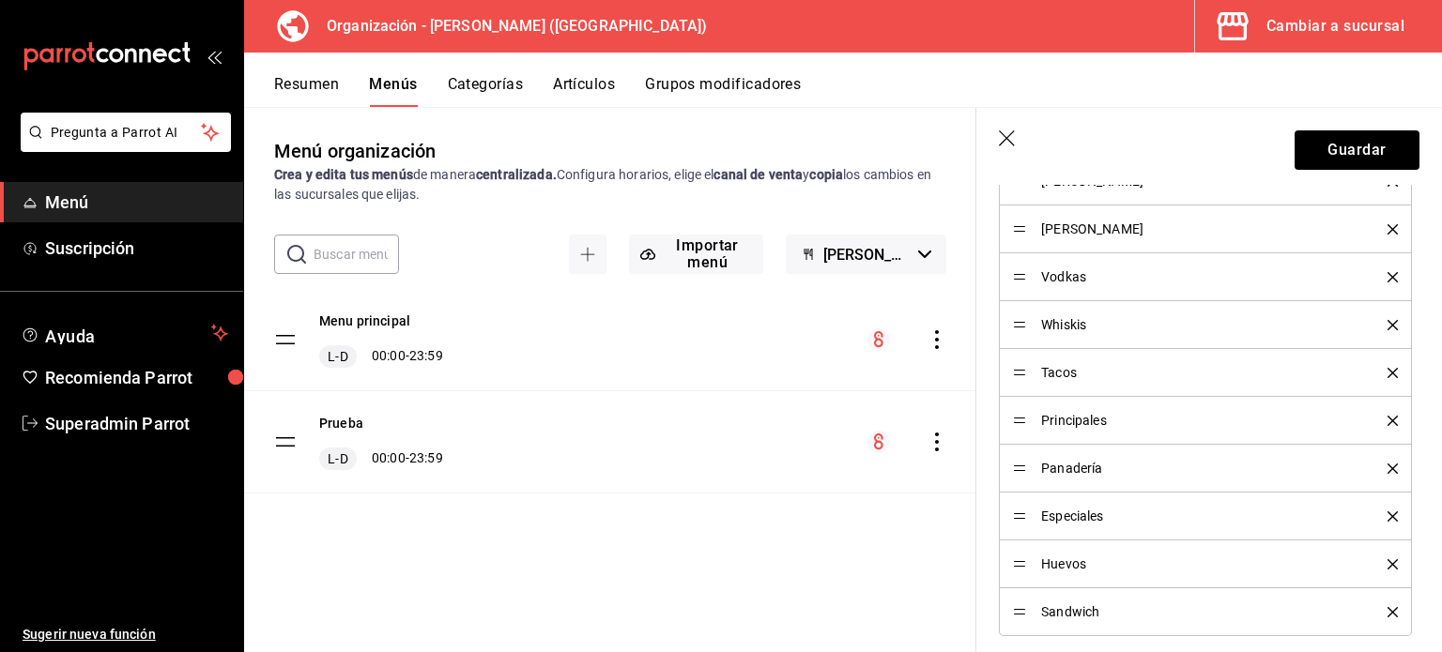
scroll to position [1802, 0]
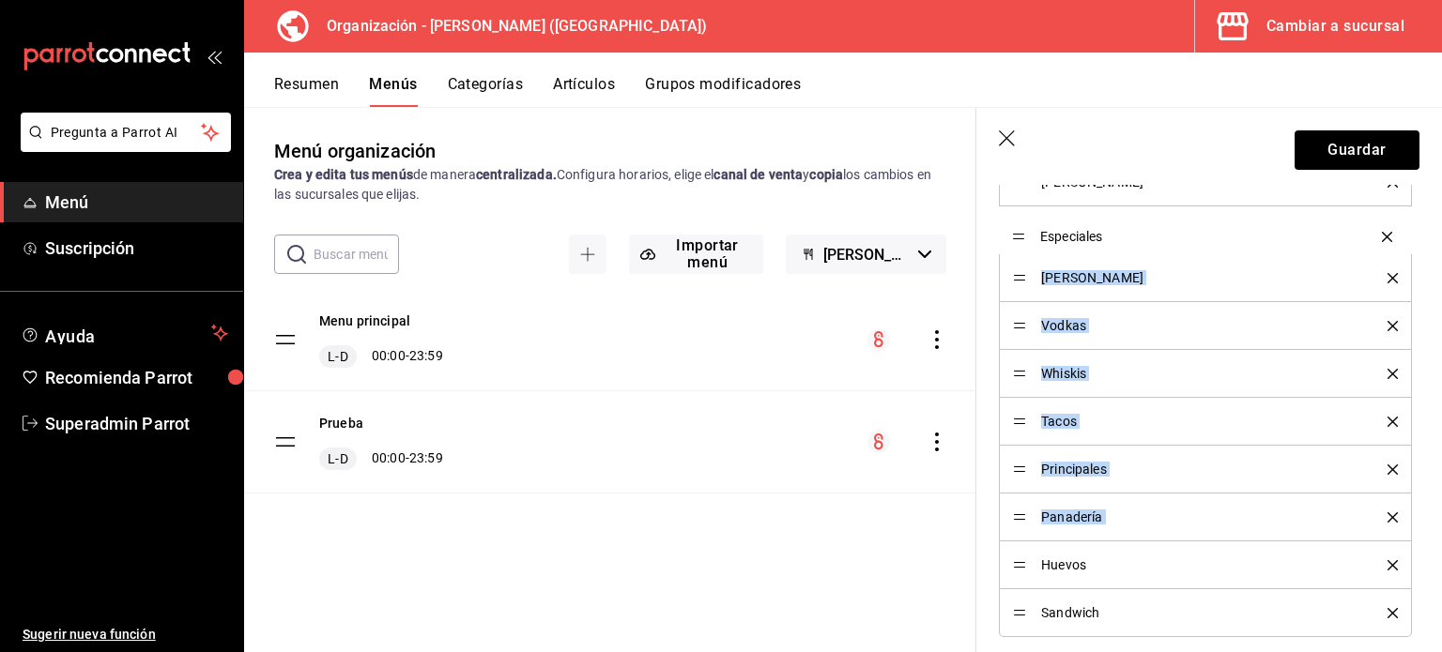
drag, startPoint x: 1020, startPoint y: 512, endPoint x: 1007, endPoint y: 237, distance: 275.4
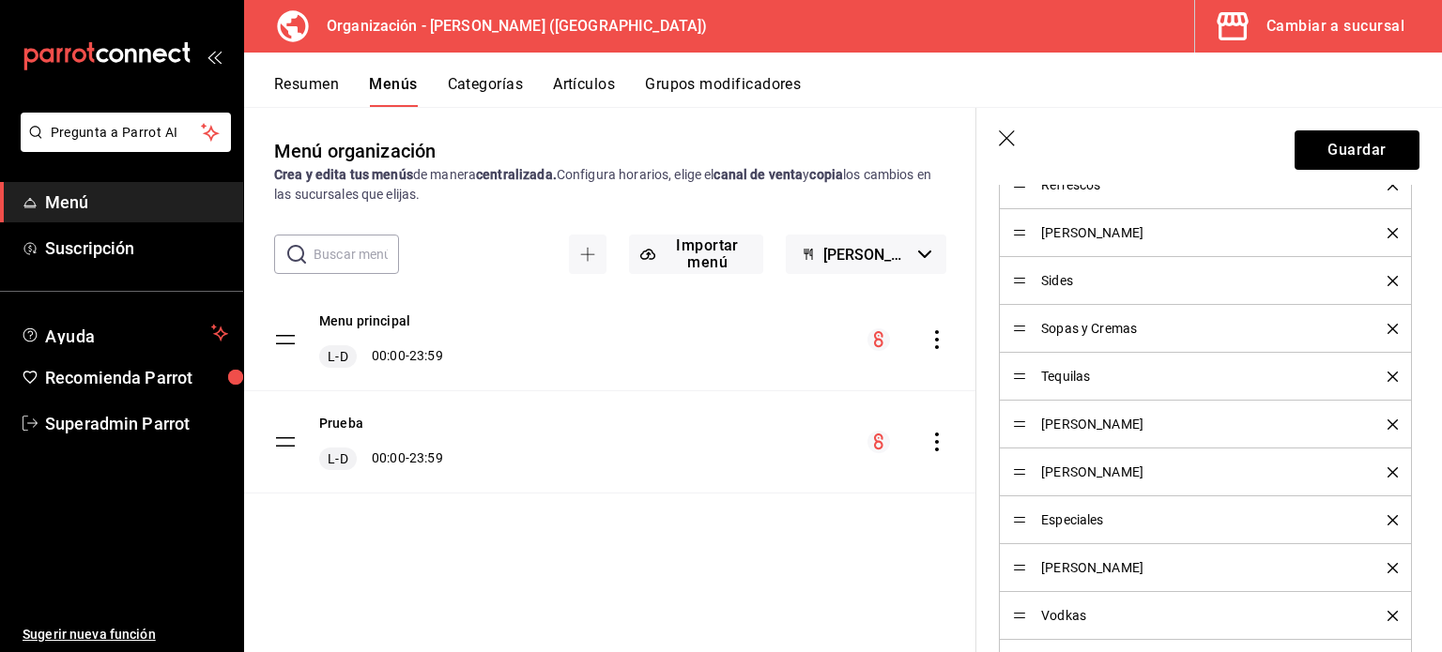
scroll to position [1510, 0]
drag, startPoint x: 1024, startPoint y: 527, endPoint x: 1018, endPoint y: 535, distance: 10.7
click at [1018, 535] on li "Especiales" at bounding box center [1205, 522] width 413 height 48
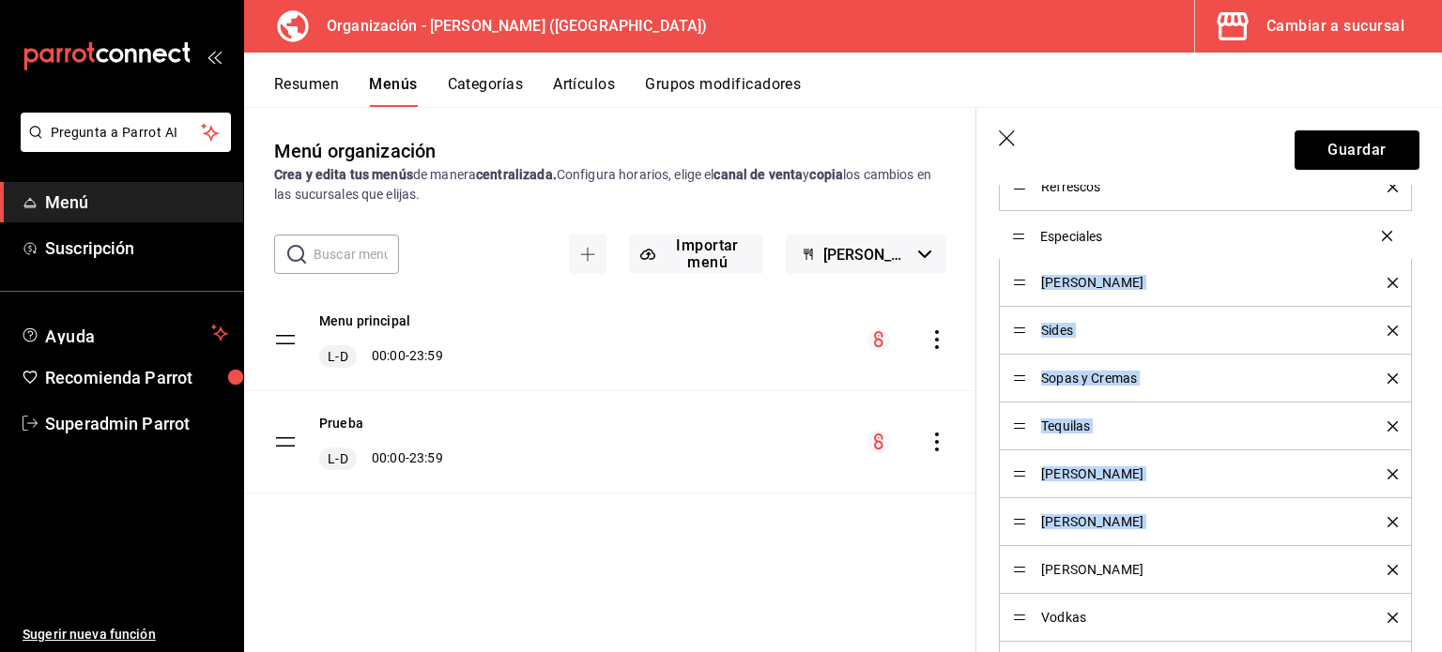
drag, startPoint x: 1018, startPoint y: 521, endPoint x: 1006, endPoint y: 238, distance: 282.8
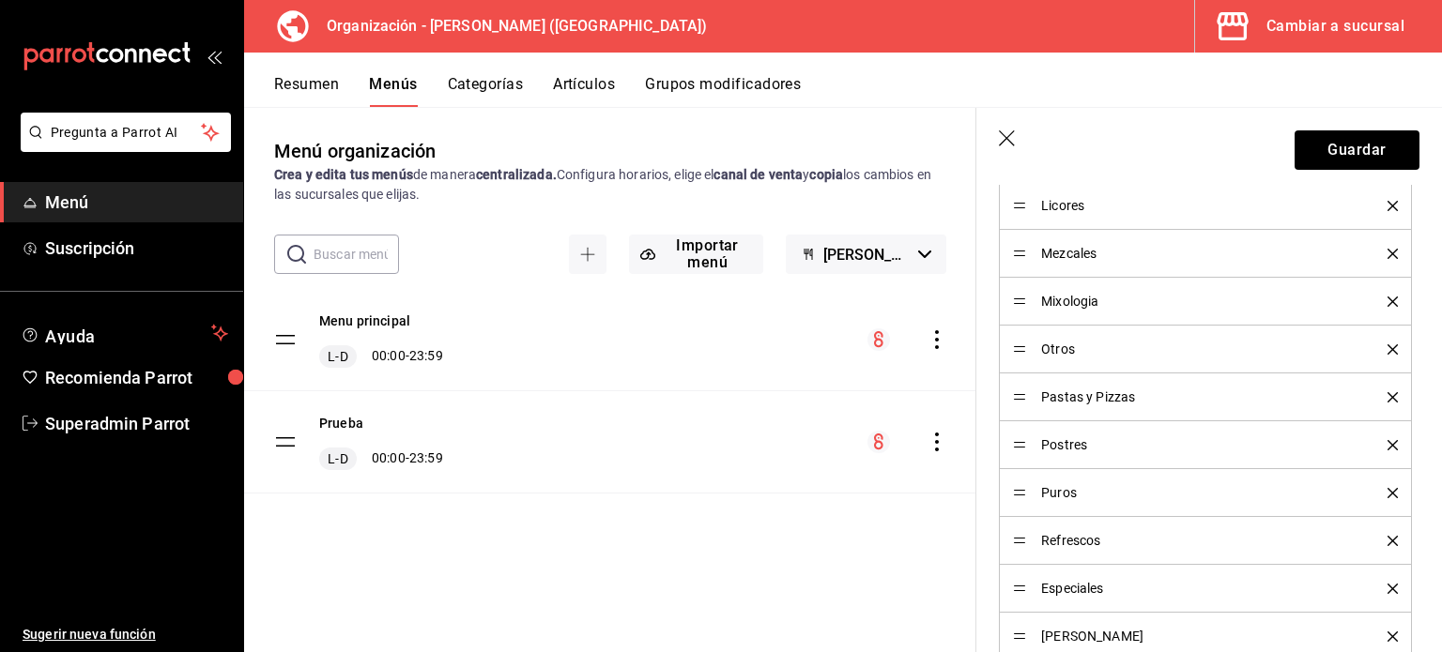
scroll to position [1156, 0]
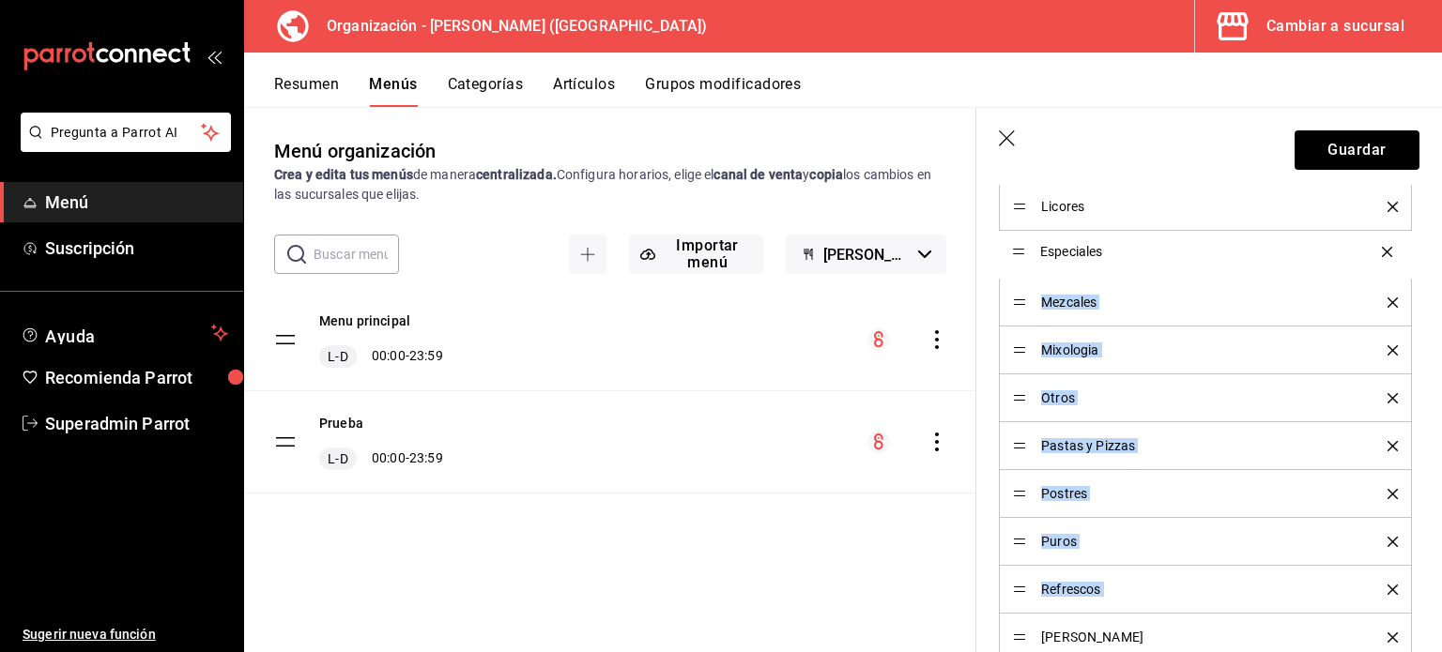
drag, startPoint x: 1022, startPoint y: 581, endPoint x: 1001, endPoint y: 245, distance: 336.8
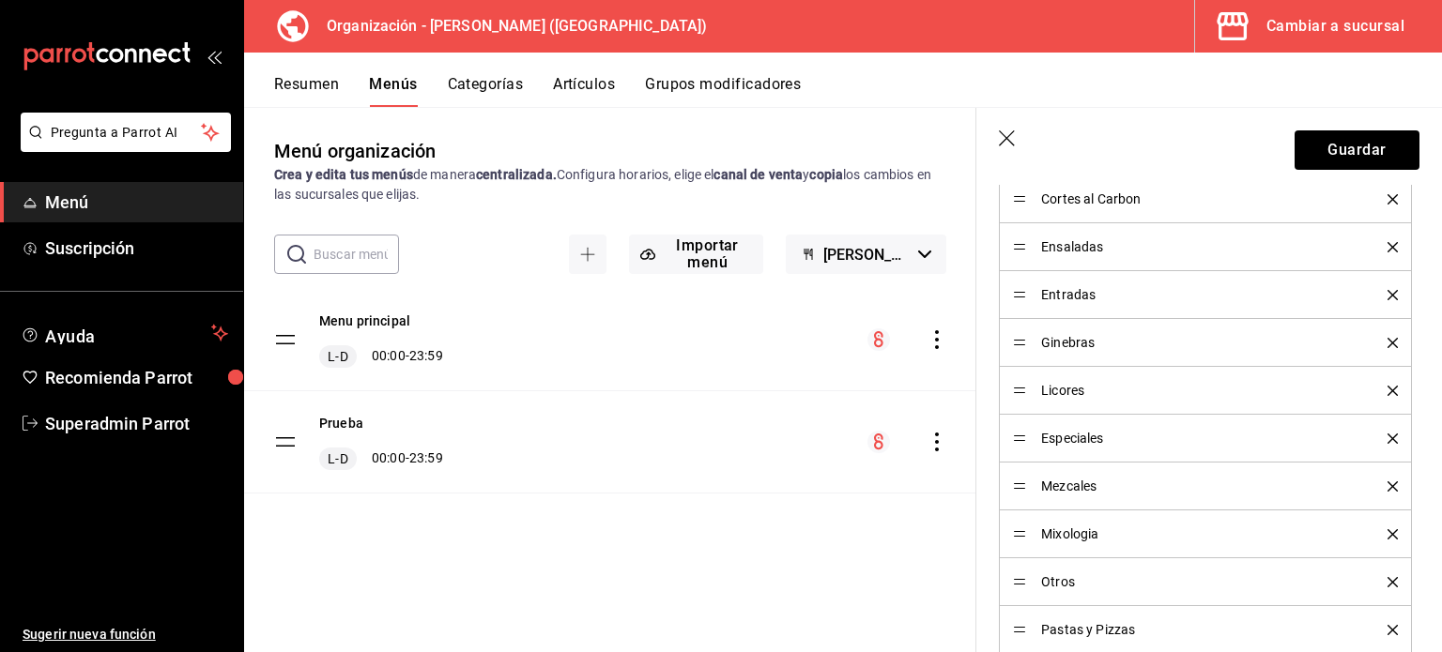
scroll to position [941, 0]
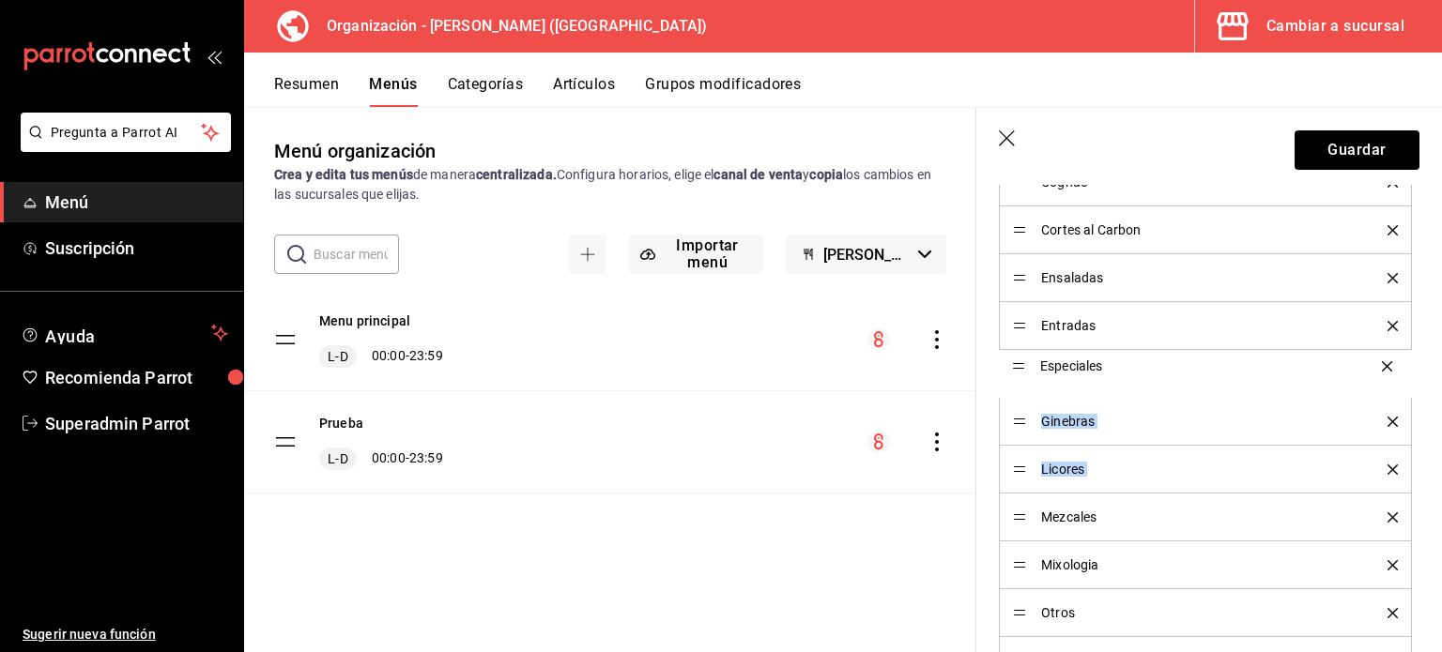
drag, startPoint x: 1022, startPoint y: 467, endPoint x: 1018, endPoint y: 366, distance: 100.6
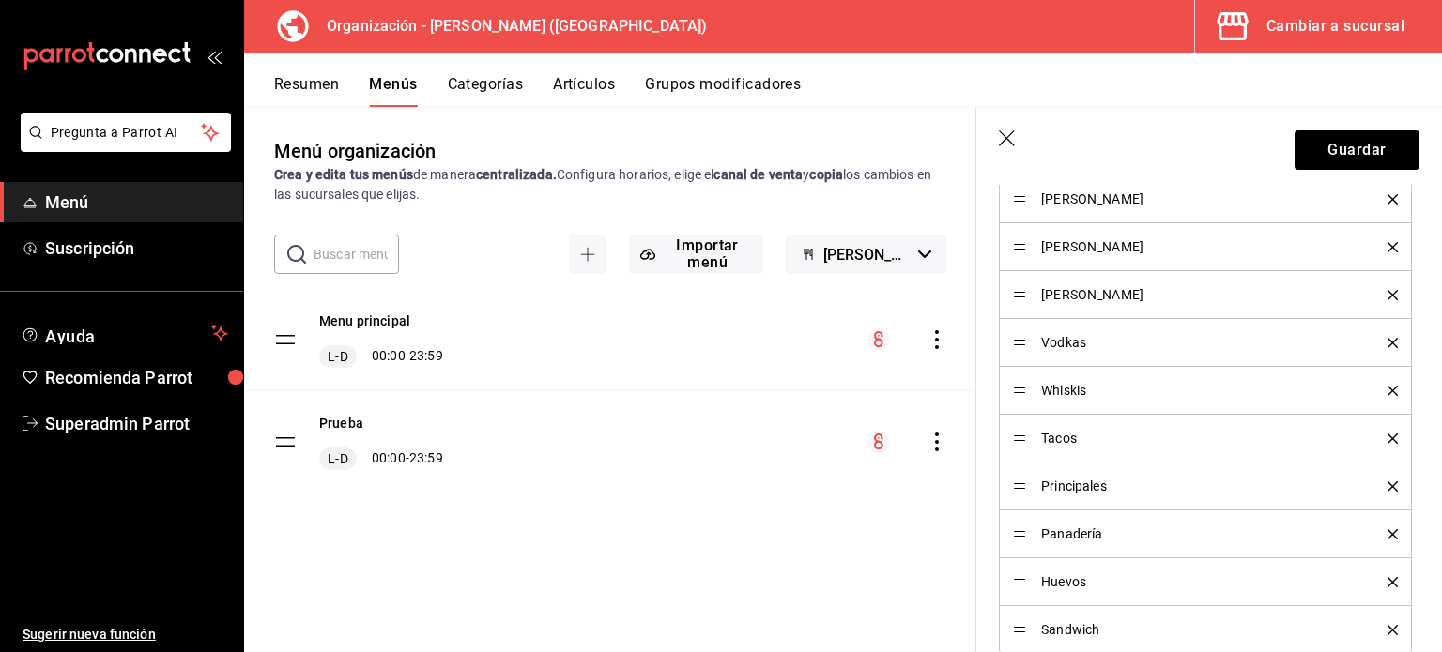
scroll to position [1787, 0]
drag, startPoint x: 1020, startPoint y: 424, endPoint x: 1023, endPoint y: 282, distance: 142.7
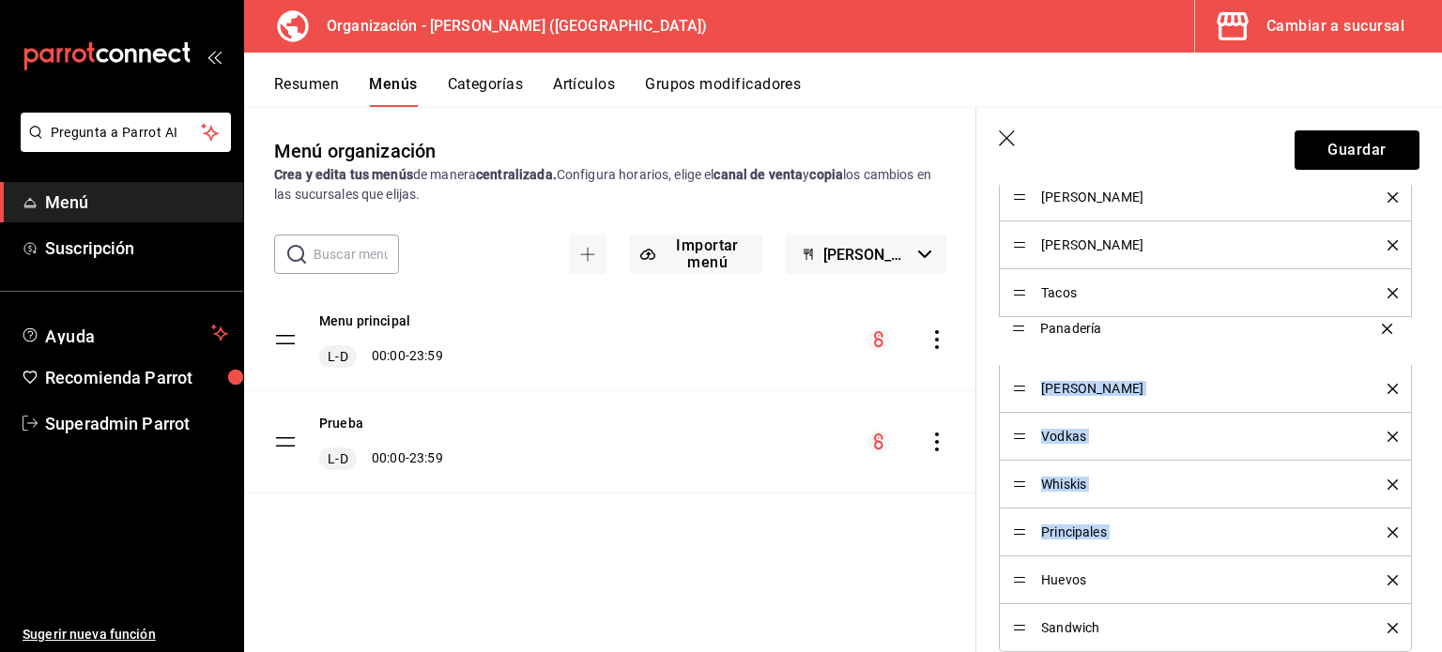
drag, startPoint x: 1014, startPoint y: 530, endPoint x: 1030, endPoint y: 333, distance: 197.8
drag, startPoint x: 1018, startPoint y: 570, endPoint x: 1021, endPoint y: 351, distance: 218.8
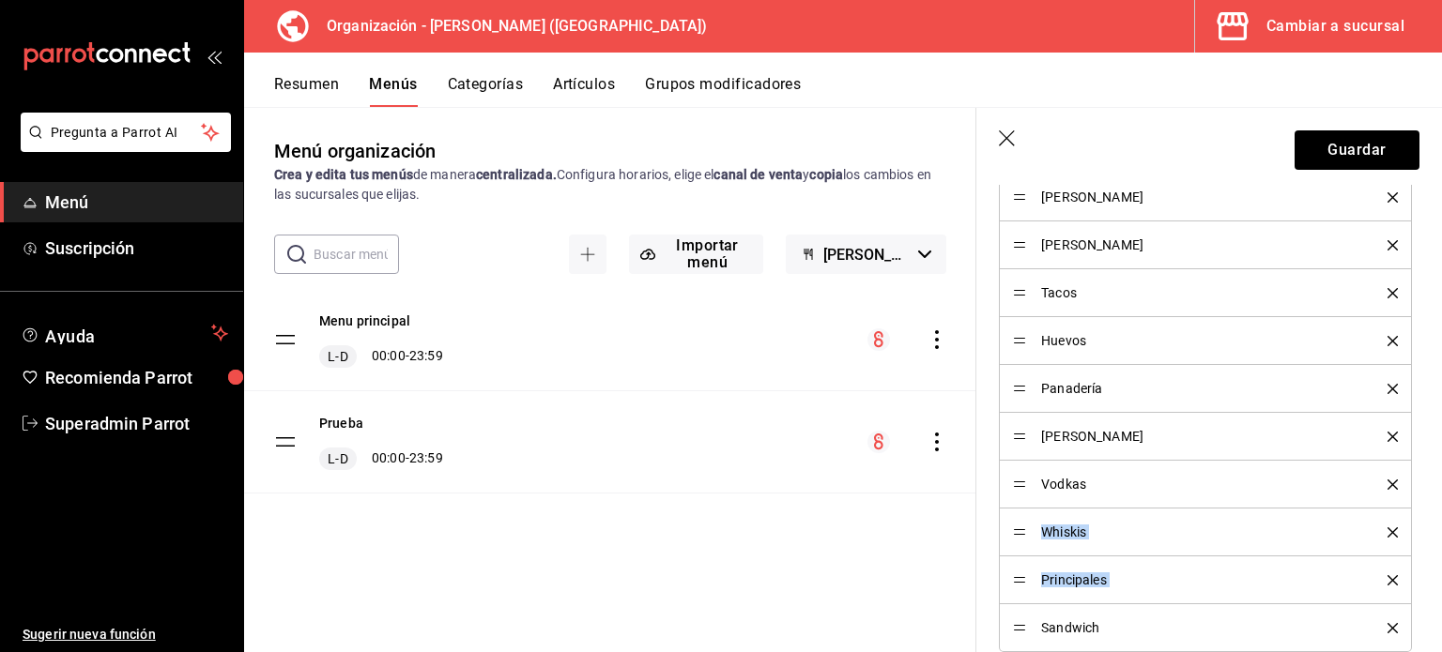
drag, startPoint x: 1018, startPoint y: 627, endPoint x: 1017, endPoint y: 539, distance: 88.3
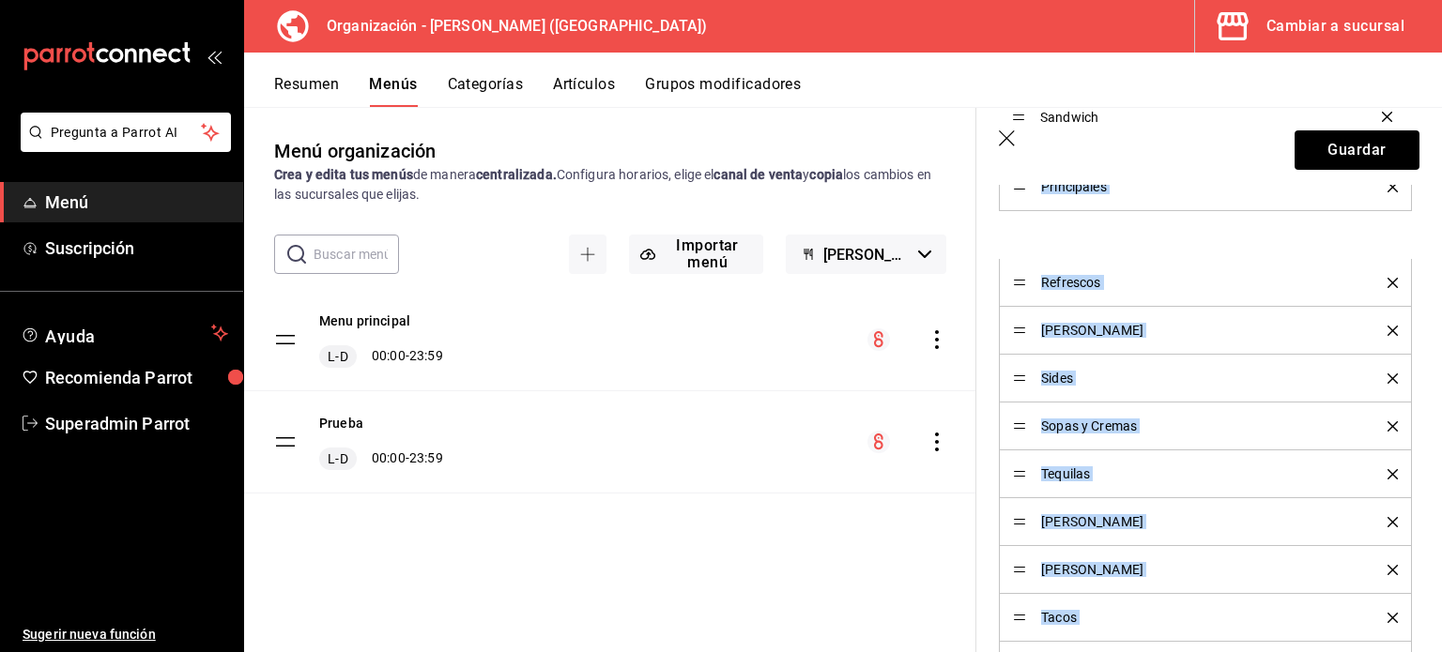
scroll to position [1530, 0]
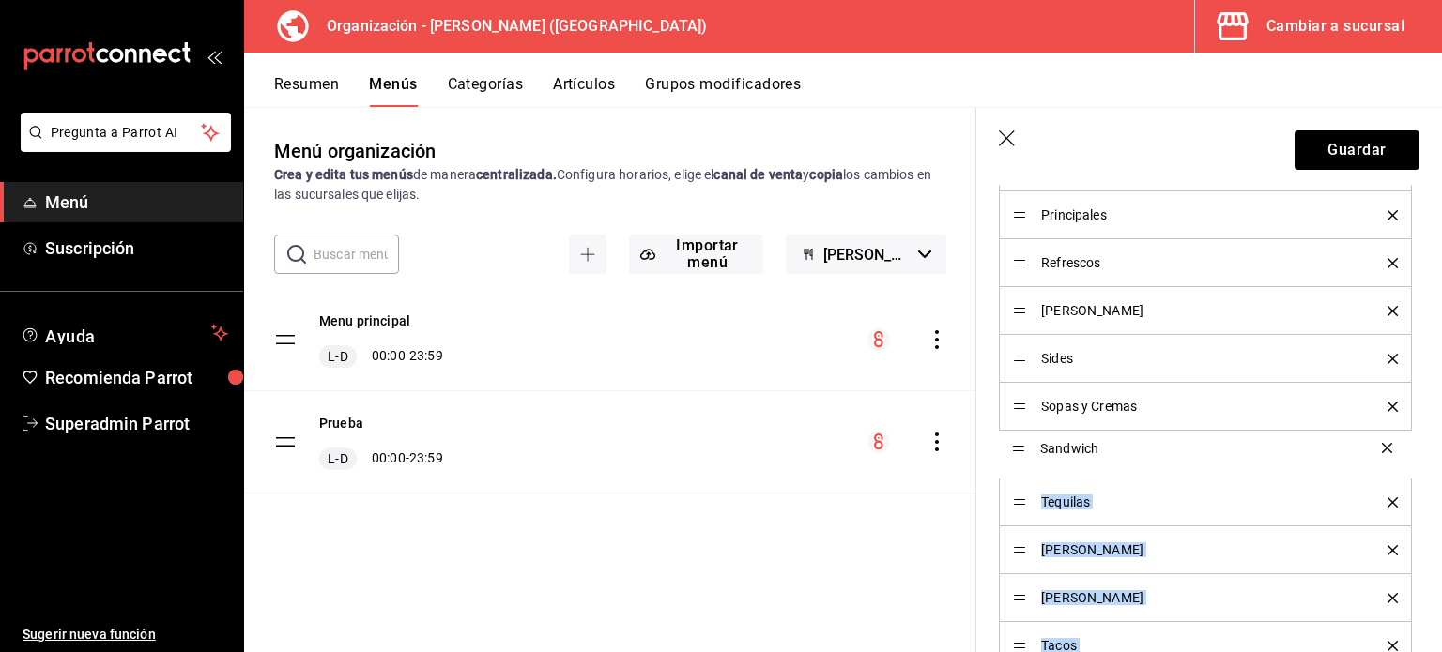
drag, startPoint x: 1017, startPoint y: 607, endPoint x: 995, endPoint y: 446, distance: 162.9
click at [985, 470] on div "Categorías Selecciona una categoría existente Aves y Pescados Brandy Cafes y Be…" at bounding box center [1197, 52] width 443 height 1791
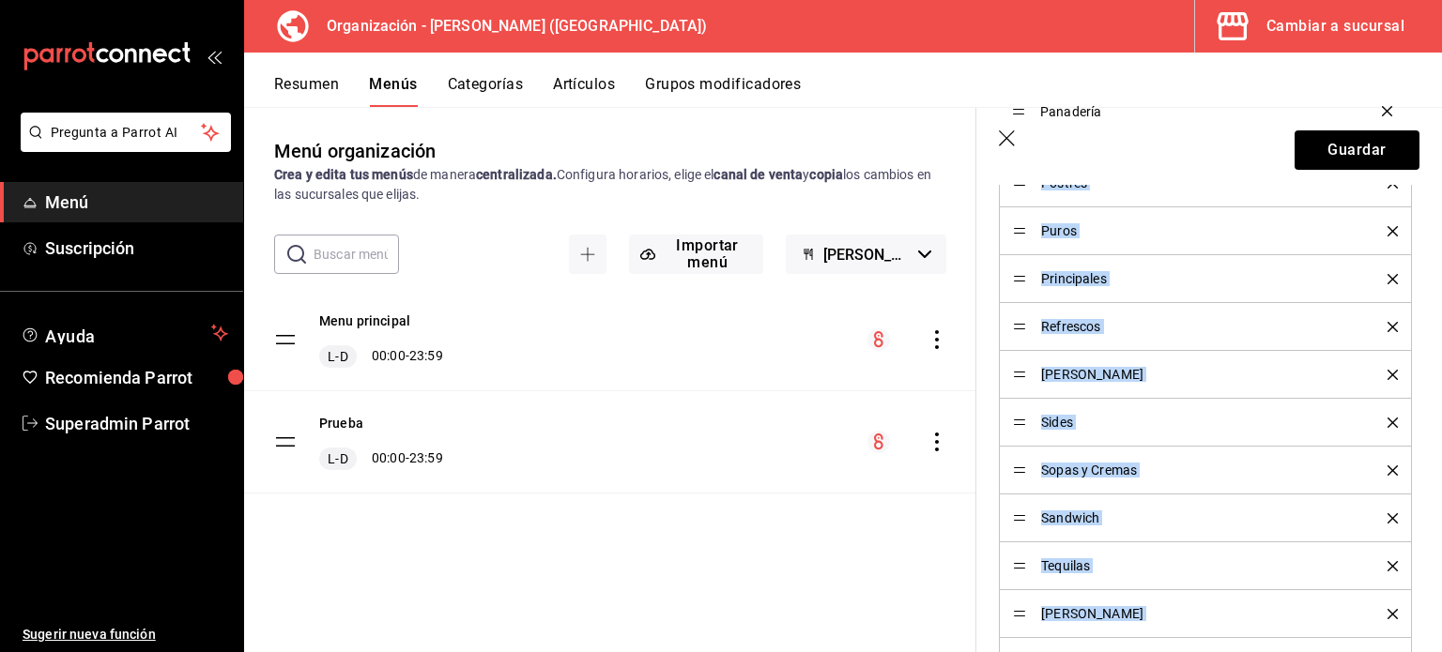
scroll to position [1445, 0]
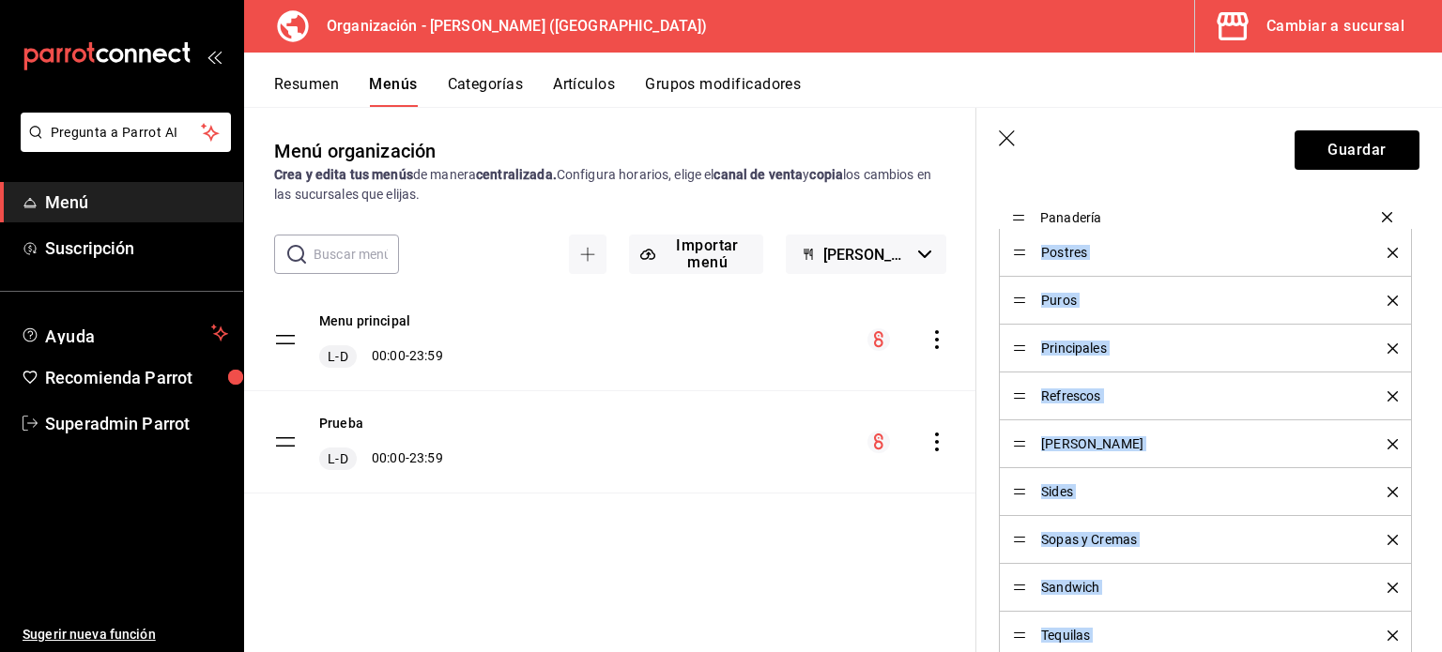
drag, startPoint x: 1020, startPoint y: 464, endPoint x: 987, endPoint y: 222, distance: 243.6
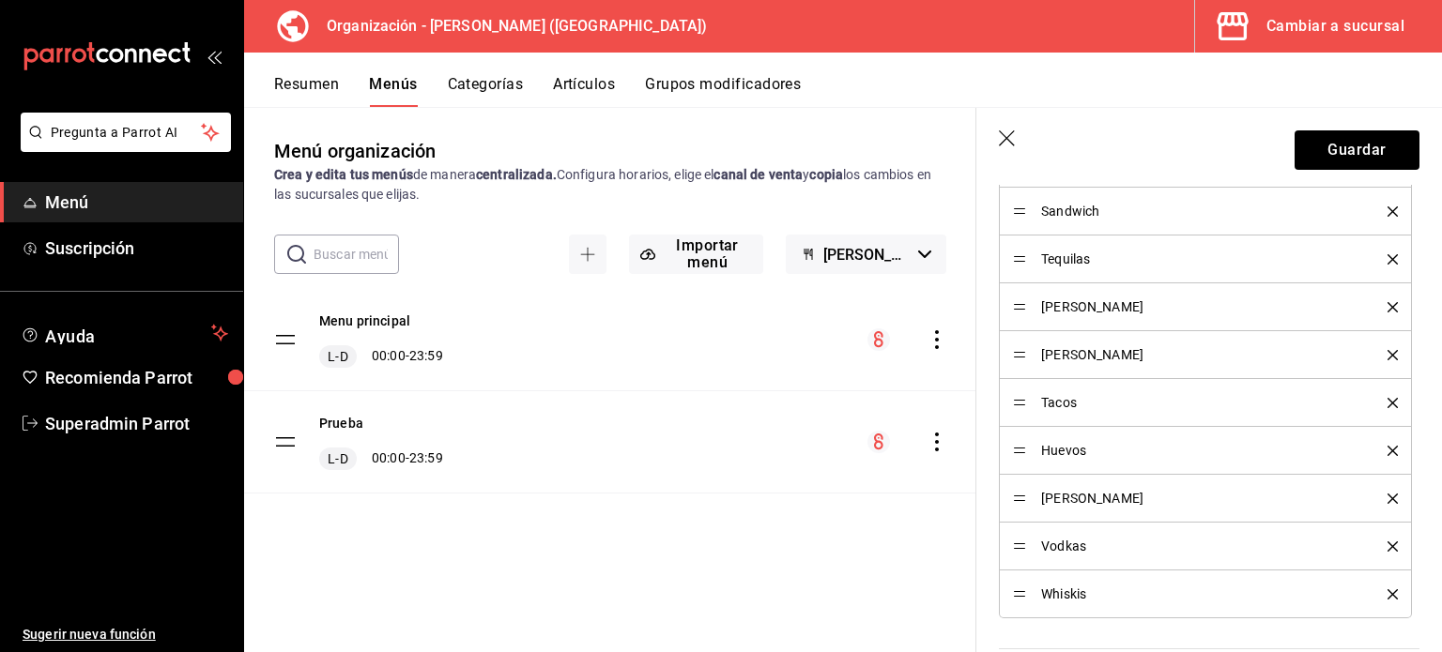
scroll to position [1806, 0]
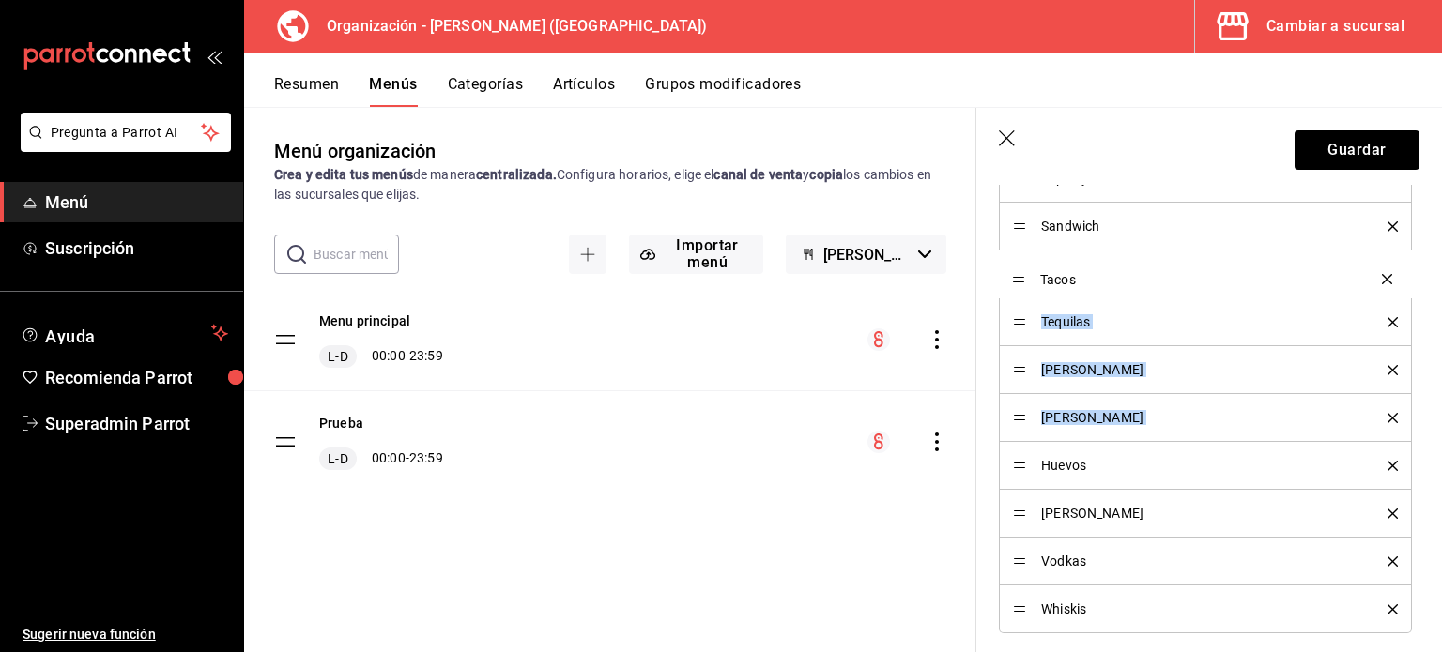
drag, startPoint x: 1020, startPoint y: 409, endPoint x: 1014, endPoint y: 276, distance: 133.5
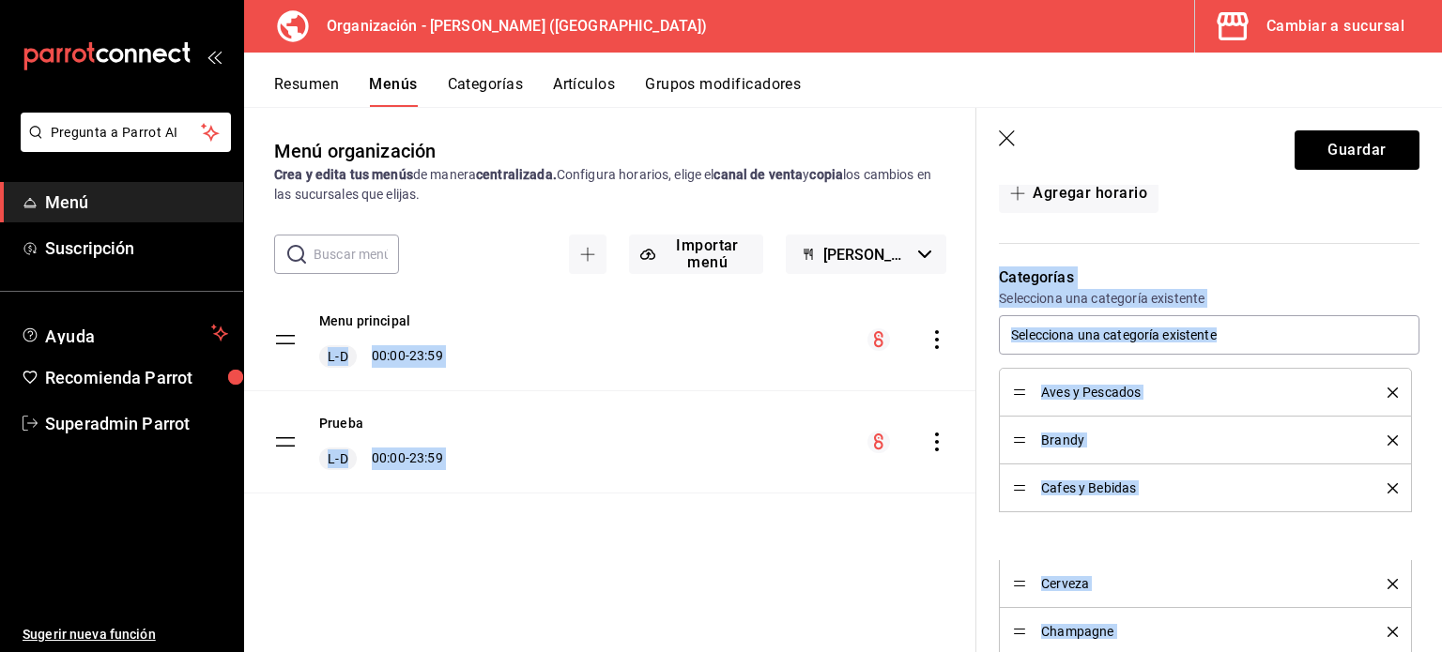
scroll to position [941, 0]
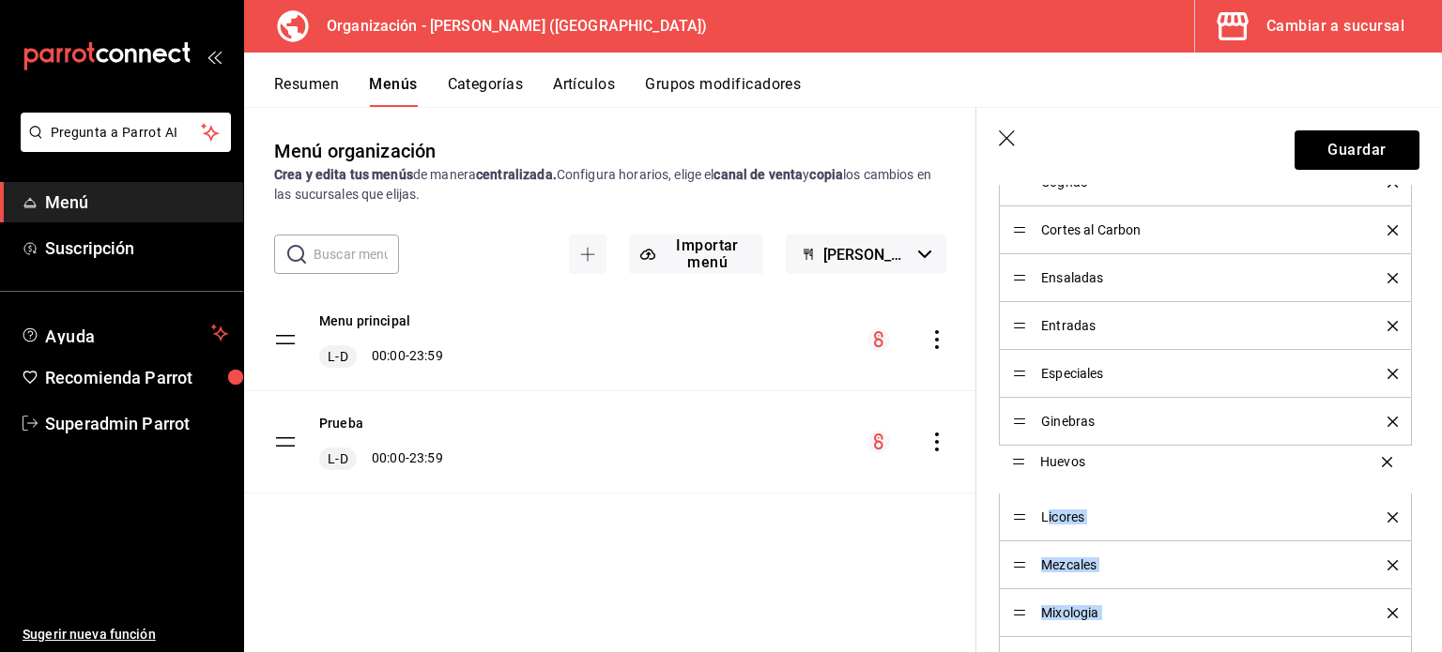
drag, startPoint x: 1018, startPoint y: 462, endPoint x: 1047, endPoint y: 465, distance: 29.2
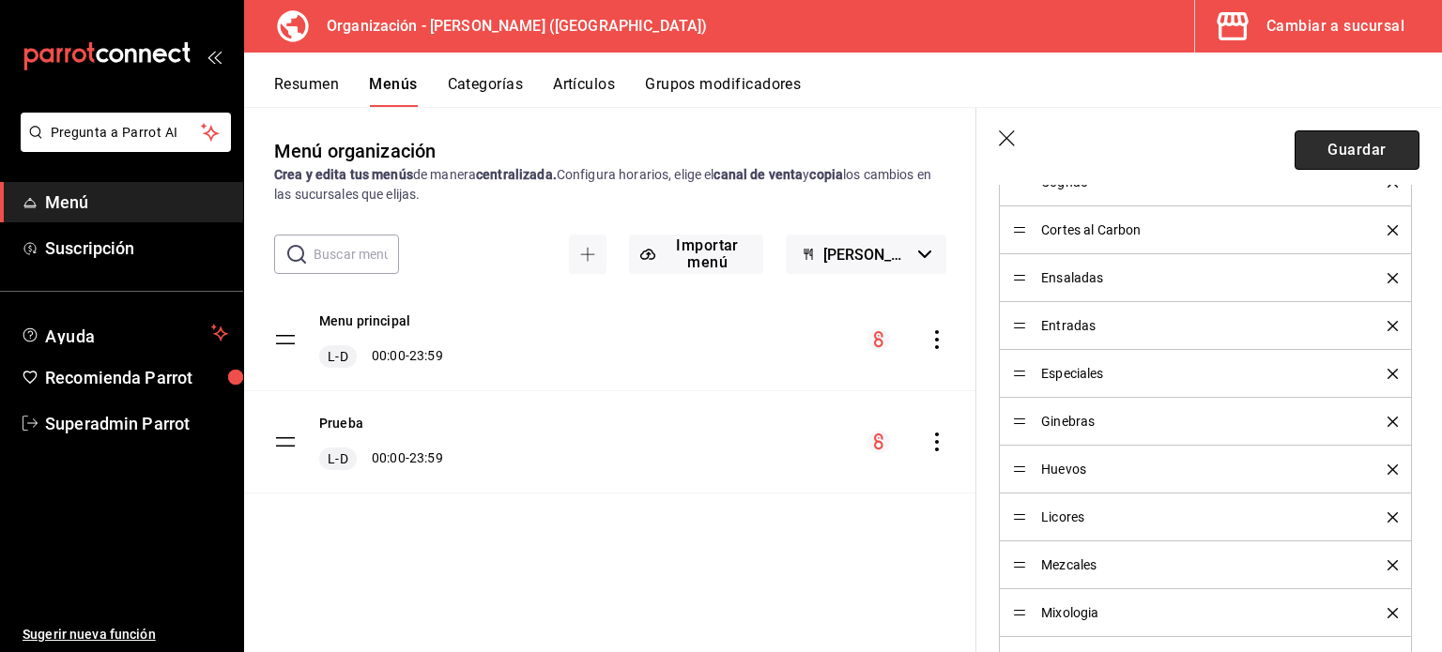
click at [1350, 158] on button "Guardar" at bounding box center [1357, 149] width 125 height 39
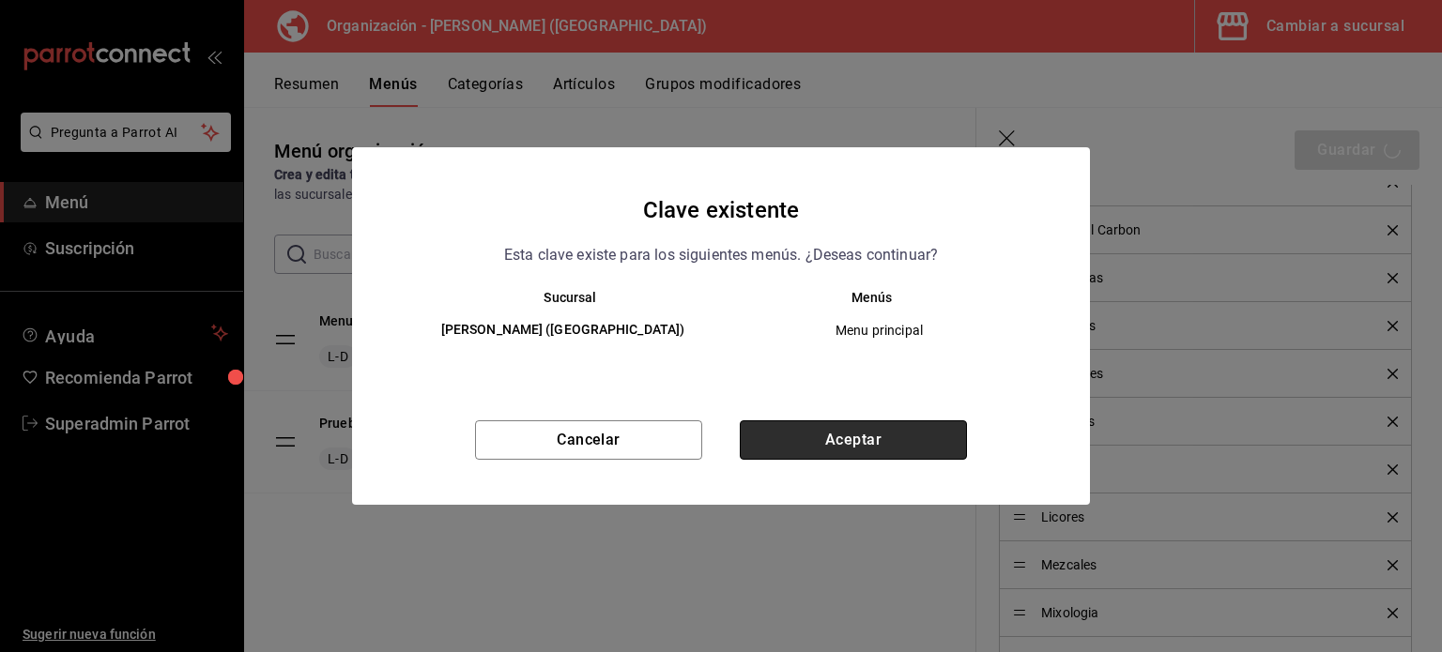
click at [865, 459] on button "Aceptar" at bounding box center [853, 440] width 227 height 39
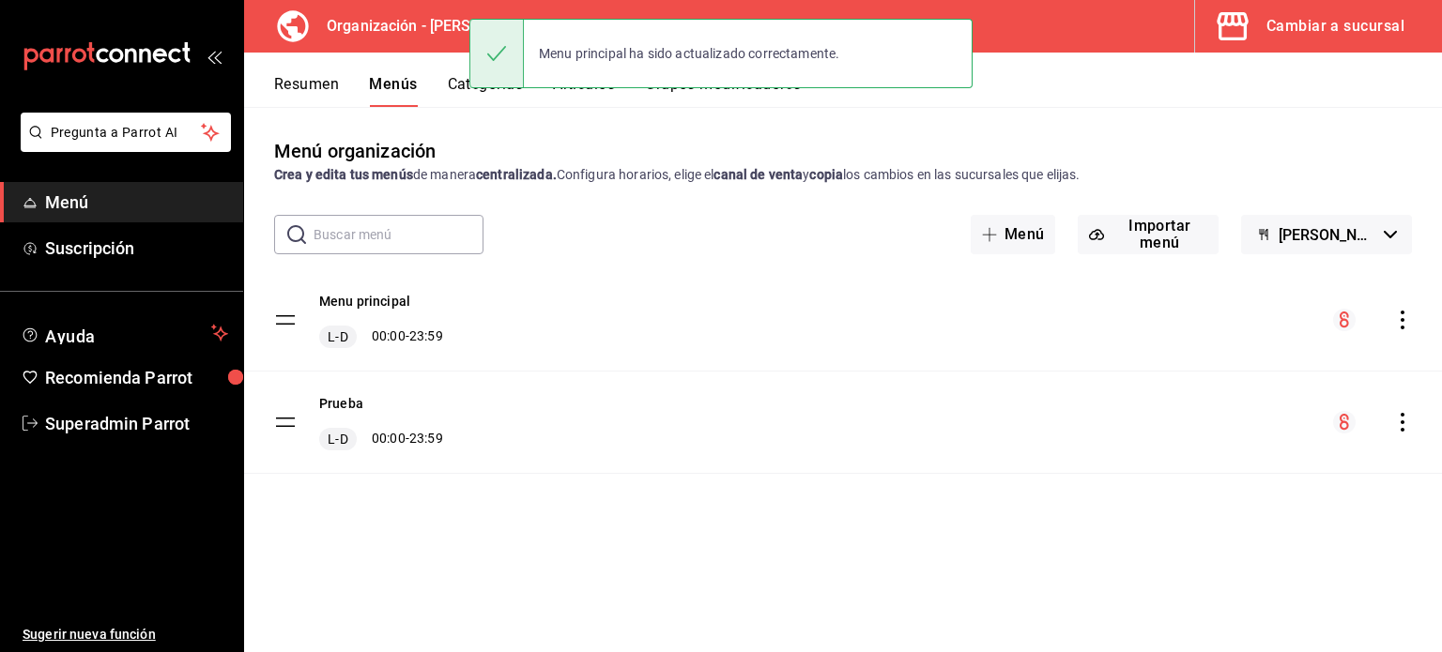
click at [448, 94] on button "Categorías" at bounding box center [486, 91] width 76 height 32
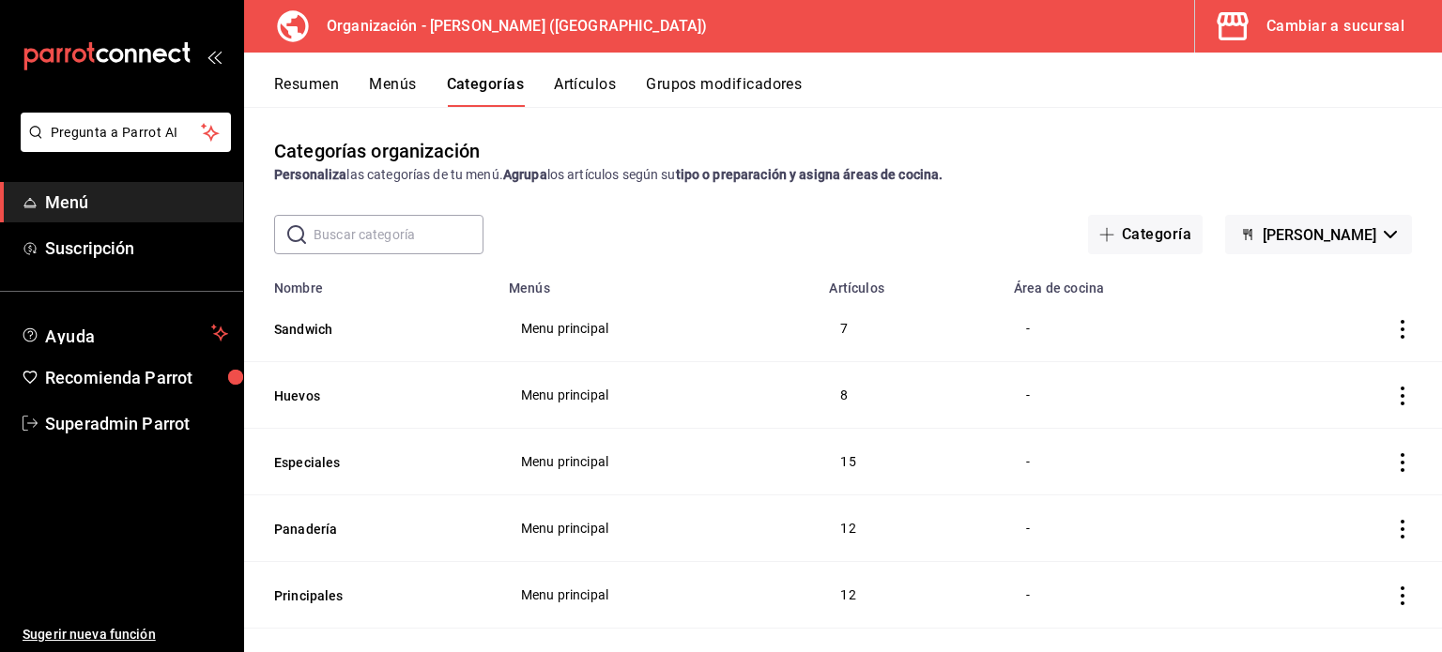
click at [383, 84] on button "Menús" at bounding box center [392, 91] width 47 height 32
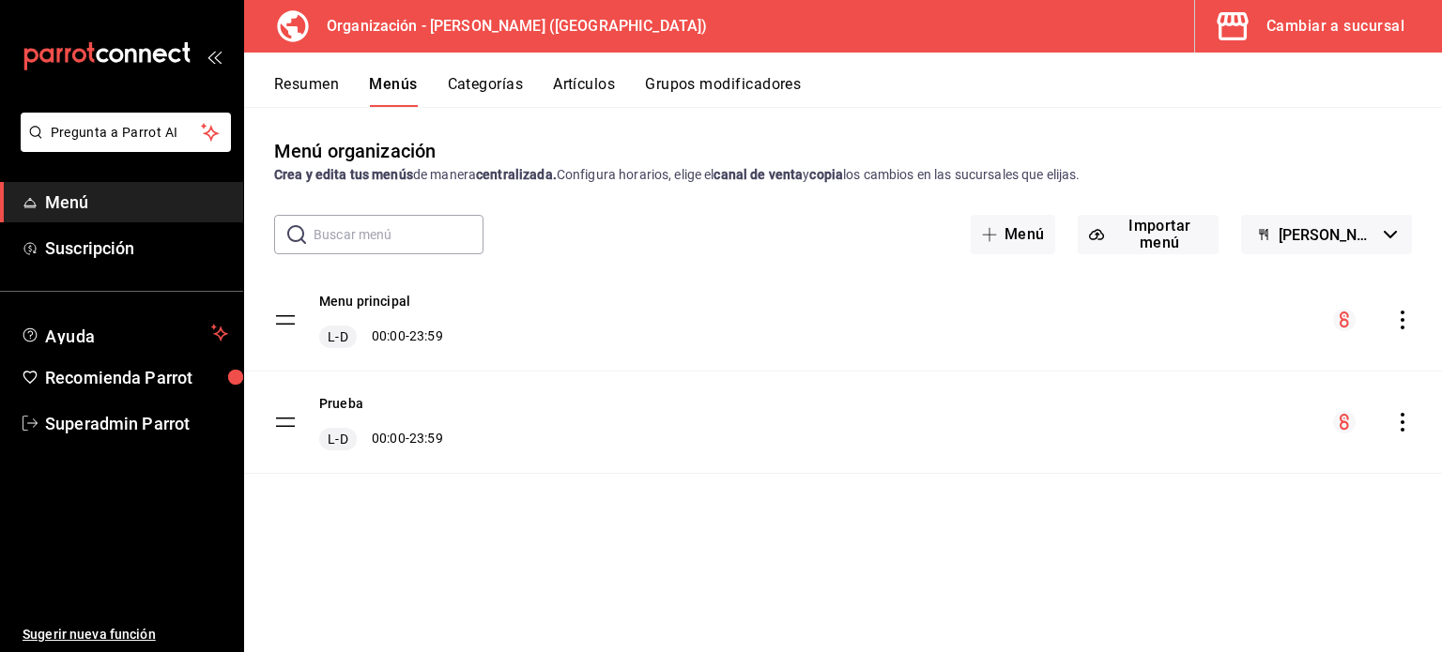
click at [1408, 312] on icon "actions" at bounding box center [1402, 320] width 19 height 19
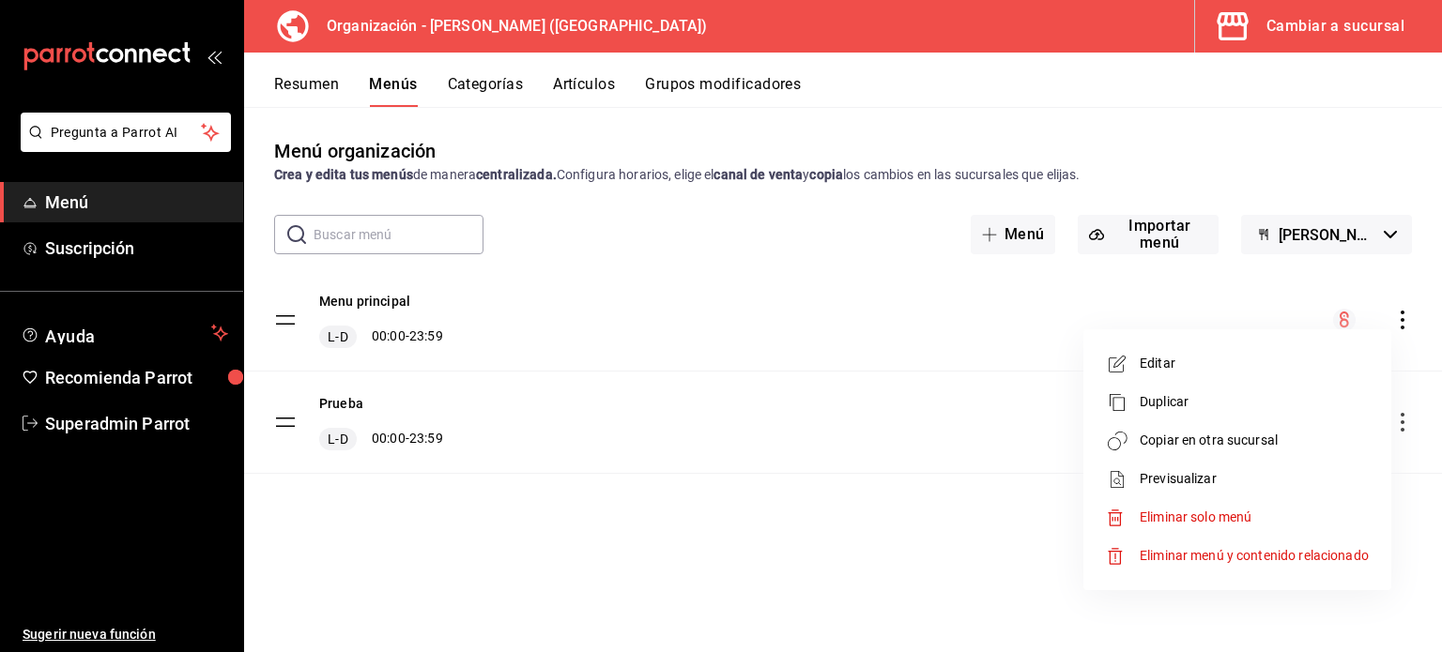
click at [1238, 447] on span "Copiar en otra sucursal" at bounding box center [1254, 441] width 229 height 20
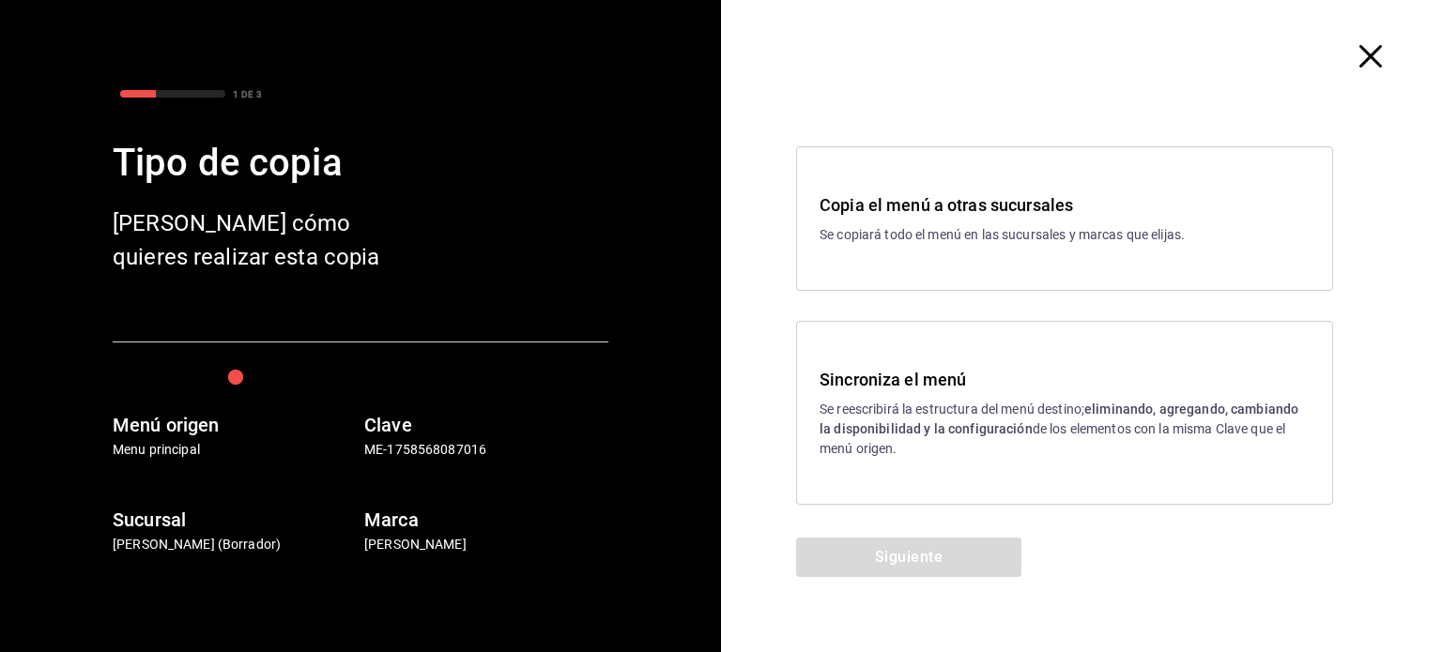
click at [969, 436] on strong "eliminando, agregando, cambiando la disponibilidad y la configuración" at bounding box center [1059, 419] width 479 height 35
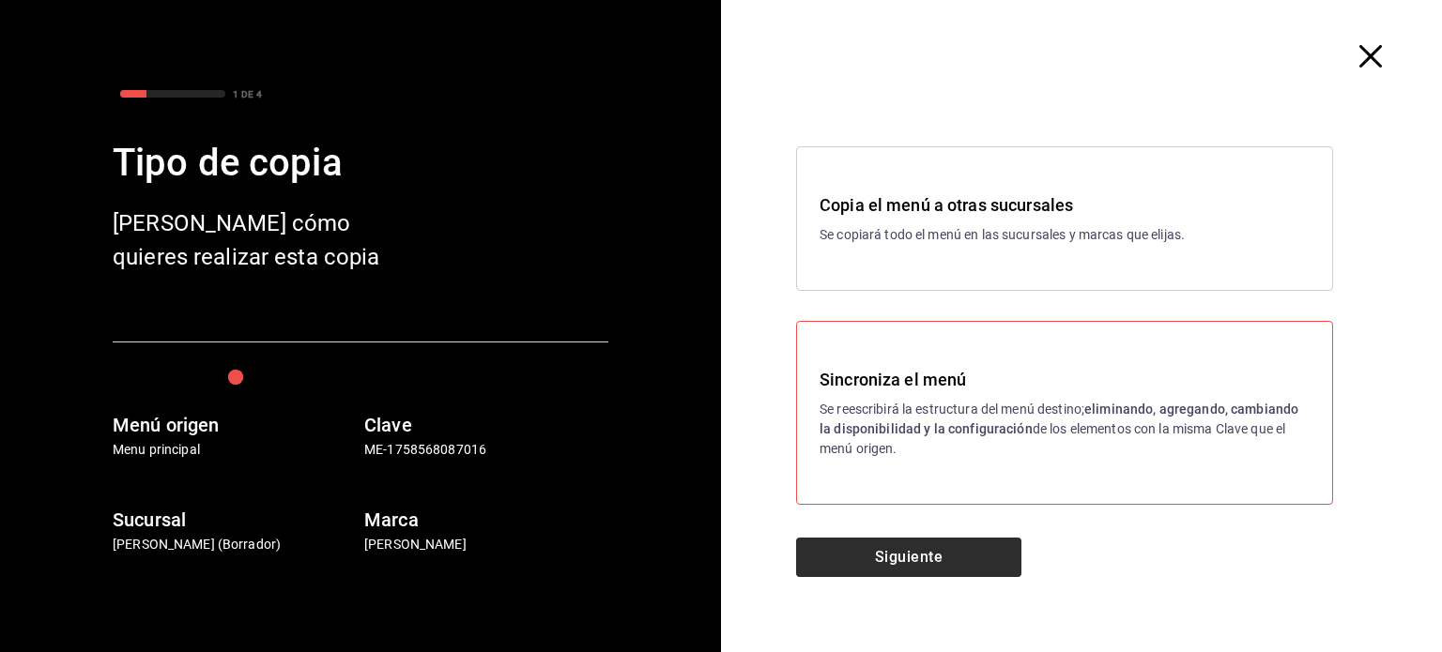
click at [973, 563] on button "Siguiente" at bounding box center [908, 557] width 225 height 39
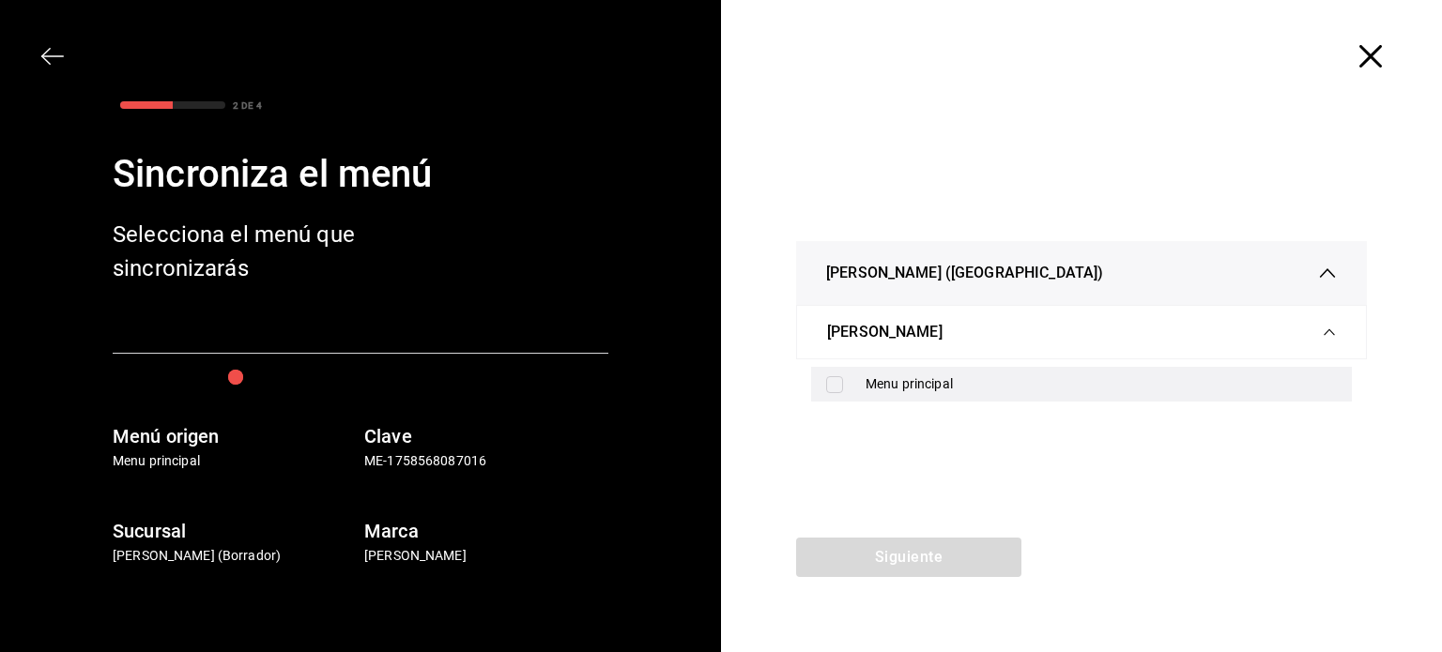
click at [919, 390] on div "Menu principal" at bounding box center [1101, 385] width 471 height 20
checkbox input "true"
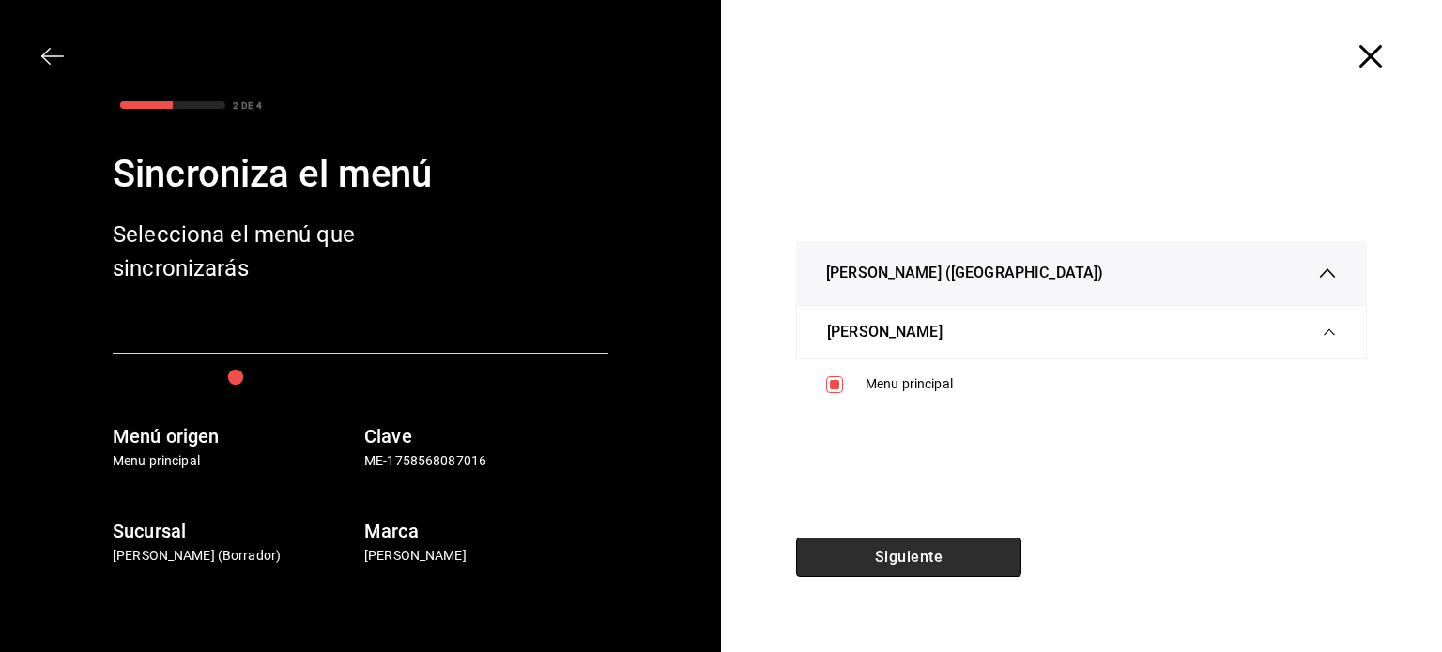
click at [943, 571] on button "Siguiente" at bounding box center [908, 557] width 225 height 39
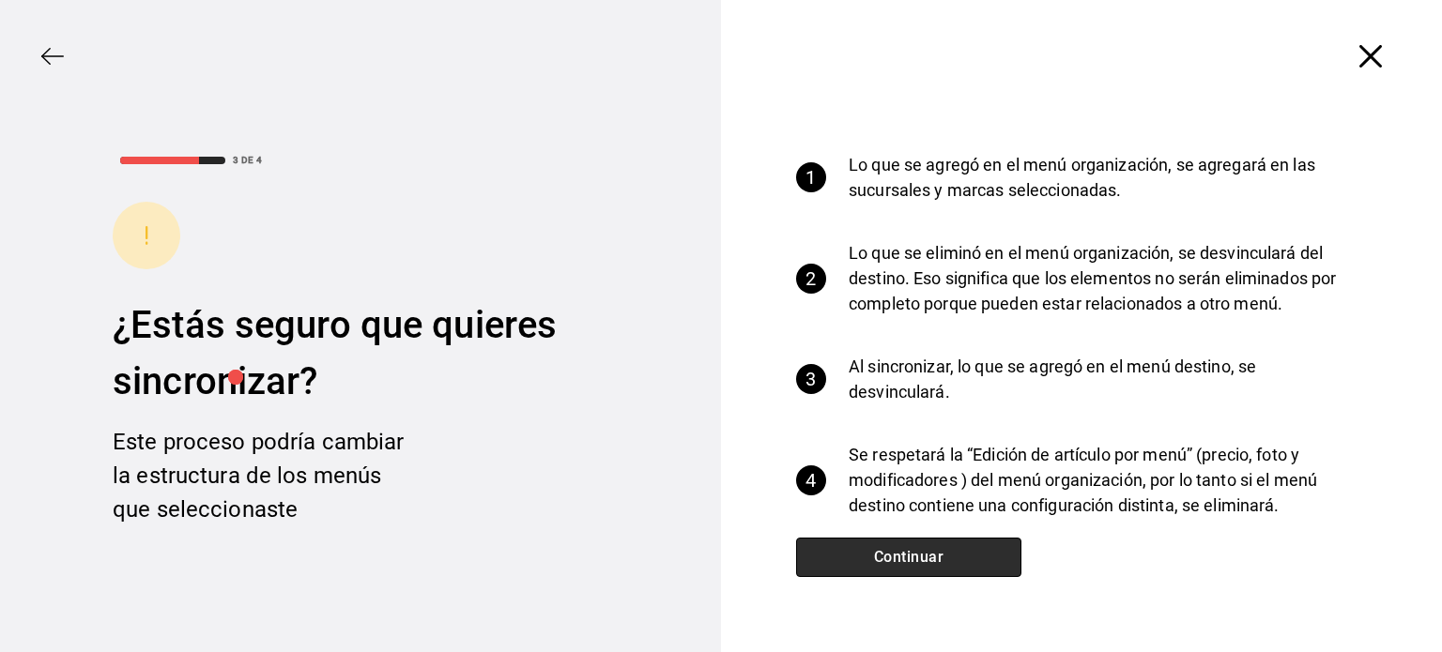
click at [920, 566] on button "Continuar" at bounding box center [908, 557] width 225 height 39
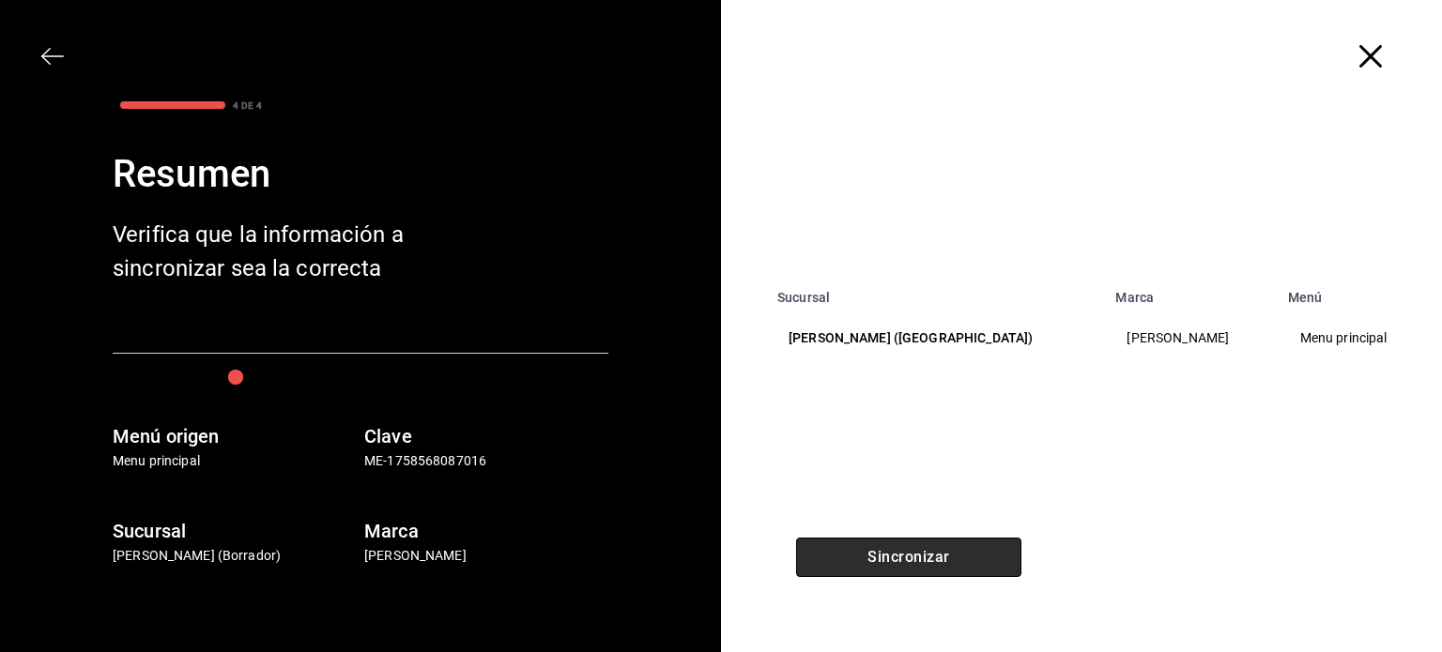
click at [920, 566] on button "Sincronizar" at bounding box center [908, 557] width 225 height 39
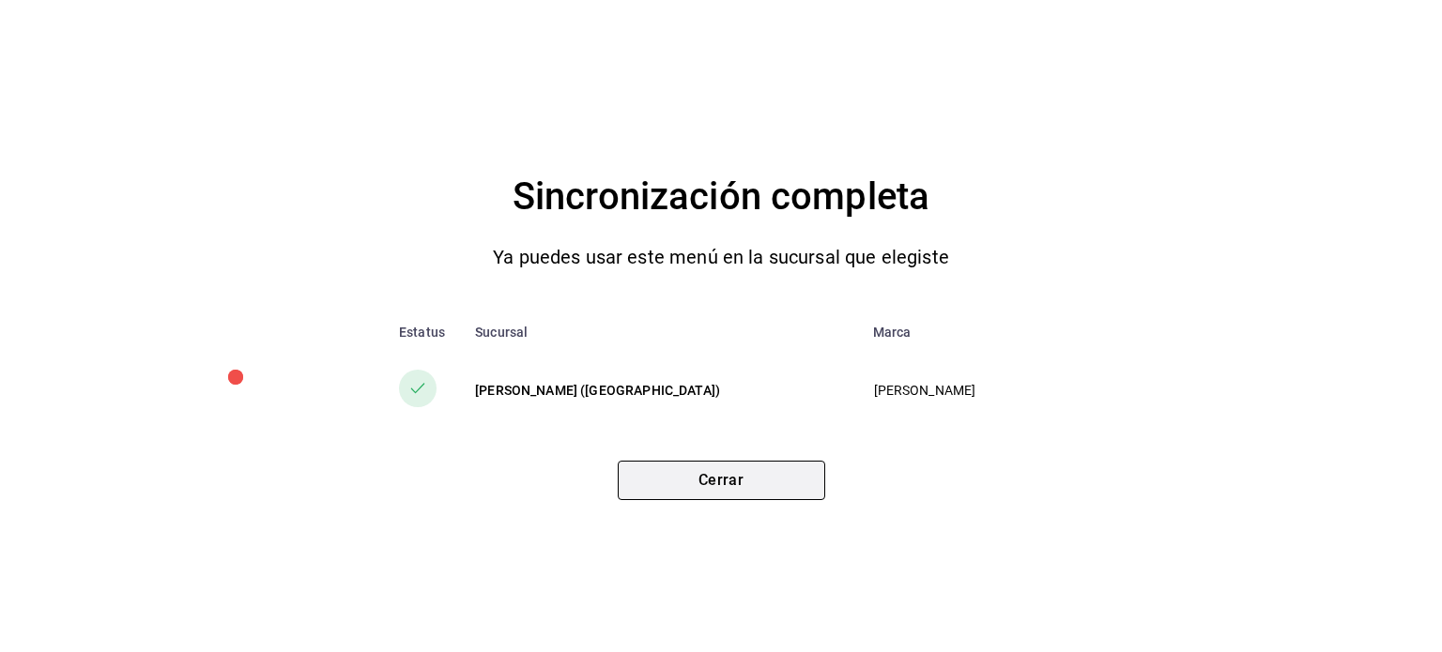
click at [705, 488] on button "Cerrar" at bounding box center [721, 480] width 207 height 39
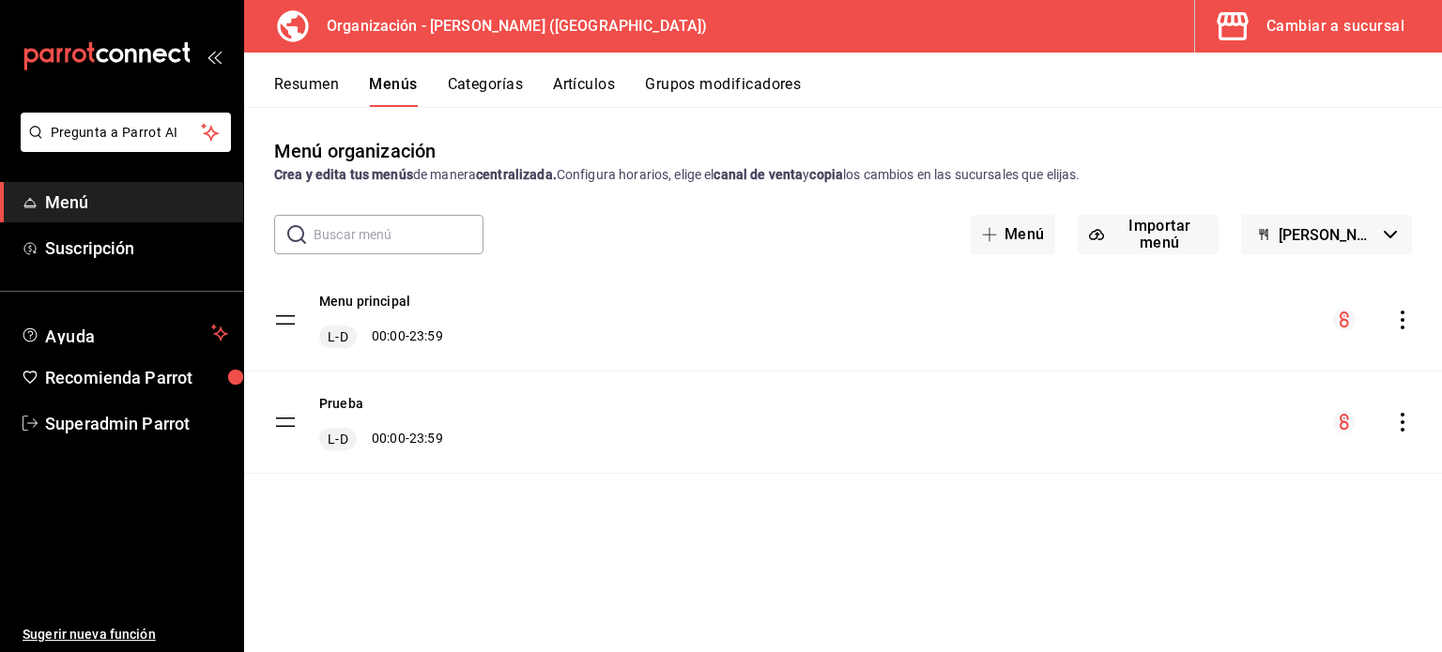
click at [1344, 34] on div "Cambiar a sucursal" at bounding box center [1335, 26] width 138 height 26
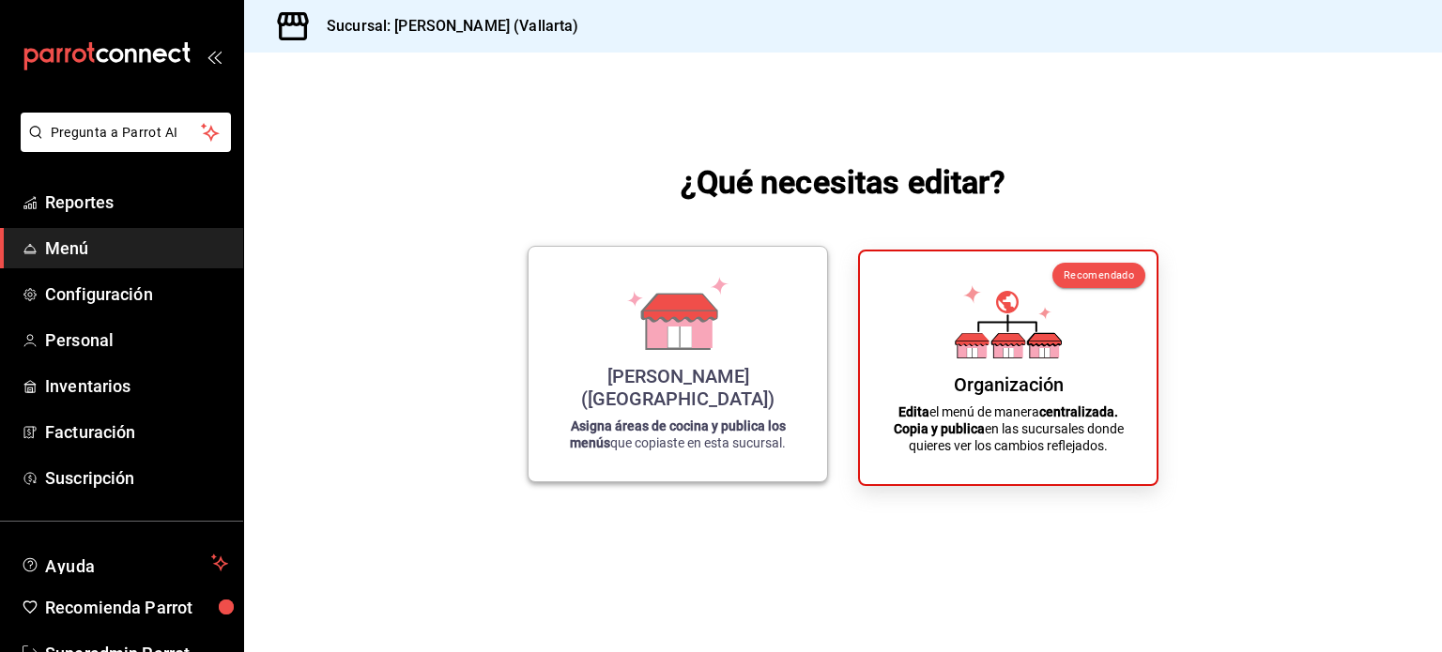
click at [690, 350] on icon at bounding box center [677, 330] width 65 height 40
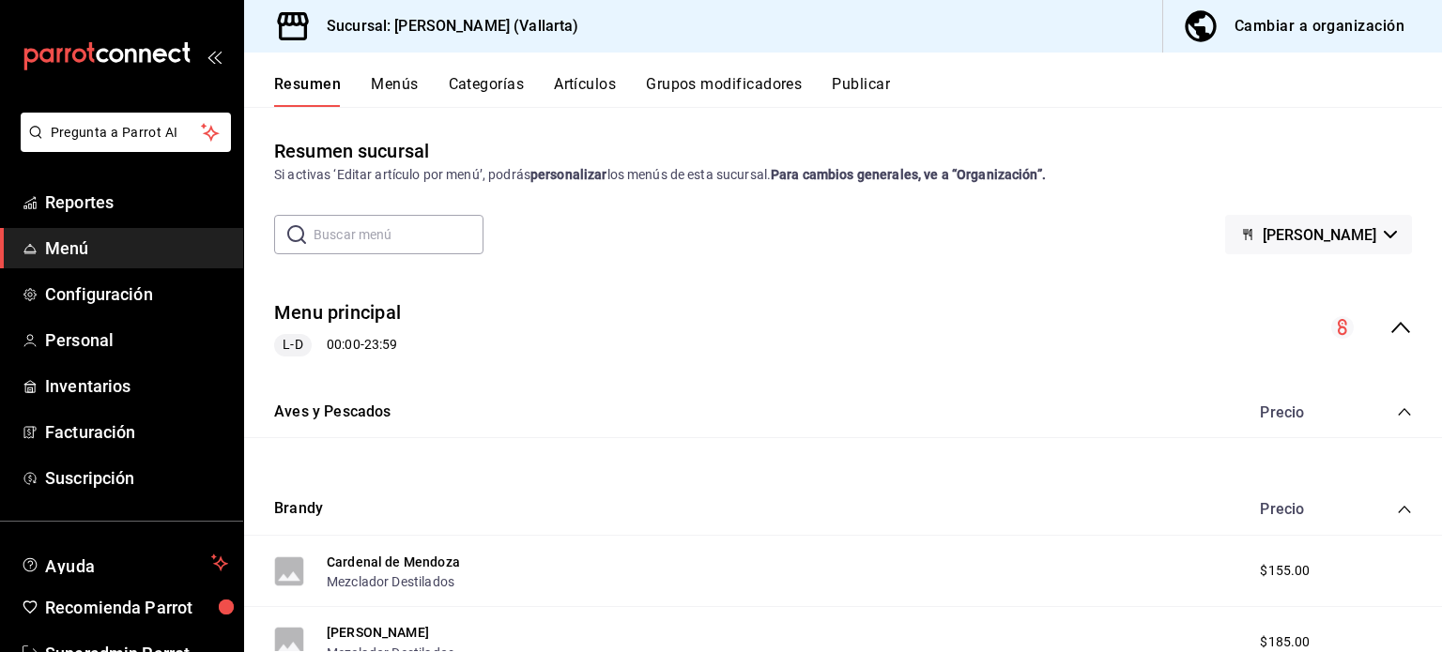
click at [481, 98] on button "Categorías" at bounding box center [487, 91] width 76 height 32
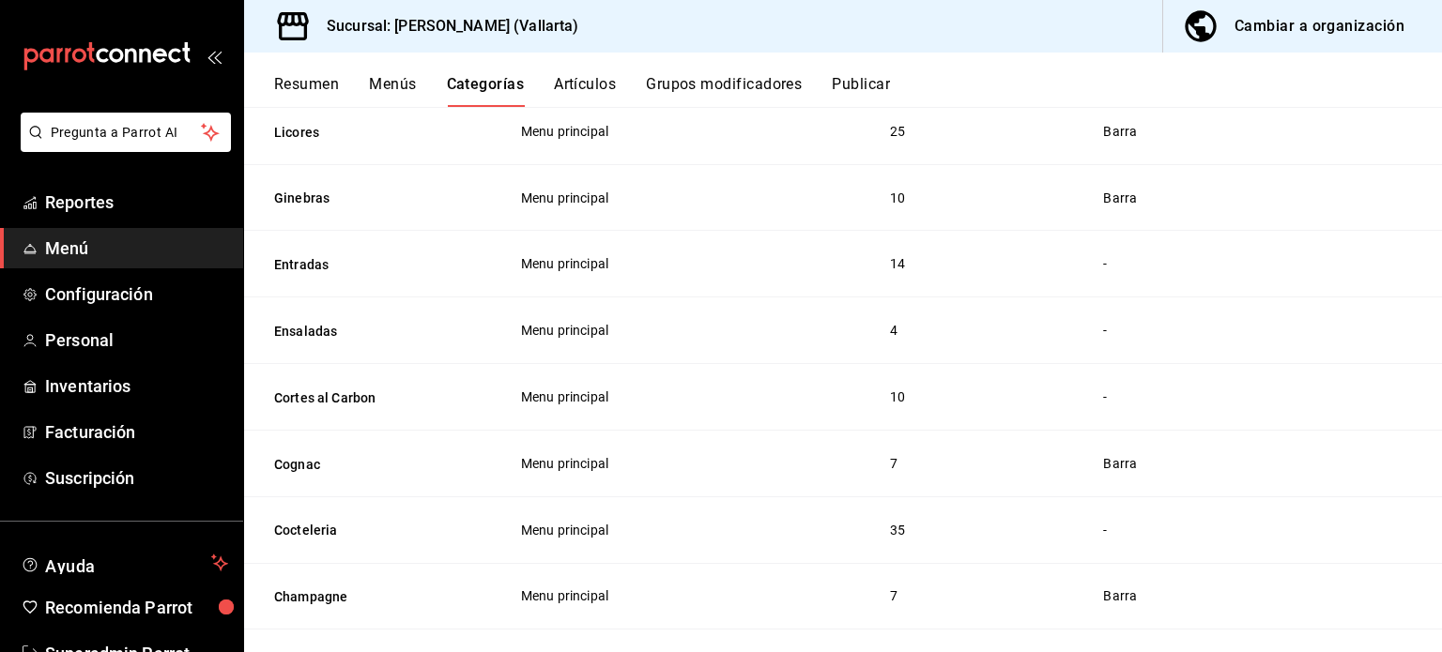
scroll to position [1653, 0]
click at [327, 524] on button "Cocteleria" at bounding box center [368, 529] width 188 height 19
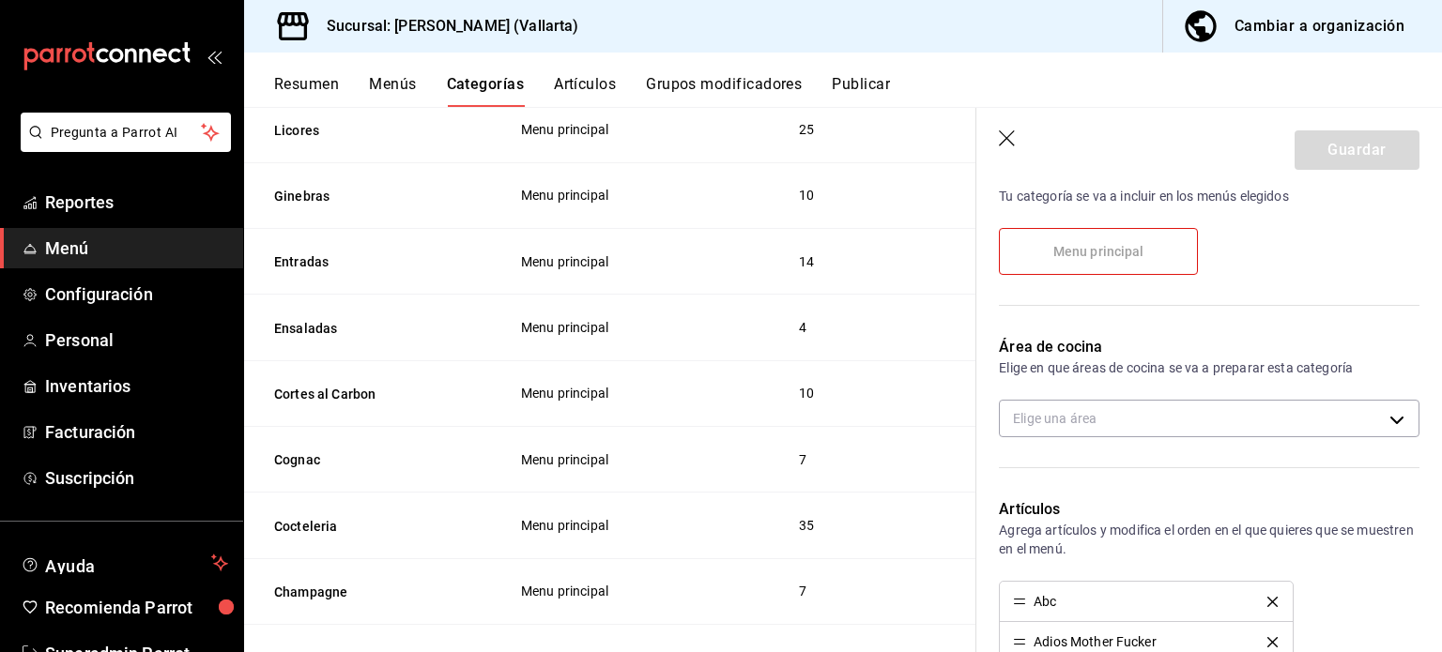
scroll to position [287, 0]
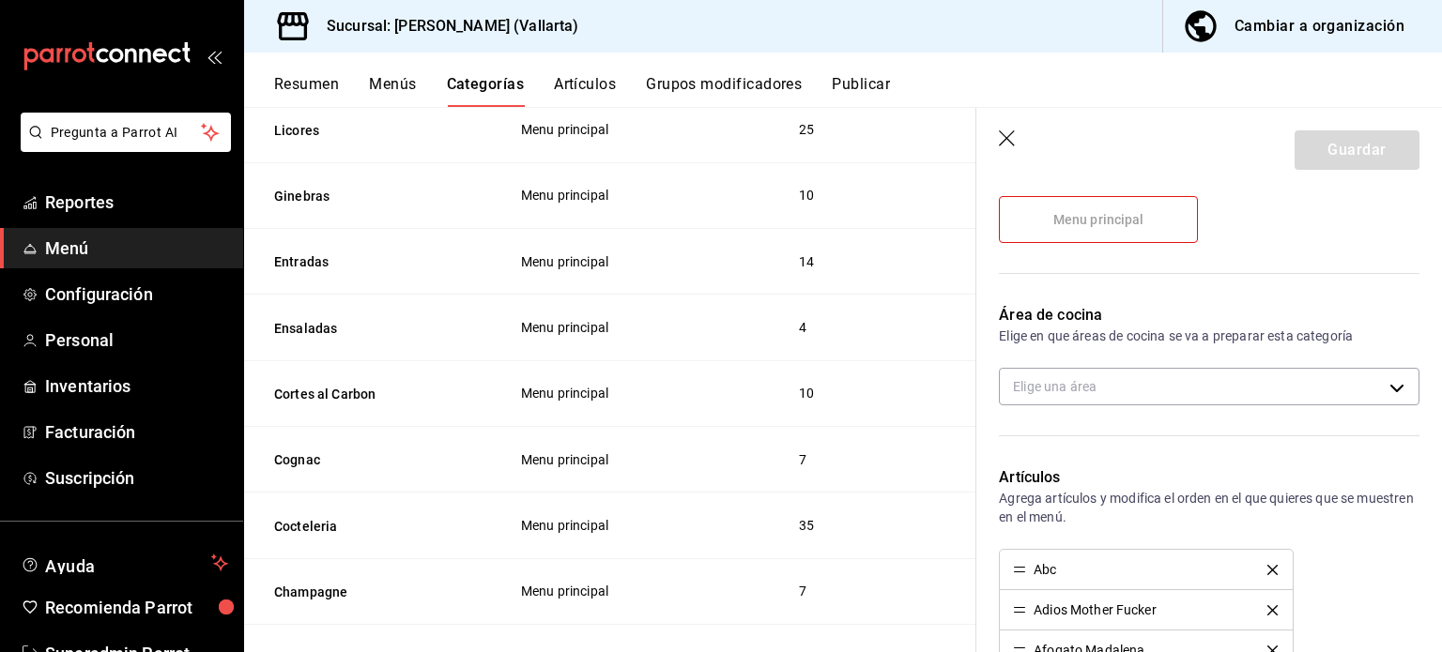
click at [1167, 363] on div "Área de cocina Elige en que áreas de cocina se va a preparar esta categoría Eli…" at bounding box center [1197, 363] width 443 height 162
click at [1118, 393] on body "Pregunta a Parrot AI Reportes Menú Configuración Personal Inventarios Facturaci…" at bounding box center [721, 326] width 1442 height 652
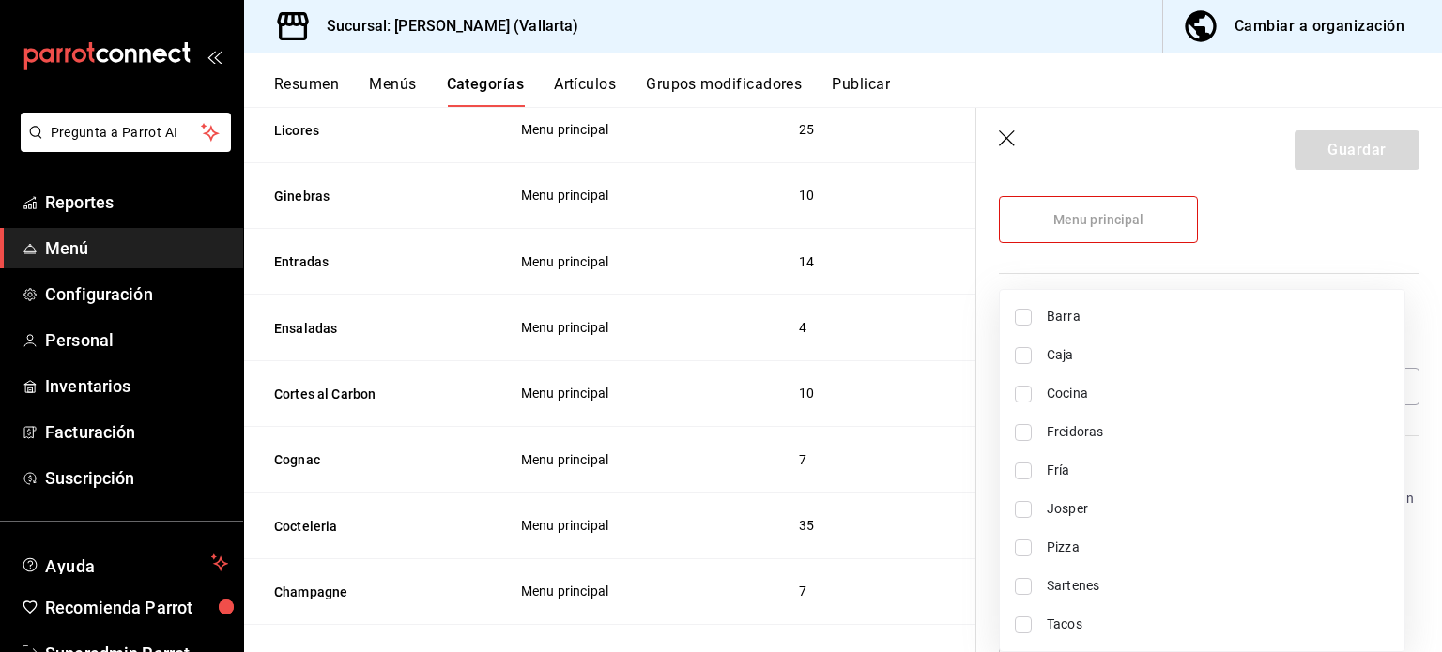
click at [1022, 330] on li "Barra" at bounding box center [1202, 317] width 405 height 38
type input "e5062143-5e5d-4c14-88c9-93be8b1445e9"
checkbox input "true"
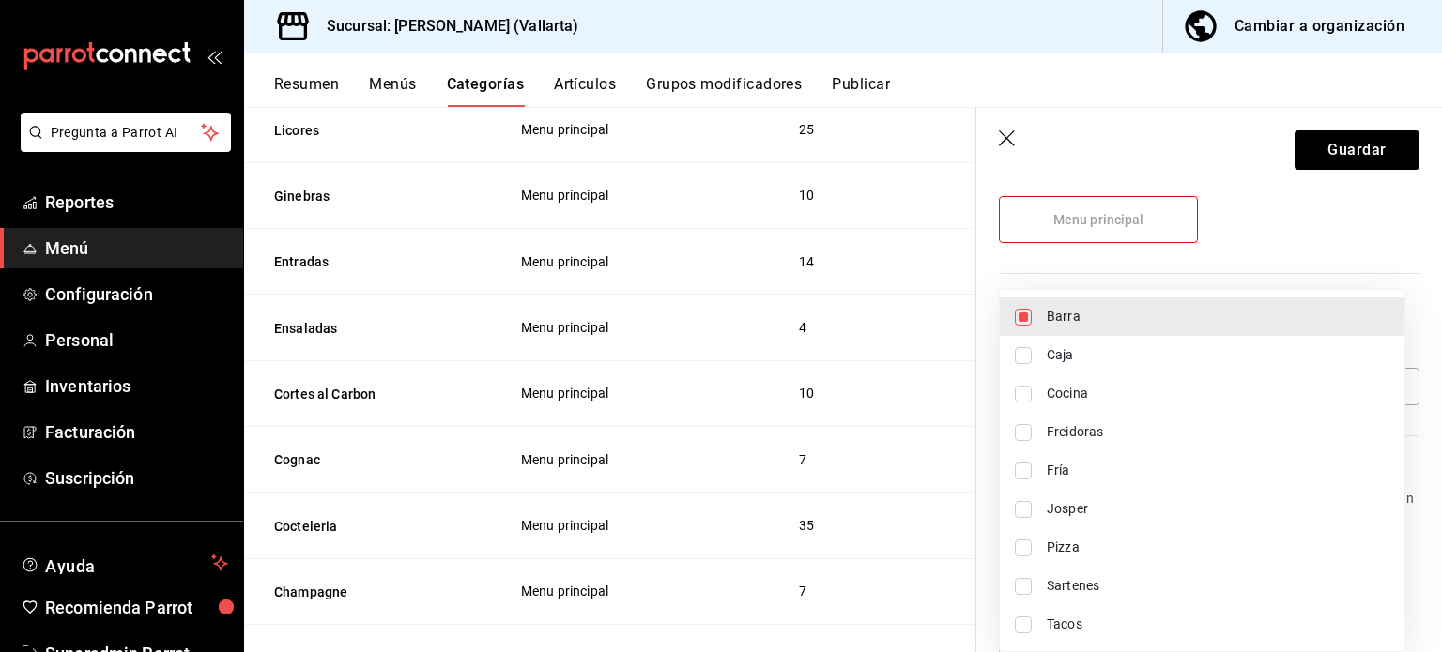
click at [1391, 161] on div at bounding box center [721, 326] width 1442 height 652
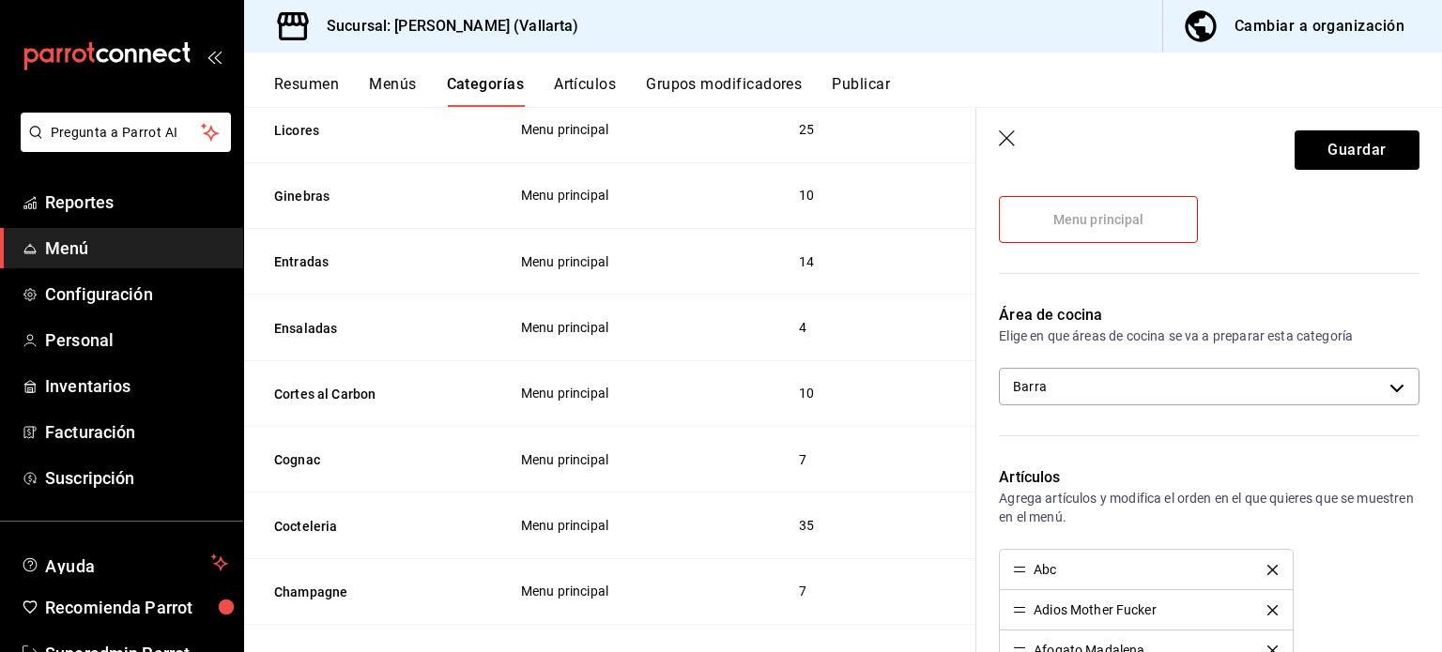
click at [1391, 161] on div "Barra Caja Cocina Freidoras Fría Josper Pizza Sartenes Tacos" at bounding box center [721, 326] width 1442 height 652
click at [1372, 159] on button "Guardar" at bounding box center [1357, 149] width 125 height 39
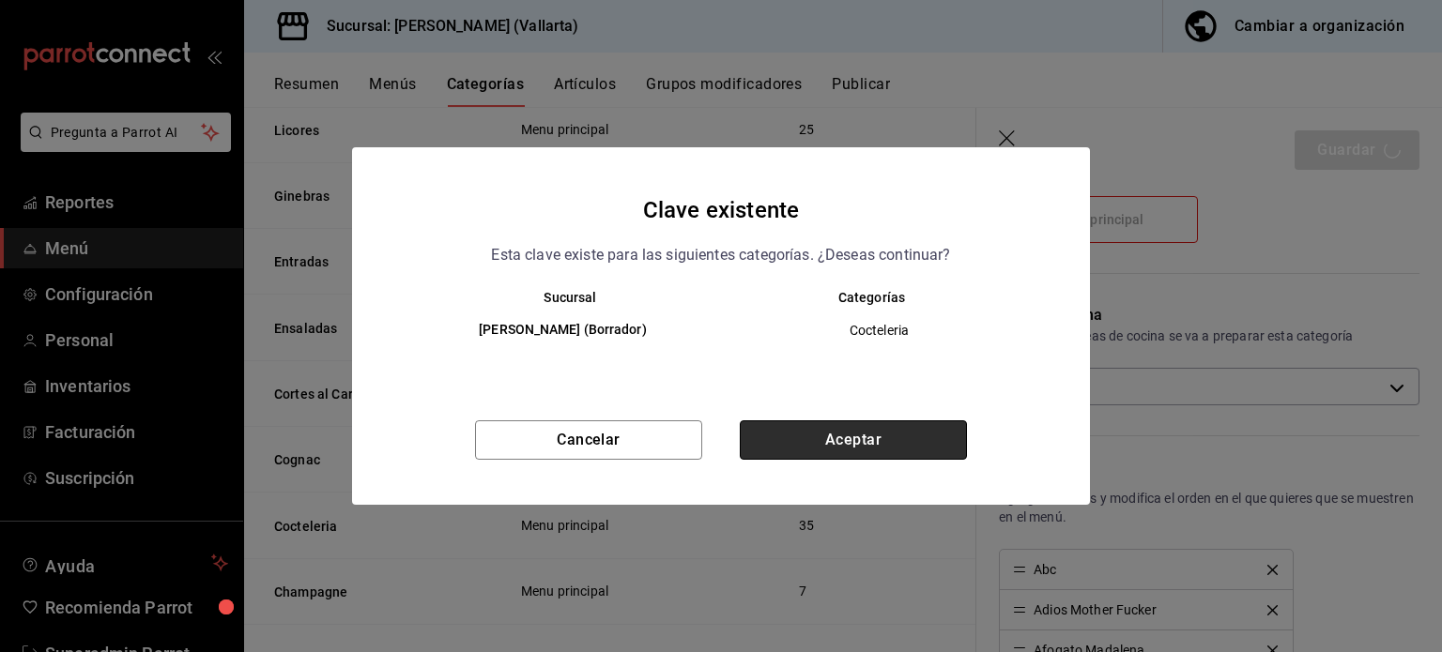
click at [878, 450] on button "Aceptar" at bounding box center [853, 440] width 227 height 39
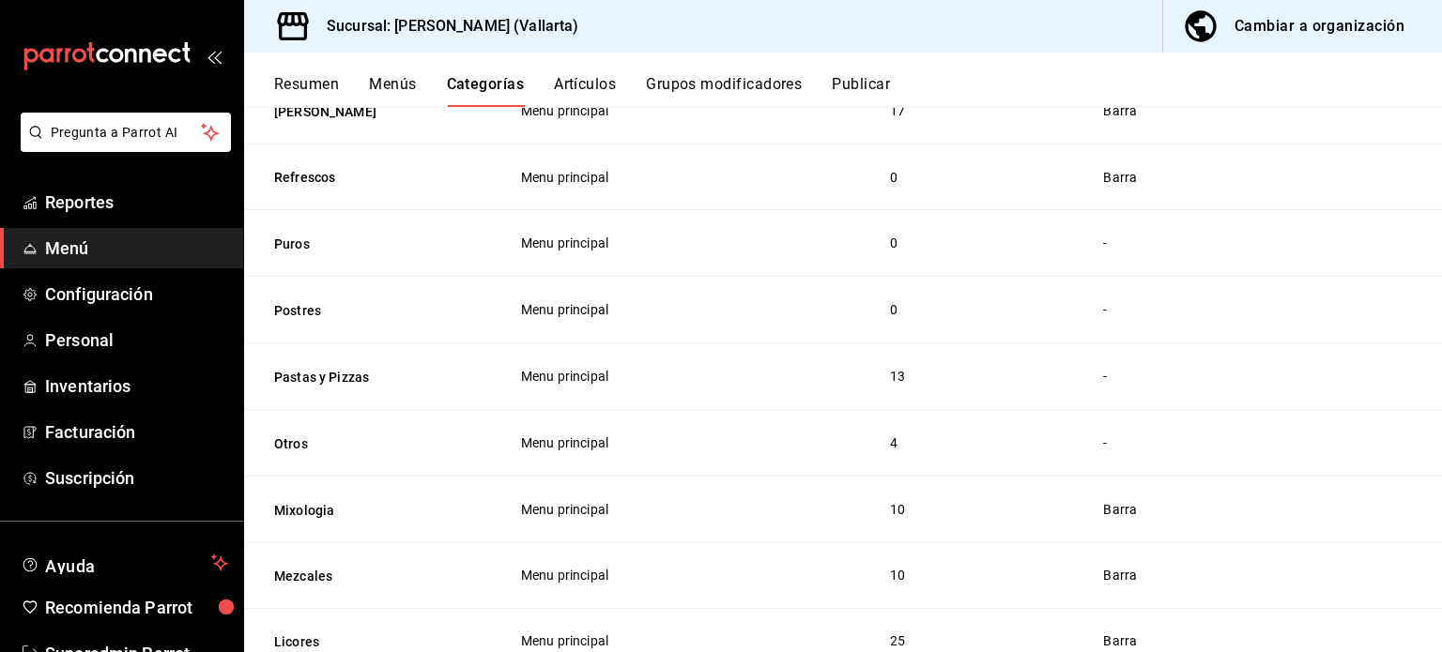
scroll to position [1150, 0]
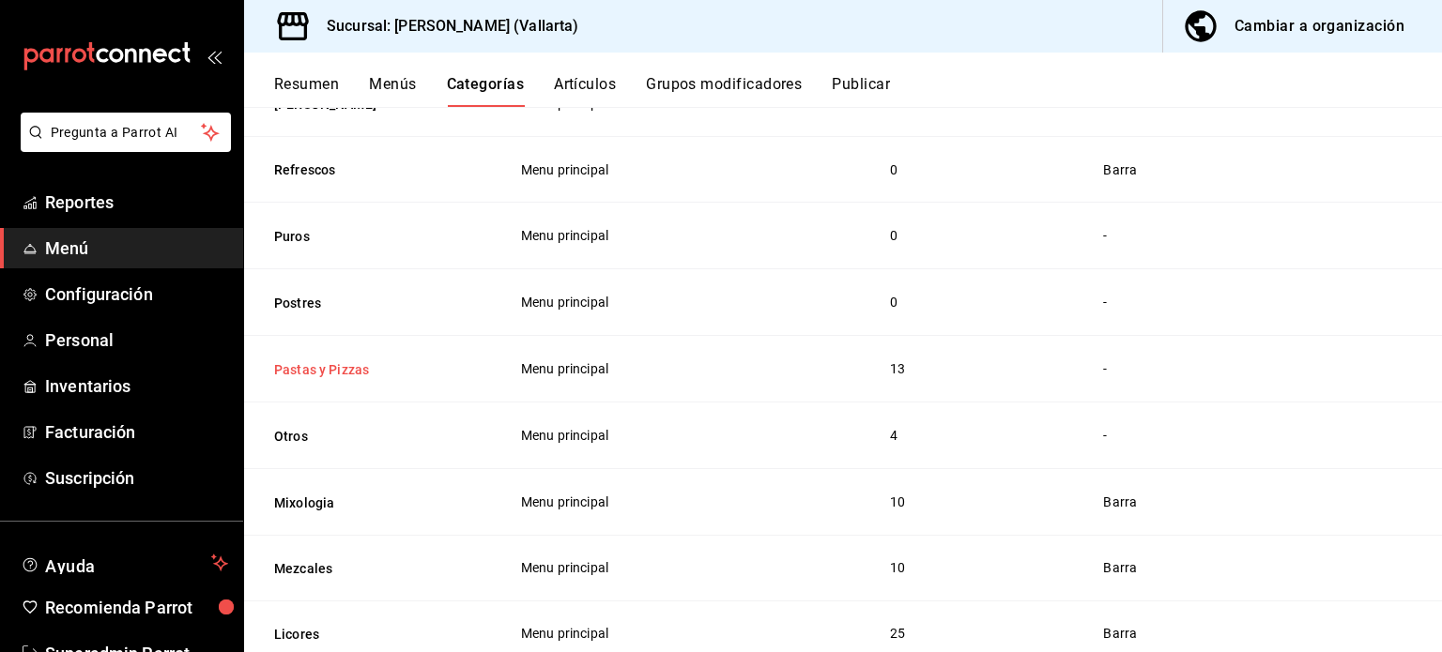
click at [328, 370] on button "Pastas y Pizzas" at bounding box center [368, 369] width 188 height 19
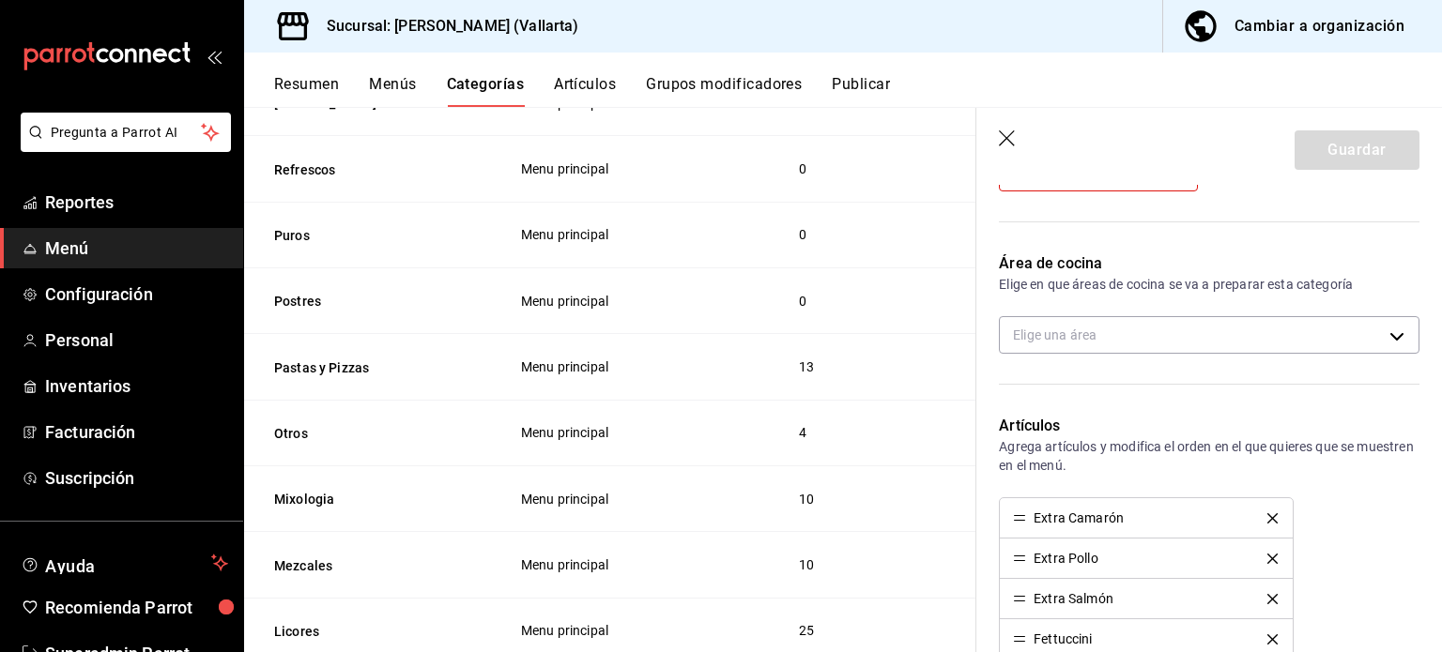
scroll to position [332, 0]
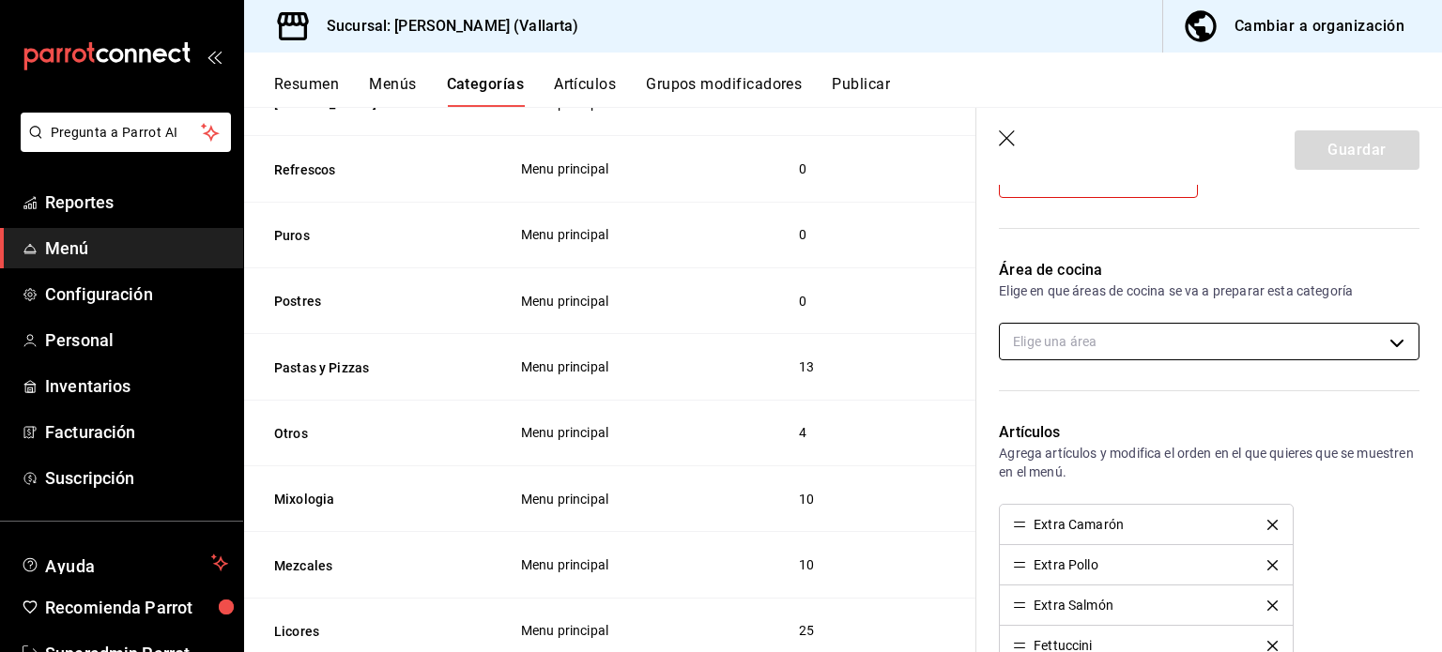
click at [1087, 344] on body "Pregunta a Parrot AI Reportes Menú Configuración Personal Inventarios Facturaci…" at bounding box center [721, 326] width 1442 height 652
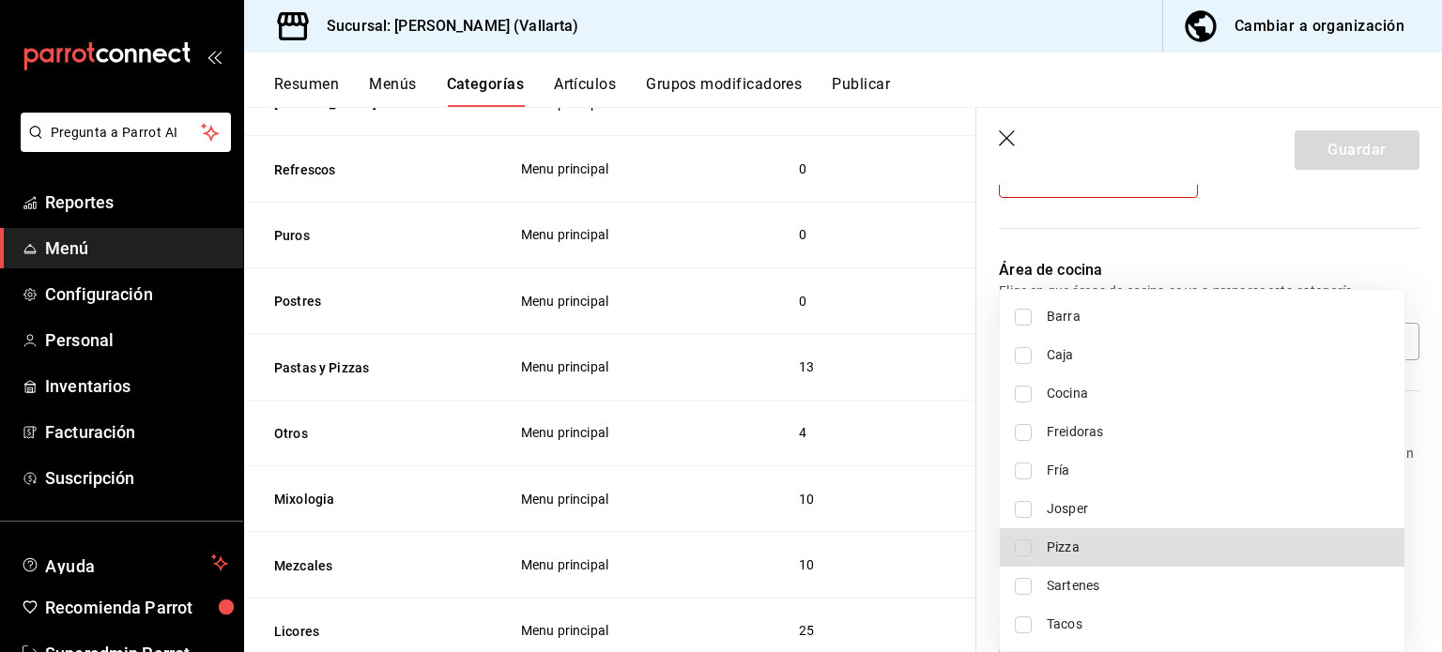
click at [1112, 554] on span "Pizza" at bounding box center [1218, 548] width 343 height 20
type input "9eaf7c7e-06d0-4875-9dde-9e5ebaec4d1c"
checkbox input "true"
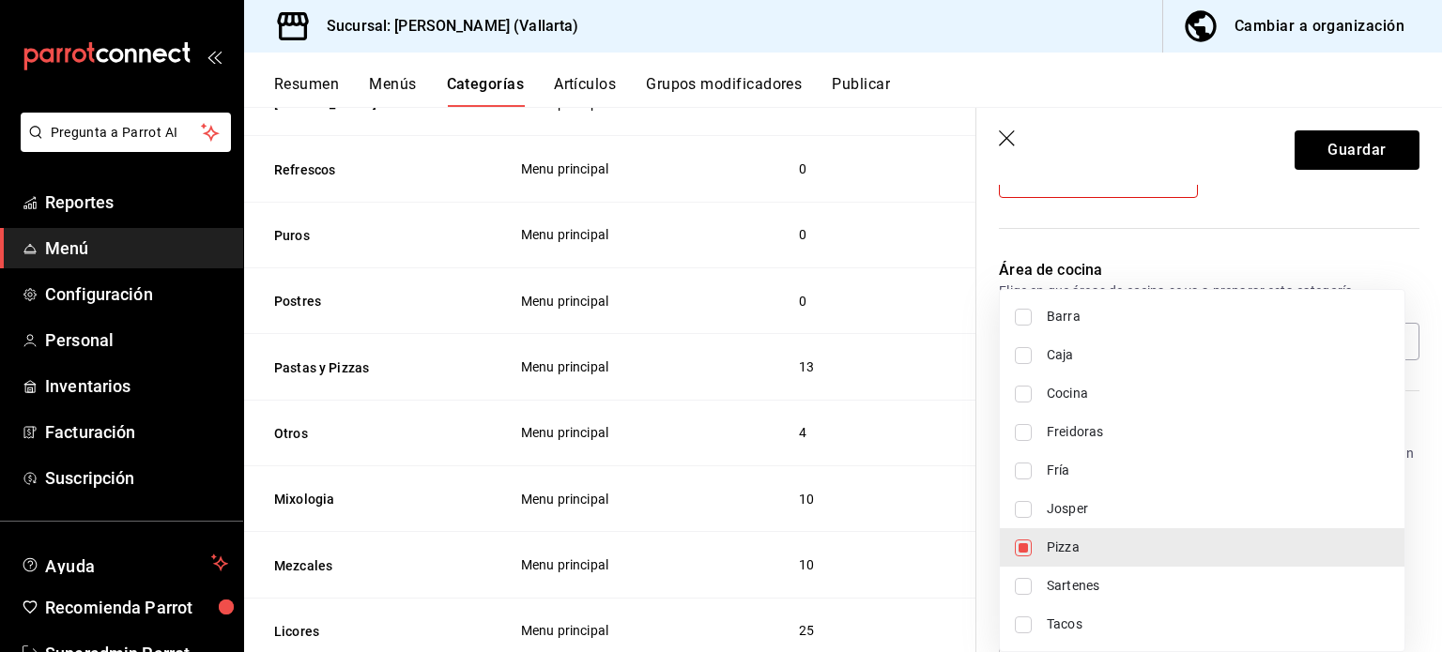
click at [1338, 161] on div at bounding box center [721, 326] width 1442 height 652
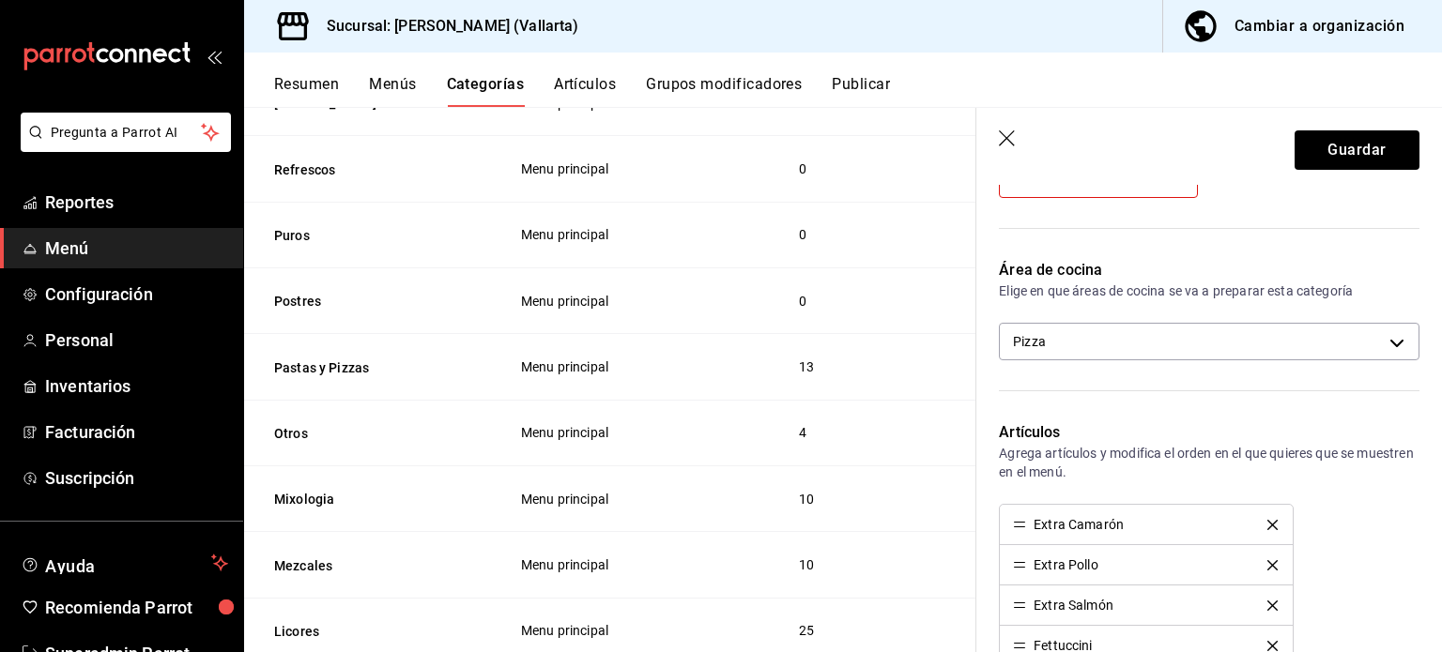
click at [1338, 161] on div "Barra Caja Cocina Freidoras Fría Josper Pizza Sartenes Tacos" at bounding box center [721, 326] width 1442 height 652
click at [1338, 161] on button "Guardar" at bounding box center [1357, 149] width 125 height 39
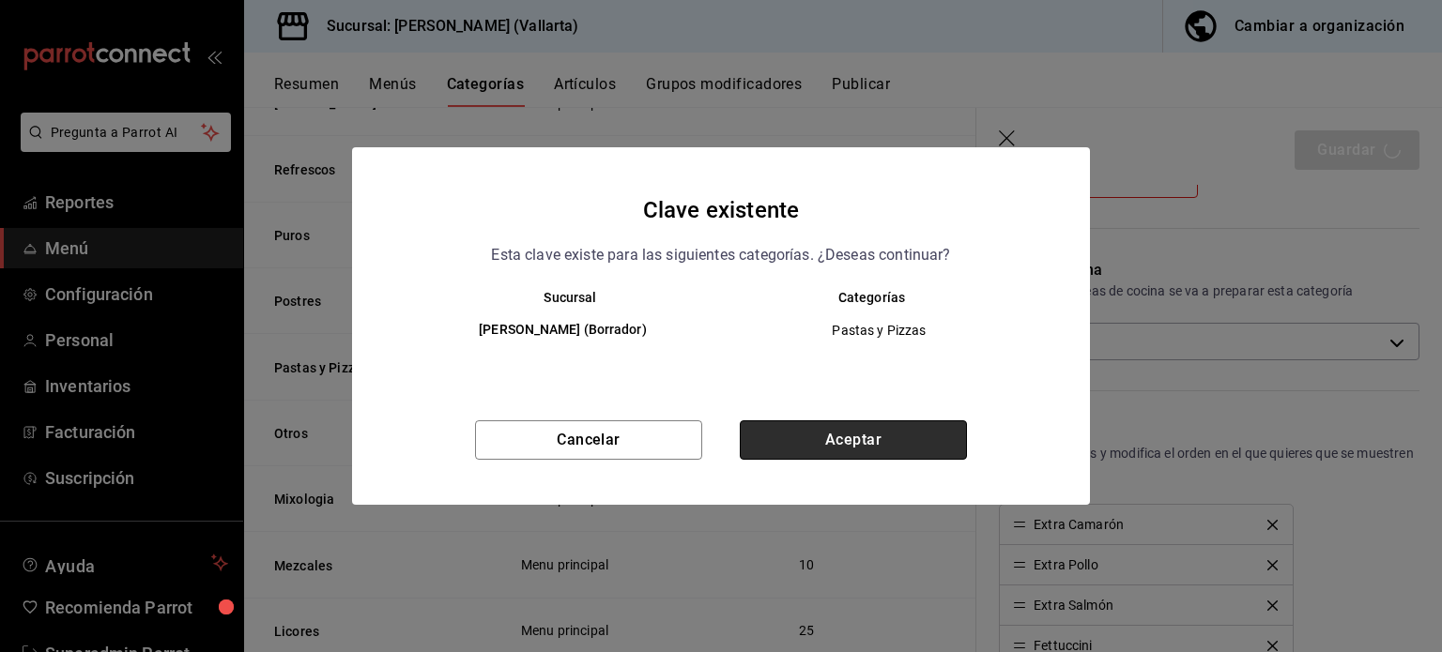
click at [920, 448] on button "Aceptar" at bounding box center [853, 440] width 227 height 39
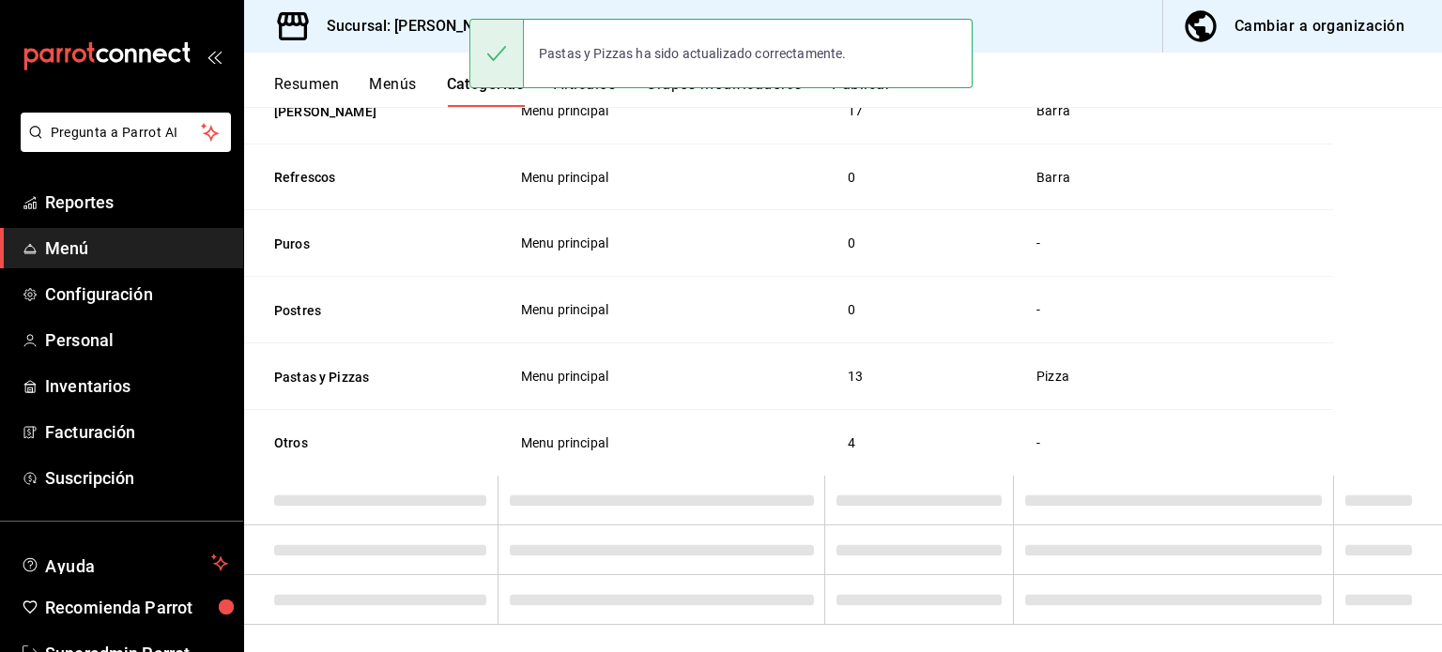
scroll to position [1159, 0]
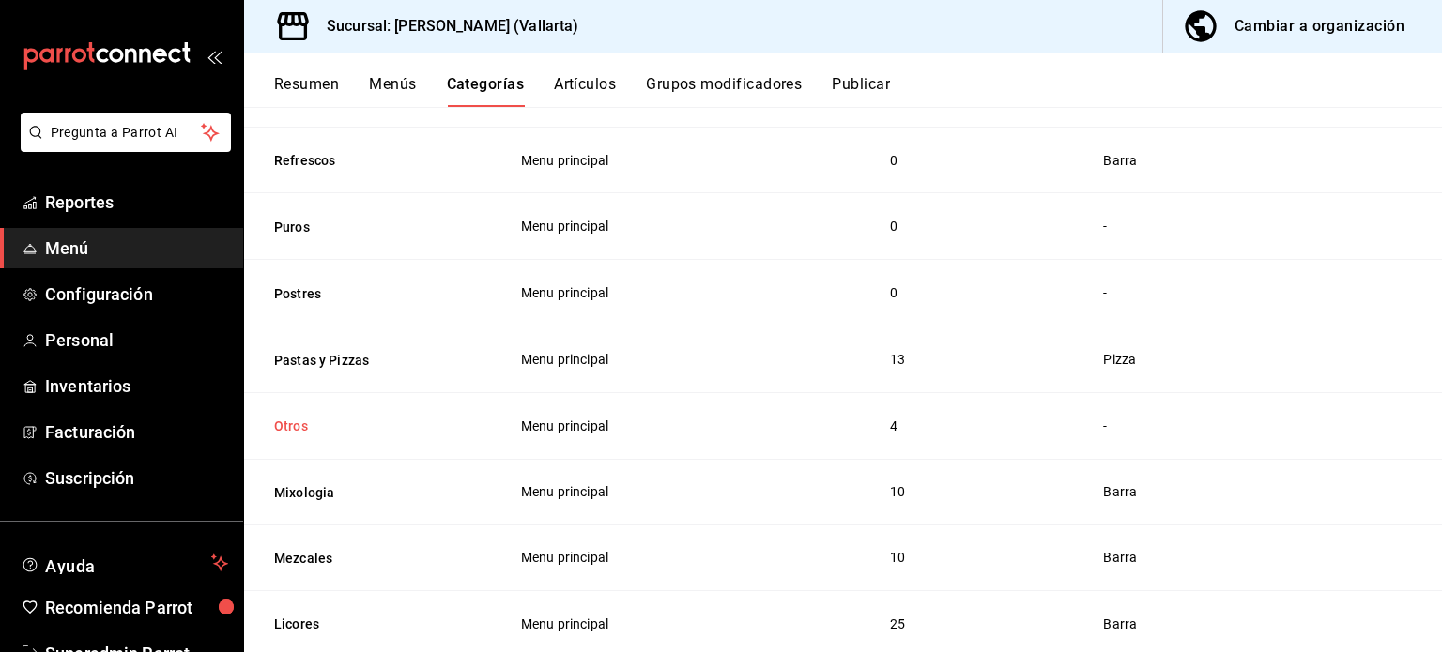
click at [281, 422] on button "Otros" at bounding box center [368, 426] width 188 height 19
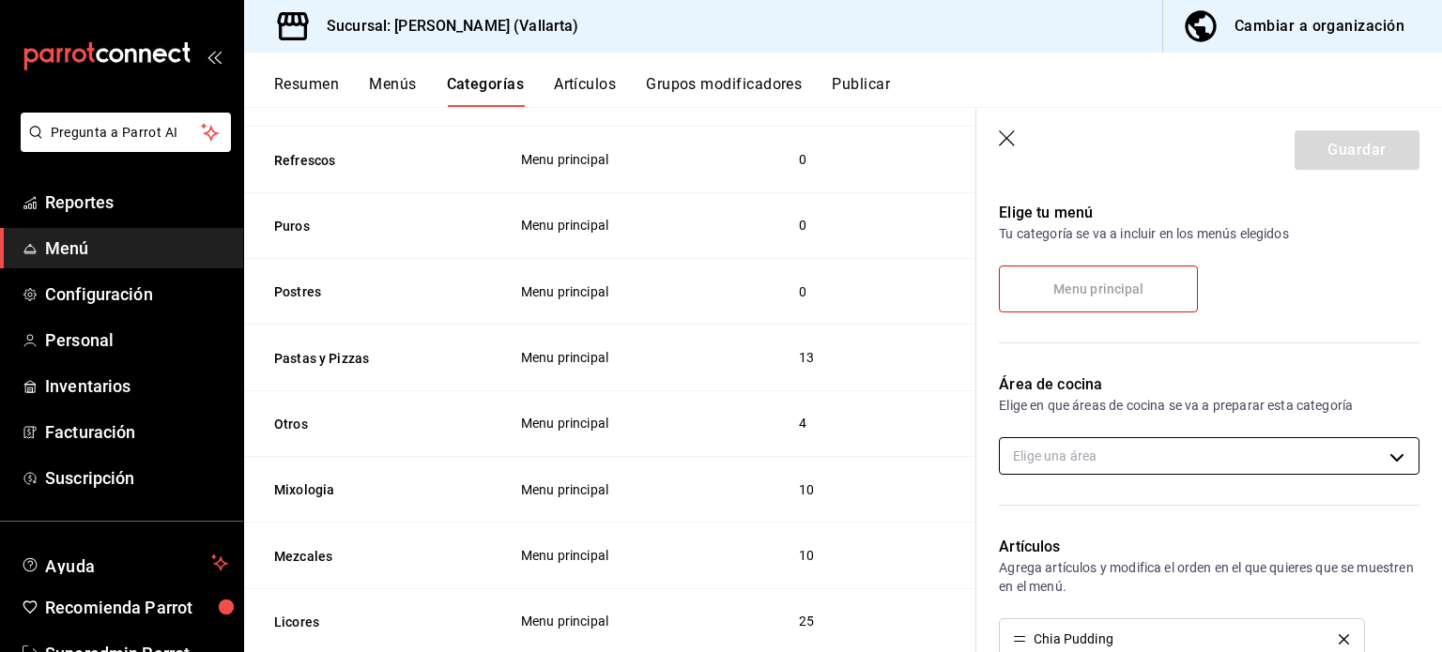
scroll to position [218, 0]
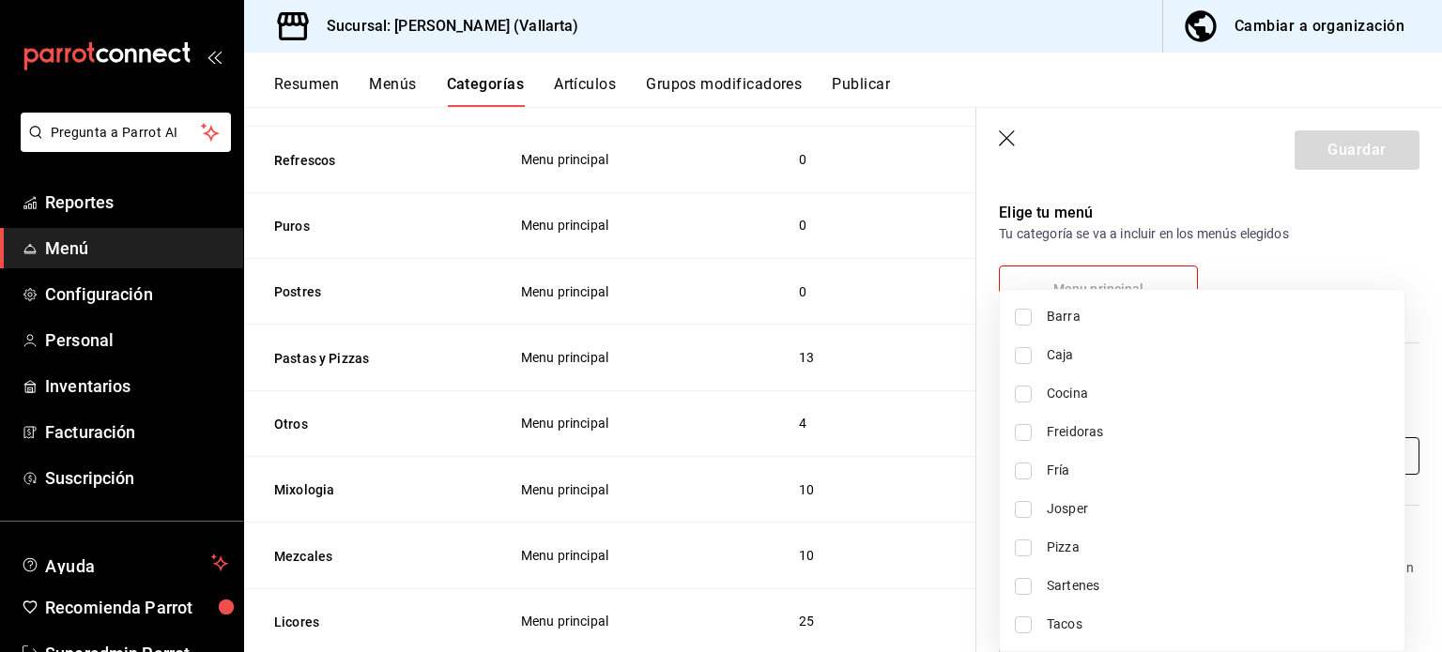
click at [1183, 453] on body "Pregunta a Parrot AI Reportes Menú Configuración Personal Inventarios Facturaci…" at bounding box center [721, 326] width 1442 height 652
click at [1214, 232] on div at bounding box center [721, 326] width 1442 height 652
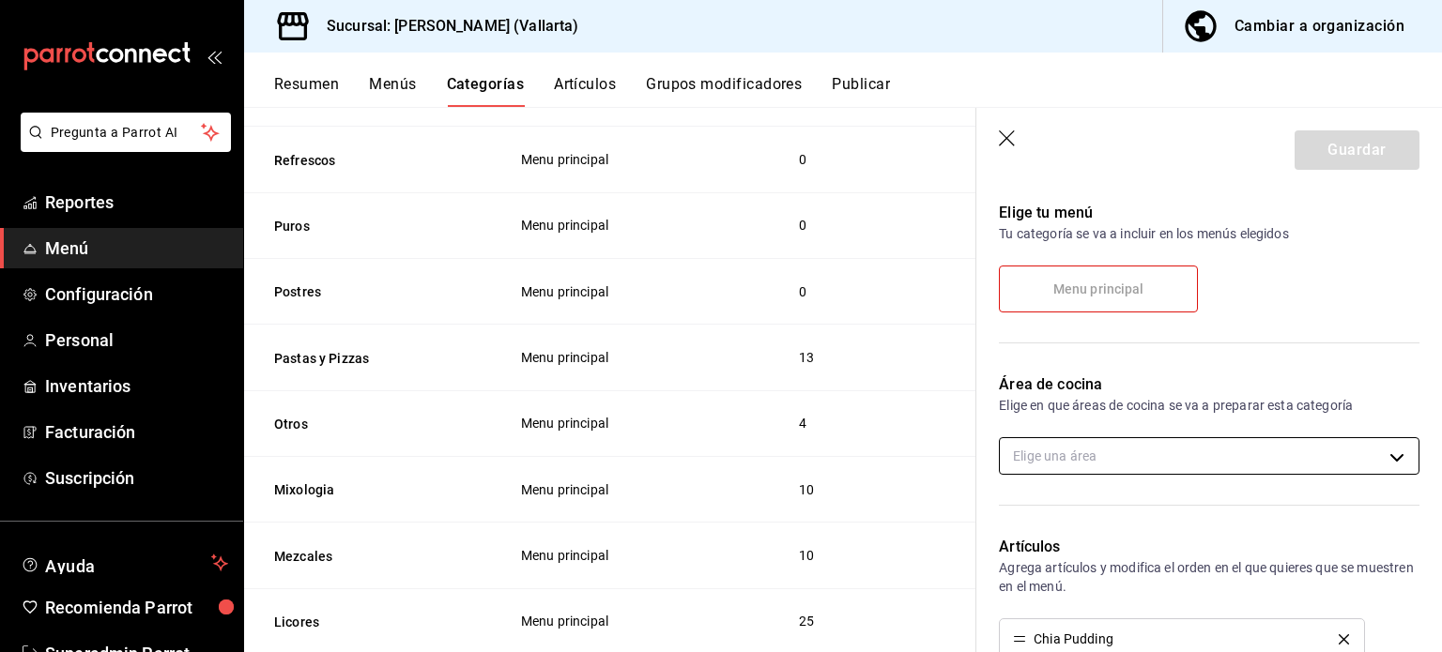
click at [1250, 470] on body "Pregunta a Parrot AI Reportes Menú Configuración Personal Inventarios Facturaci…" at bounding box center [721, 326] width 1442 height 652
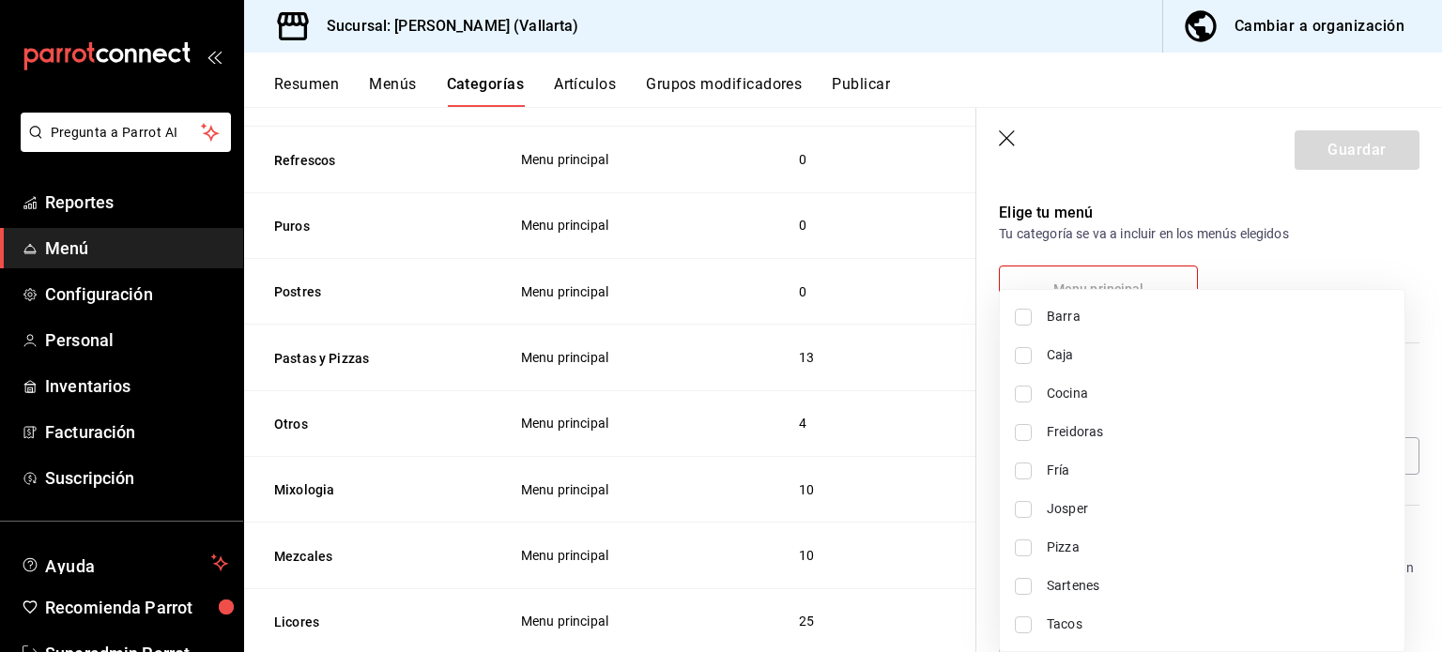
click at [1029, 471] on input "checkbox" at bounding box center [1023, 471] width 17 height 17
checkbox input "true"
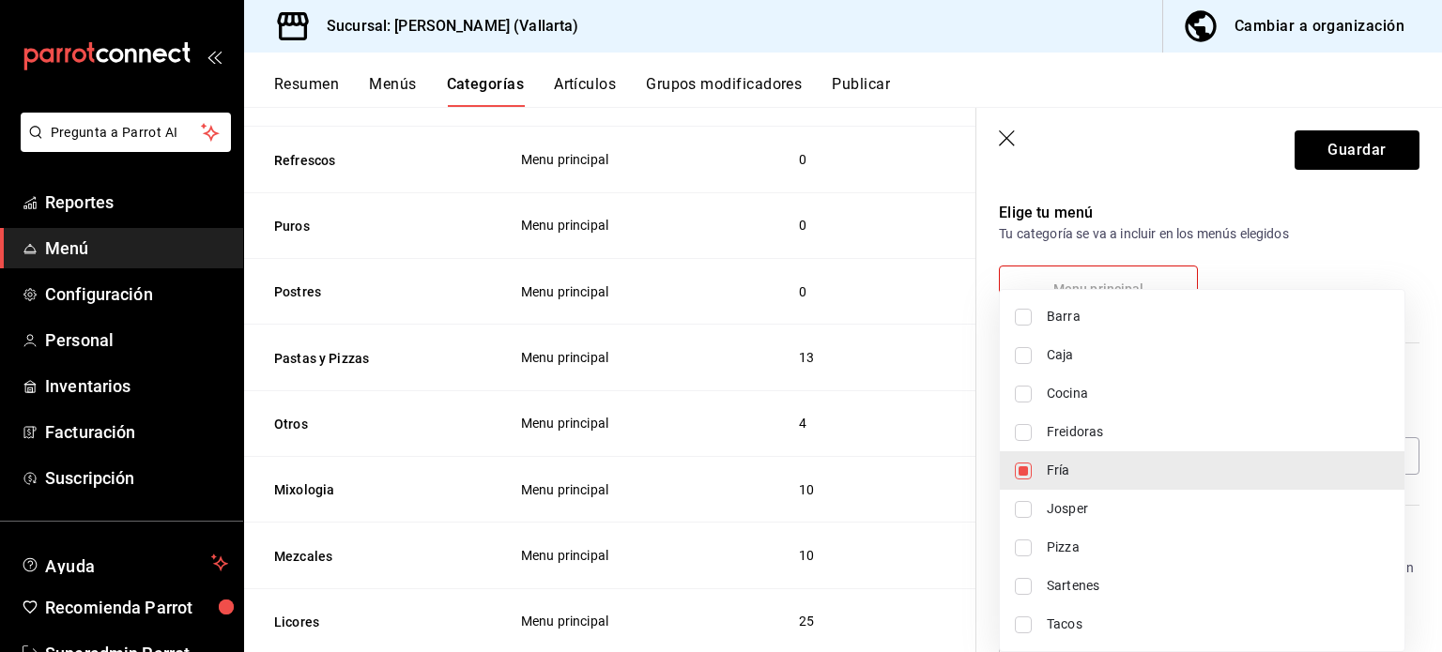
type input "a65e2794-762a-439a-abb4-9f3defe6fa9c"
click at [1363, 146] on div at bounding box center [721, 326] width 1442 height 652
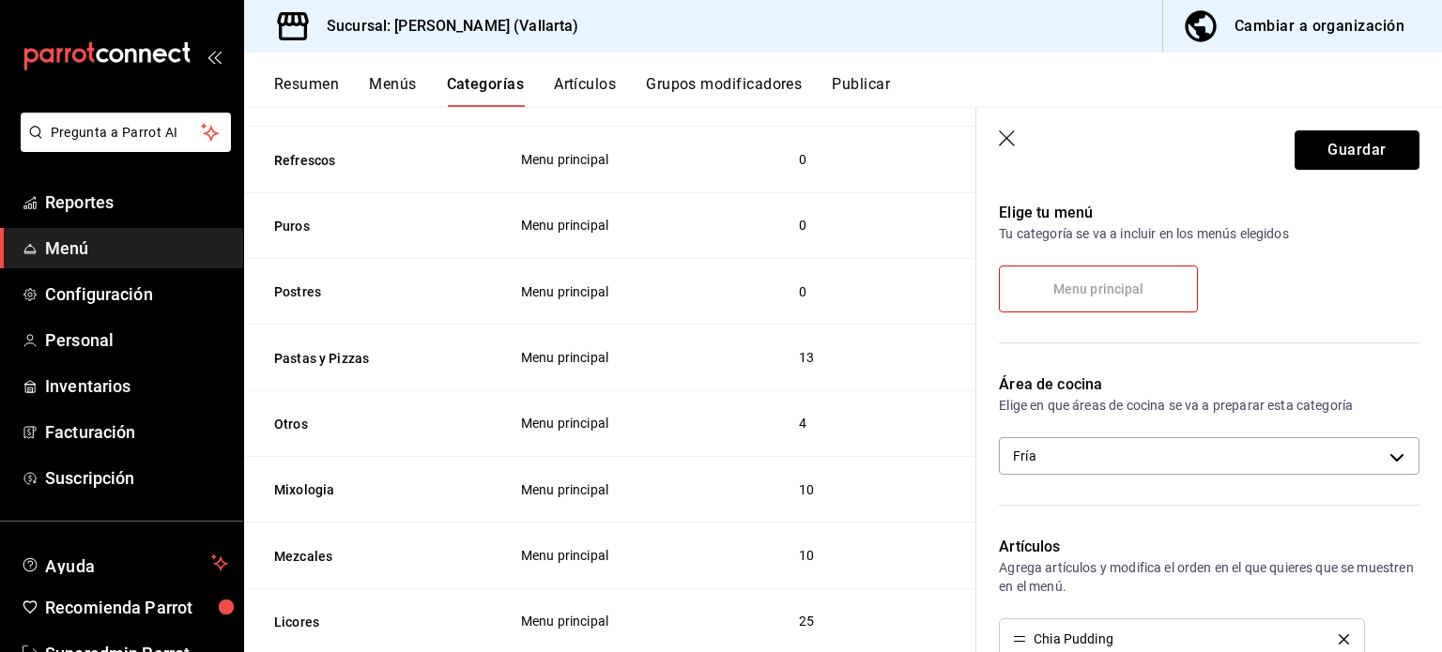
click at [1363, 146] on button "Guardar" at bounding box center [1357, 149] width 125 height 39
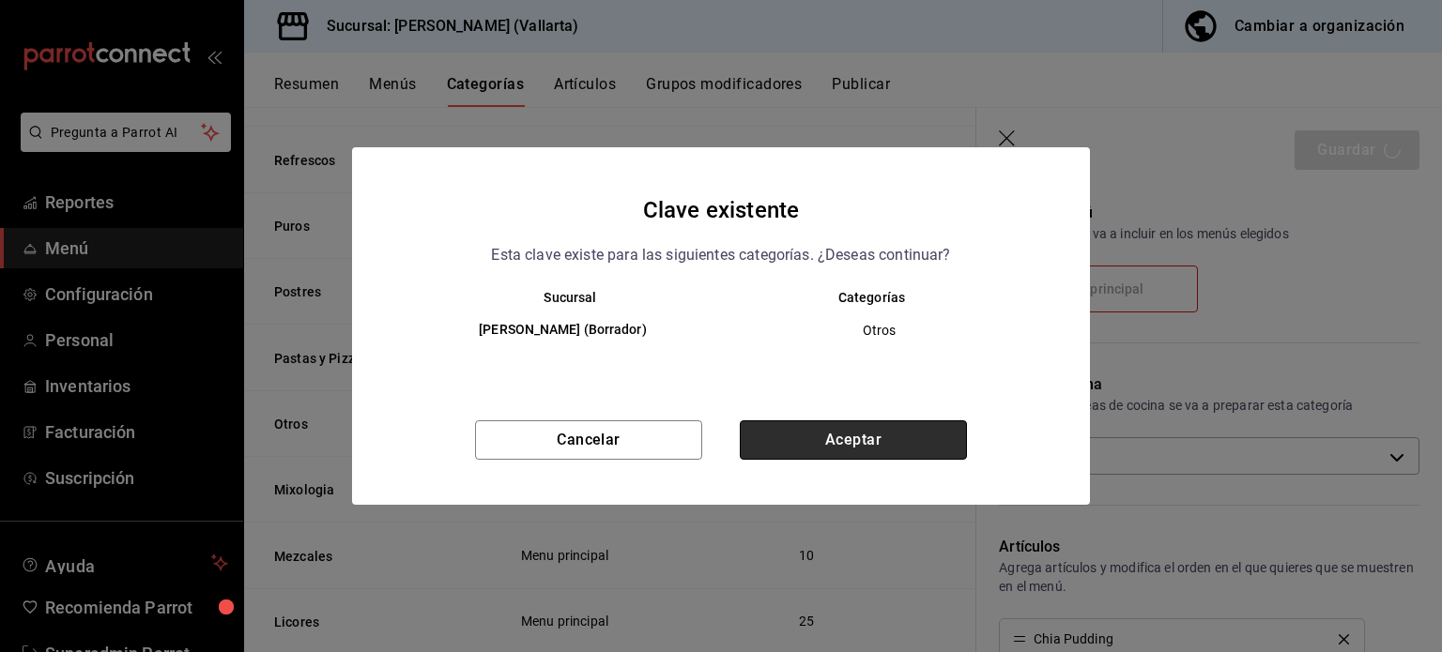
click at [876, 453] on button "Aceptar" at bounding box center [853, 440] width 227 height 39
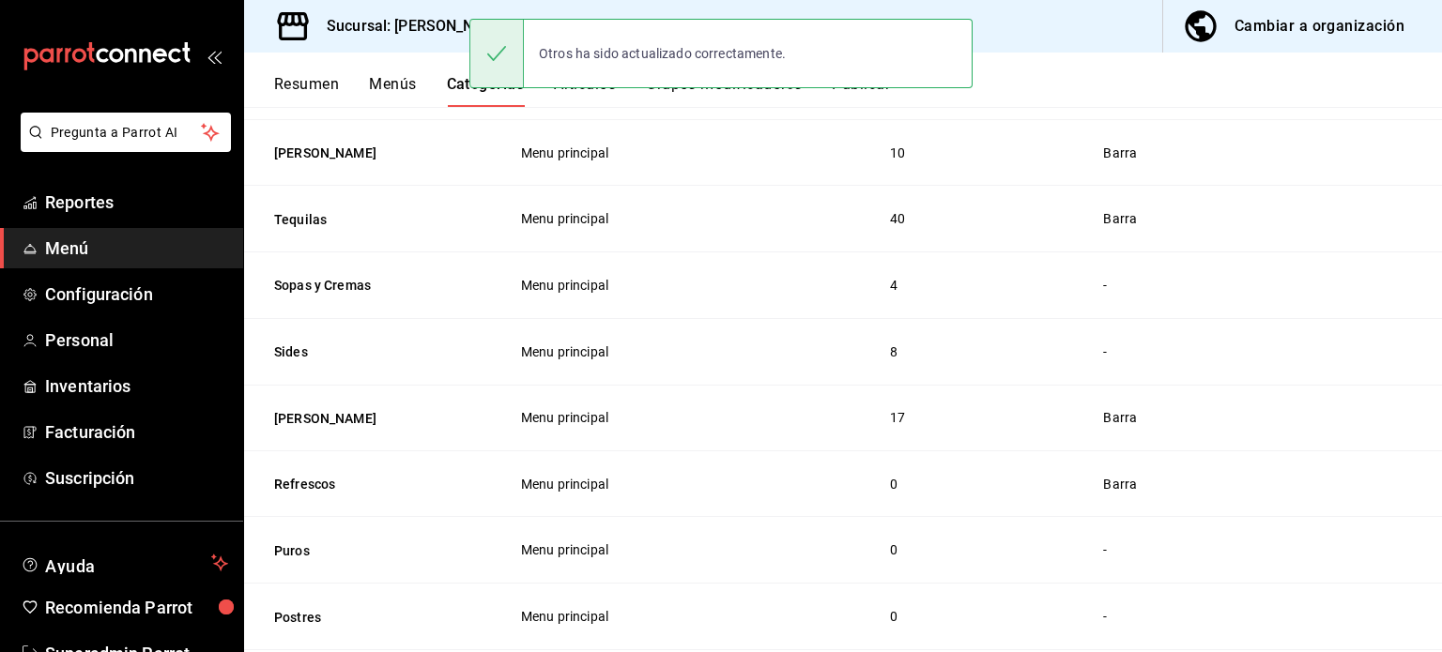
scroll to position [837, 0]
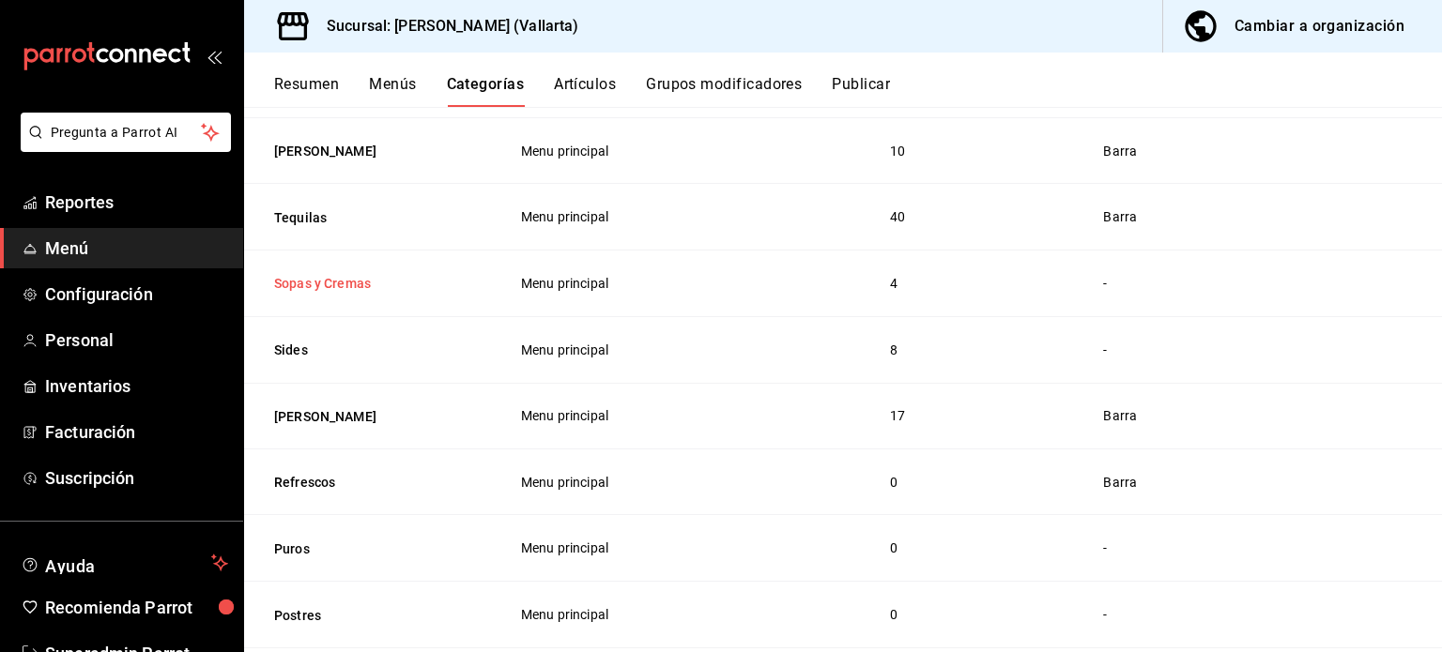
click at [315, 280] on button "Sopas y Cremas" at bounding box center [368, 283] width 188 height 19
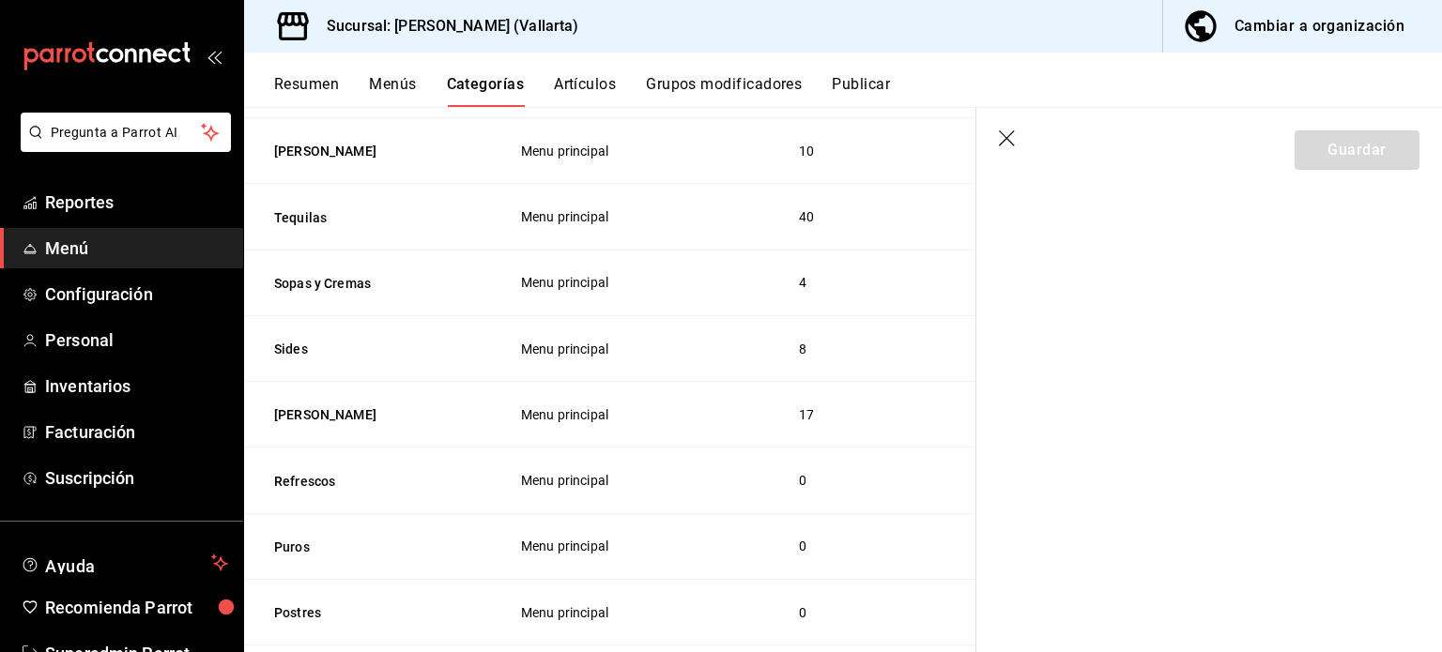
click at [1006, 132] on icon "button" at bounding box center [1008, 139] width 19 height 19
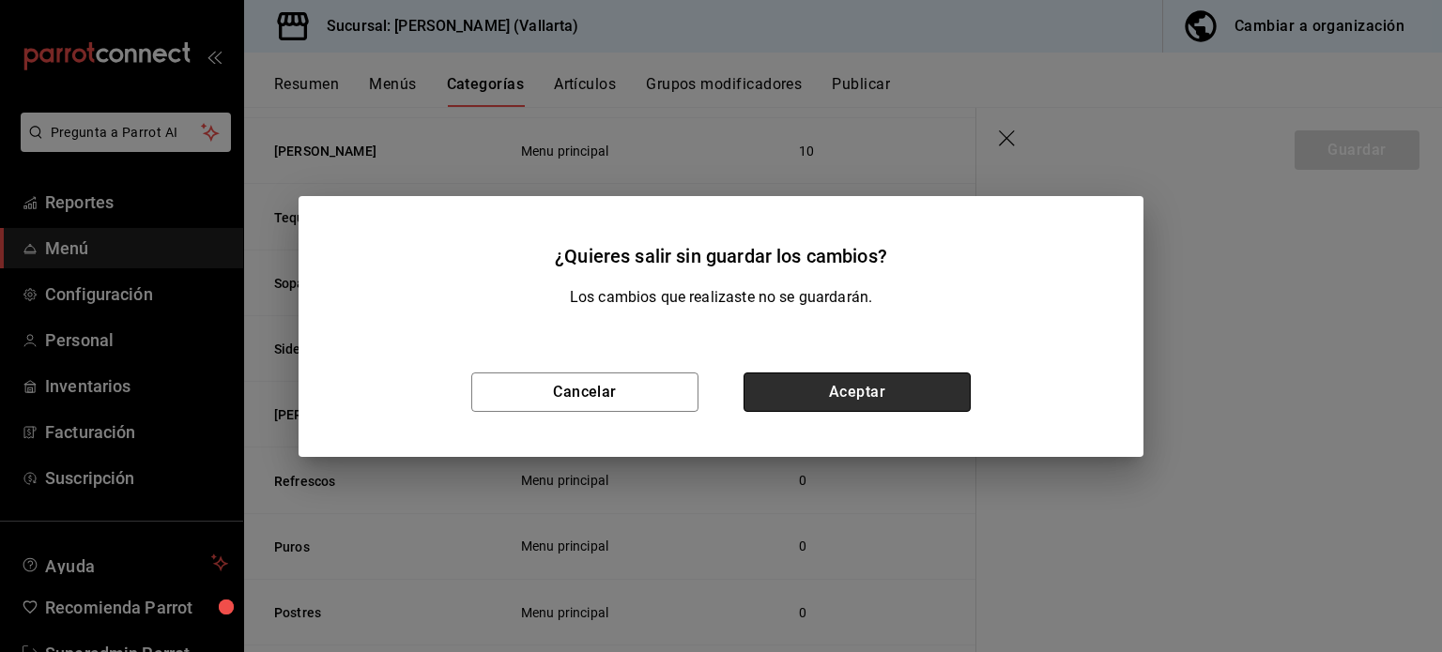
click at [820, 376] on button "Aceptar" at bounding box center [857, 392] width 227 height 39
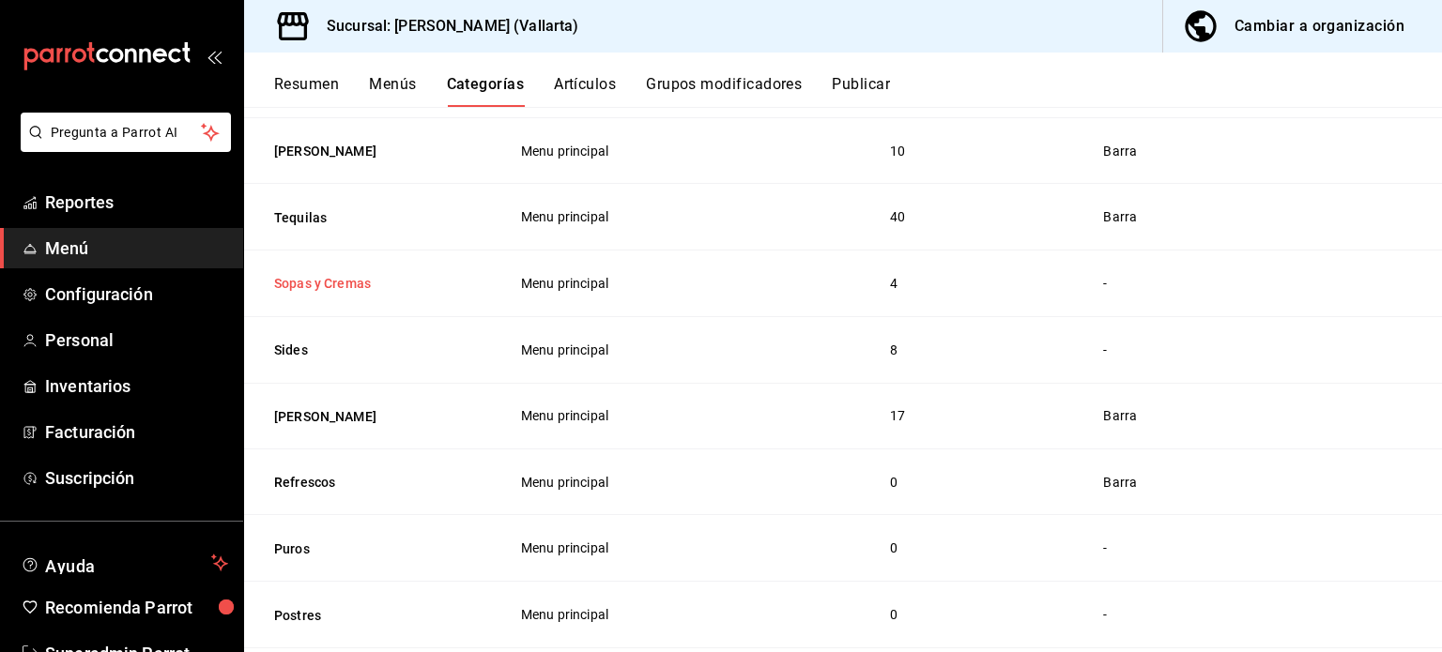
click at [354, 276] on button "Sopas y Cremas" at bounding box center [368, 283] width 188 height 19
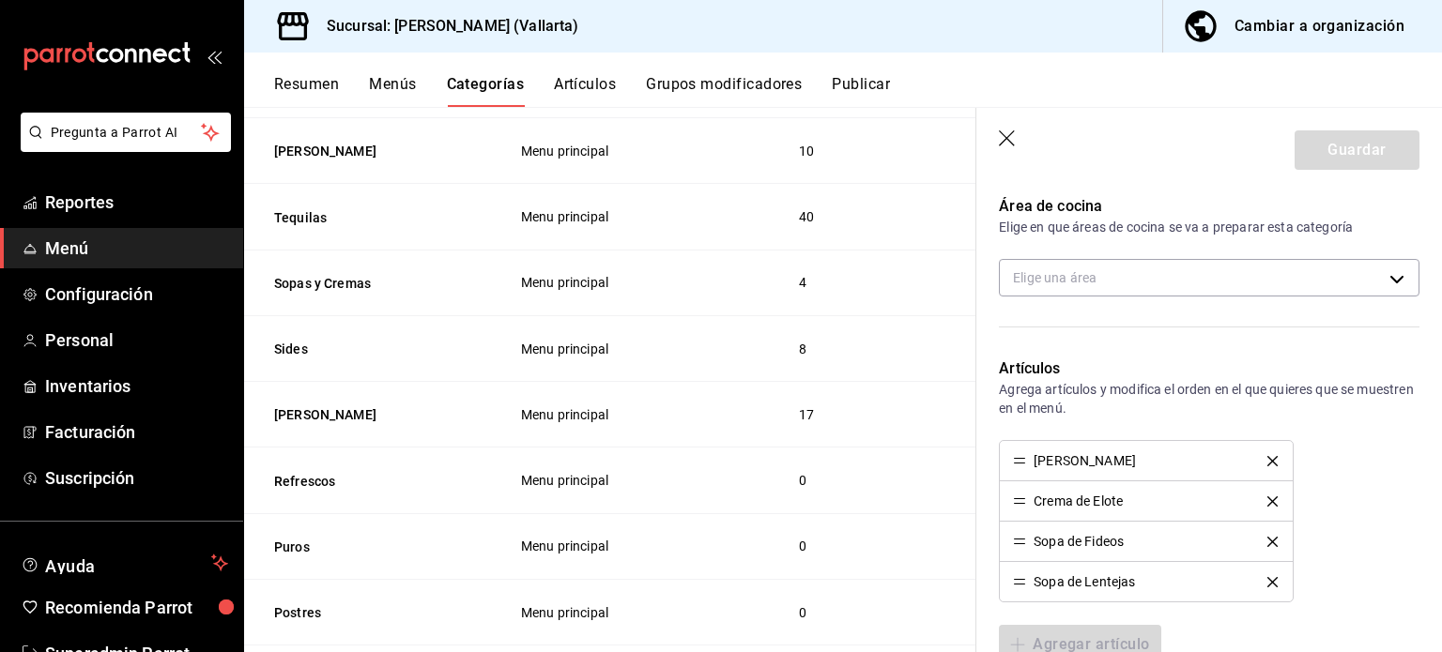
scroll to position [393, 0]
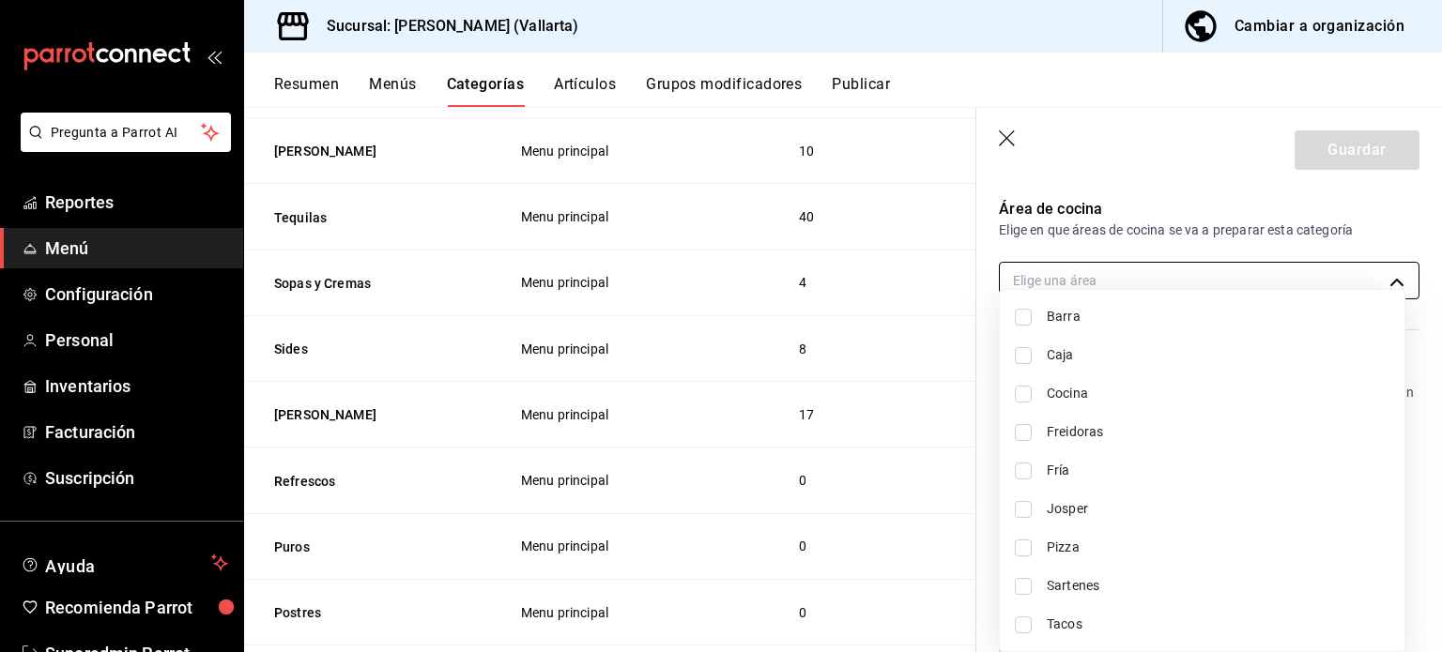
click at [1067, 277] on body "Pregunta a Parrot AI Reportes Menú Configuración Personal Inventarios Facturaci…" at bounding box center [721, 326] width 1442 height 652
click at [1029, 586] on input "checkbox" at bounding box center [1023, 586] width 17 height 17
checkbox input "true"
type input "fbb01623-1d56-4ead-ba52-71da8e792295"
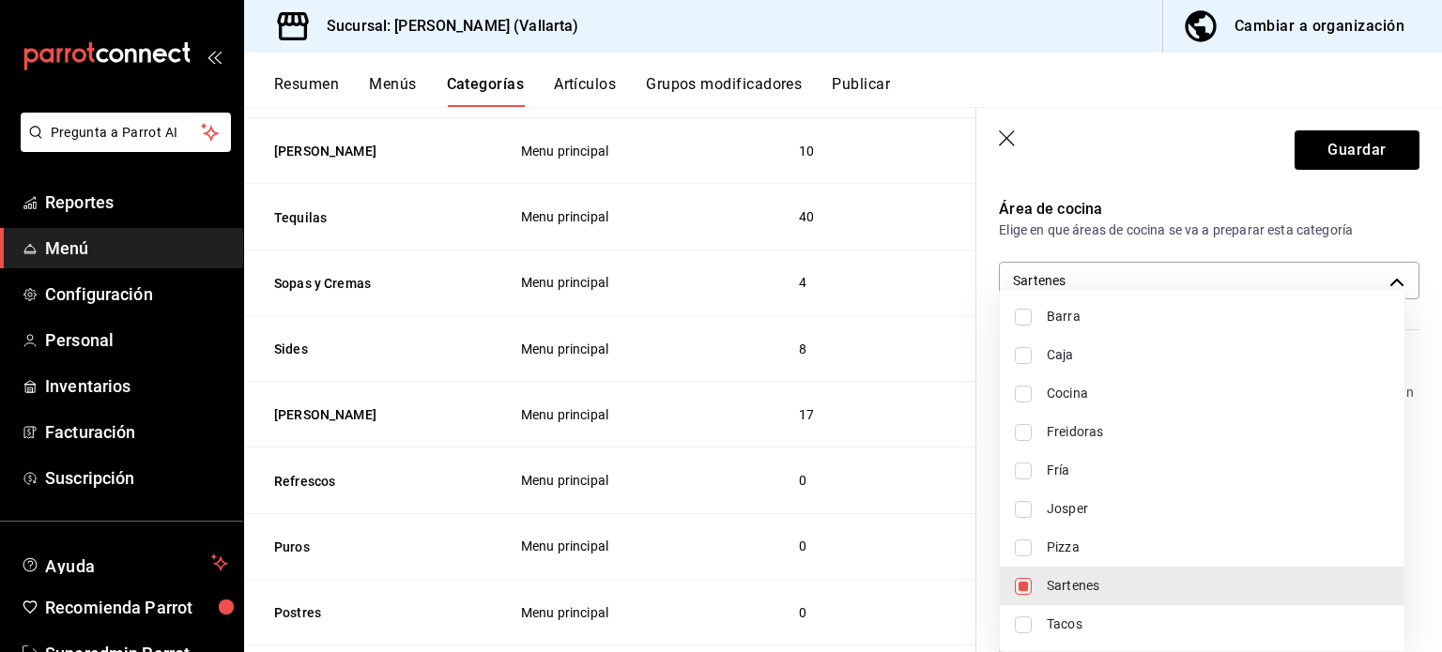
click at [1322, 149] on div at bounding box center [721, 326] width 1442 height 652
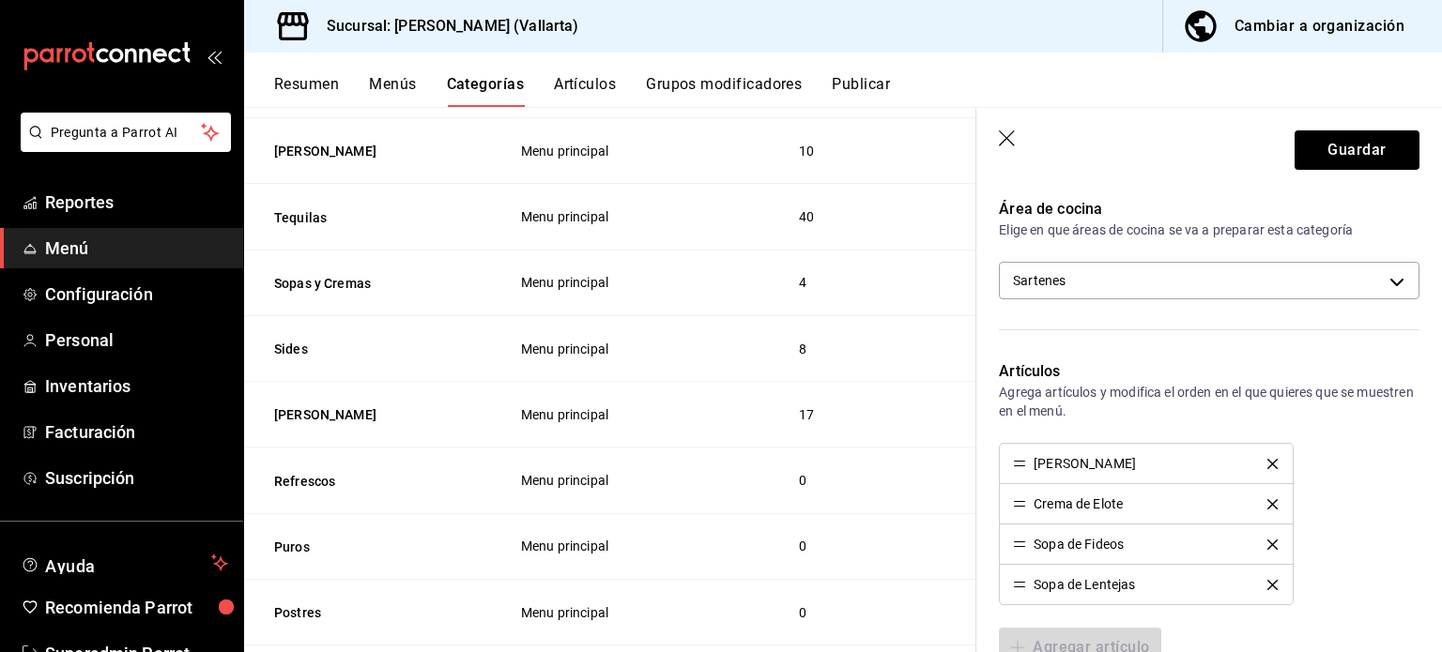
click at [1322, 149] on div "Barra Caja Cocina Freidoras Fría Josper Pizza Sartenes Tacos" at bounding box center [721, 326] width 1442 height 652
click at [1322, 149] on button "Guardar" at bounding box center [1357, 149] width 125 height 39
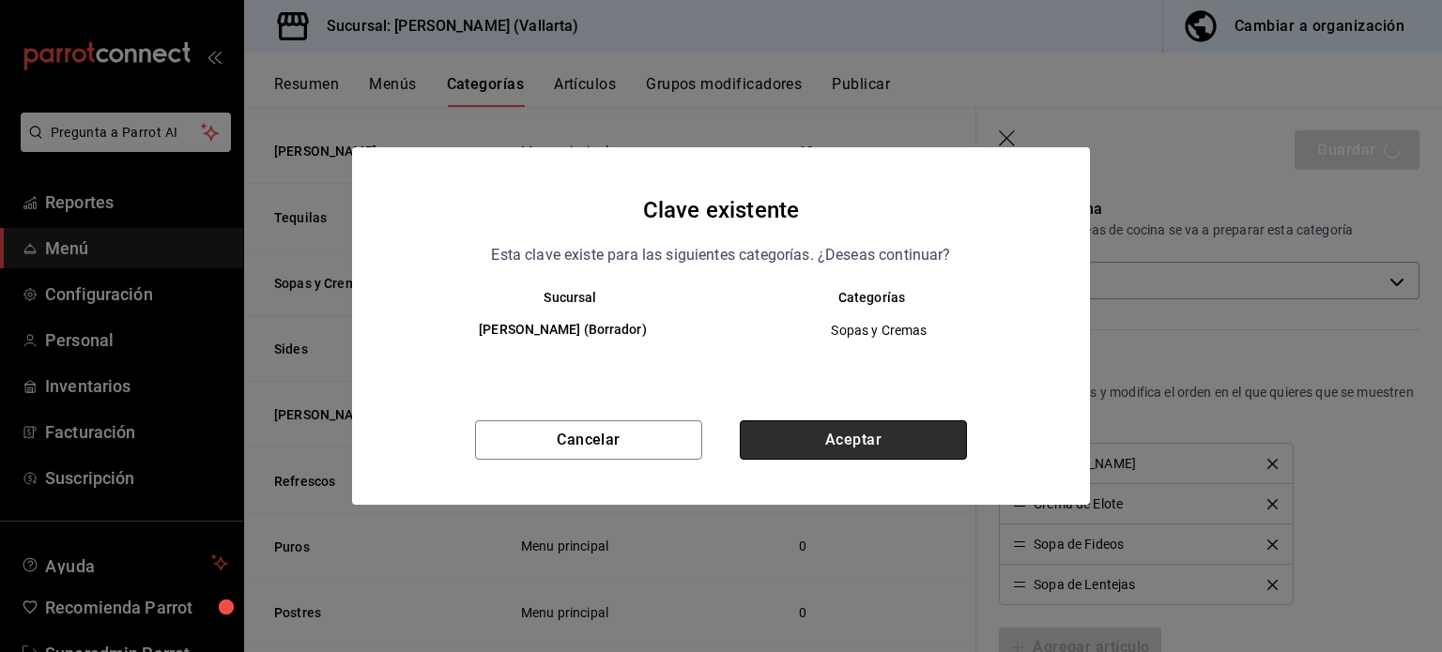
click at [883, 448] on button "Aceptar" at bounding box center [853, 440] width 227 height 39
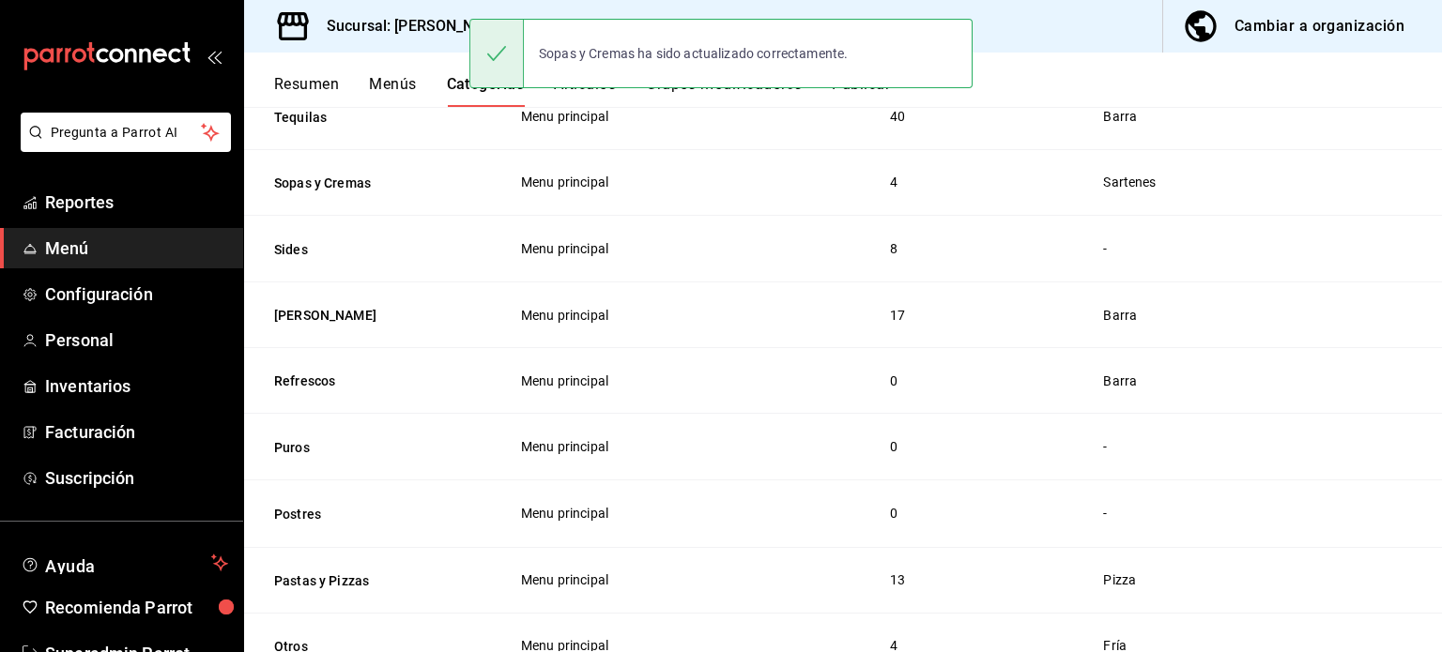
scroll to position [939, 0]
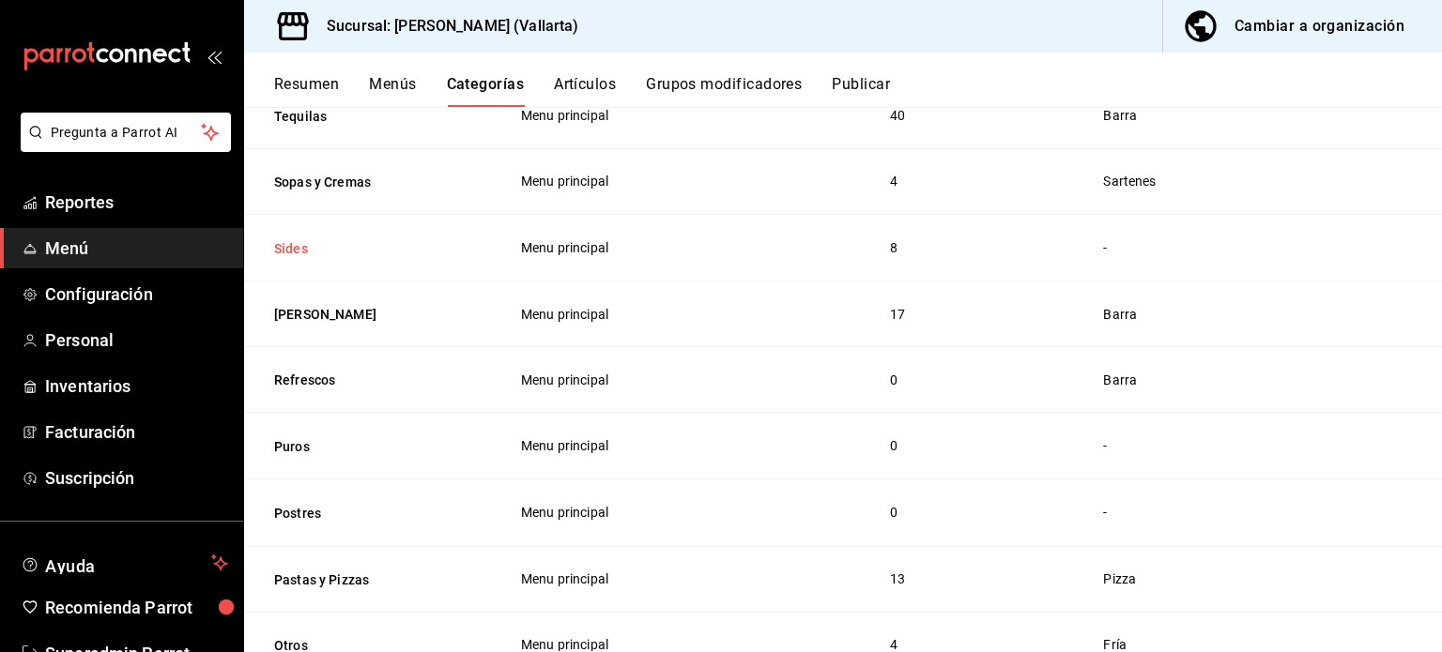
click at [282, 250] on button "Sides" at bounding box center [368, 248] width 188 height 19
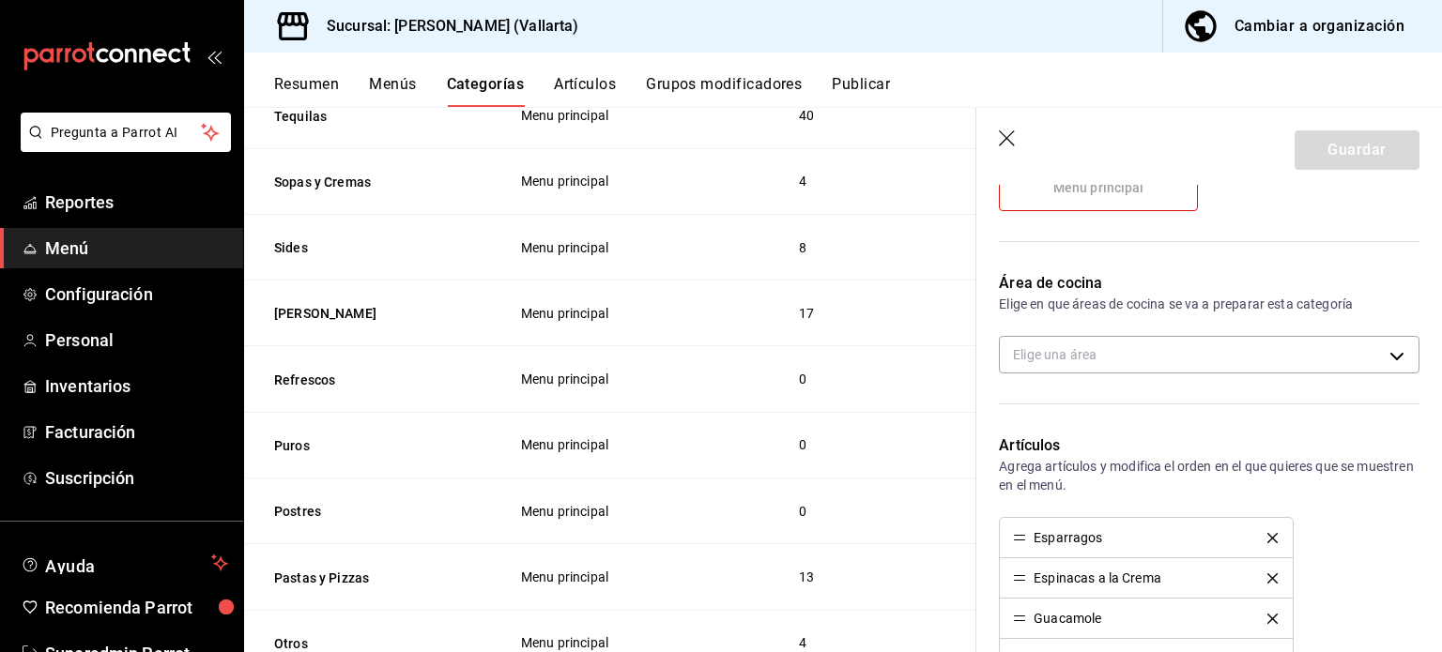
scroll to position [312, 0]
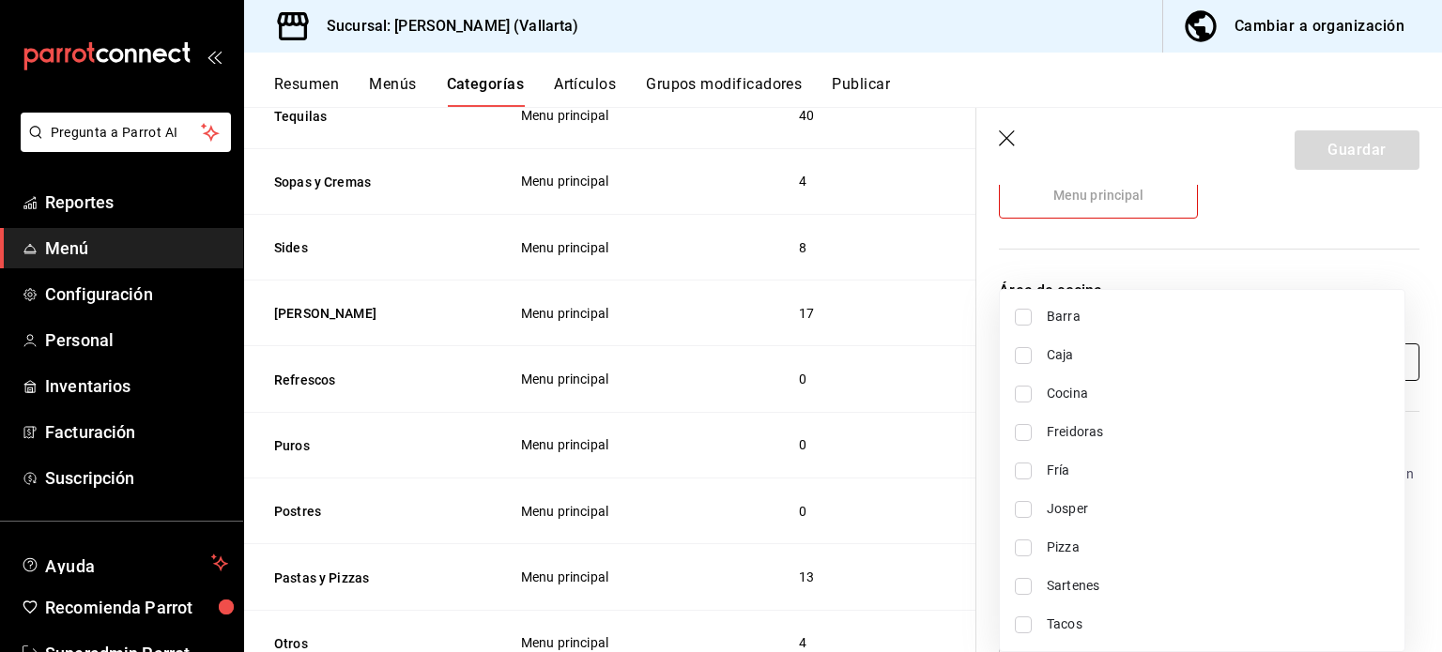
click at [1063, 345] on body "Pregunta a Parrot AI Reportes Menú Configuración Personal Inventarios Facturaci…" at bounding box center [721, 326] width 1442 height 652
click at [1122, 273] on div at bounding box center [721, 326] width 1442 height 652
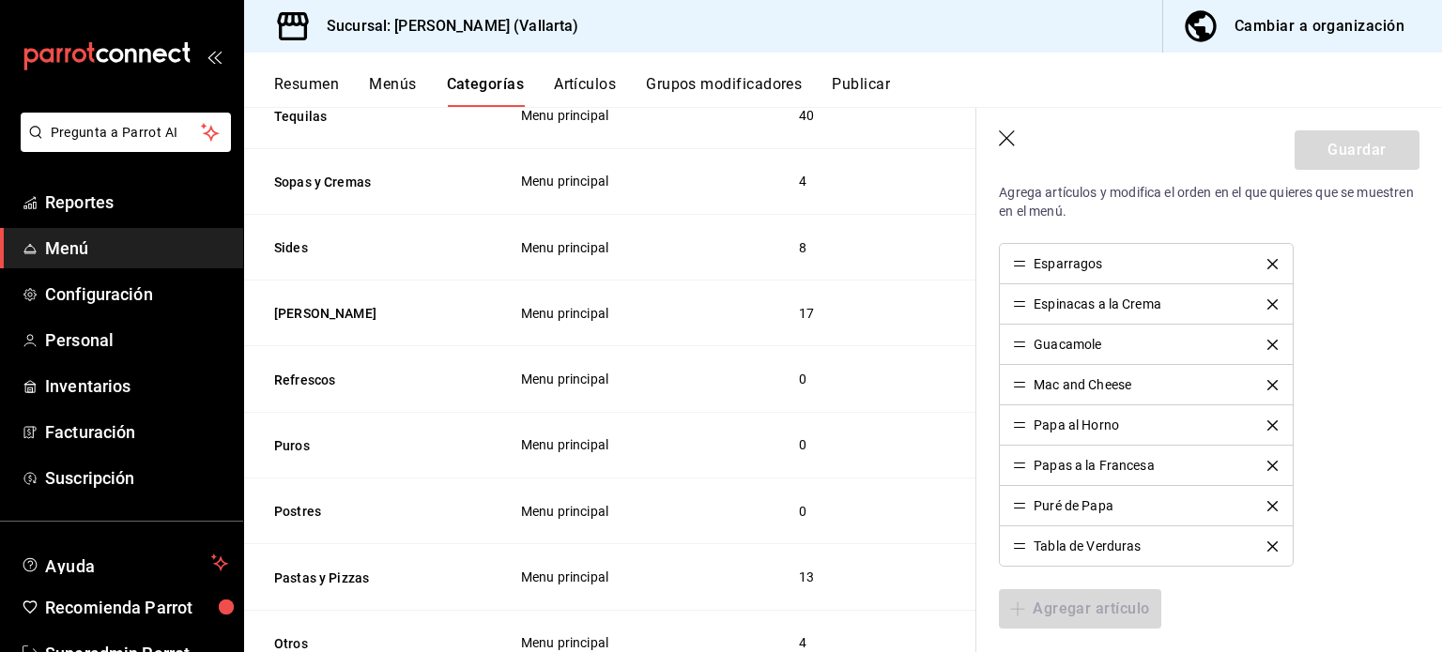
scroll to position [495, 0]
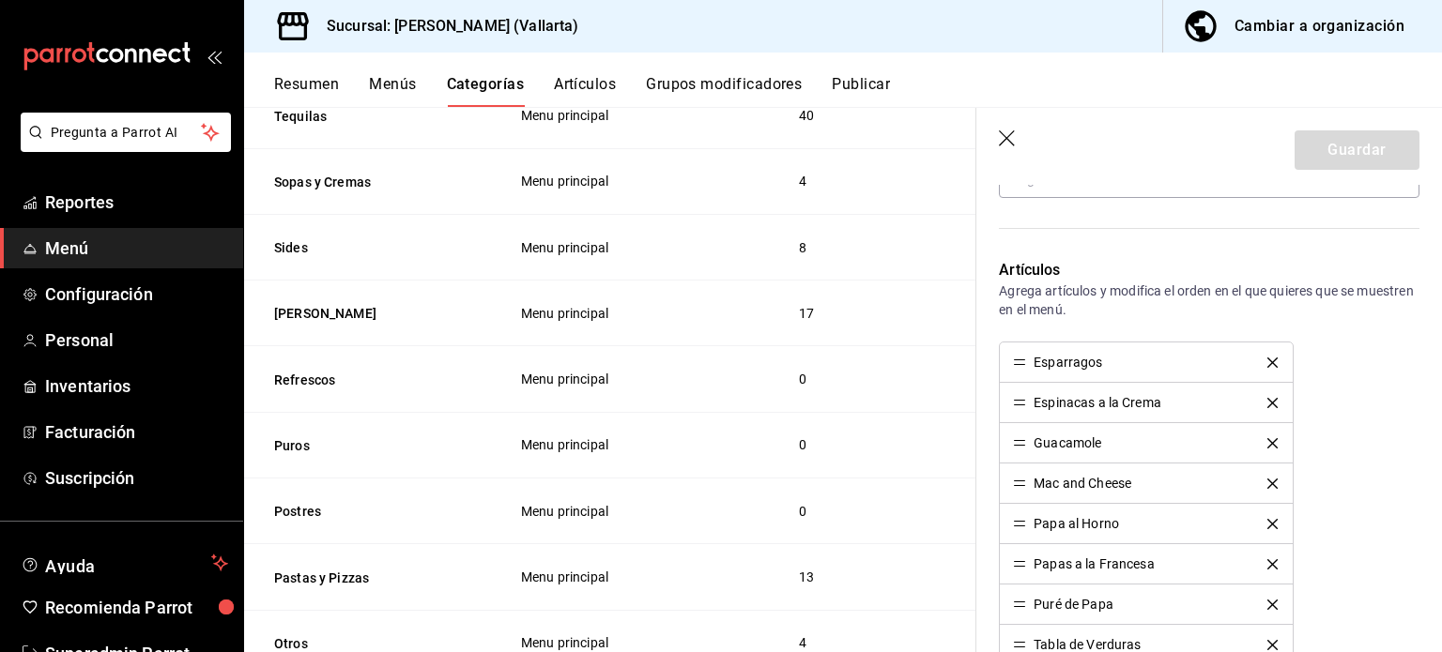
click at [1006, 139] on icon "button" at bounding box center [1007, 138] width 16 height 16
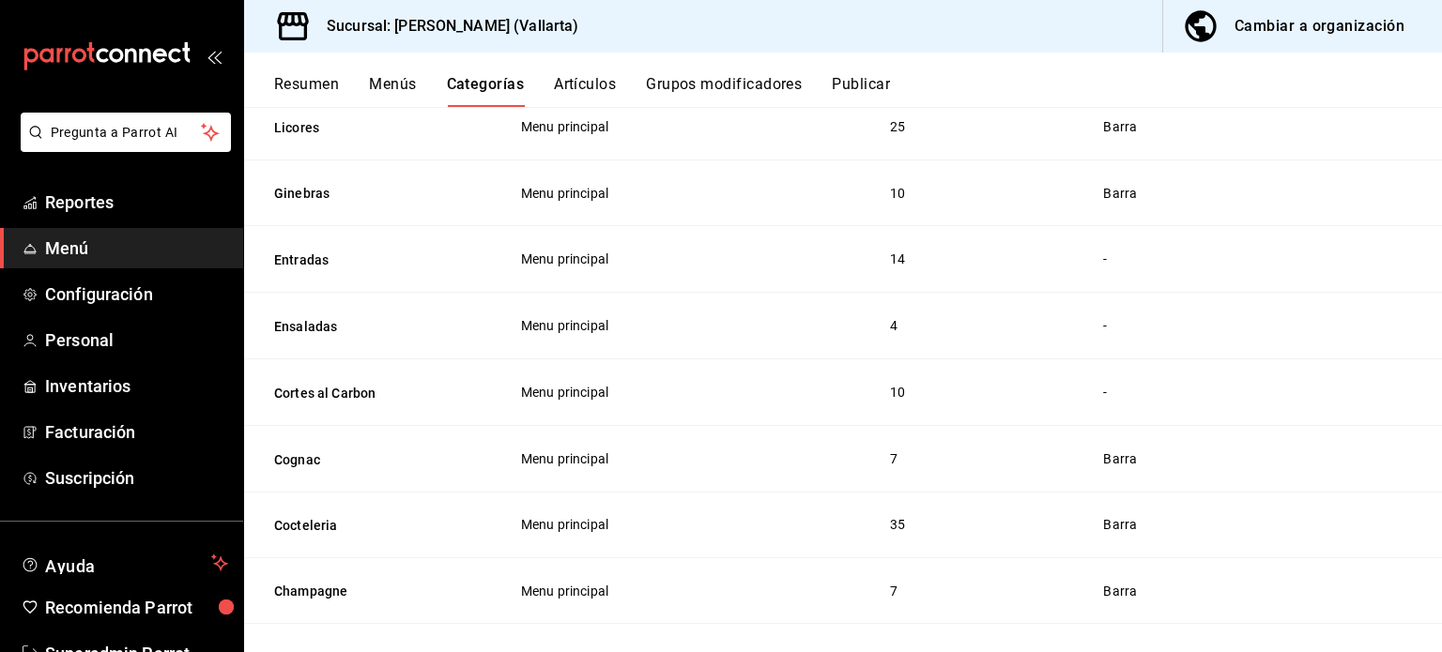
scroll to position [1652, 0]
click at [319, 268] on button "Entradas" at bounding box center [368, 262] width 188 height 19
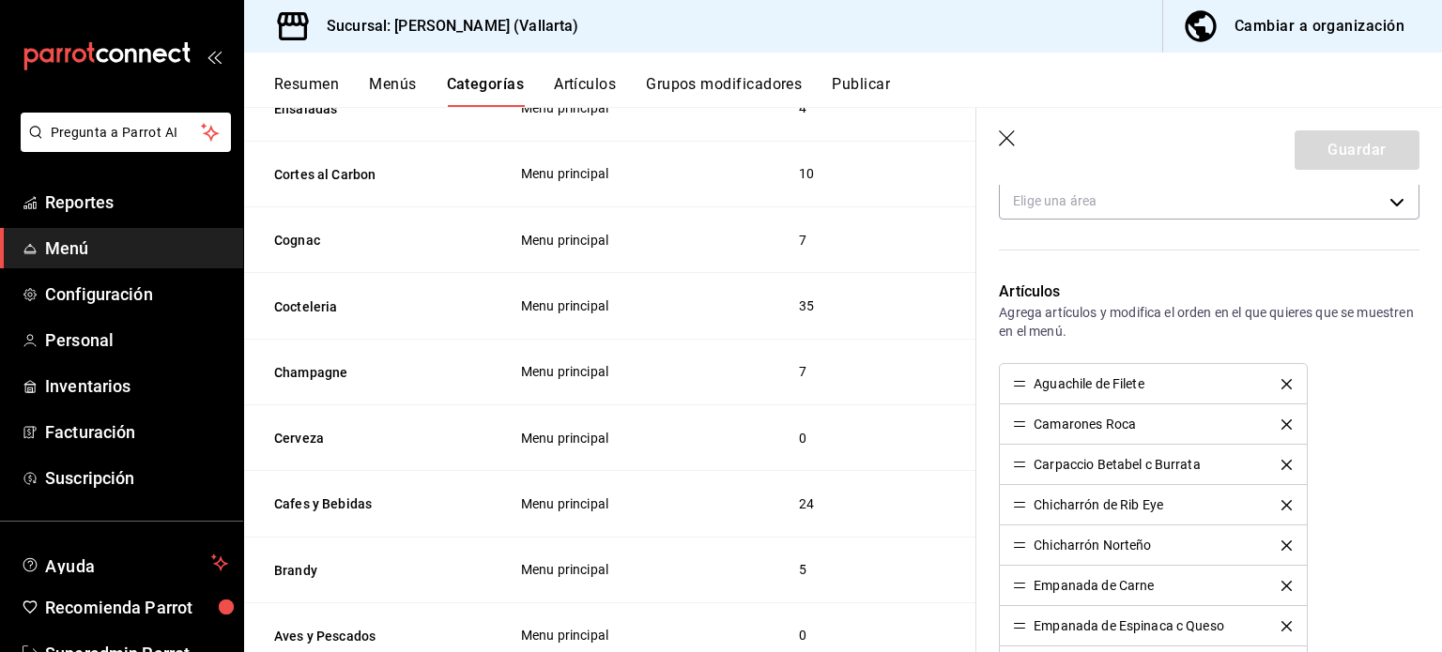
scroll to position [1868, 0]
click at [1018, 143] on header "Guardar" at bounding box center [1209, 146] width 466 height 77
click at [1009, 139] on icon "button" at bounding box center [1008, 139] width 19 height 19
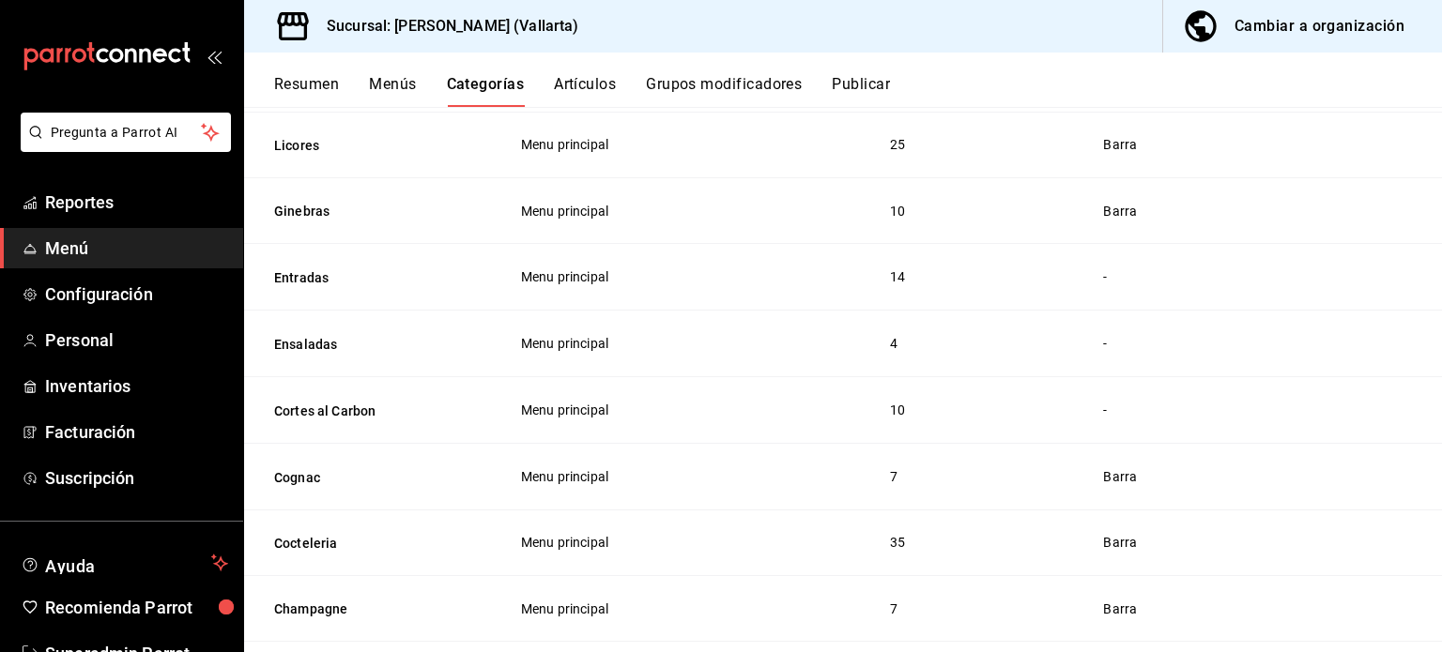
scroll to position [1648, 0]
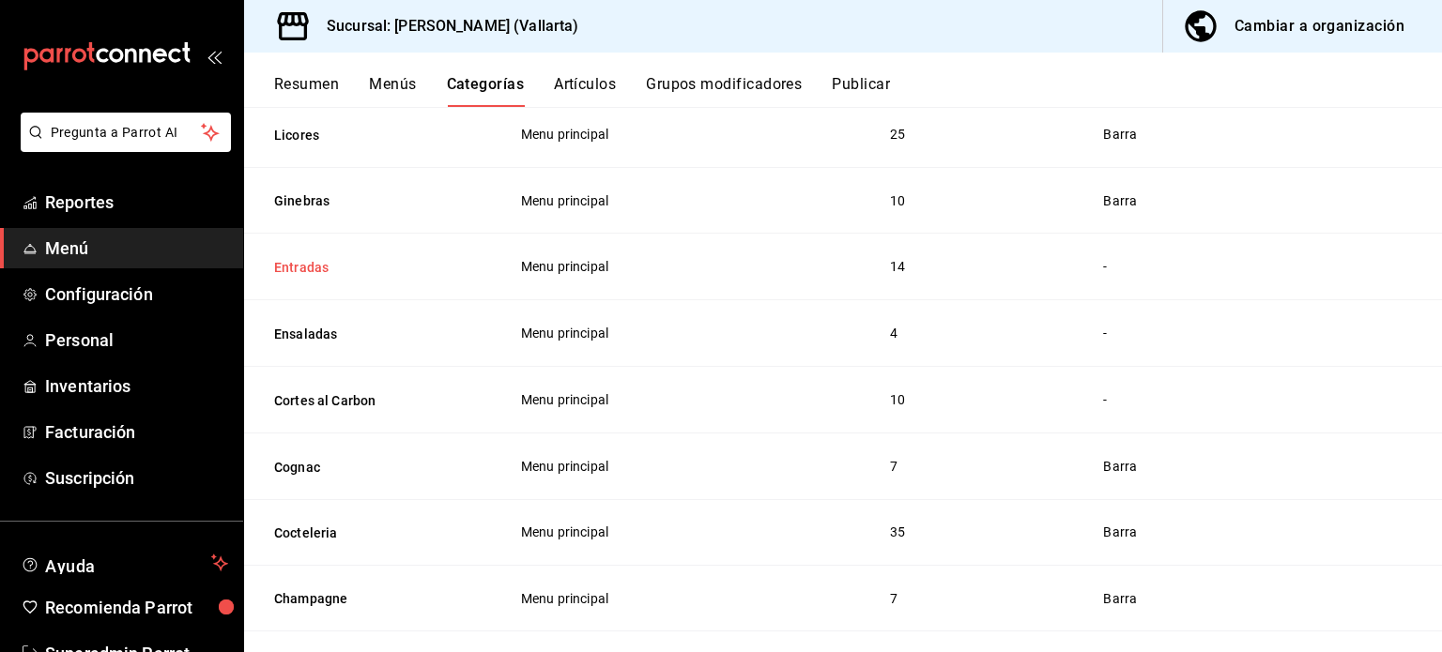
click at [320, 263] on button "Entradas" at bounding box center [368, 267] width 188 height 19
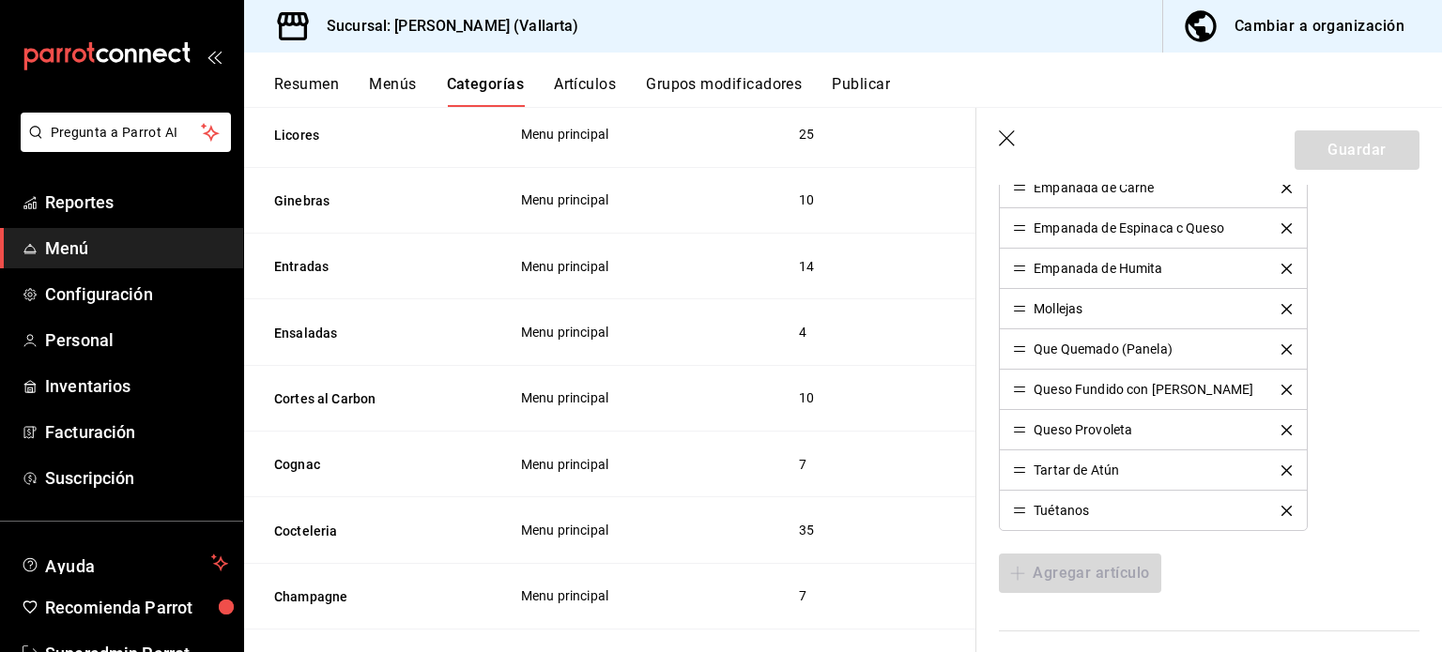
scroll to position [879, 0]
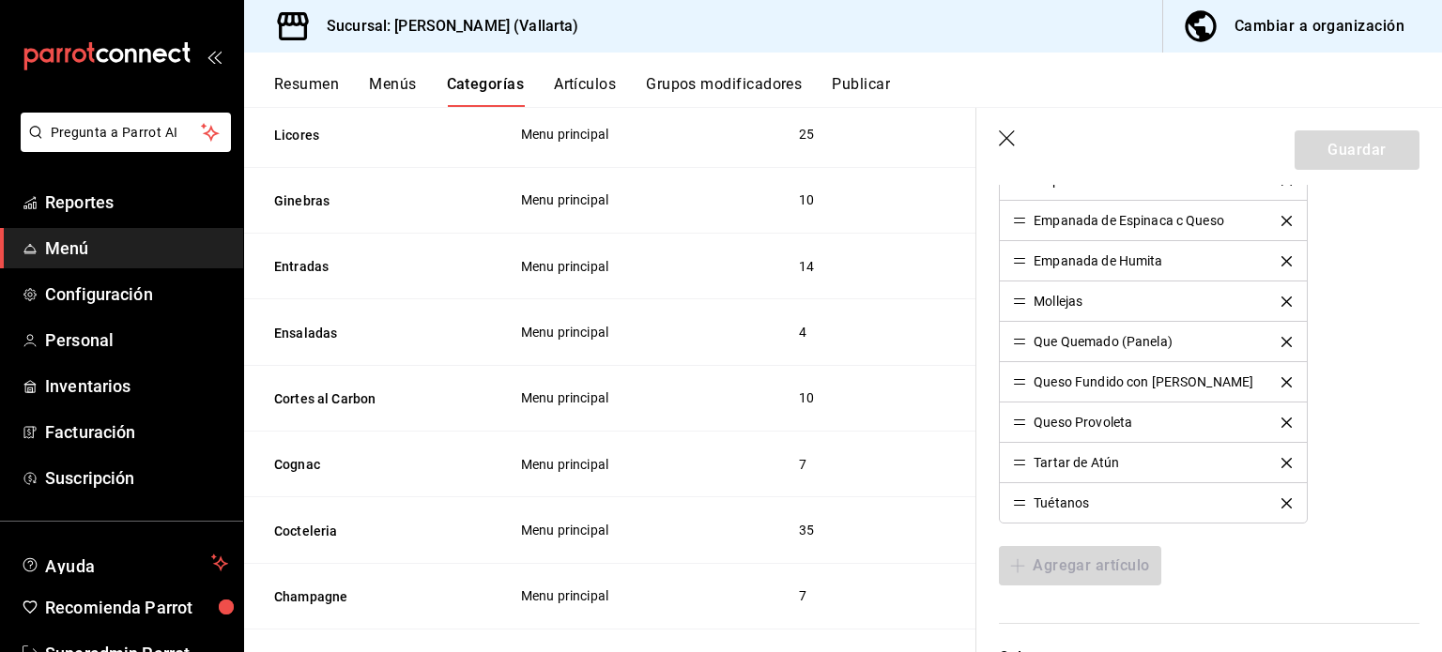
click at [1008, 140] on icon "button" at bounding box center [1007, 138] width 16 height 16
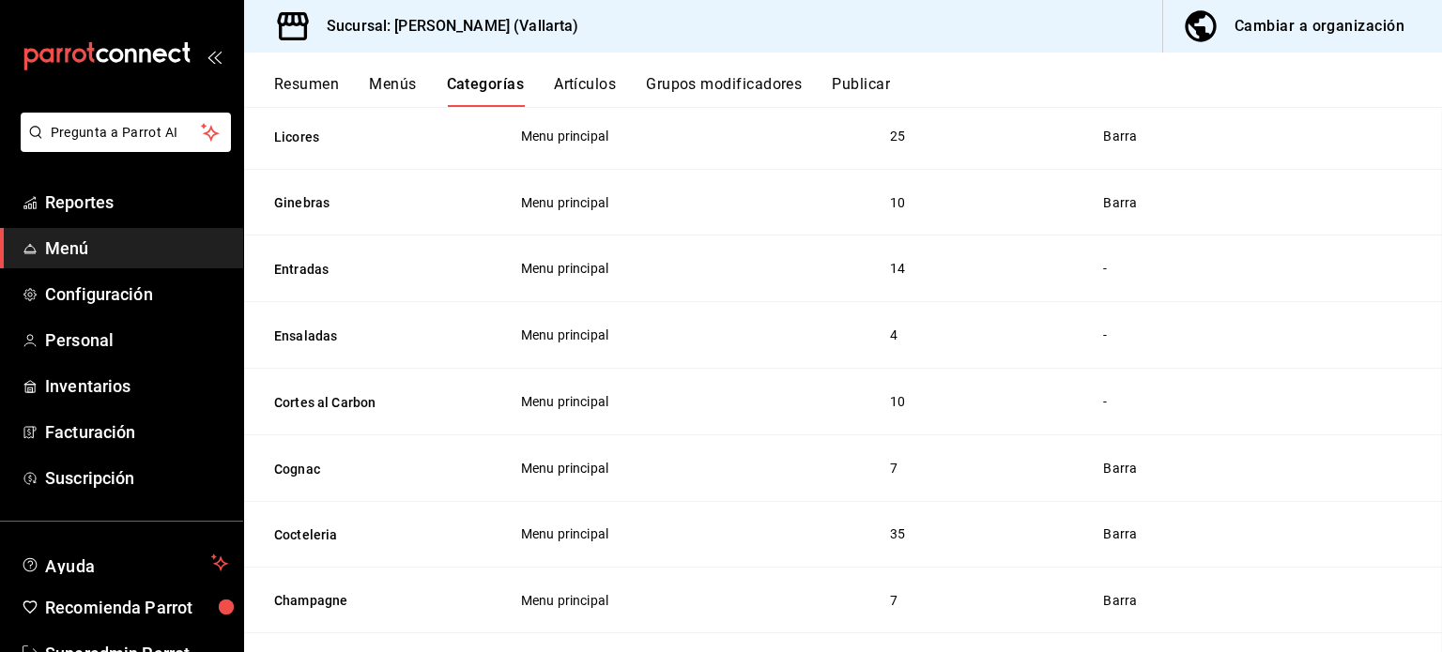
scroll to position [1648, 0]
click at [314, 333] on button "Ensaladas" at bounding box center [368, 334] width 188 height 19
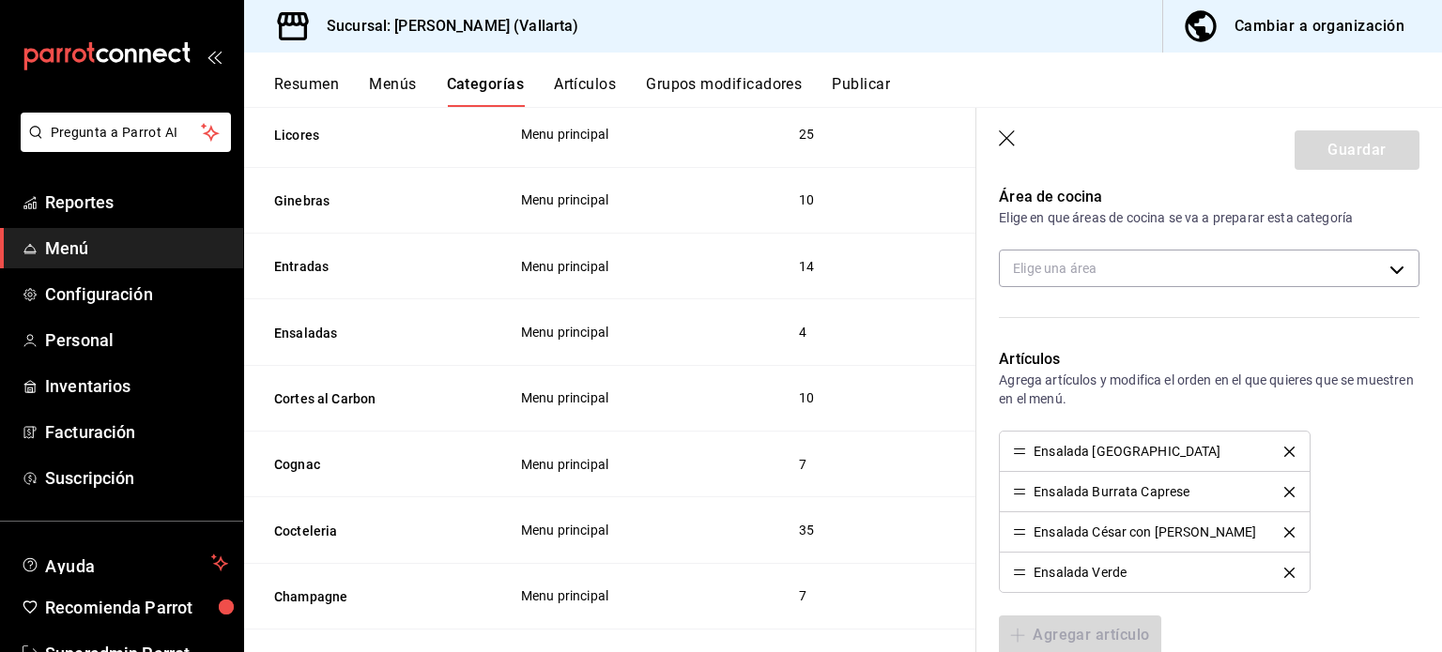
scroll to position [407, 0]
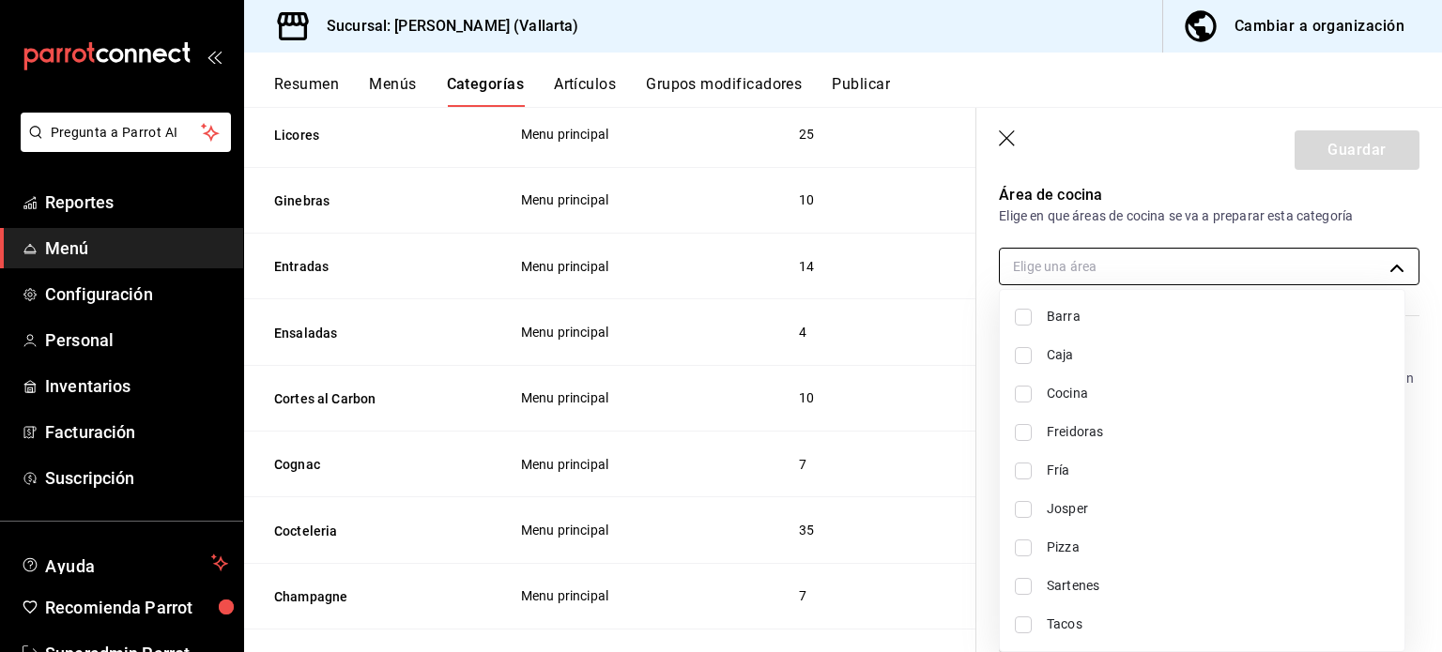
click at [1081, 268] on body "Pregunta a Parrot AI Reportes Menú Configuración Personal Inventarios Facturaci…" at bounding box center [721, 326] width 1442 height 652
click at [1074, 229] on div at bounding box center [721, 326] width 1442 height 652
click at [1110, 270] on body "Pregunta a Parrot AI Reportes Menú Configuración Personal Inventarios Facturaci…" at bounding box center [721, 326] width 1442 height 652
click at [1107, 203] on div at bounding box center [721, 326] width 1442 height 652
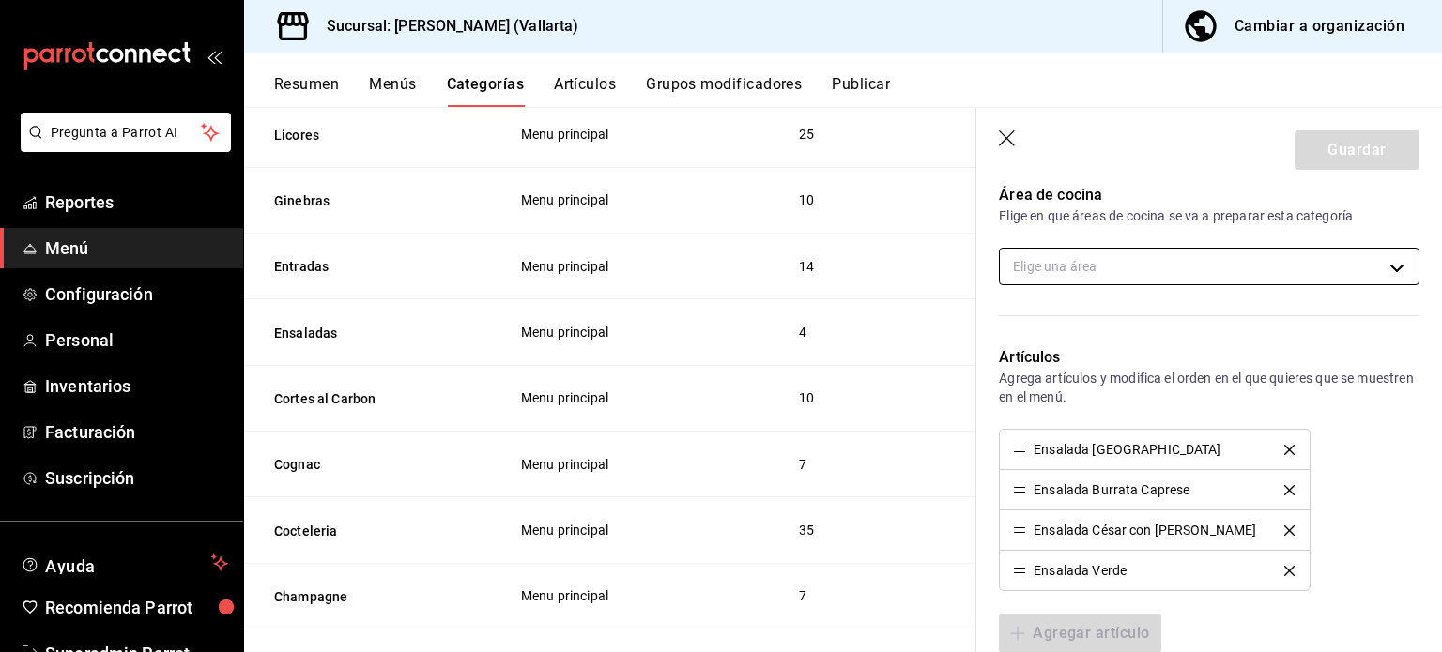
click at [1119, 270] on body "Pregunta a Parrot AI Reportes Menú Configuración Personal Inventarios Facturaci…" at bounding box center [721, 326] width 1442 height 652
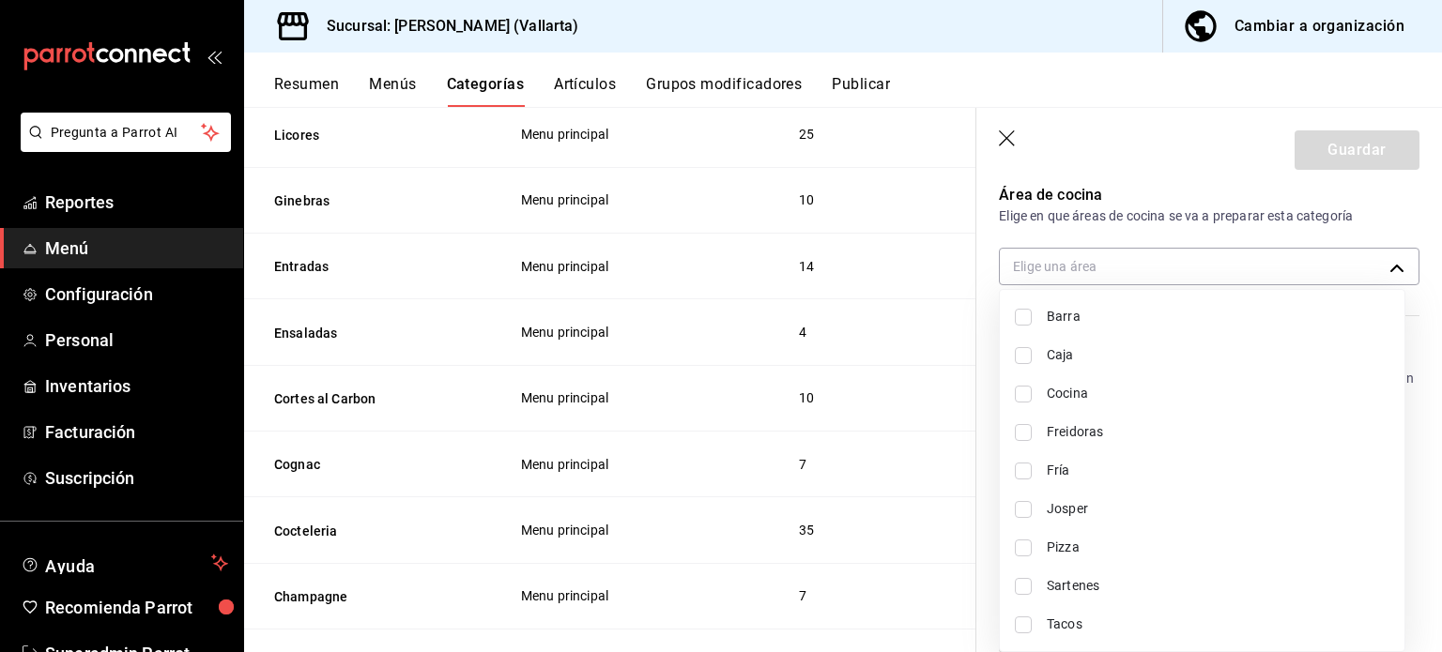
click at [1070, 475] on span "Fría" at bounding box center [1218, 471] width 343 height 20
type input "a65e2794-762a-439a-abb4-9f3defe6fa9c"
checkbox input "true"
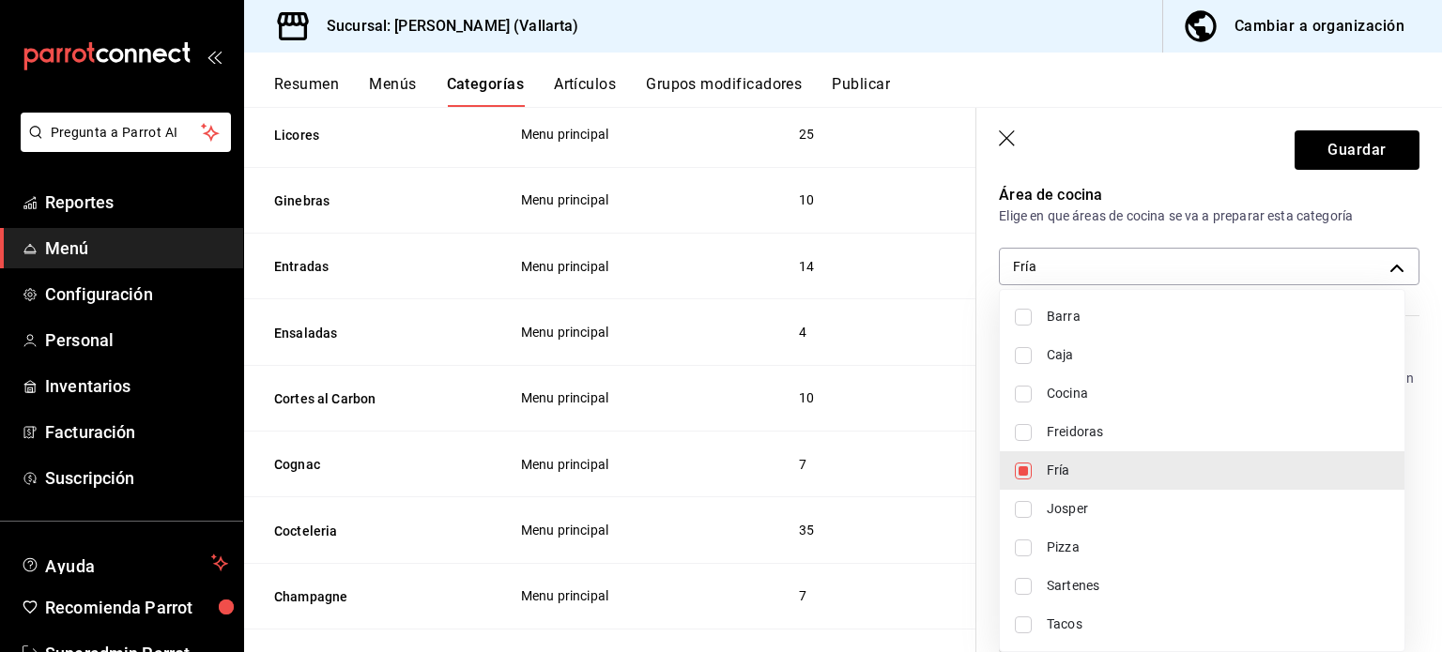
click at [1342, 158] on div at bounding box center [721, 326] width 1442 height 652
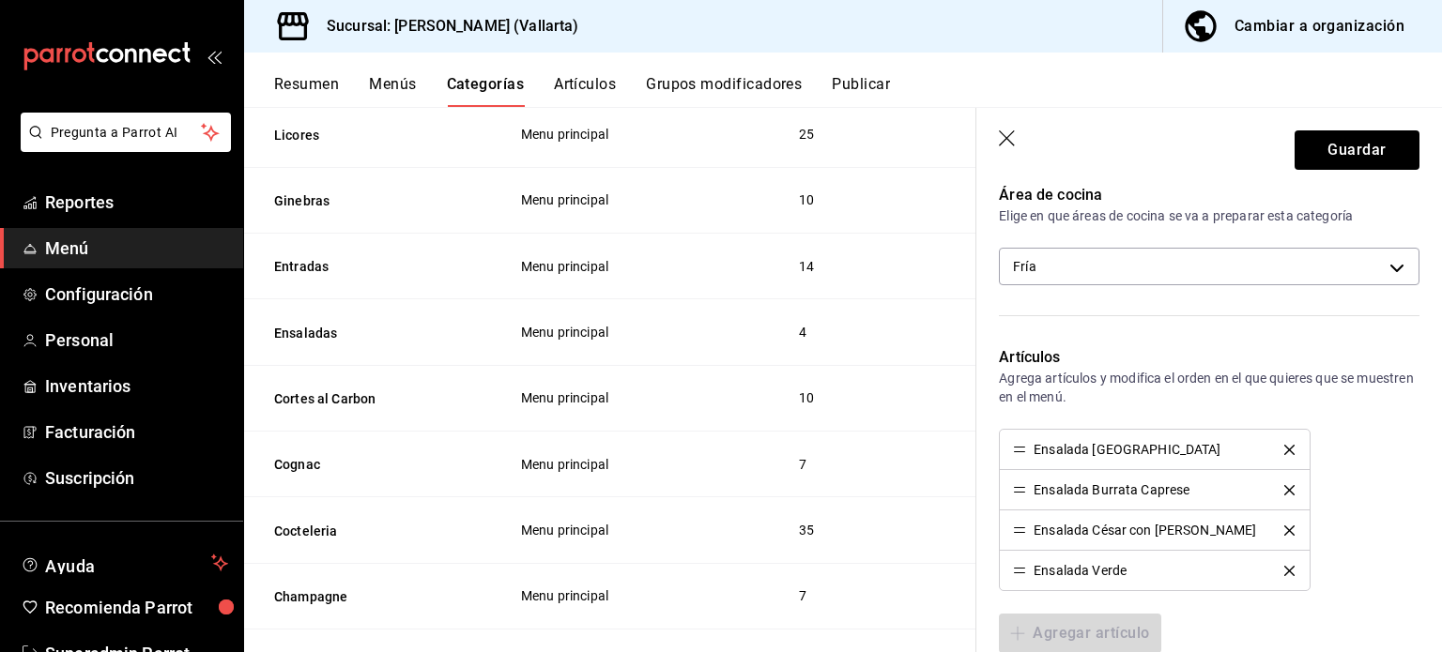
click at [1342, 158] on div "Barra Caja Cocina Freidoras Fría Josper Pizza Sartenes Tacos" at bounding box center [721, 326] width 1442 height 652
click at [1342, 158] on button "Guardar" at bounding box center [1357, 149] width 125 height 39
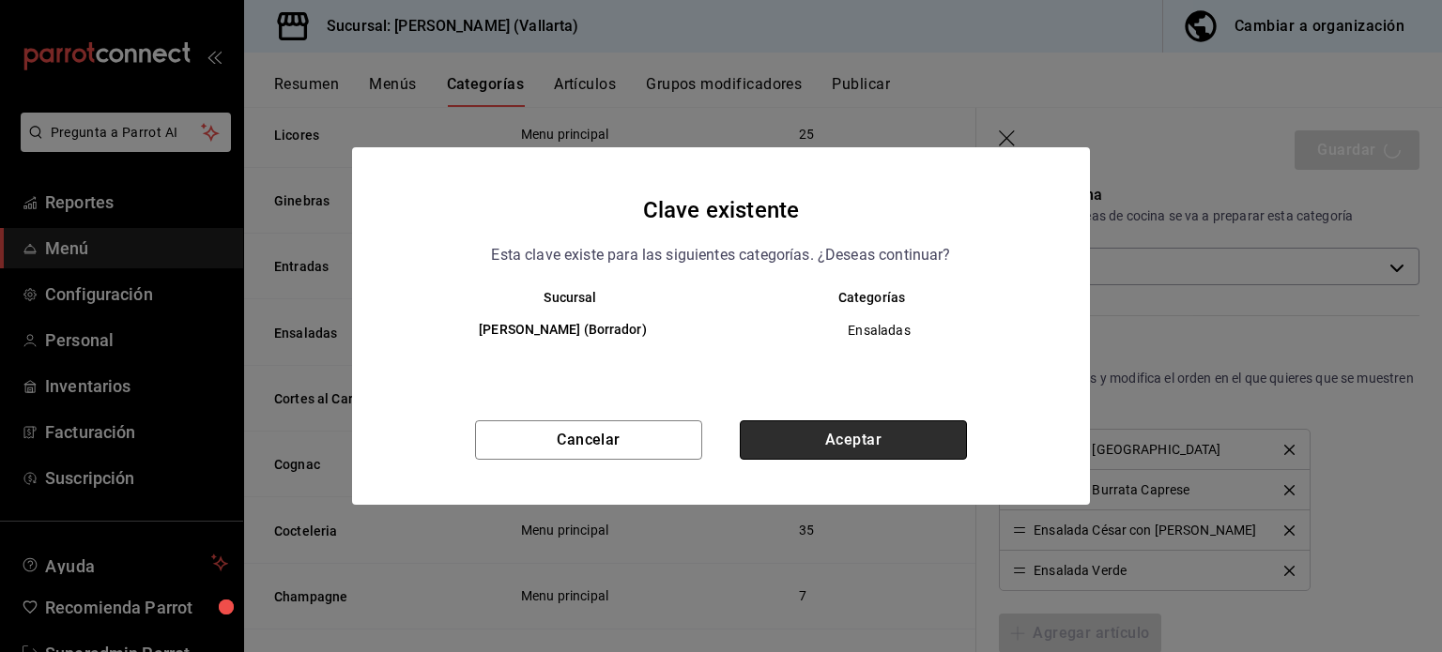
click at [842, 453] on button "Aceptar" at bounding box center [853, 440] width 227 height 39
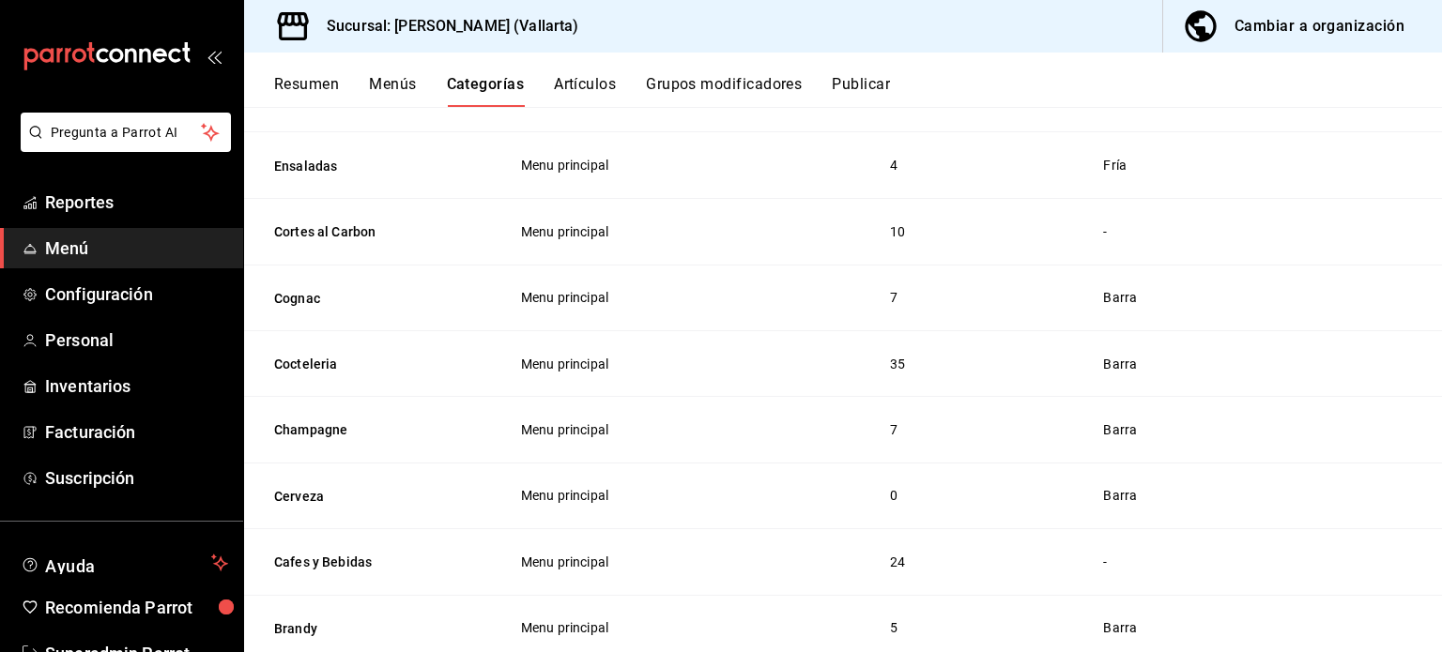
scroll to position [1817, 0]
click at [346, 232] on button "Cortes al Carbon" at bounding box center [368, 231] width 188 height 19
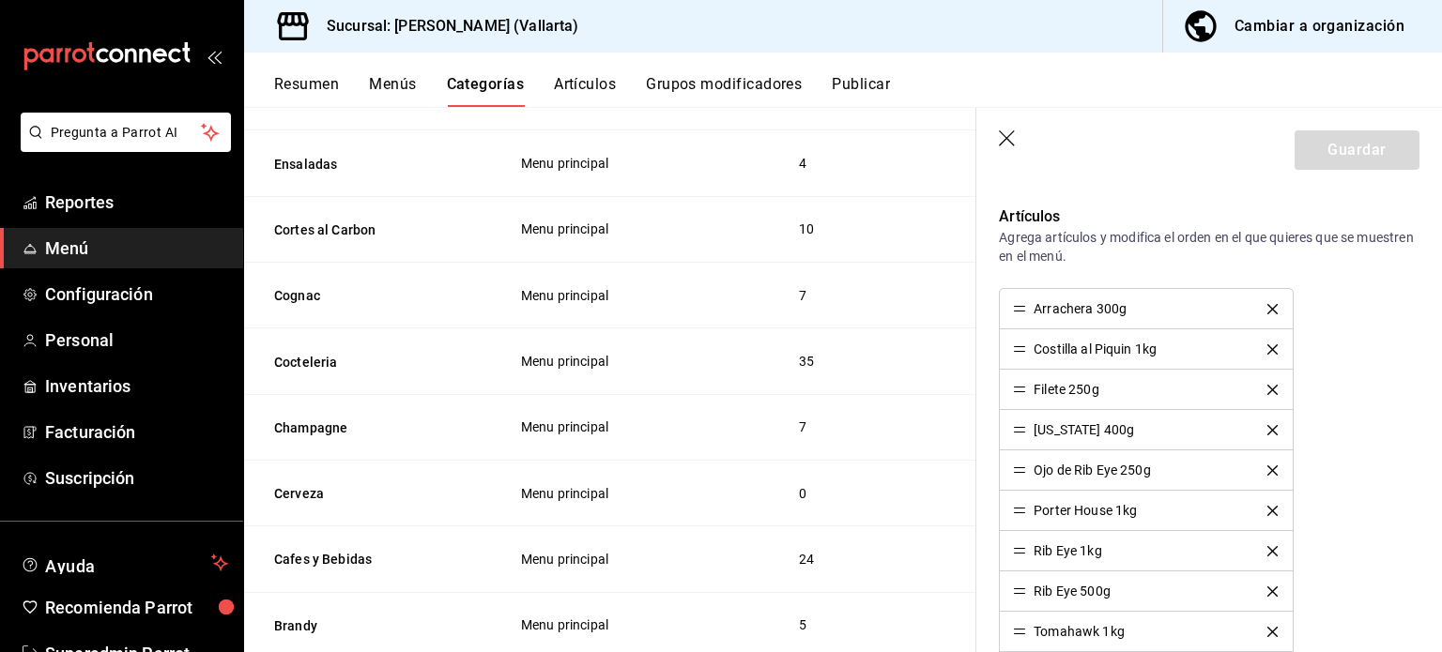
scroll to position [543, 0]
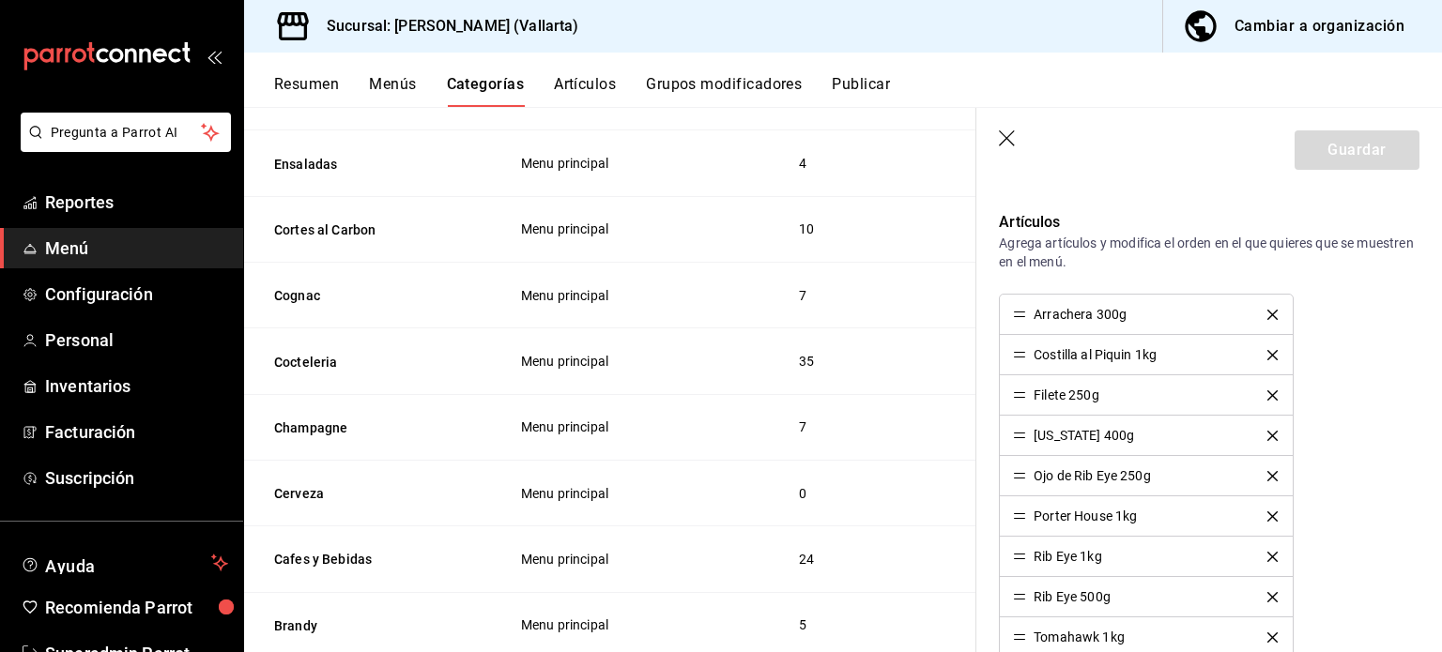
click at [1002, 141] on icon "button" at bounding box center [1008, 139] width 19 height 19
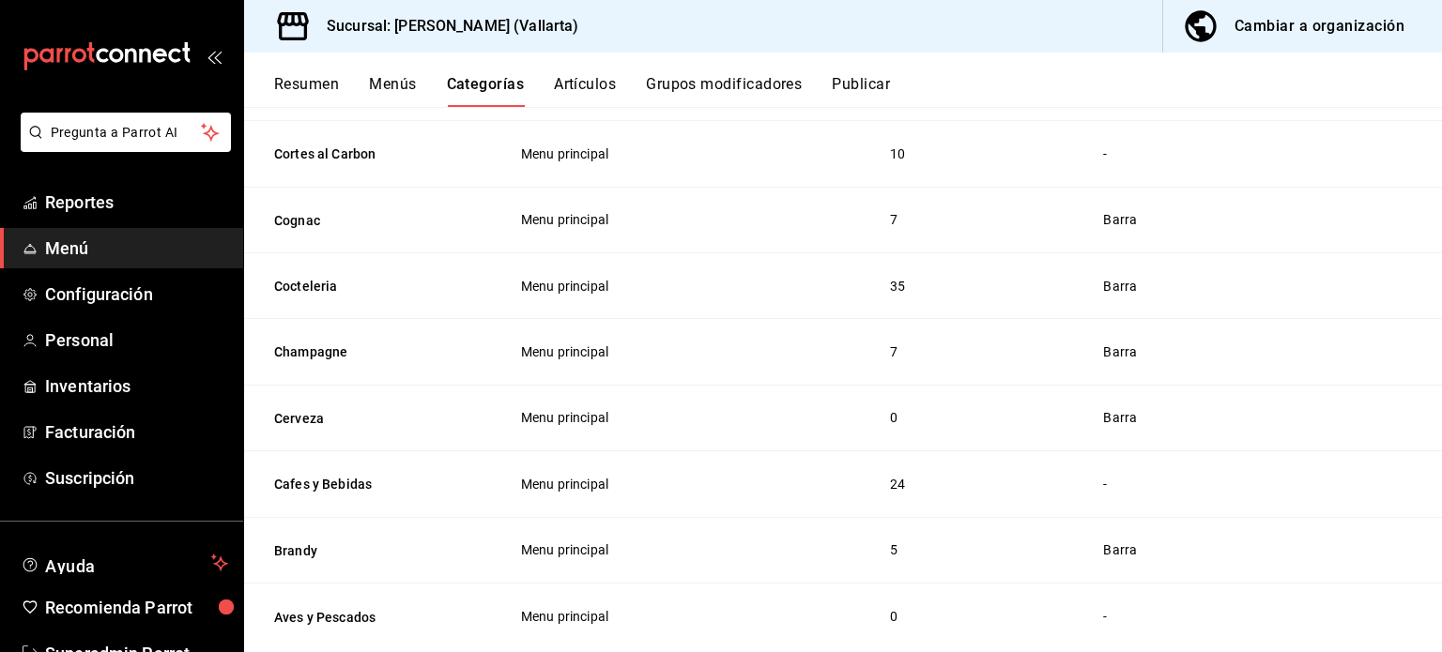
scroll to position [1936, 0]
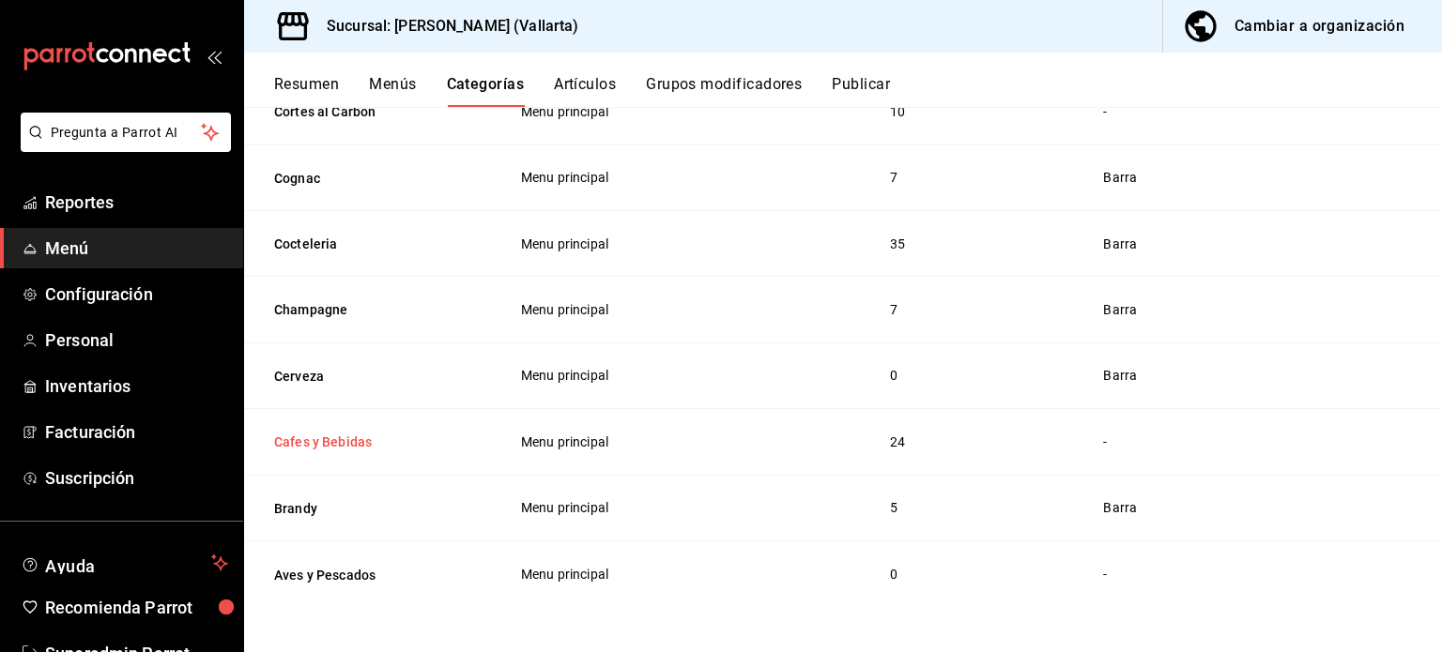
click at [352, 445] on button "Cafes y Bebidas" at bounding box center [368, 442] width 188 height 19
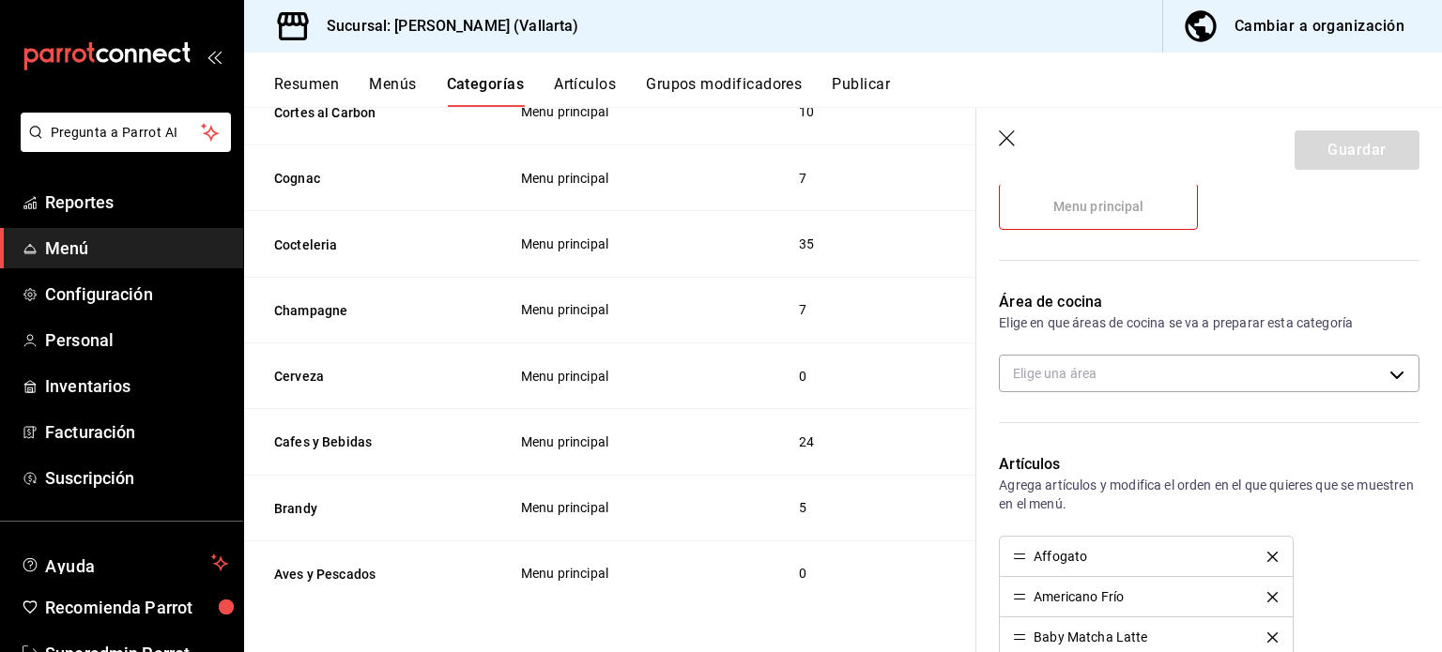
scroll to position [300, 0]
click at [1075, 375] on body "Pregunta a Parrot AI Reportes Menú Configuración Personal Inventarios Facturaci…" at bounding box center [721, 326] width 1442 height 652
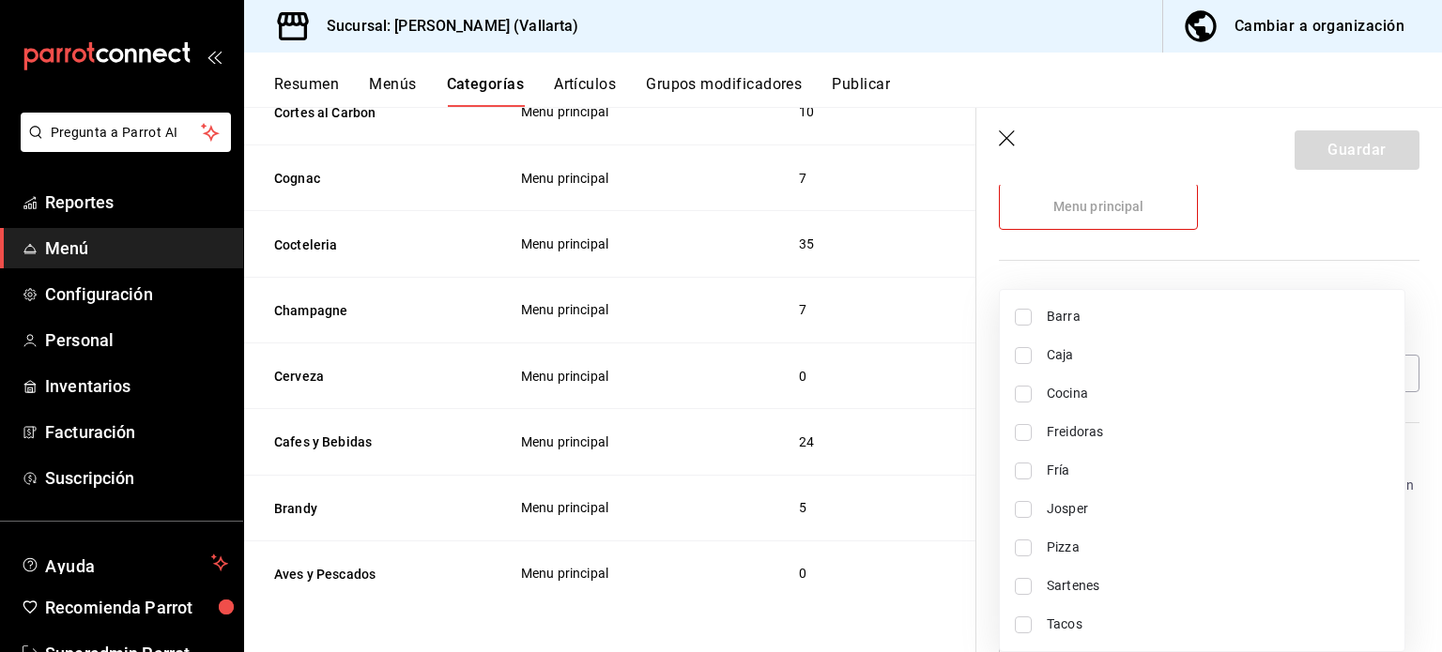
click at [1135, 256] on div at bounding box center [721, 326] width 1442 height 652
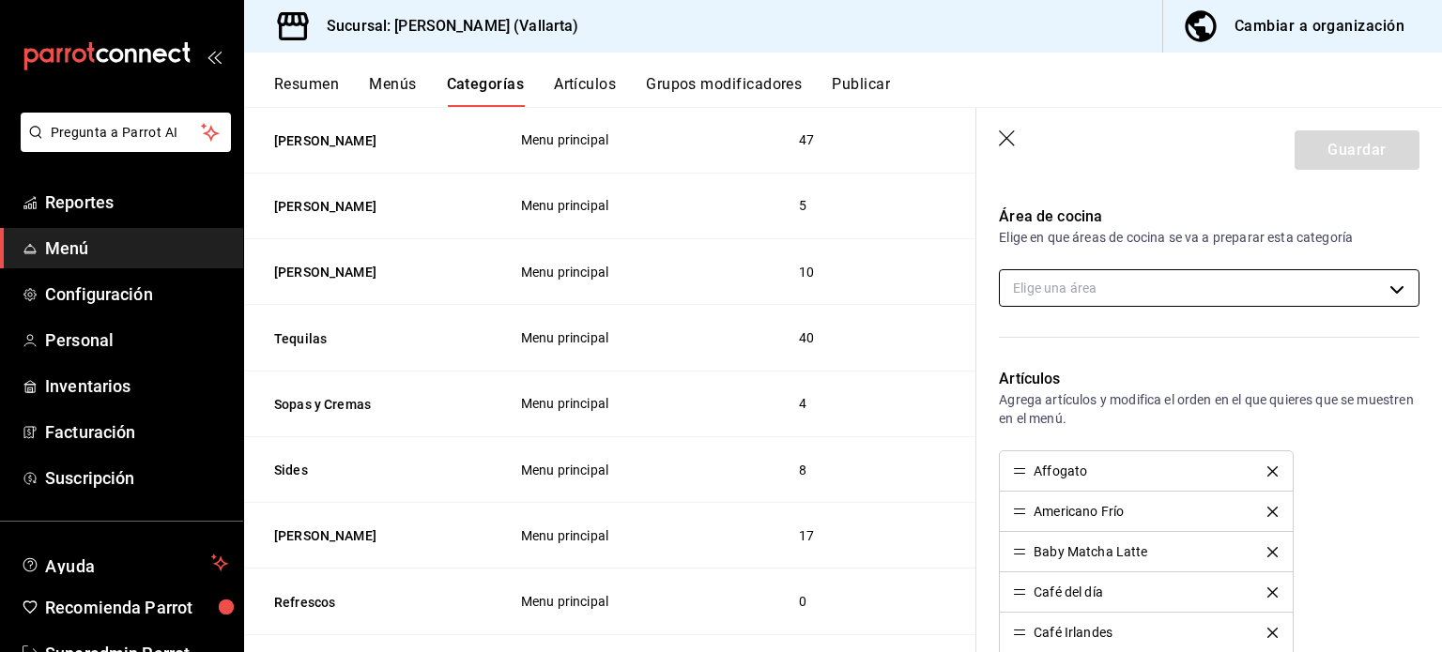
scroll to position [702, 0]
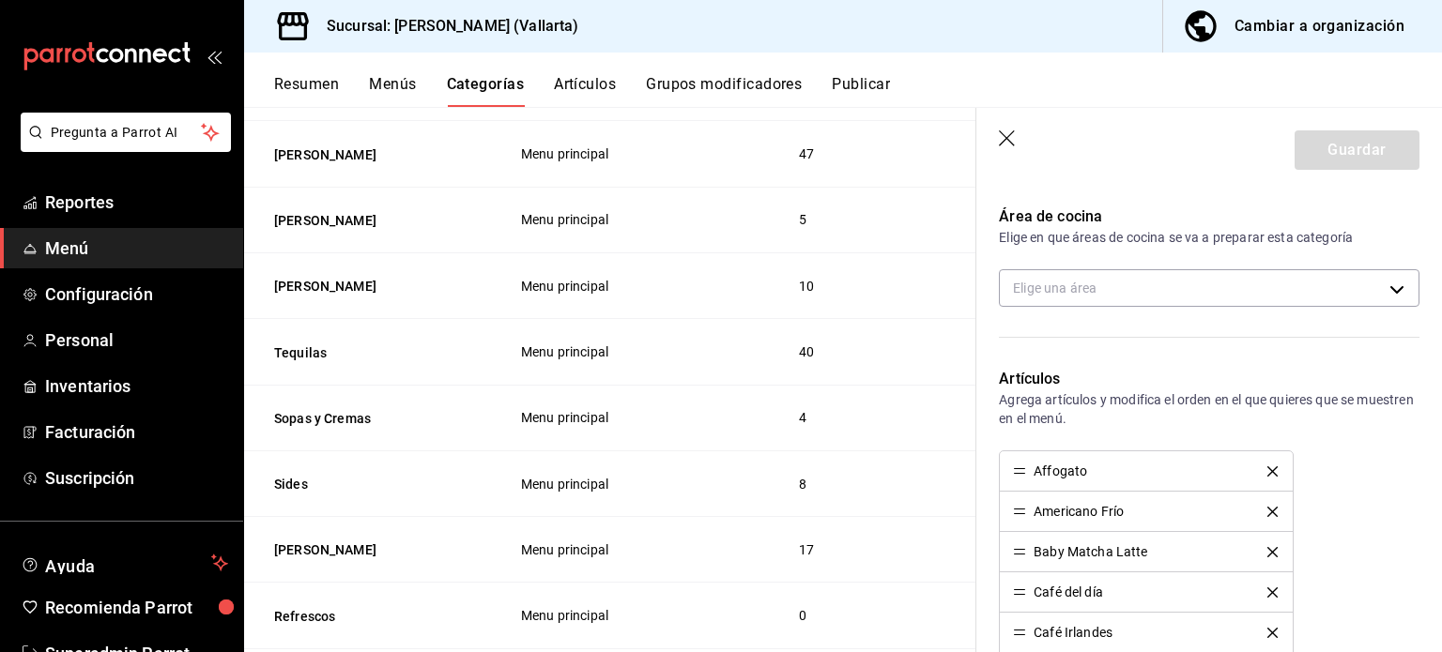
click at [1002, 148] on icon "button" at bounding box center [1008, 139] width 19 height 19
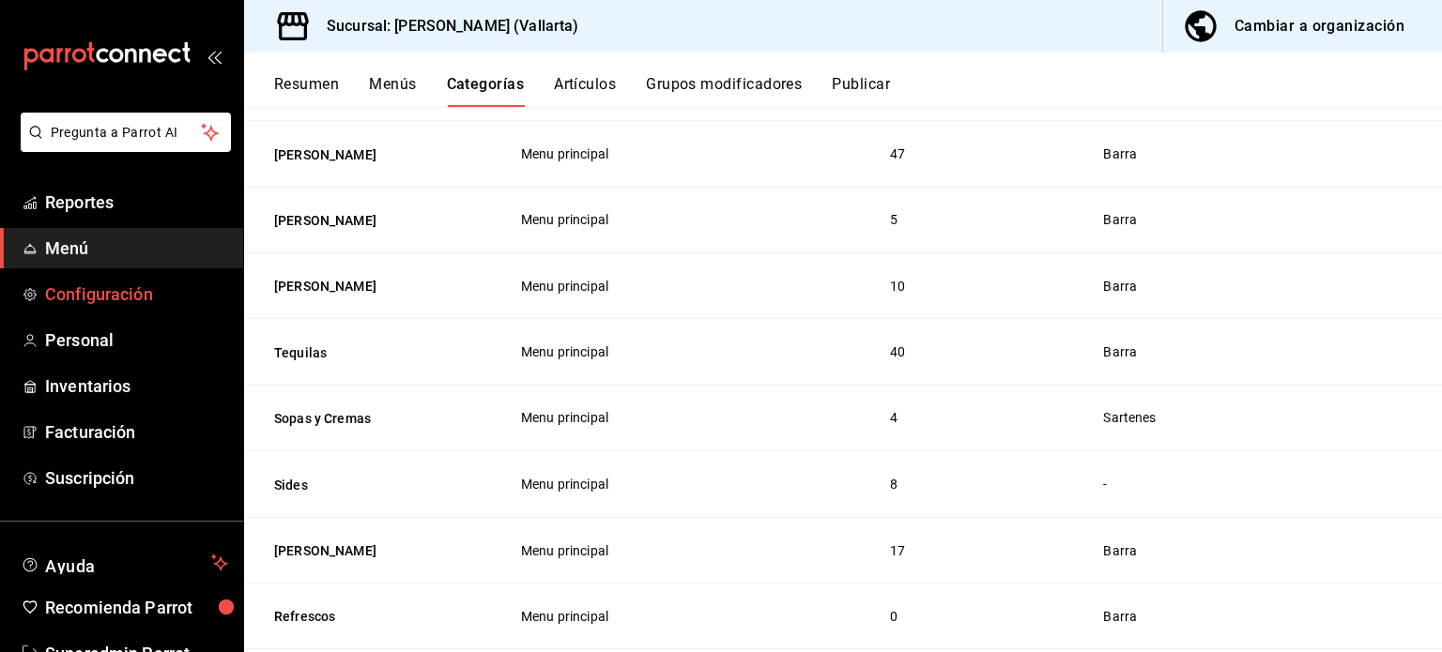
click at [152, 307] on link "Configuración" at bounding box center [121, 294] width 243 height 40
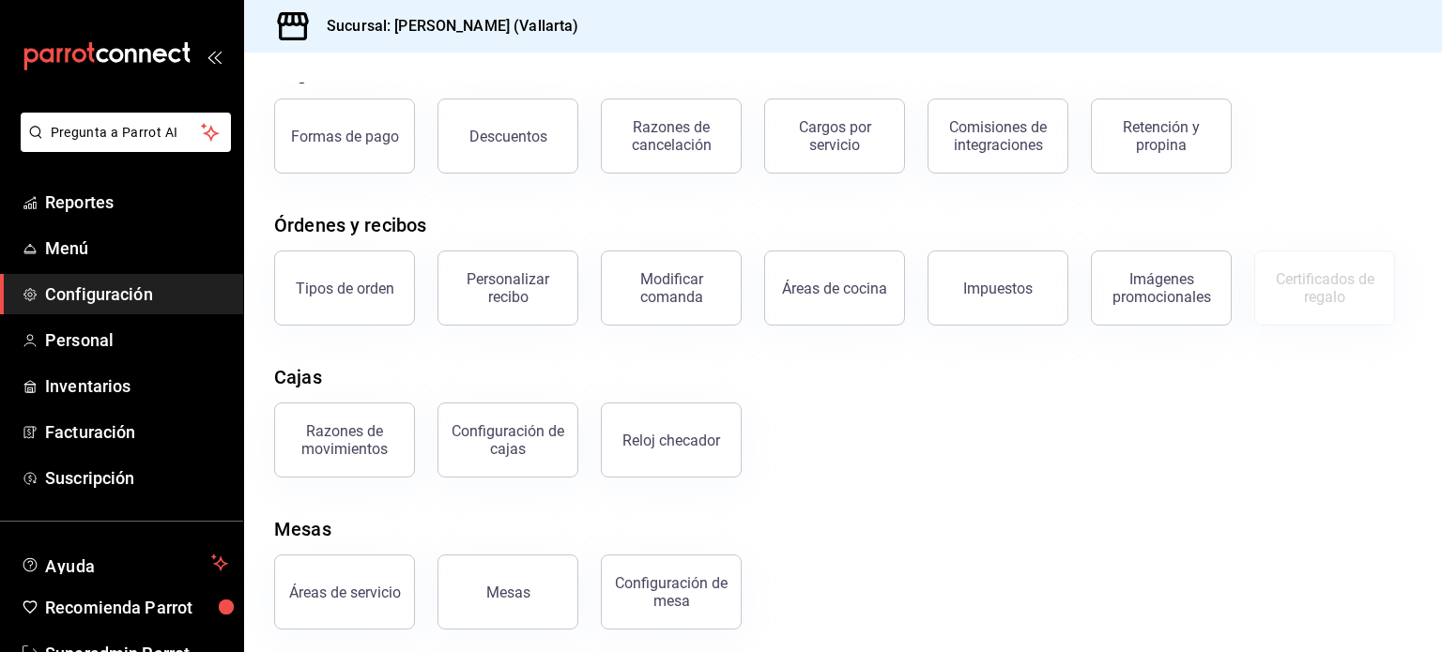
scroll to position [98, 0]
click at [846, 291] on div "Áreas de cocina" at bounding box center [834, 288] width 105 height 18
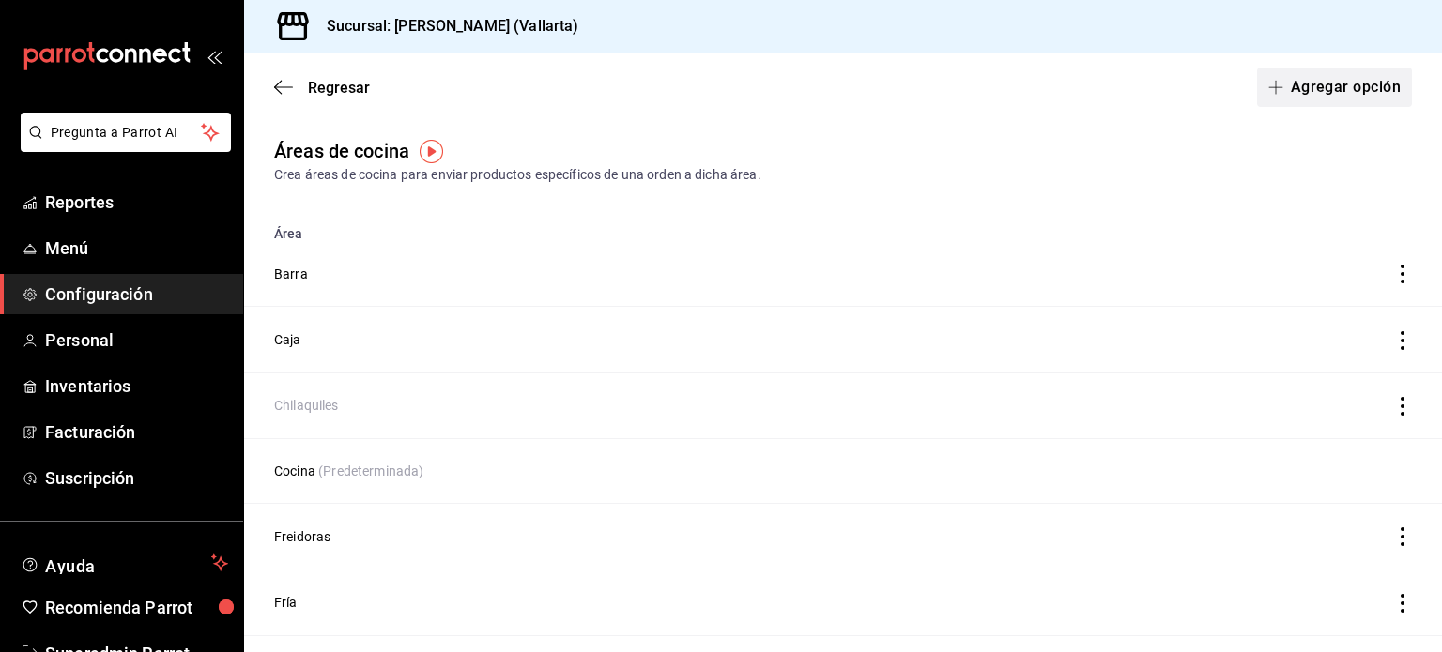
click at [1326, 101] on button "Agregar opción" at bounding box center [1334, 87] width 155 height 39
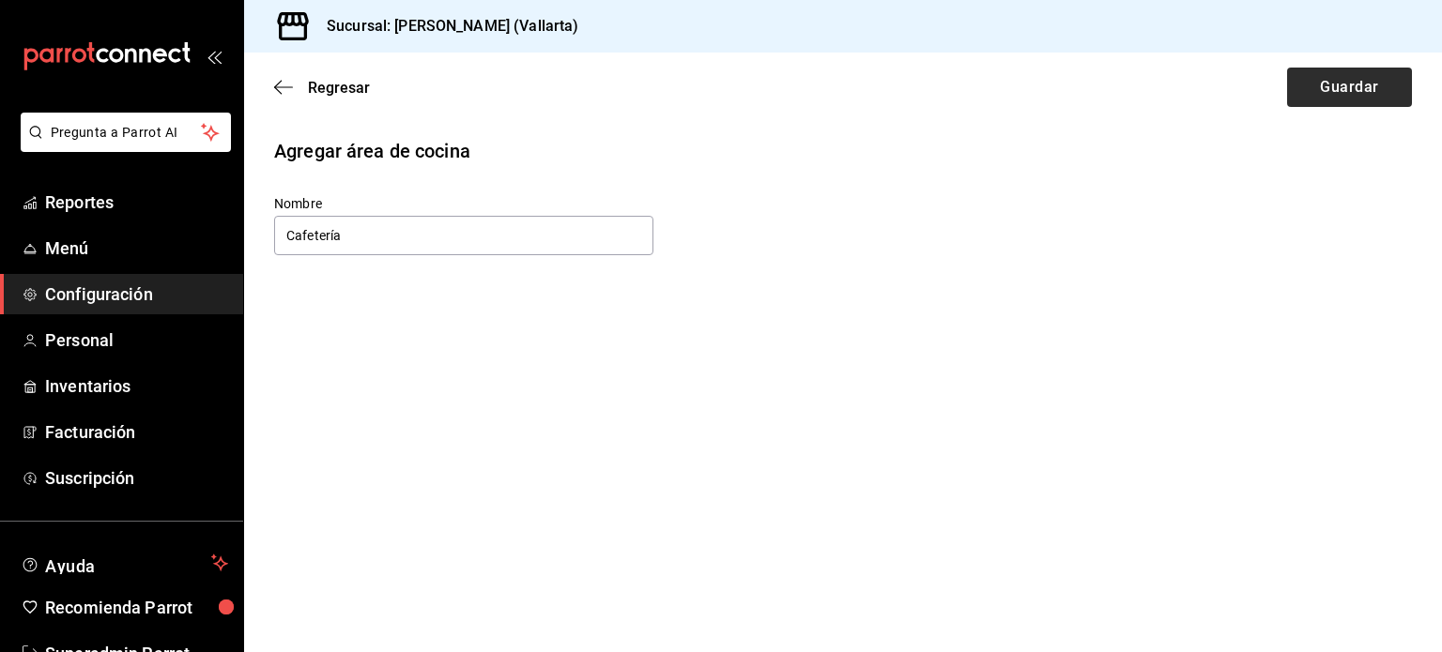
type input "Cafetería"
click at [1353, 84] on button "Guardar" at bounding box center [1349, 87] width 125 height 39
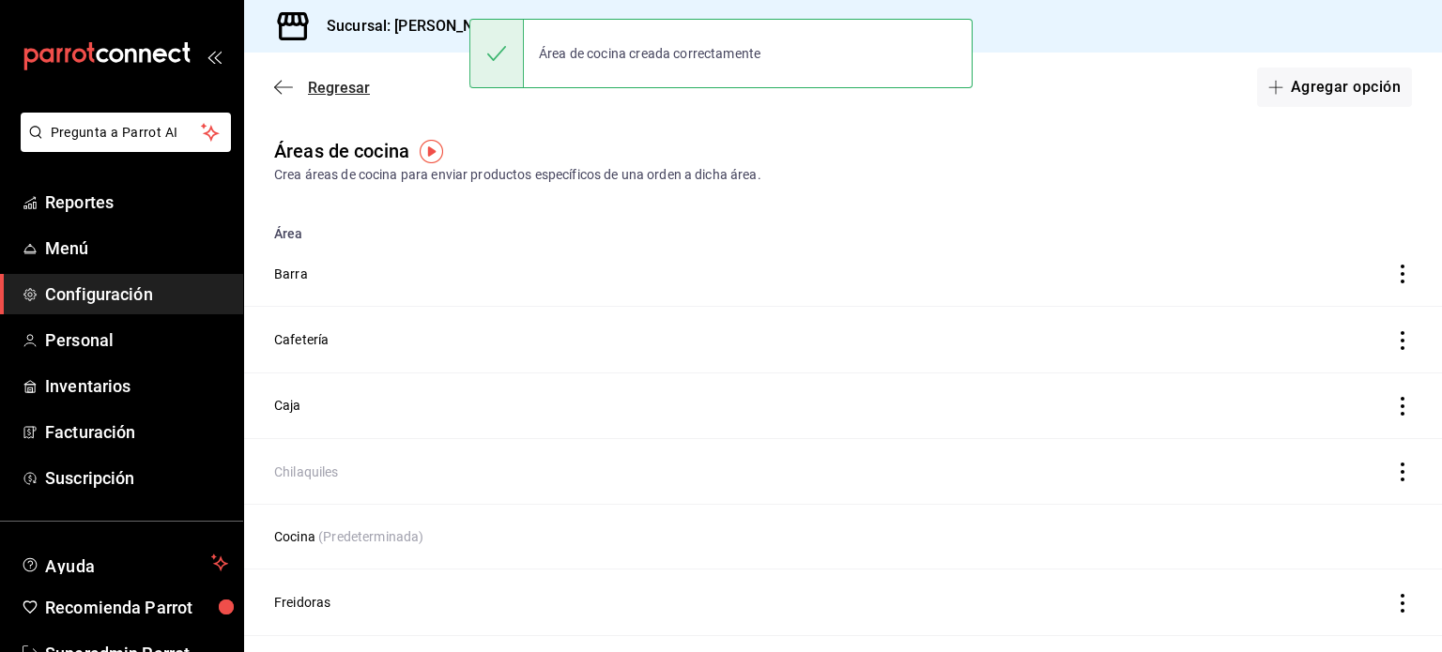
click at [294, 91] on span "Regresar" at bounding box center [322, 88] width 96 height 18
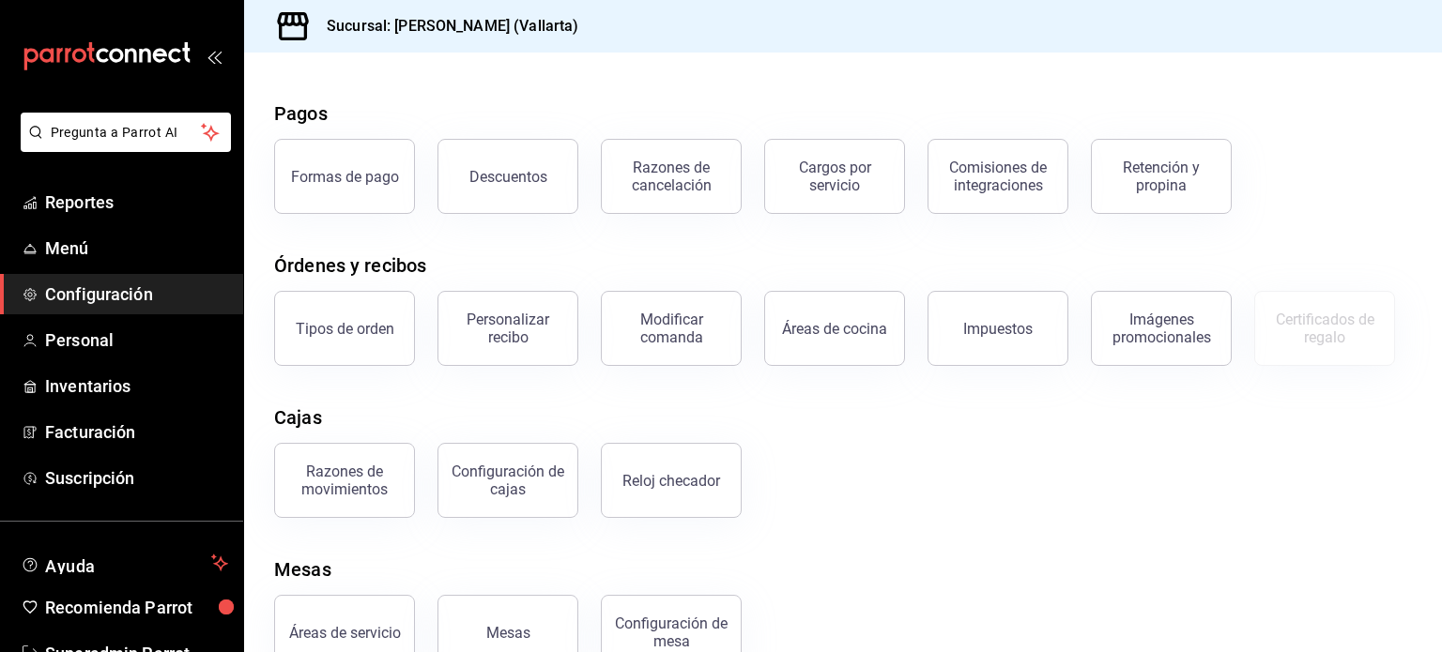
scroll to position [90, 0]
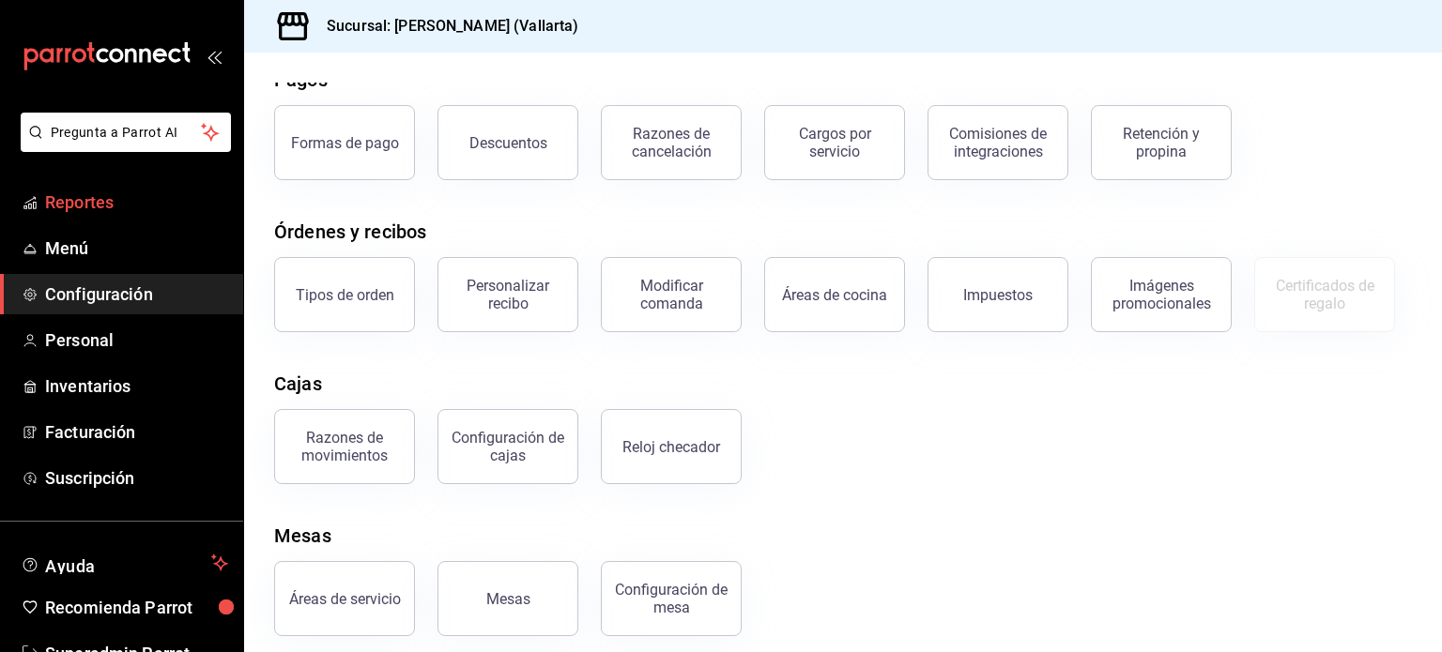
click at [114, 220] on link "Reportes" at bounding box center [121, 202] width 243 height 40
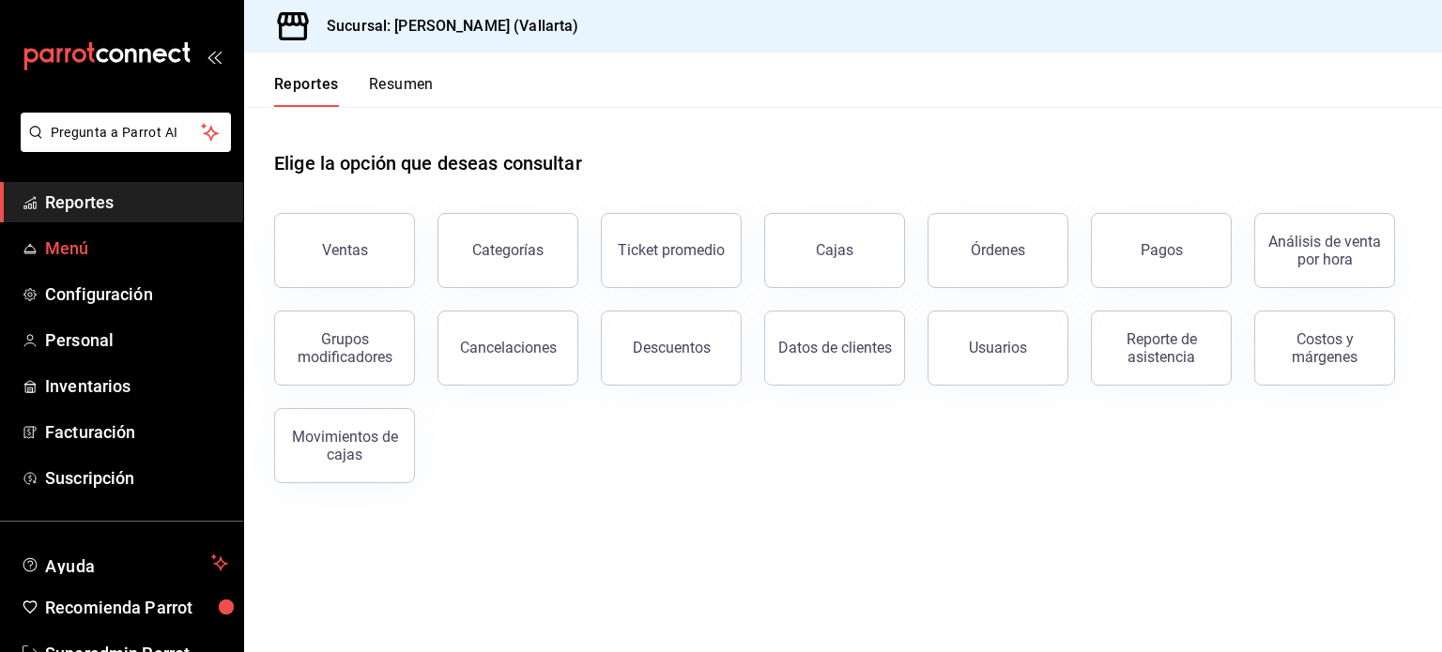
click at [98, 252] on span "Menú" at bounding box center [136, 248] width 183 height 25
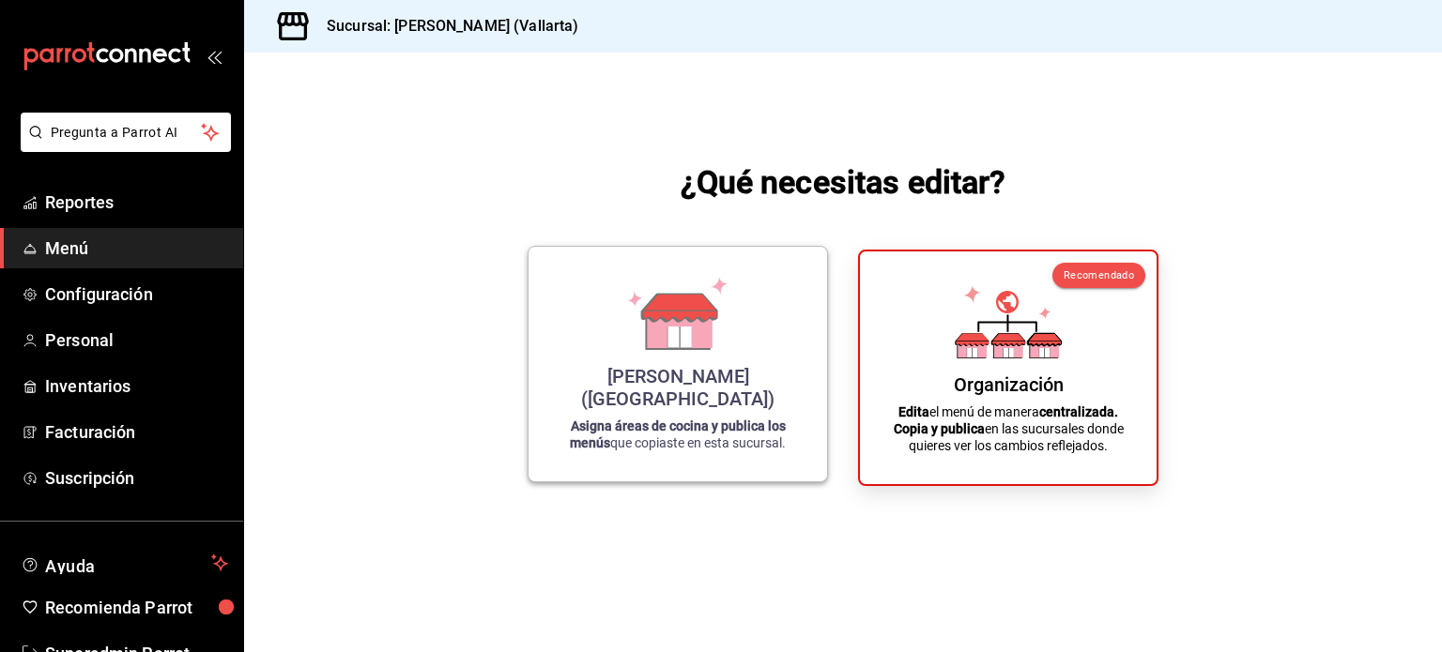
click at [687, 386] on div "Cristina (Vallarta) Asigna áreas de cocina y publica los menús que copiaste en …" at bounding box center [677, 364] width 253 height 205
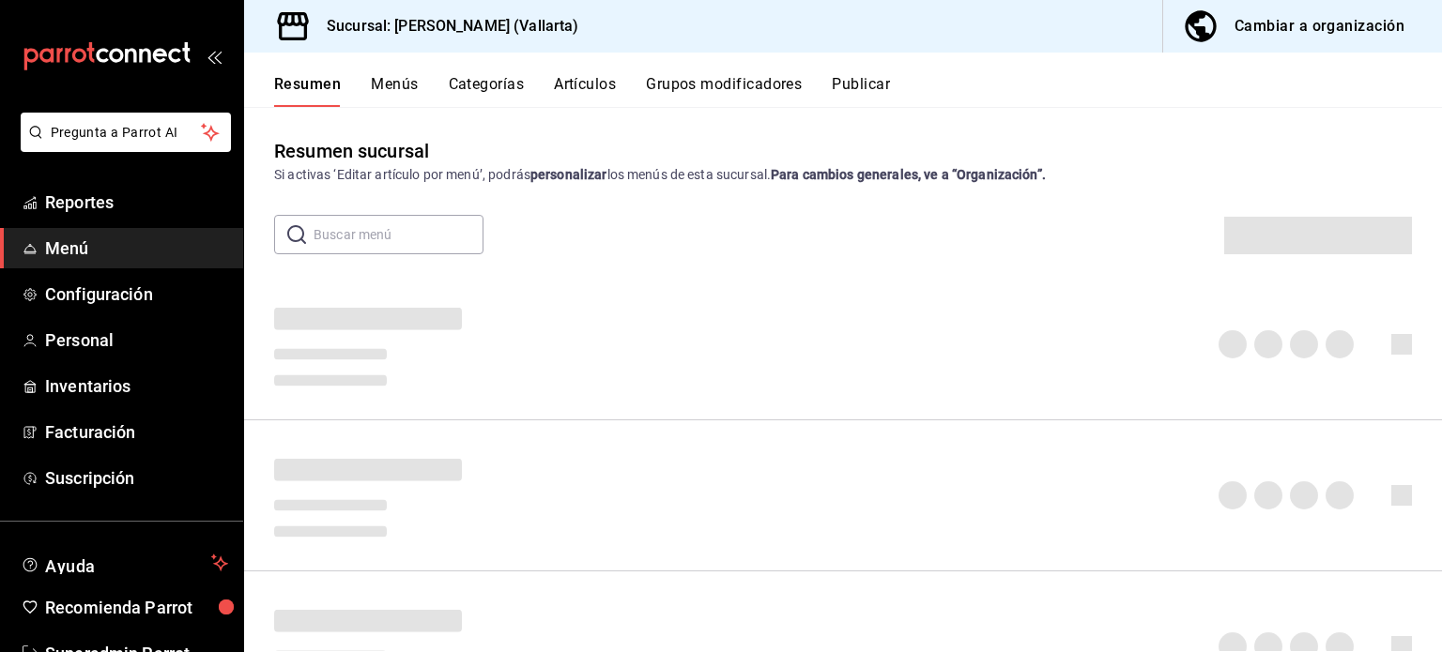
click at [511, 96] on button "Categorías" at bounding box center [487, 91] width 76 height 32
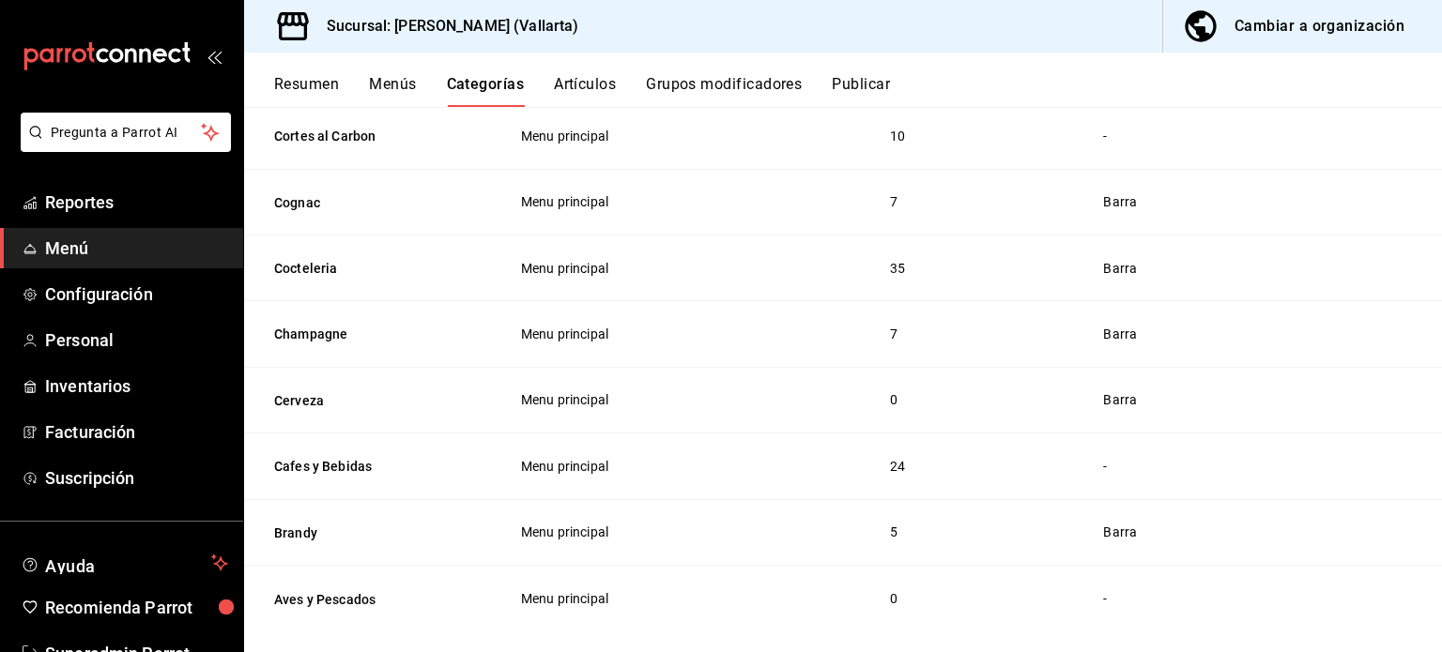
scroll to position [1936, 0]
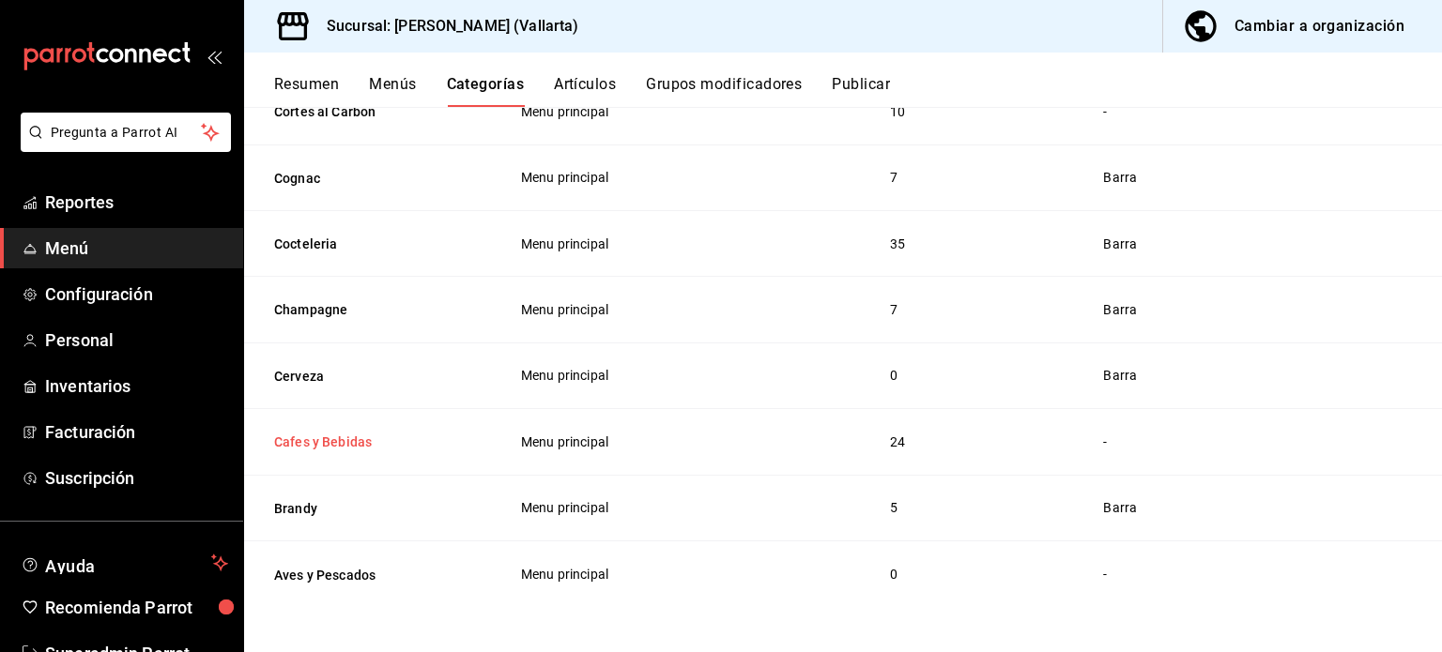
click at [330, 442] on button "Cafes y Bebidas" at bounding box center [368, 442] width 188 height 19
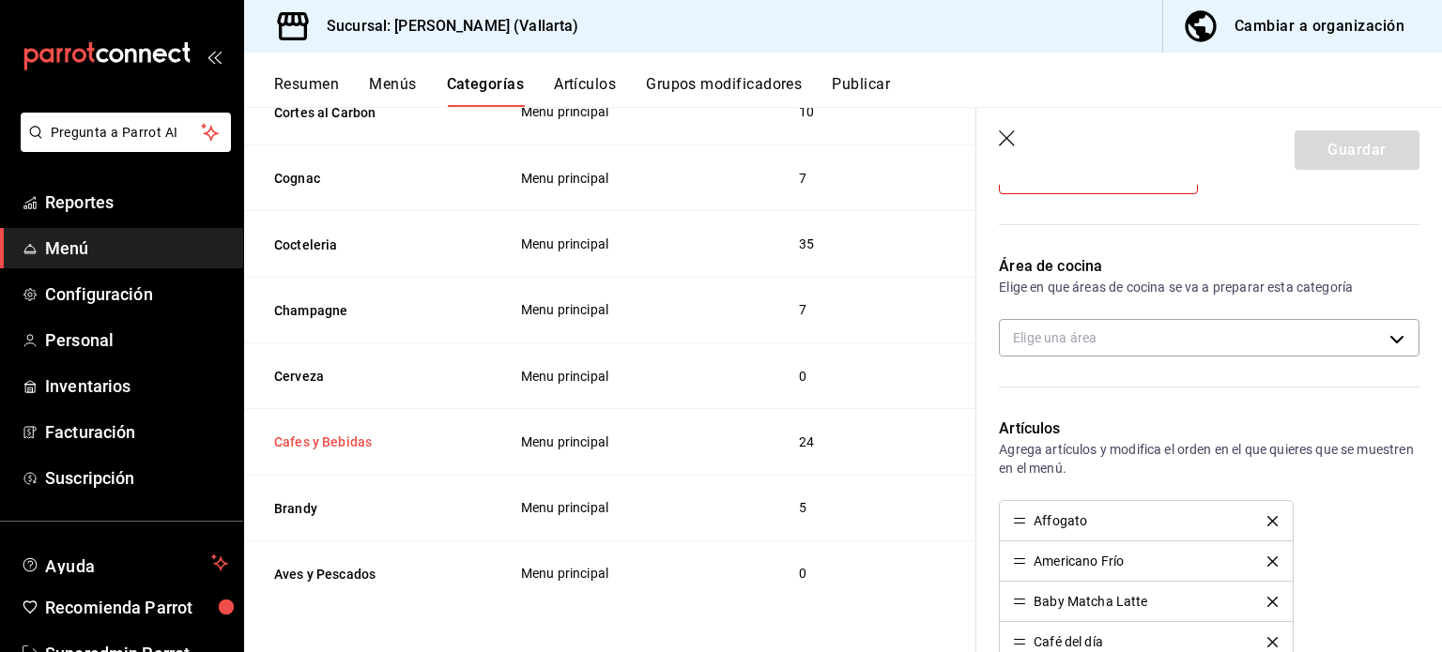
scroll to position [348, 0]
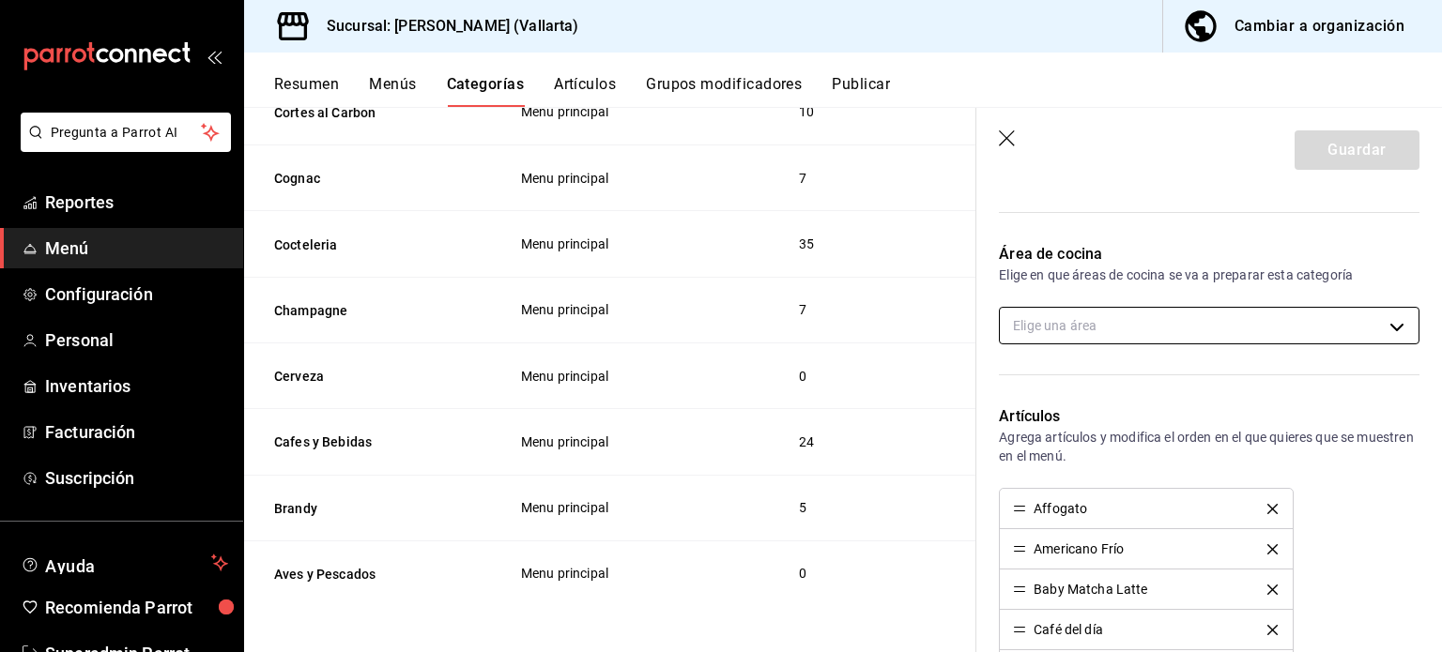
click at [1289, 335] on body "Pregunta a Parrot AI Reportes Menú Configuración Personal Inventarios Facturaci…" at bounding box center [721, 326] width 1442 height 652
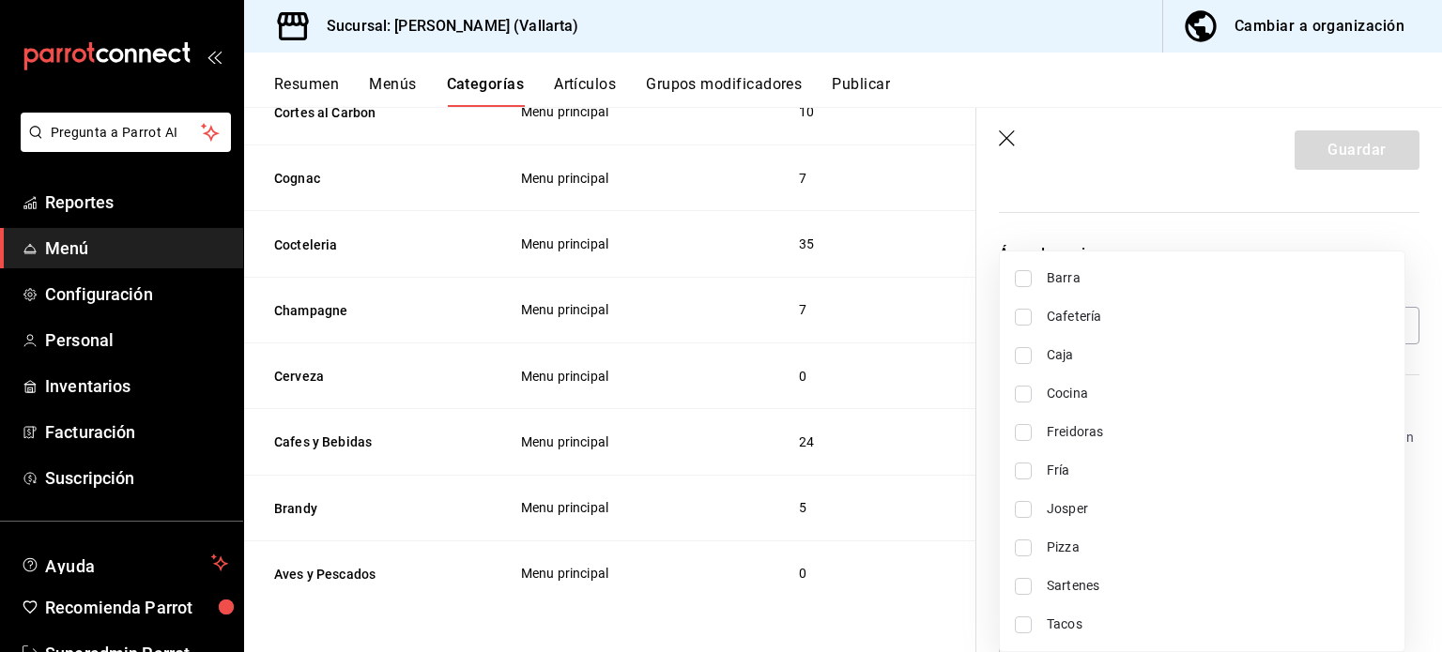
click at [1122, 316] on span "Cafetería" at bounding box center [1218, 317] width 343 height 20
type input "434428ed-0288-486f-8b0e-af7d0939e276"
checkbox input "true"
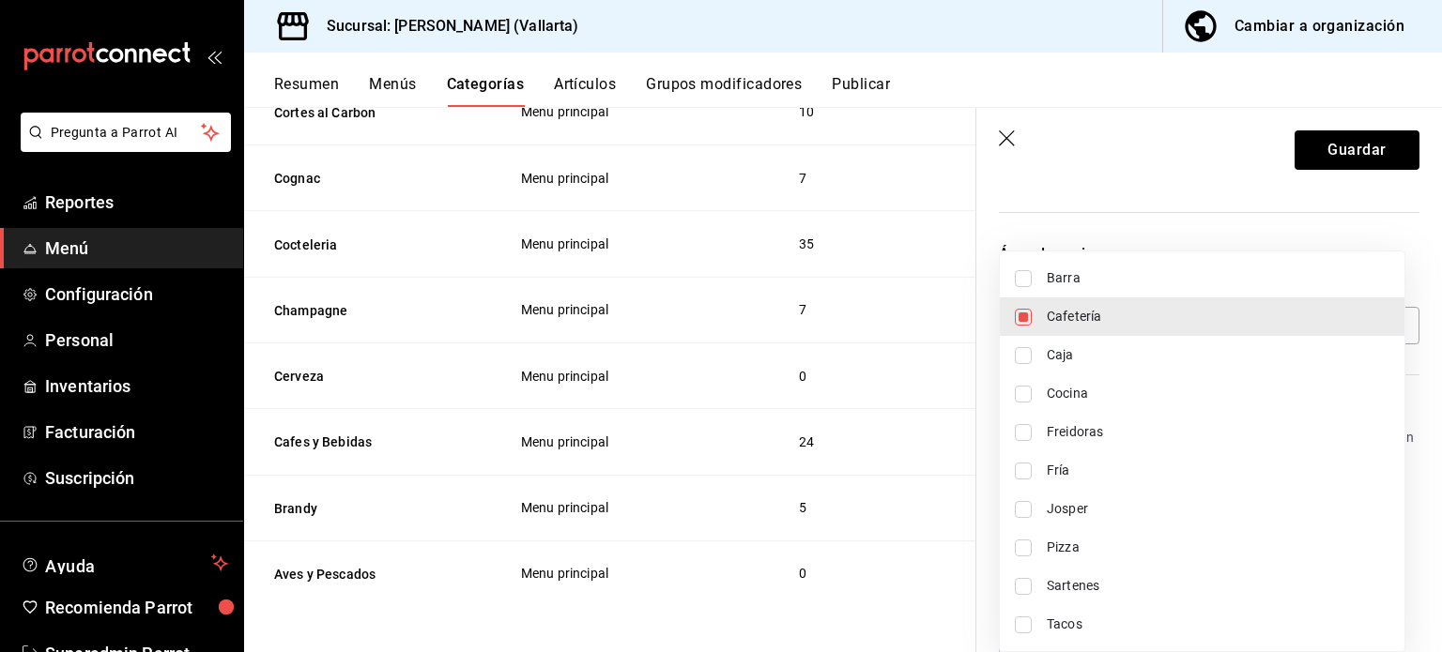
click at [1348, 167] on div at bounding box center [721, 326] width 1442 height 652
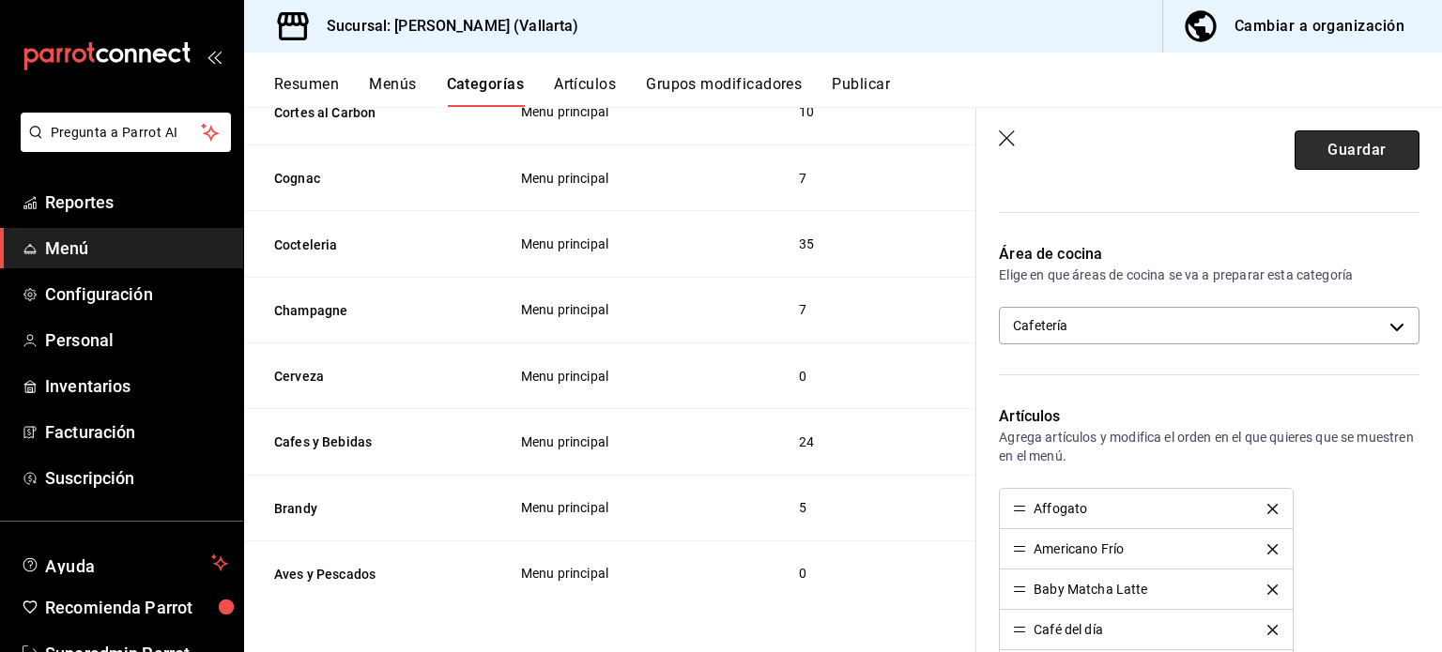
click at [1371, 161] on button "Guardar" at bounding box center [1357, 149] width 125 height 39
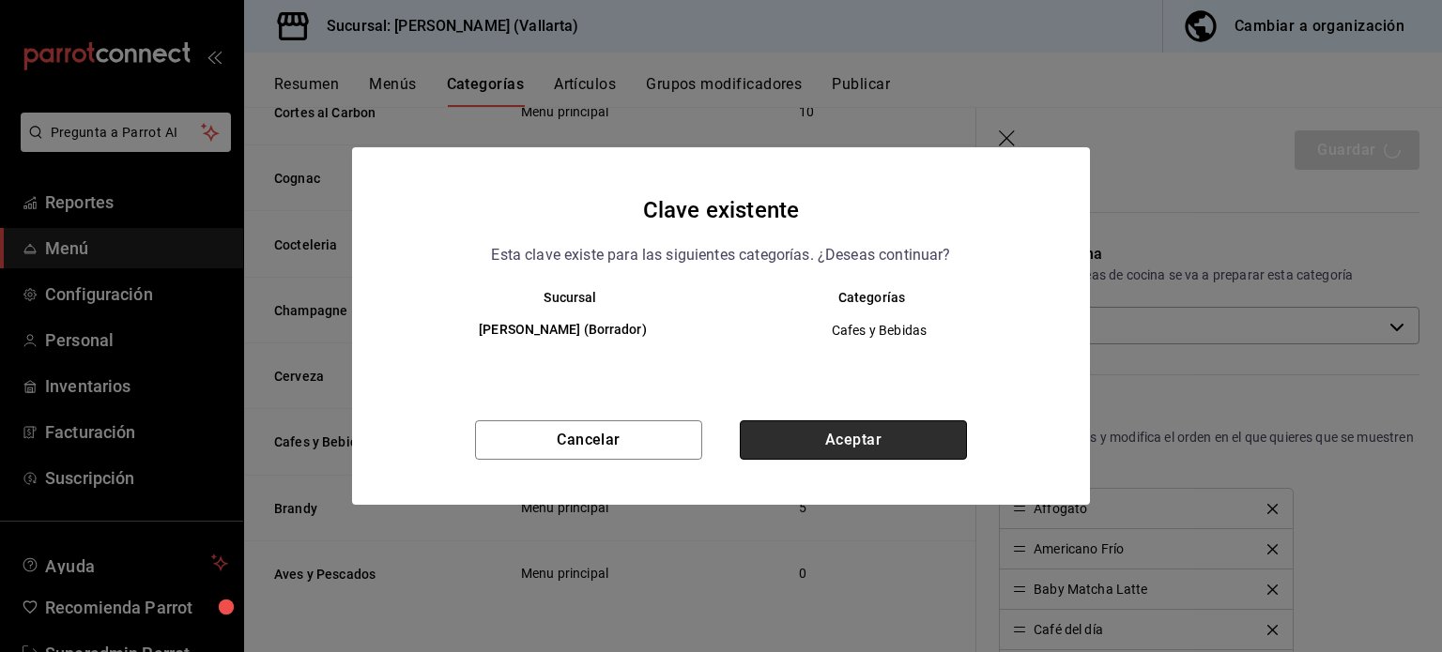
click at [905, 440] on button "Aceptar" at bounding box center [853, 440] width 227 height 39
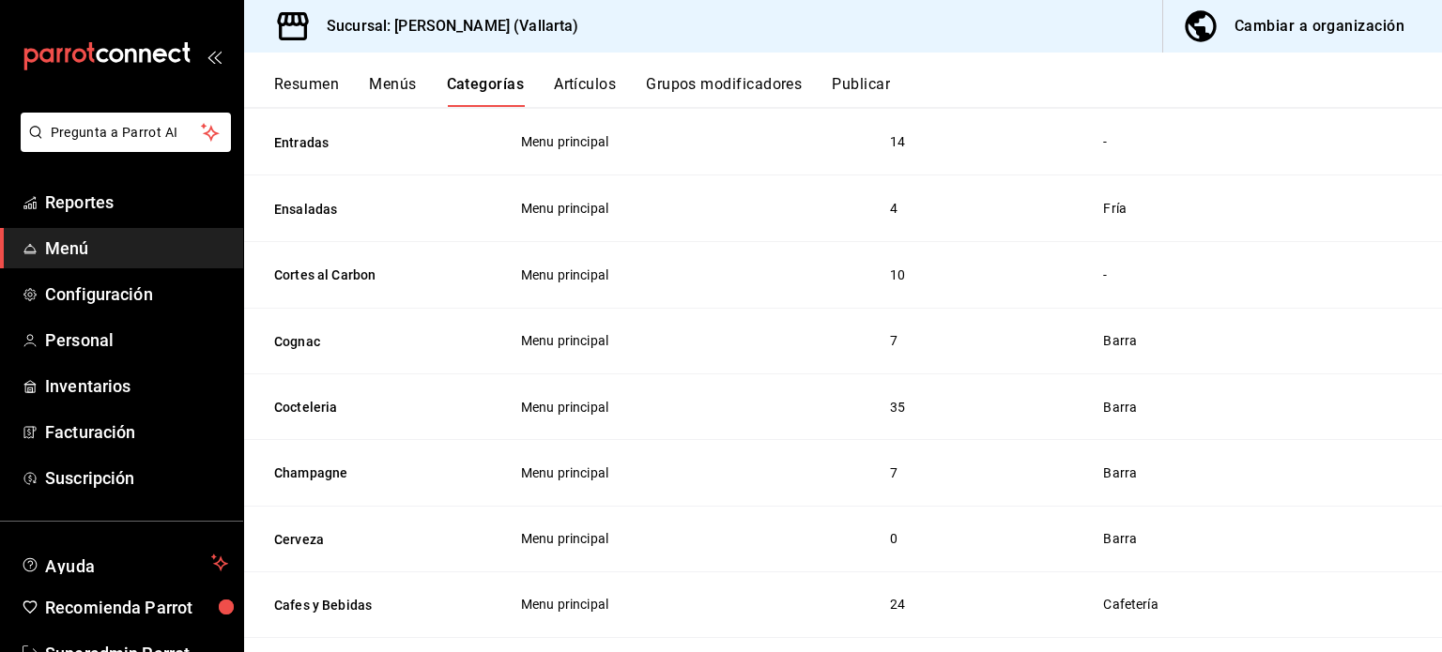
scroll to position [1787, 0]
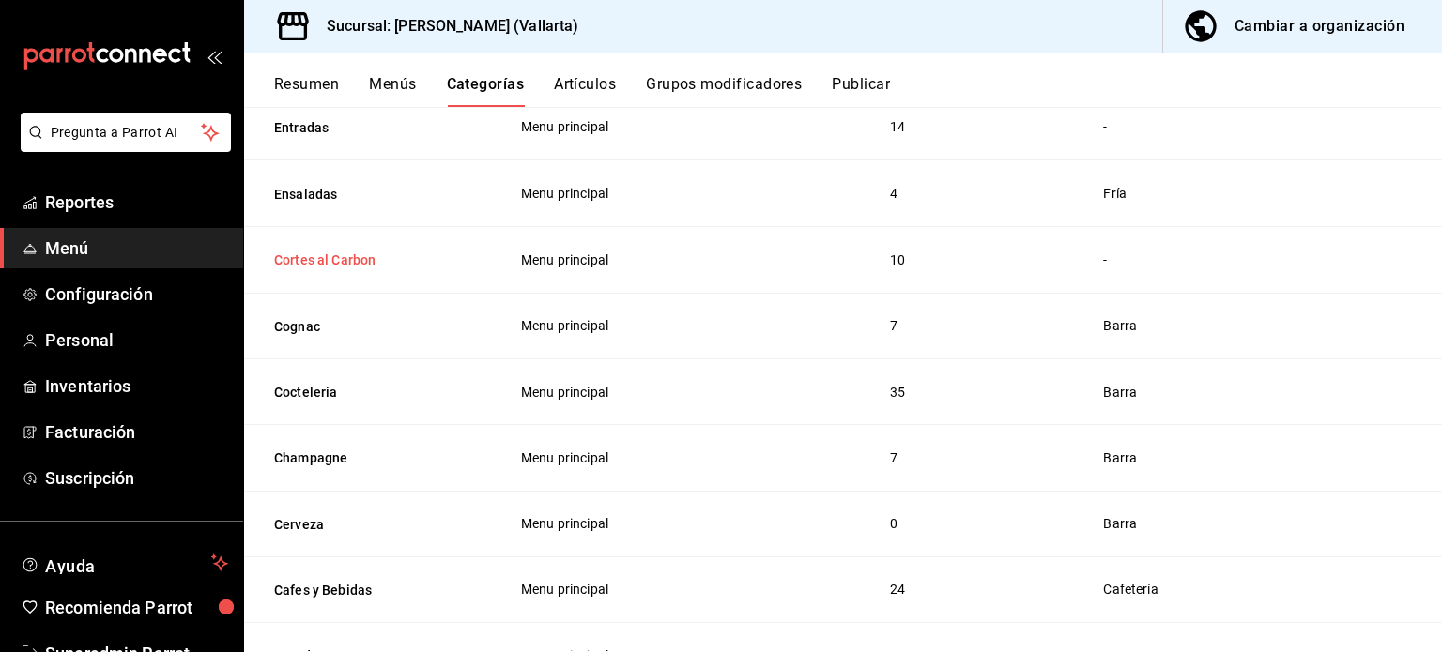
click at [340, 262] on button "Cortes al Carbon" at bounding box center [368, 260] width 188 height 19
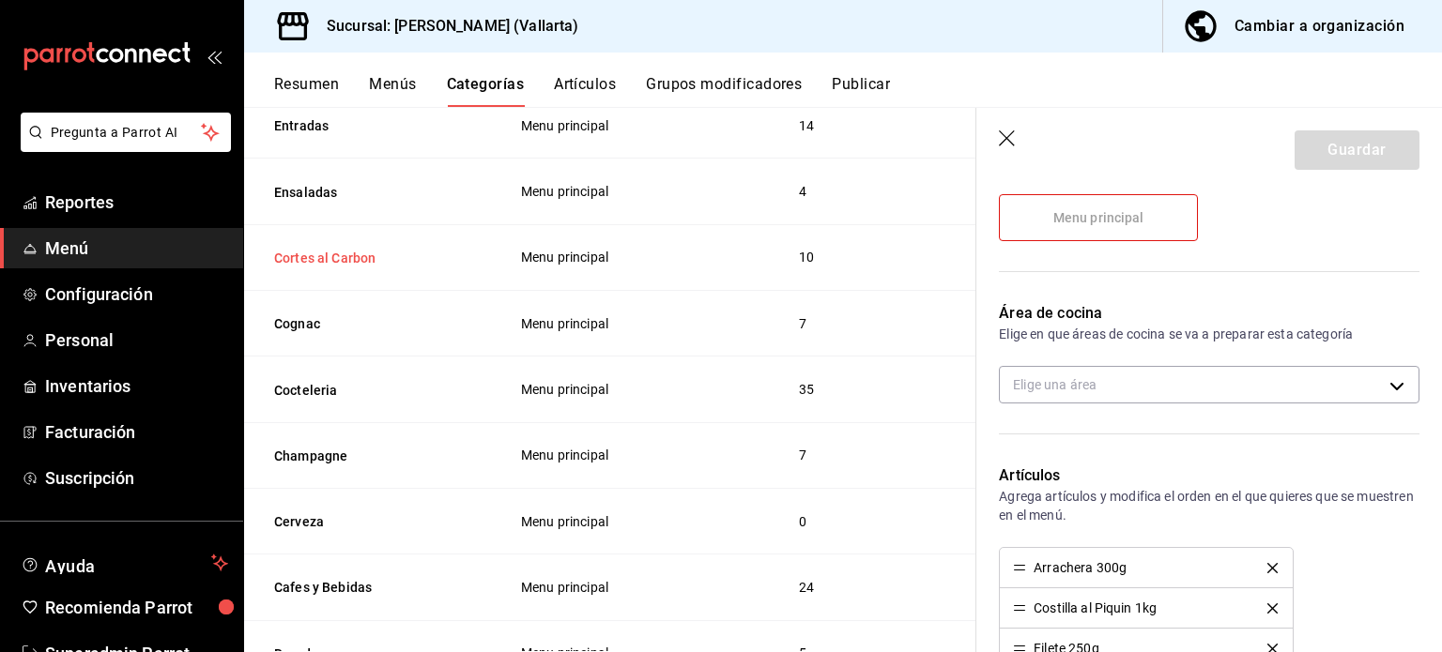
scroll to position [284, 0]
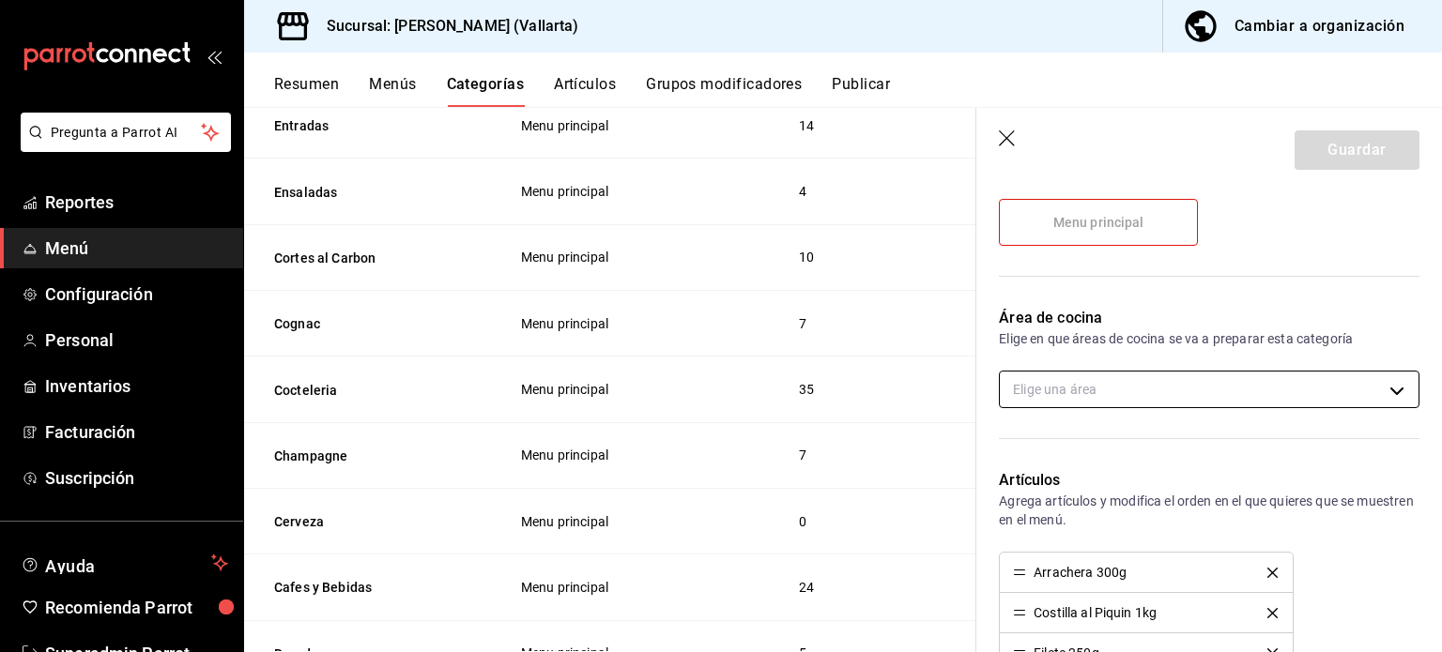
click at [1296, 387] on body "Pregunta a Parrot AI Reportes Menú Configuración Personal Inventarios Facturaci…" at bounding box center [721, 326] width 1442 height 652
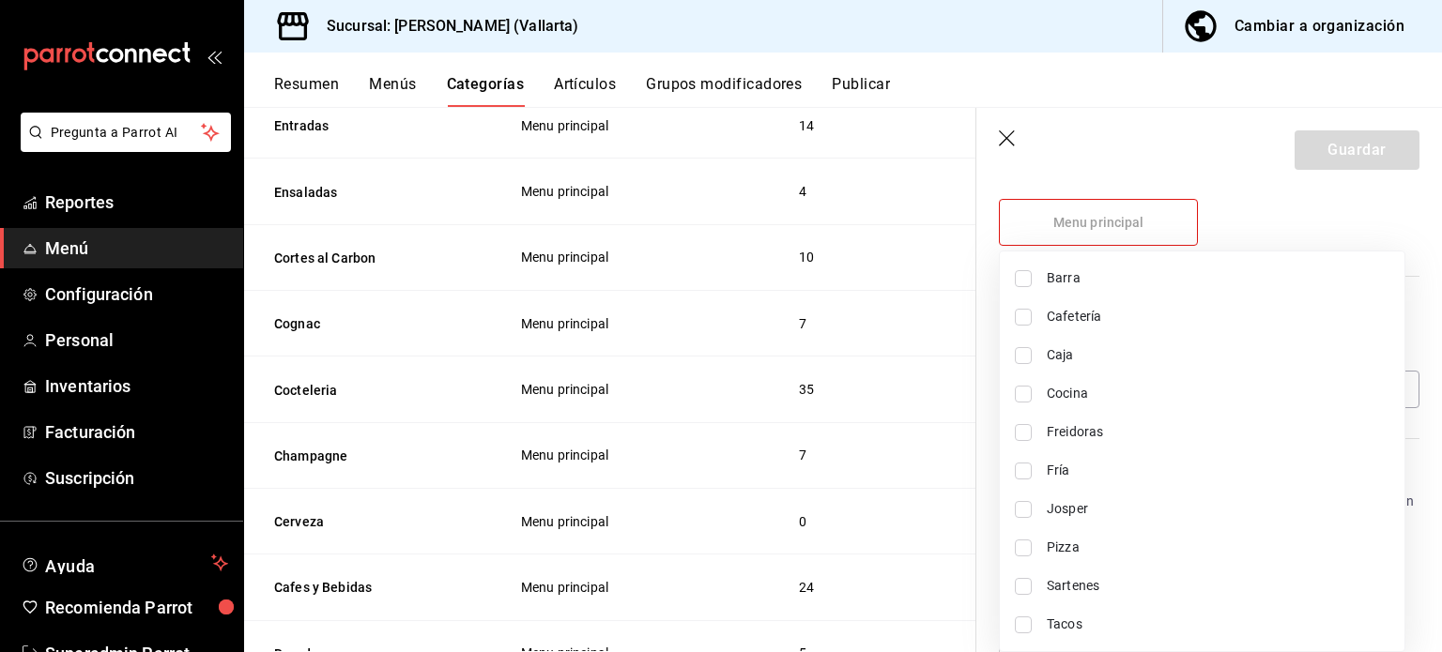
click at [504, 354] on div at bounding box center [721, 326] width 1442 height 652
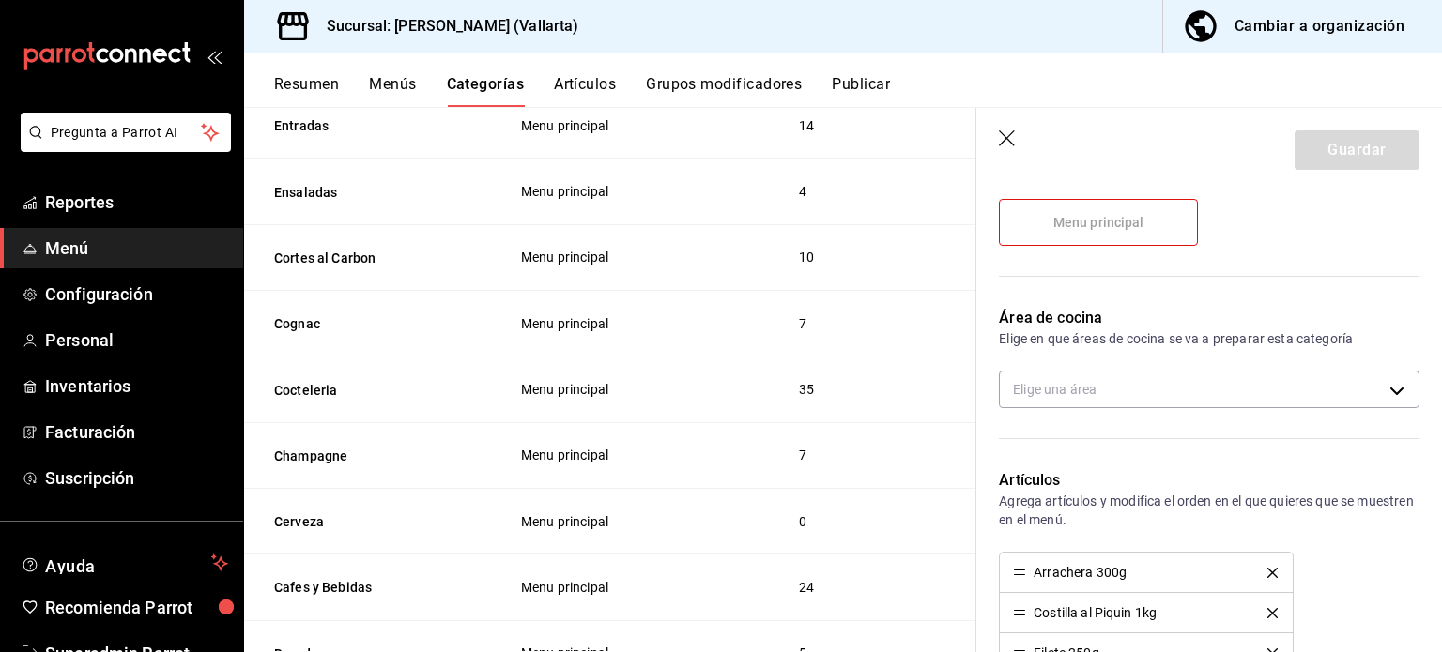
click at [1003, 135] on icon "button" at bounding box center [1008, 139] width 19 height 19
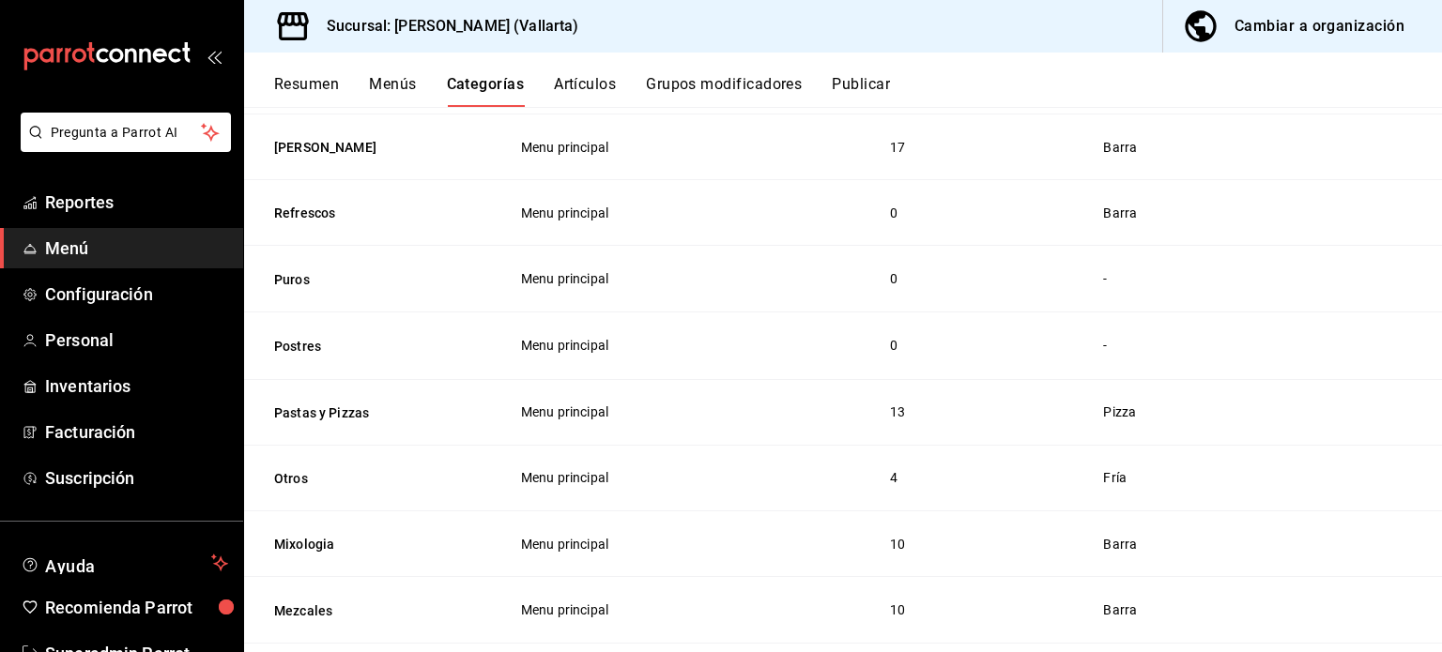
scroll to position [1088, 0]
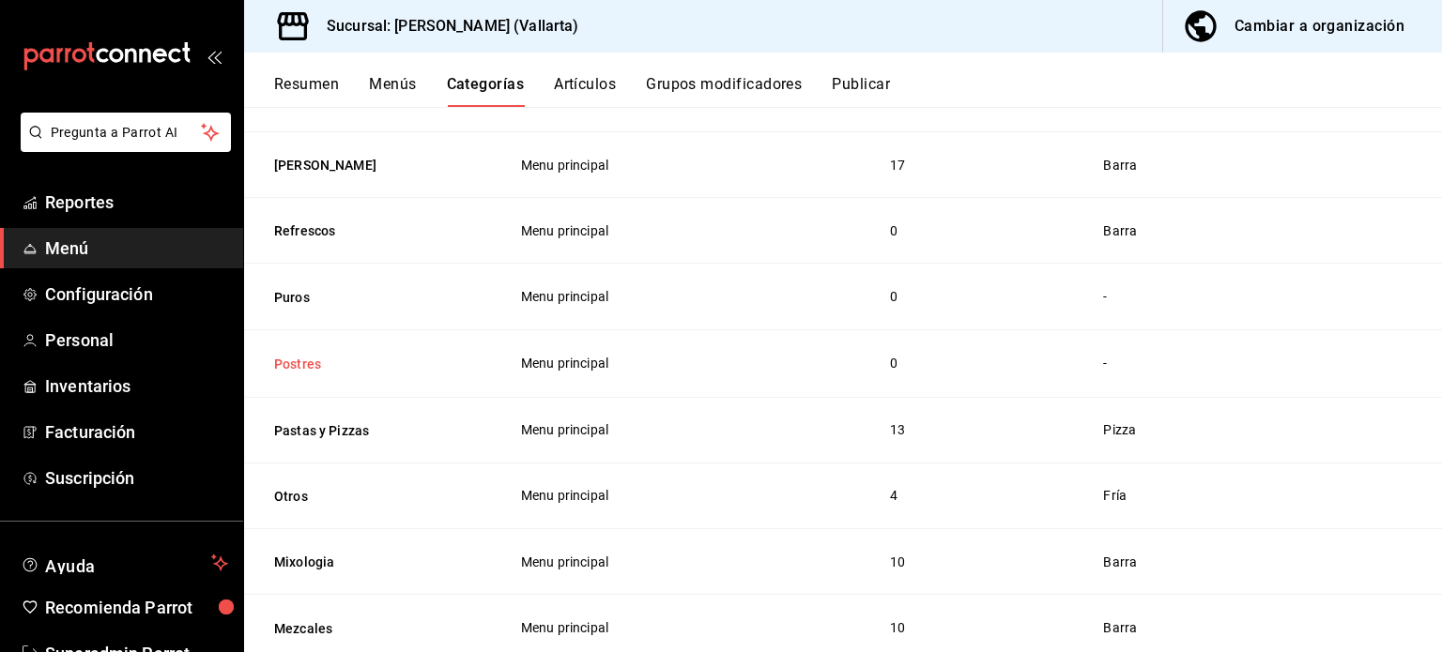
click at [308, 369] on button "Postres" at bounding box center [368, 364] width 188 height 19
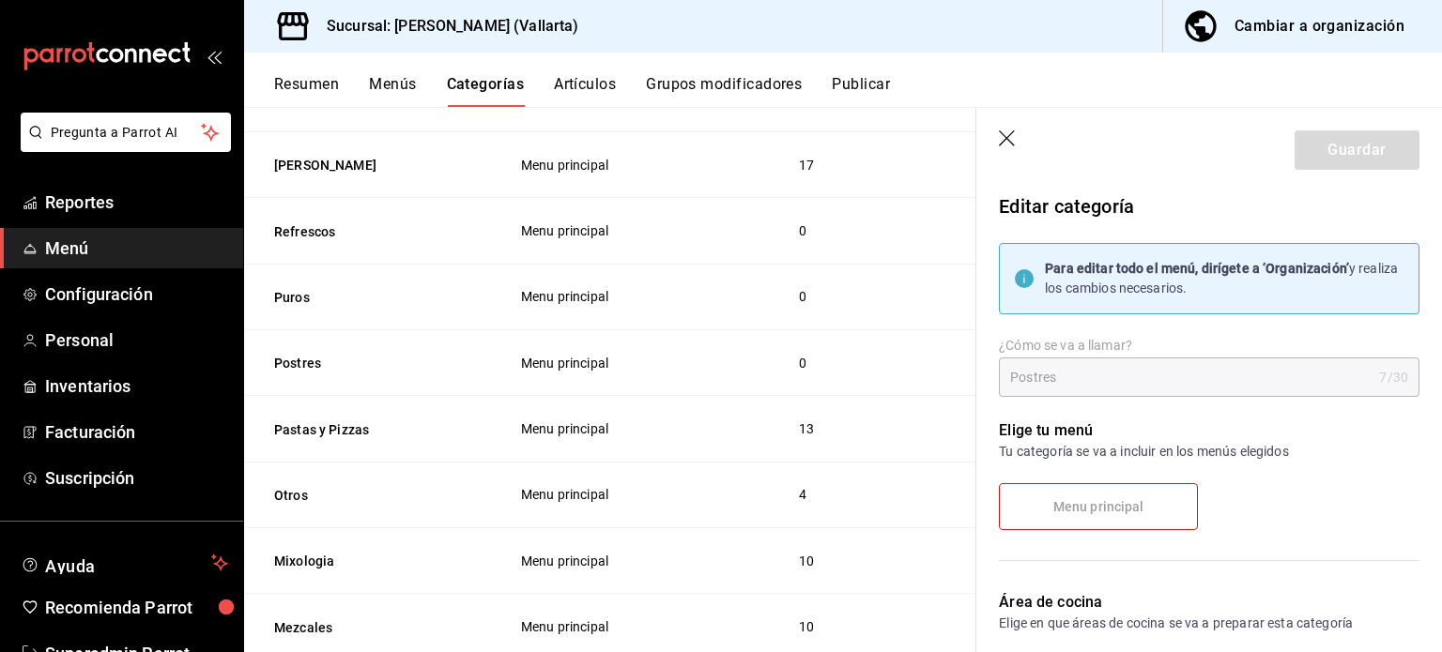
click at [1012, 148] on icon "button" at bounding box center [1008, 139] width 19 height 19
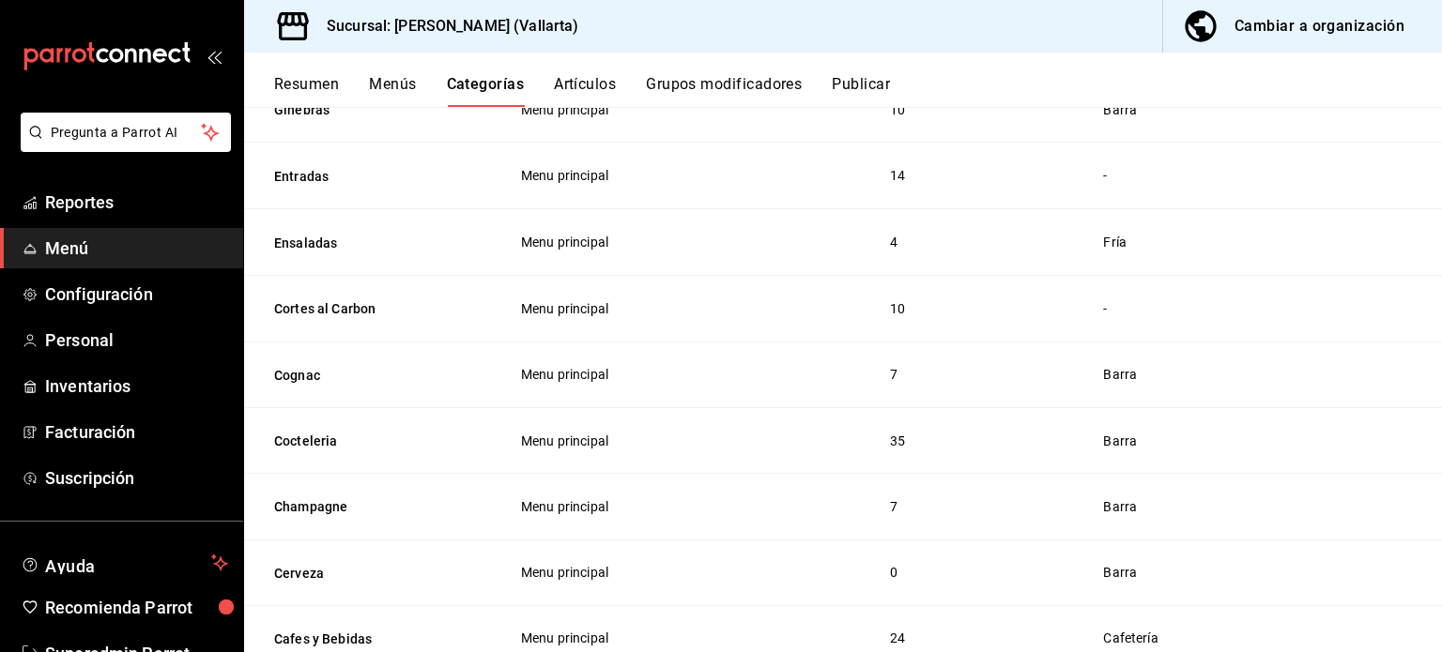
scroll to position [1727, 0]
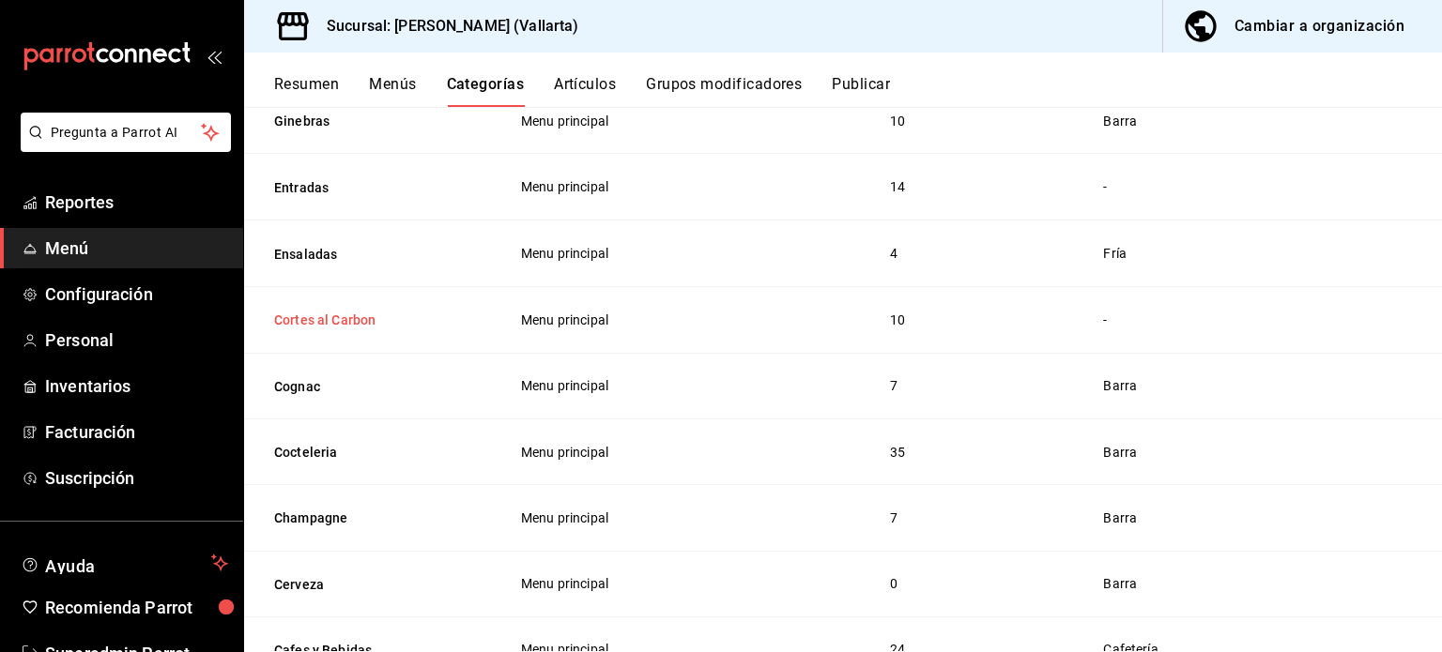
click at [356, 317] on button "Cortes al Carbon" at bounding box center [368, 320] width 188 height 19
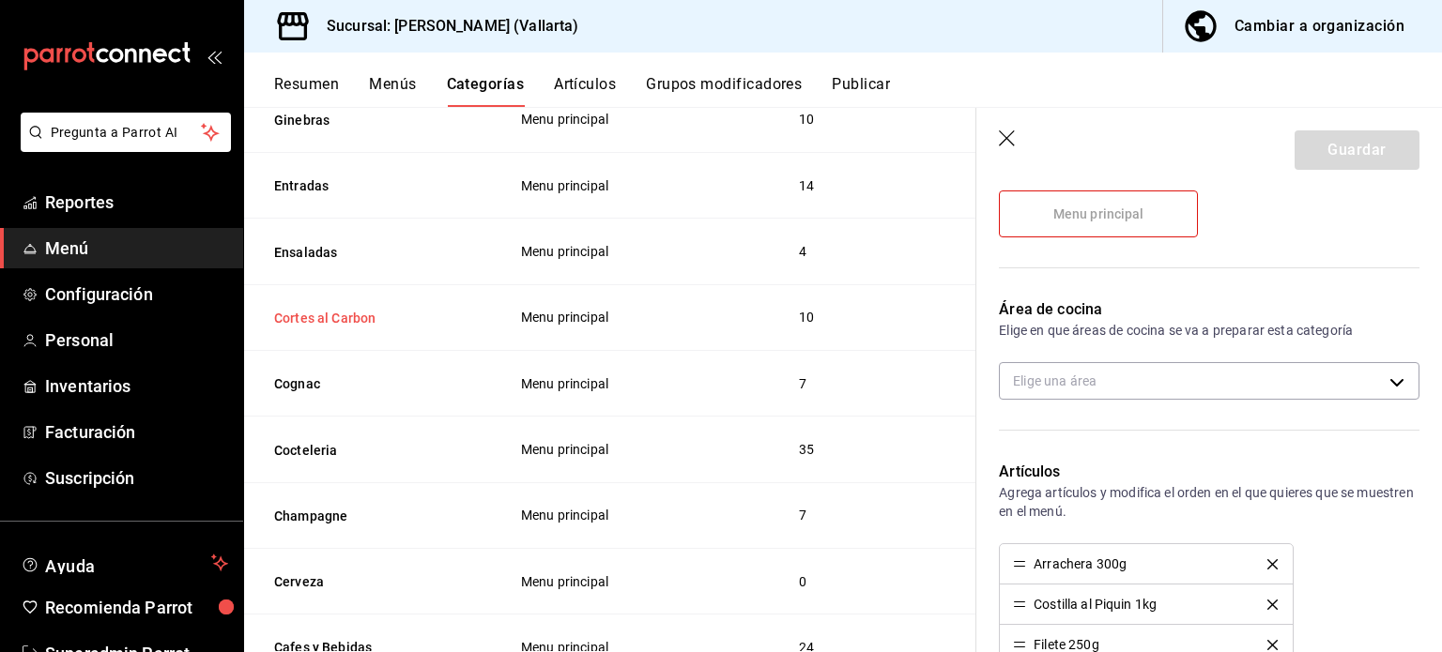
scroll to position [297, 0]
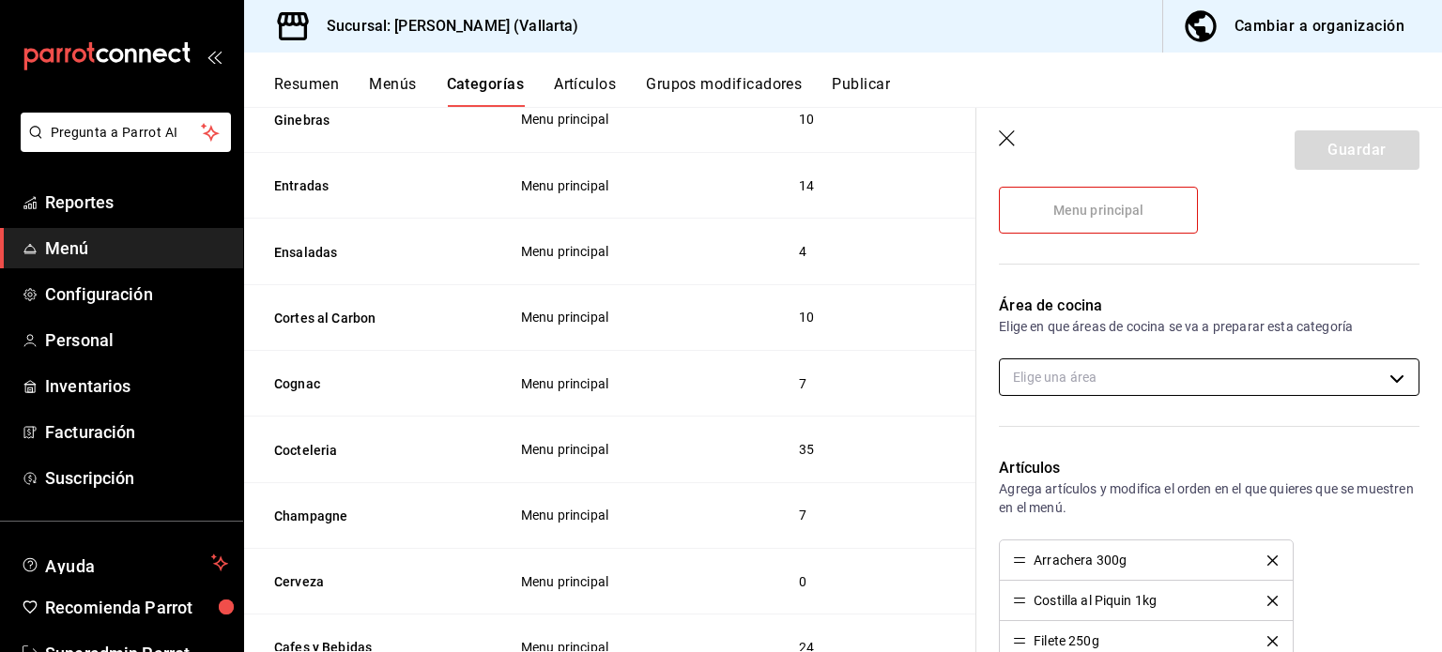
click at [1299, 382] on body "Pregunta a Parrot AI Reportes Menú Configuración Personal Inventarios Facturaci…" at bounding box center [721, 326] width 1442 height 652
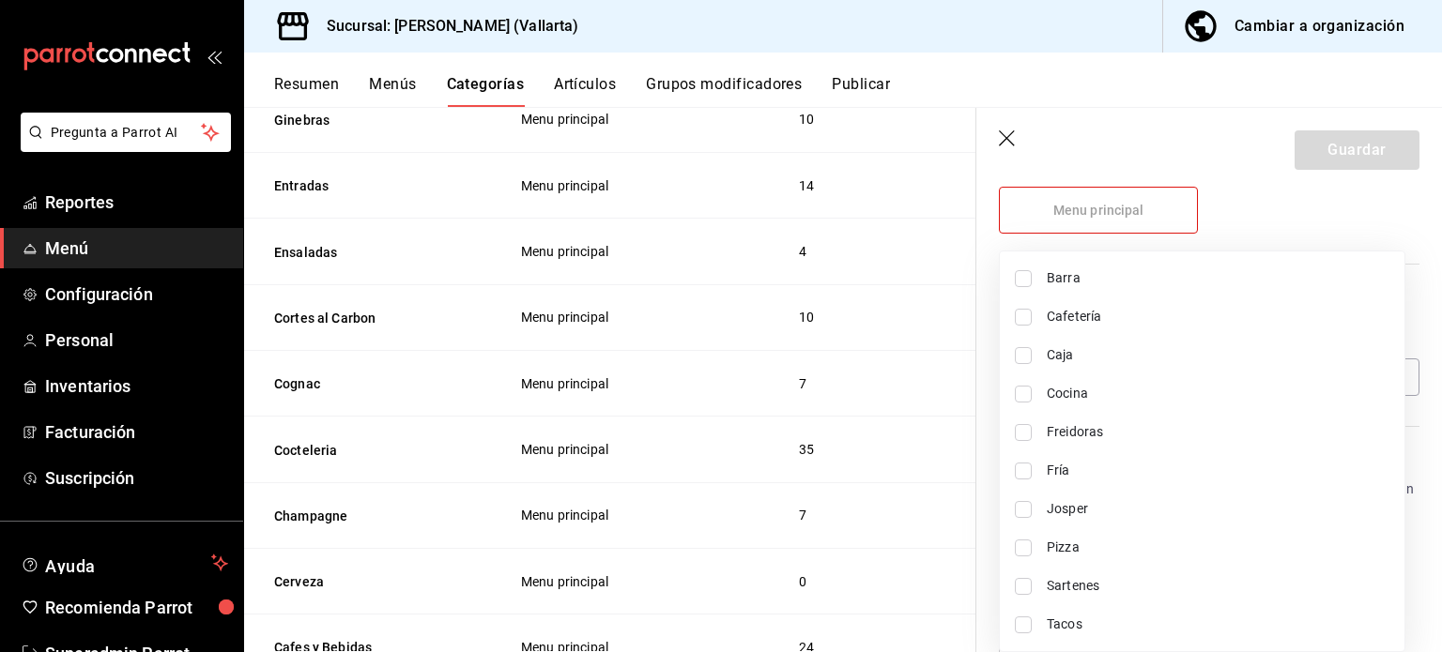
click at [1085, 509] on span "Josper" at bounding box center [1218, 509] width 343 height 20
type input "a1b11bfe-fa94-429b-b5ac-a1d345f7445d"
checkbox input "true"
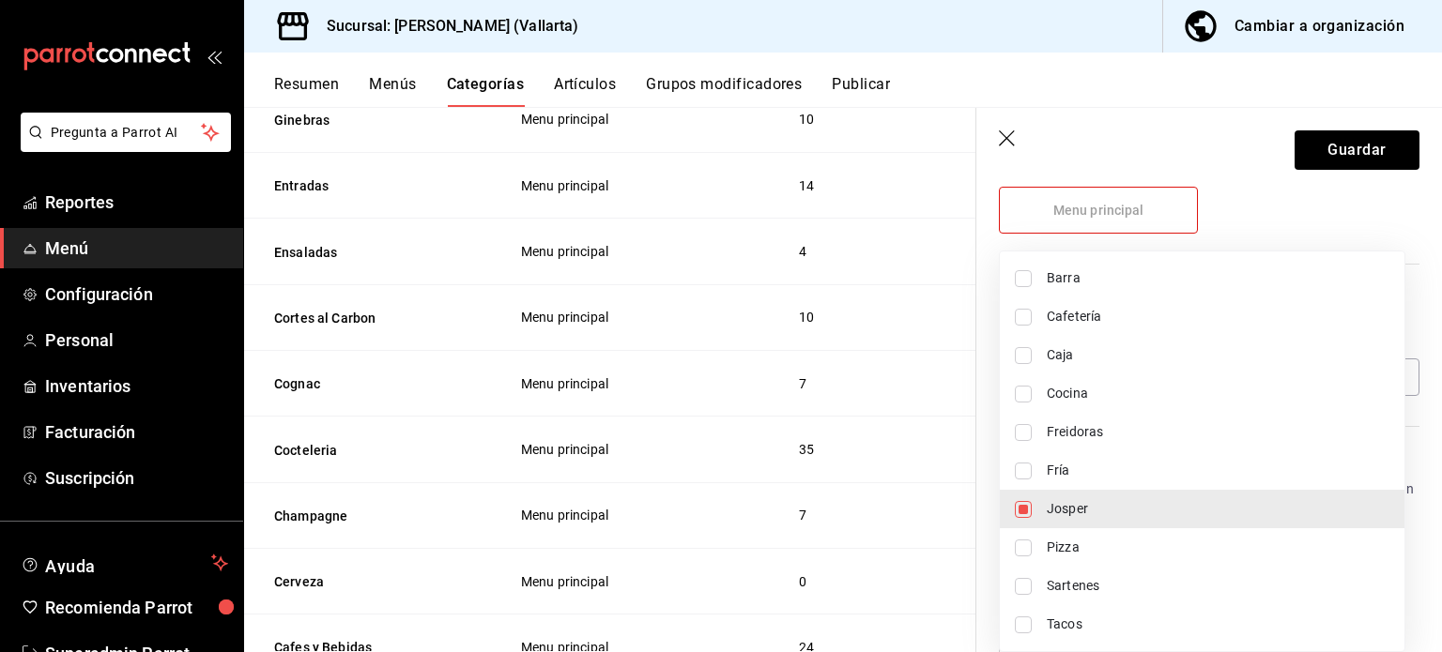
click at [1358, 160] on div at bounding box center [721, 326] width 1442 height 652
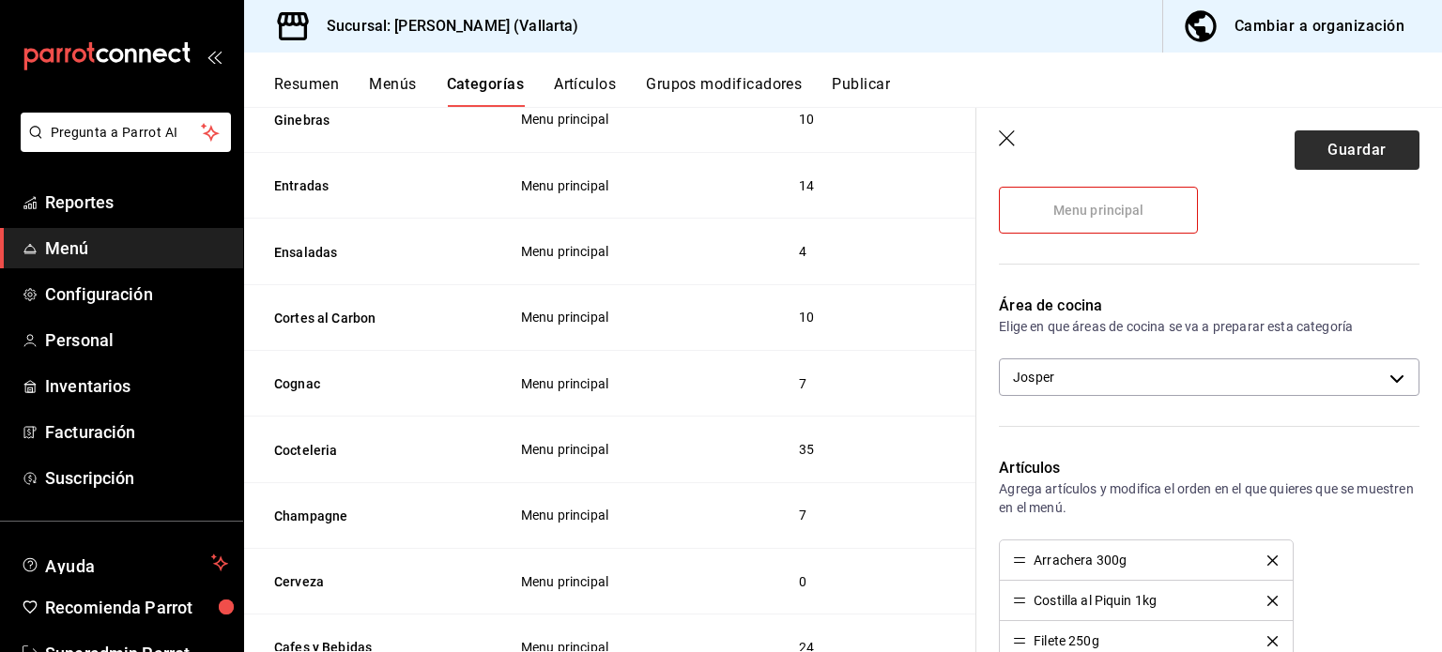
click at [1358, 160] on button "Guardar" at bounding box center [1357, 149] width 125 height 39
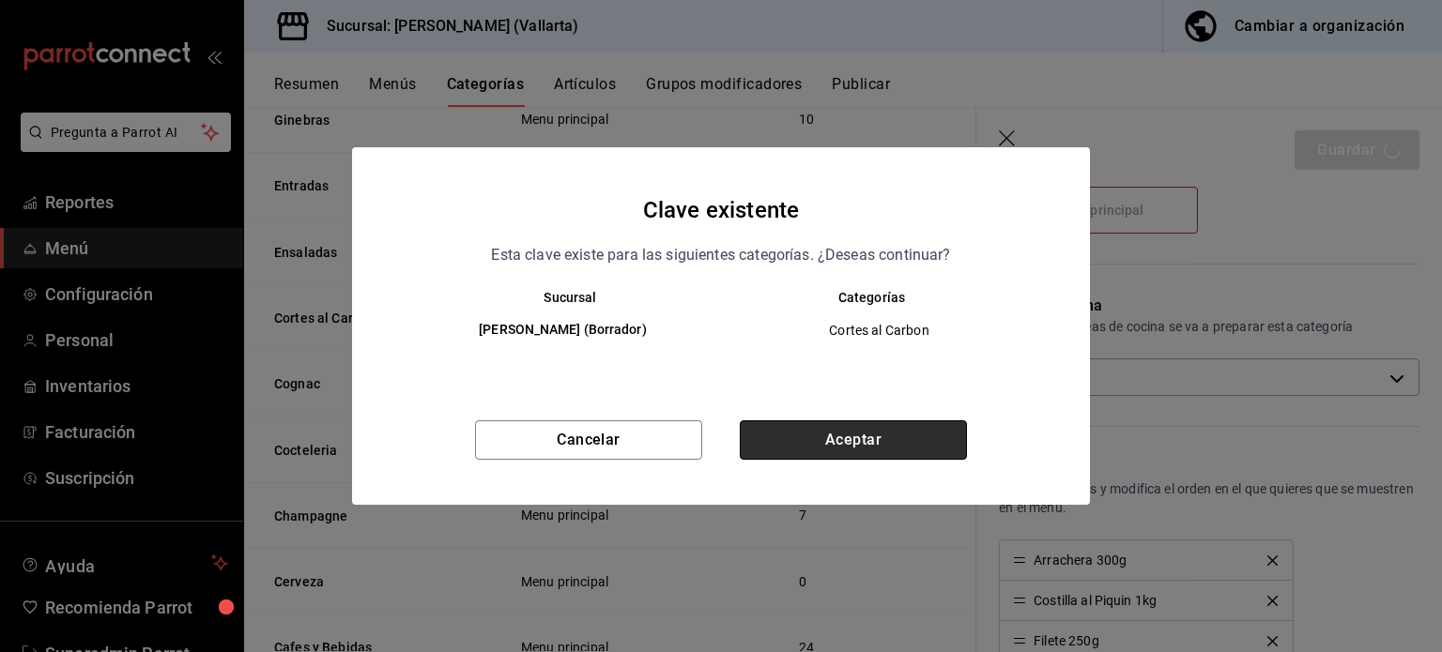
click at [904, 454] on button "Aceptar" at bounding box center [853, 440] width 227 height 39
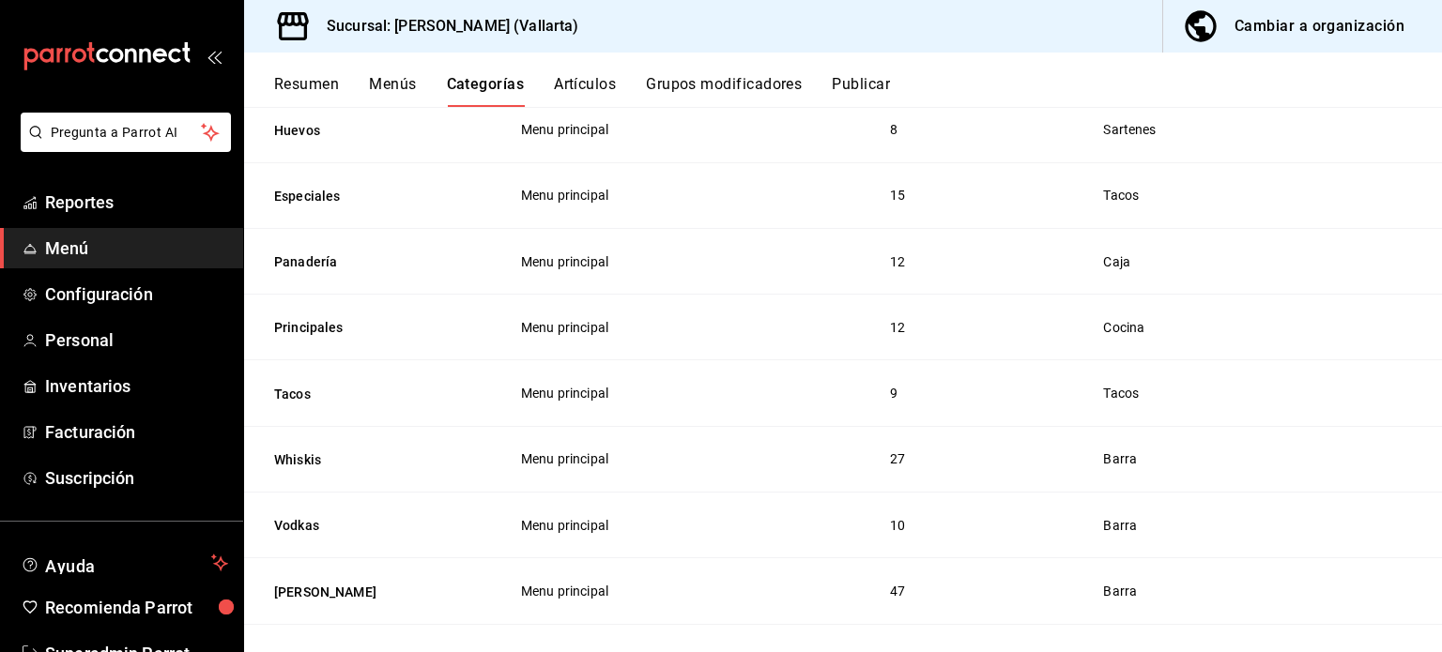
scroll to position [293, 0]
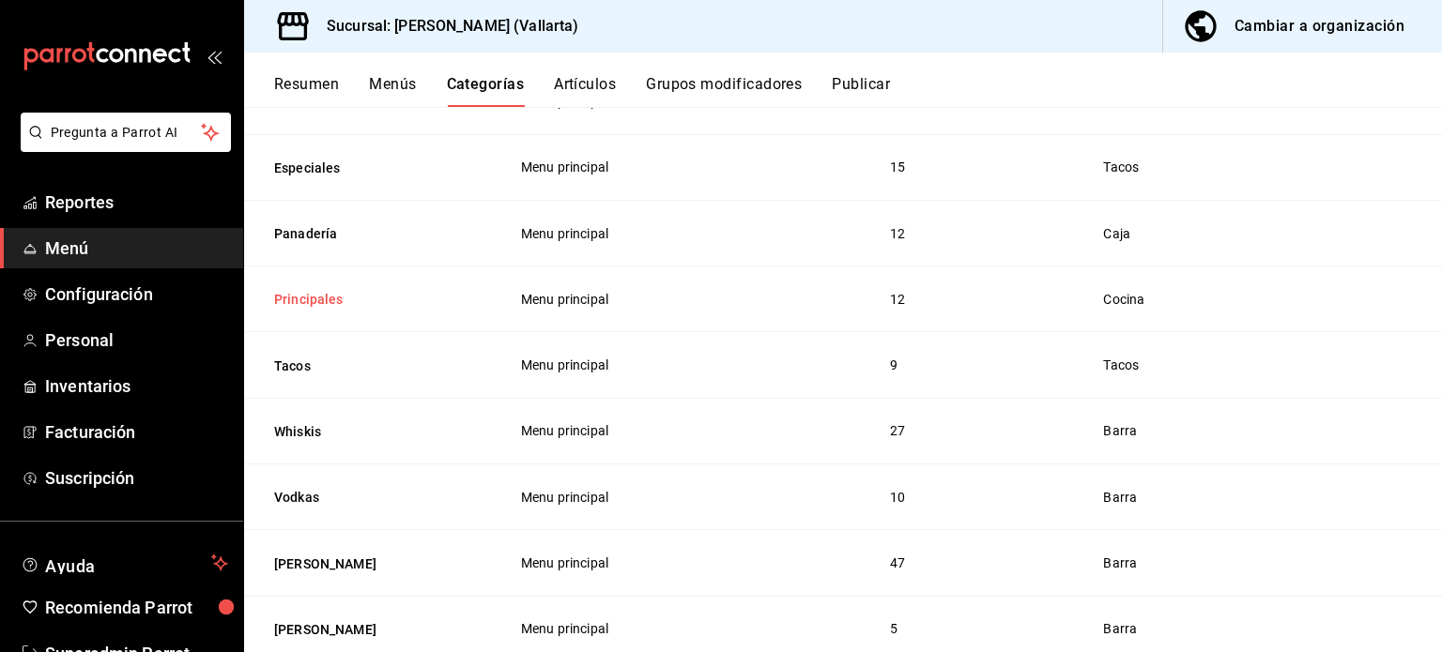
click at [330, 301] on button "Principales" at bounding box center [368, 299] width 188 height 19
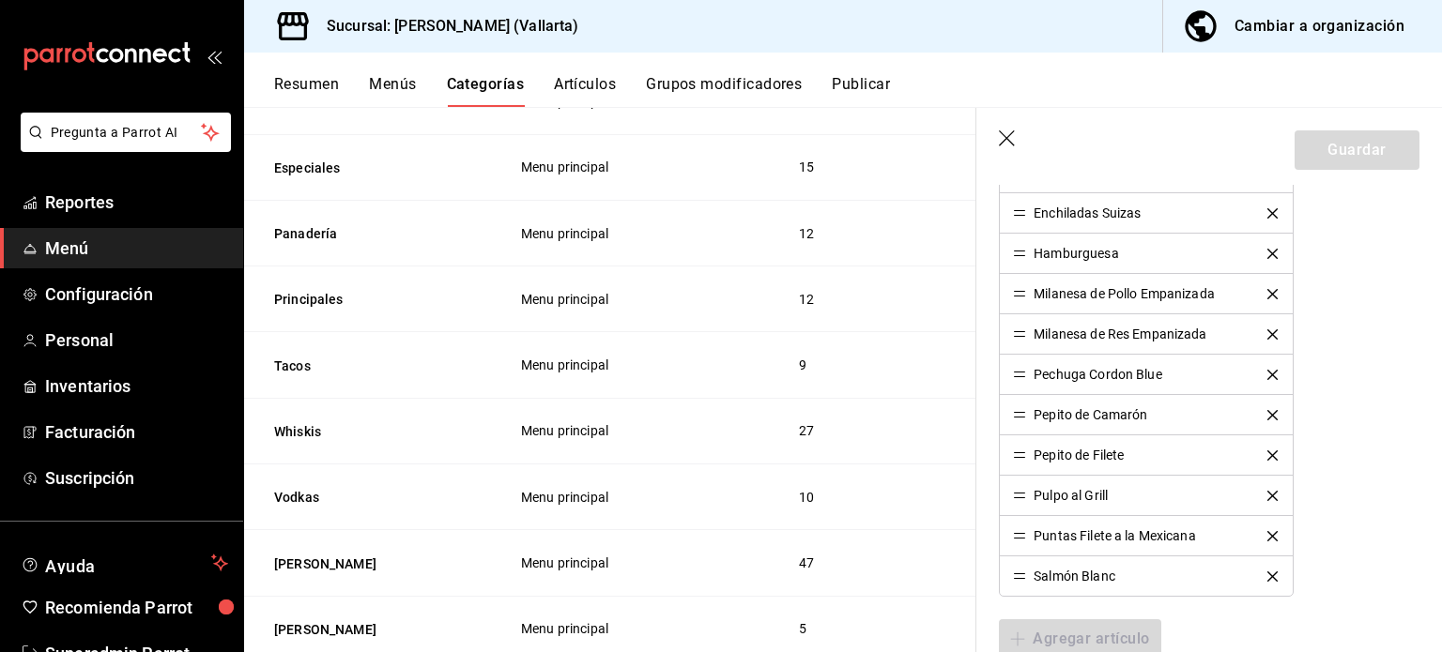
scroll to position [727, 0]
click at [1013, 141] on icon "button" at bounding box center [1008, 139] width 19 height 19
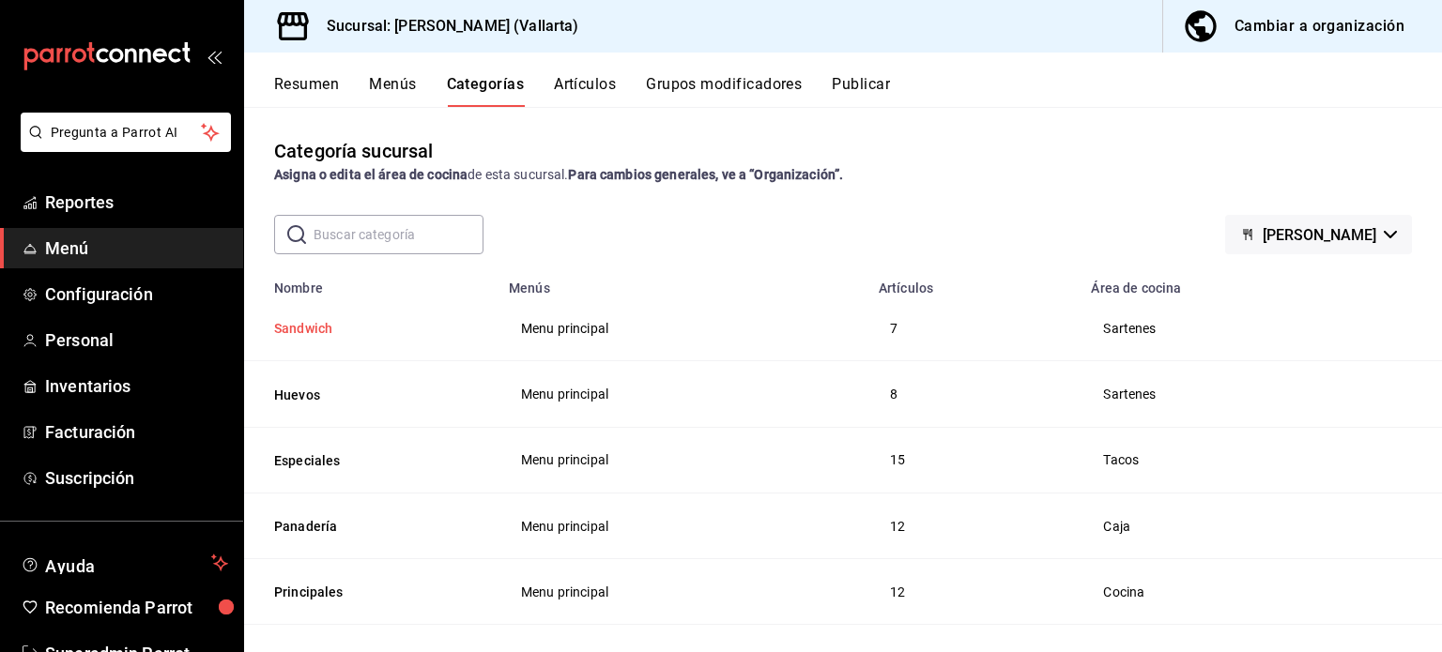
click at [291, 333] on button "Sandwich" at bounding box center [368, 328] width 188 height 19
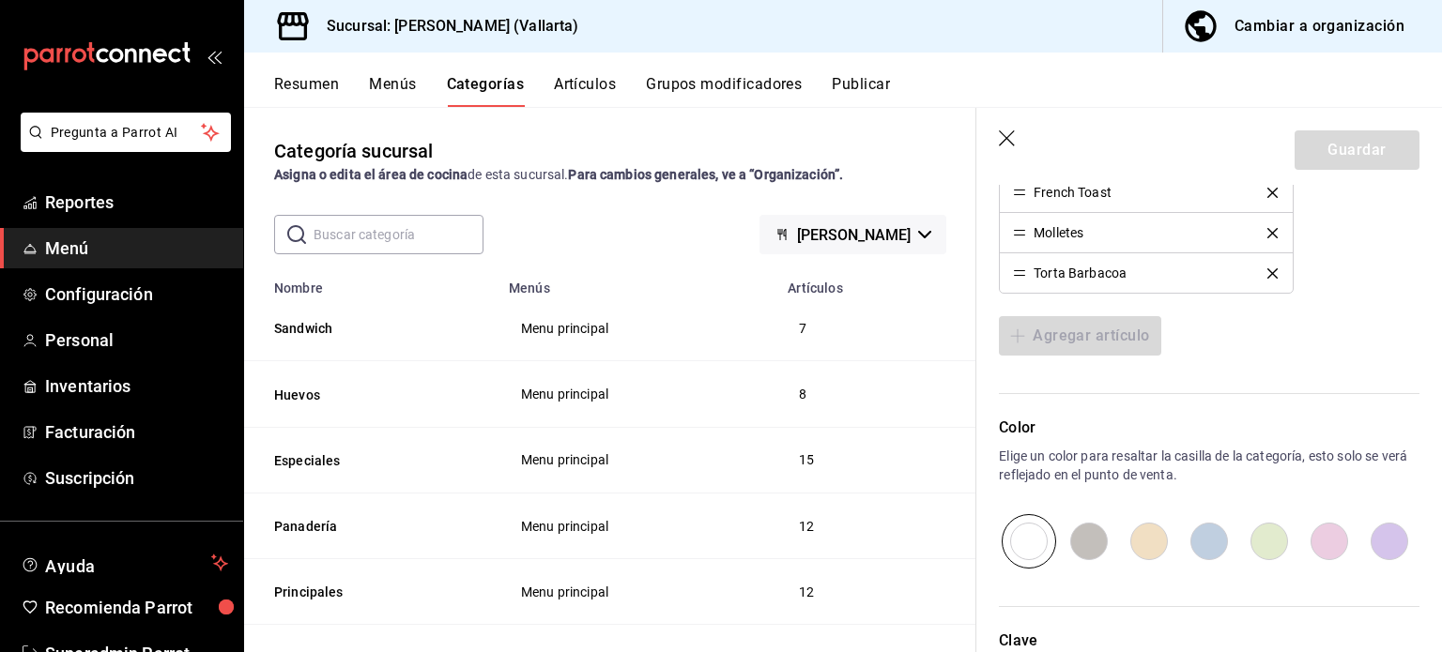
scroll to position [959, 0]
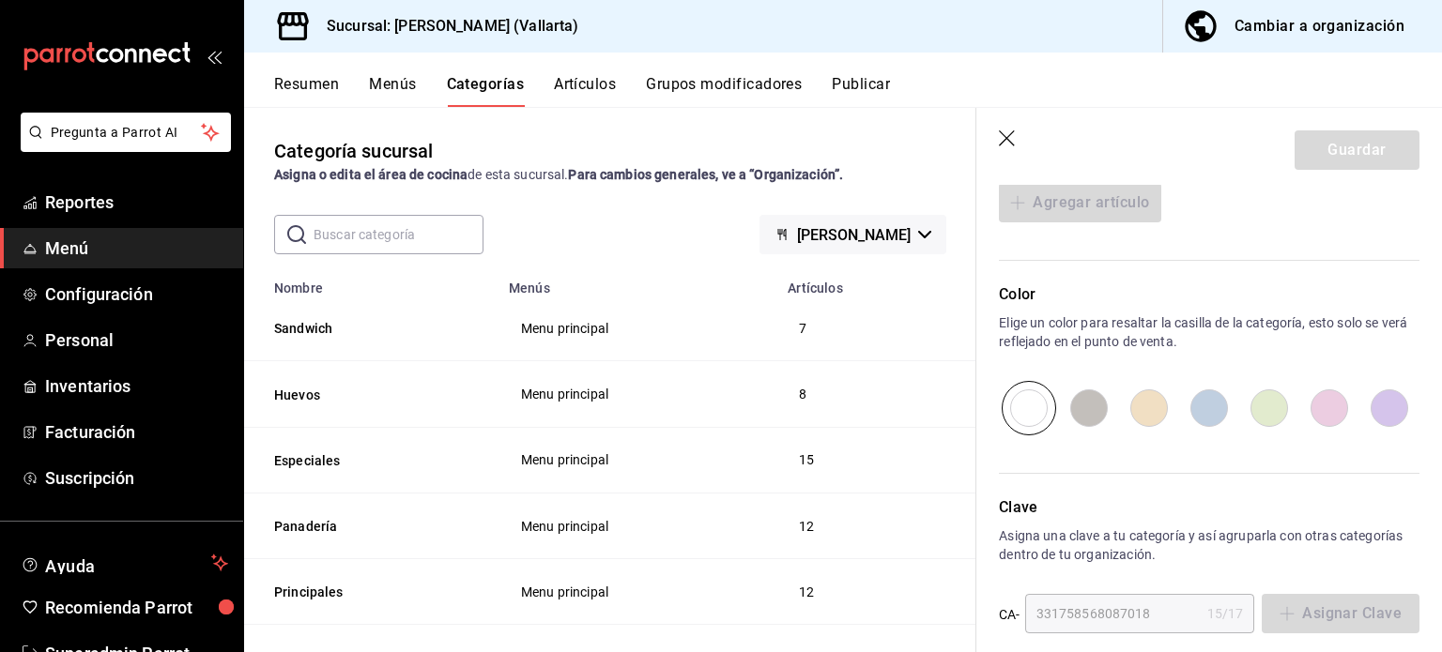
click at [1003, 135] on icon "button" at bounding box center [1007, 138] width 16 height 16
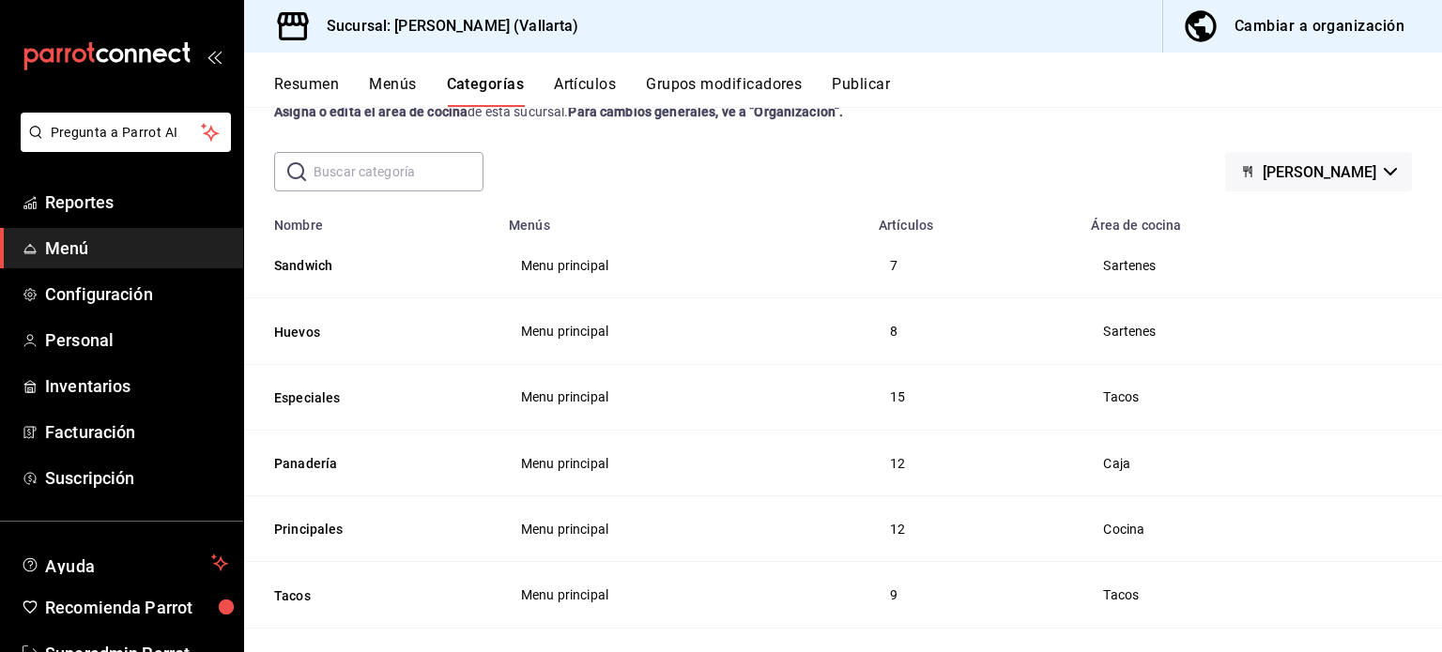
scroll to position [66, 0]
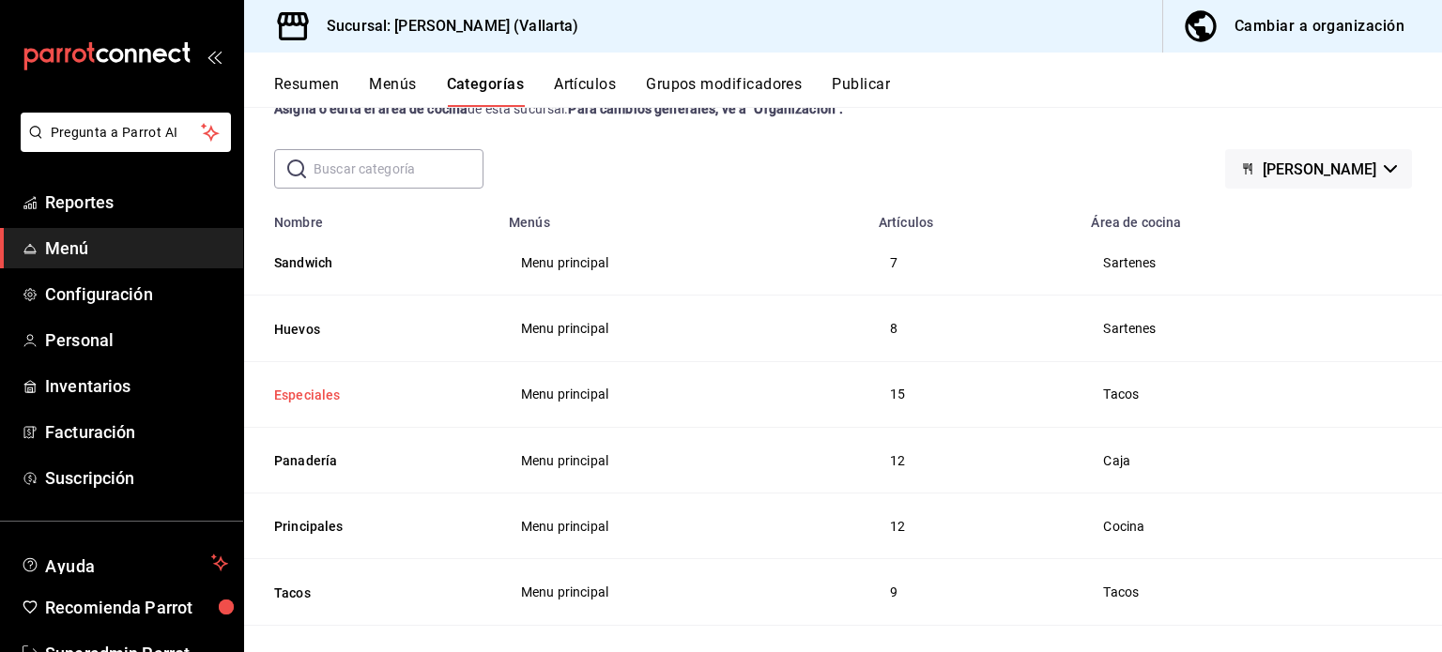
click at [317, 391] on button "Especiales" at bounding box center [368, 395] width 188 height 19
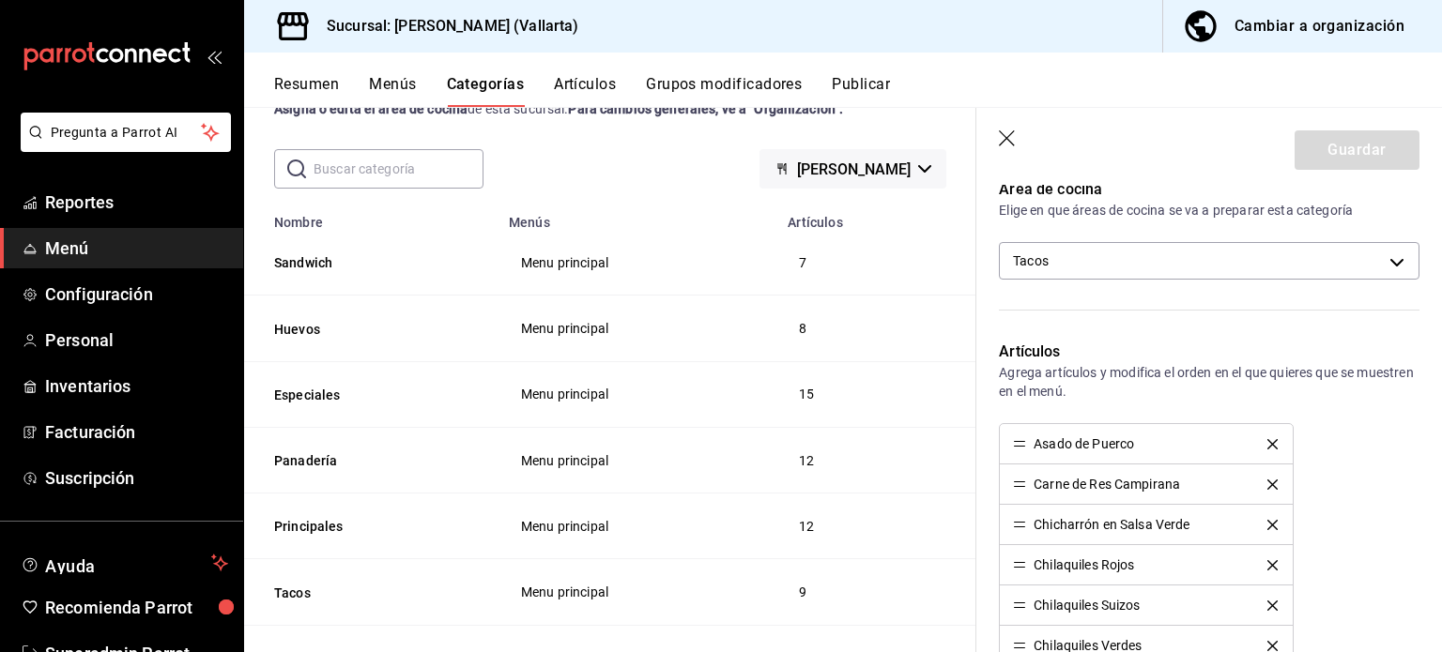
scroll to position [473, 0]
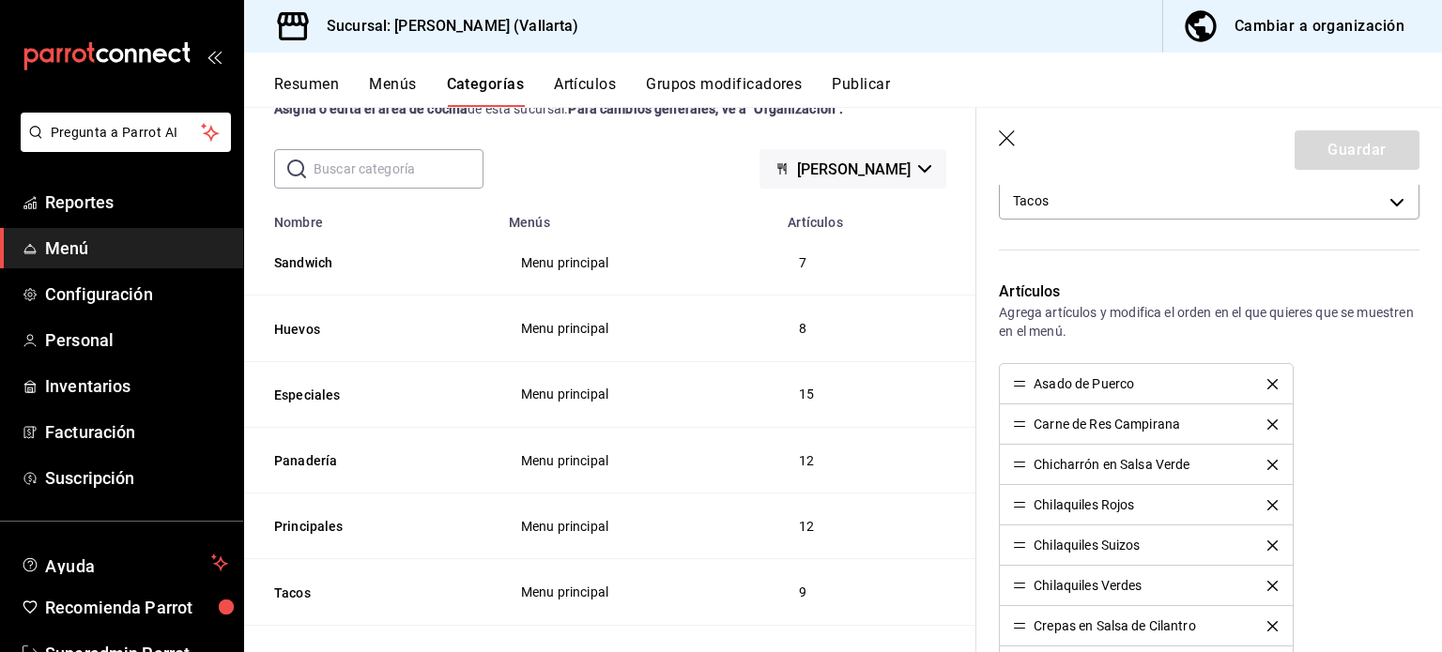
click at [1007, 139] on icon "button" at bounding box center [1007, 138] width 16 height 16
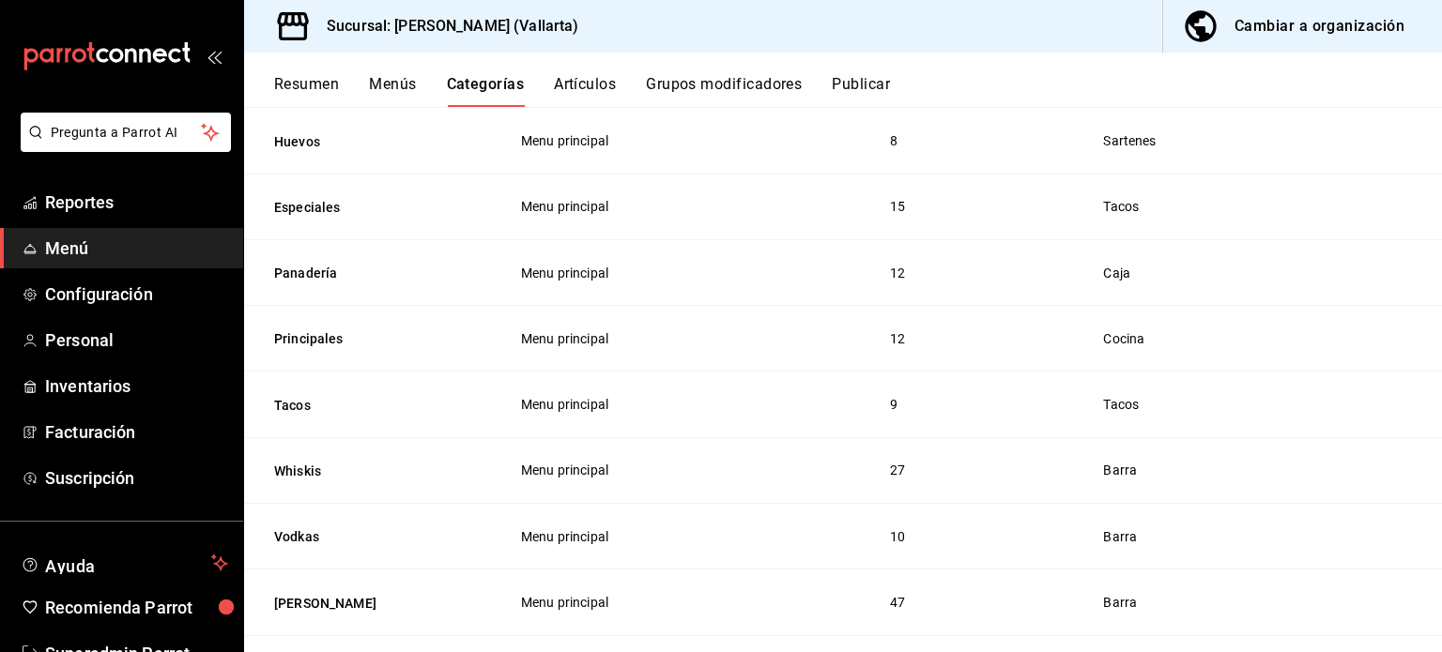
scroll to position [257, 0]
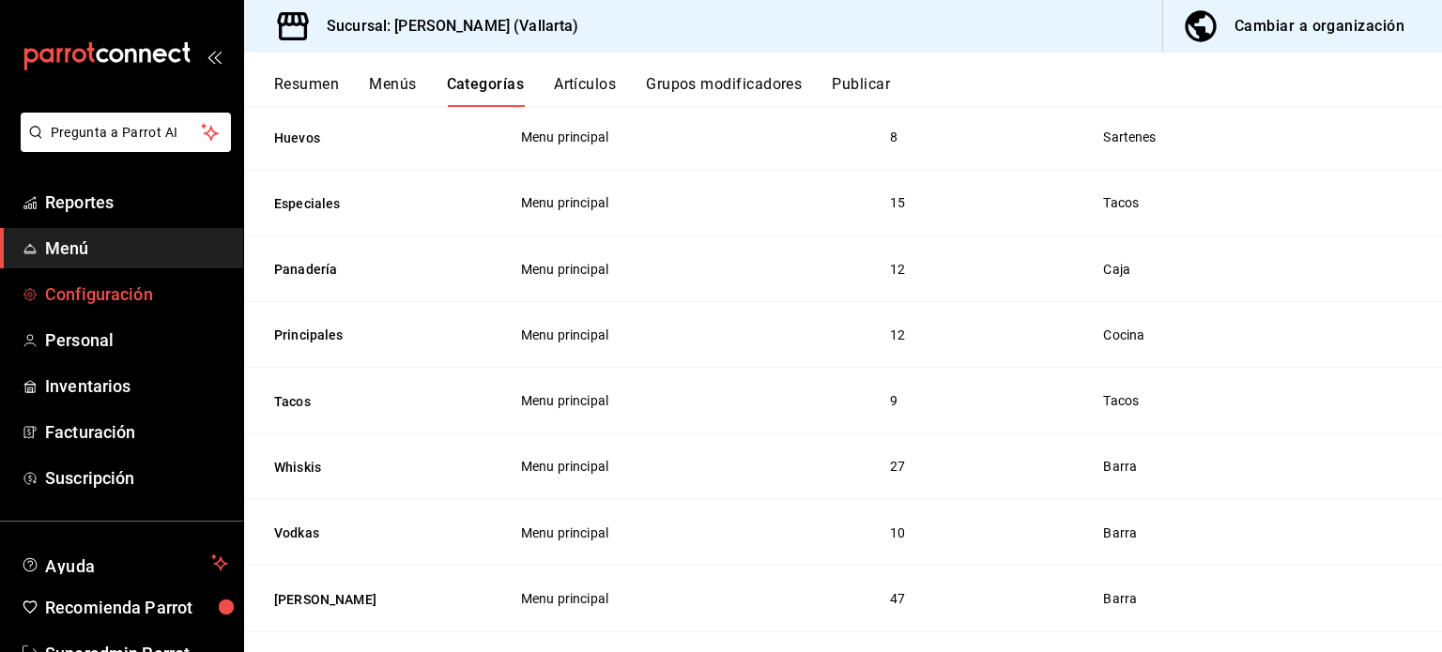
click at [110, 297] on span "Configuración" at bounding box center [136, 294] width 183 height 25
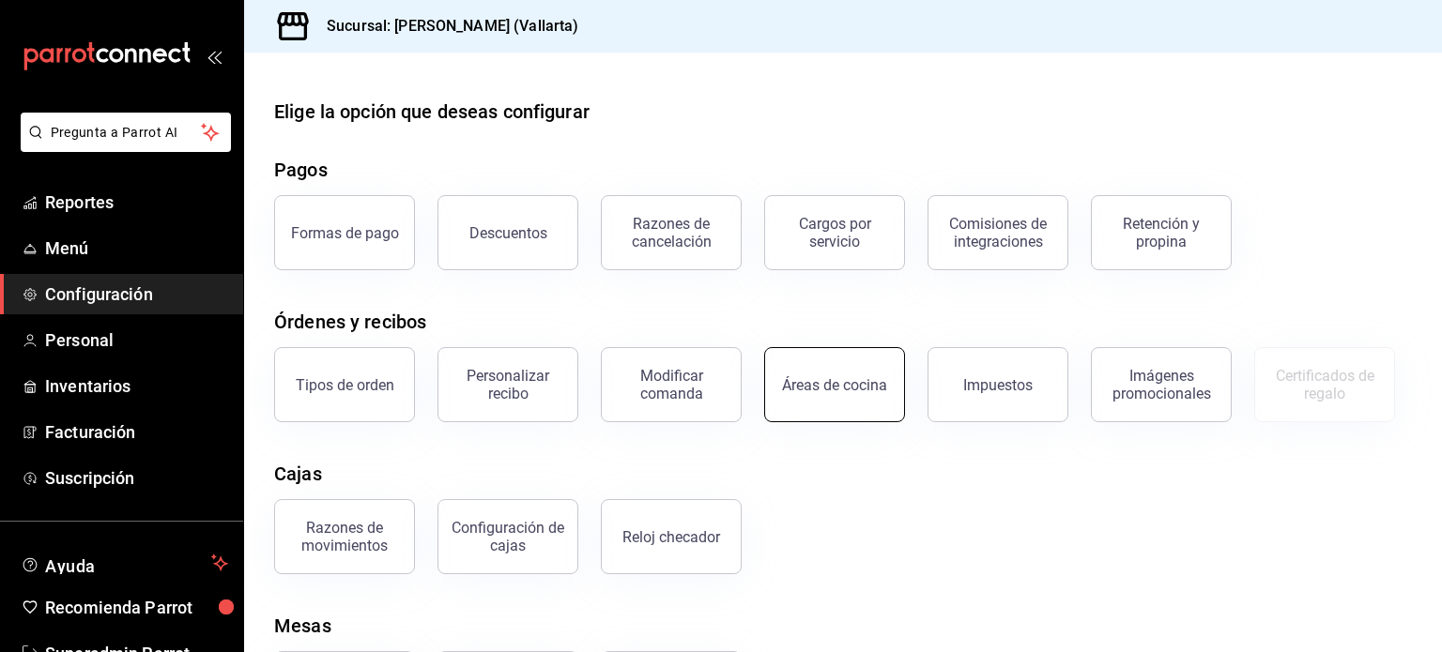
click at [896, 390] on button "Áreas de cocina" at bounding box center [834, 384] width 141 height 75
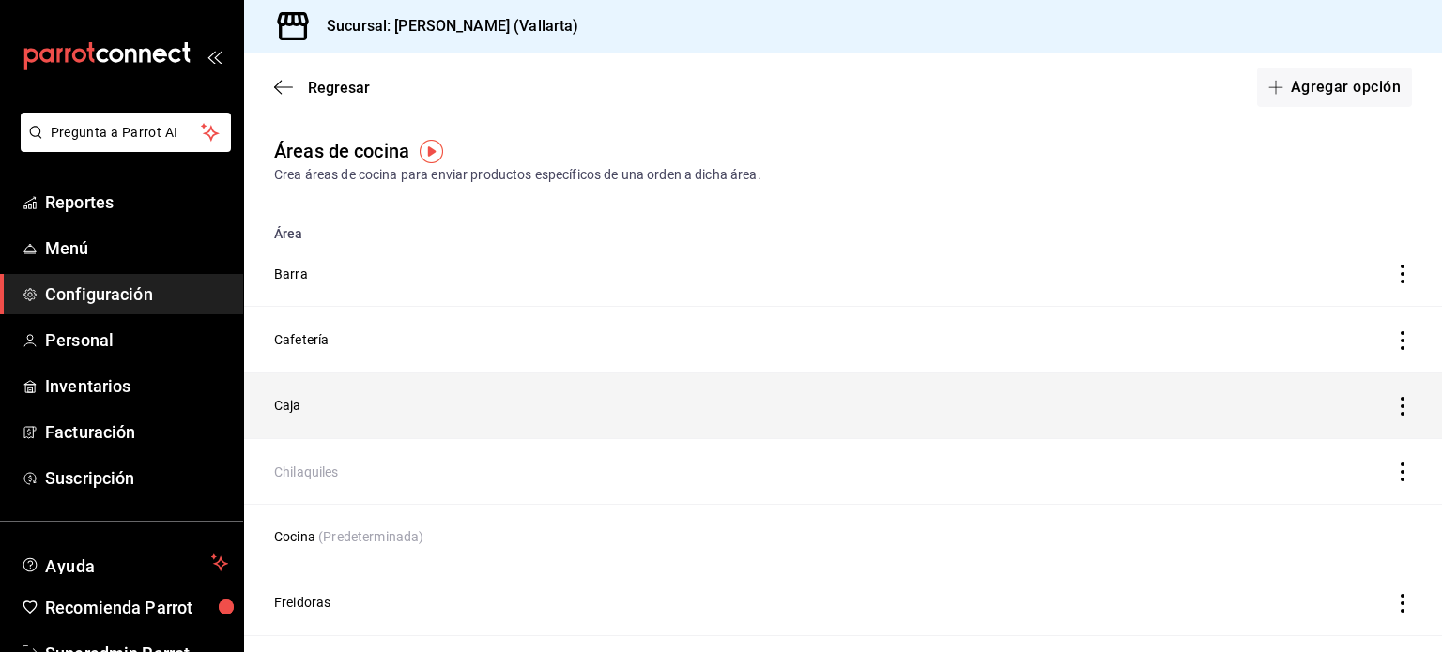
click at [315, 407] on td "Caja" at bounding box center [686, 406] width 885 height 66
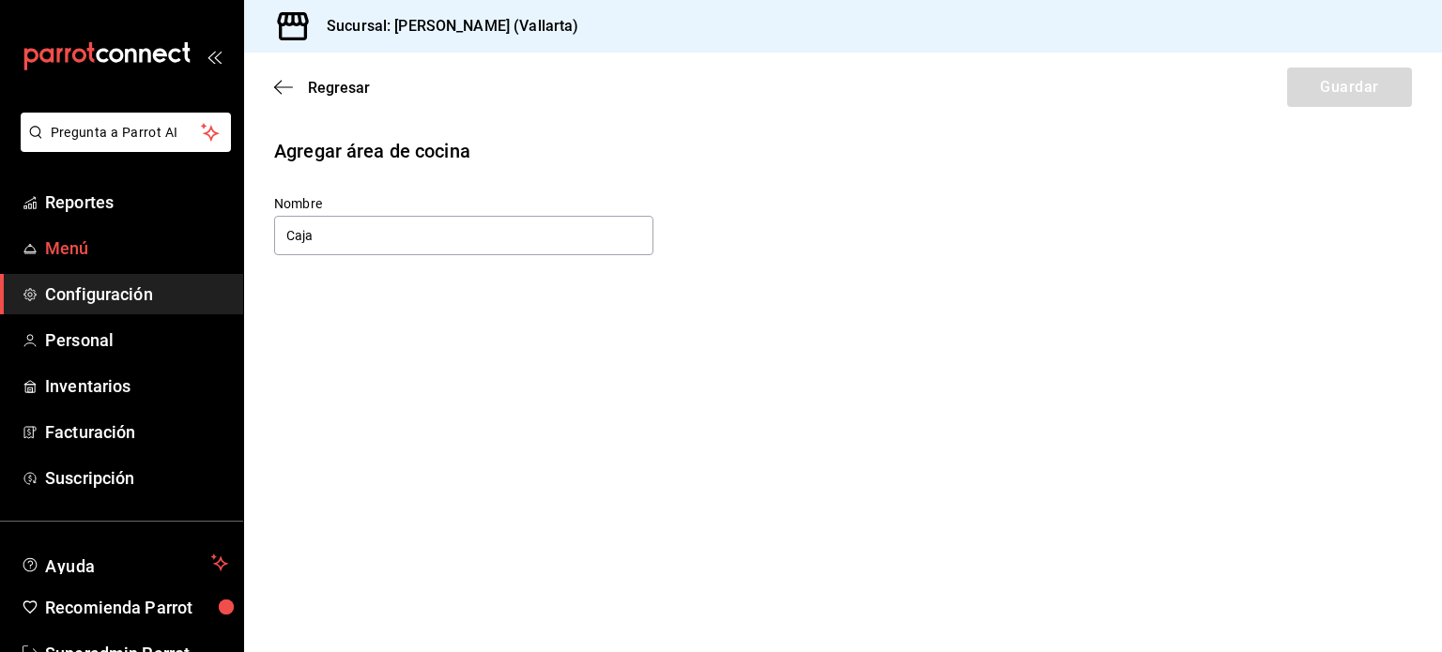
drag, startPoint x: 350, startPoint y: 236, endPoint x: 165, endPoint y: 238, distance: 185.0
click at [165, 238] on div "Pregunta a Parrot AI Reportes Menú Configuración Personal Inventarios Facturaci…" at bounding box center [721, 326] width 1442 height 652
type input "Pan"
click at [1367, 84] on button "Guardar" at bounding box center [1349, 87] width 125 height 39
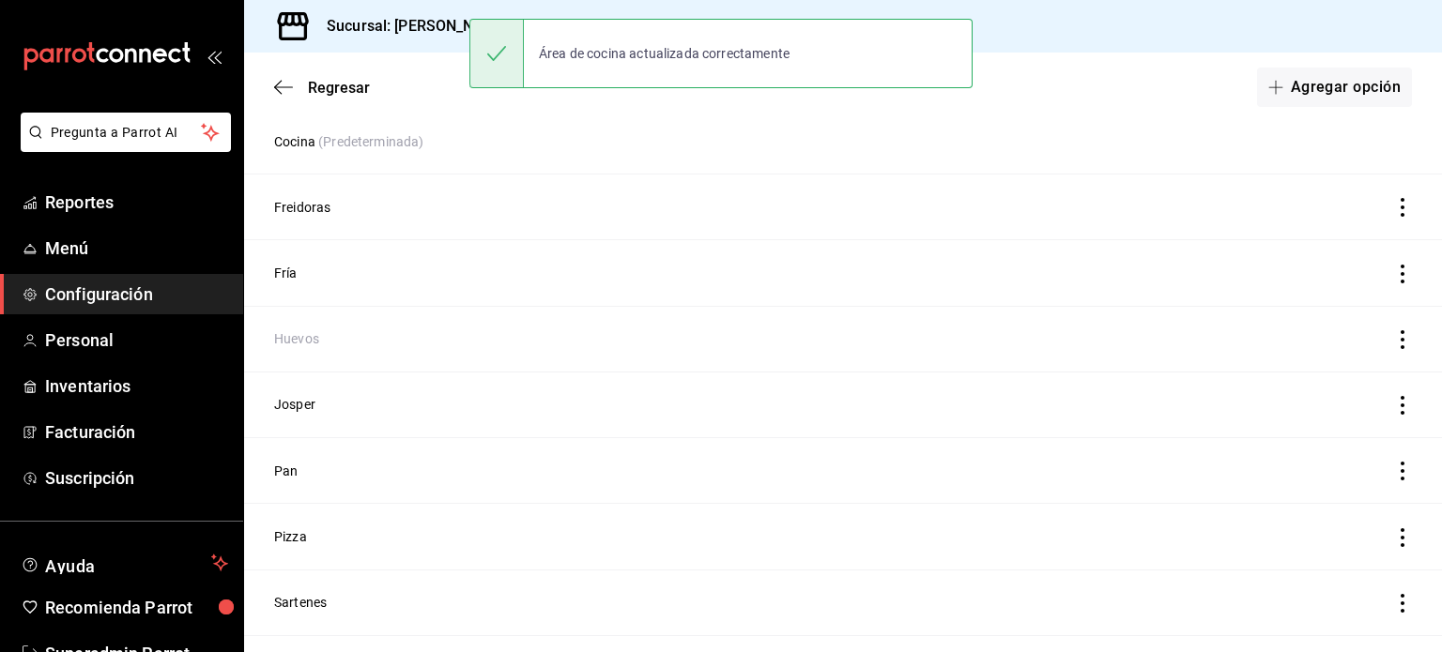
scroll to position [424, 0]
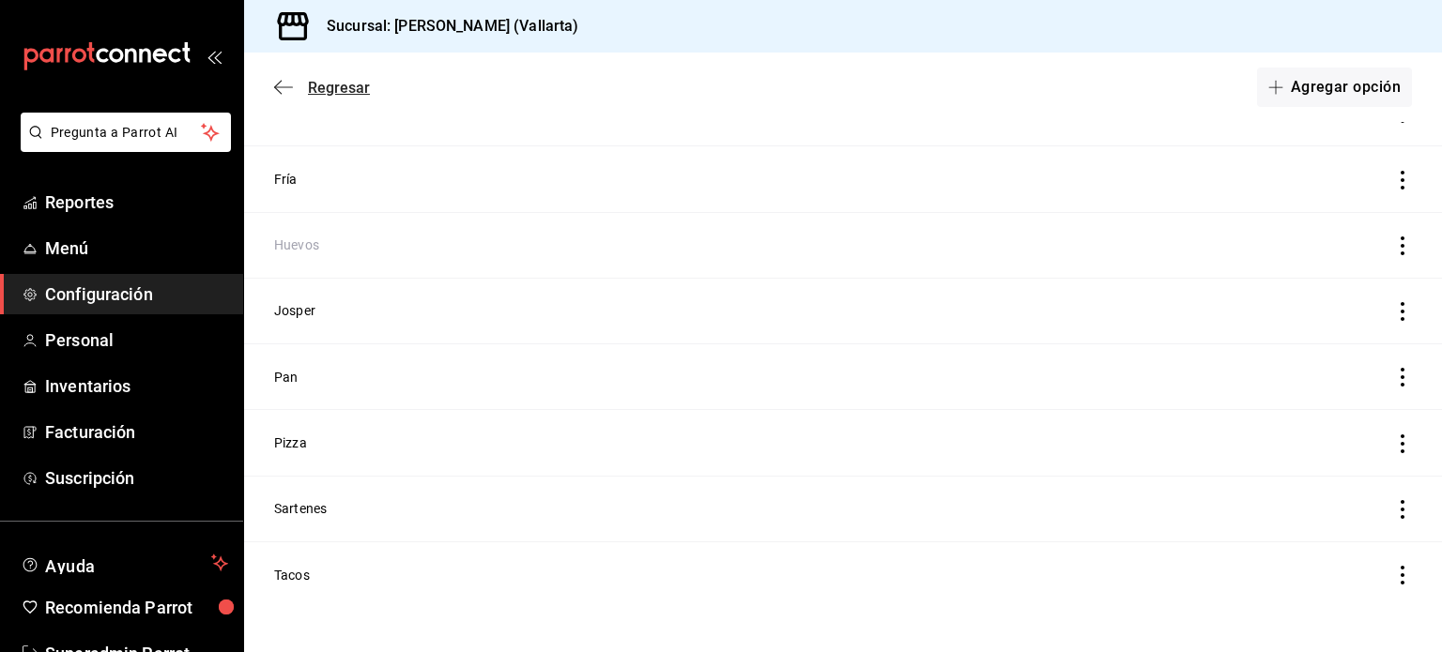
click at [278, 94] on icon "button" at bounding box center [283, 87] width 19 height 17
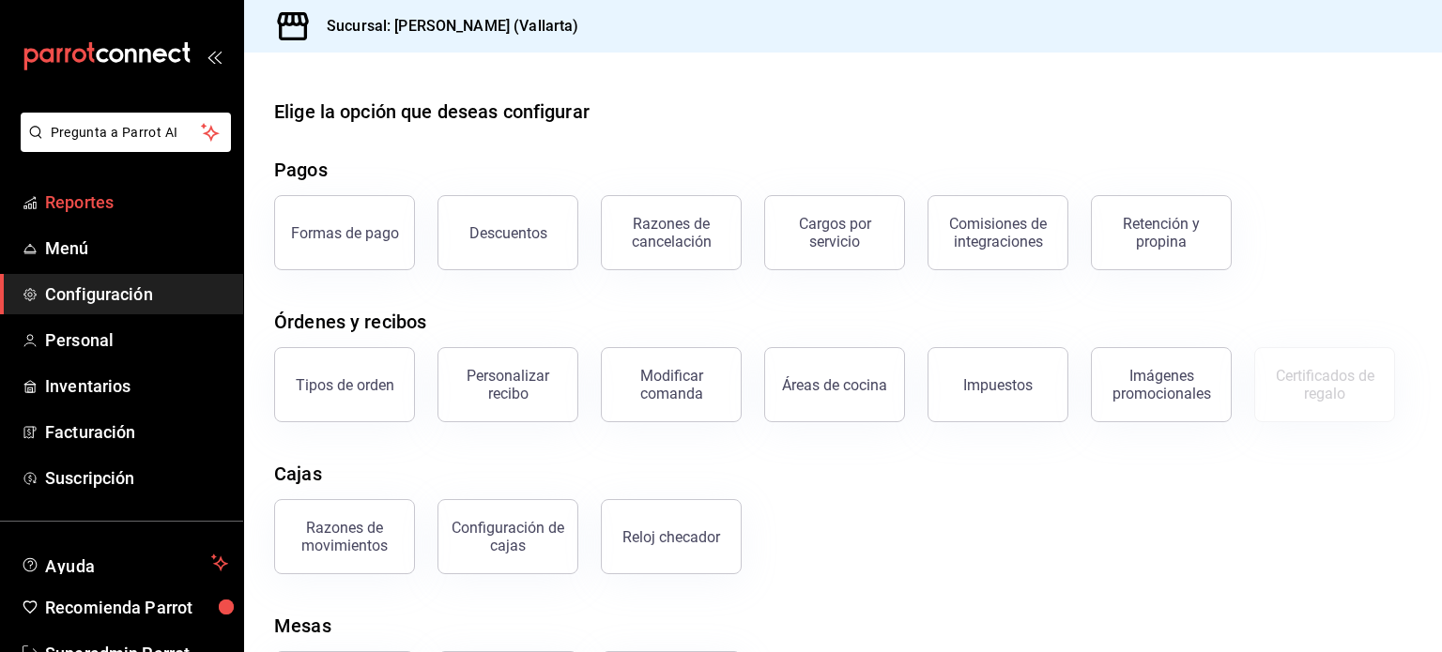
click at [106, 212] on span "Reportes" at bounding box center [136, 202] width 183 height 25
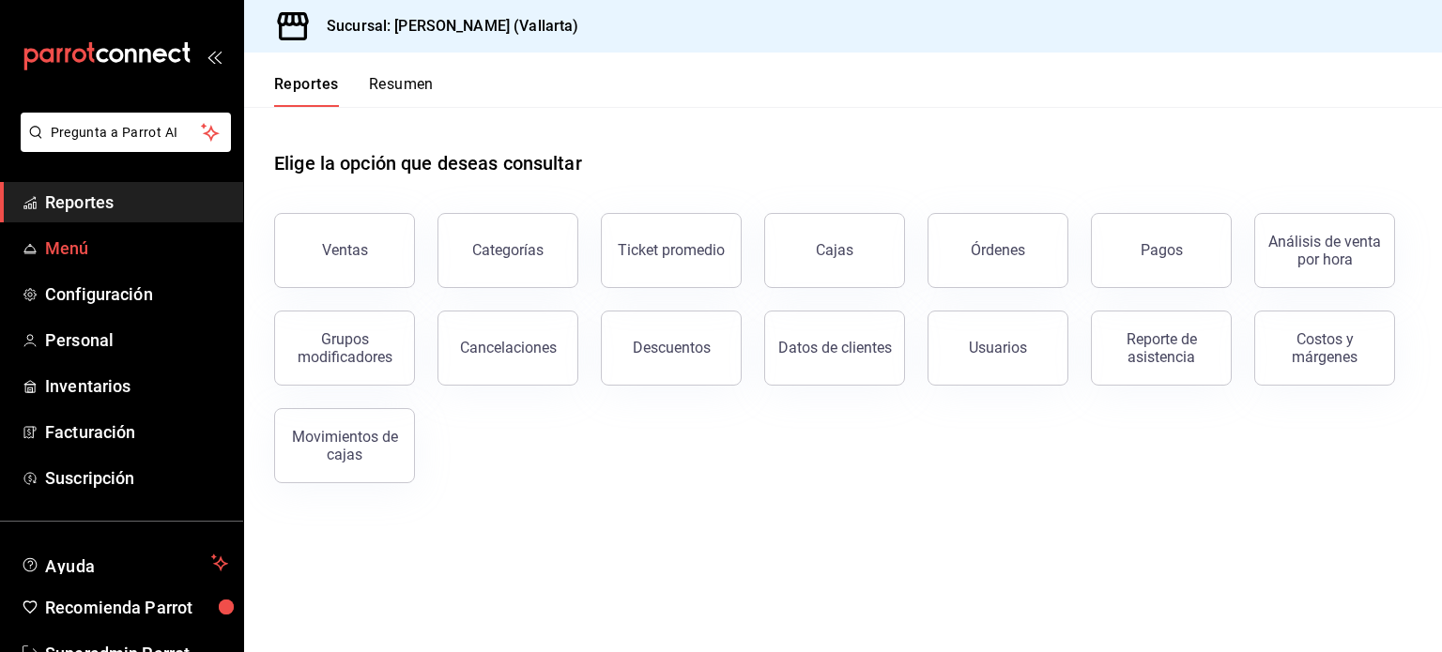
click at [103, 244] on span "Menú" at bounding box center [136, 248] width 183 height 25
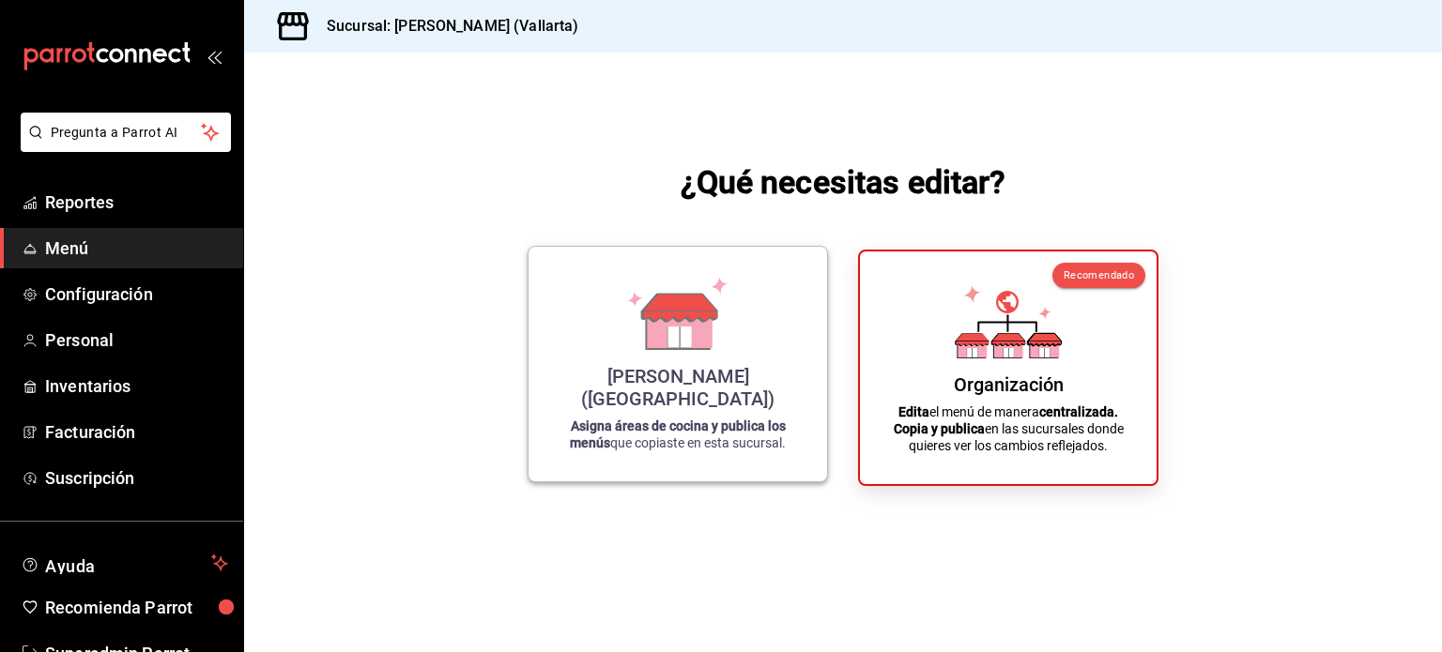
click at [593, 346] on div "Cristina (Vallarta) Asigna áreas de cocina y publica los menús que copiaste en …" at bounding box center [677, 364] width 253 height 205
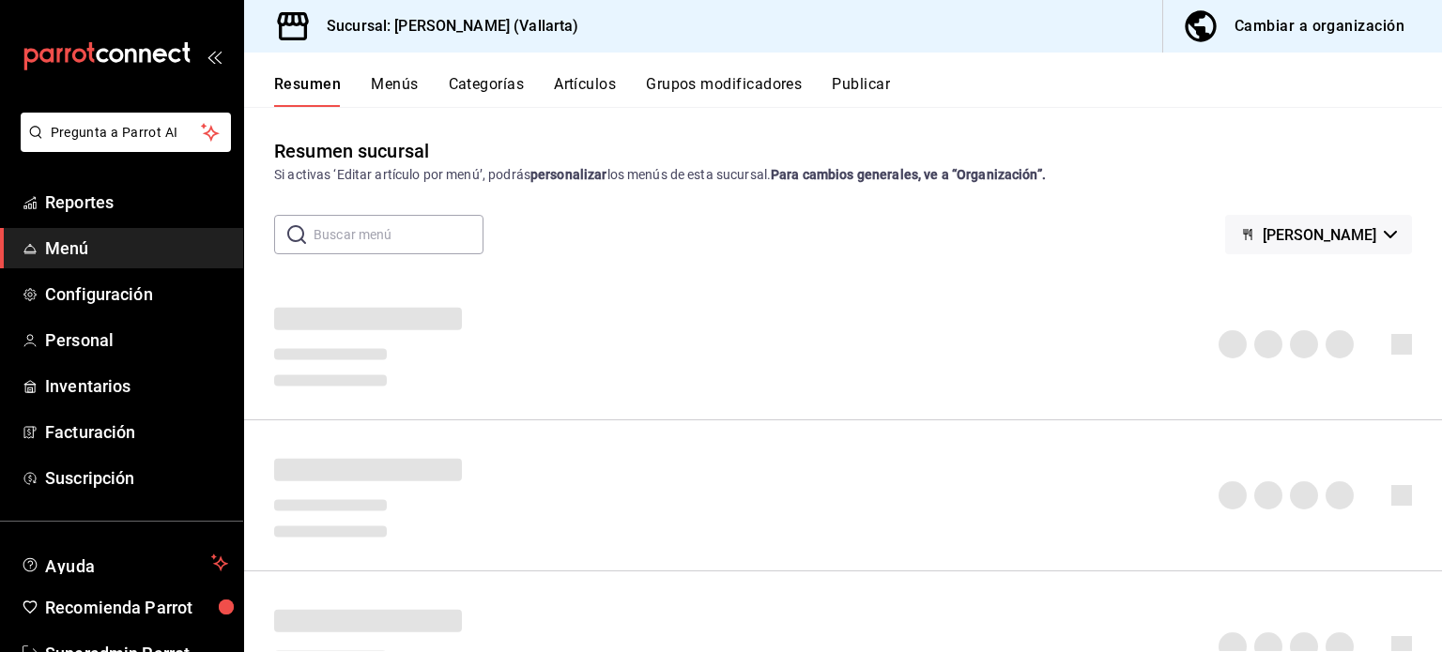
click at [487, 85] on button "Categorías" at bounding box center [487, 91] width 76 height 32
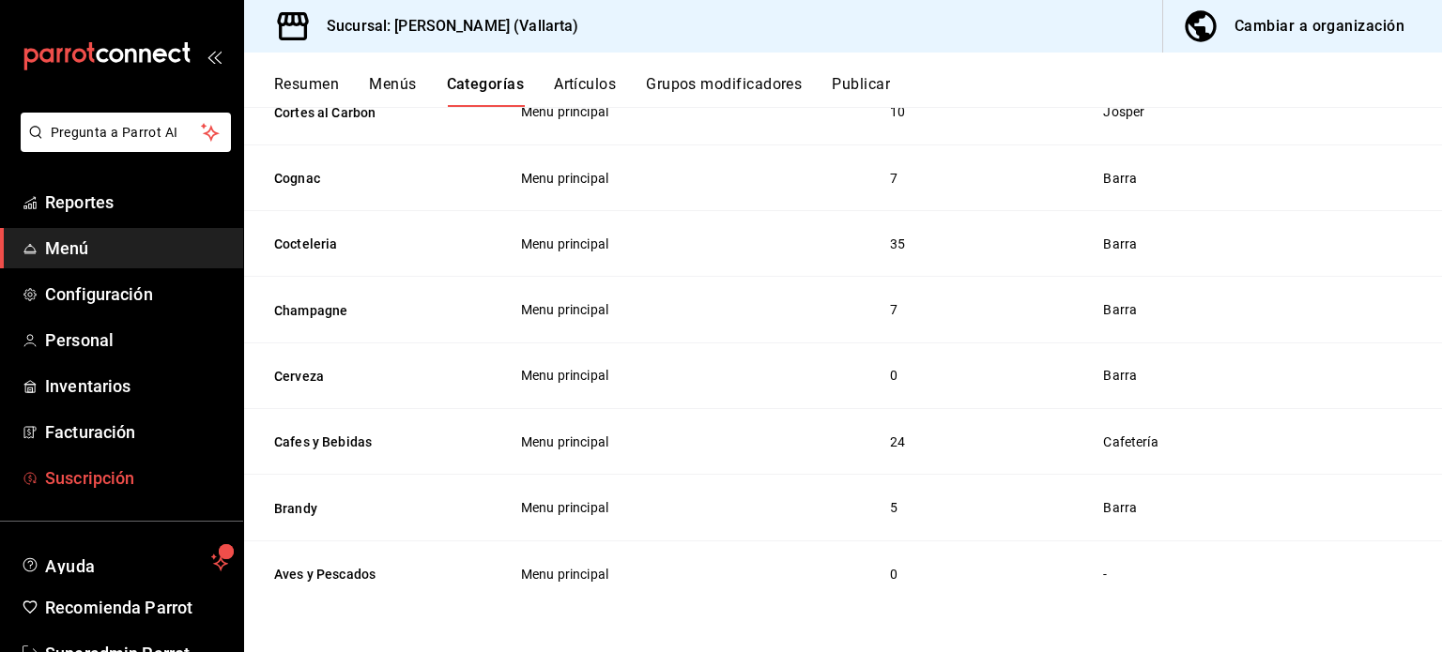
scroll to position [55, 0]
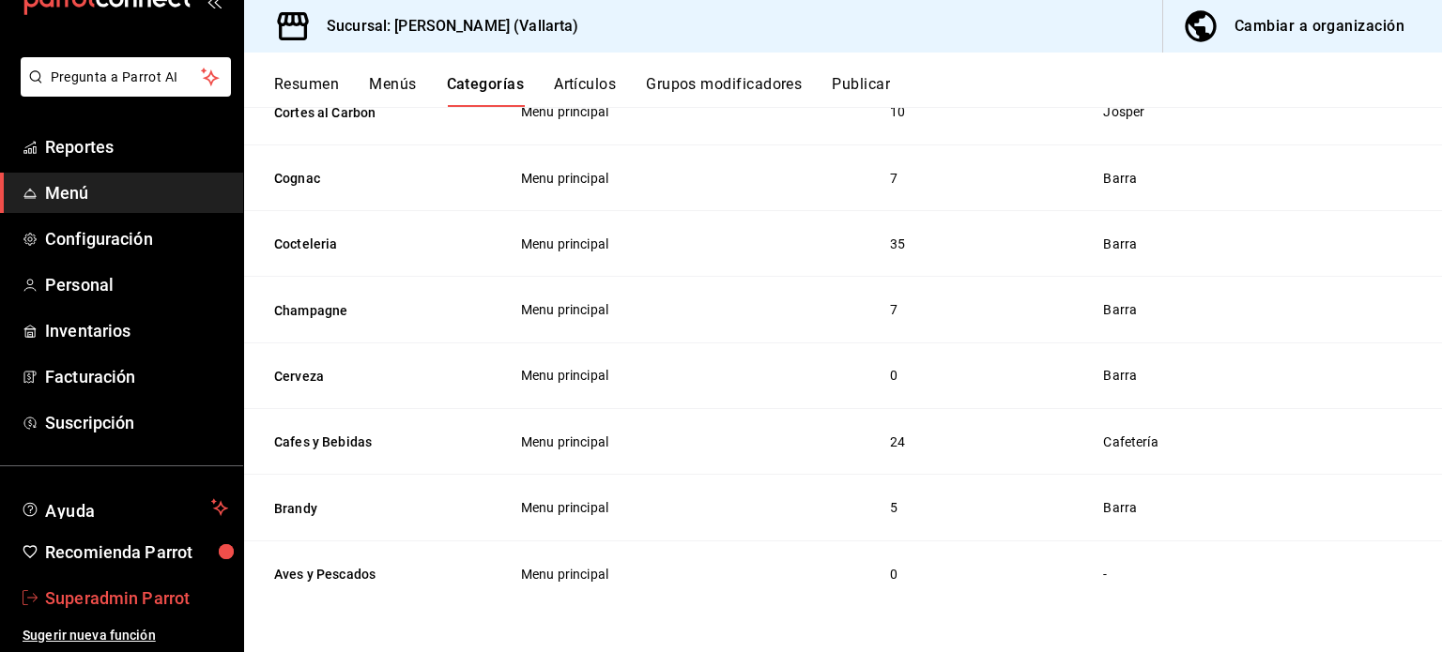
click at [112, 611] on link "Superadmin Parrot" at bounding box center [121, 598] width 243 height 40
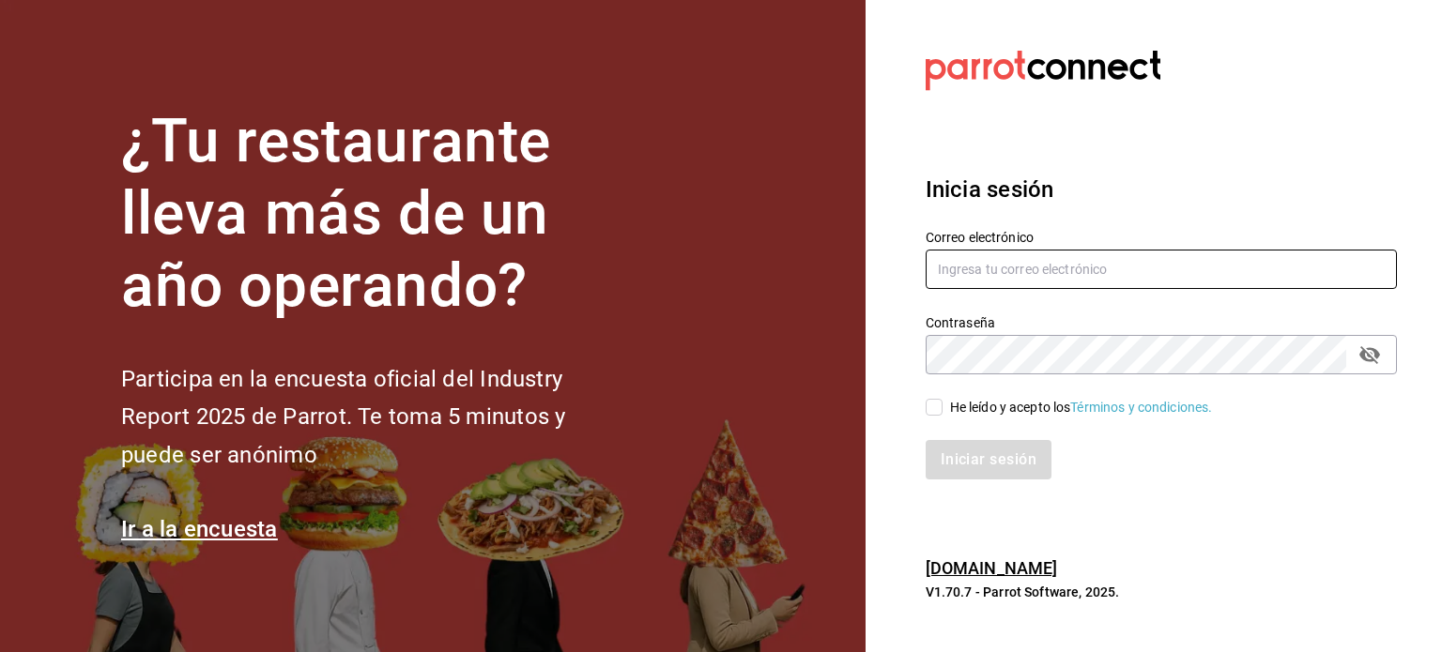
type input "cristina@vallarta.com"
click at [989, 276] on input "cristina@vallarta.com" at bounding box center [1161, 269] width 471 height 39
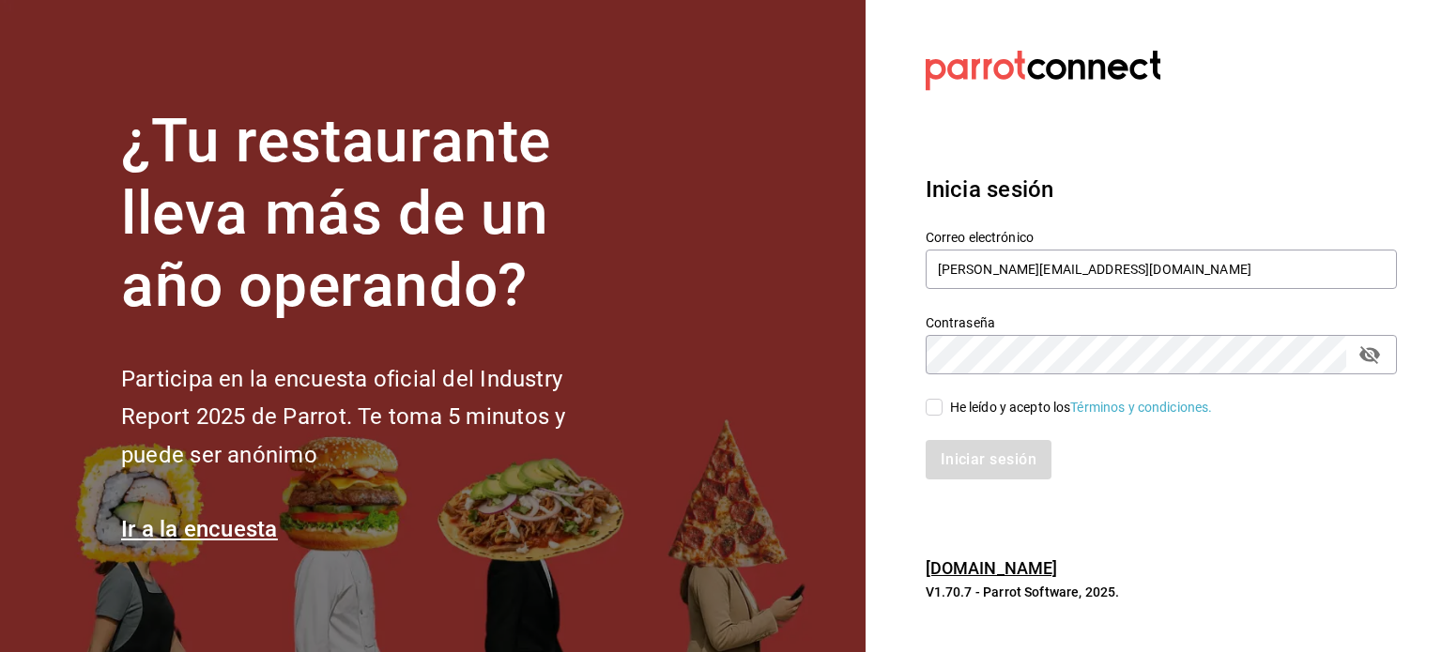
click at [1013, 405] on div "He leído y acepto los Términos y condiciones." at bounding box center [1081, 408] width 263 height 20
click at [943, 405] on input "He leído y acepto los Términos y condiciones." at bounding box center [934, 407] width 17 height 17
checkbox input "true"
click at [996, 471] on button "Iniciar sesión" at bounding box center [990, 459] width 128 height 39
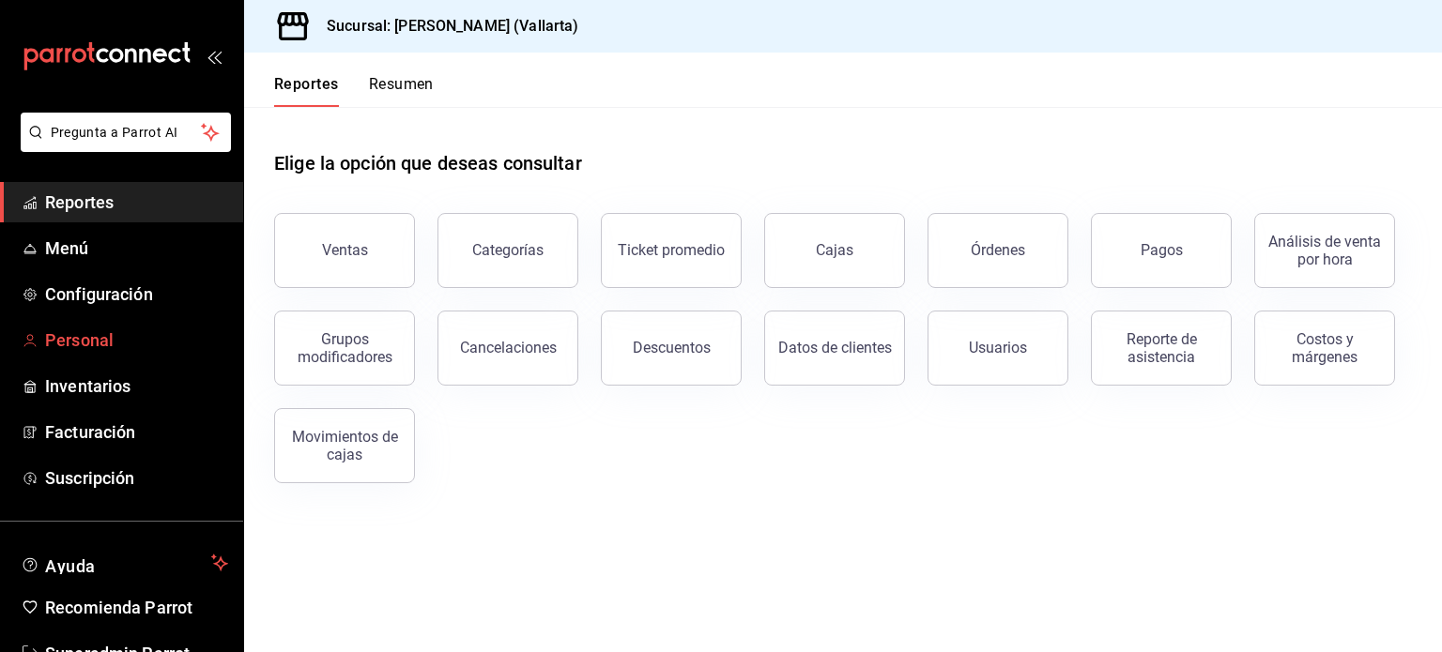
click at [90, 330] on span "Personal" at bounding box center [136, 340] width 183 height 25
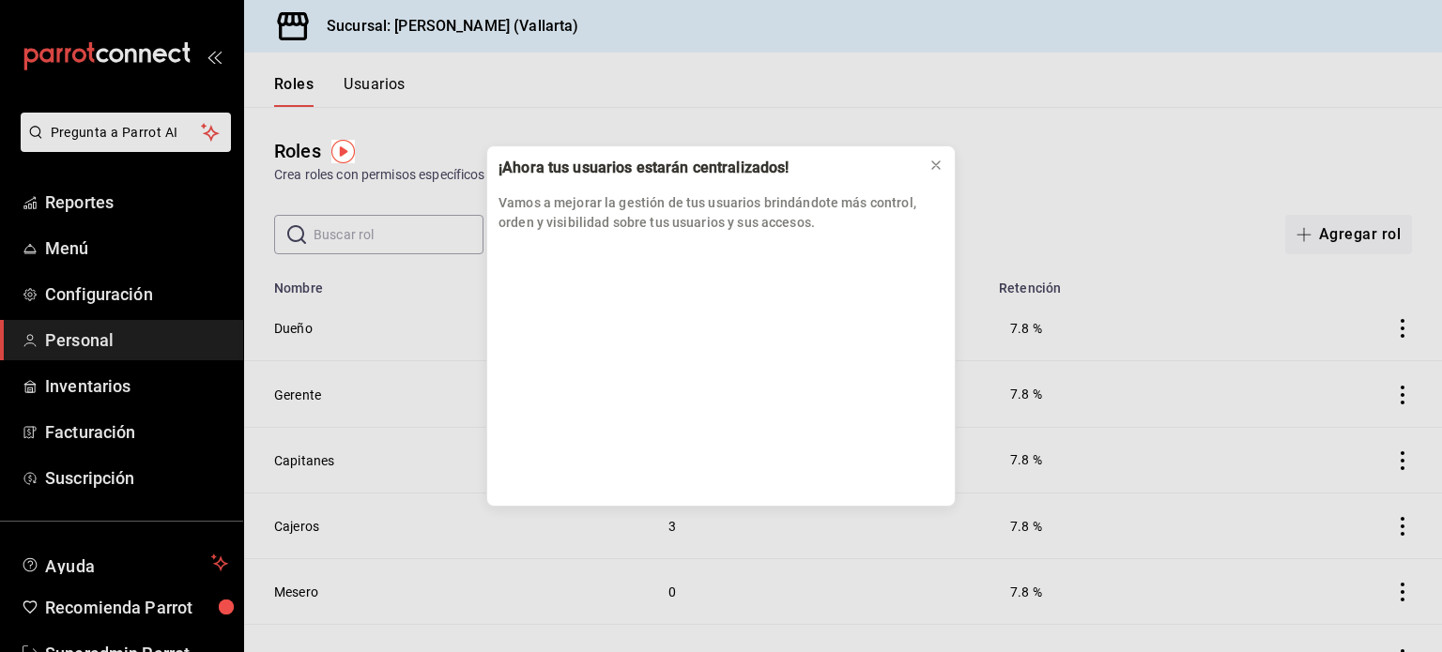
click at [387, 81] on div "¡Ahora tus usuarios estarán centralizados! Vamos a mejorar la gestión de tus us…" at bounding box center [721, 326] width 1442 height 652
click at [560, 146] on div "¡Ahora tus usuarios estarán centralizados! Vamos a mejorar la gestión de tus us…" at bounding box center [721, 195] width 468 height 98
click at [936, 170] on icon at bounding box center [935, 165] width 15 height 15
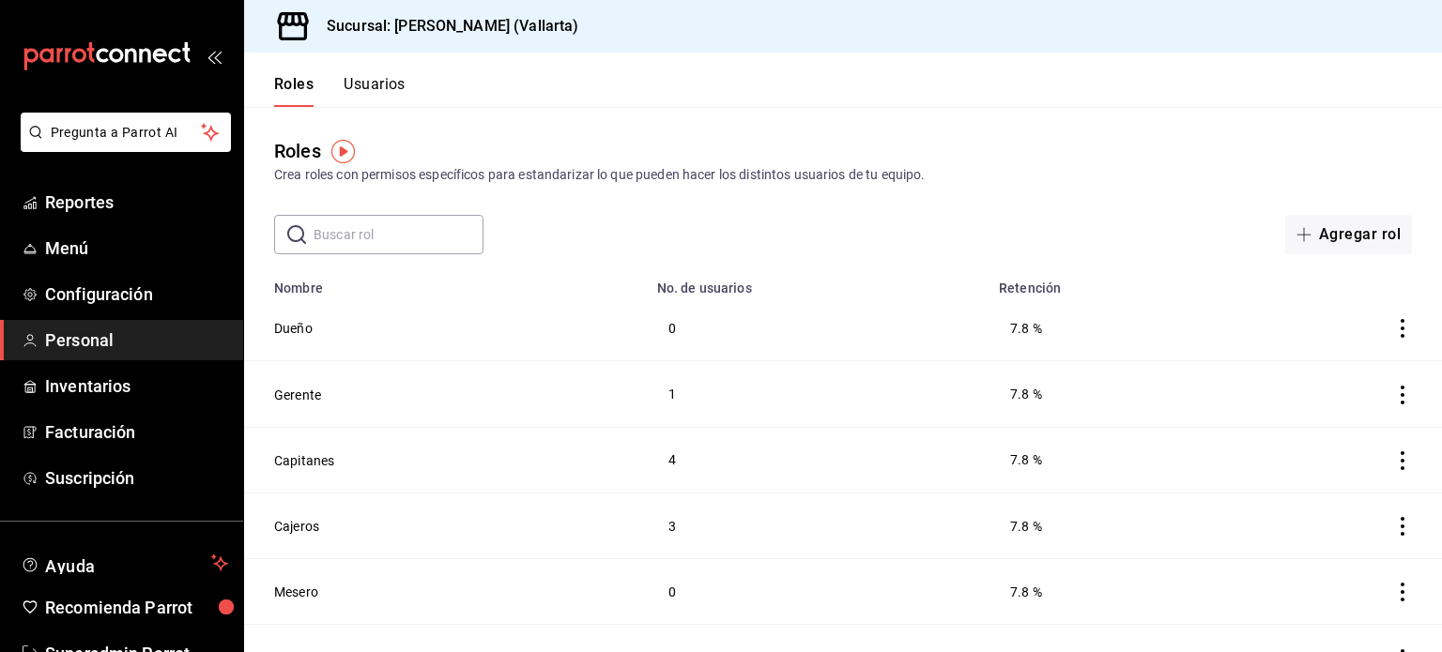
click at [391, 93] on button "Usuarios" at bounding box center [375, 91] width 62 height 32
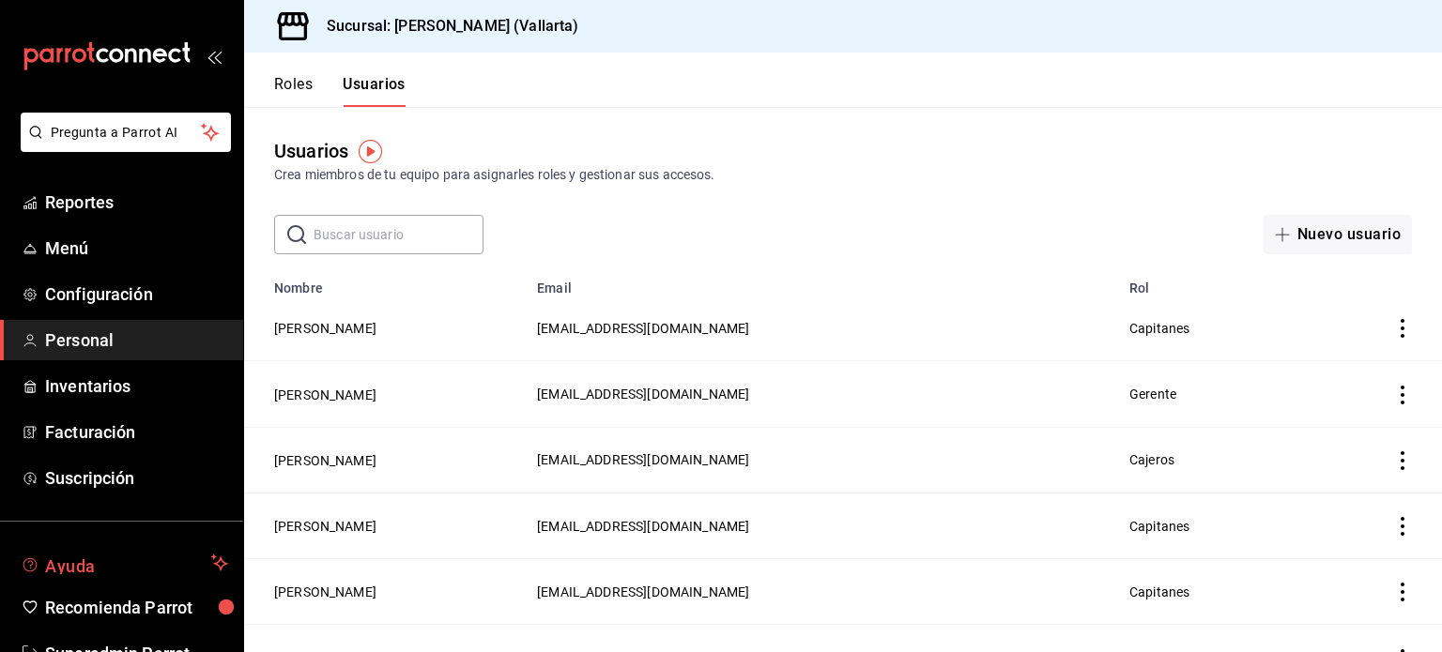
scroll to position [55, 0]
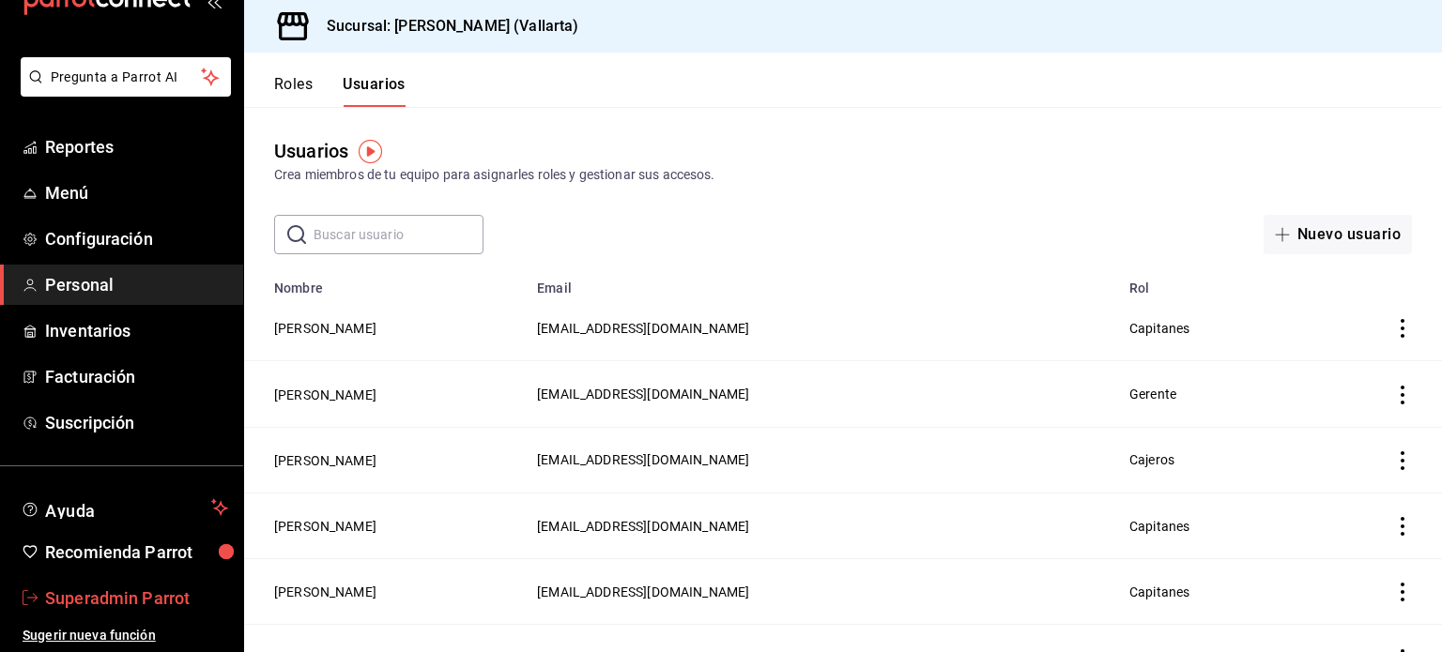
click at [92, 596] on span "Superadmin Parrot" at bounding box center [136, 598] width 183 height 25
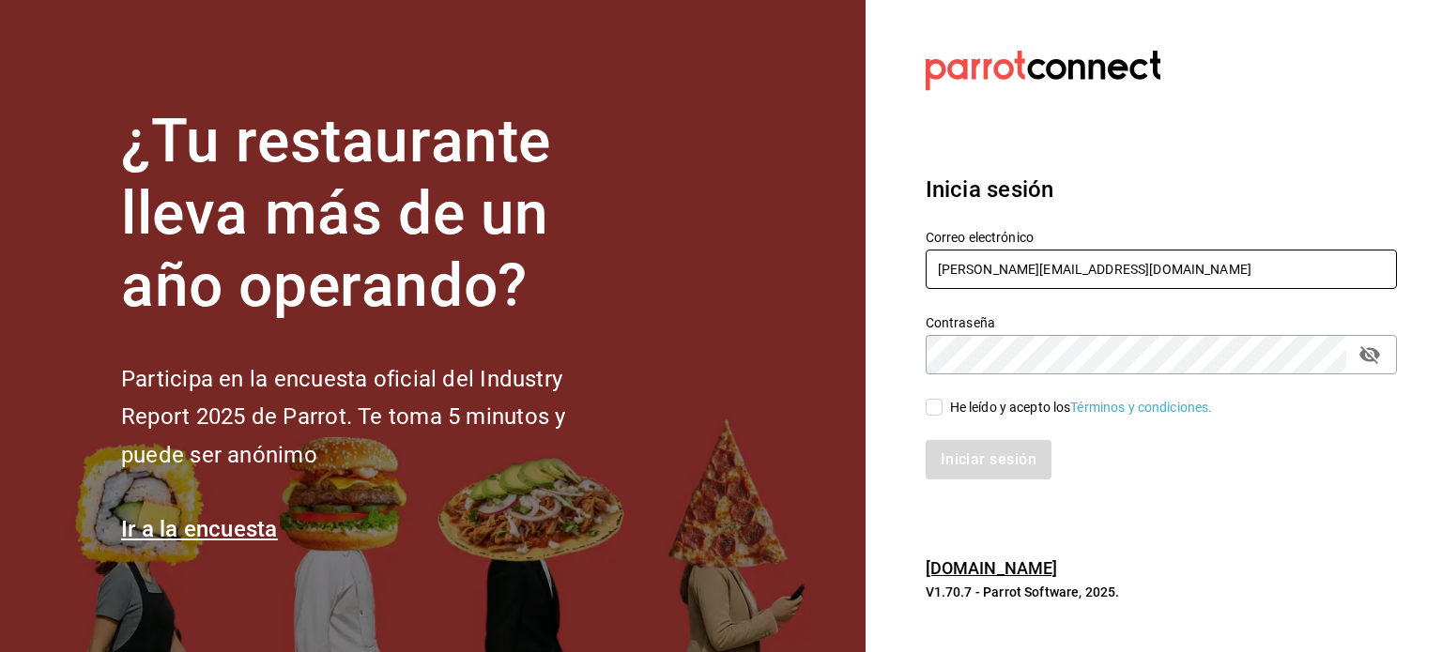
click at [1059, 263] on input "[PERSON_NAME][EMAIL_ADDRESS][DOMAIN_NAME]" at bounding box center [1161, 269] width 471 height 39
drag, startPoint x: 1040, startPoint y: 288, endPoint x: 845, endPoint y: 264, distance: 196.8
click at [845, 264] on div "¿Tu restaurante lleva más de un año operando? Participa en la encuesta oficial …" at bounding box center [721, 326] width 1442 height 652
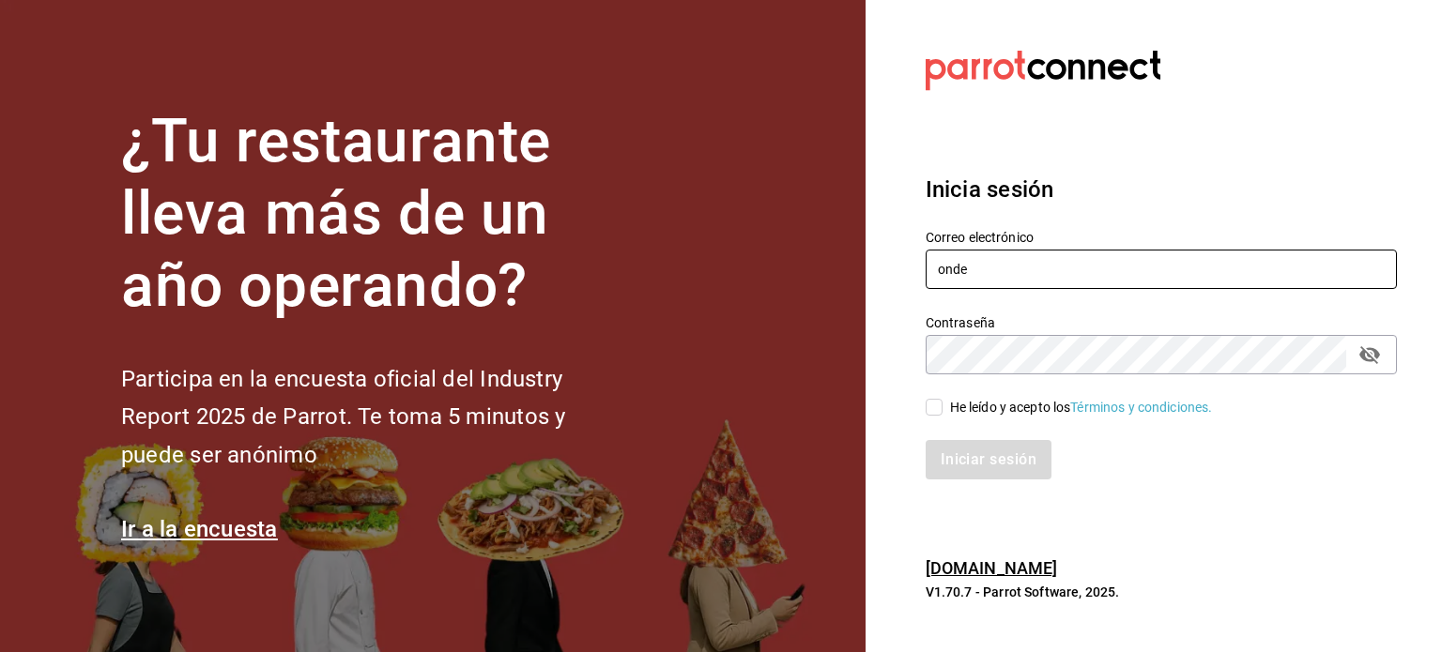
paste input "[EMAIL_ADDRESS][DOMAIN_NAME]"
type input "[EMAIL_ADDRESS][DOMAIN_NAME]"
click at [988, 403] on div "He leído y acepto los Términos y condiciones." at bounding box center [1081, 408] width 263 height 20
click at [943, 403] on input "He leído y acepto los Términos y condiciones." at bounding box center [934, 407] width 17 height 17
checkbox input "true"
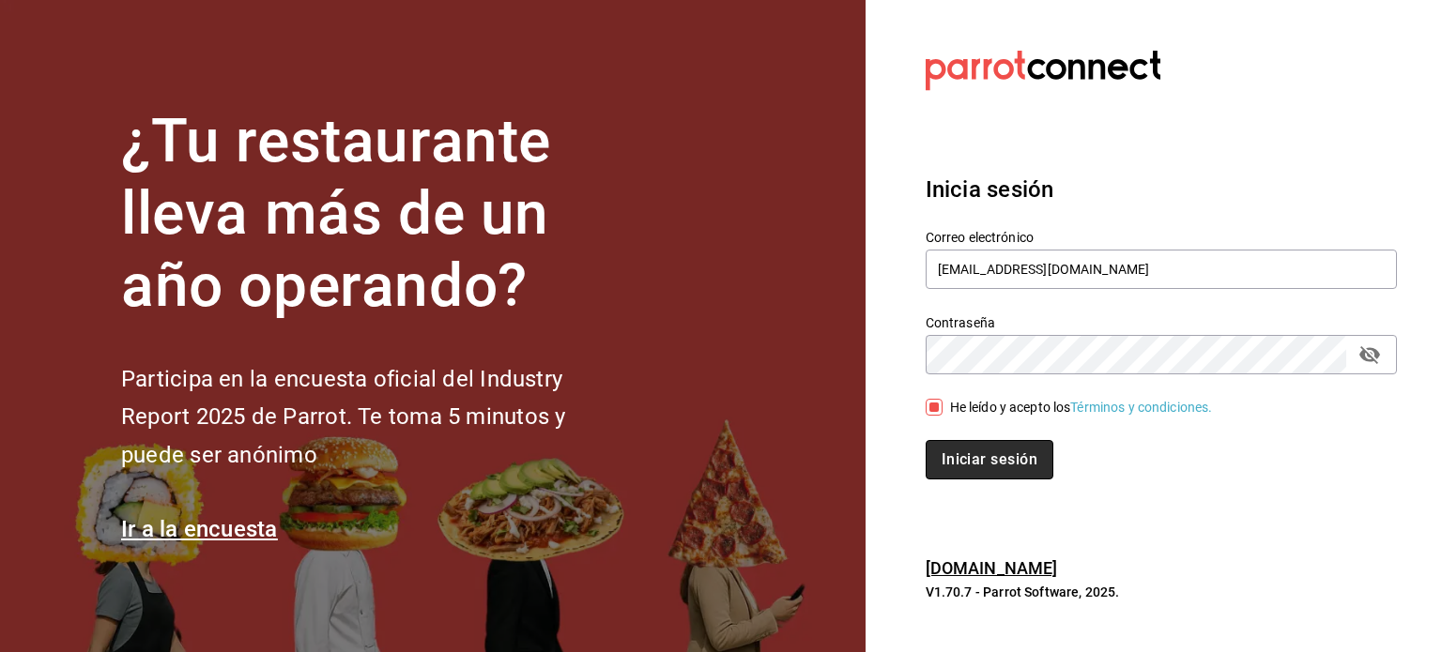
click at [1000, 449] on button "Iniciar sesión" at bounding box center [990, 459] width 128 height 39
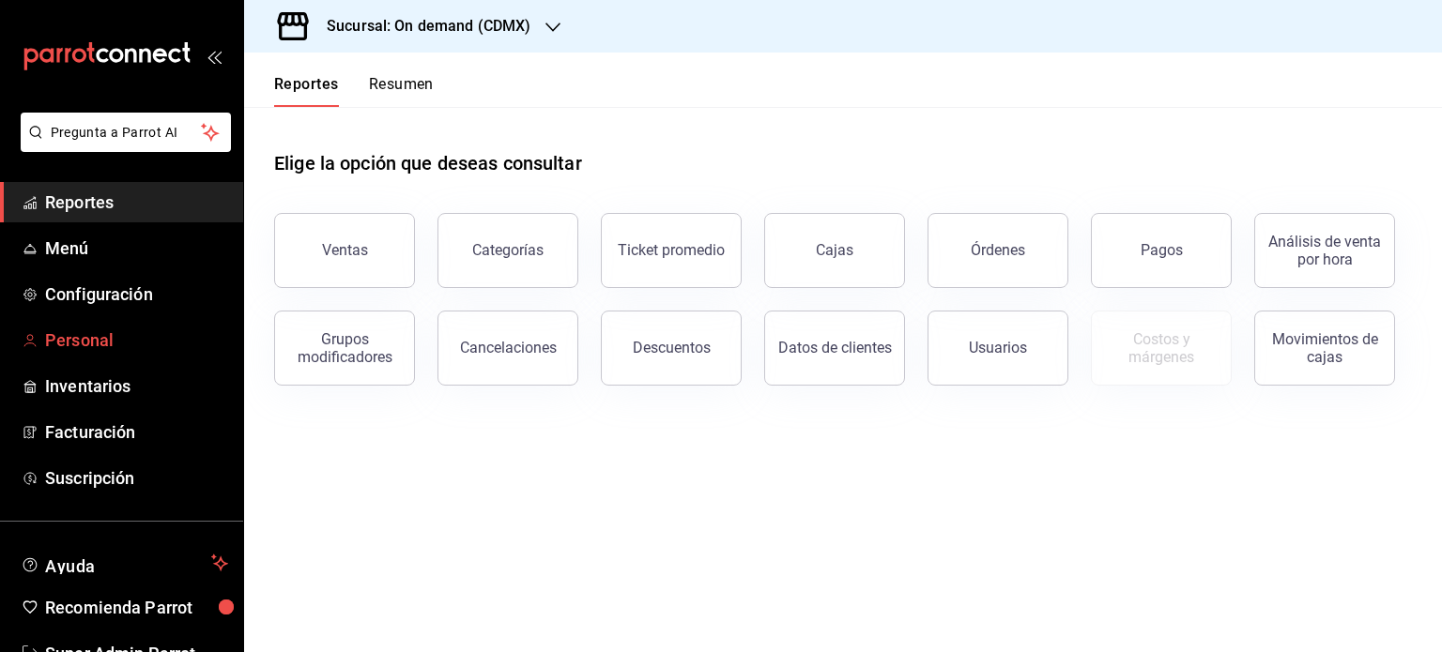
click at [84, 335] on span "Personal" at bounding box center [136, 340] width 183 height 25
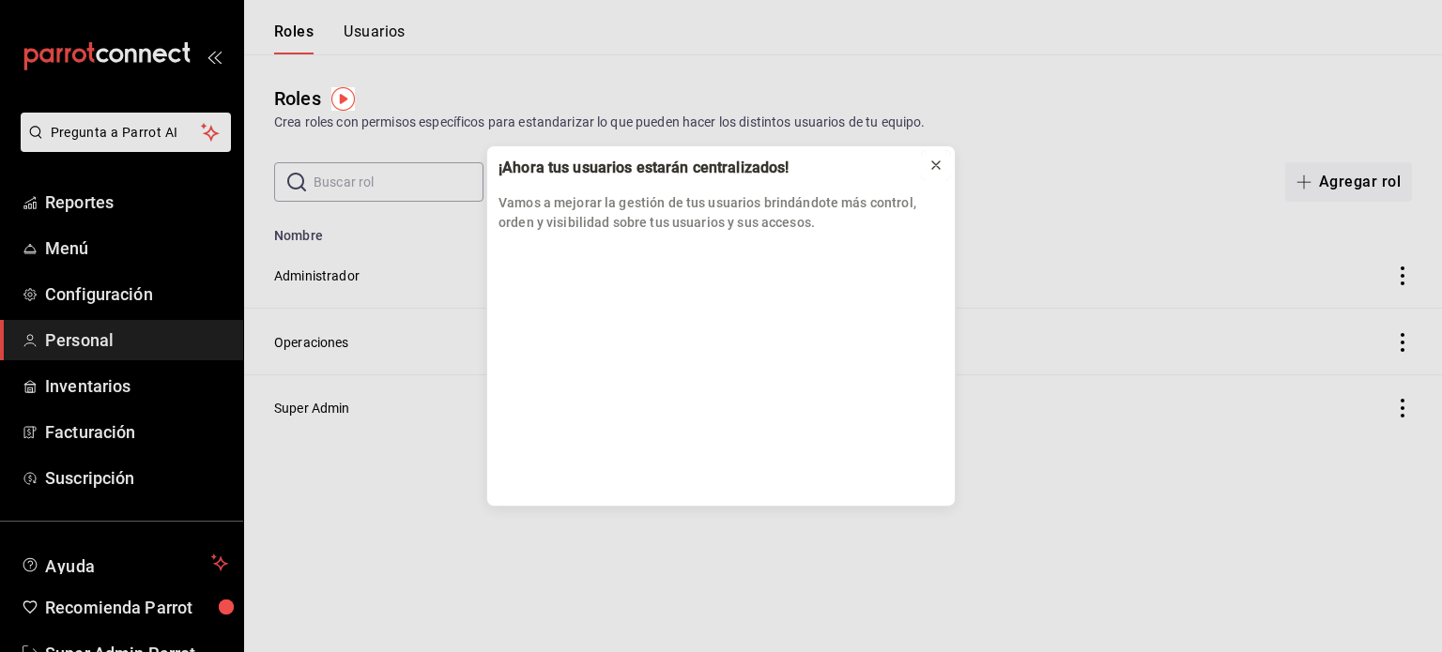
click at [936, 167] on icon at bounding box center [935, 165] width 15 height 15
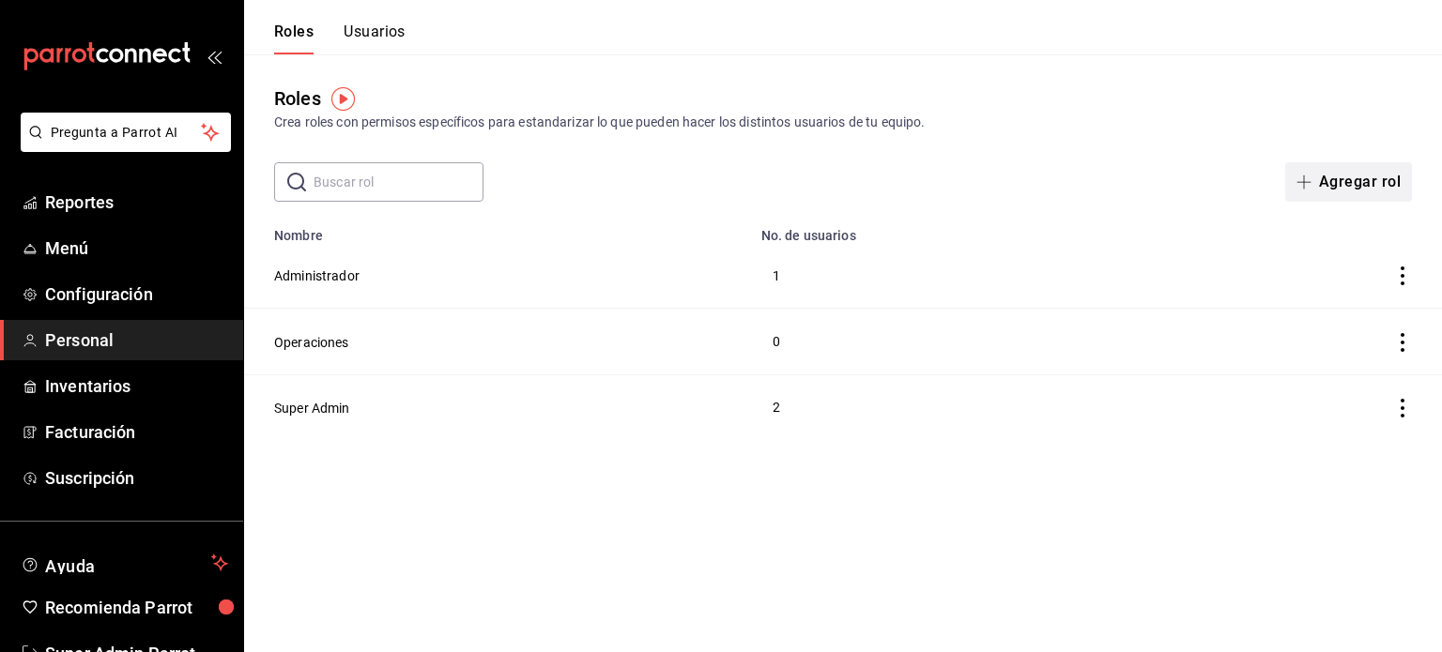
click at [1338, 198] on button "Agregar rol" at bounding box center [1348, 181] width 127 height 39
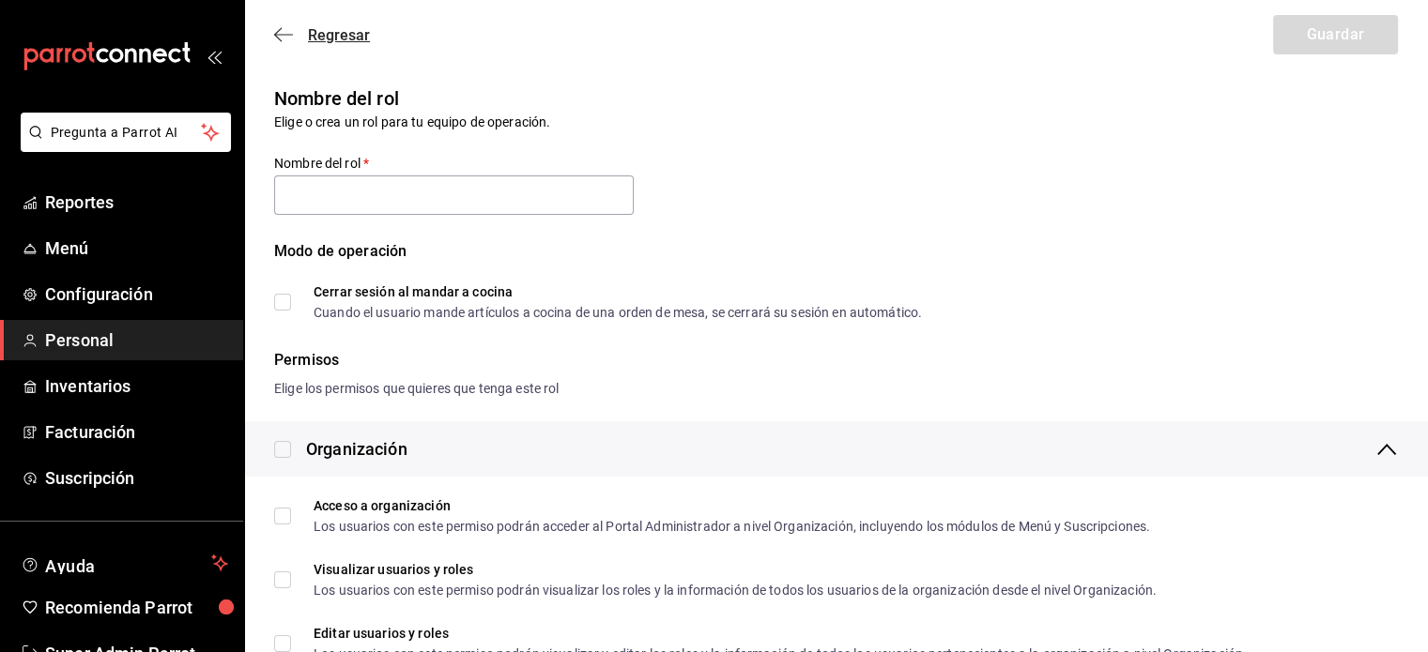
click at [278, 38] on icon "button" at bounding box center [283, 34] width 19 height 17
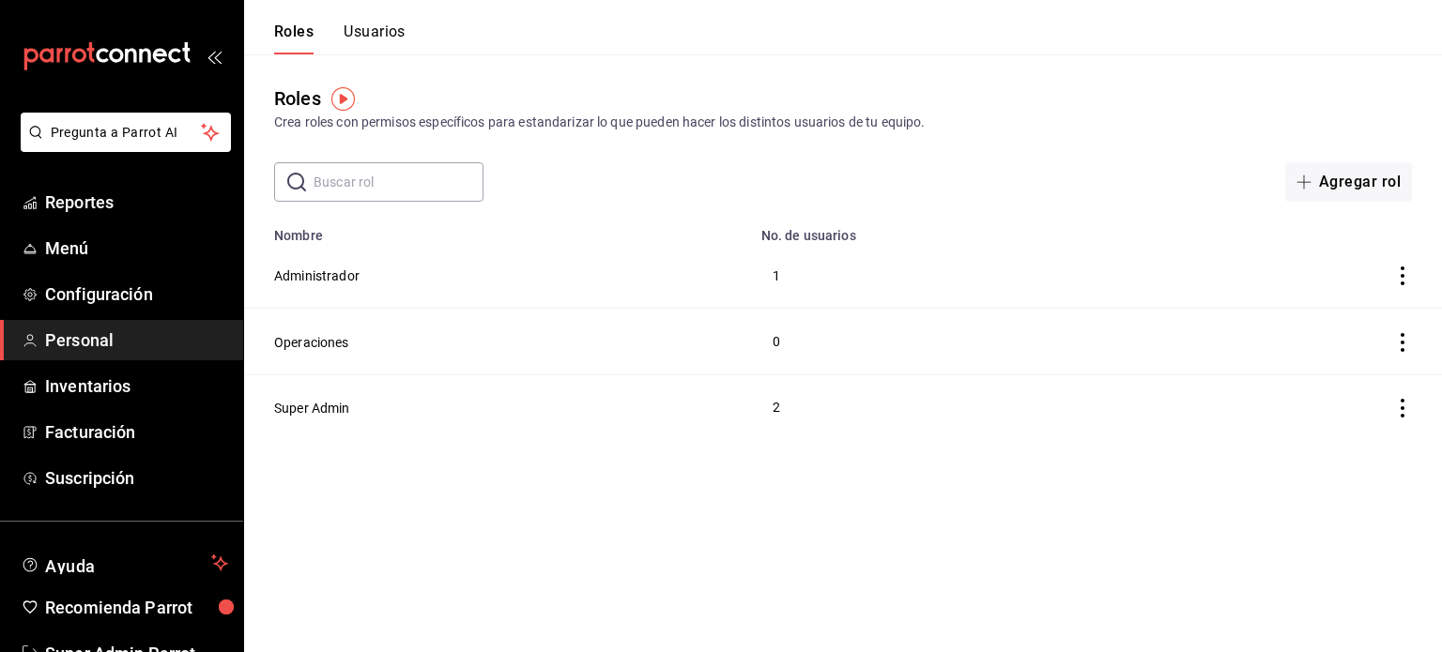
click at [396, 38] on button "Usuarios" at bounding box center [375, 39] width 62 height 32
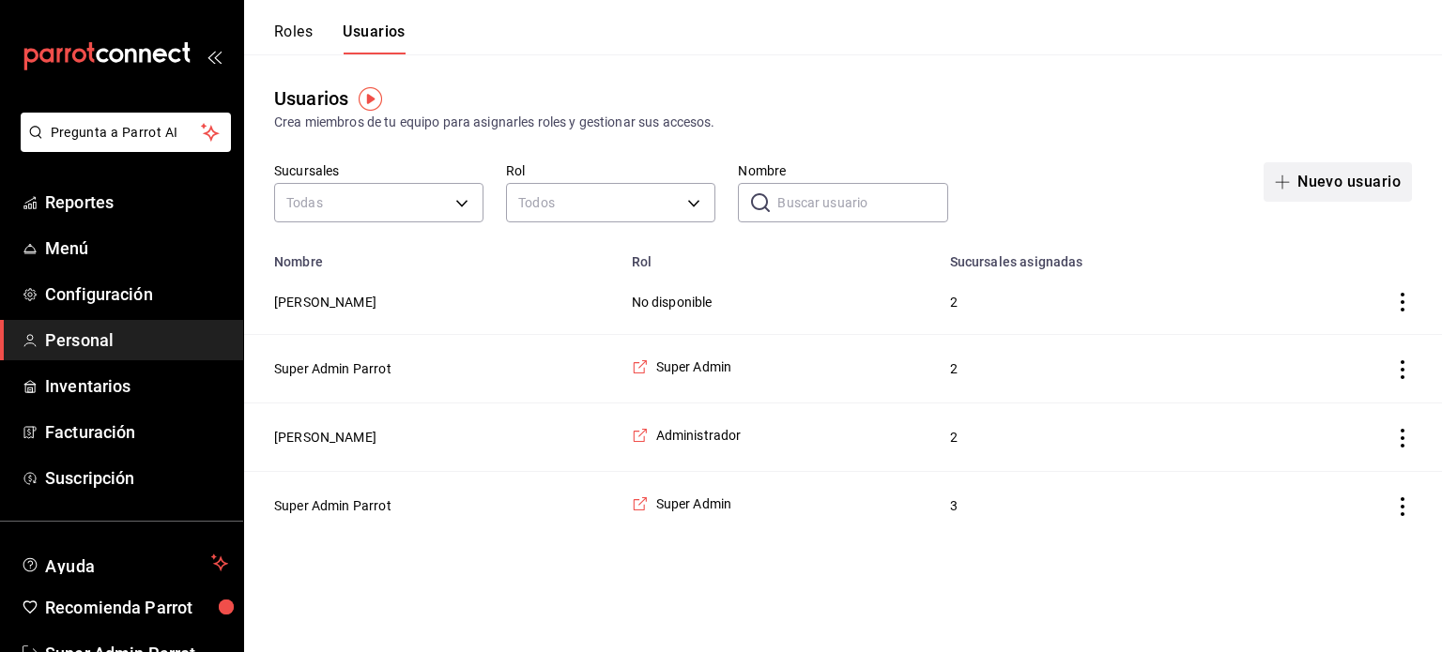
click at [1337, 196] on button "Nuevo usuario" at bounding box center [1338, 181] width 148 height 39
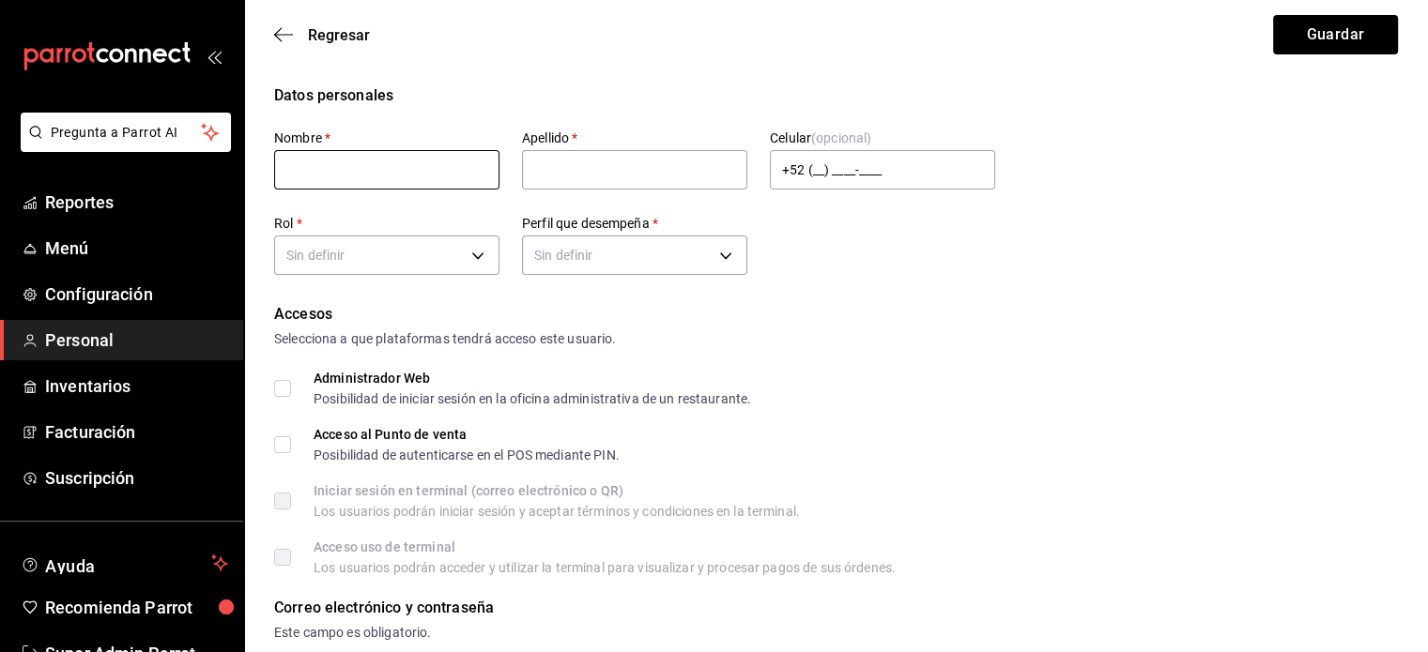
click at [421, 171] on input "text" at bounding box center [386, 169] width 225 height 39
type input "[PERSON_NAME]"
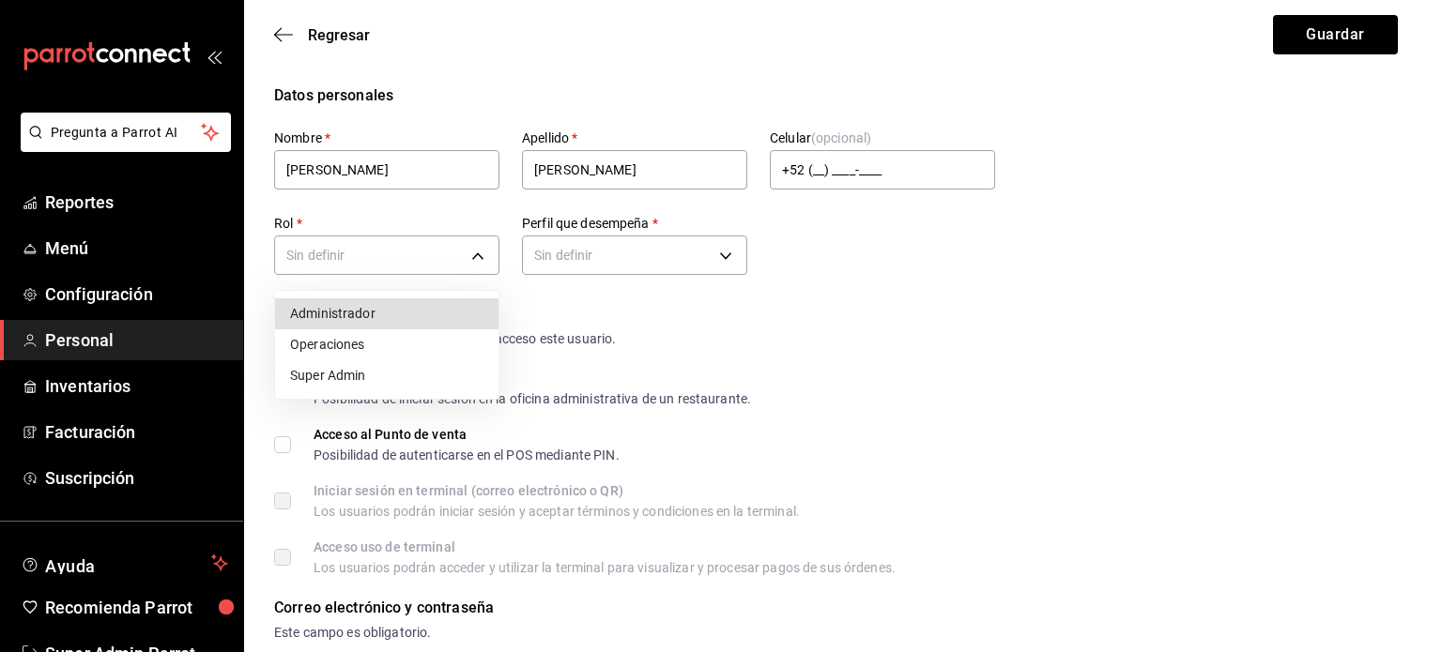
click at [373, 322] on li "Administrador" at bounding box center [386, 314] width 223 height 31
type input "7484bb7b-ea41-40a7-80a6-054072ac390d"
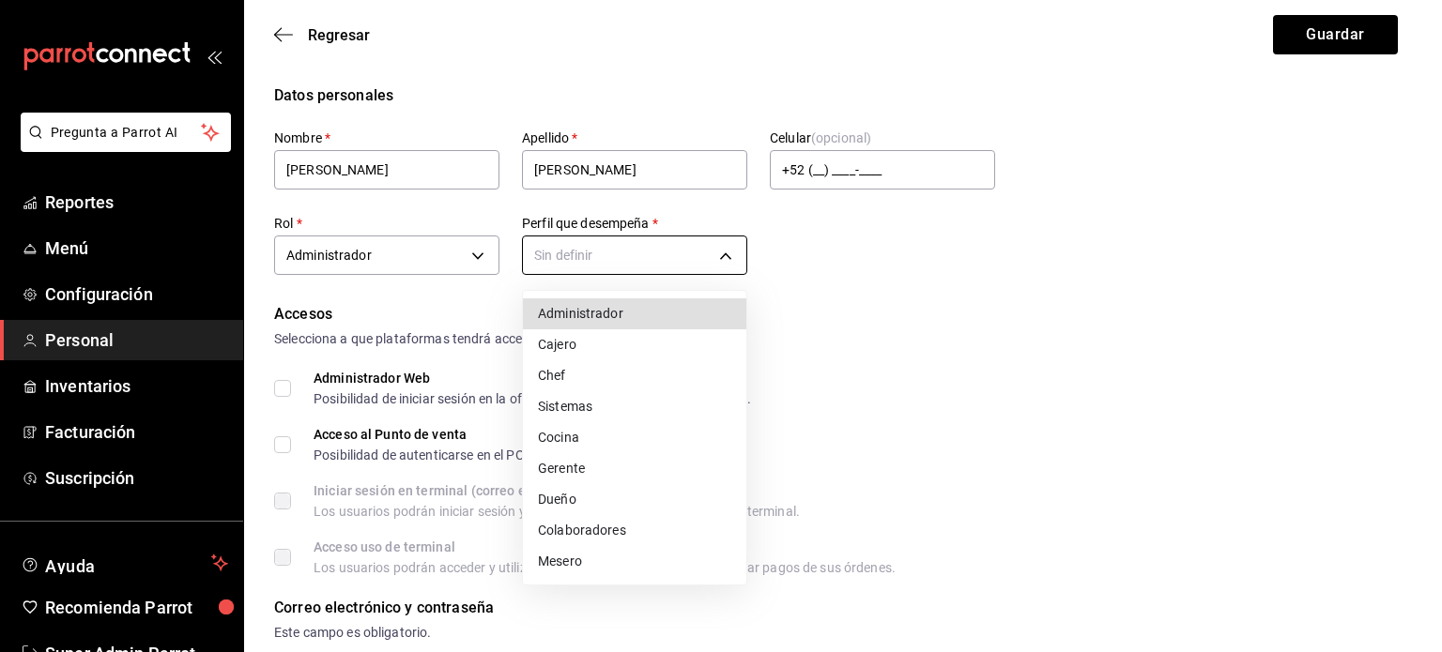
click at [595, 498] on li "Dueño" at bounding box center [634, 499] width 223 height 31
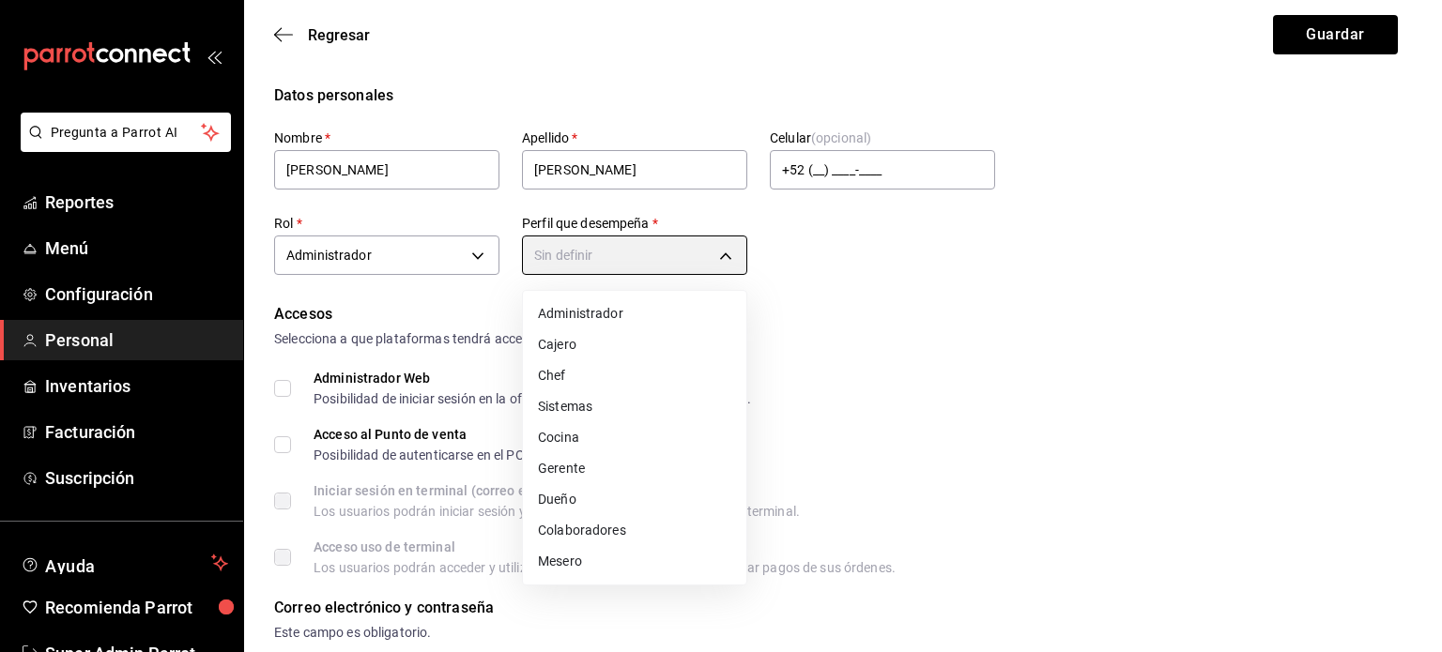
type input "OWNER"
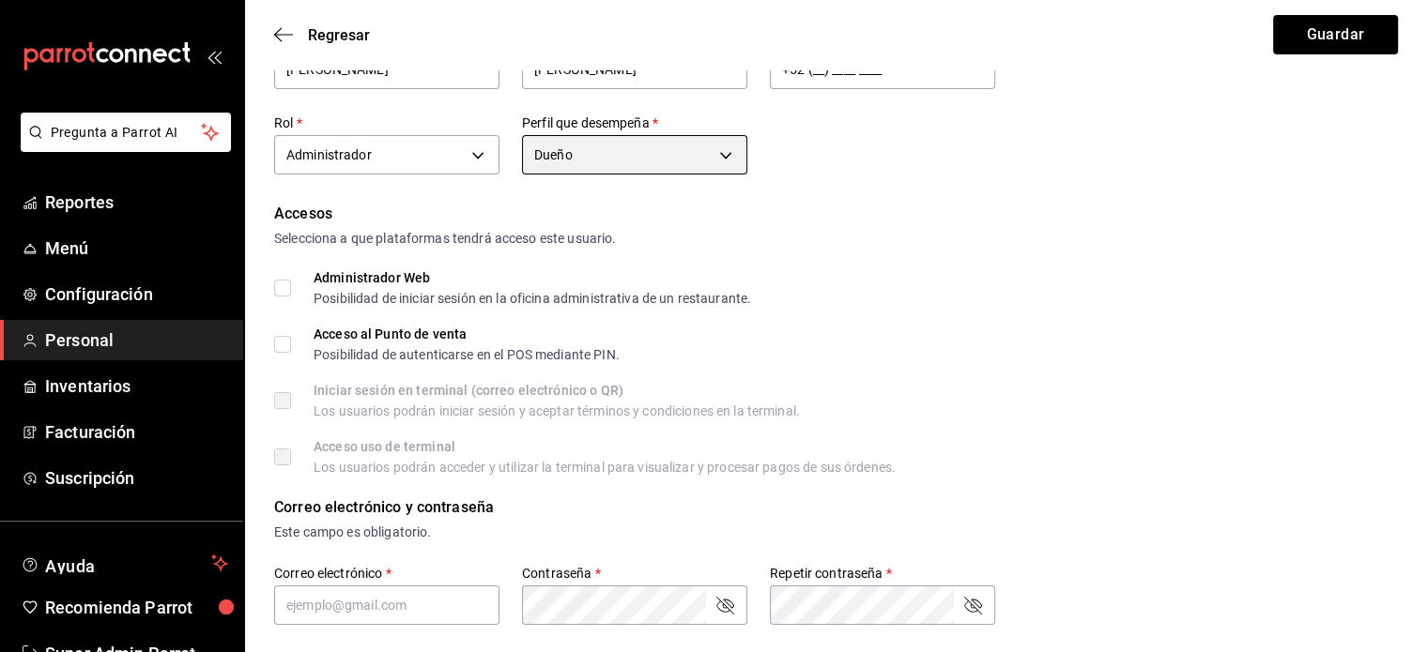
scroll to position [101, 0]
click at [277, 288] on input "Administrador Web Posibilidad de iniciar sesión en la oficina administrativa de…" at bounding box center [282, 287] width 17 height 17
checkbox input "true"
click at [283, 340] on input "Acceso al Punto de venta Posibilidad de autenticarse en el POS mediante PIN." at bounding box center [282, 343] width 17 height 17
checkbox input "true"
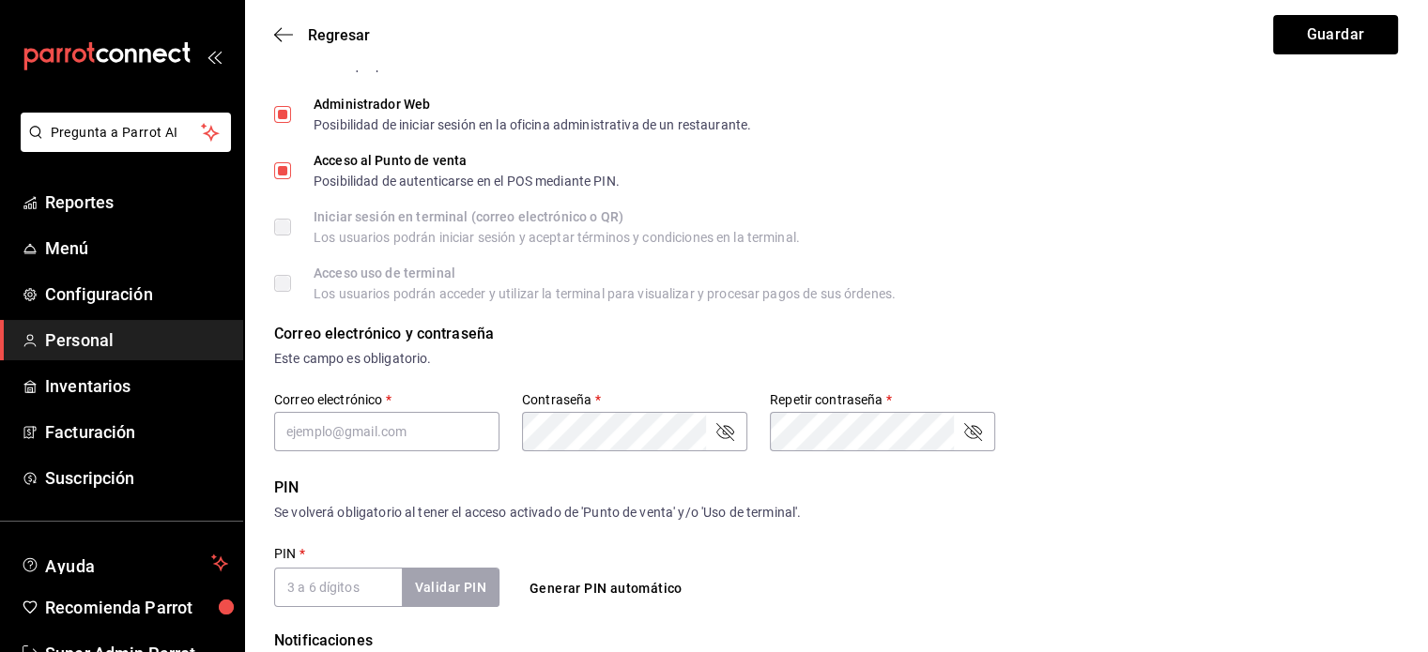
scroll to position [274, 0]
click at [404, 428] on input "text" at bounding box center [386, 431] width 225 height 39
paste input "[EMAIL_ADDRESS][DOMAIN_NAME]"
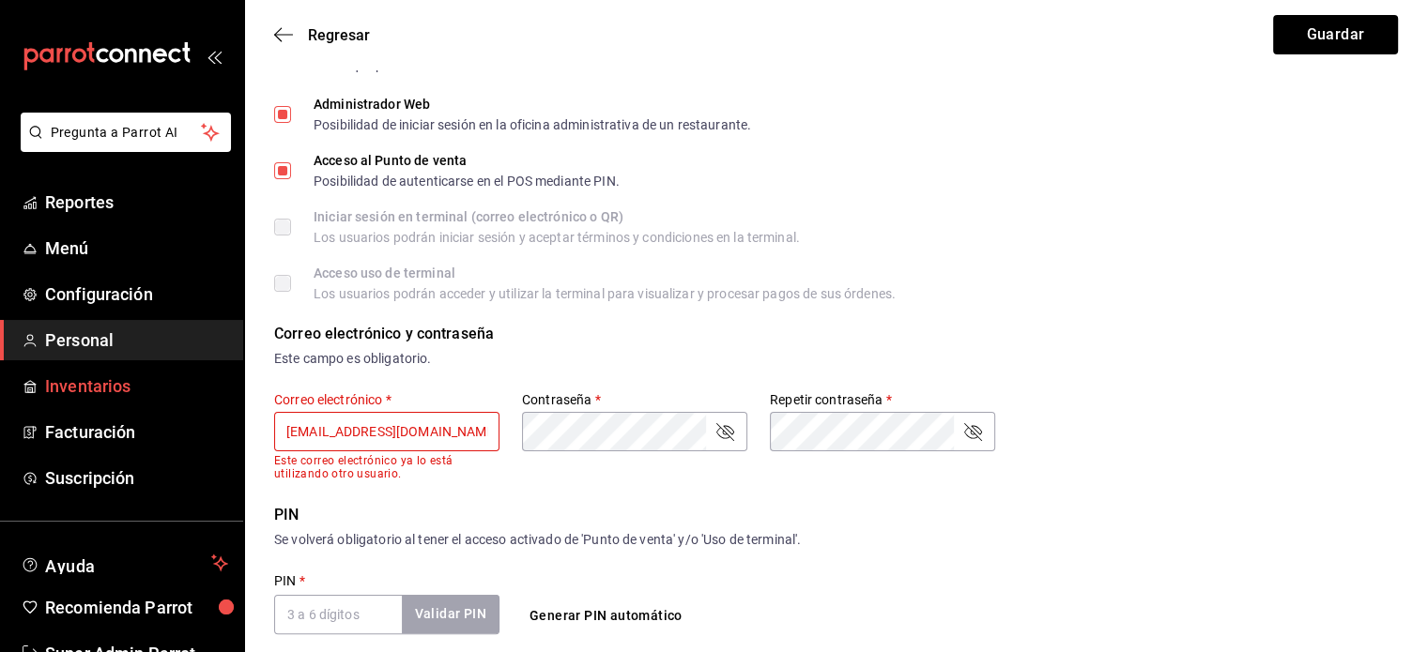
drag, startPoint x: 462, startPoint y: 428, endPoint x: 181, endPoint y: 397, distance: 282.4
click at [181, 397] on div "Pregunta a Parrot AI Reportes Menú Configuración Personal Inventarios Facturaci…" at bounding box center [714, 424] width 1428 height 1397
paste input "[EMAIL_ADDRESS]"
type input "[EMAIL_ADDRESS][DOMAIN_NAME]"
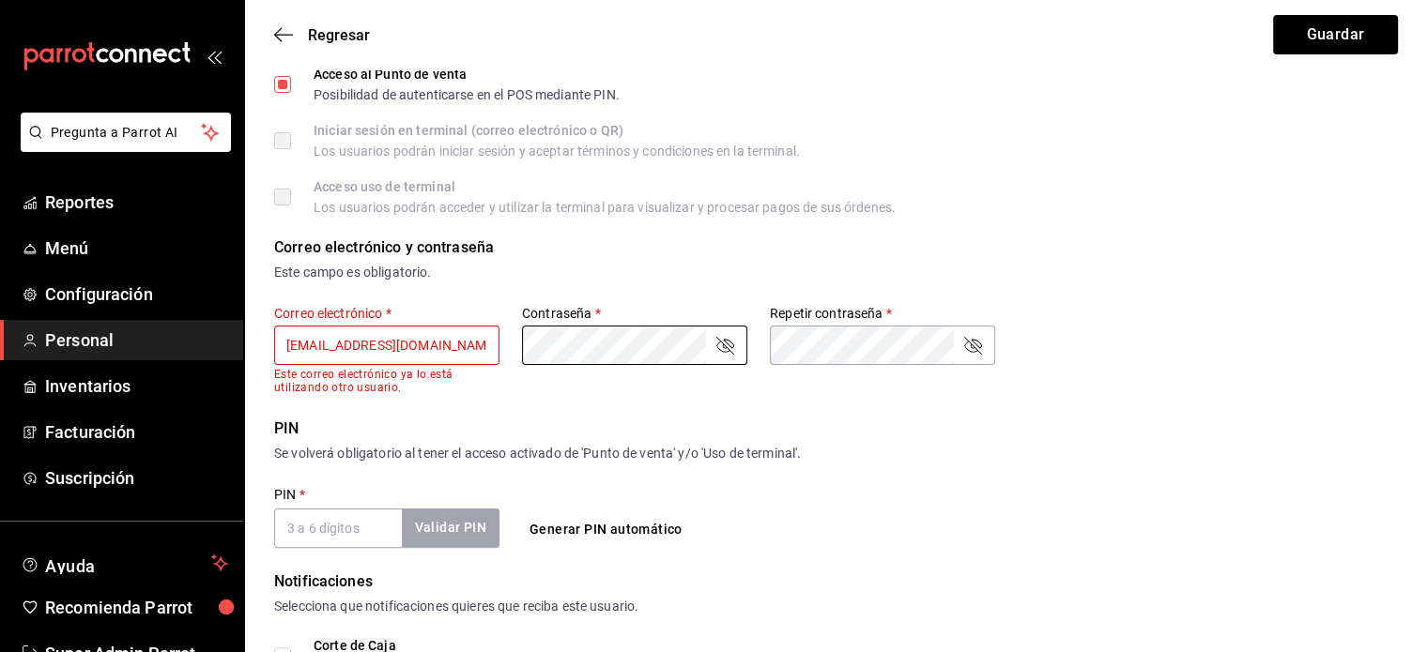
scroll to position [360, 0]
click at [540, 412] on form "Datos personales Nombre   * [PERSON_NAME]   * [PERSON_NAME] Celular (opcional) …" at bounding box center [836, 354] width 1124 height 1260
click at [98, 332] on span "Personal" at bounding box center [136, 340] width 183 height 25
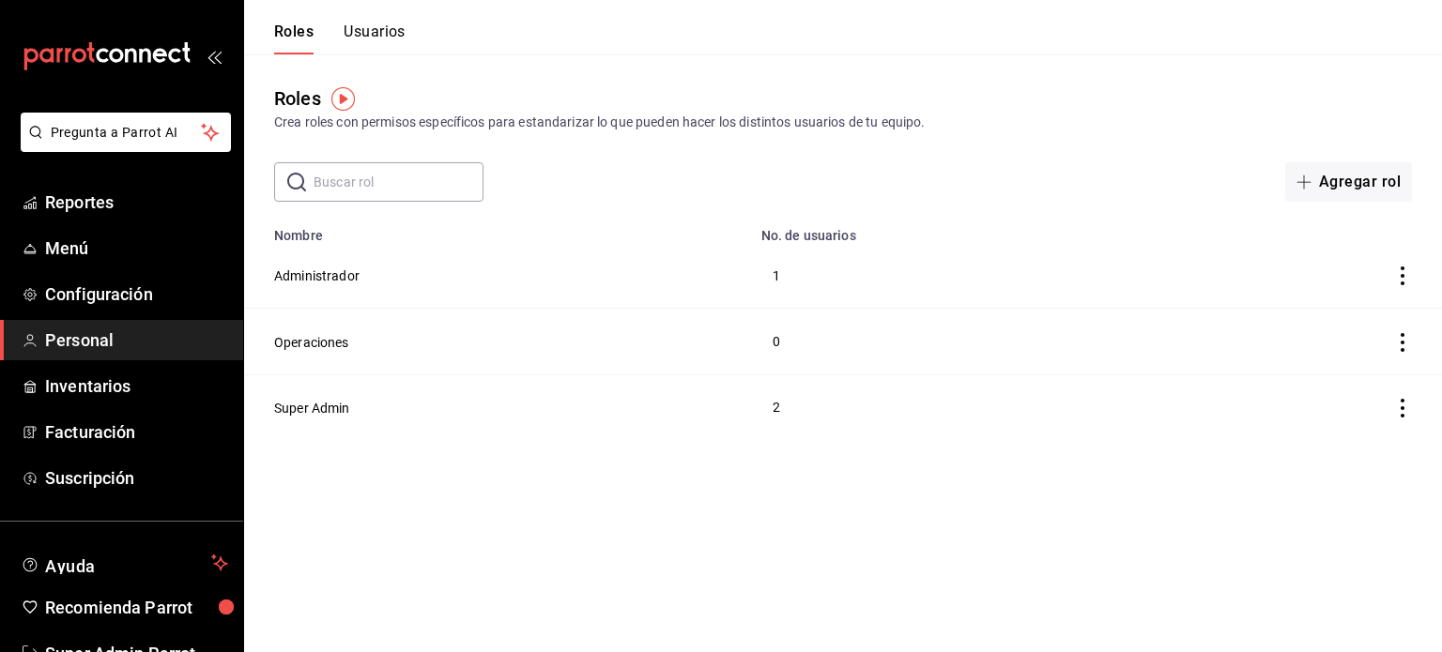
click at [393, 31] on button "Usuarios" at bounding box center [375, 39] width 62 height 32
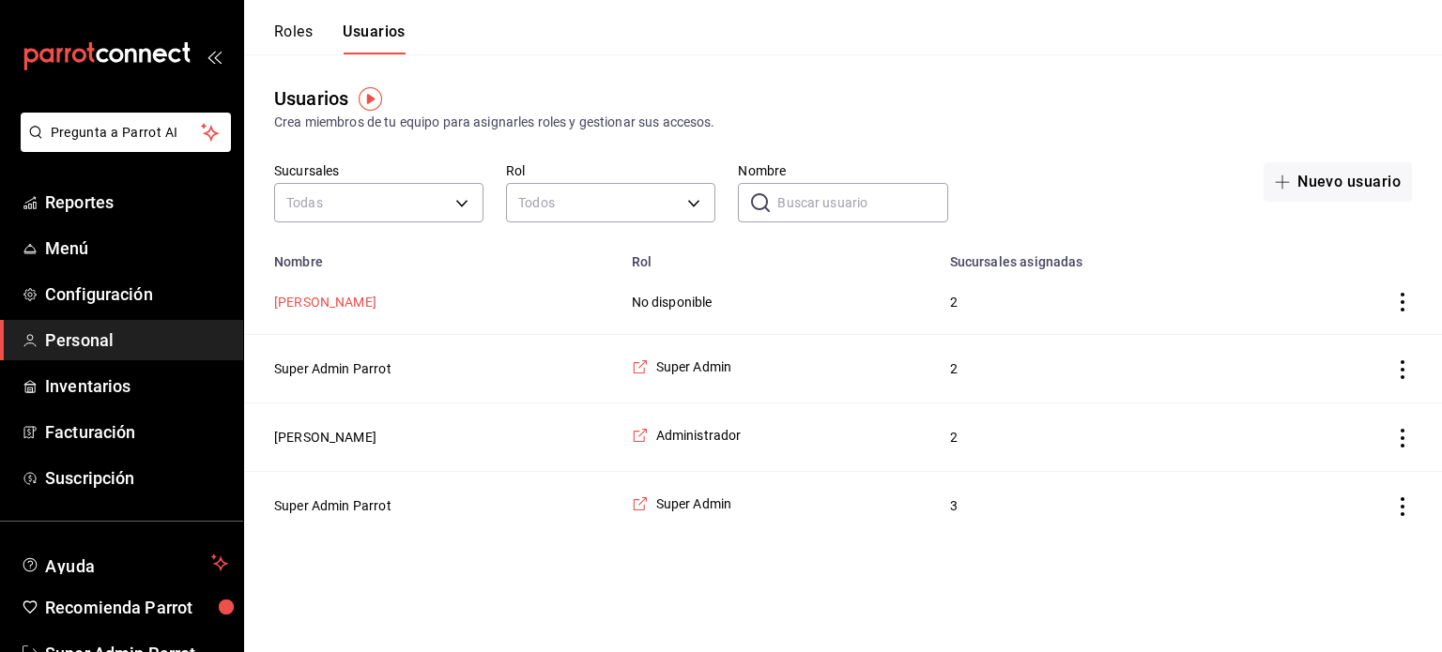
click at [327, 307] on button "[PERSON_NAME]" at bounding box center [325, 302] width 102 height 19
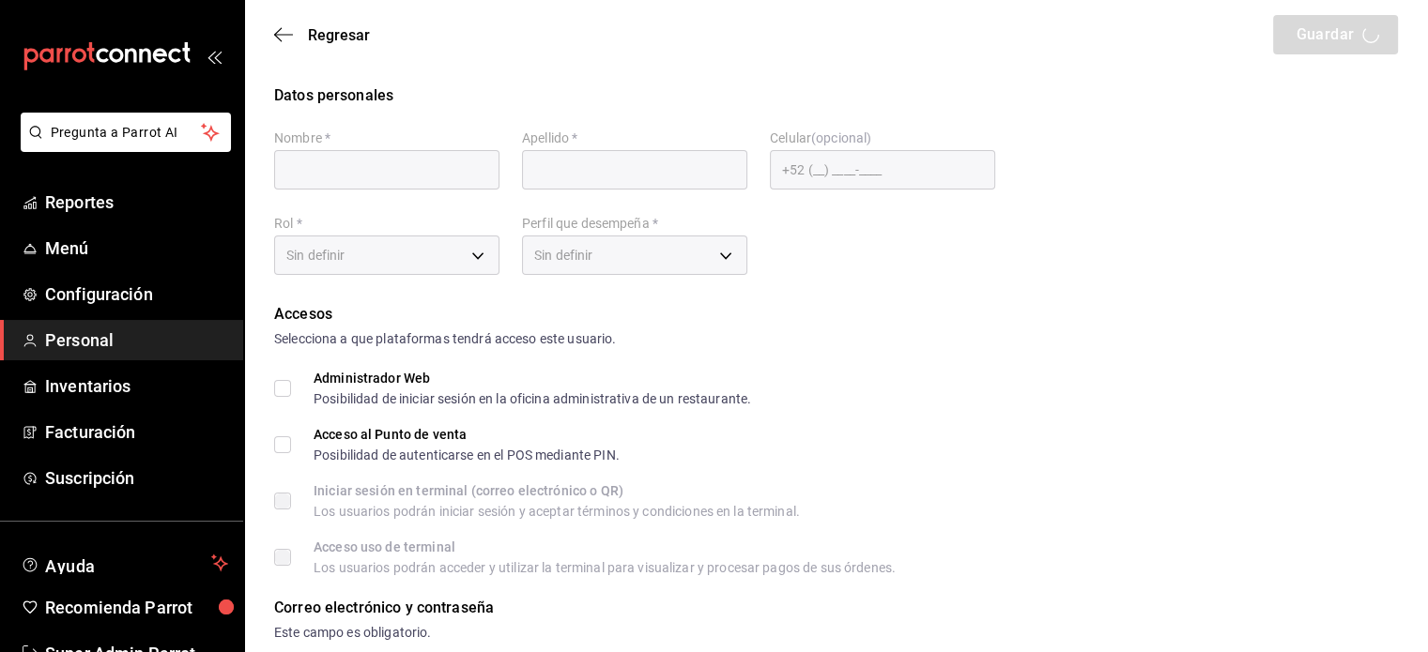
type input "[PERSON_NAME]"
type input "[EMAIL_ADDRESS][DOMAIN_NAME]"
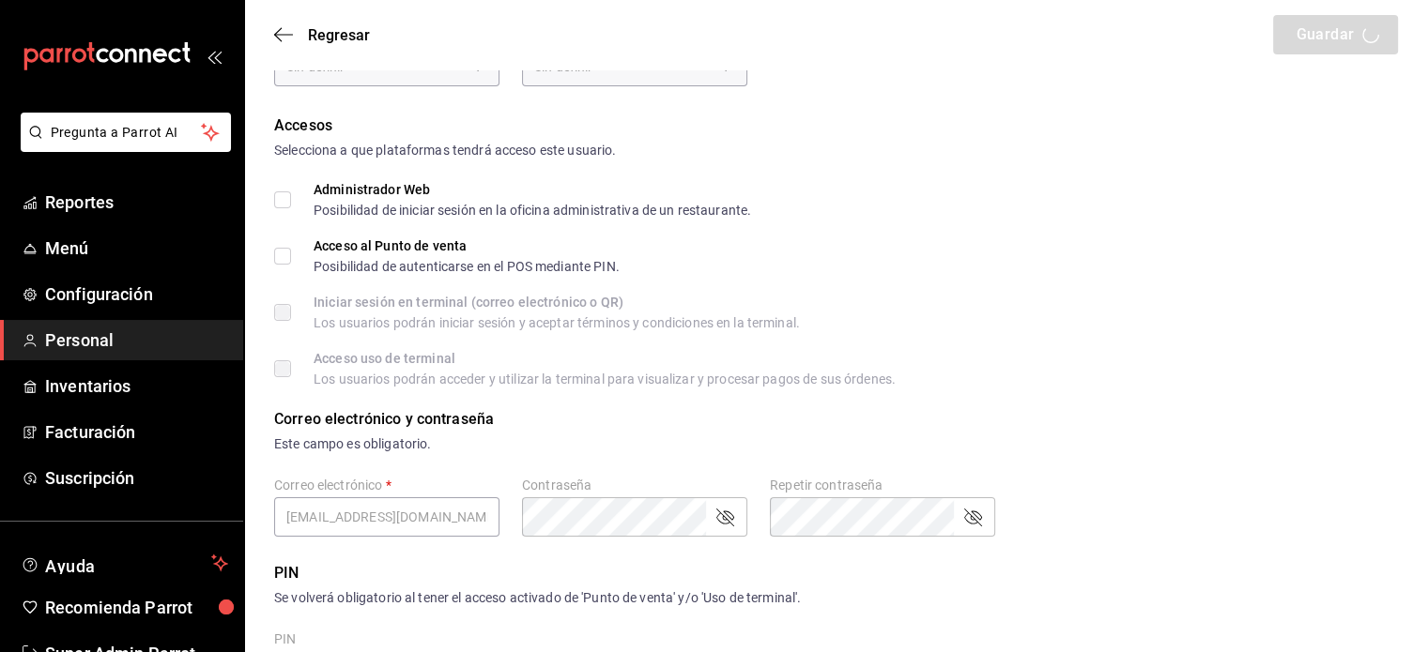
type input "UNDEFINED"
checkbox input "true"
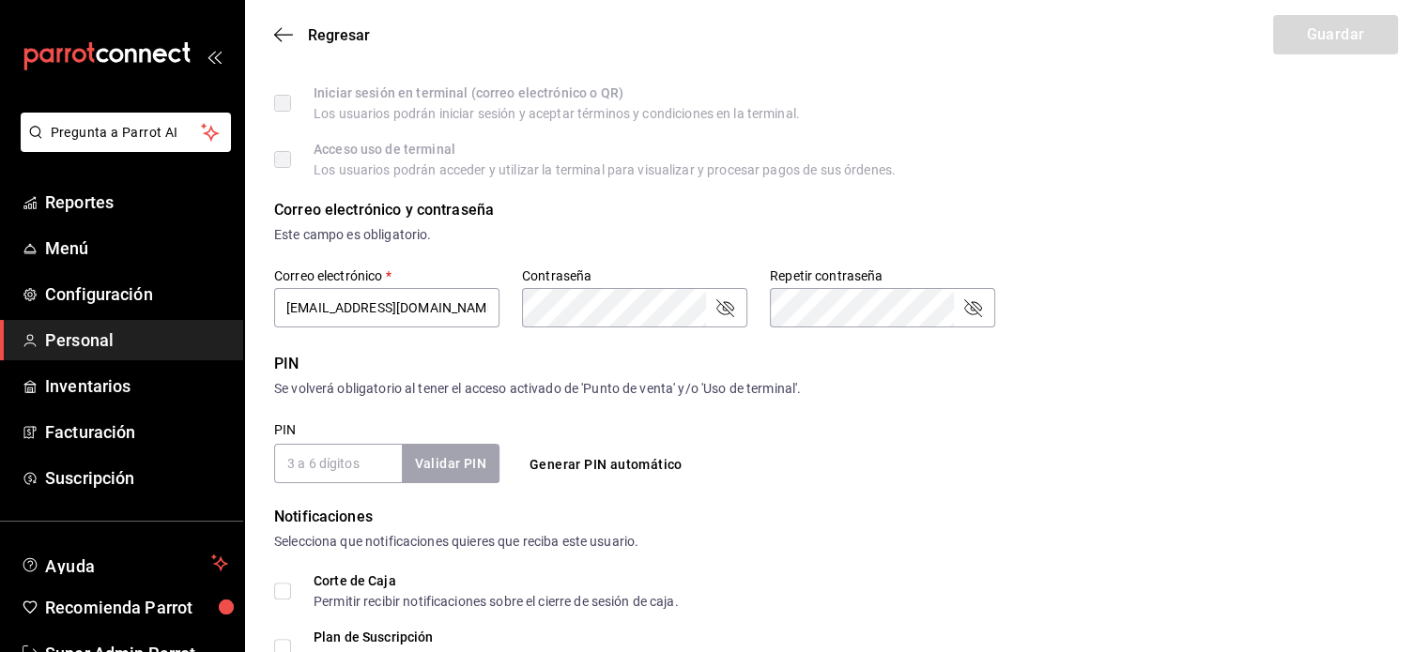
scroll to position [402, 0]
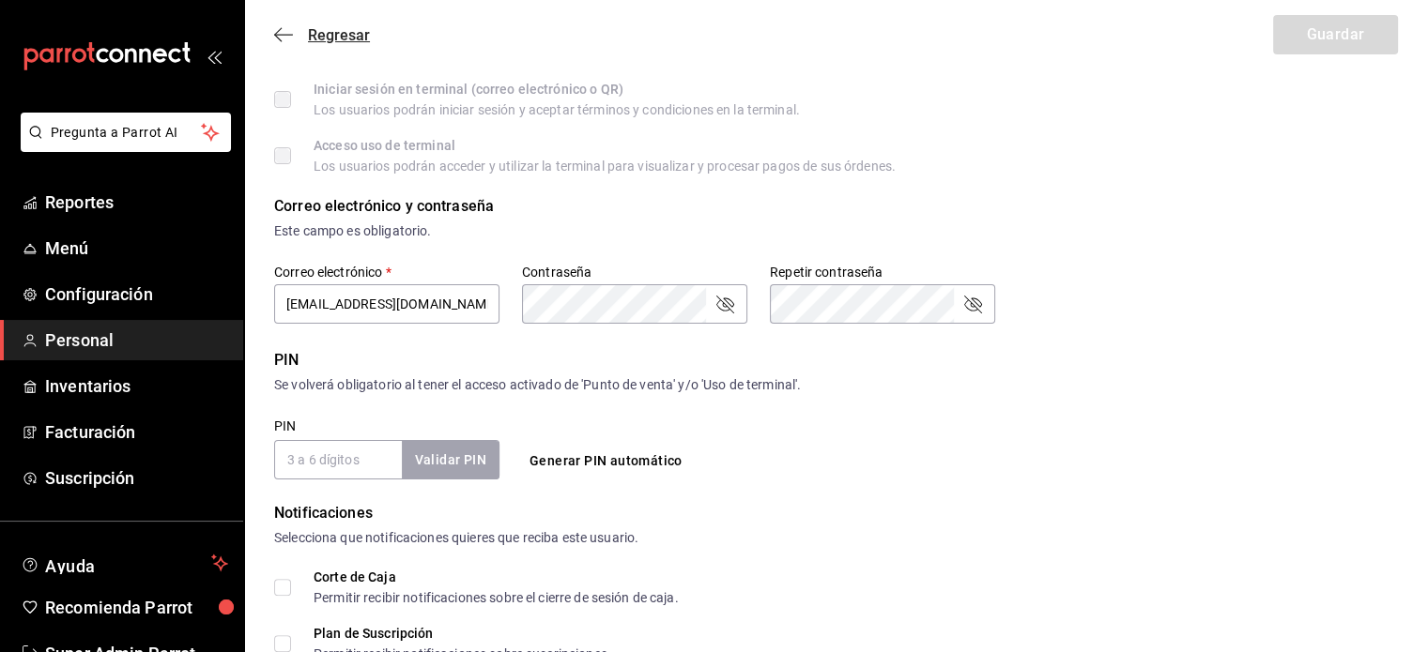
click at [276, 35] on icon "button" at bounding box center [283, 34] width 19 height 1
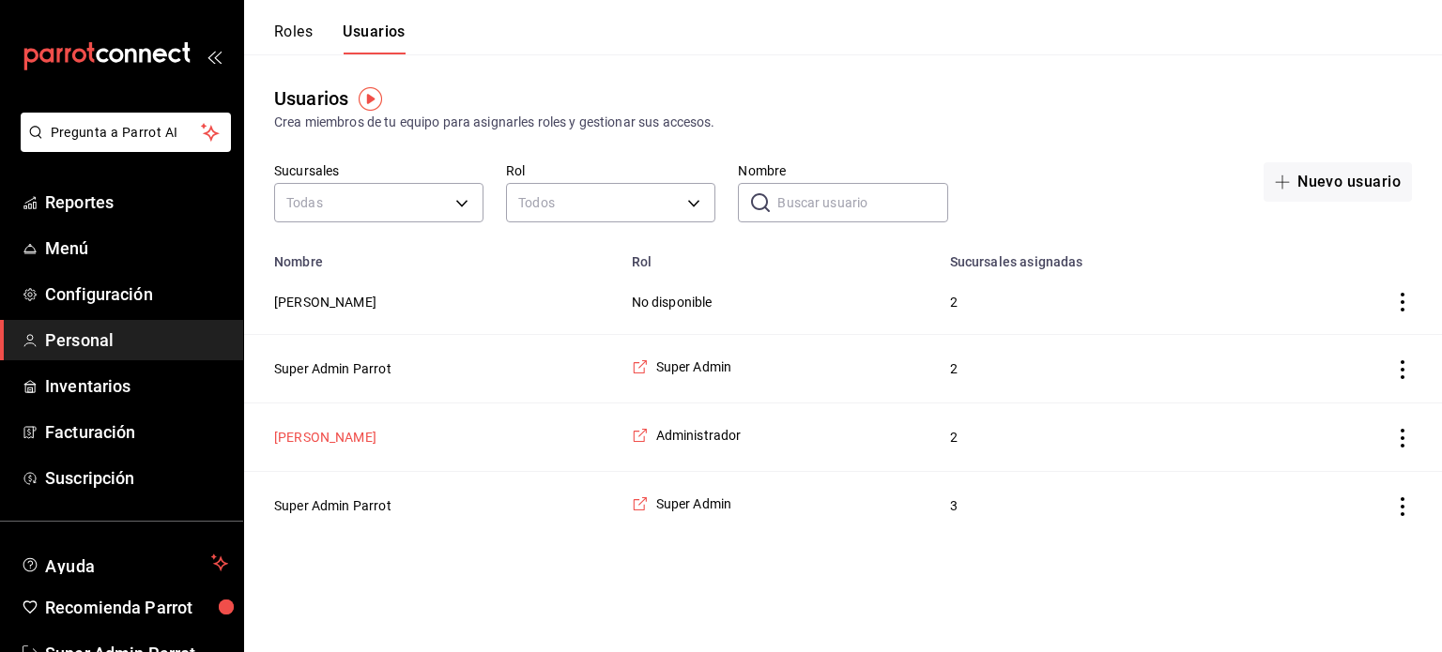
click at [329, 438] on button "[PERSON_NAME]" at bounding box center [325, 437] width 102 height 19
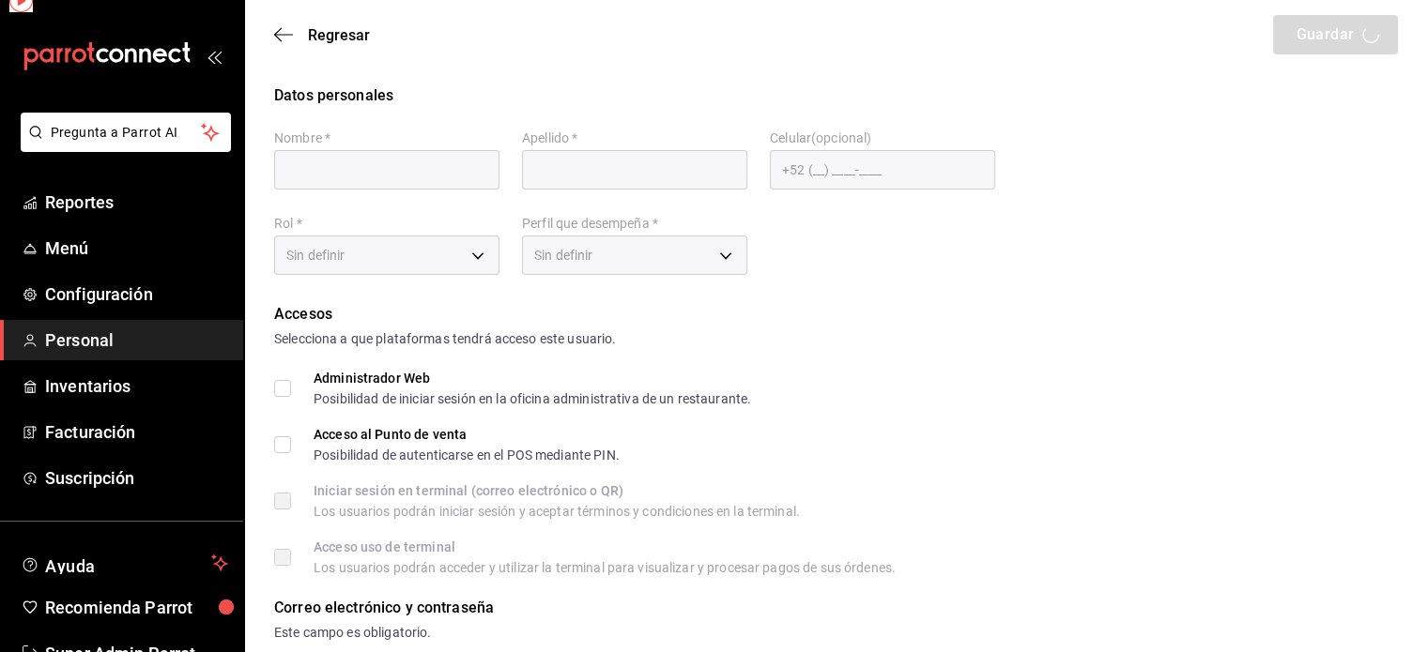
type input "[PERSON_NAME]"
checkbox input "true"
type input "[EMAIL_ADDRESS][DOMAIN_NAME]"
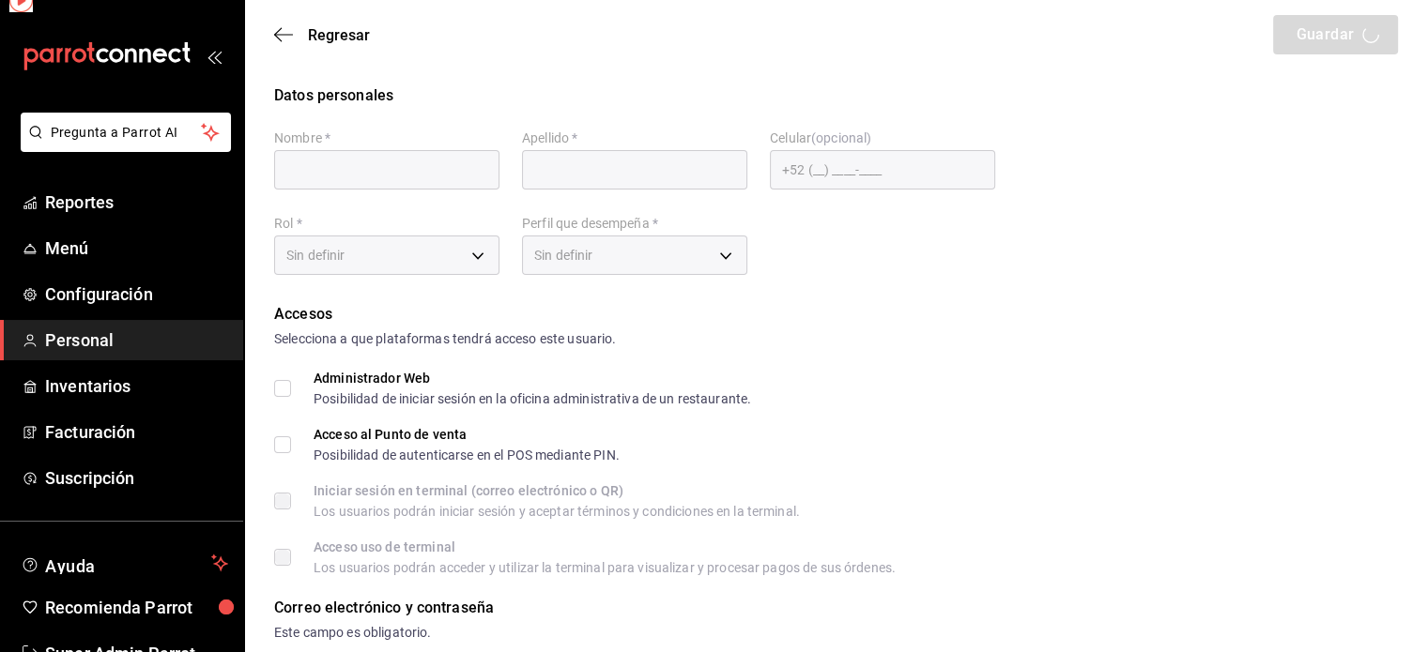
type input "2025"
type input "7484bb7b-ea41-40a7-80a6-054072ac390d"
type input "ADMIN"
checkbox input "true"
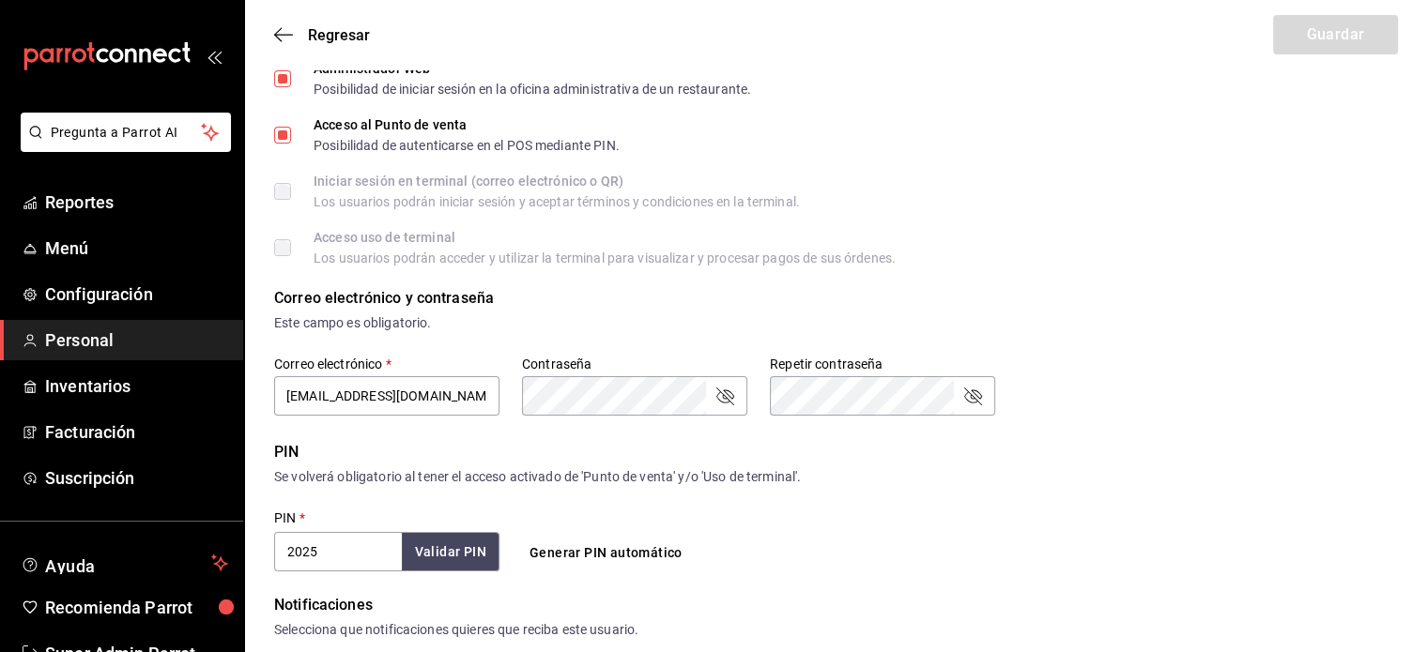
scroll to position [311, 0]
click at [278, 33] on icon "button" at bounding box center [283, 34] width 19 height 17
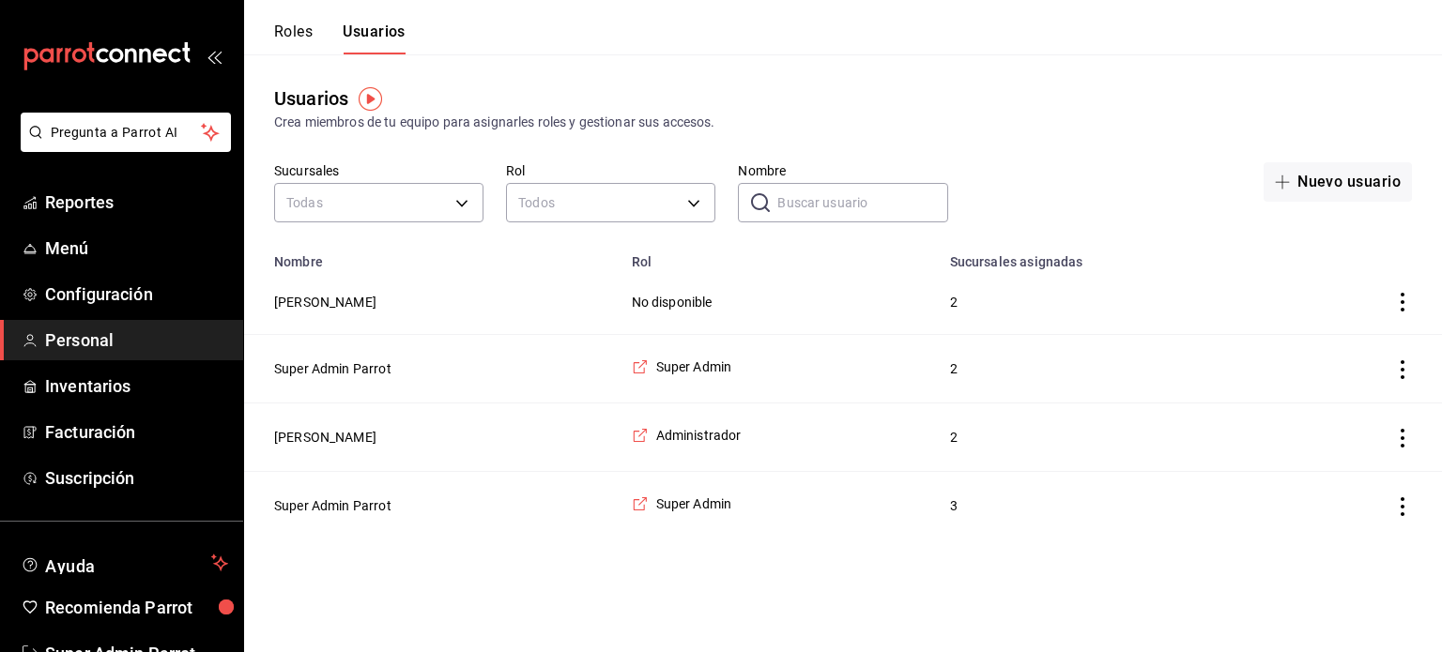
click at [290, 38] on button "Roles" at bounding box center [293, 39] width 38 height 32
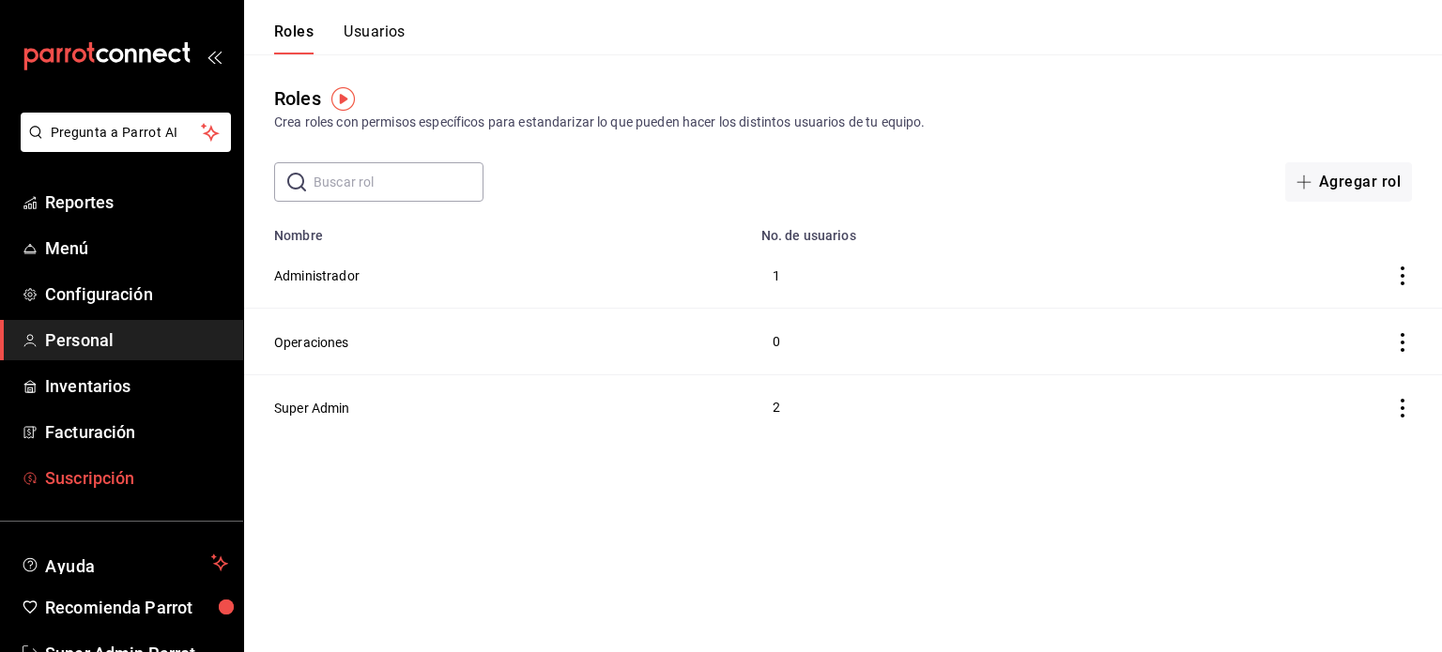
click at [96, 469] on span "Suscripción" at bounding box center [136, 478] width 183 height 25
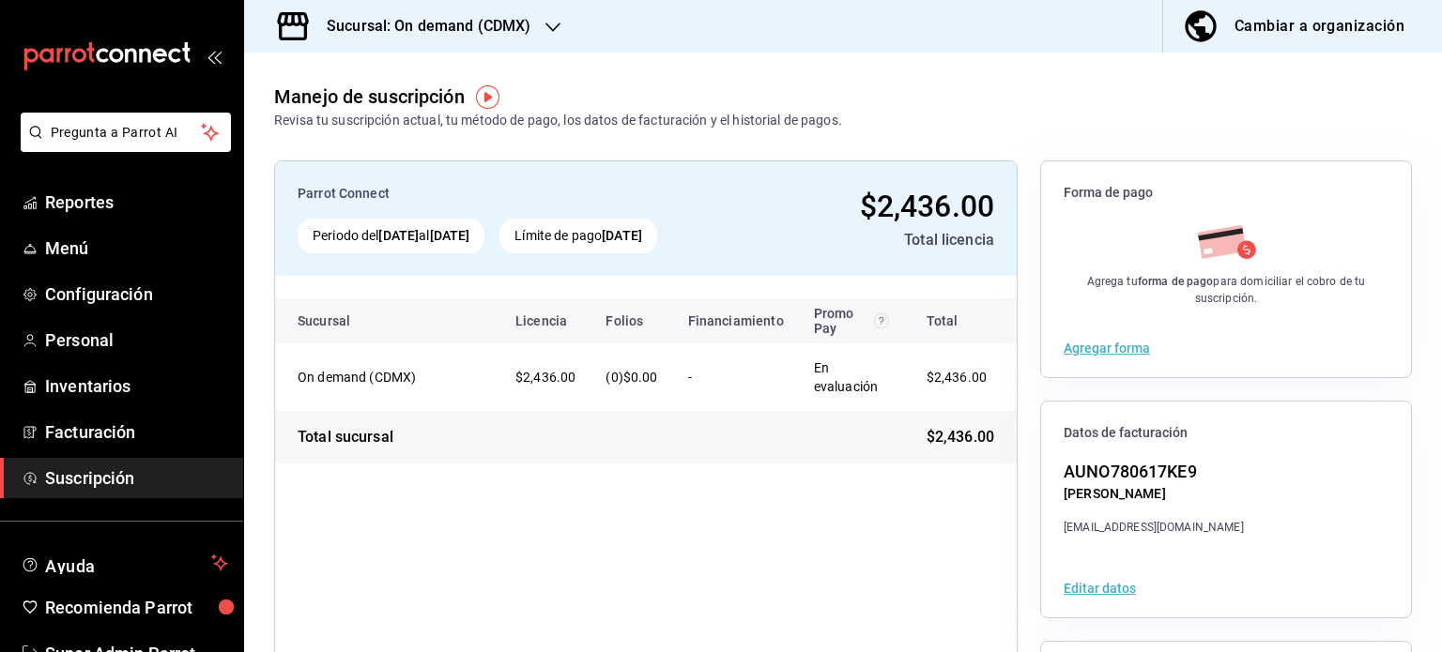
click at [439, 37] on h3 "Sucursal: On demand (CDMX)" at bounding box center [421, 26] width 219 height 23
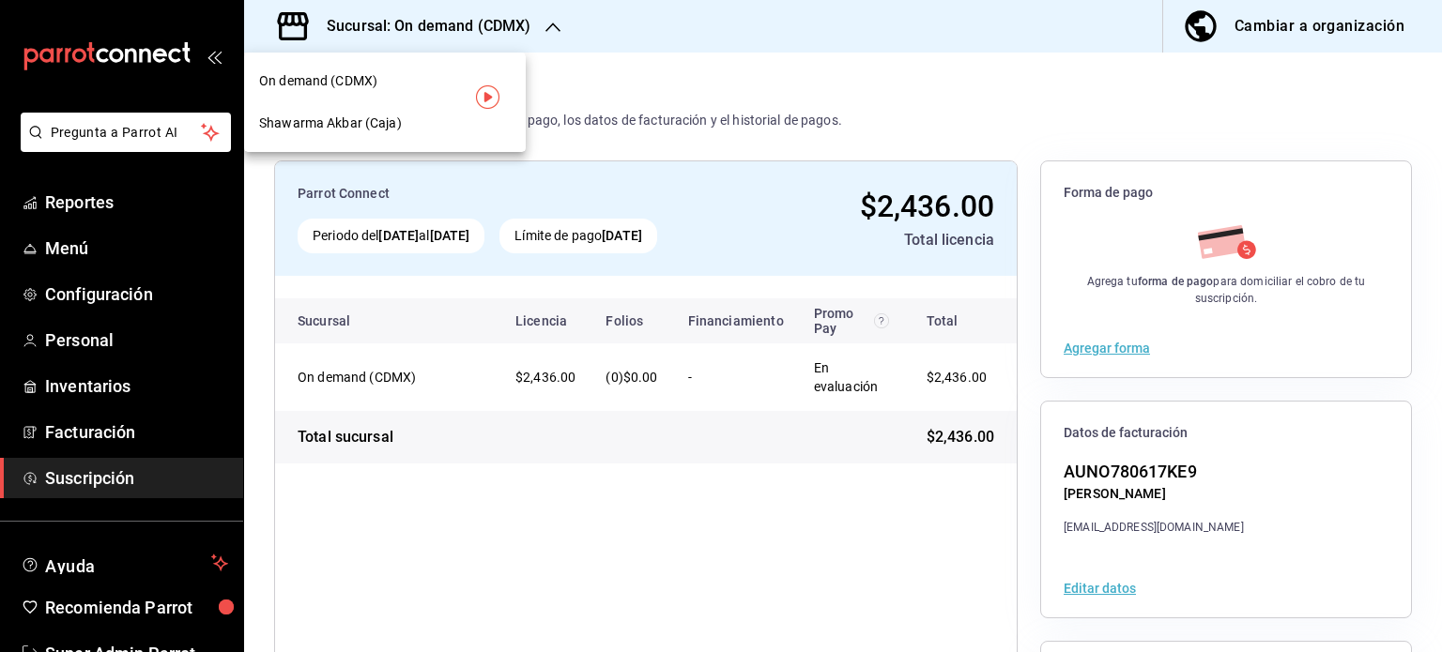
click at [412, 129] on div "Shawarma Akbar (Caja)" at bounding box center [385, 124] width 252 height 20
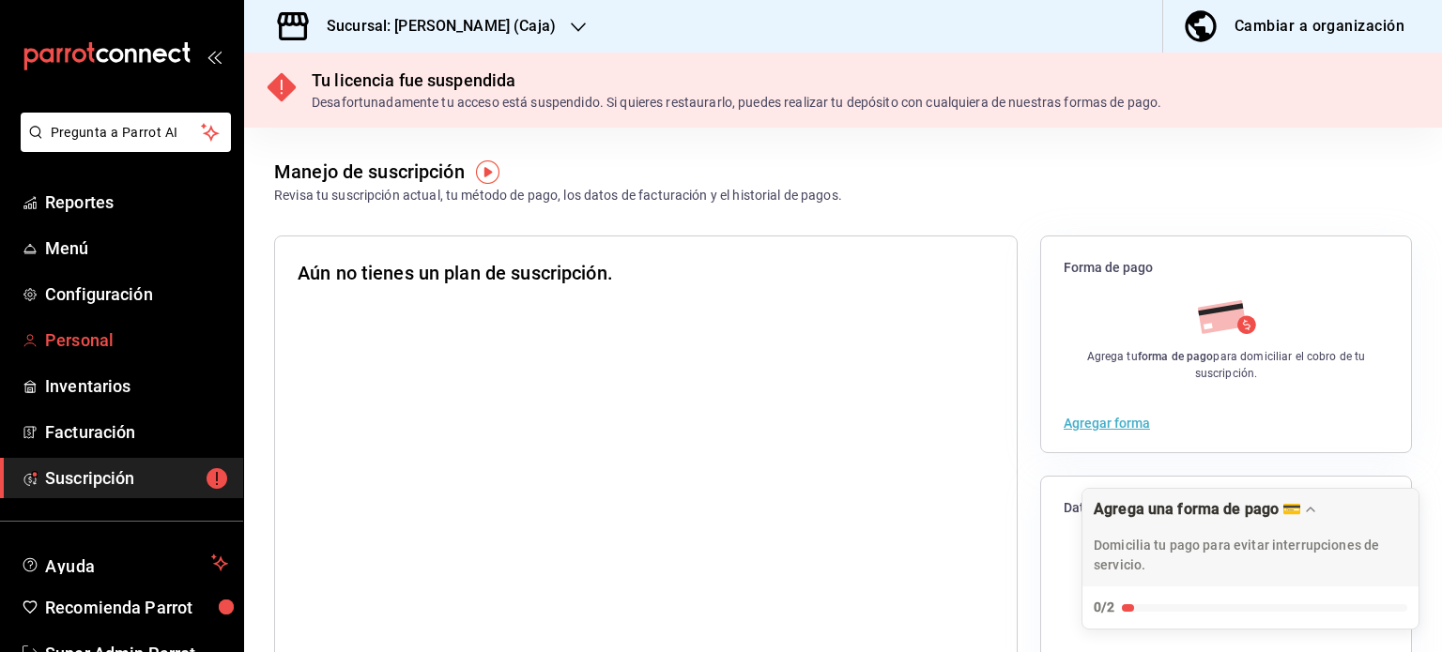
click at [88, 343] on span "Personal" at bounding box center [136, 340] width 183 height 25
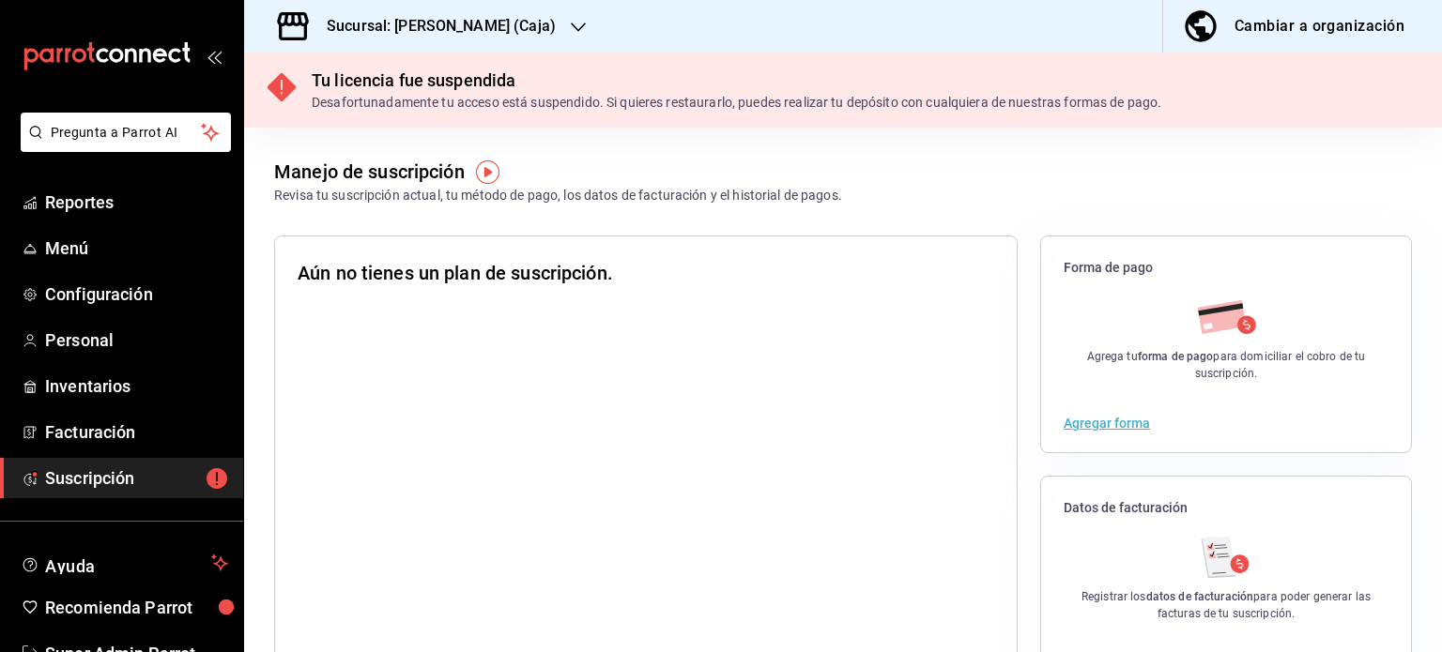
click at [544, 20] on h3 "Sucursal: [PERSON_NAME] (Caja)" at bounding box center [434, 26] width 244 height 23
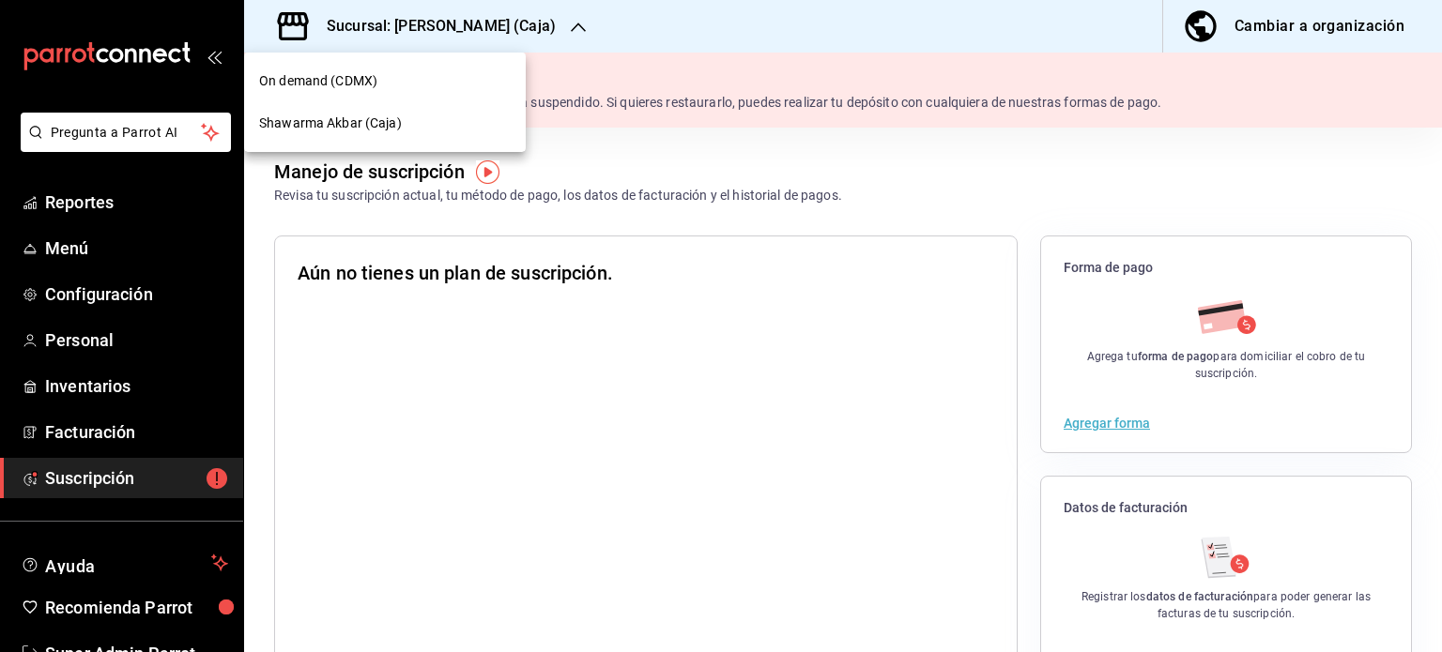
click at [437, 77] on div "On demand (CDMX)" at bounding box center [385, 81] width 252 height 20
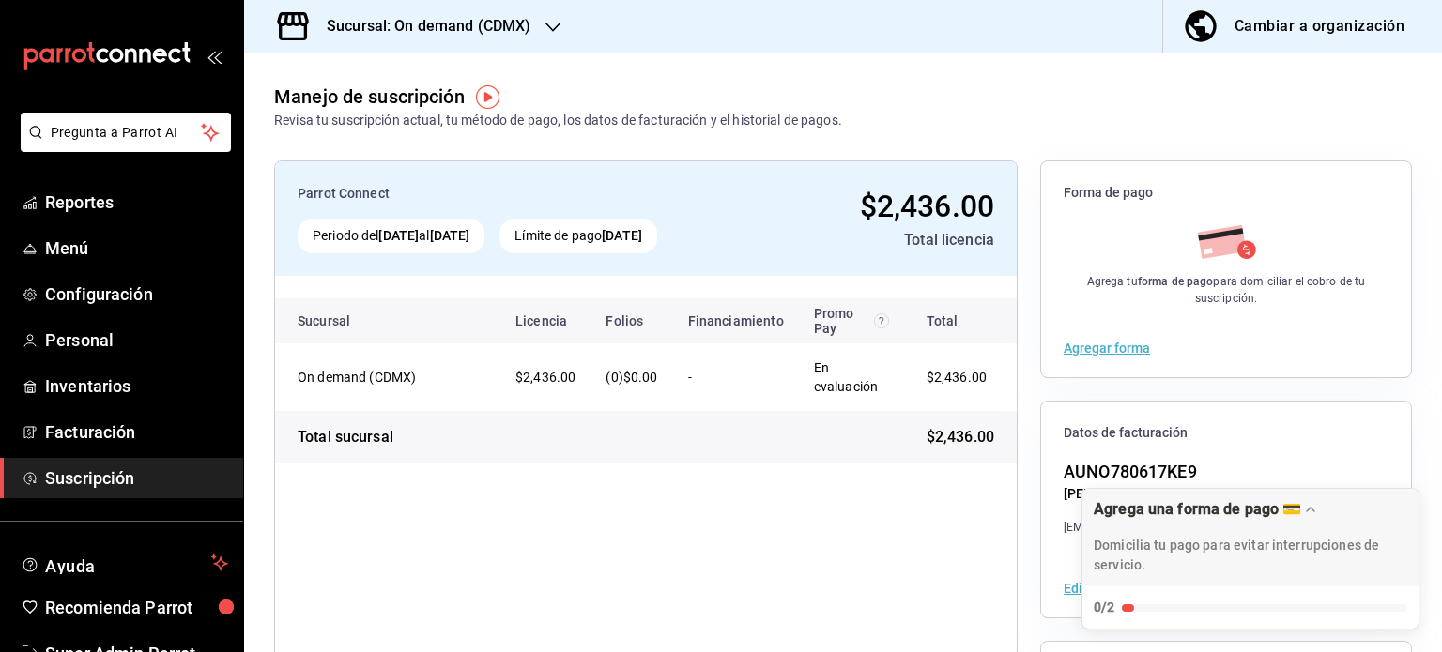
click at [537, 37] on div "Sucursal: On demand (CDMX)" at bounding box center [413, 26] width 309 height 53
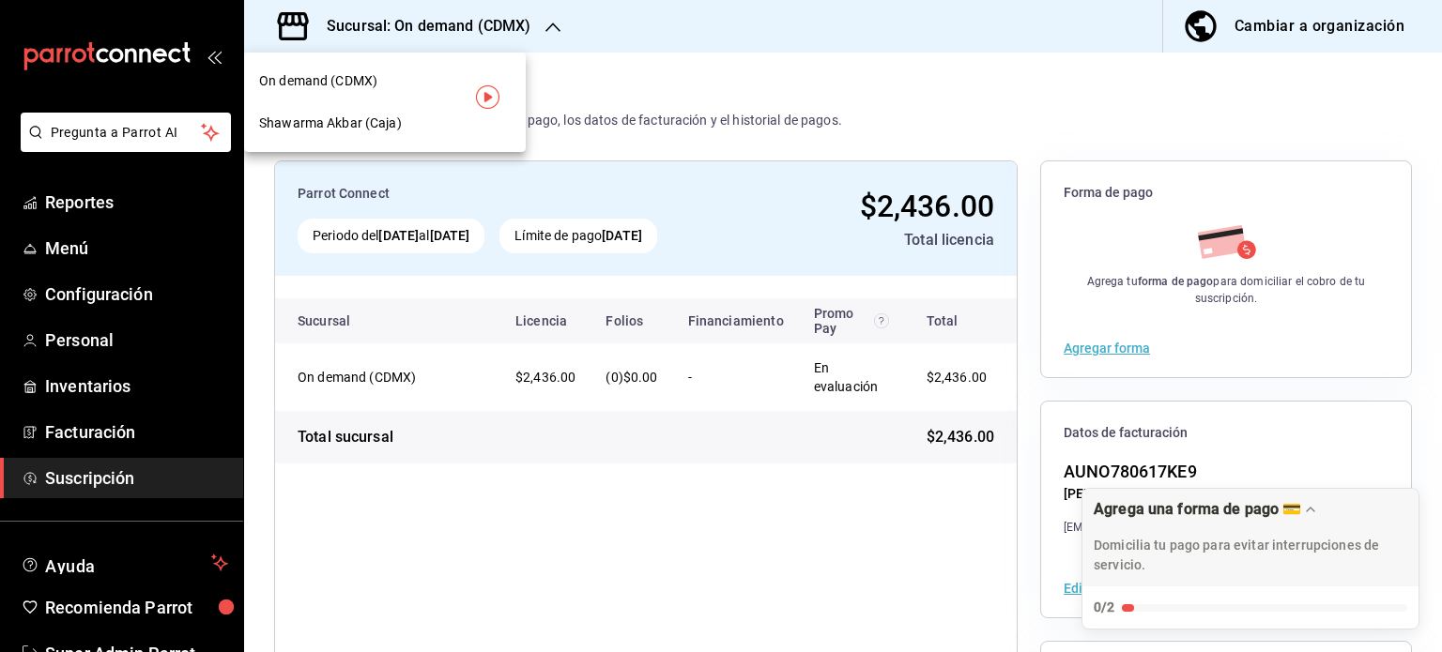
click at [75, 213] on div at bounding box center [721, 326] width 1442 height 652
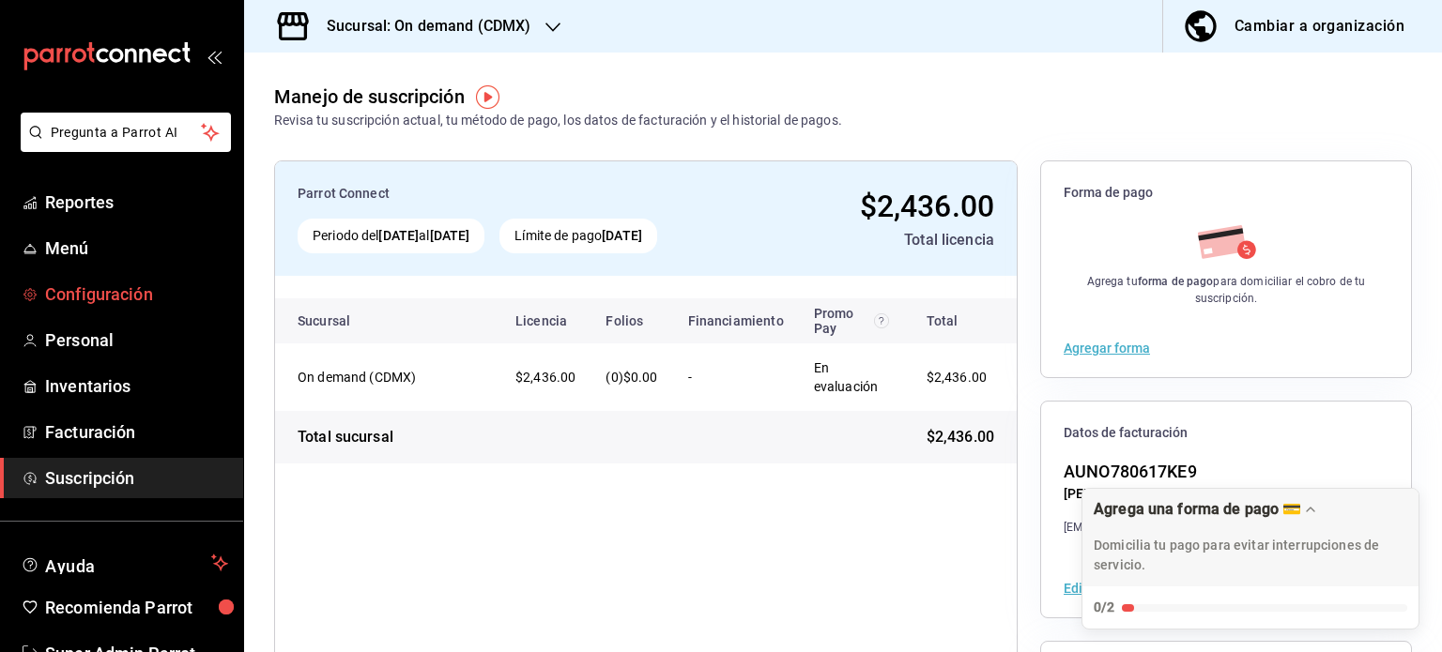
click at [88, 294] on span "Configuración" at bounding box center [136, 294] width 183 height 25
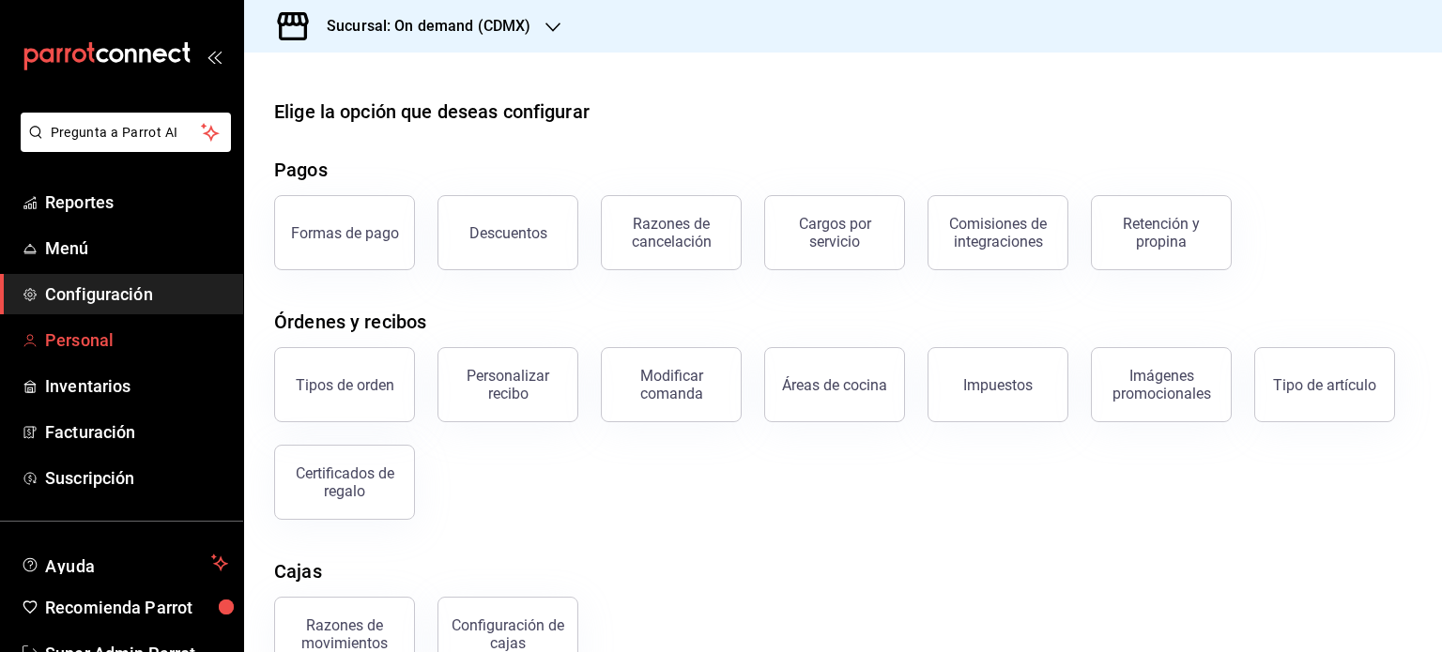
click at [83, 331] on span "Personal" at bounding box center [136, 340] width 183 height 25
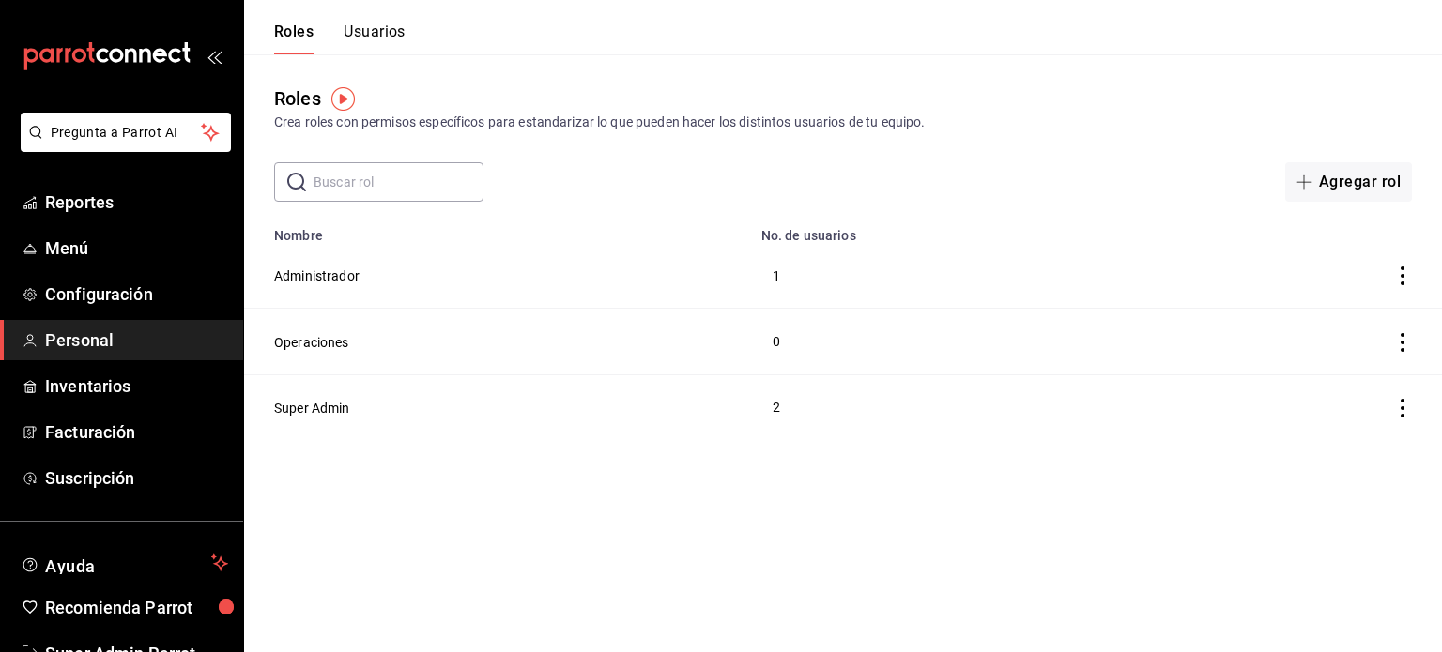
click at [395, 44] on button "Usuarios" at bounding box center [375, 39] width 62 height 32
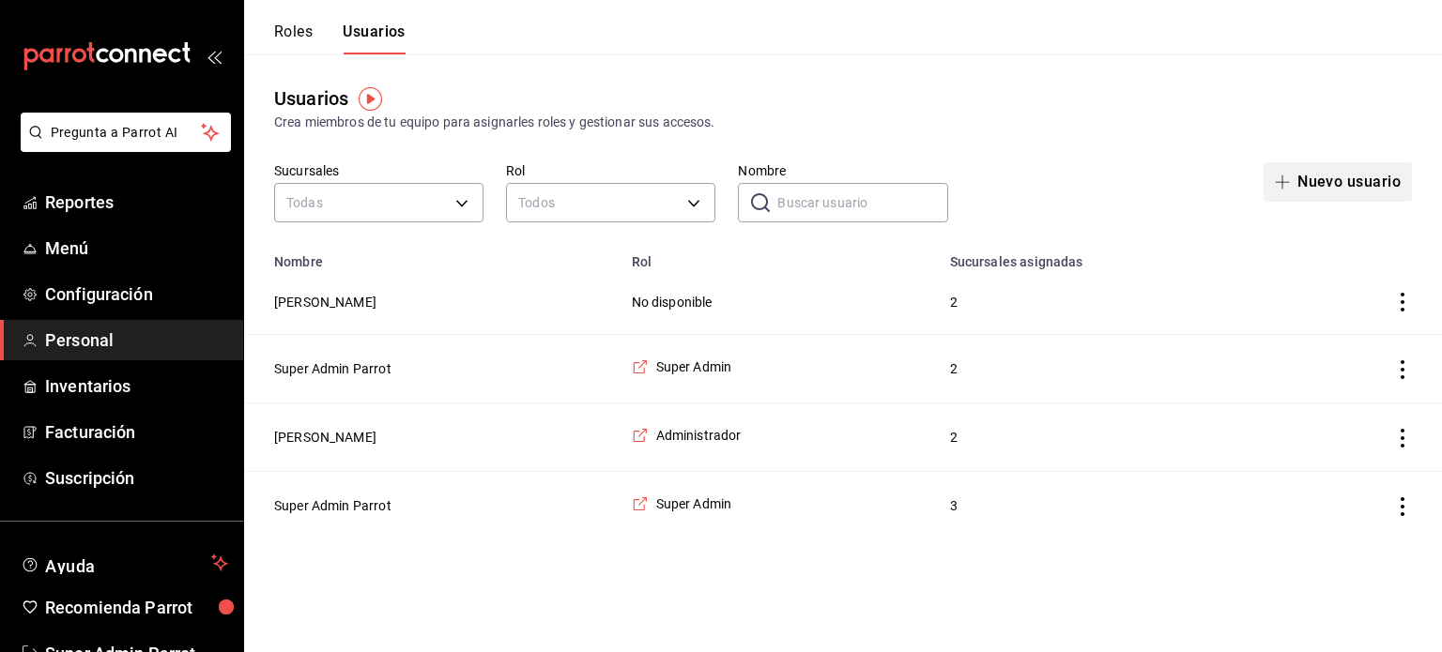
click at [1295, 182] on span "button" at bounding box center [1286, 182] width 23 height 15
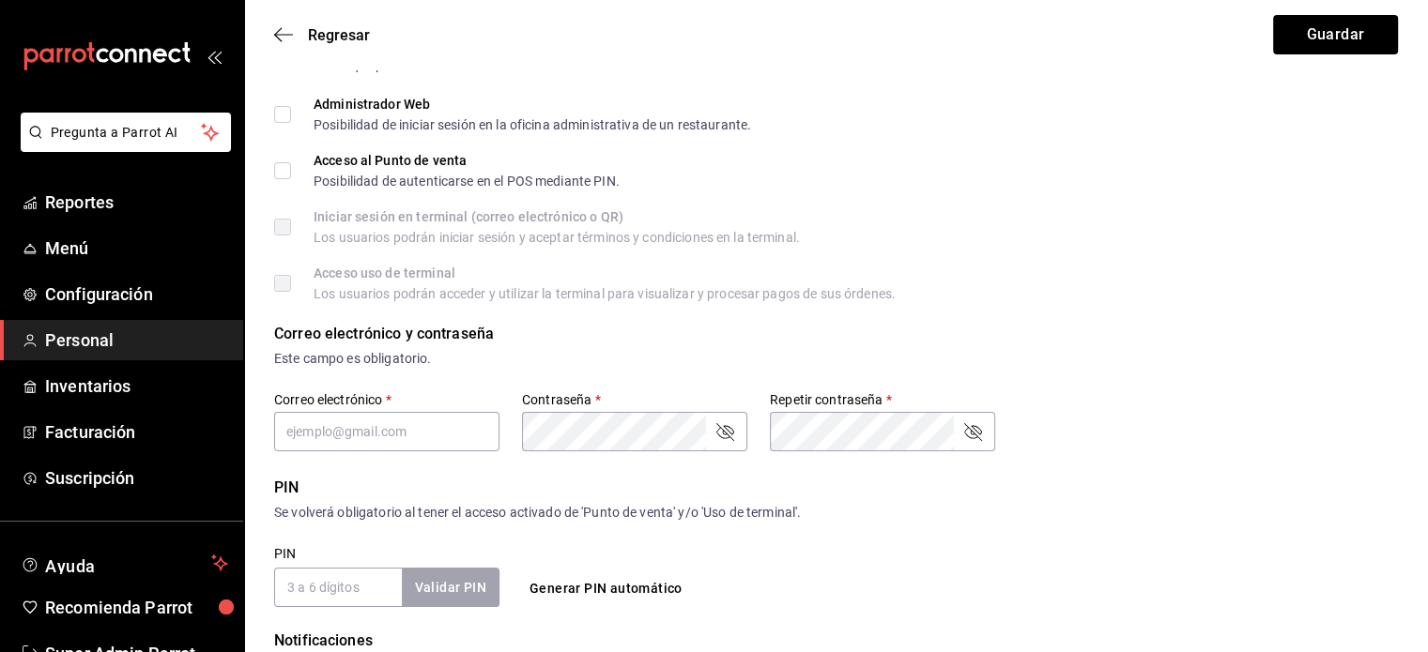
scroll to position [315, 0]
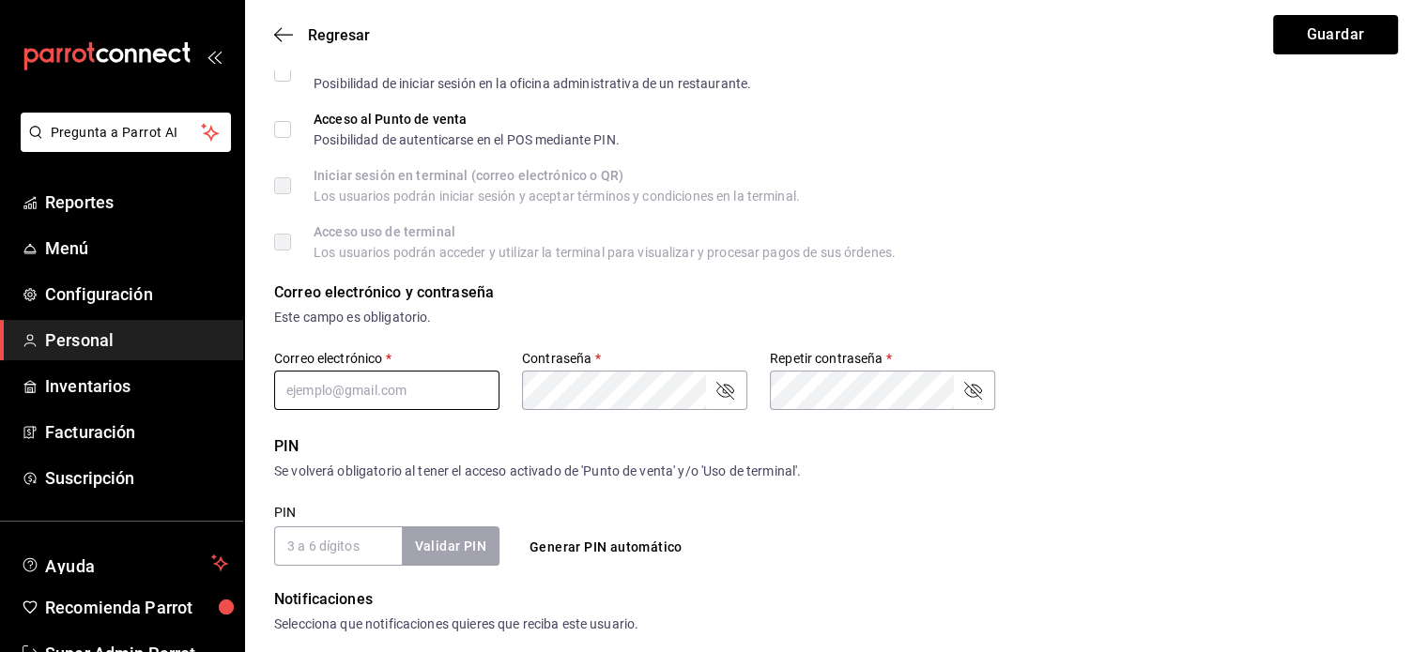
click at [424, 383] on input "text" at bounding box center [386, 390] width 225 height 39
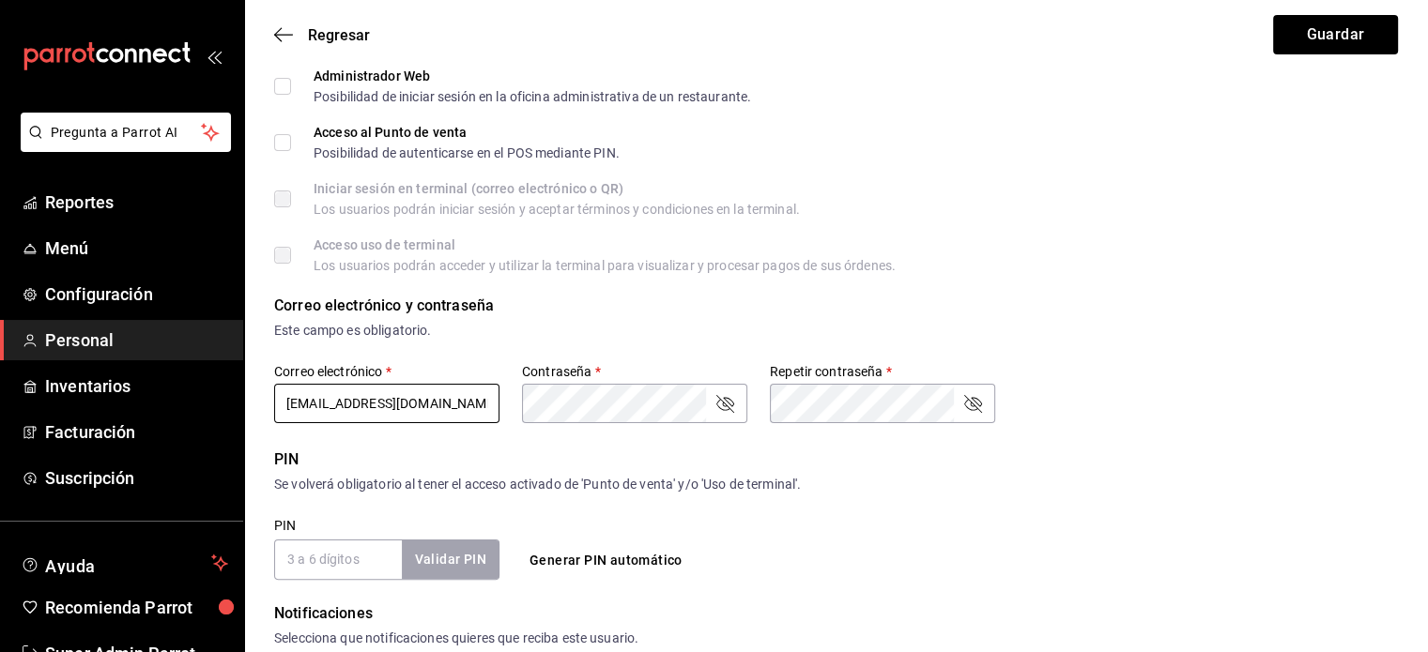
type input "[EMAIL_ADDRESS][DOMAIN_NAME]"
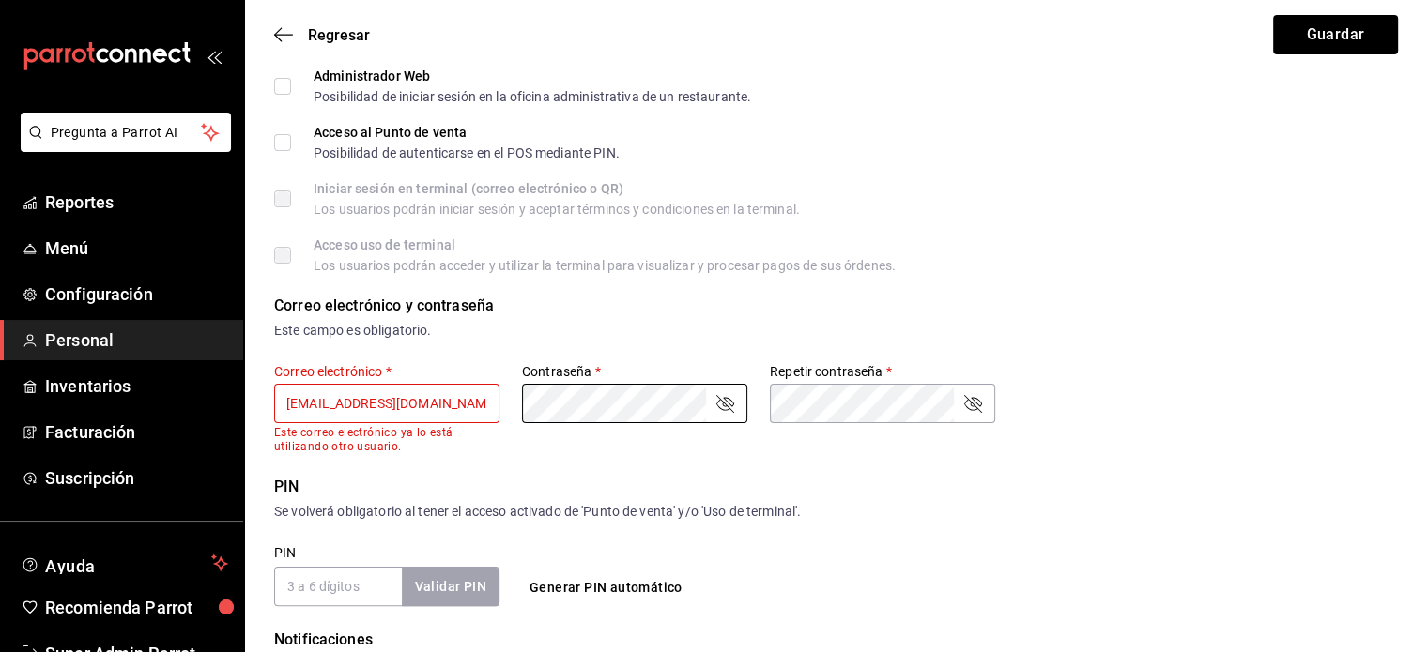
click at [514, 499] on div "PIN Se volverá obligatorio al tener el acceso activado de 'Punto de venta' y/o …" at bounding box center [836, 499] width 1124 height 46
click at [153, 334] on span "Personal" at bounding box center [136, 340] width 183 height 25
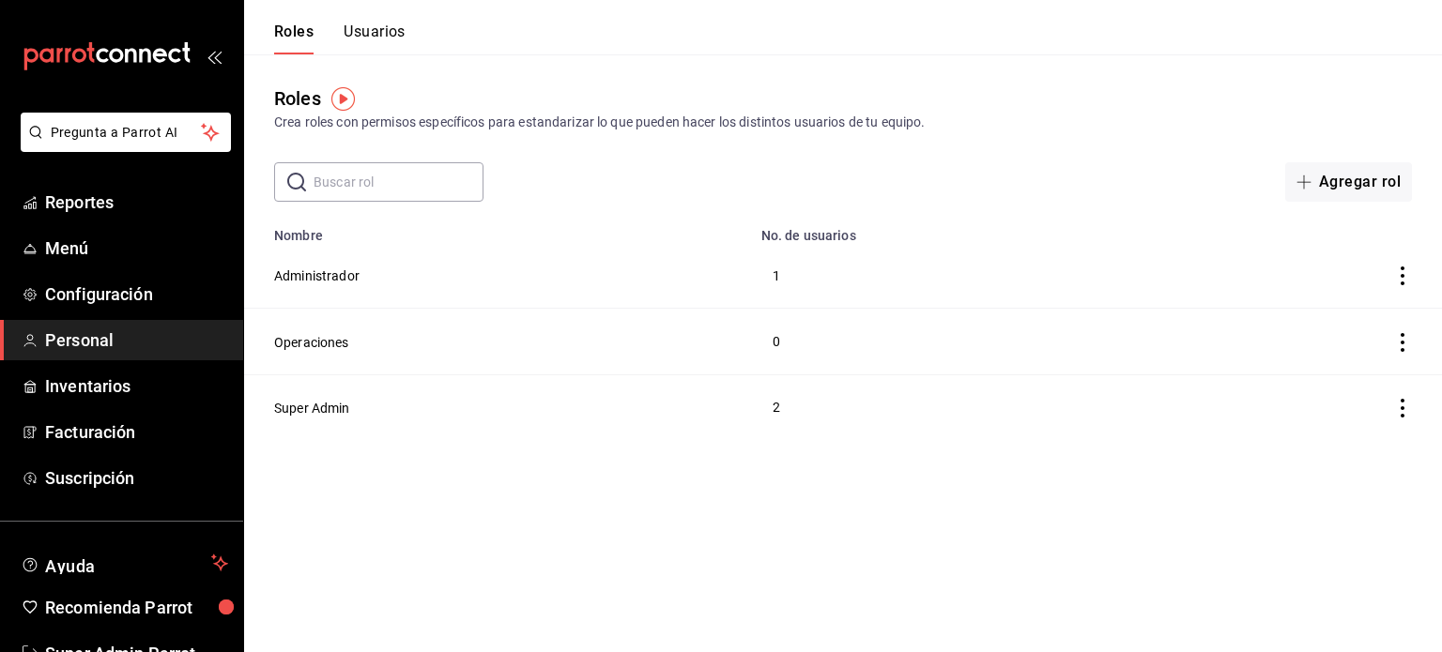
click at [379, 43] on button "Usuarios" at bounding box center [375, 39] width 62 height 32
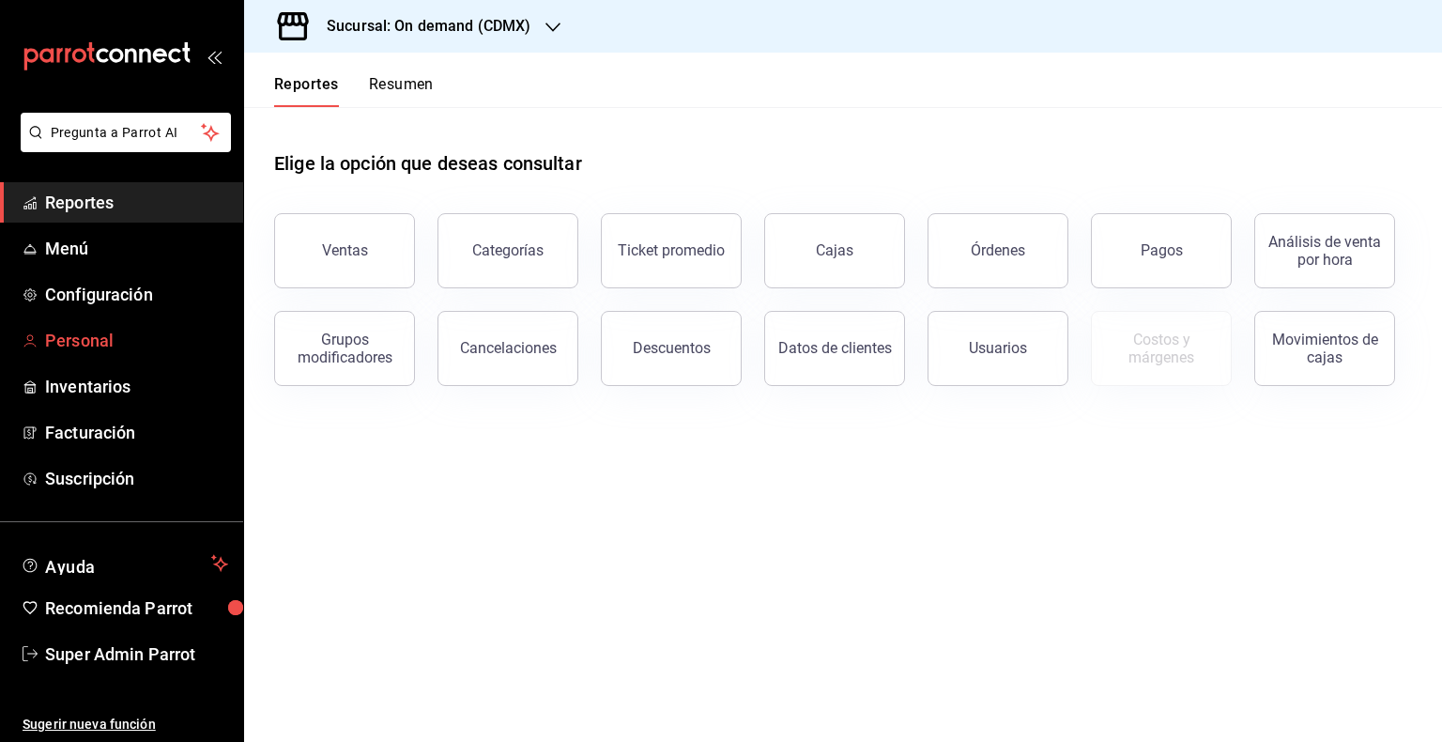
click at [82, 333] on span "Personal" at bounding box center [136, 340] width 183 height 25
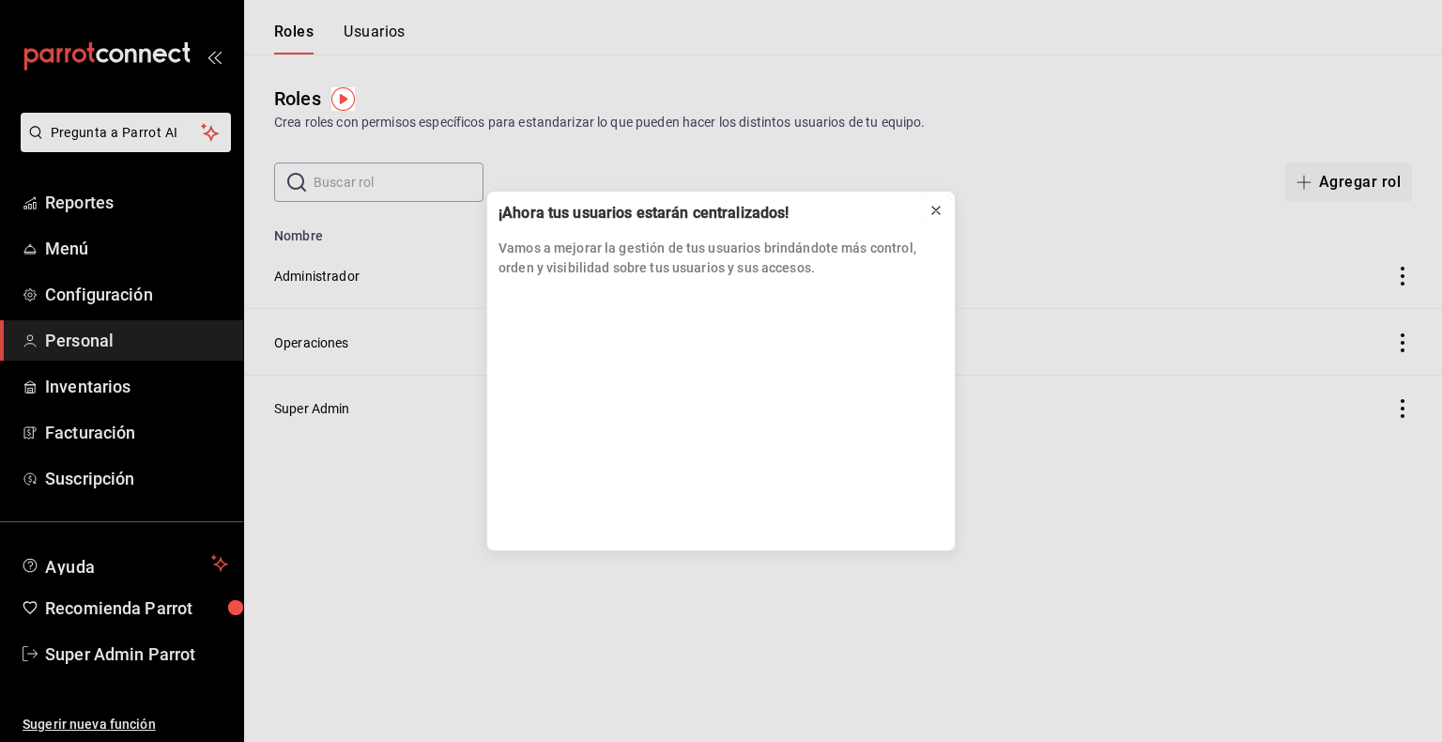
click at [943, 209] on icon at bounding box center [935, 210] width 15 height 15
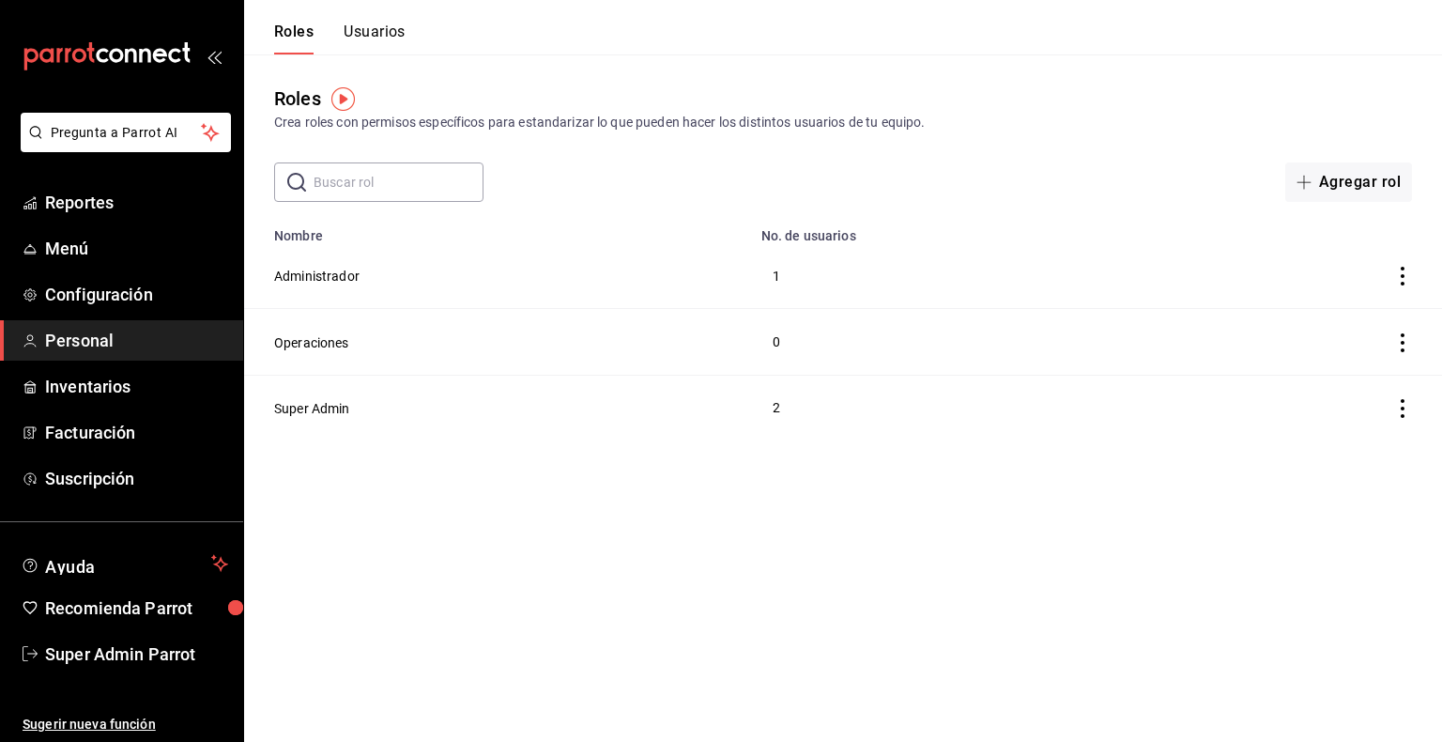
click at [384, 32] on button "Usuarios" at bounding box center [375, 39] width 62 height 32
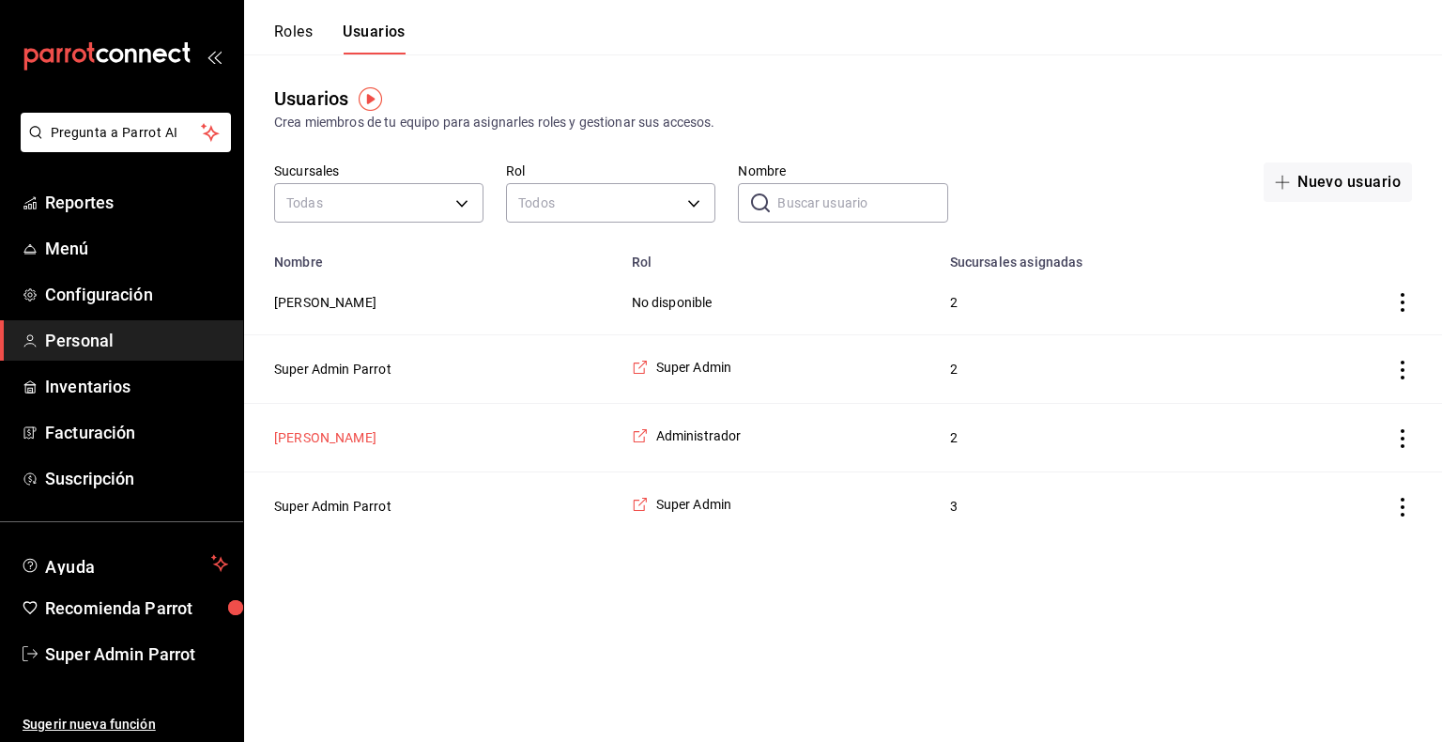
click at [330, 442] on button "[PERSON_NAME]" at bounding box center [325, 437] width 102 height 19
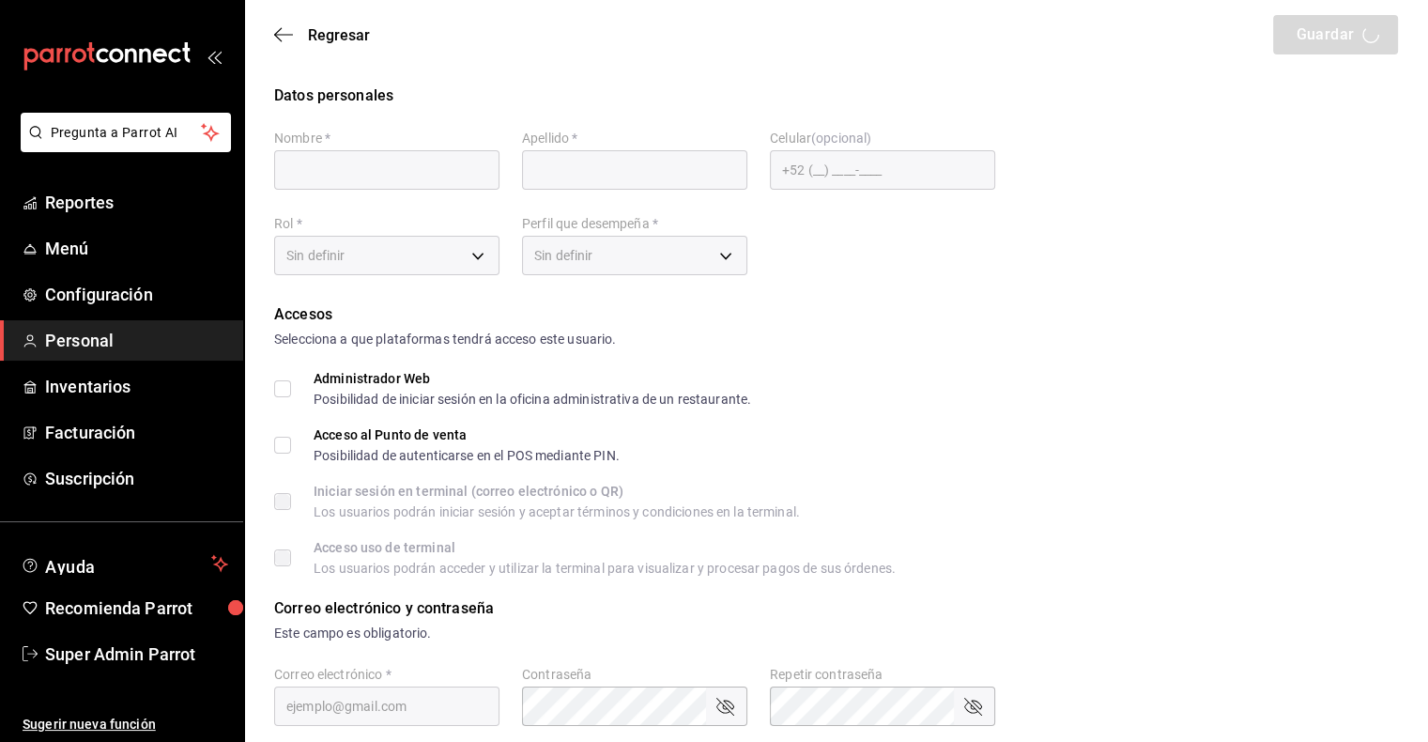
scroll to position [627, 0]
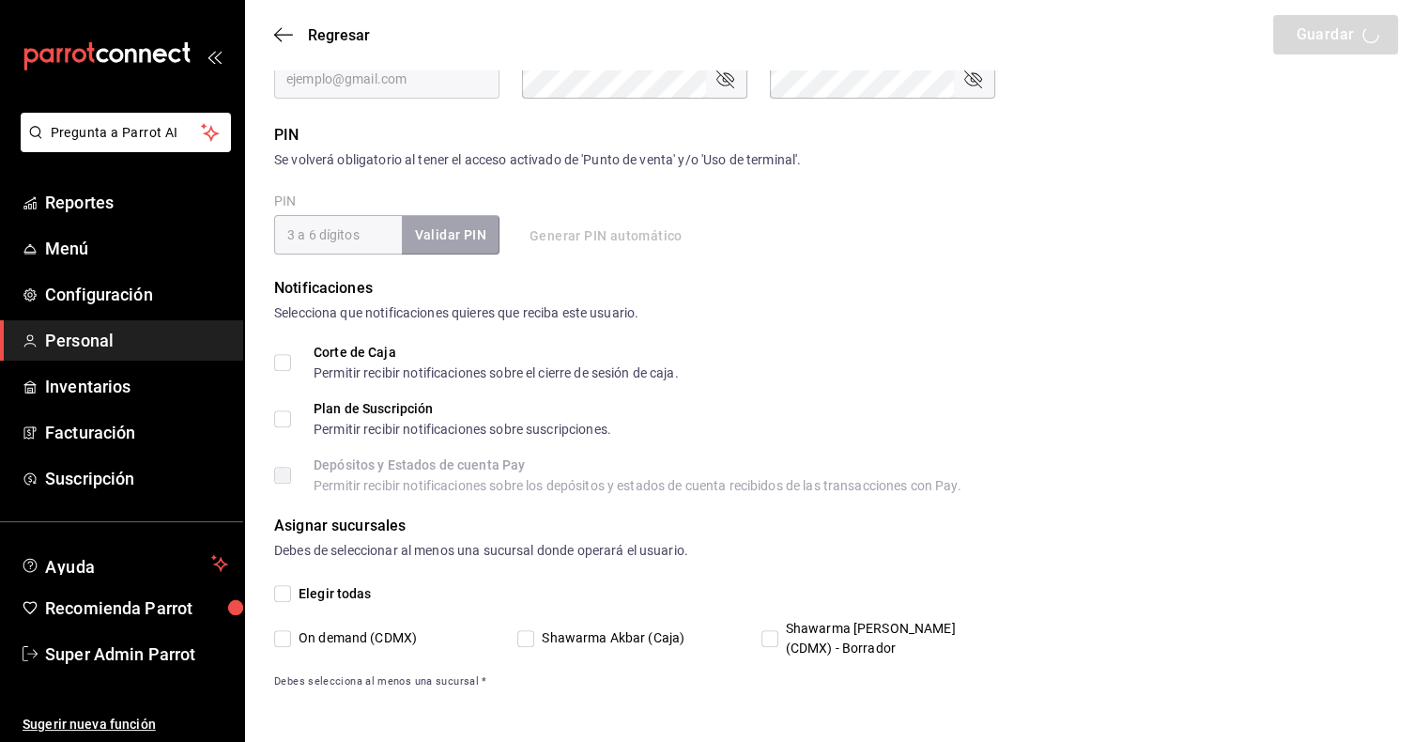
type input "[PERSON_NAME]"
checkbox input "true"
type input "[EMAIL_ADDRESS][DOMAIN_NAME]"
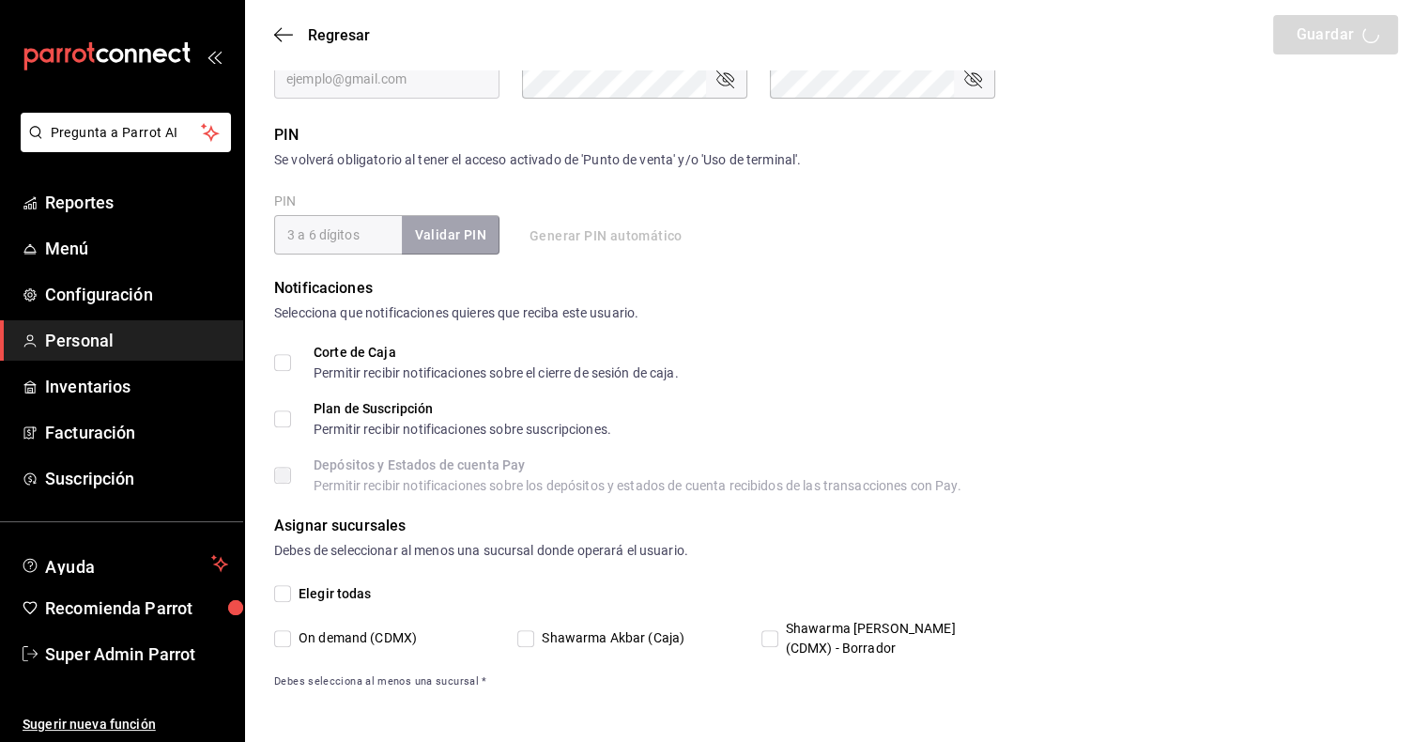
type input "2025"
type input "7484bb7b-ea41-40a7-80a6-054072ac390d"
type input "ADMIN"
checkbox input "true"
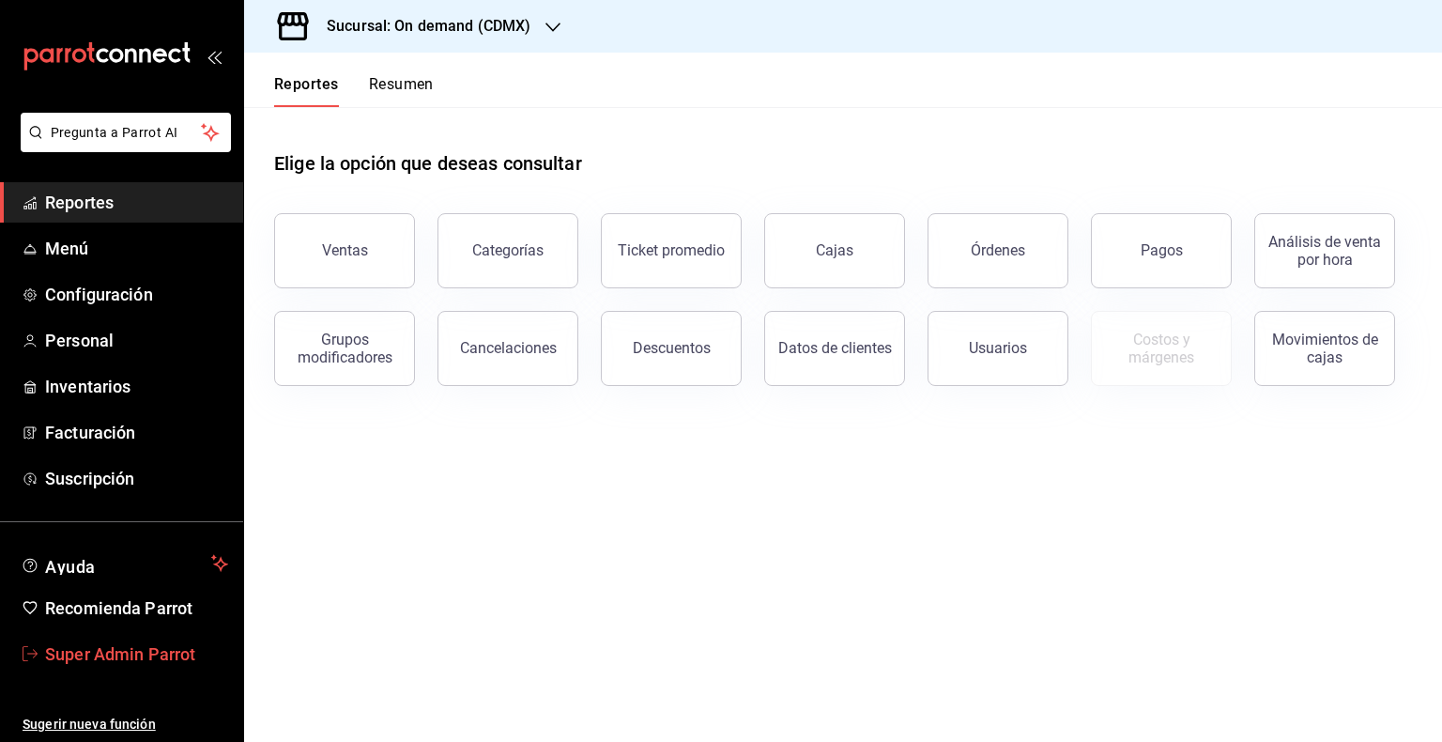
click at [146, 642] on span "Super Admin Parrot" at bounding box center [136, 653] width 183 height 25
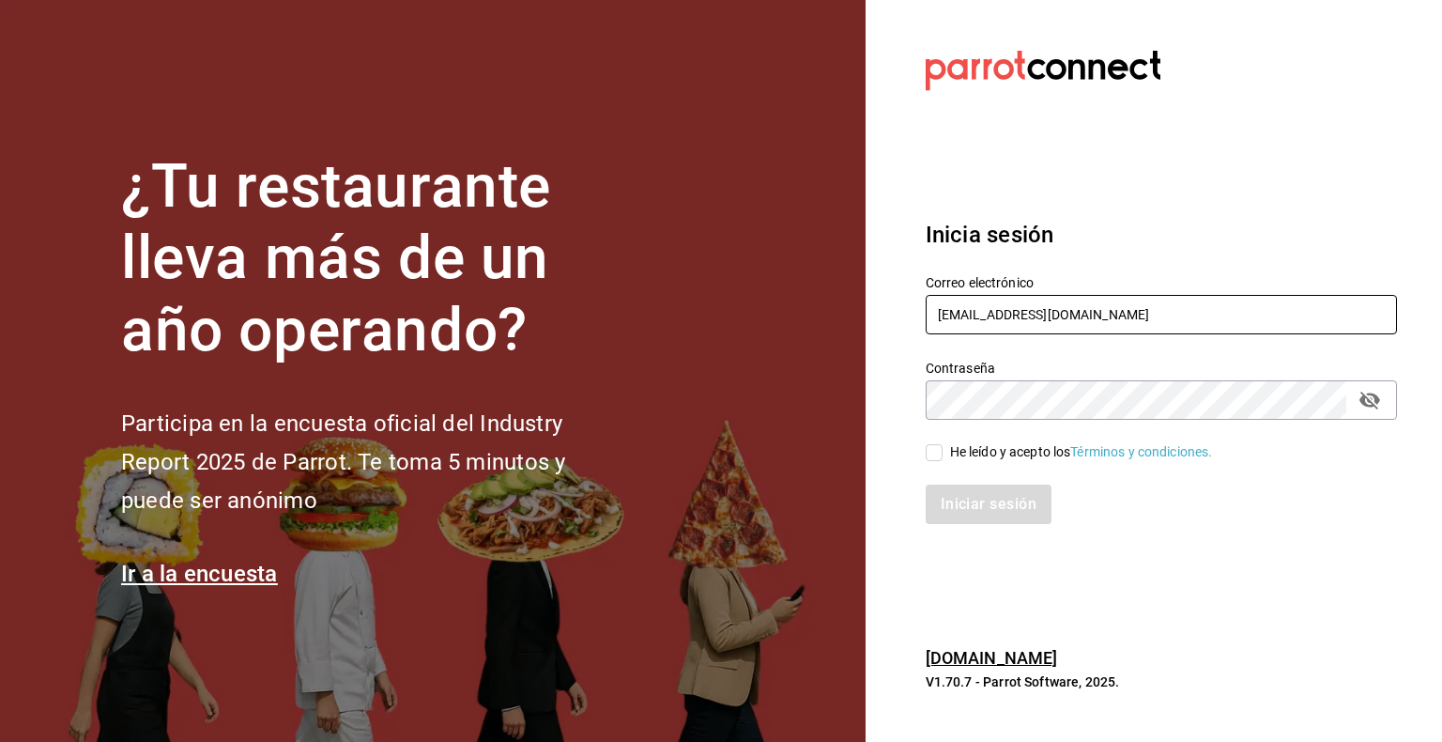
click at [989, 320] on input "[EMAIL_ADDRESS][DOMAIN_NAME]" at bounding box center [1161, 314] width 471 height 39
paste input "pickup@palmas500"
type input "[EMAIL_ADDRESS][DOMAIN_NAME]"
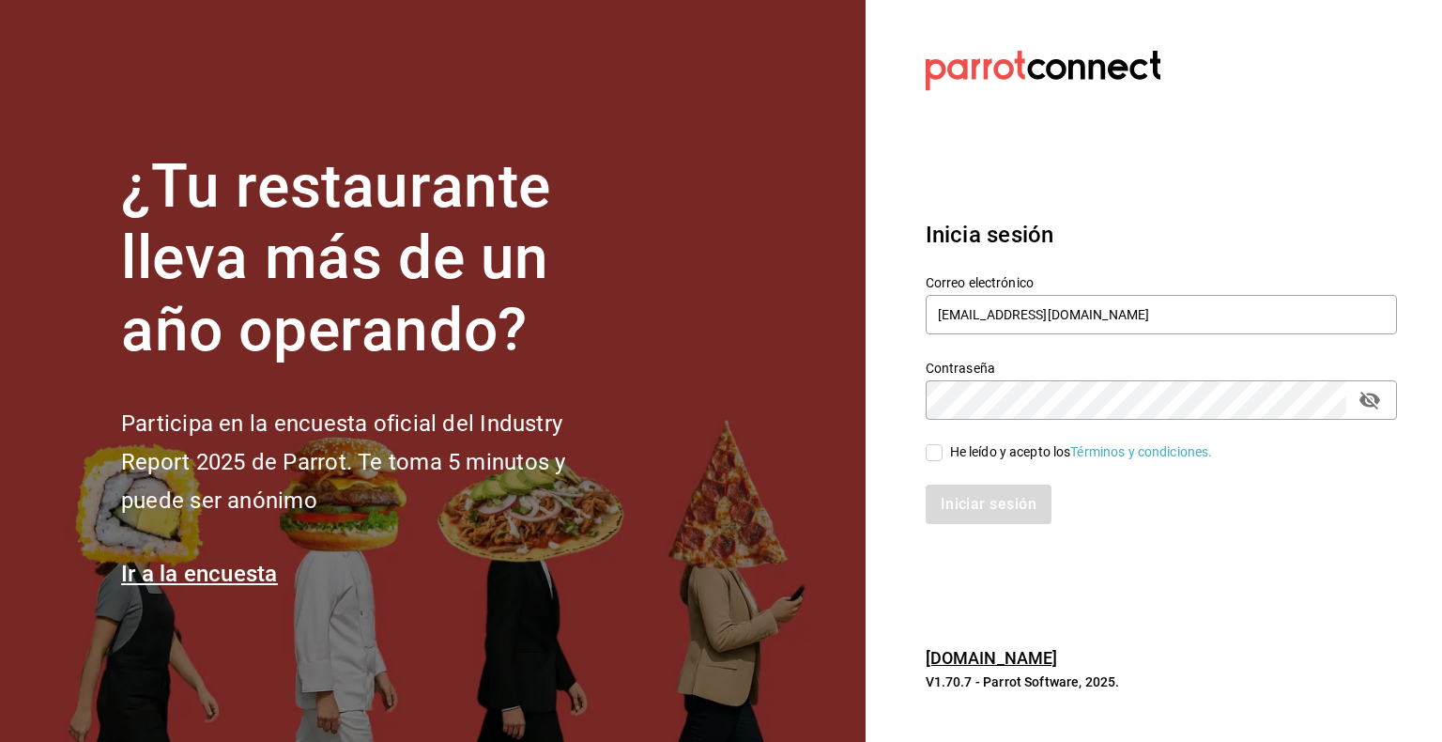
click at [1003, 464] on div "Iniciar sesión" at bounding box center [1150, 493] width 494 height 62
click at [982, 456] on div "He leído y acepto los Términos y condiciones." at bounding box center [1081, 452] width 263 height 20
click at [943, 456] on input "He leído y acepto los Términos y condiciones." at bounding box center [934, 452] width 17 height 17
checkbox input "true"
click at [1010, 505] on button "Iniciar sesión" at bounding box center [990, 503] width 128 height 39
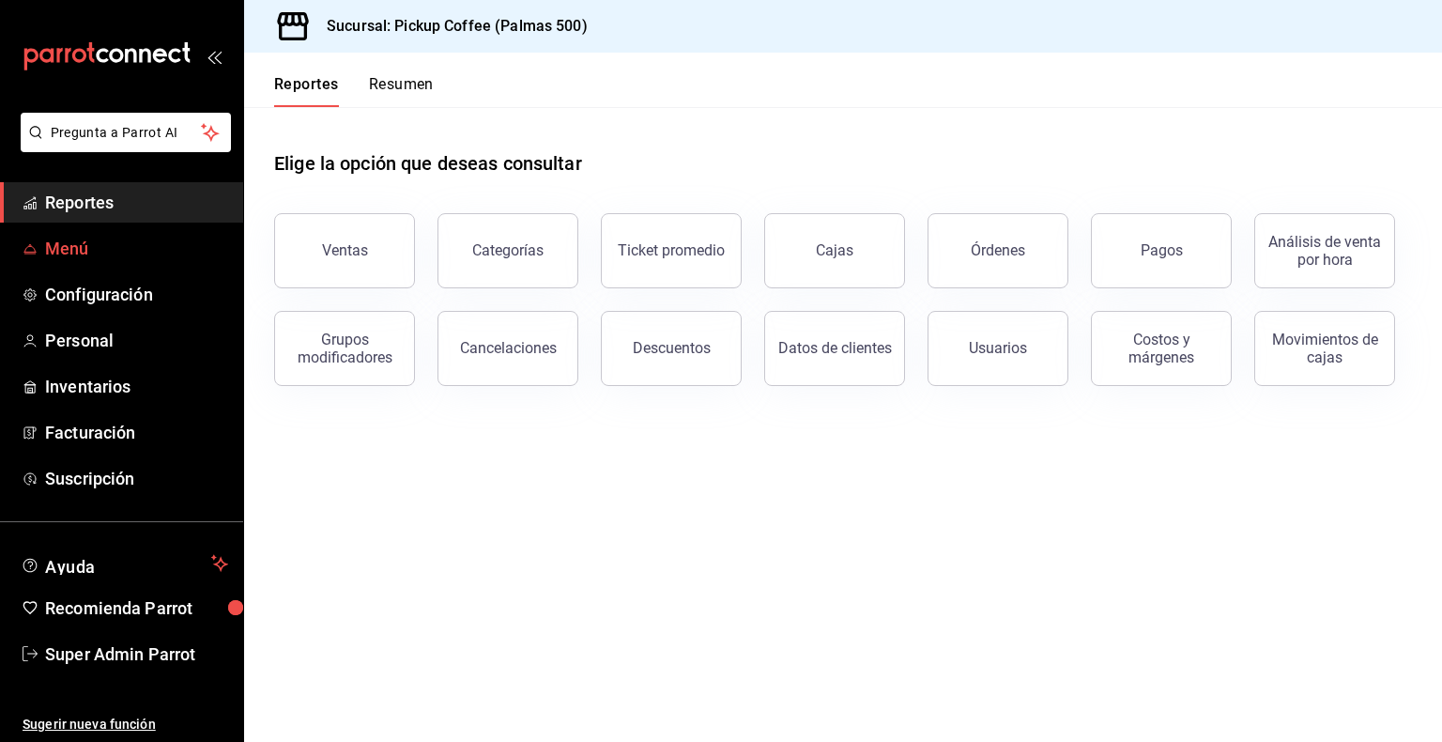
click at [89, 237] on span "Menú" at bounding box center [136, 248] width 183 height 25
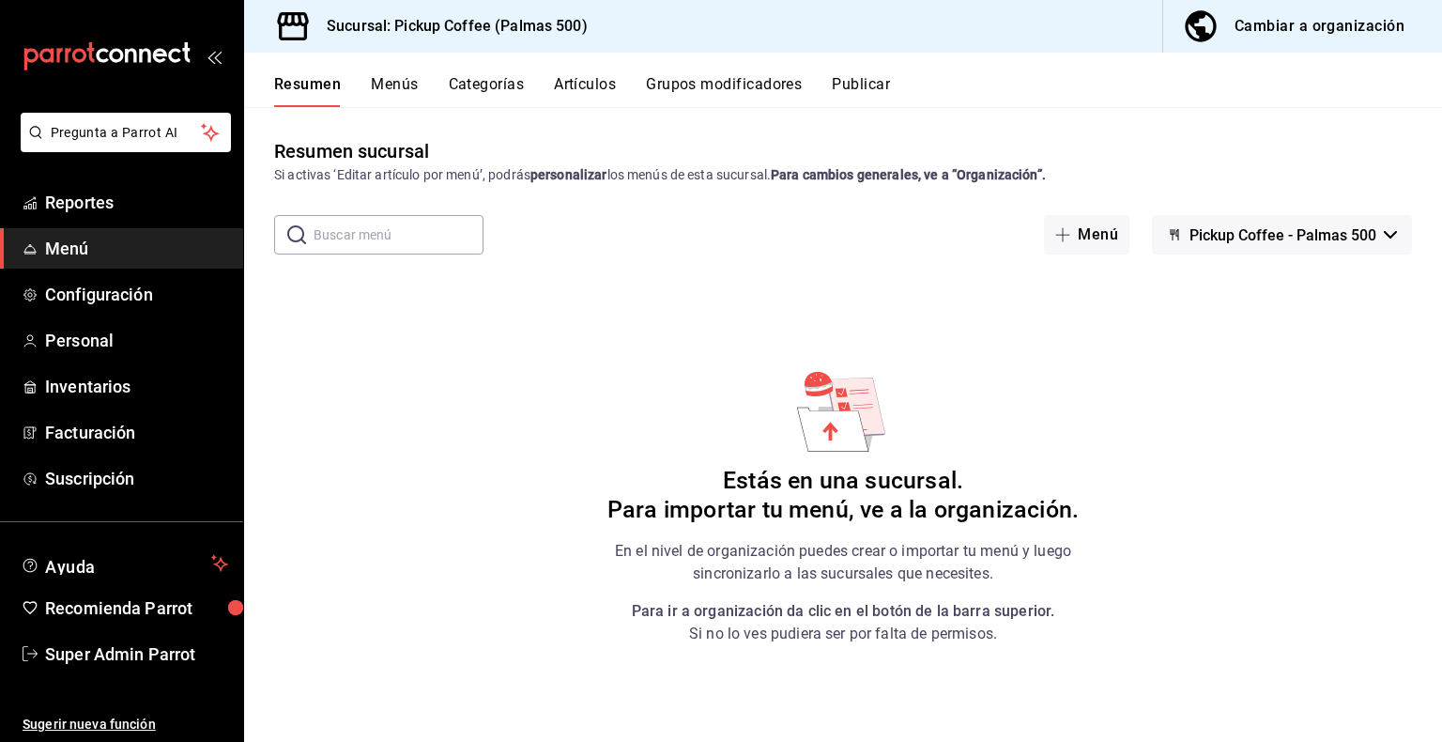
click at [1336, 39] on button "Cambiar a organización" at bounding box center [1295, 26] width 264 height 53
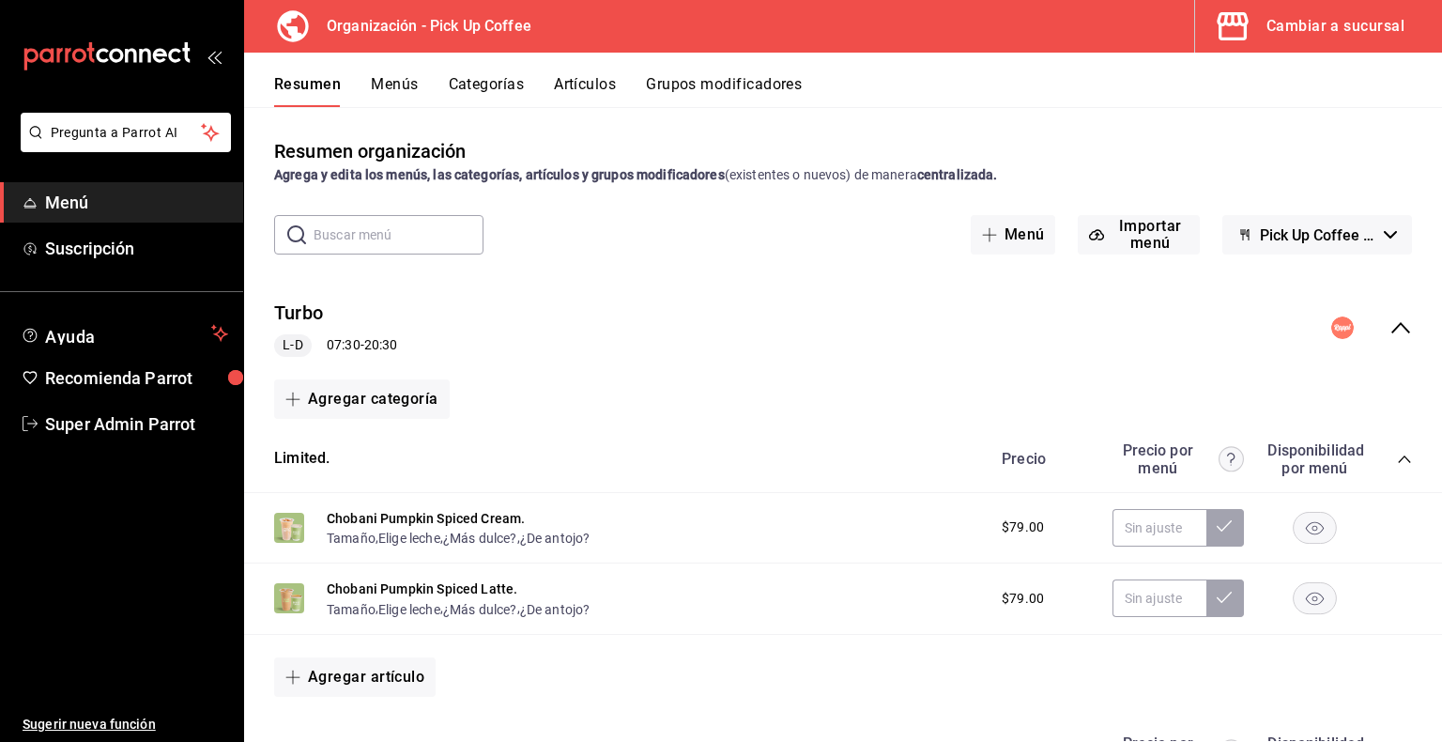
click at [1389, 328] on icon "collapse-menu-row" at bounding box center [1400, 327] width 23 height 23
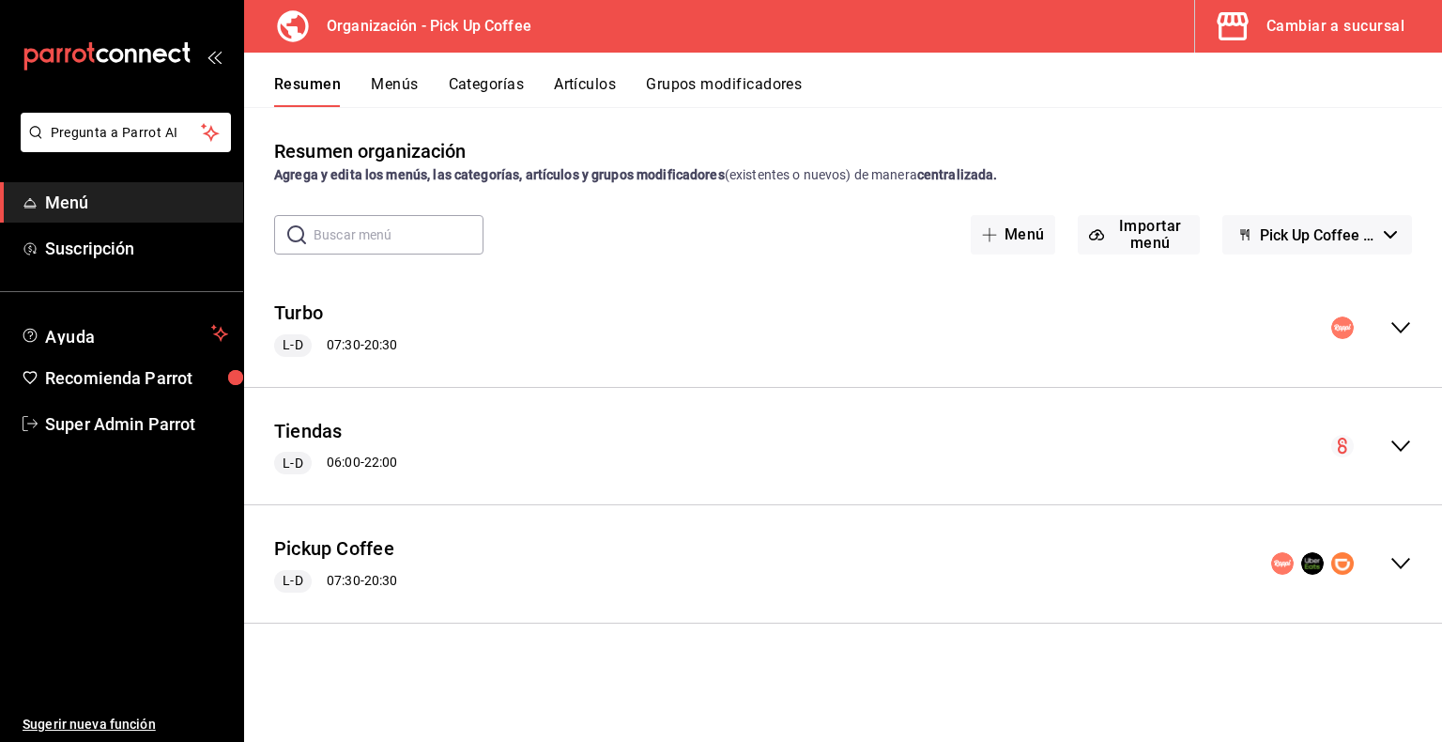
click at [1404, 441] on icon "collapse-menu-row" at bounding box center [1400, 446] width 23 height 23
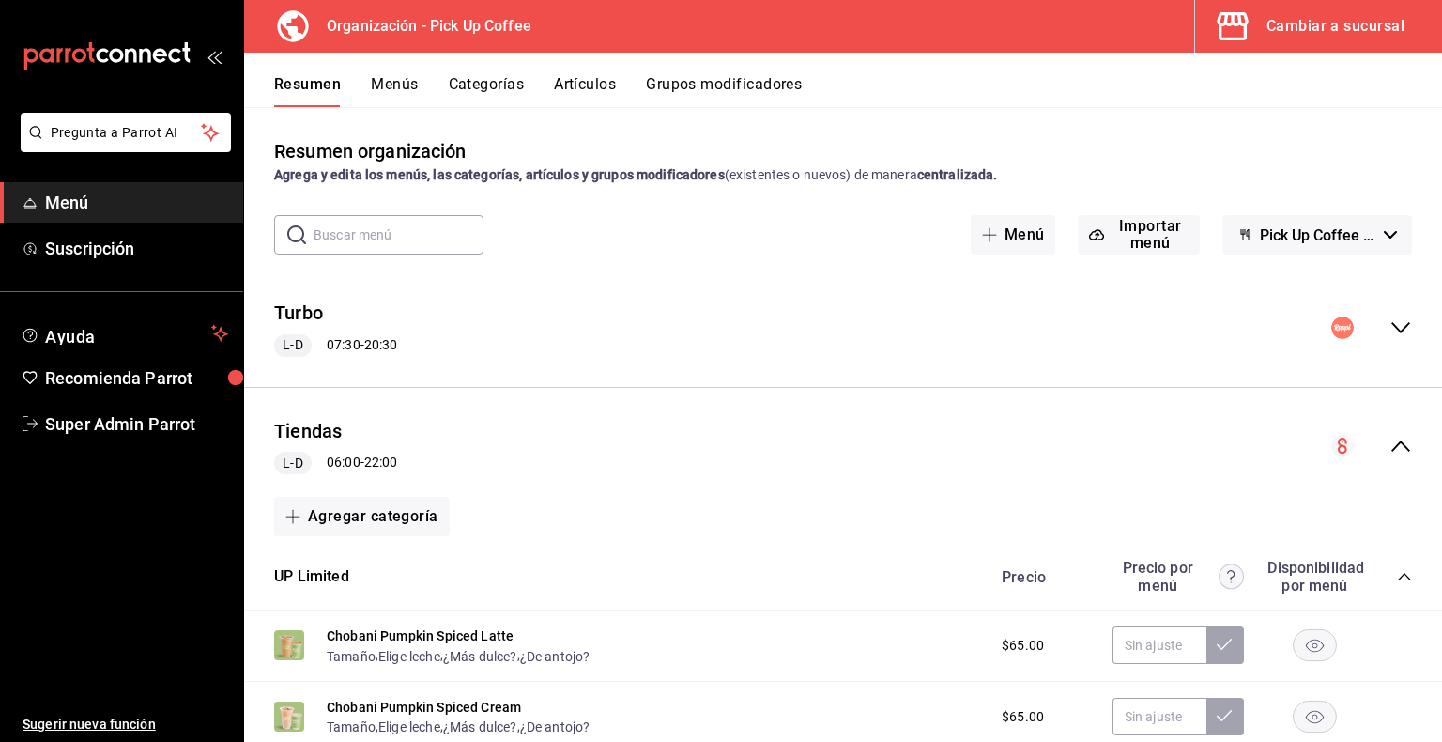
click at [1389, 441] on icon "collapse-menu-row" at bounding box center [1400, 446] width 23 height 23
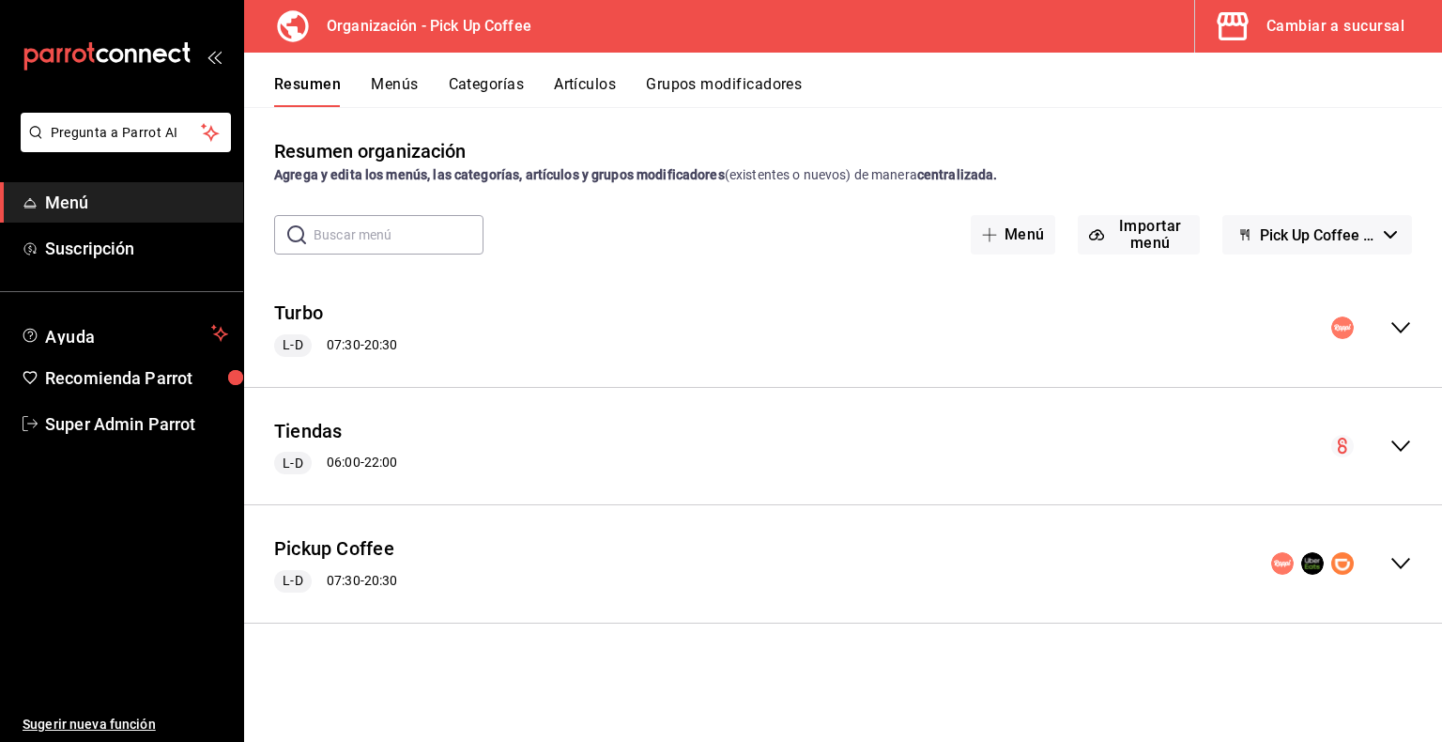
click at [395, 84] on button "Menús" at bounding box center [394, 91] width 47 height 32
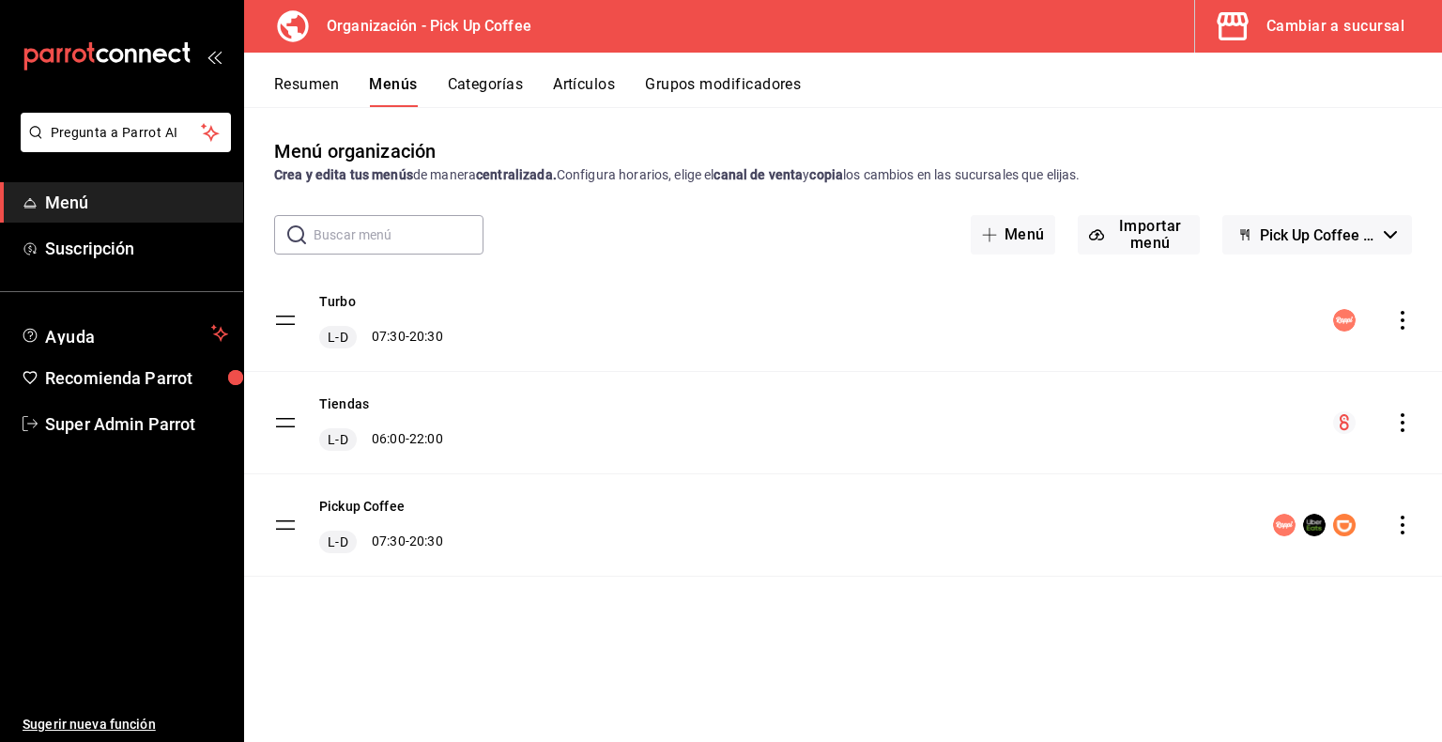
click at [1402, 426] on icon "actions" at bounding box center [1402, 422] width 19 height 19
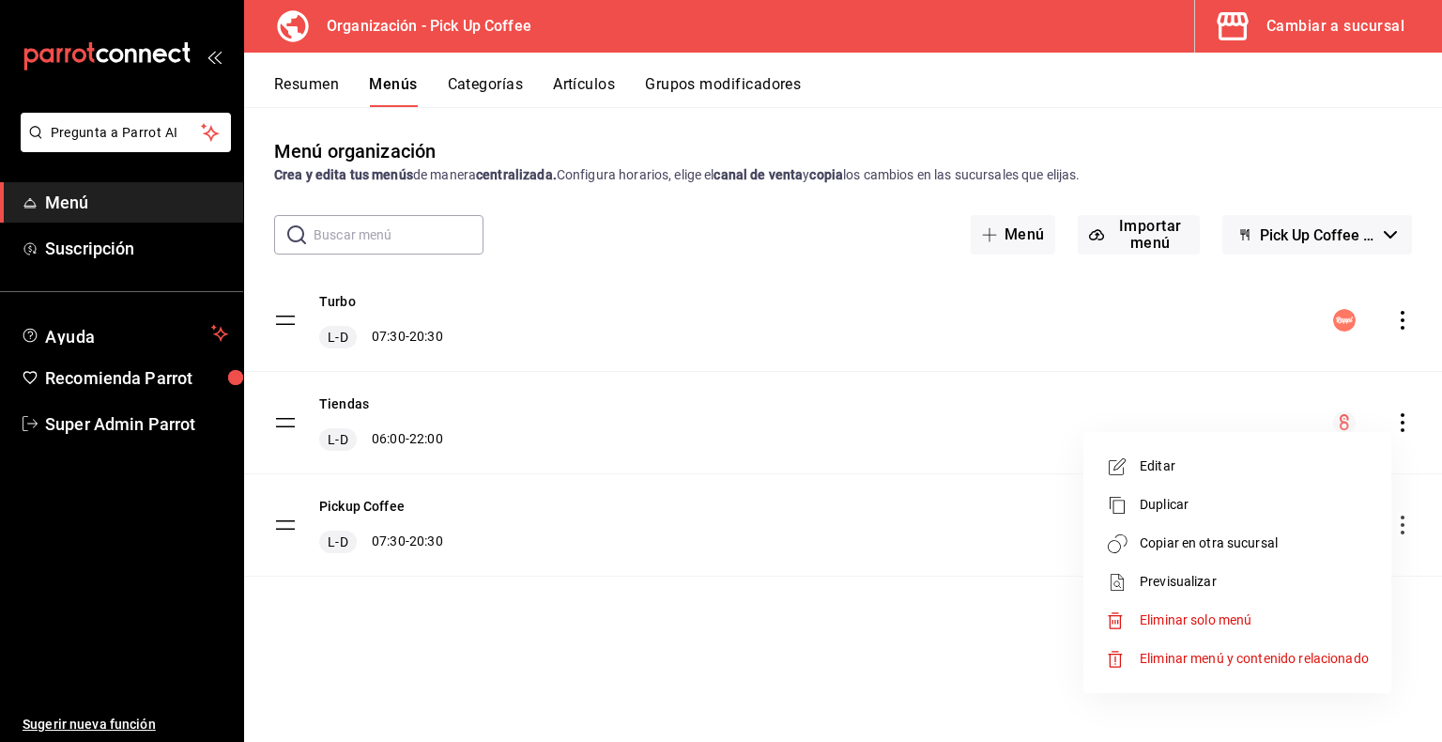
click at [1211, 538] on span "Copiar en otra sucursal" at bounding box center [1254, 543] width 229 height 20
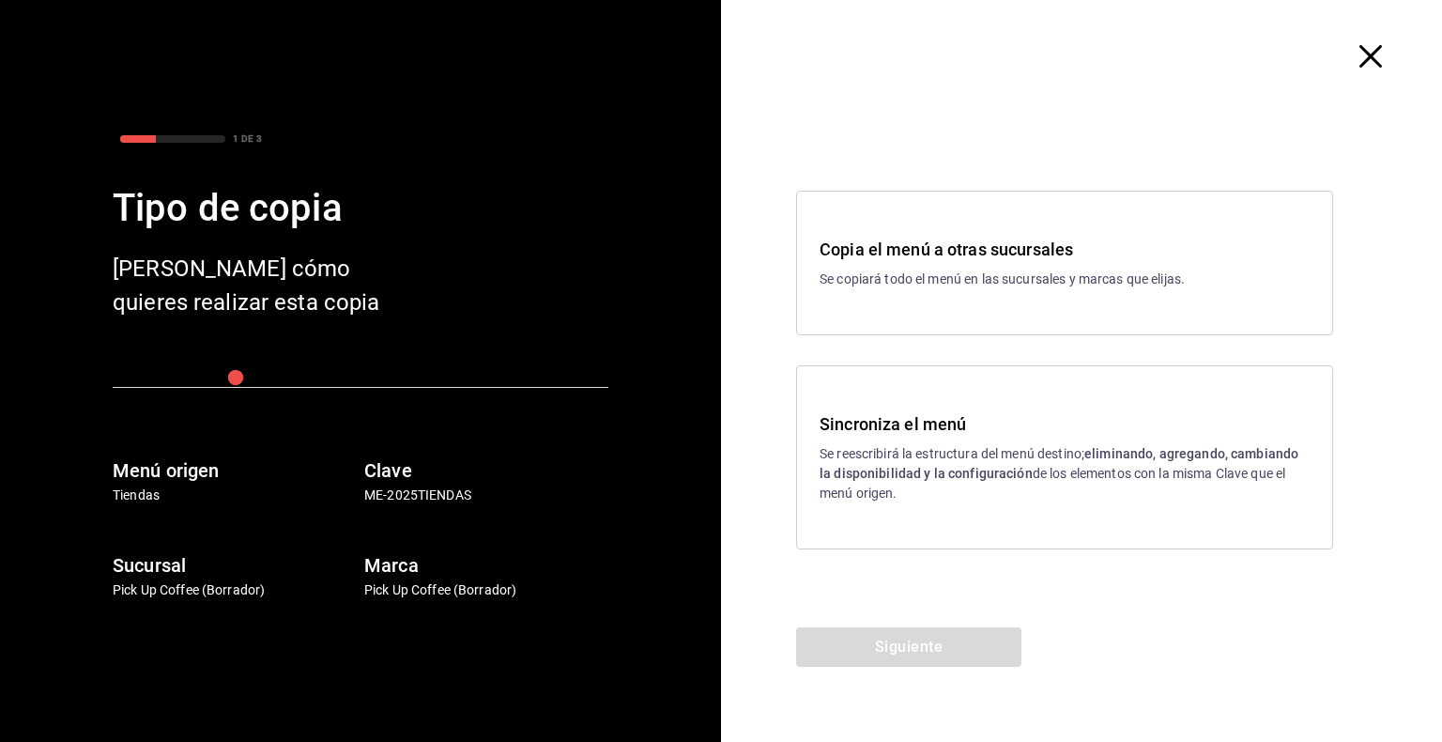
click at [941, 460] on p "Se reescribirá la estructura del menú destino; eliminando, agregando, cambiando…" at bounding box center [1065, 473] width 490 height 59
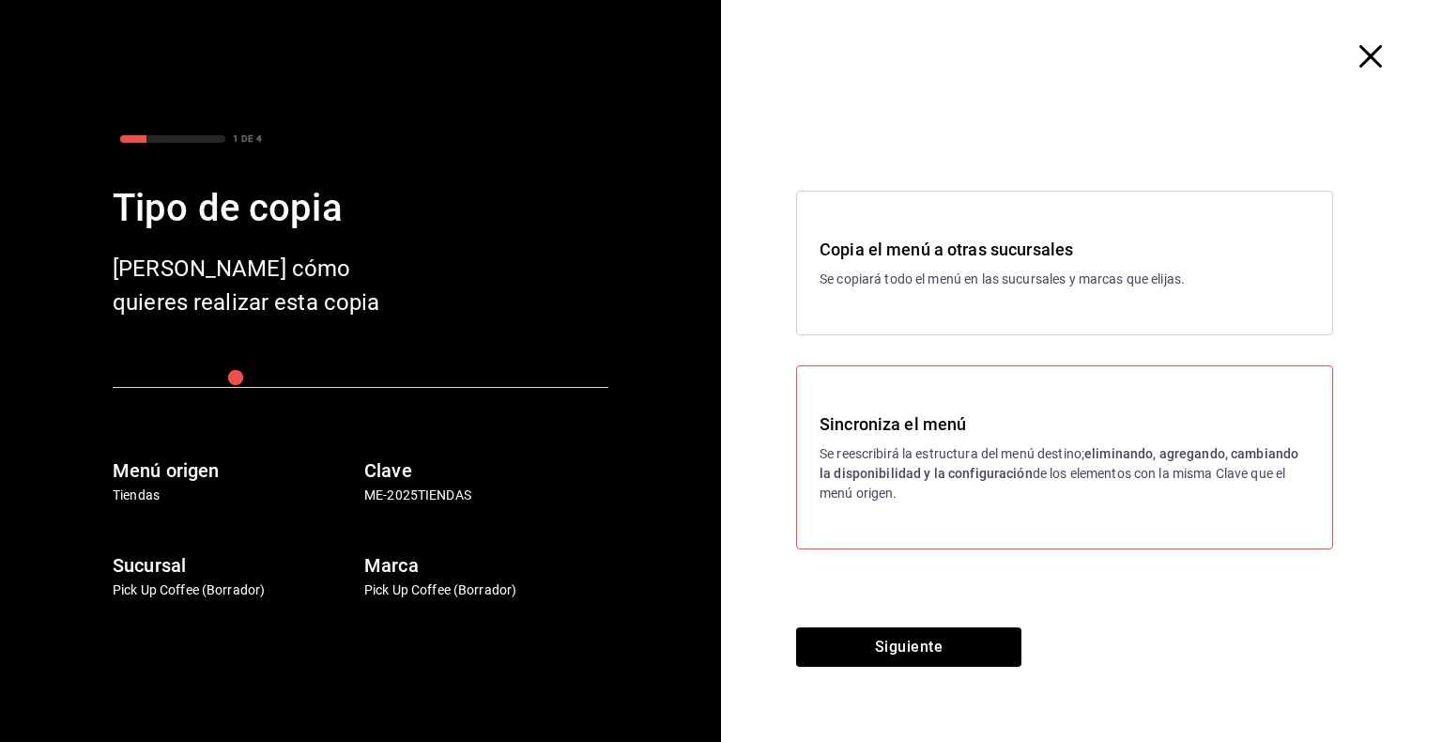
click at [916, 291] on div "Copia el menú a otras sucursales Se copiará todo el menú en las sucursales y ma…" at bounding box center [1064, 263] width 537 height 145
click at [952, 659] on button "Siguiente" at bounding box center [908, 646] width 225 height 39
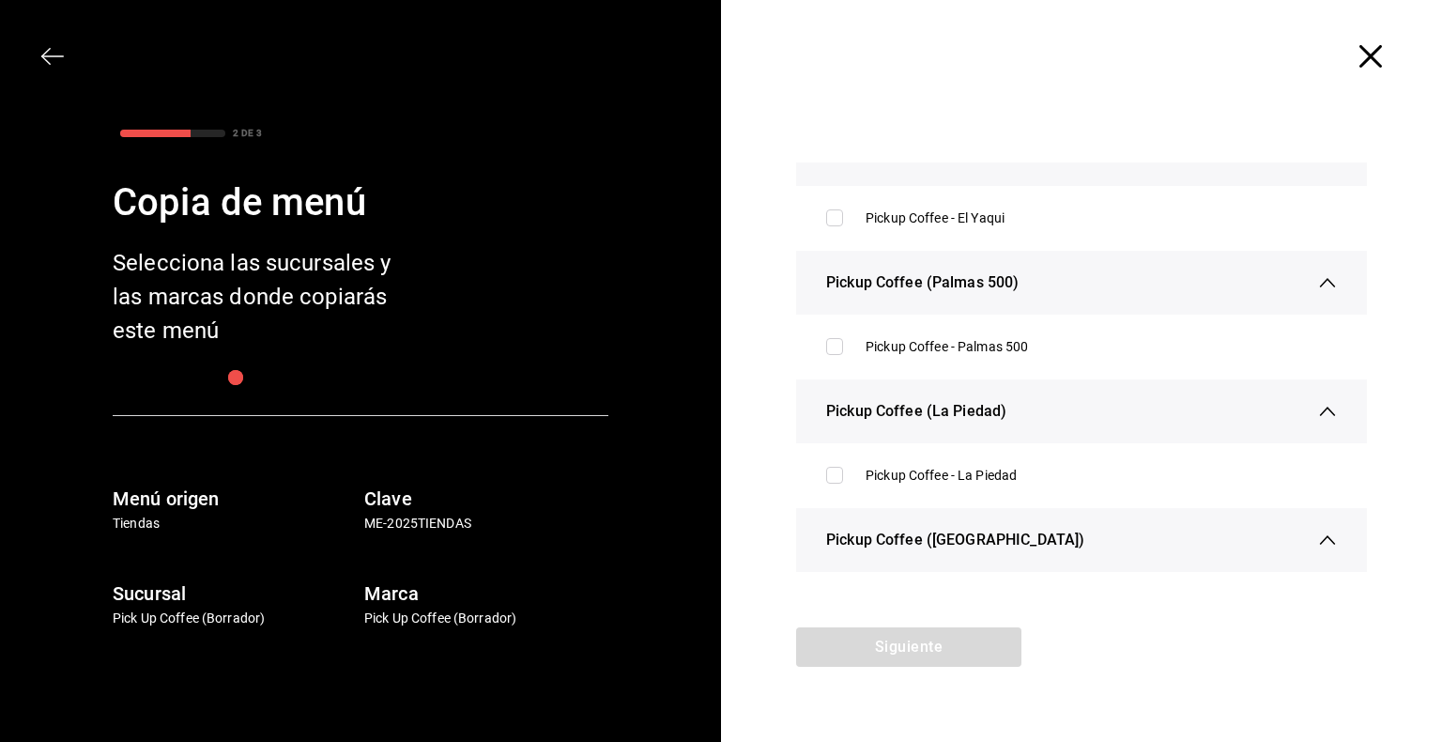
scroll to position [427, 0]
click at [831, 339] on input "checkbox" at bounding box center [834, 345] width 17 height 17
checkbox input "true"
click at [930, 646] on button "Siguiente" at bounding box center [908, 646] width 225 height 39
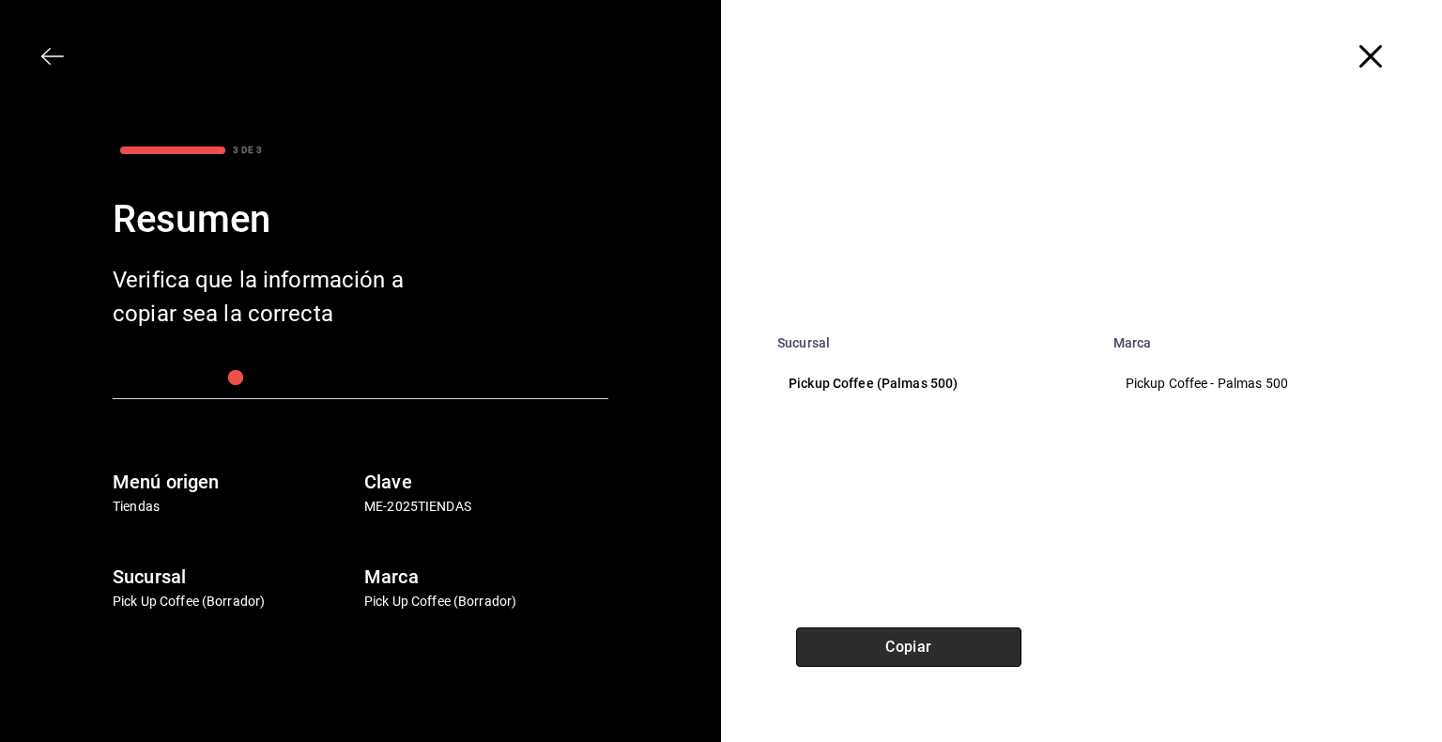
click at [930, 646] on button "Copiar" at bounding box center [908, 646] width 225 height 39
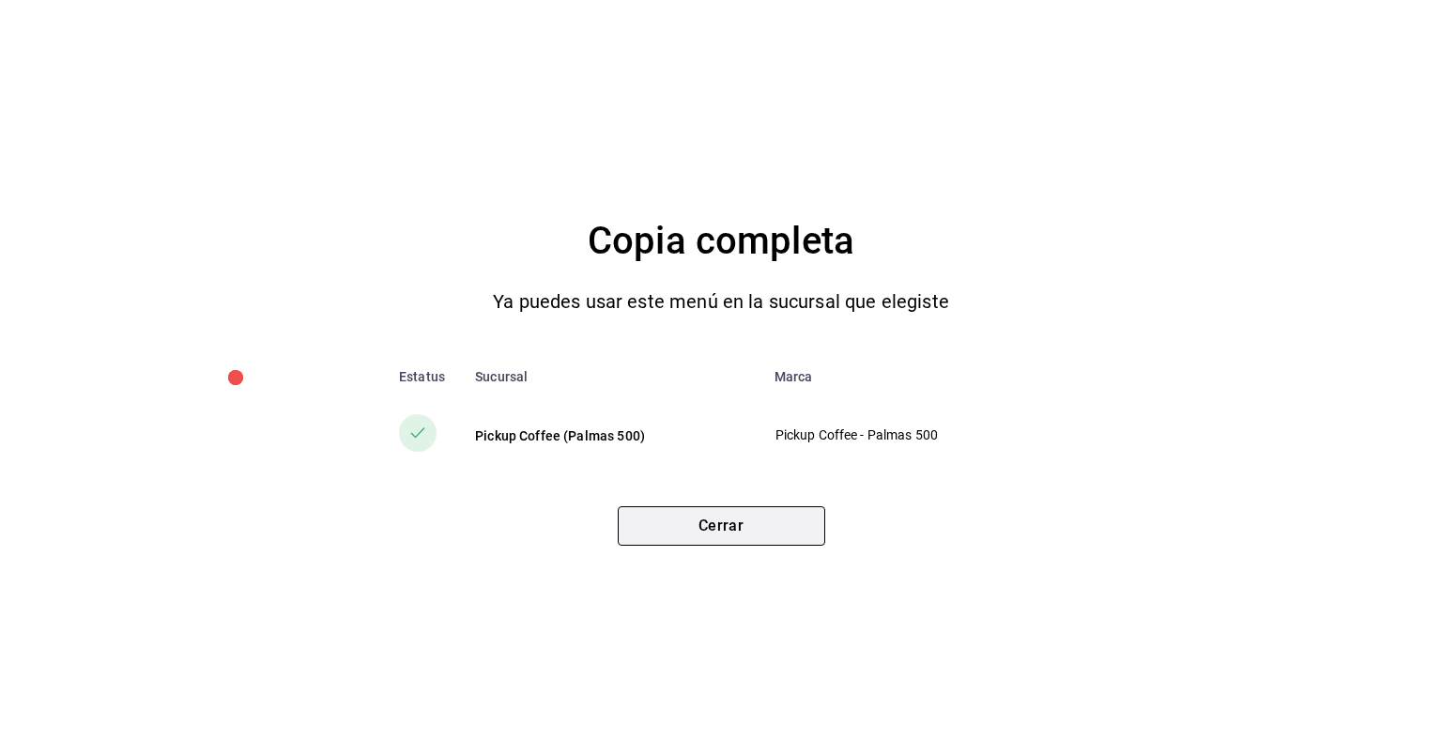
click at [757, 543] on button "Cerrar" at bounding box center [721, 525] width 207 height 39
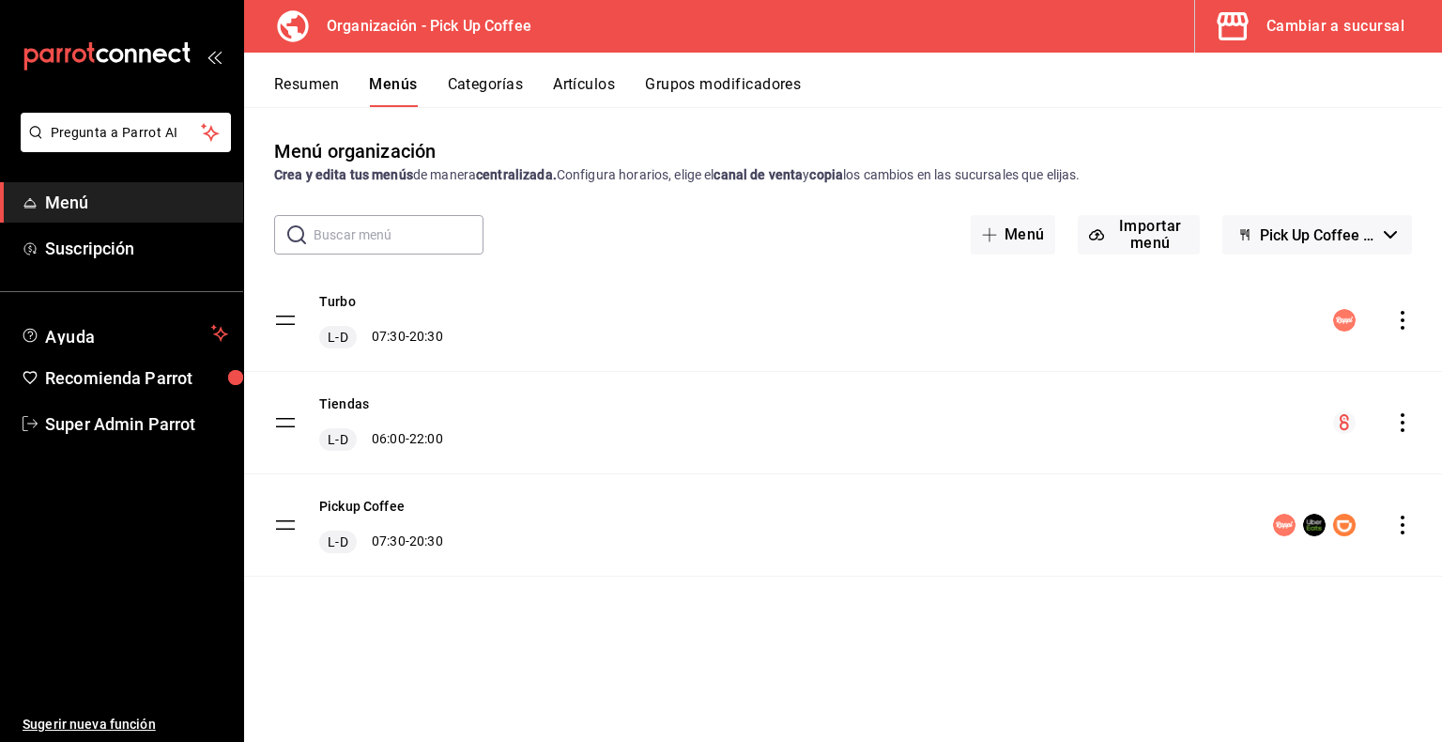
click at [1395, 518] on icon "actions" at bounding box center [1402, 524] width 19 height 19
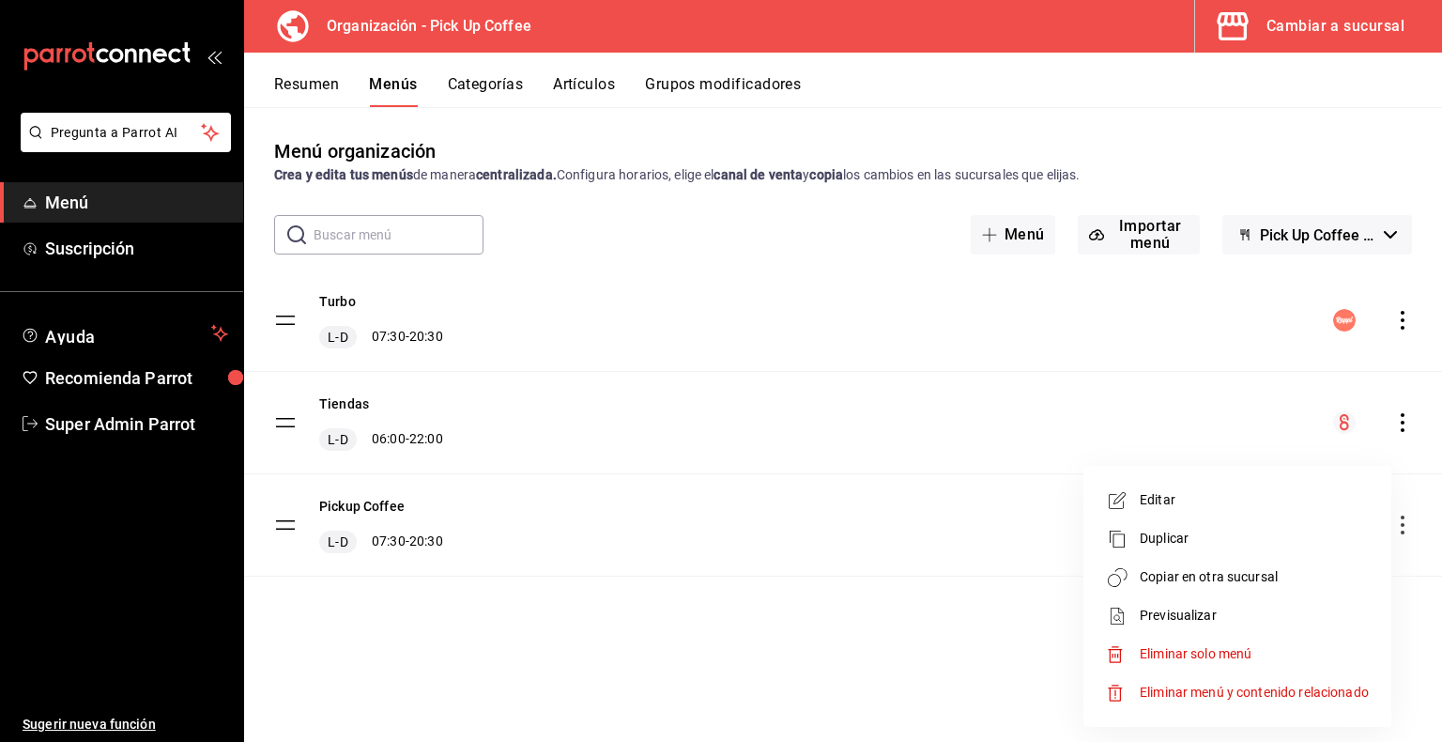
click at [1234, 586] on span "Copiar en otra sucursal" at bounding box center [1254, 577] width 229 height 20
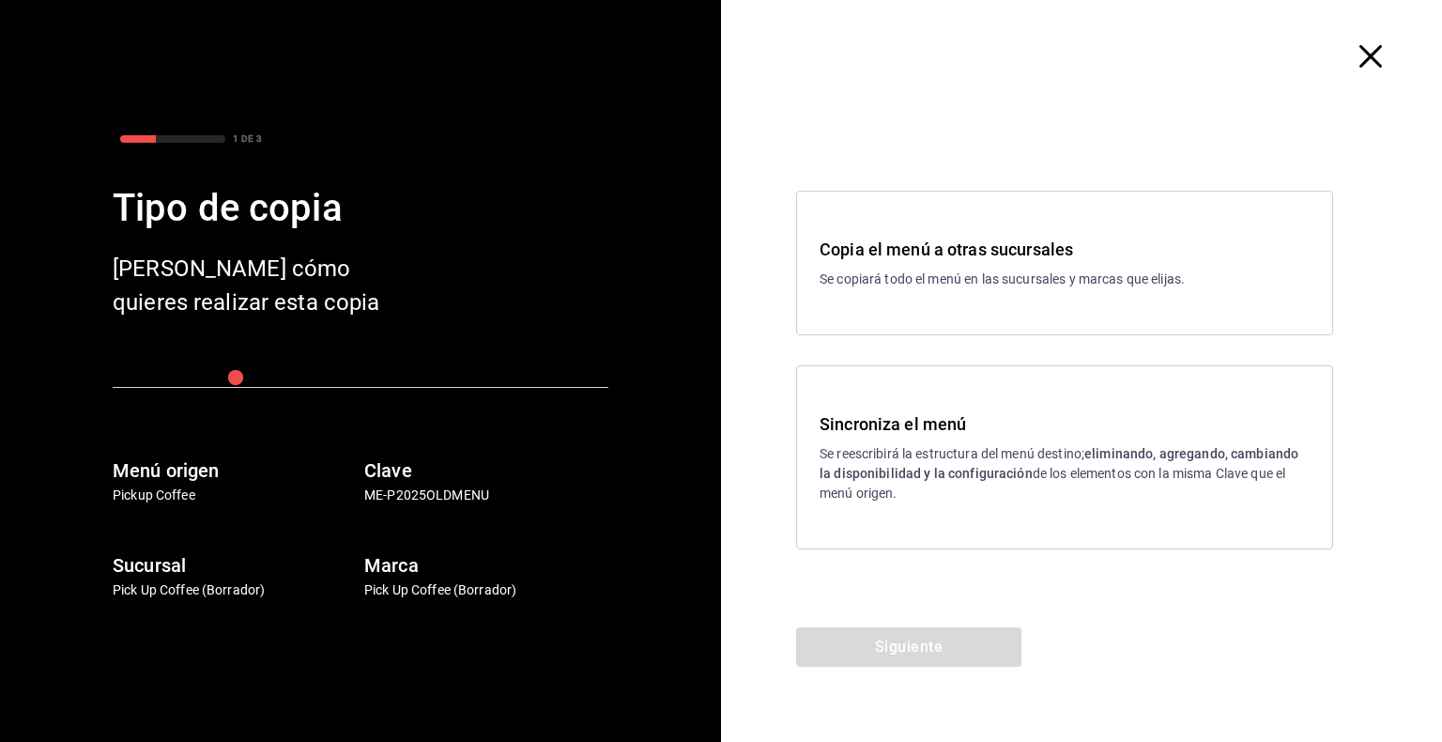
click at [916, 284] on p "Se copiará todo el menú en las sucursales y marcas que elijas." at bounding box center [1065, 279] width 490 height 20
click at [911, 649] on button "Siguiente" at bounding box center [908, 646] width 225 height 39
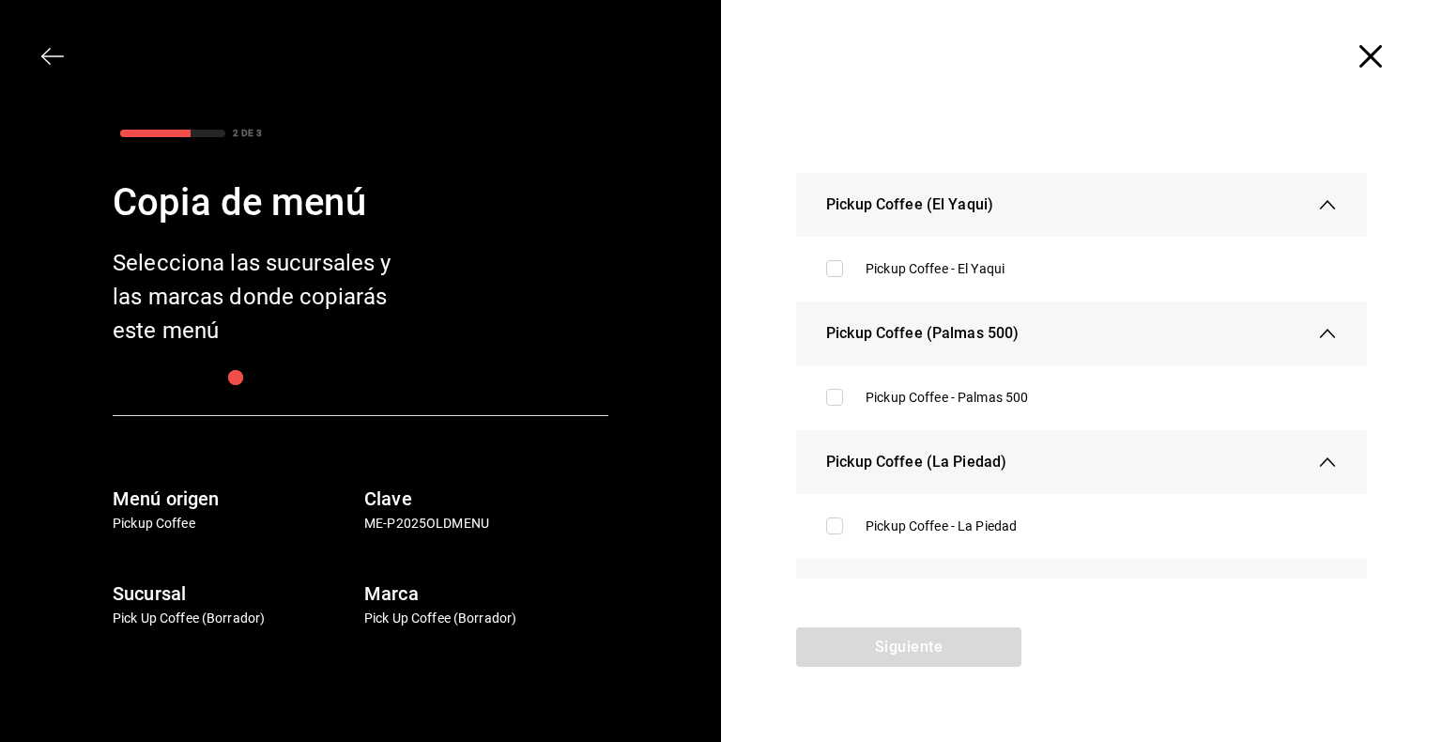
scroll to position [364, 0]
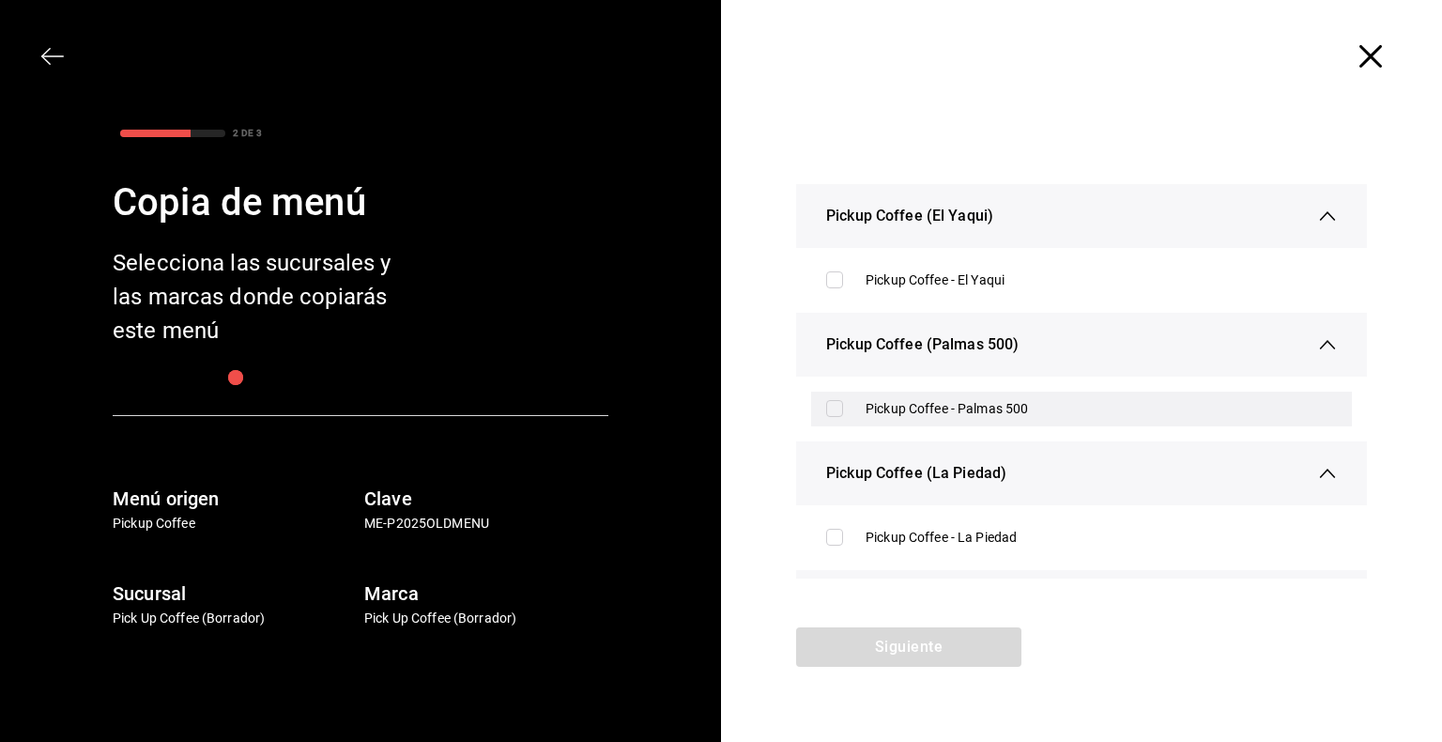
click at [913, 402] on div "Pickup Coffee - Palmas 500" at bounding box center [1101, 409] width 471 height 20
checkbox input "true"
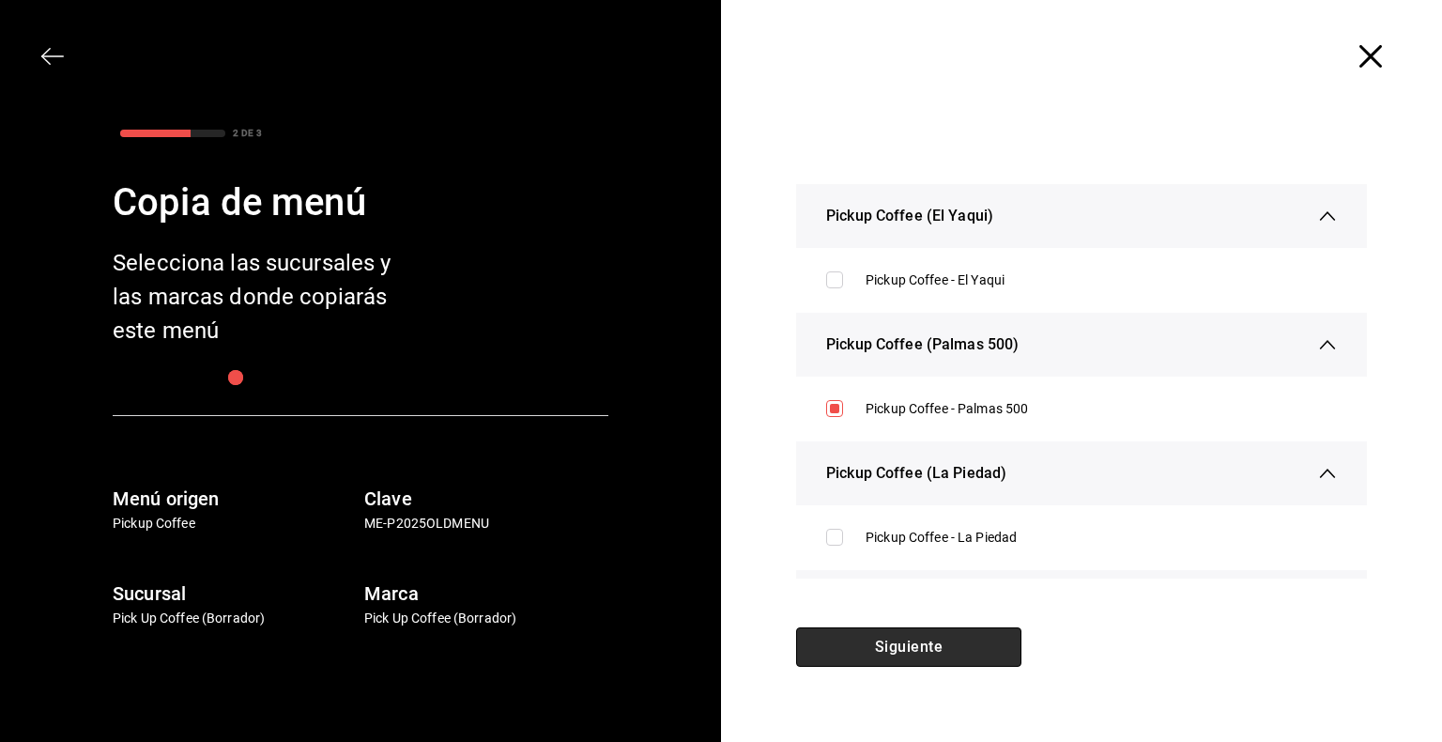
click at [958, 643] on button "Siguiente" at bounding box center [908, 646] width 225 height 39
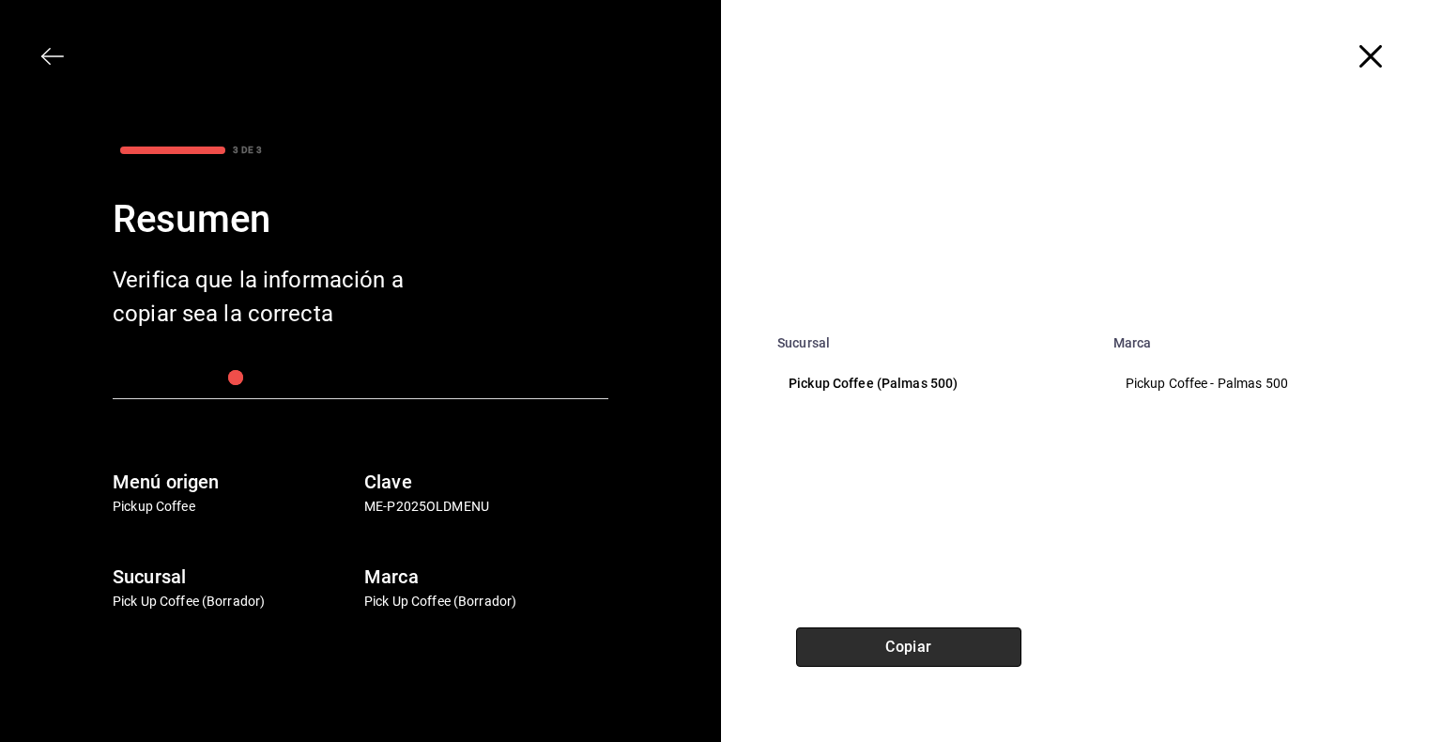
click at [958, 643] on button "Copiar" at bounding box center [908, 646] width 225 height 39
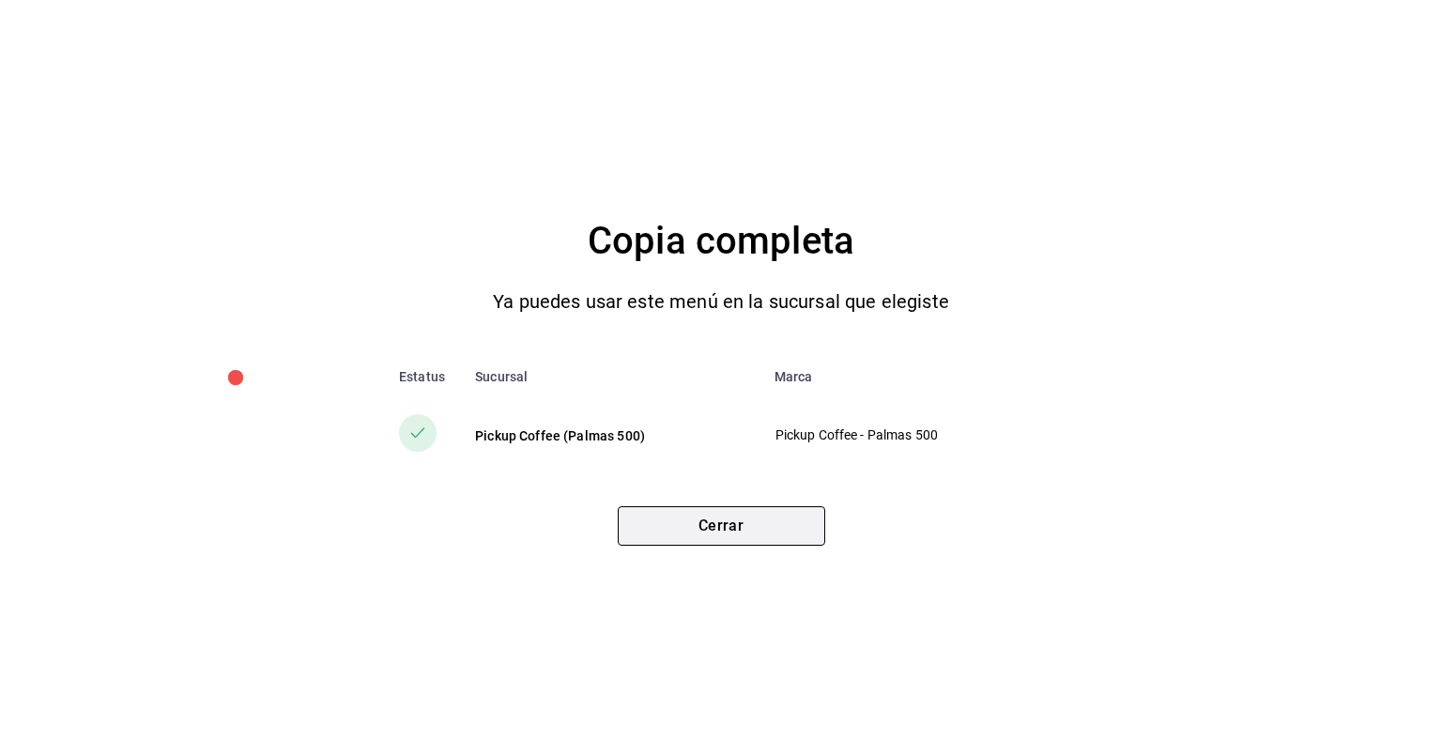
click at [776, 512] on button "Cerrar" at bounding box center [721, 525] width 207 height 39
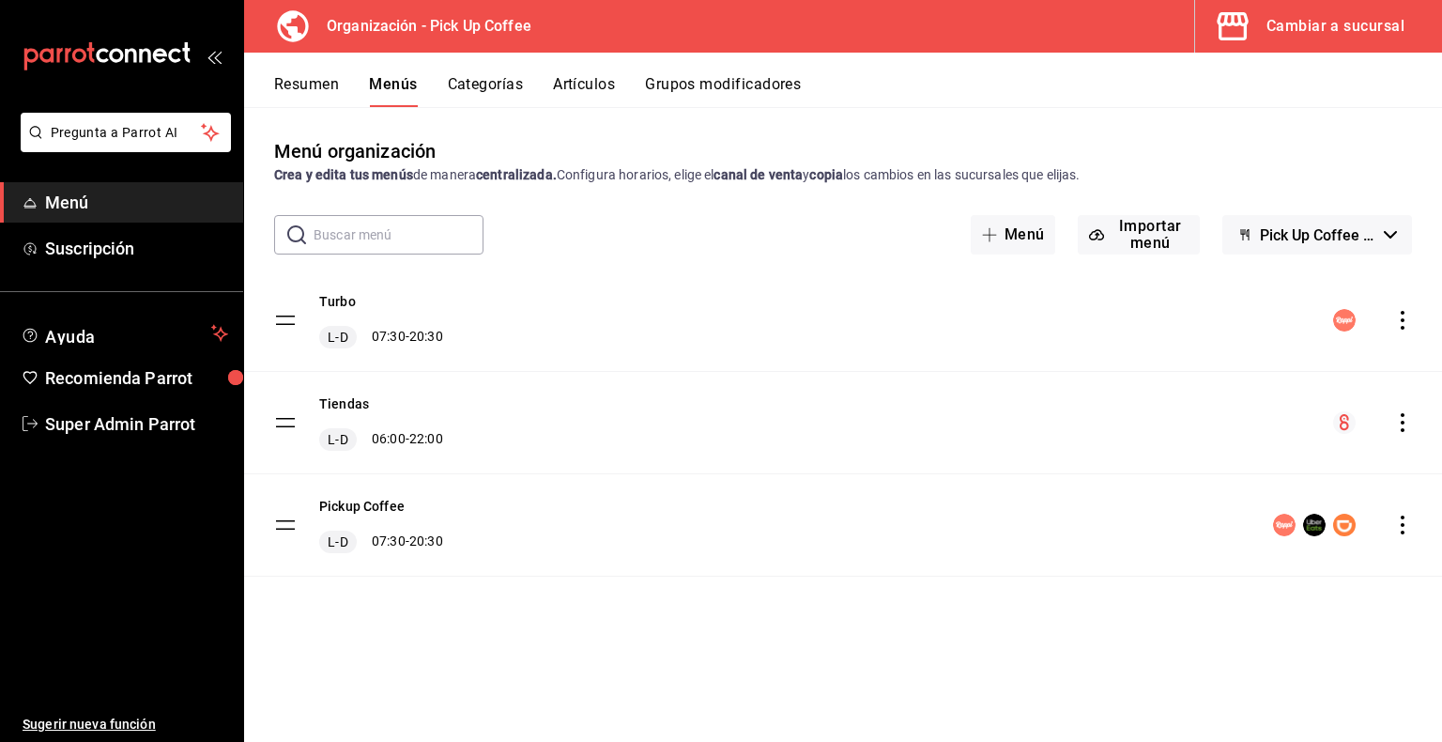
click at [1397, 314] on icon "actions" at bounding box center [1402, 320] width 19 height 19
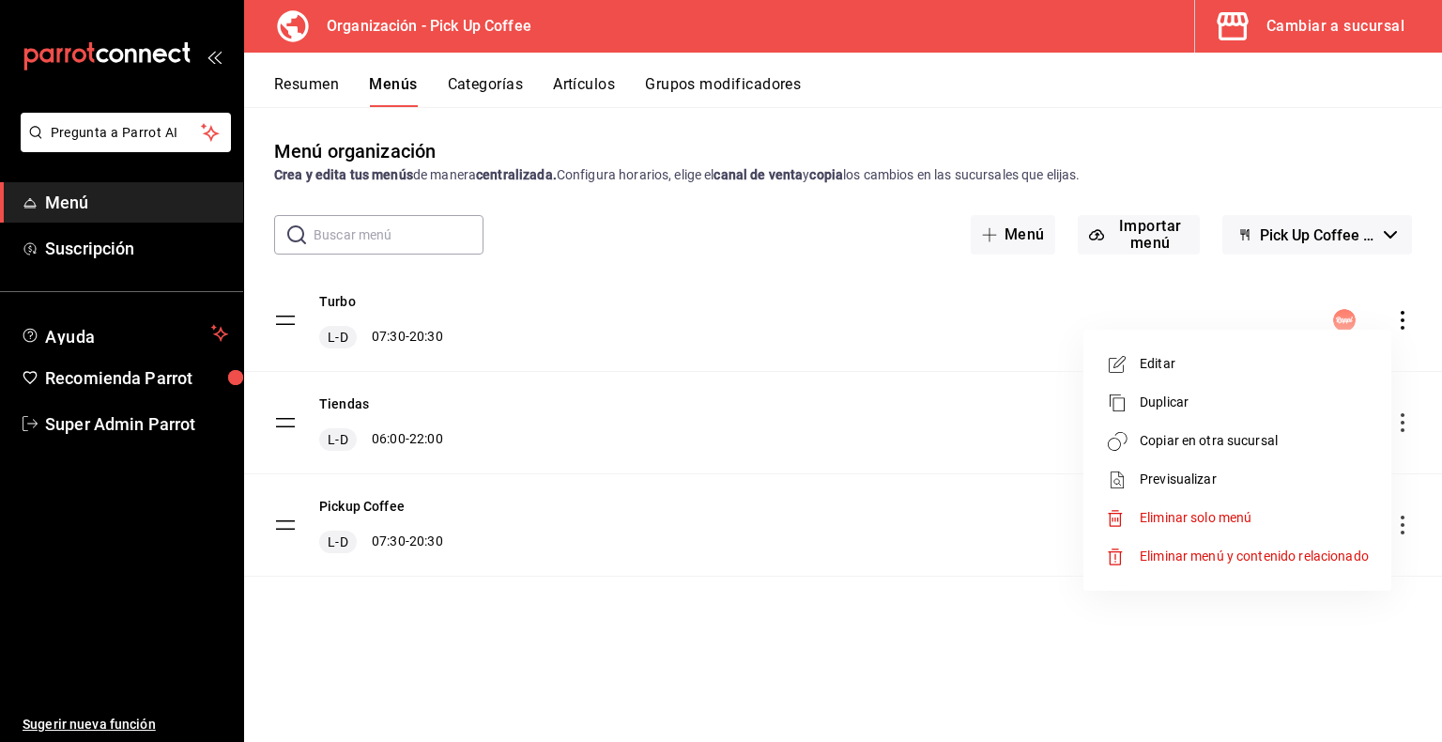
click at [1231, 444] on span "Copiar en otra sucursal" at bounding box center [1254, 441] width 229 height 20
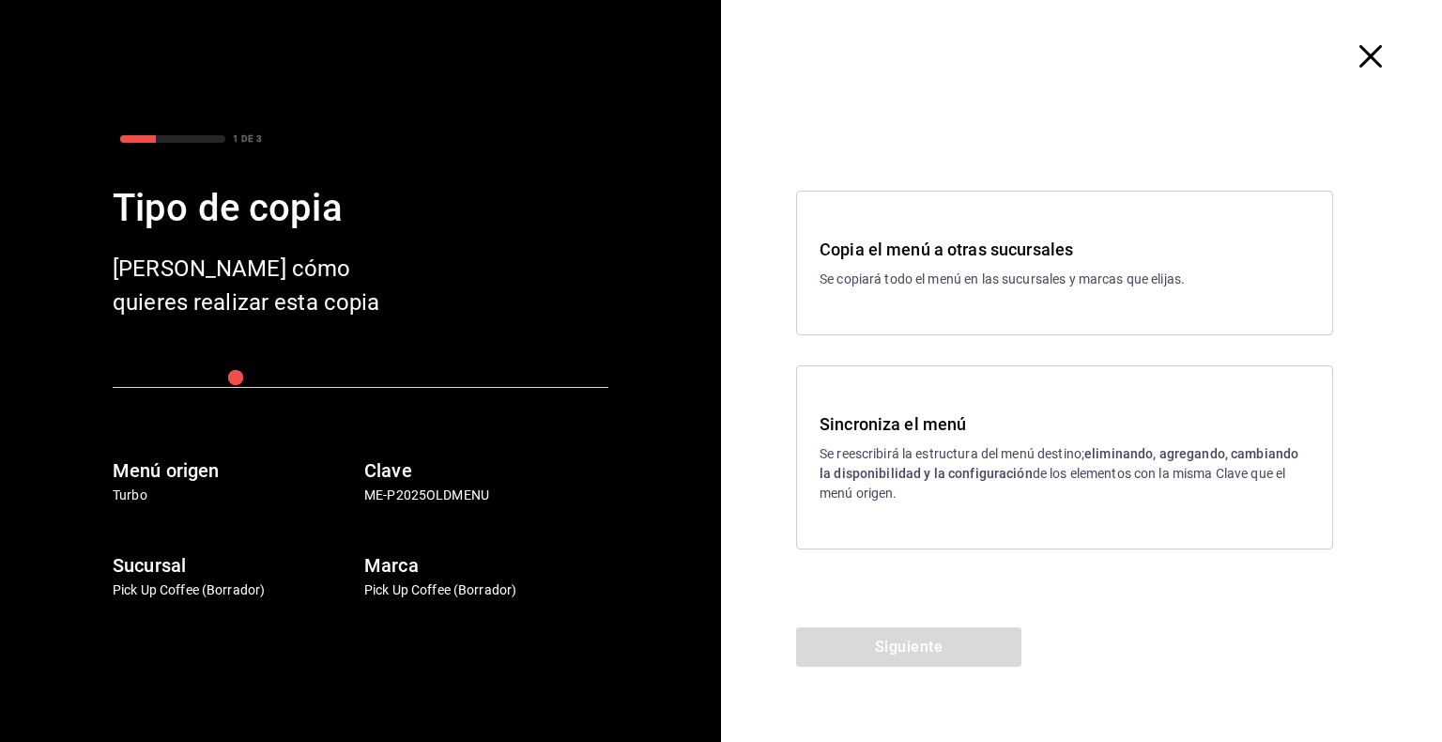
click at [956, 447] on p "Se reescribirá la estructura del menú destino; eliminando, agregando, cambiando…" at bounding box center [1065, 473] width 490 height 59
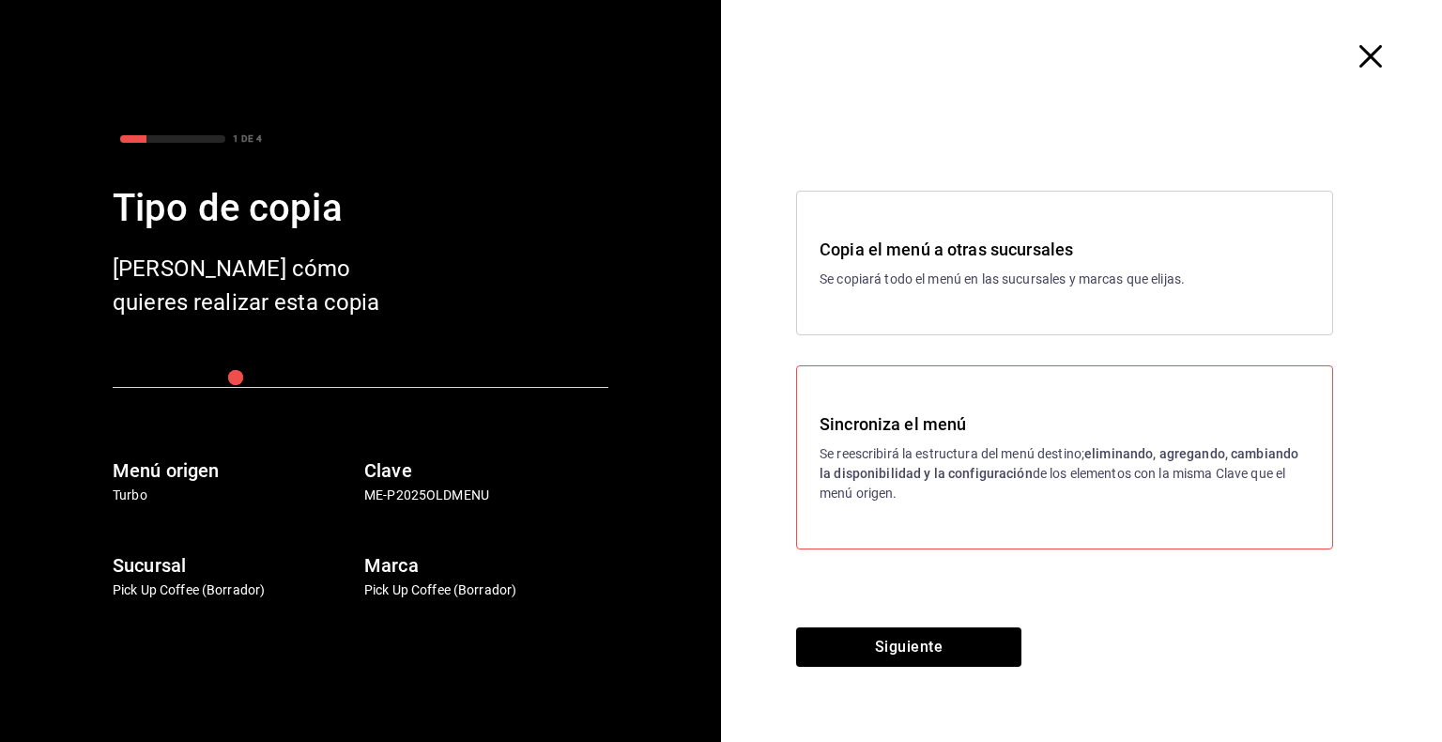
click at [893, 303] on div "Copia el menú a otras sucursales Se copiará todo el menú en las sucursales y ma…" at bounding box center [1064, 263] width 537 height 145
click at [946, 648] on button "Siguiente" at bounding box center [908, 646] width 225 height 39
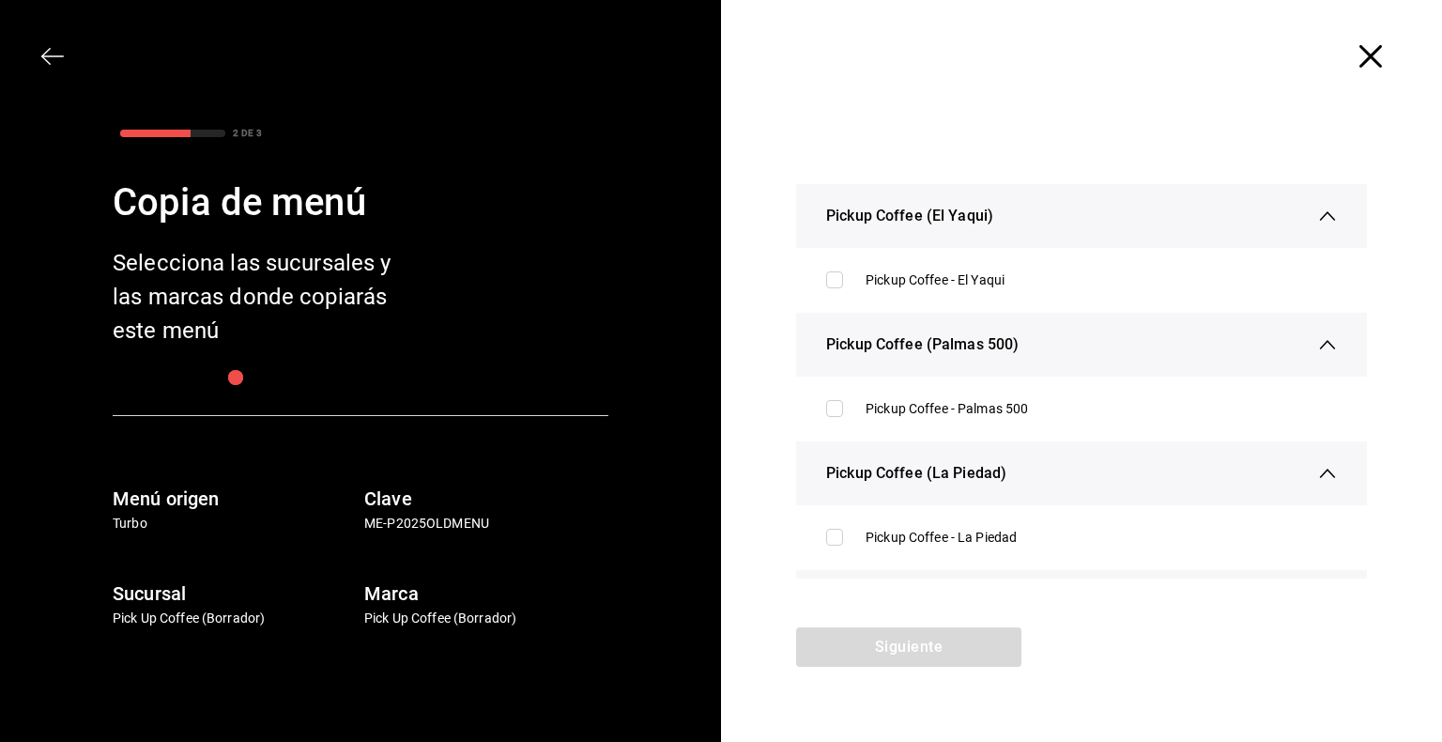
scroll to position [379, 0]
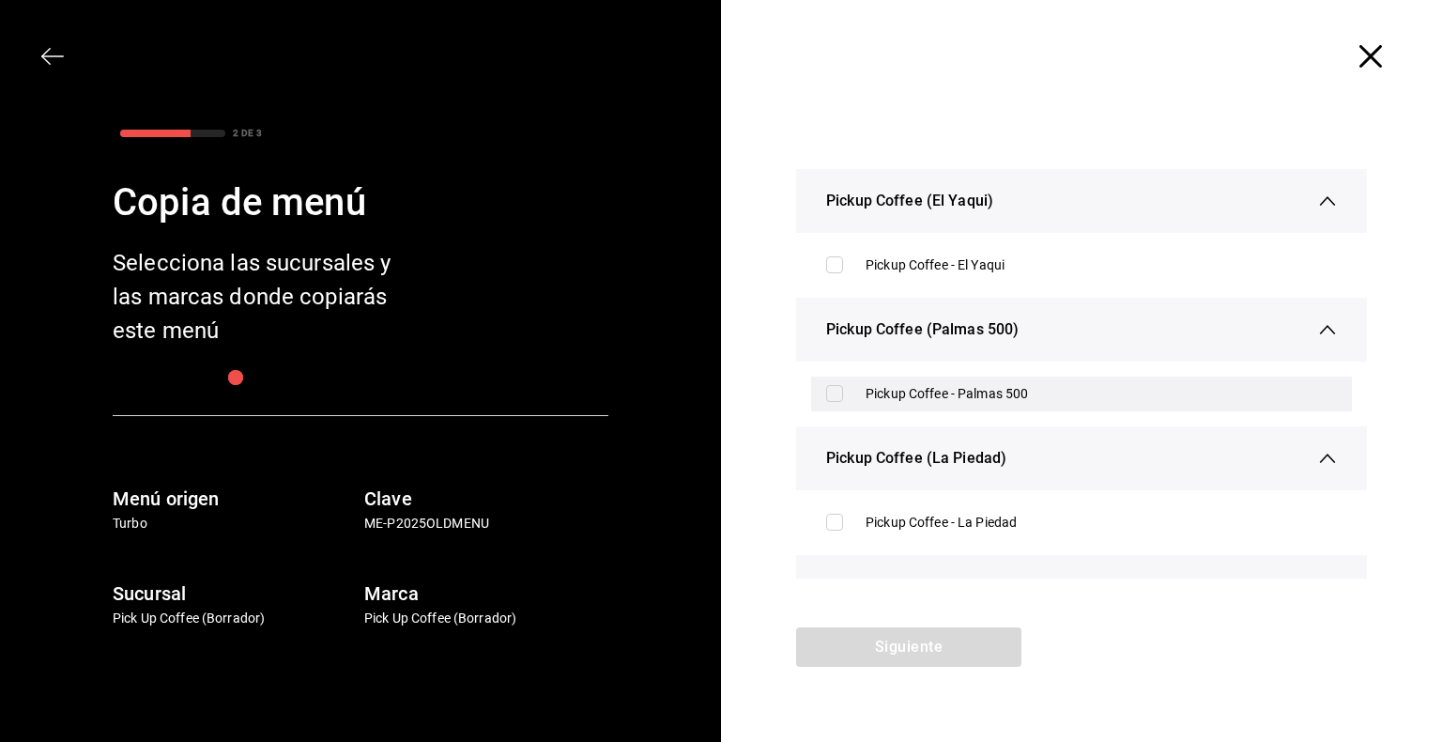
click at [849, 392] on label at bounding box center [838, 393] width 24 height 17
click at [843, 392] on input "checkbox" at bounding box center [834, 393] width 17 height 17
click at [836, 391] on input "checkbox" at bounding box center [834, 393] width 17 height 17
checkbox input "true"
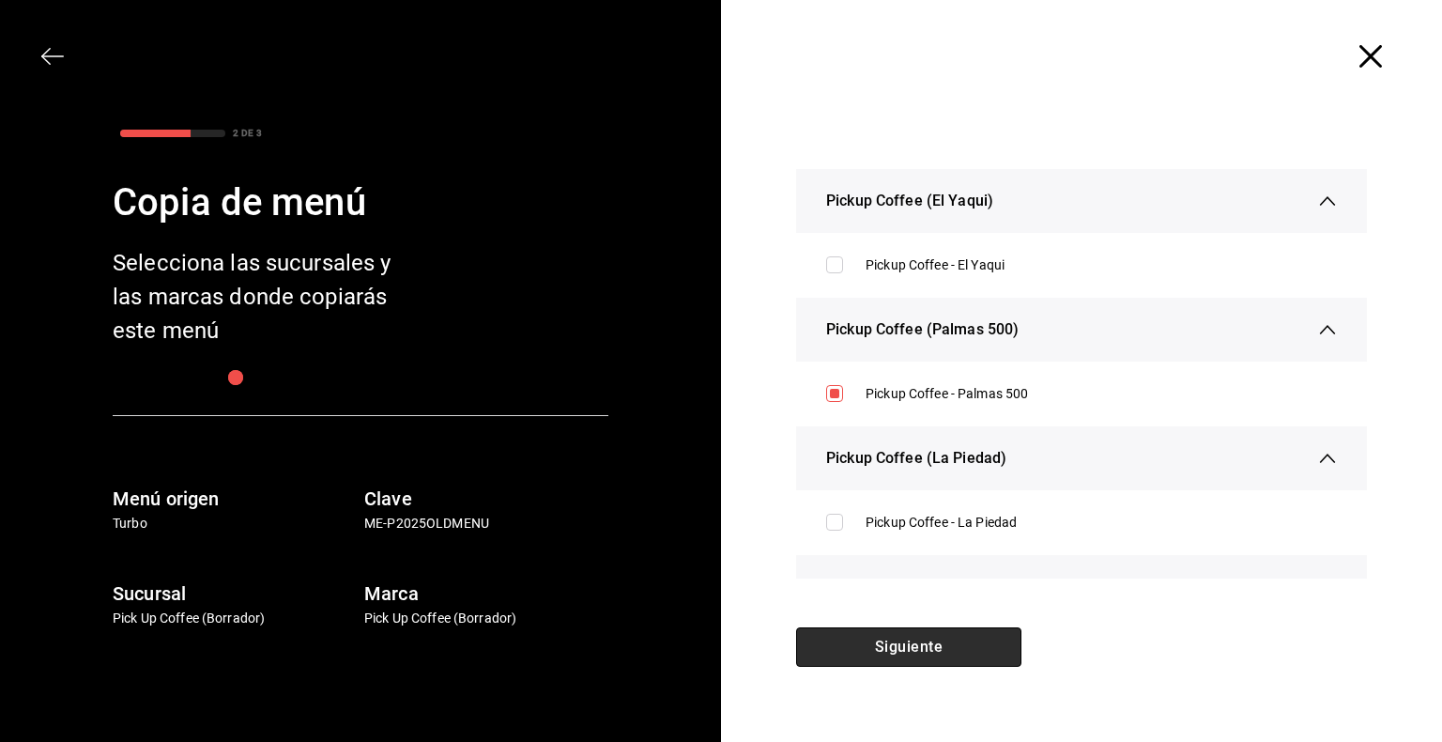
click at [924, 640] on button "Siguiente" at bounding box center [908, 646] width 225 height 39
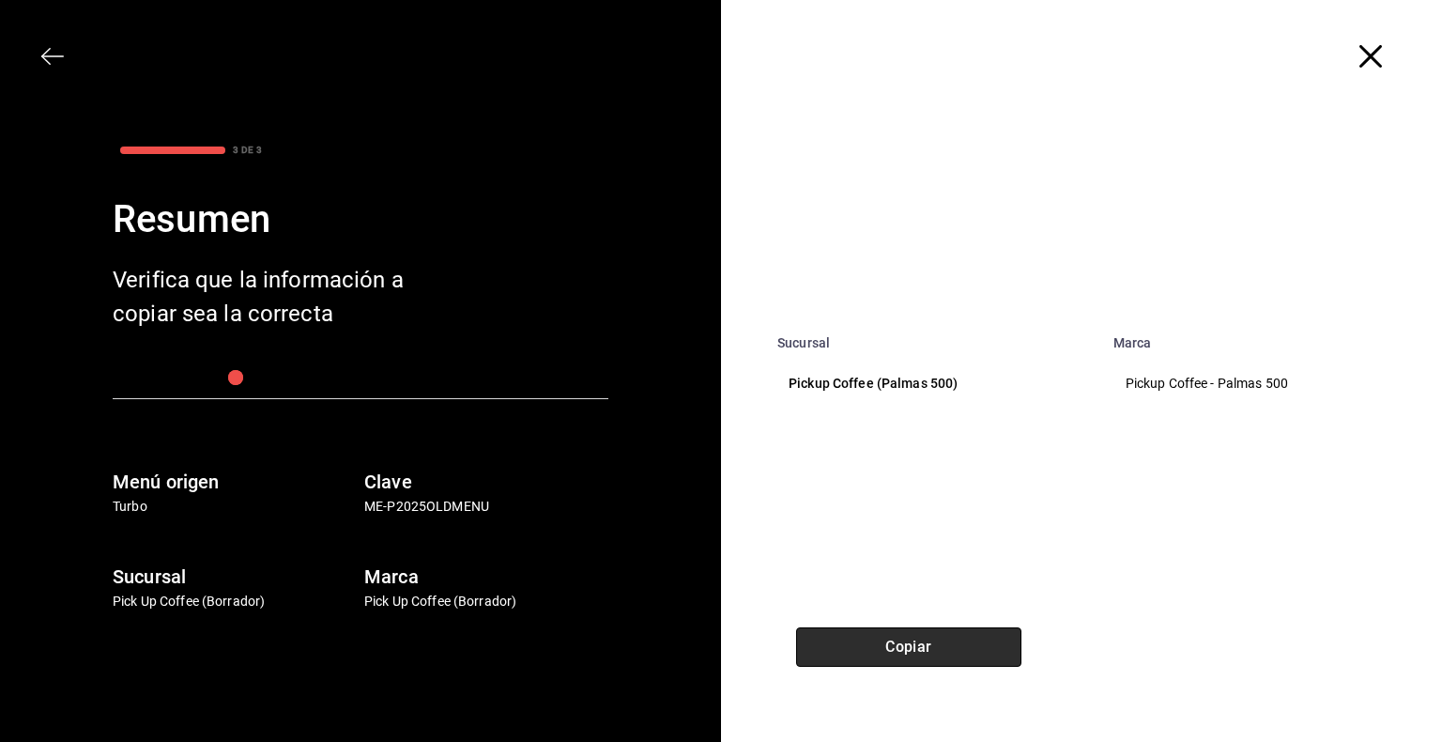
click at [924, 640] on button "Copiar" at bounding box center [908, 646] width 225 height 39
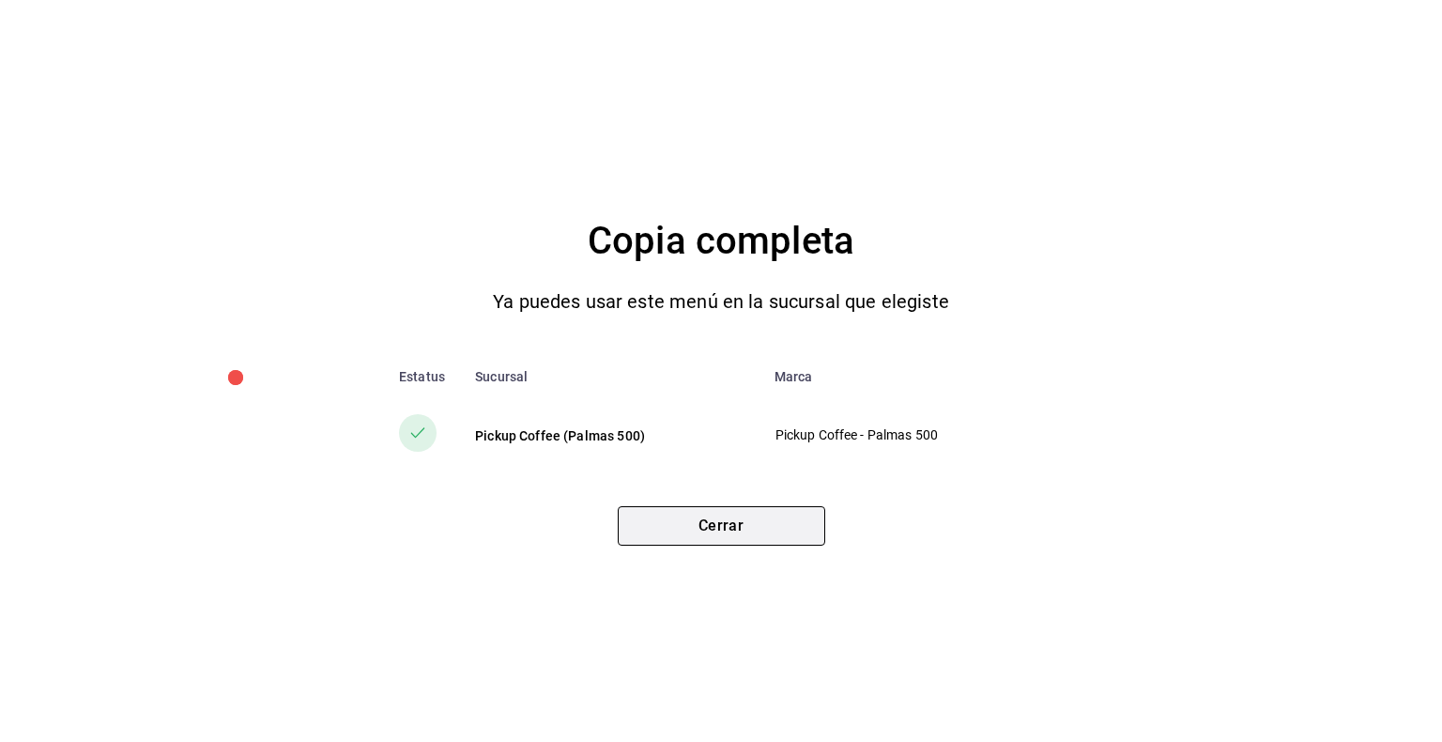
click at [756, 512] on button "Cerrar" at bounding box center [721, 525] width 207 height 39
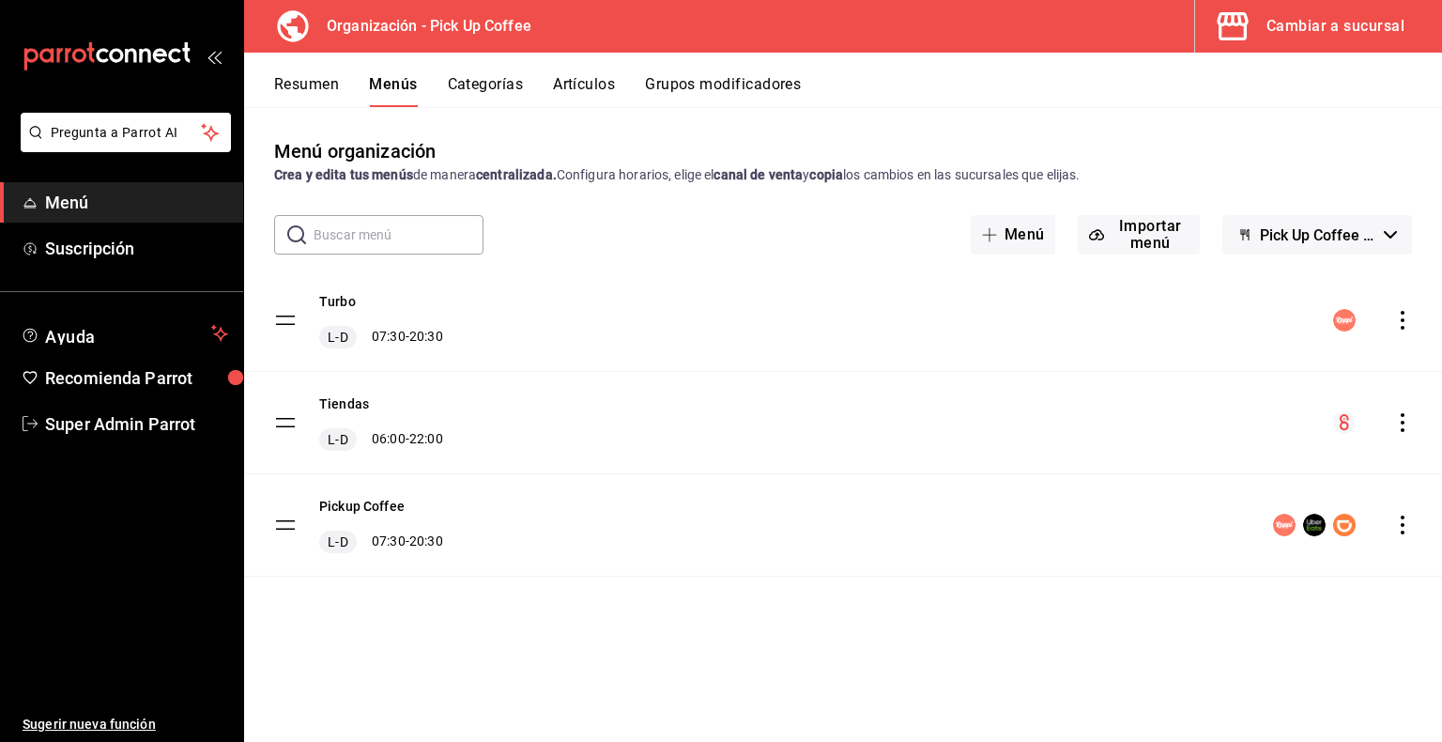
click at [1280, 37] on div "Cambiar a sucursal" at bounding box center [1335, 26] width 138 height 26
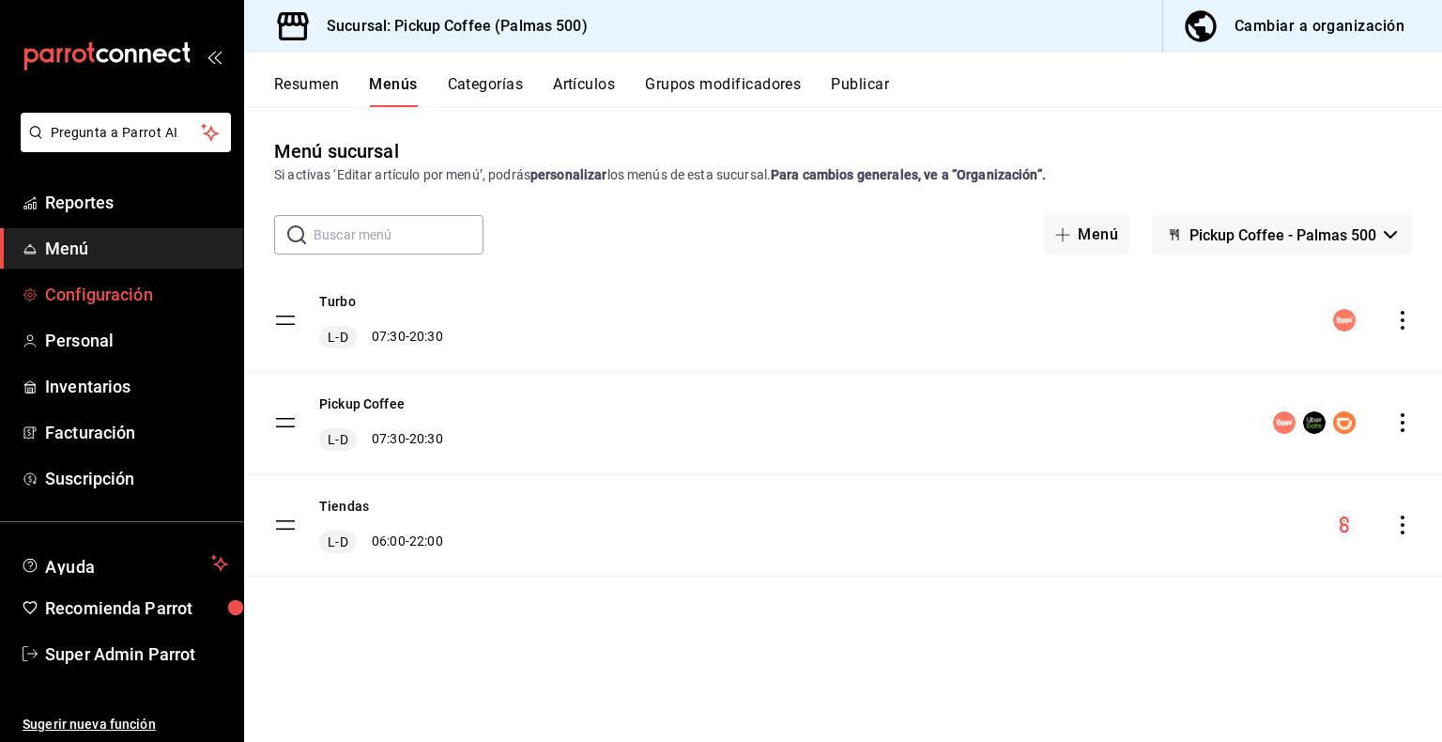
click at [72, 294] on span "Configuración" at bounding box center [136, 294] width 183 height 25
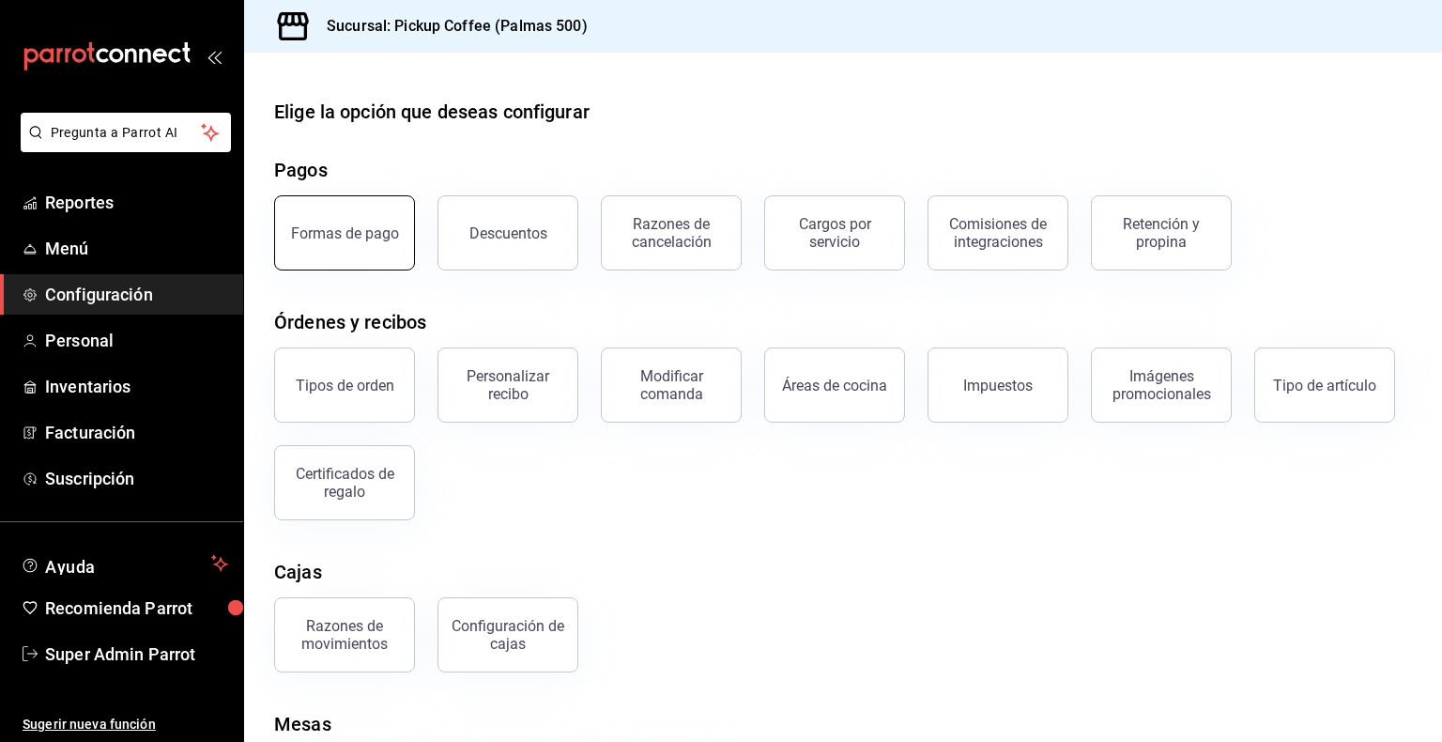
click at [372, 237] on div "Formas de pago" at bounding box center [345, 233] width 108 height 18
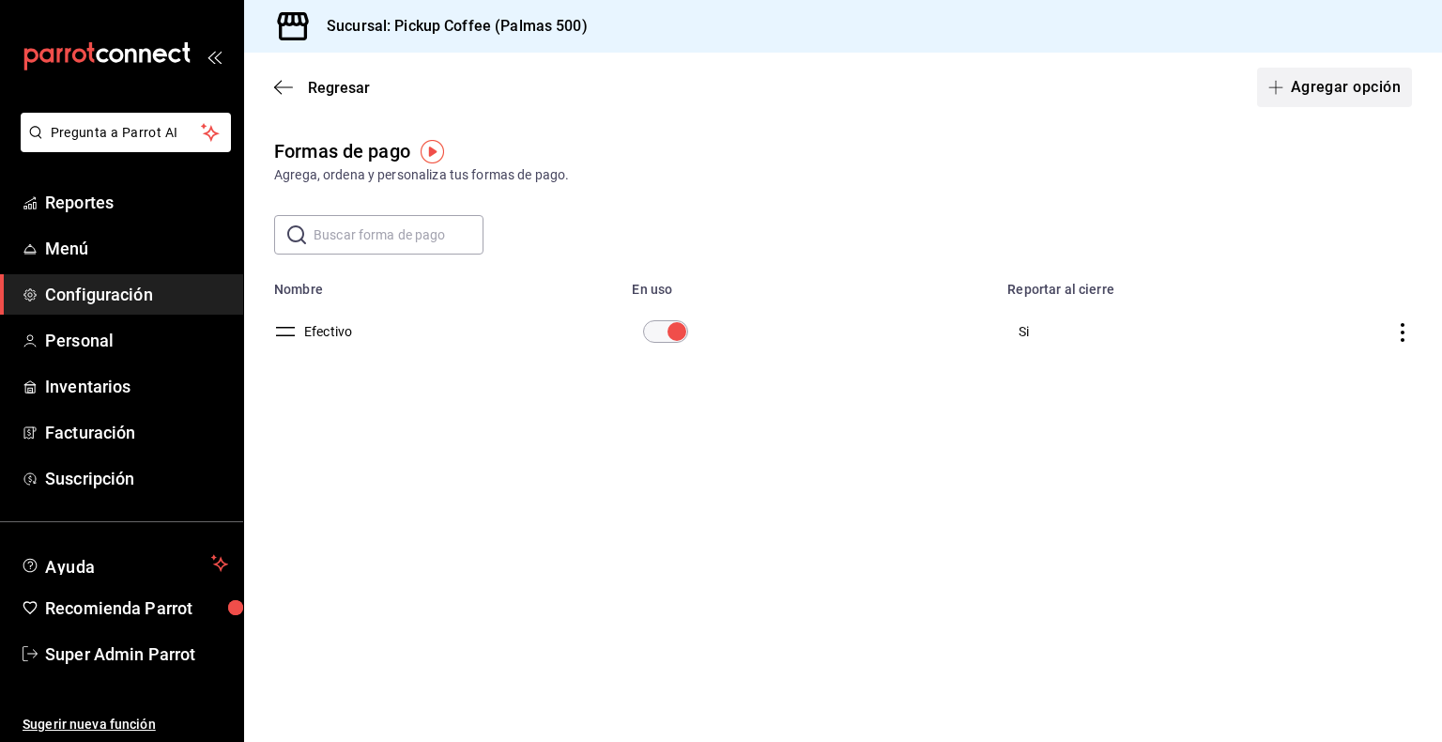
click at [1341, 93] on button "Agregar opción" at bounding box center [1334, 87] width 155 height 39
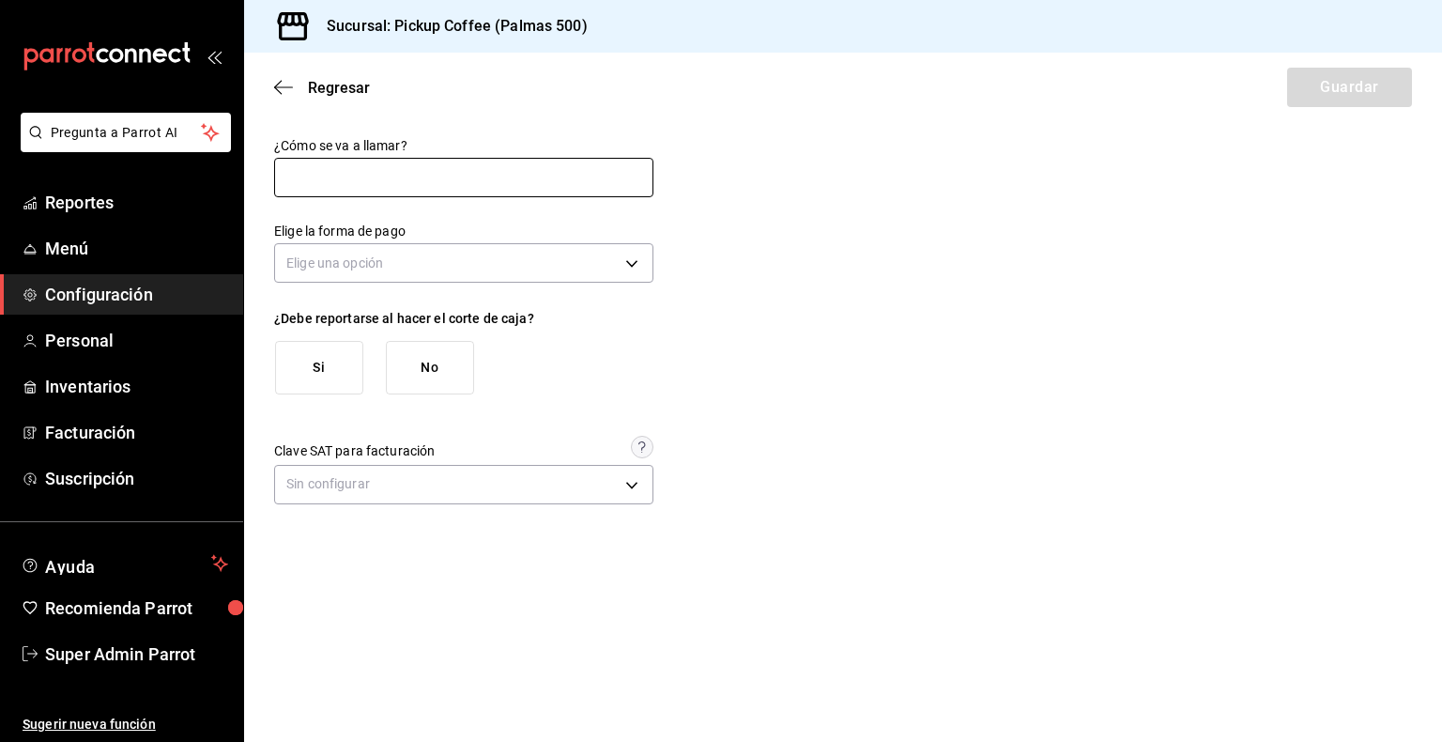
click at [368, 169] on input "text" at bounding box center [463, 177] width 379 height 39
type input "Terminal débito"
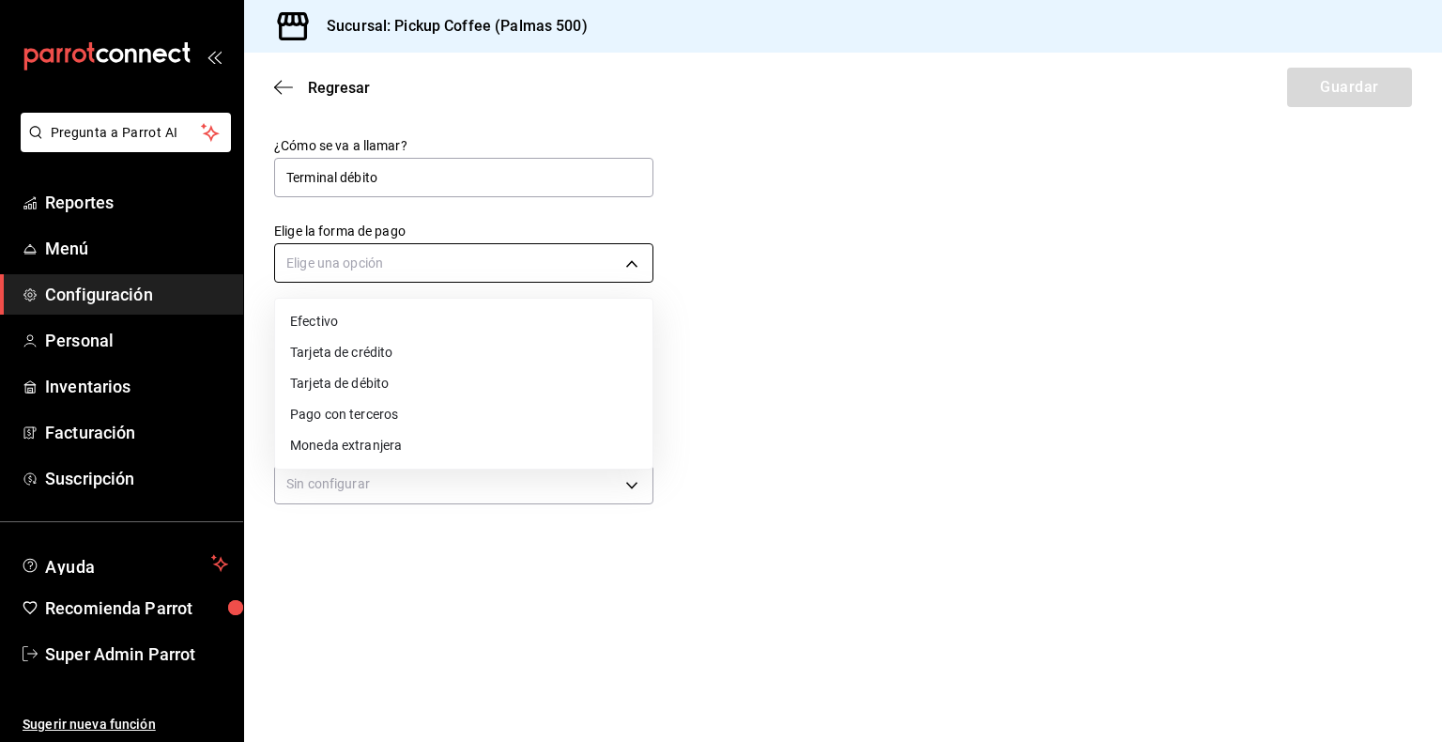
click at [430, 277] on body "Pregunta a Parrot AI Reportes Menú Configuración Personal Inventarios Facturaci…" at bounding box center [721, 371] width 1442 height 742
click at [381, 385] on li "Tarjeta de débito" at bounding box center [463, 383] width 377 height 31
type input "DEBIT_CARD"
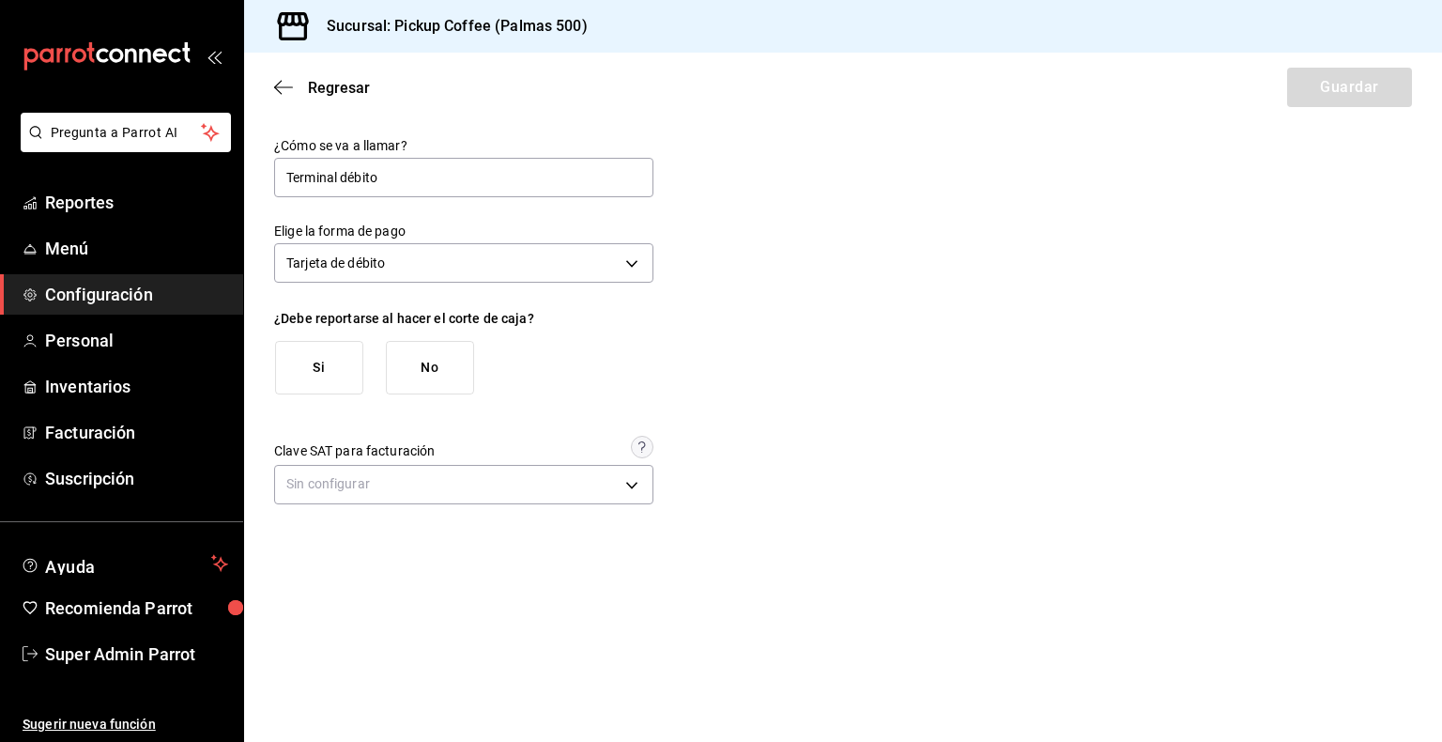
click at [329, 366] on button "Si" at bounding box center [319, 368] width 88 height 54
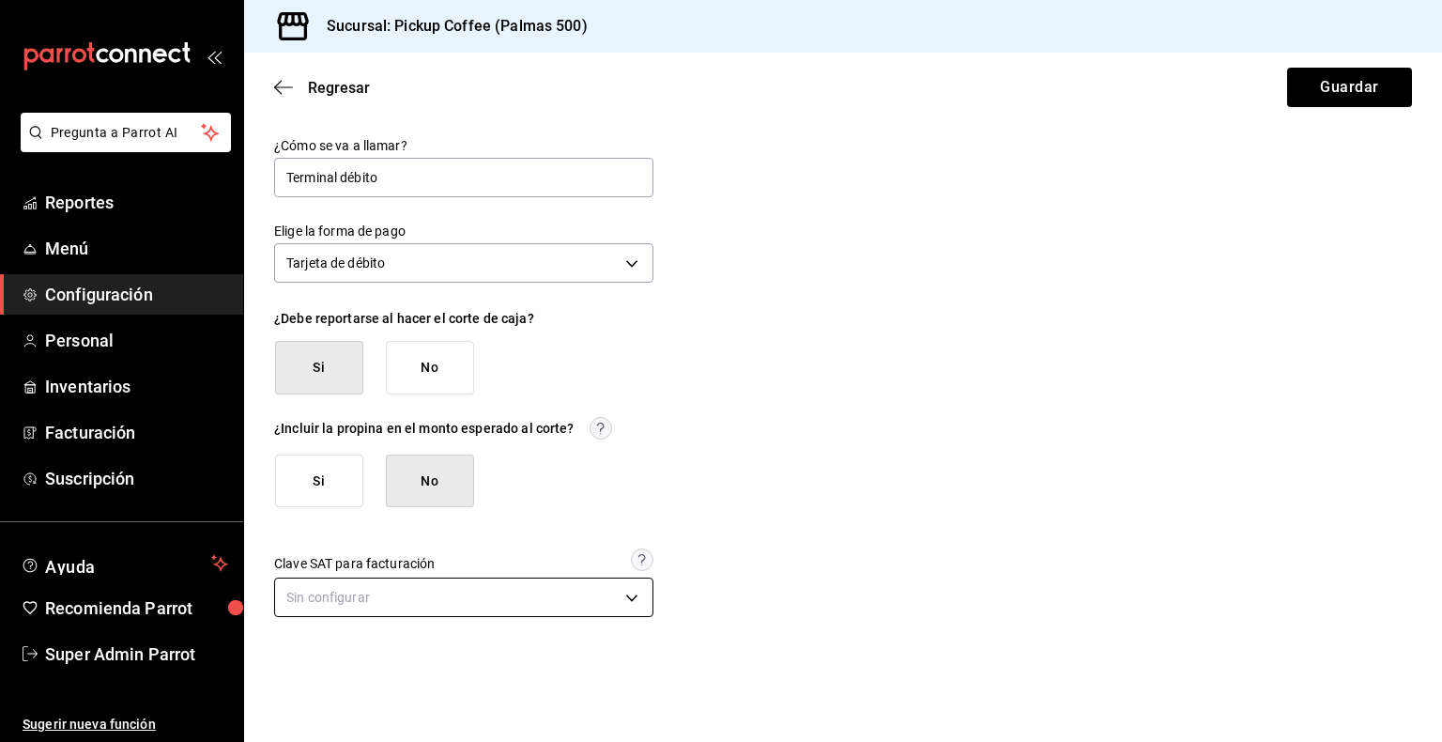
click at [498, 592] on body "Pregunta a Parrot AI Reportes Menú Configuración Personal Inventarios Facturaci…" at bounding box center [721, 371] width 1442 height 742
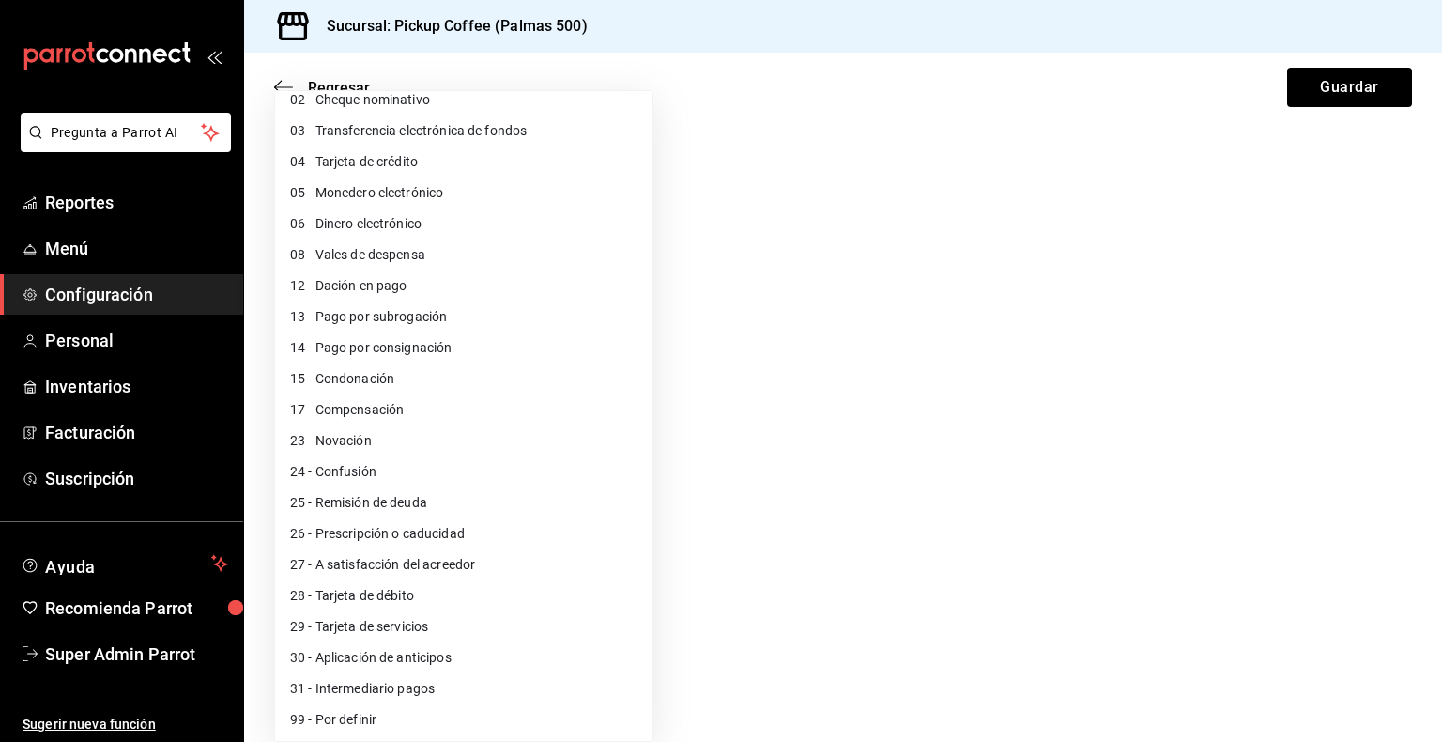
scroll to position [46, 0]
click at [373, 587] on li "28 - Tarjeta de débito" at bounding box center [463, 594] width 377 height 31
type input "28"
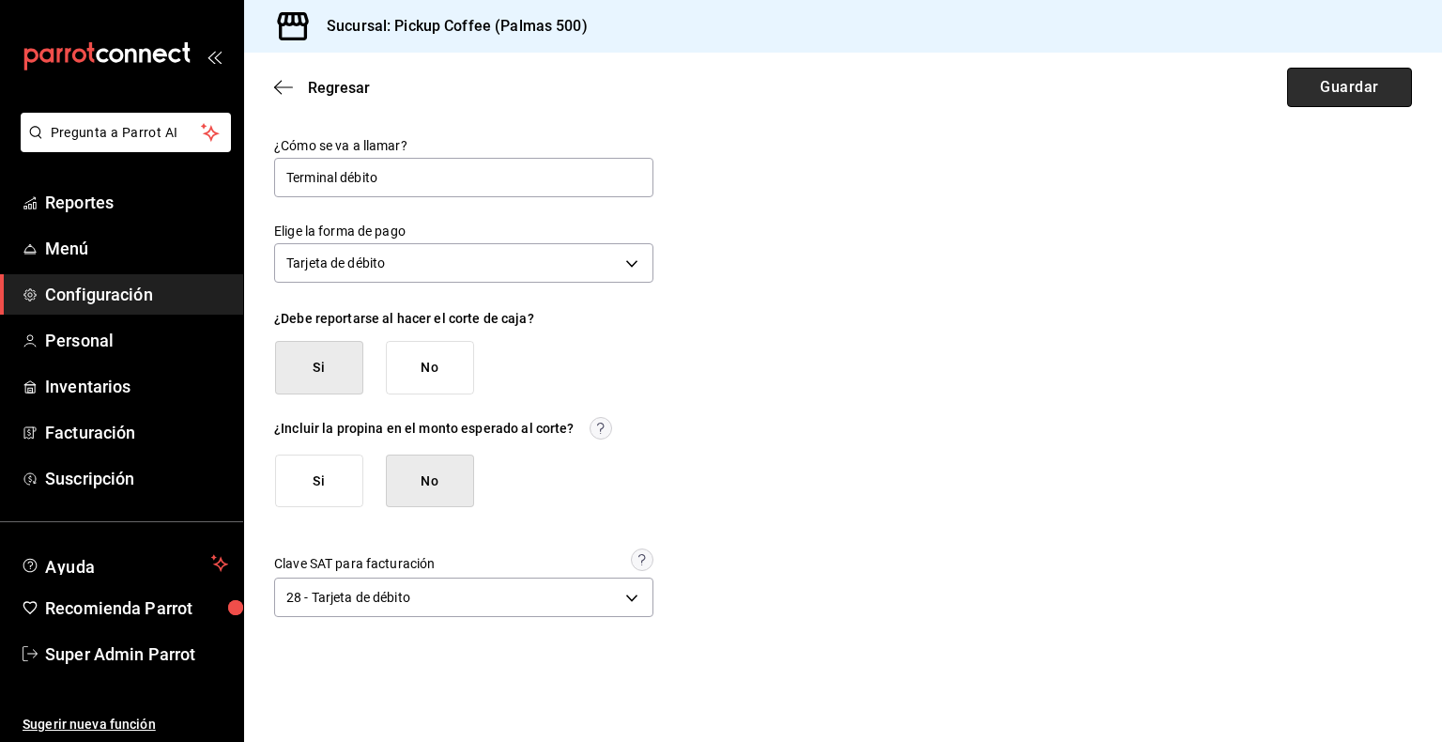
click at [1342, 84] on button "Guardar" at bounding box center [1349, 87] width 125 height 39
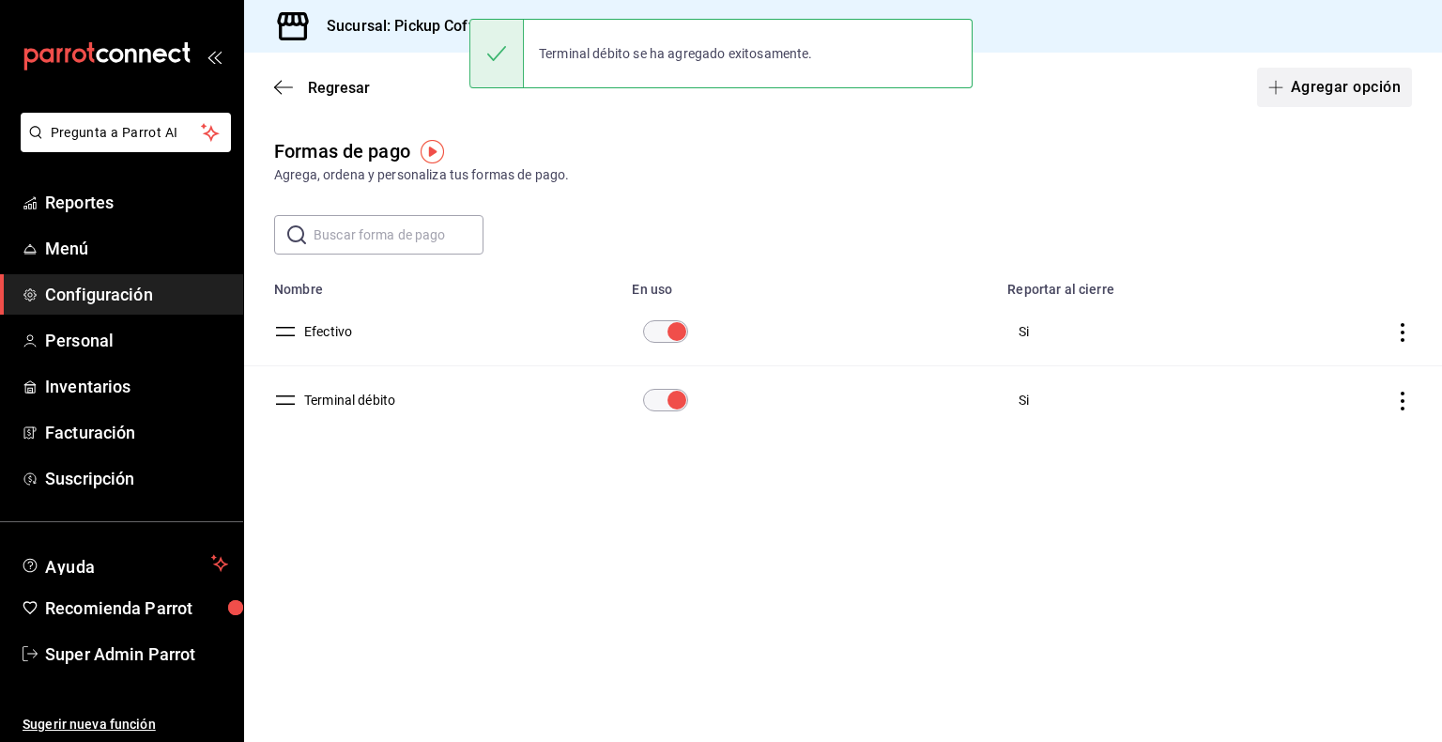
click at [1380, 81] on button "Agregar opción" at bounding box center [1334, 87] width 155 height 39
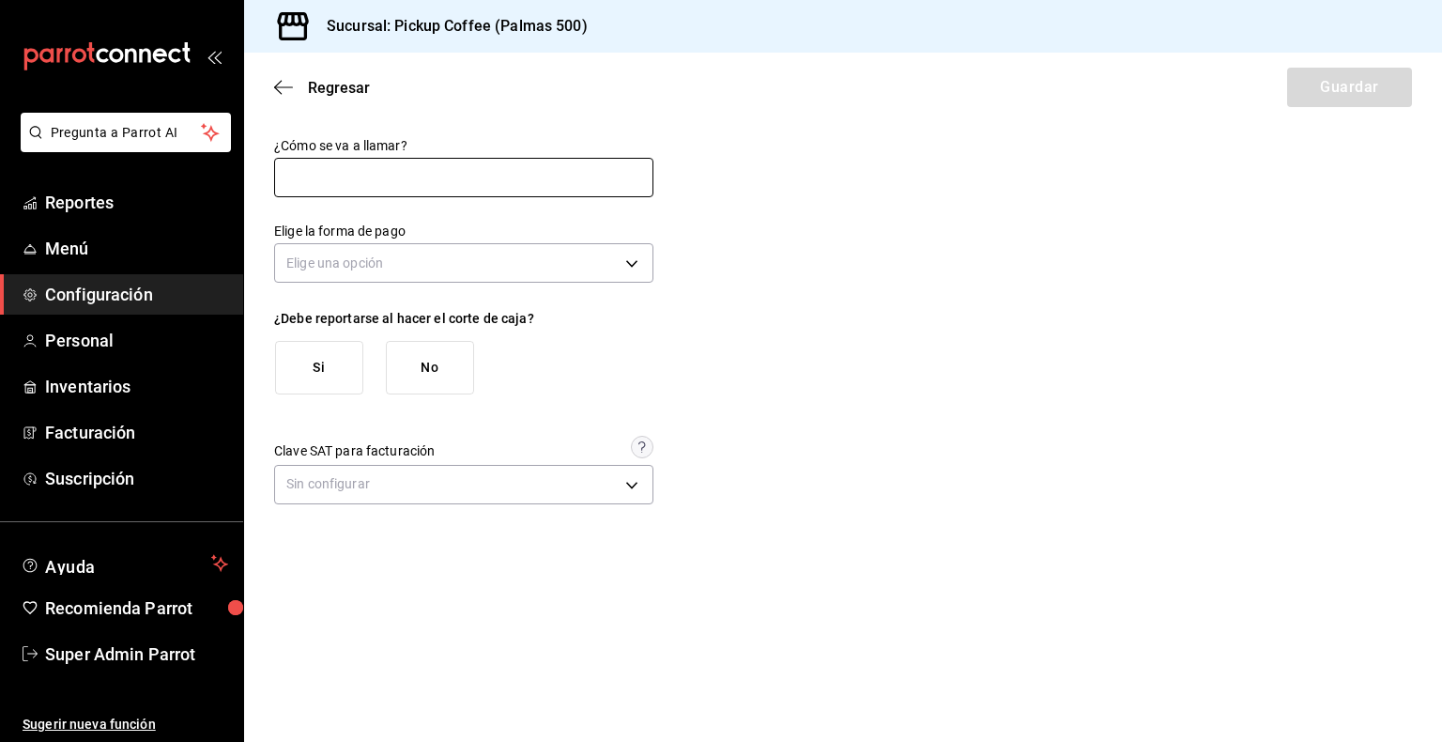
click at [477, 188] on input "text" at bounding box center [463, 177] width 379 height 39
type input "Tarjeta de crédito"
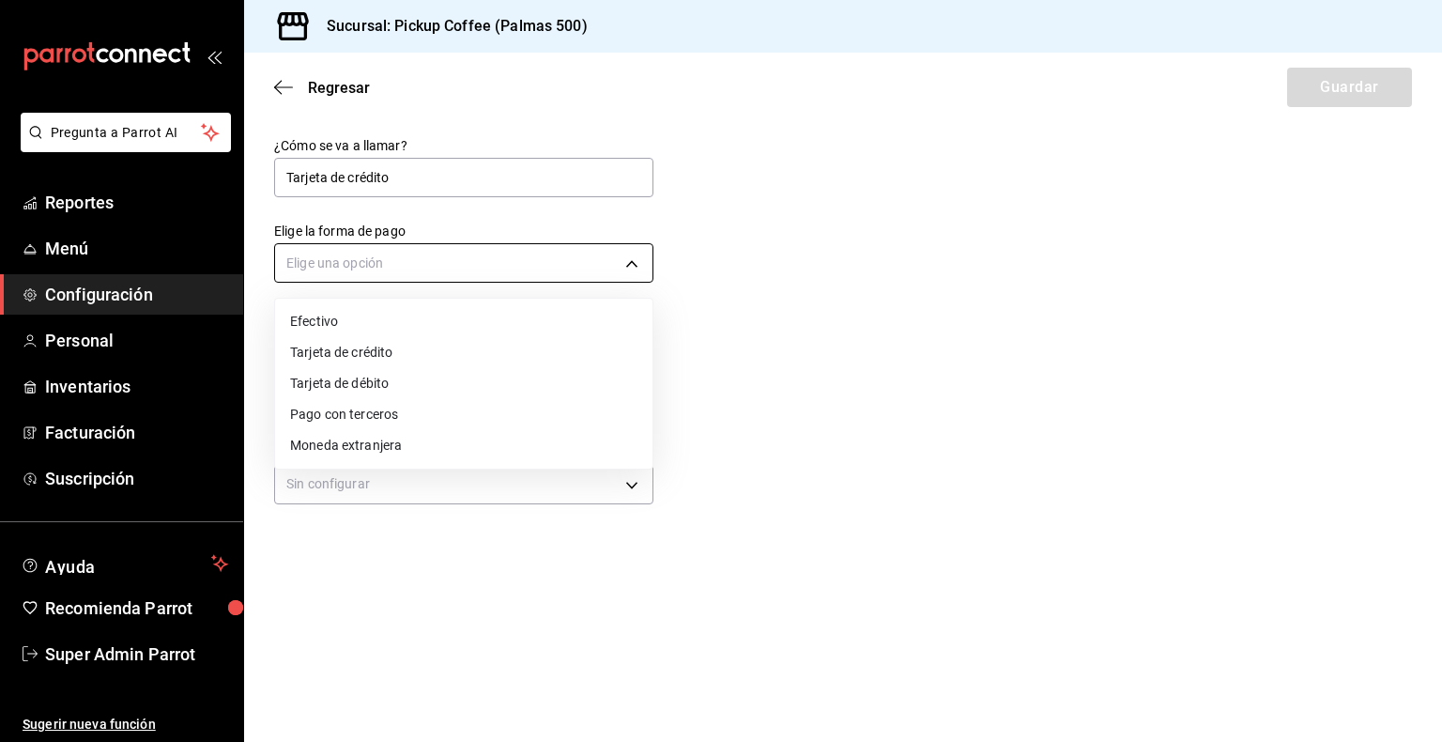
click at [424, 272] on body "Pregunta a Parrot AI Reportes Menú Configuración Personal Inventarios Facturaci…" at bounding box center [721, 371] width 1442 height 742
click at [402, 355] on li "Tarjeta de crédito" at bounding box center [463, 352] width 377 height 31
type input "CREDIT_CARD"
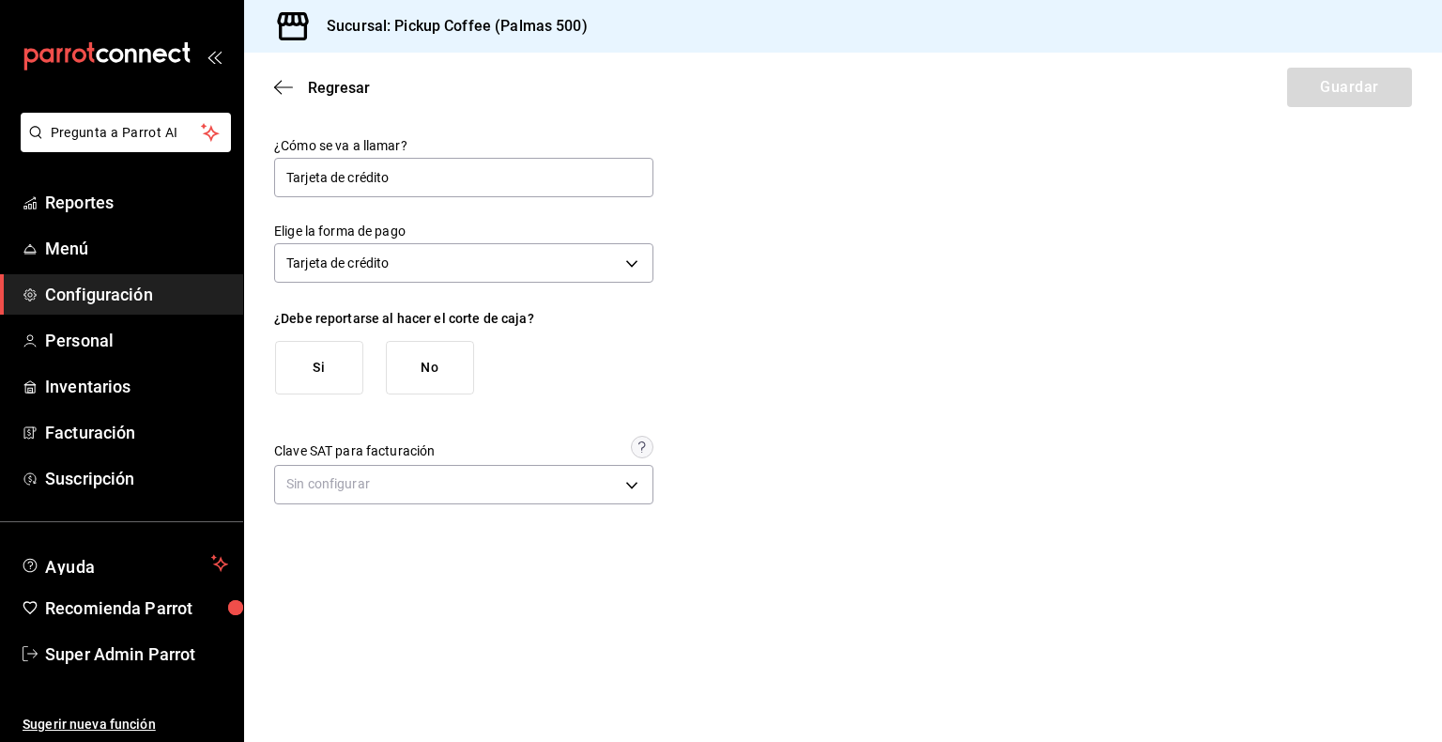
click at [326, 341] on button "Si" at bounding box center [319, 368] width 88 height 54
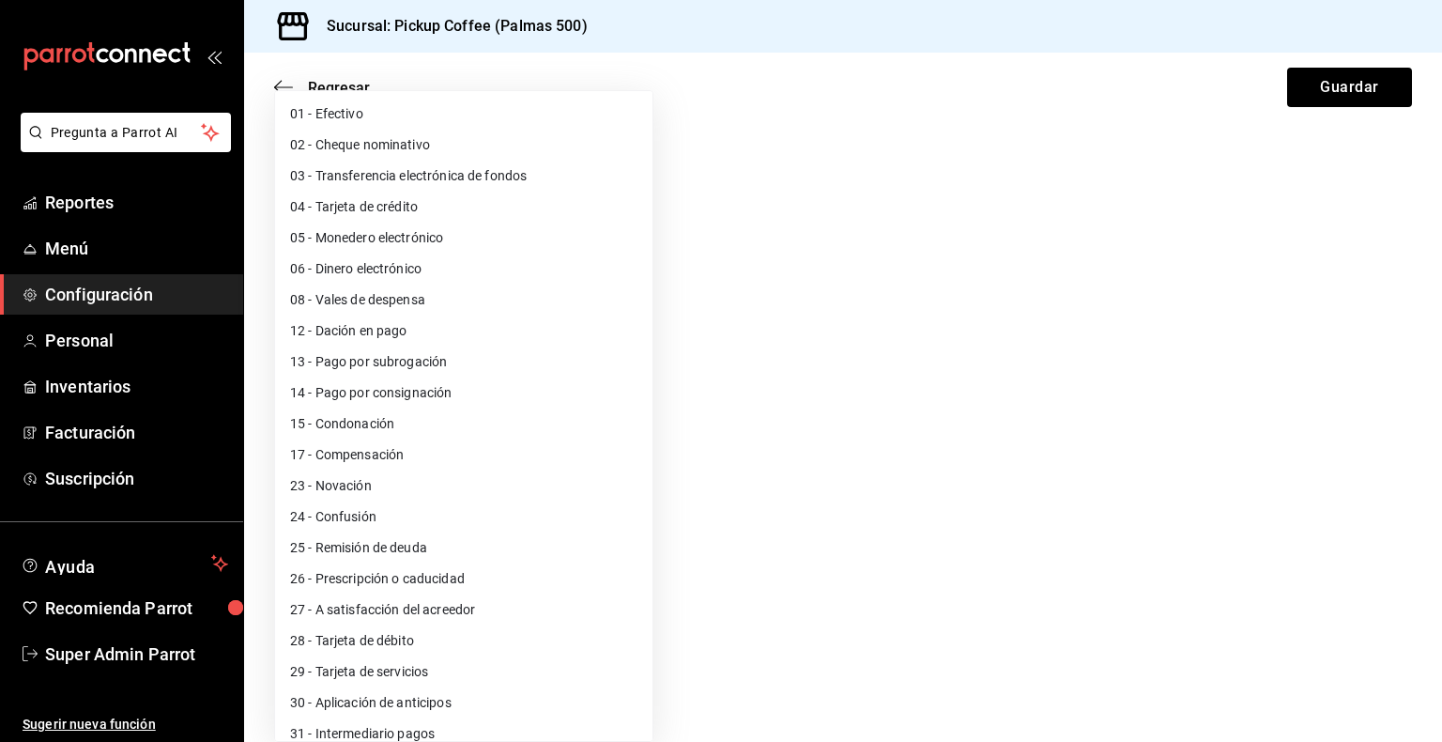
click at [468, 610] on body "Pregunta a Parrot AI Reportes Menú Configuración Personal Inventarios Facturaci…" at bounding box center [721, 371] width 1442 height 742
click at [410, 205] on li "04 - Tarjeta de crédito" at bounding box center [463, 207] width 377 height 31
type input "04"
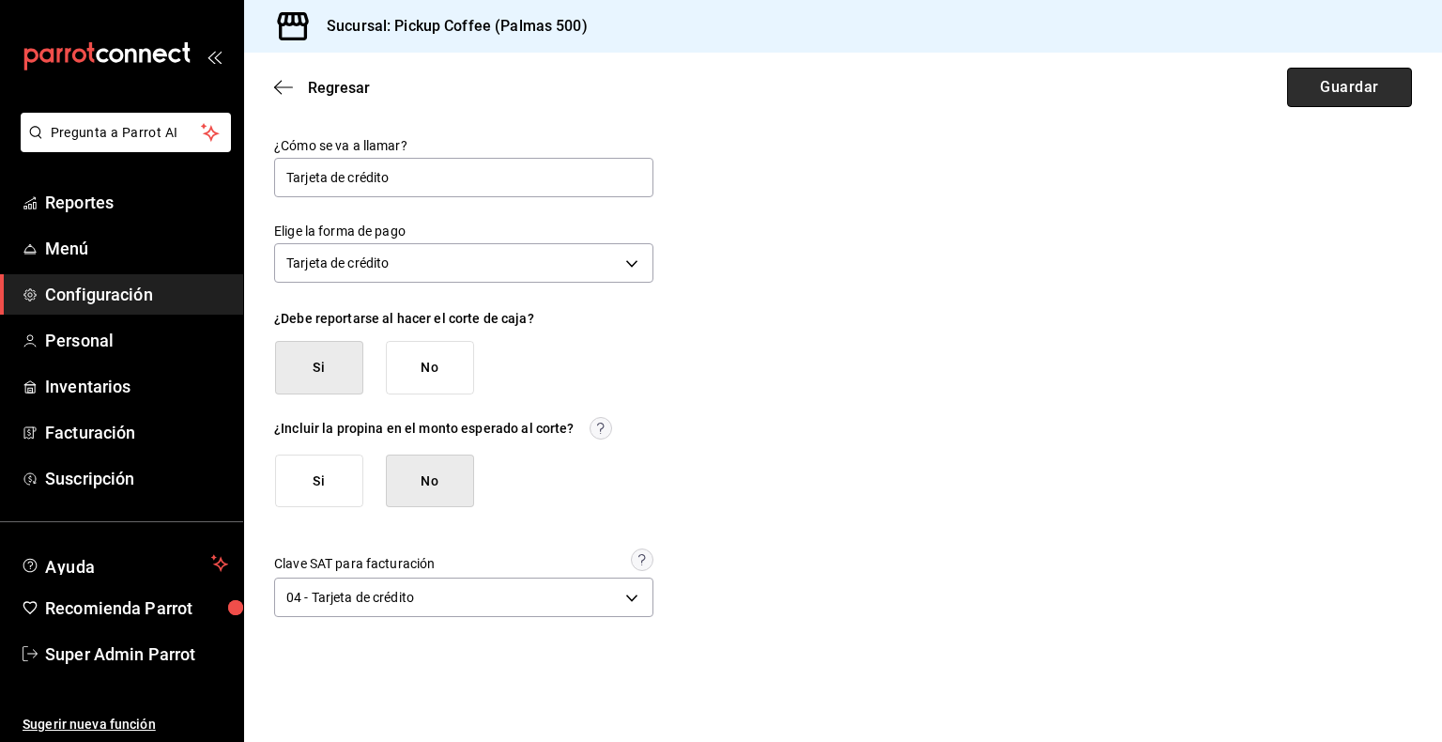
click at [1343, 77] on button "Guardar" at bounding box center [1349, 87] width 125 height 39
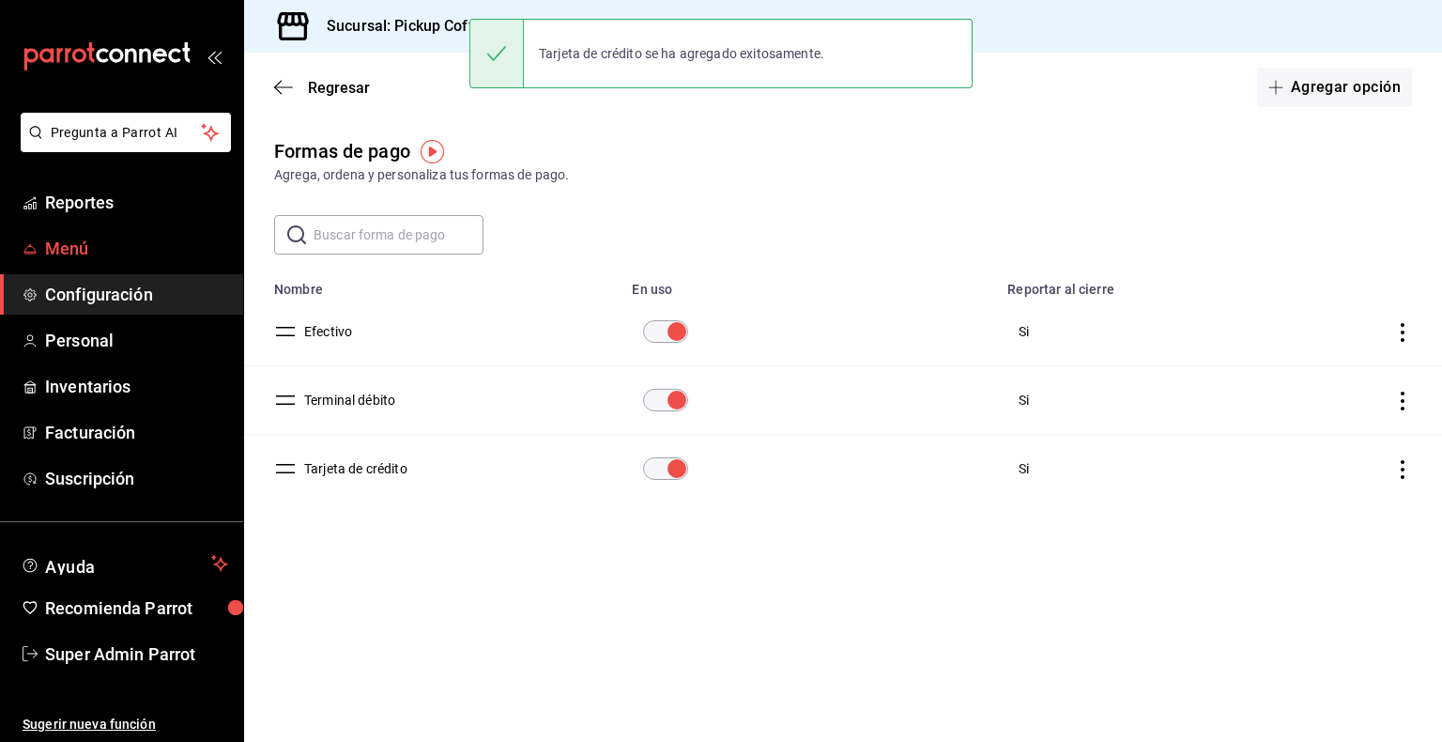
click at [75, 254] on span "Menú" at bounding box center [136, 248] width 183 height 25
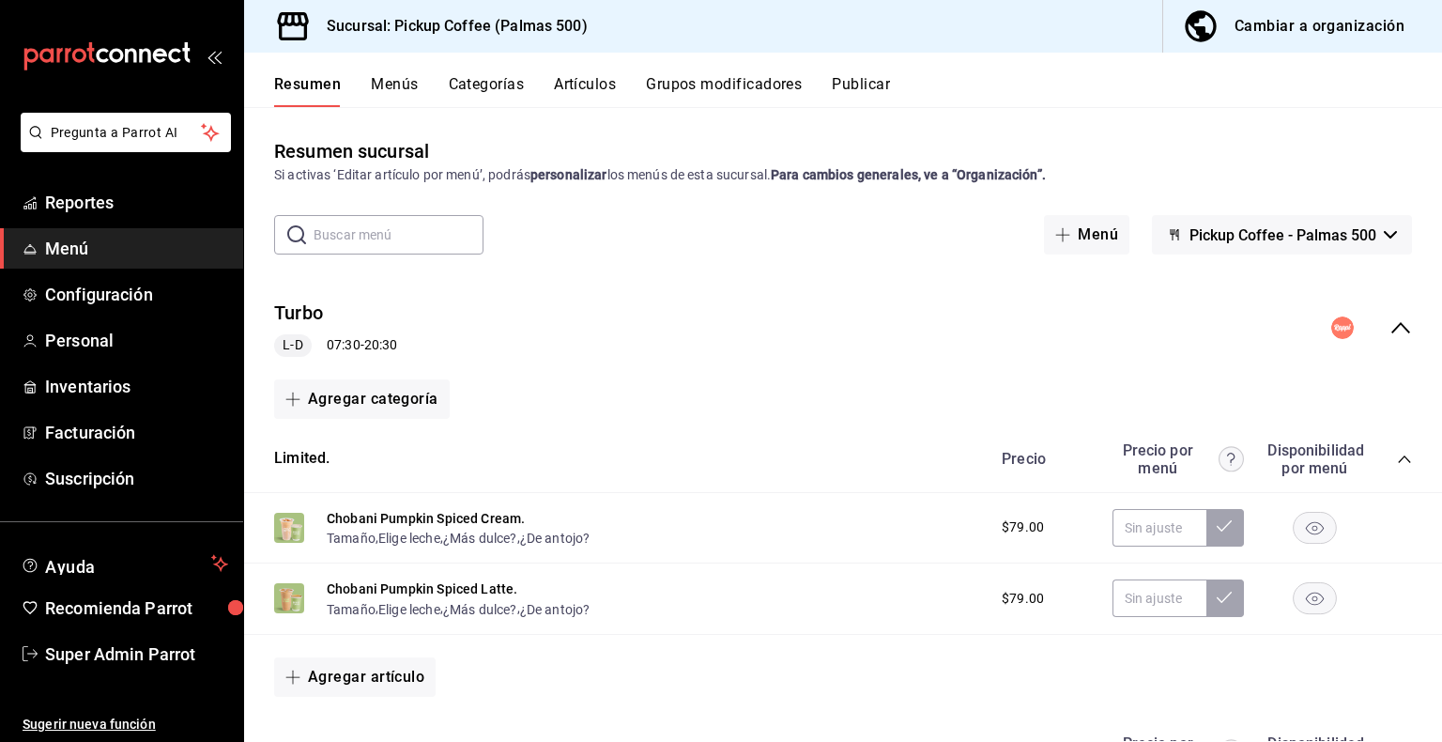
click at [1391, 326] on icon "collapse-menu-row" at bounding box center [1400, 327] width 19 height 11
